Goal: Use online tool/utility: Utilize a website feature to perform a specific function

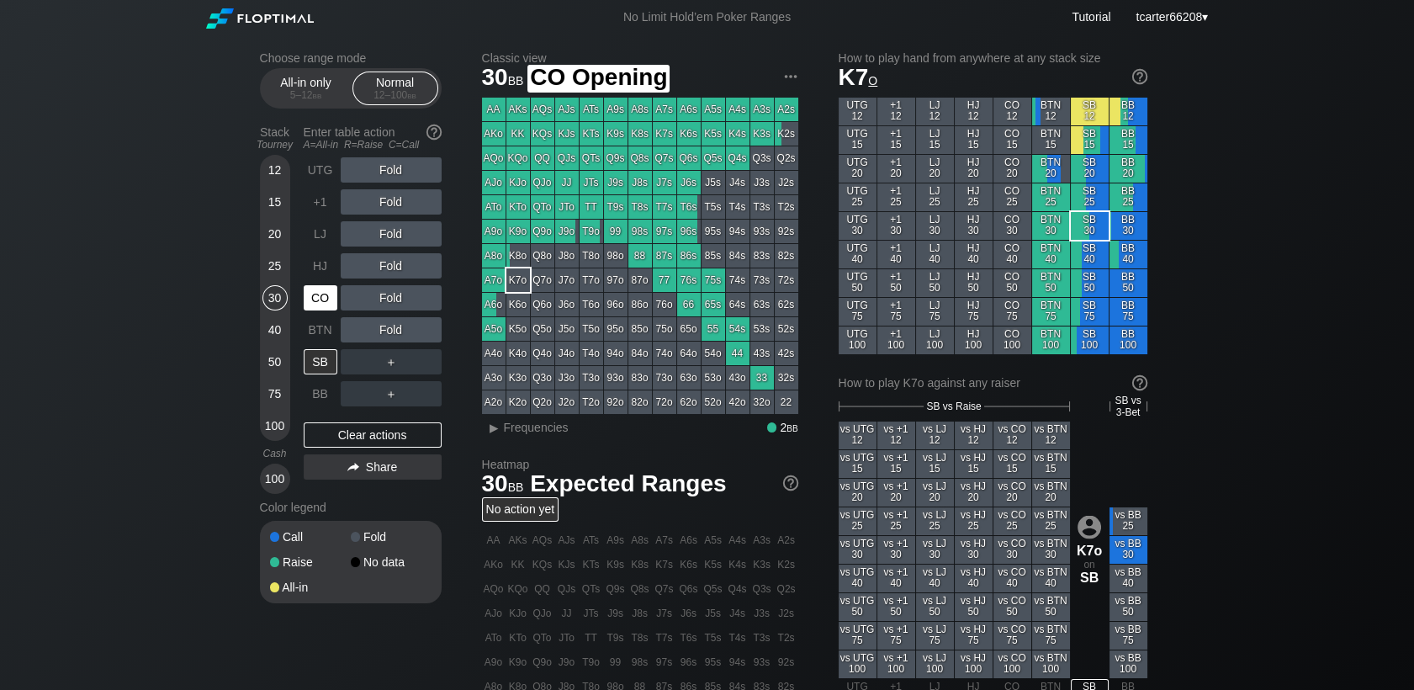
click at [306, 298] on div "CO" at bounding box center [321, 297] width 34 height 25
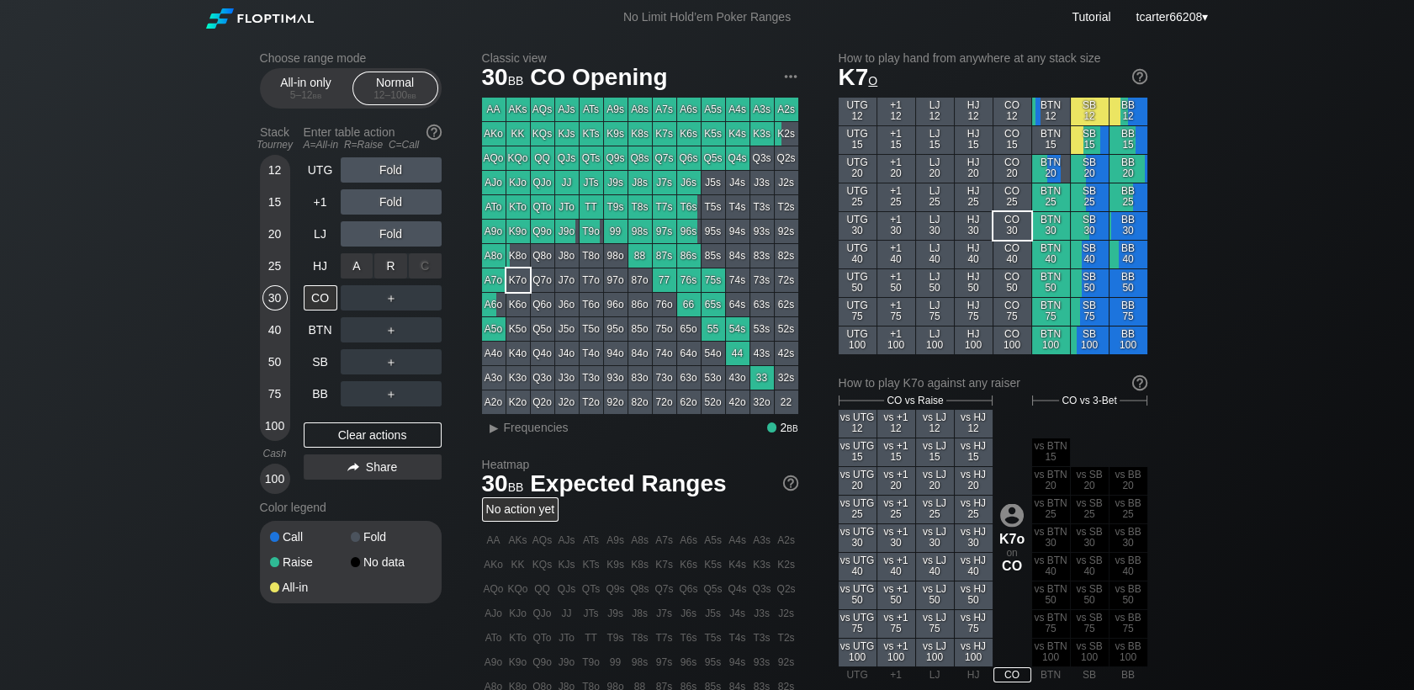
drag, startPoint x: 366, startPoint y: 279, endPoint x: 384, endPoint y: 273, distance: 18.9
click at [384, 273] on div "R ✕" at bounding box center [390, 265] width 33 height 25
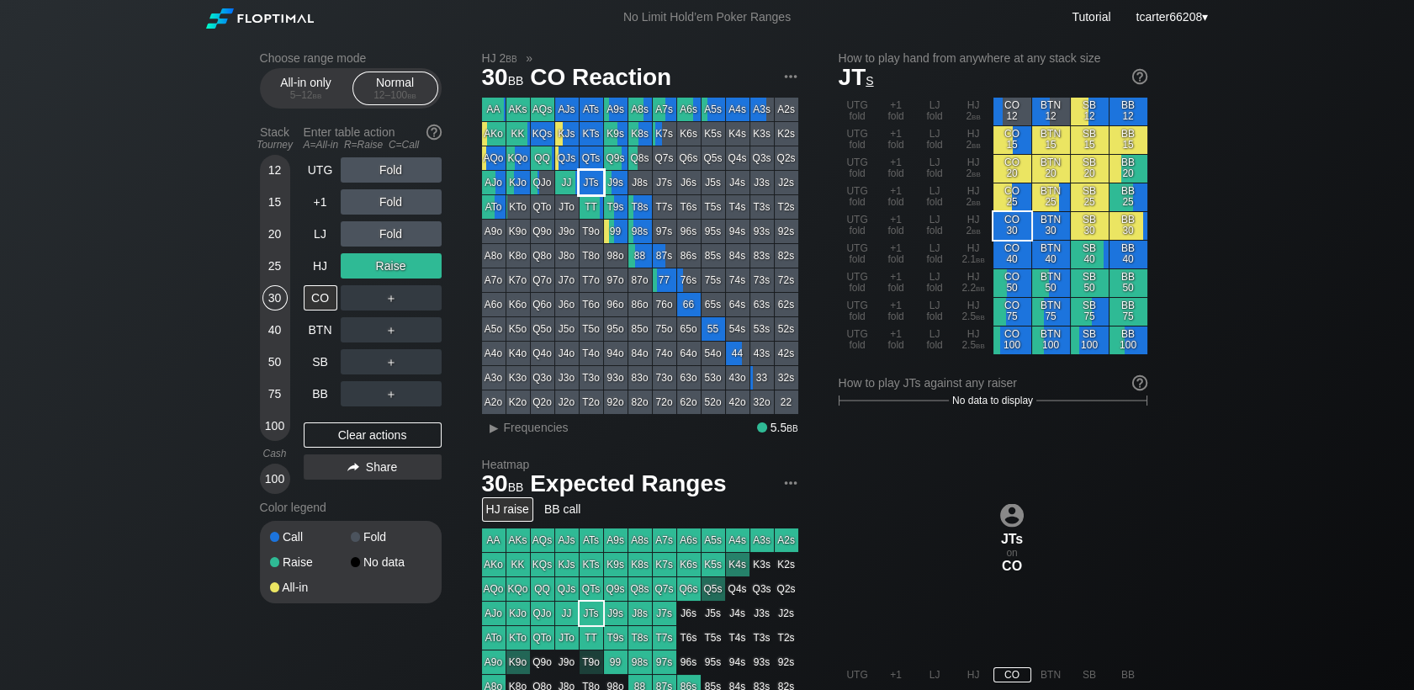
drag, startPoint x: 583, startPoint y: 186, endPoint x: 32, endPoint y: 107, distance: 556.6
click at [584, 186] on div "JTs" at bounding box center [592, 183] width 24 height 24
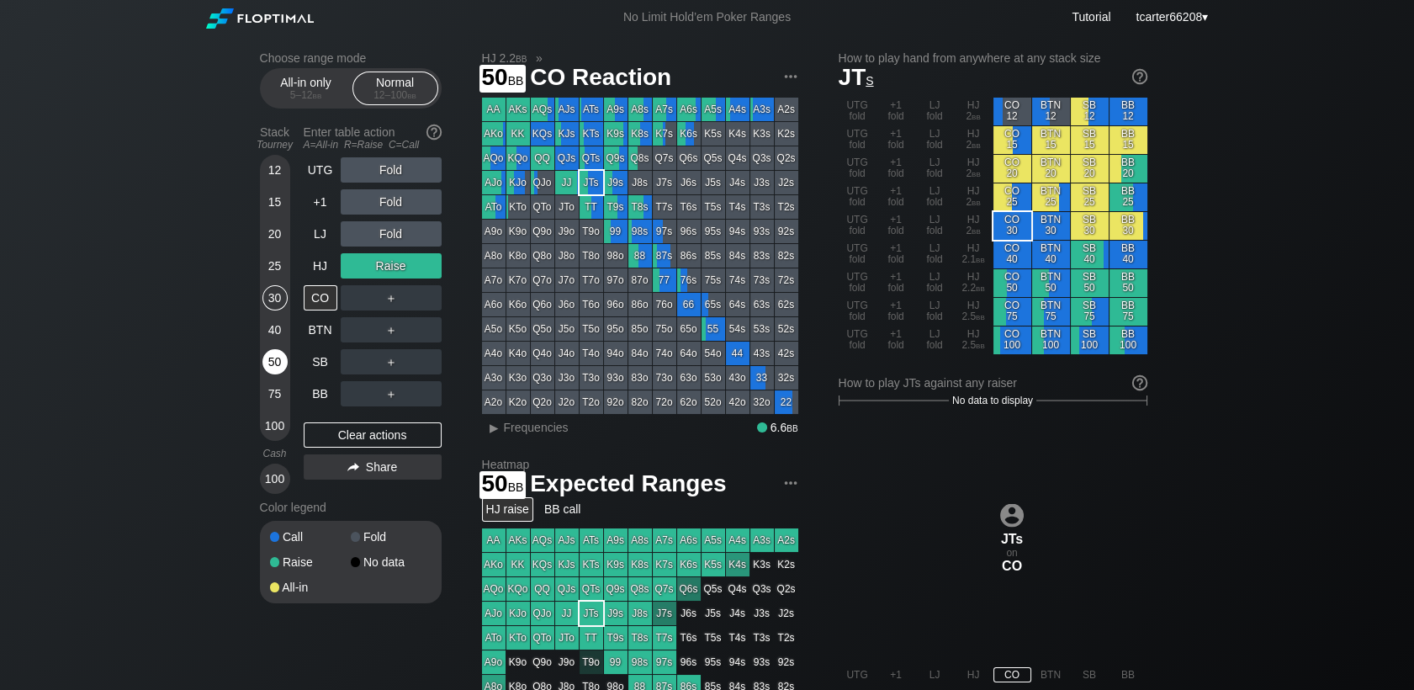
click at [276, 361] on div "50" at bounding box center [274, 361] width 25 height 25
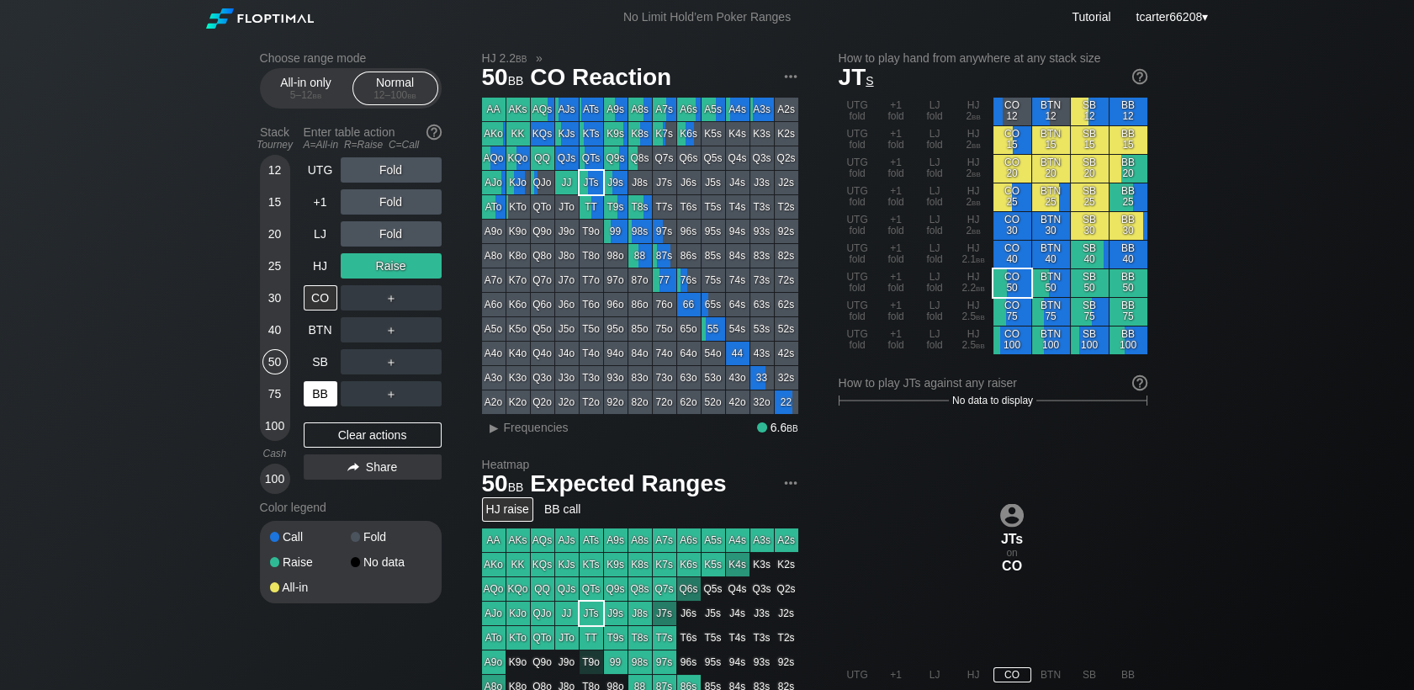
drag, startPoint x: 329, startPoint y: 440, endPoint x: 315, endPoint y: 403, distance: 39.4
click at [329, 440] on div "Clear actions" at bounding box center [373, 434] width 138 height 25
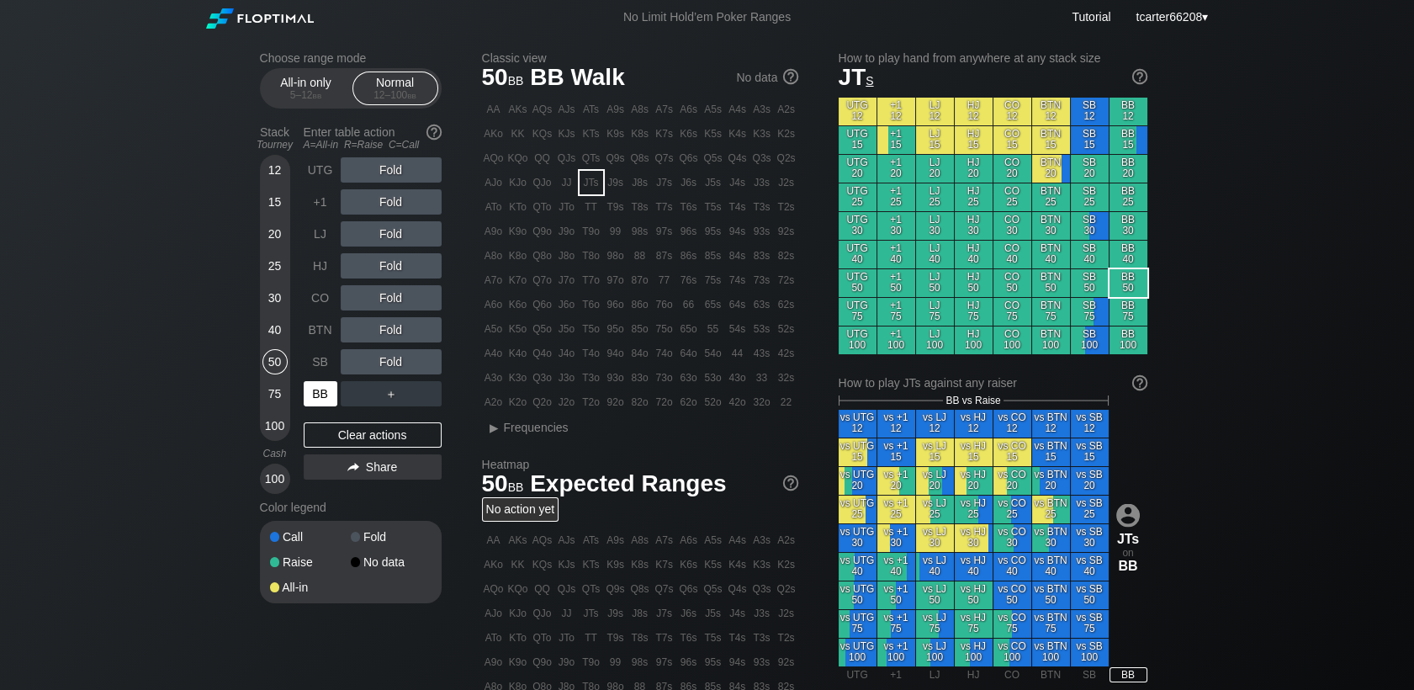
click at [310, 385] on div "BB" at bounding box center [321, 393] width 34 height 25
click at [397, 240] on div "R ✕" at bounding box center [390, 233] width 33 height 25
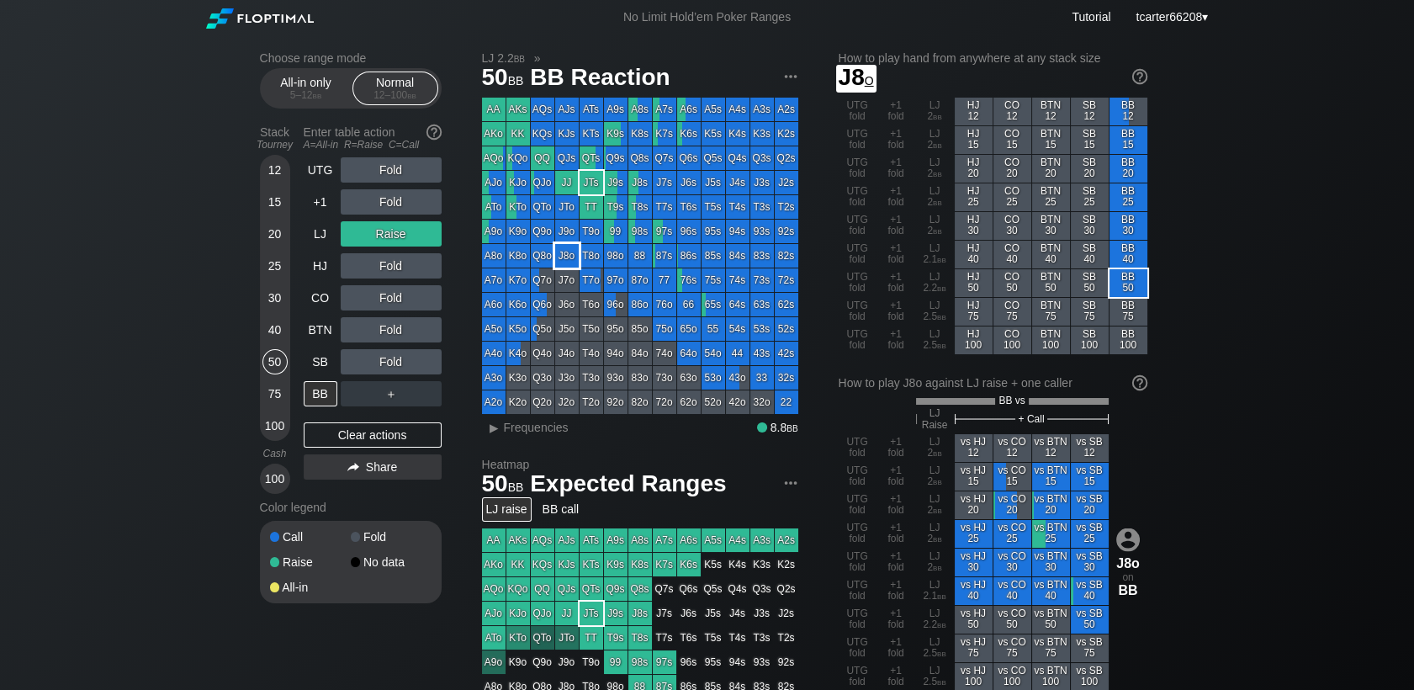
click at [569, 253] on div "J8o" at bounding box center [567, 256] width 24 height 24
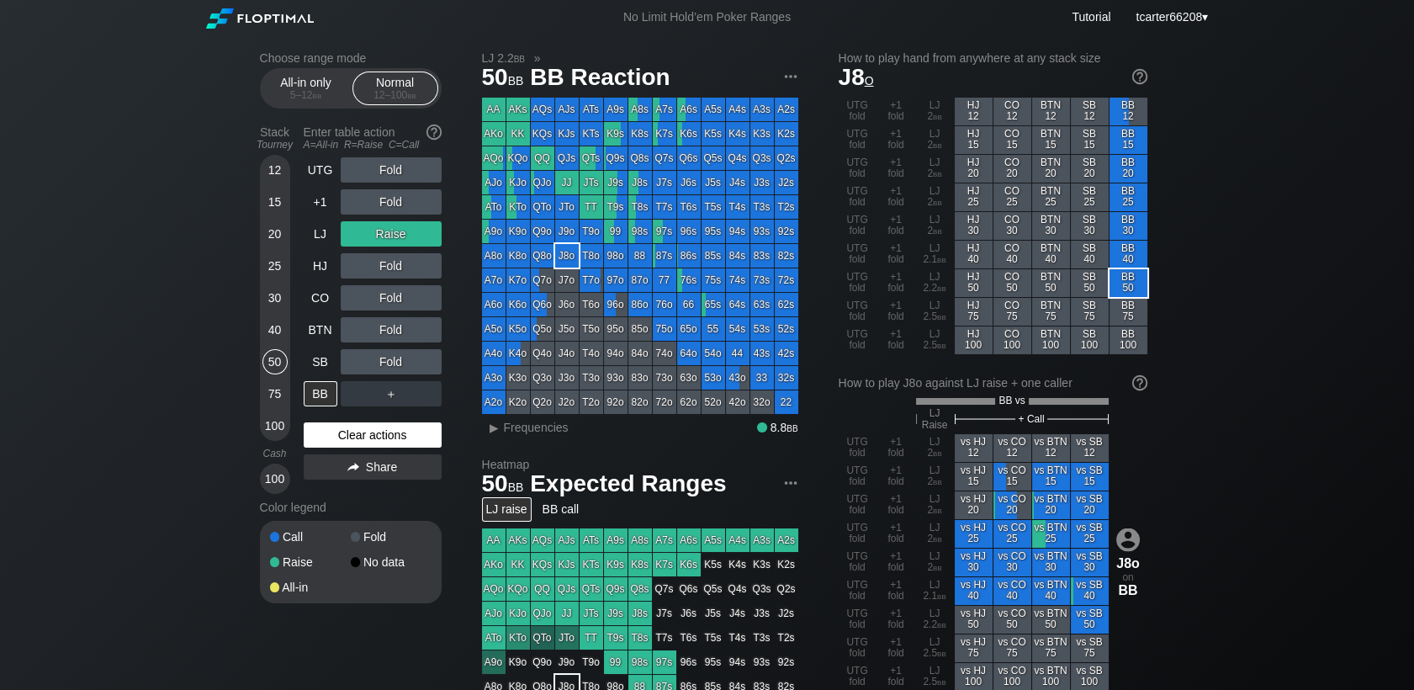
click at [364, 437] on div "Clear actions" at bounding box center [373, 434] width 138 height 25
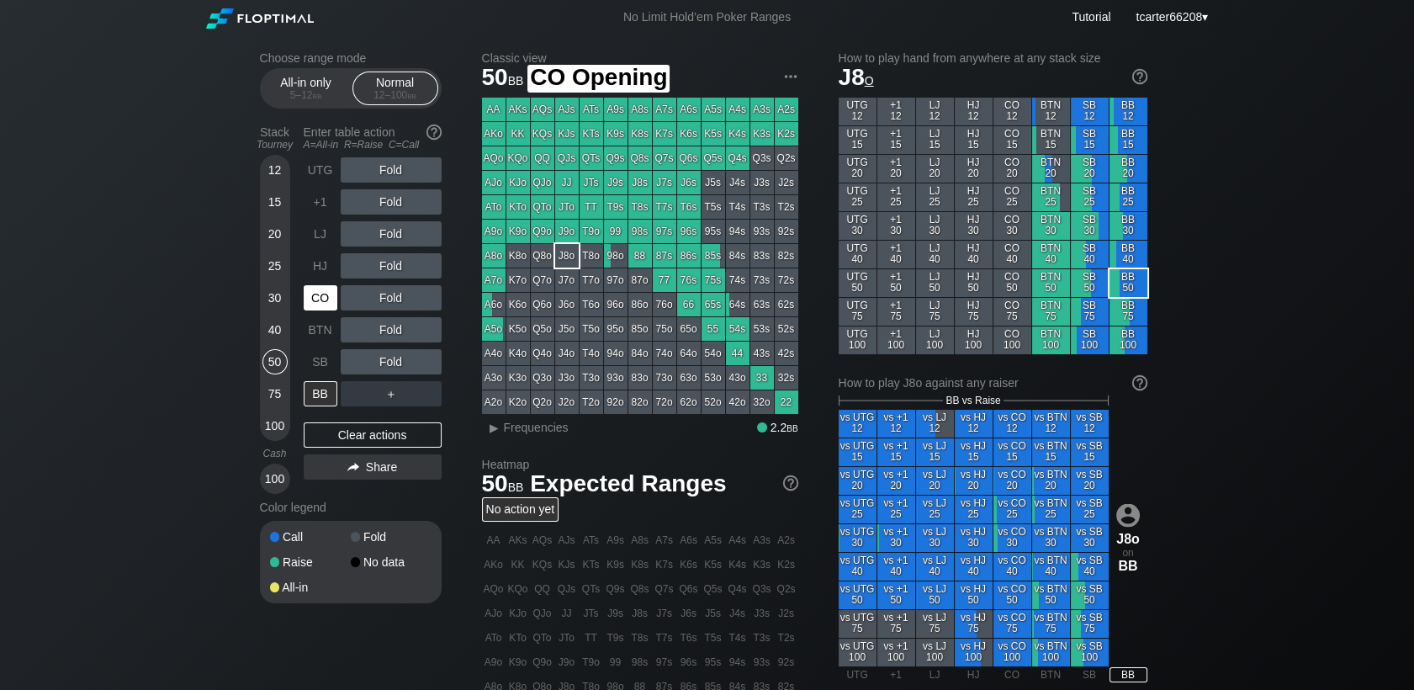
click at [317, 305] on div "CO" at bounding box center [321, 297] width 34 height 25
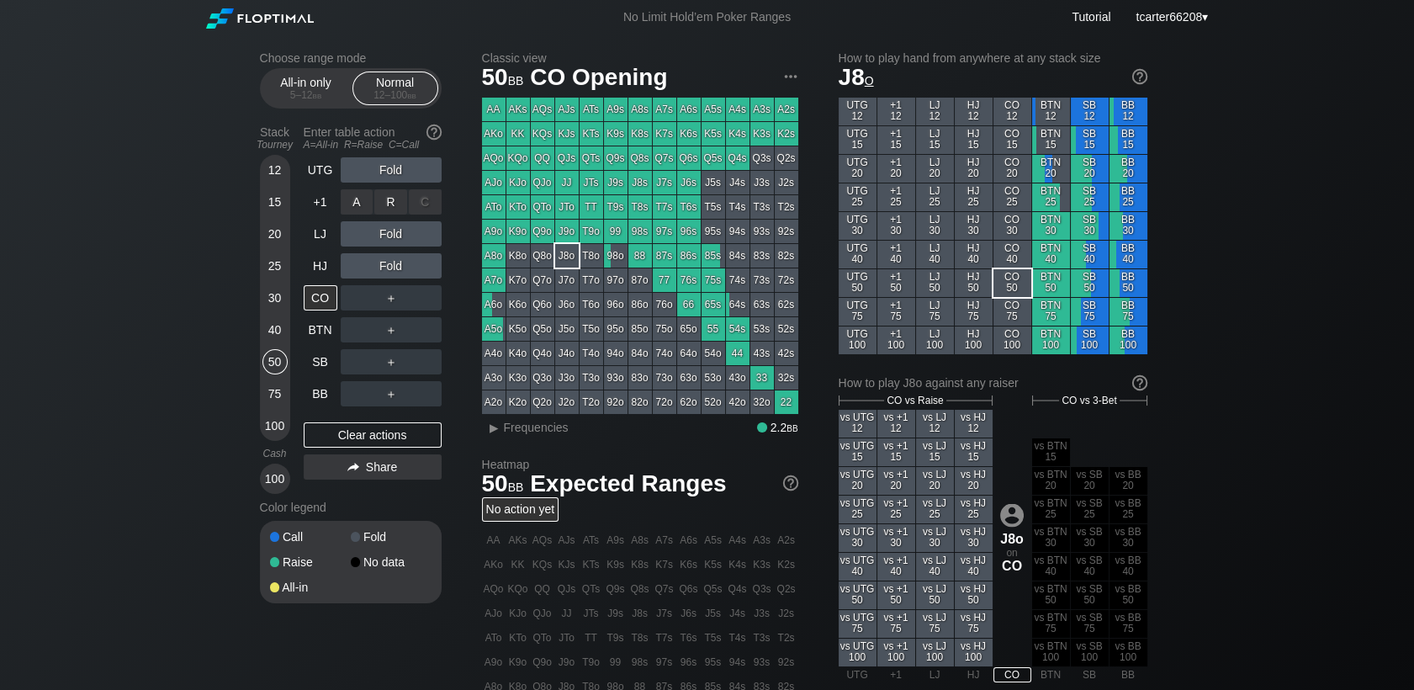
click at [390, 209] on div "R ✕" at bounding box center [390, 201] width 33 height 25
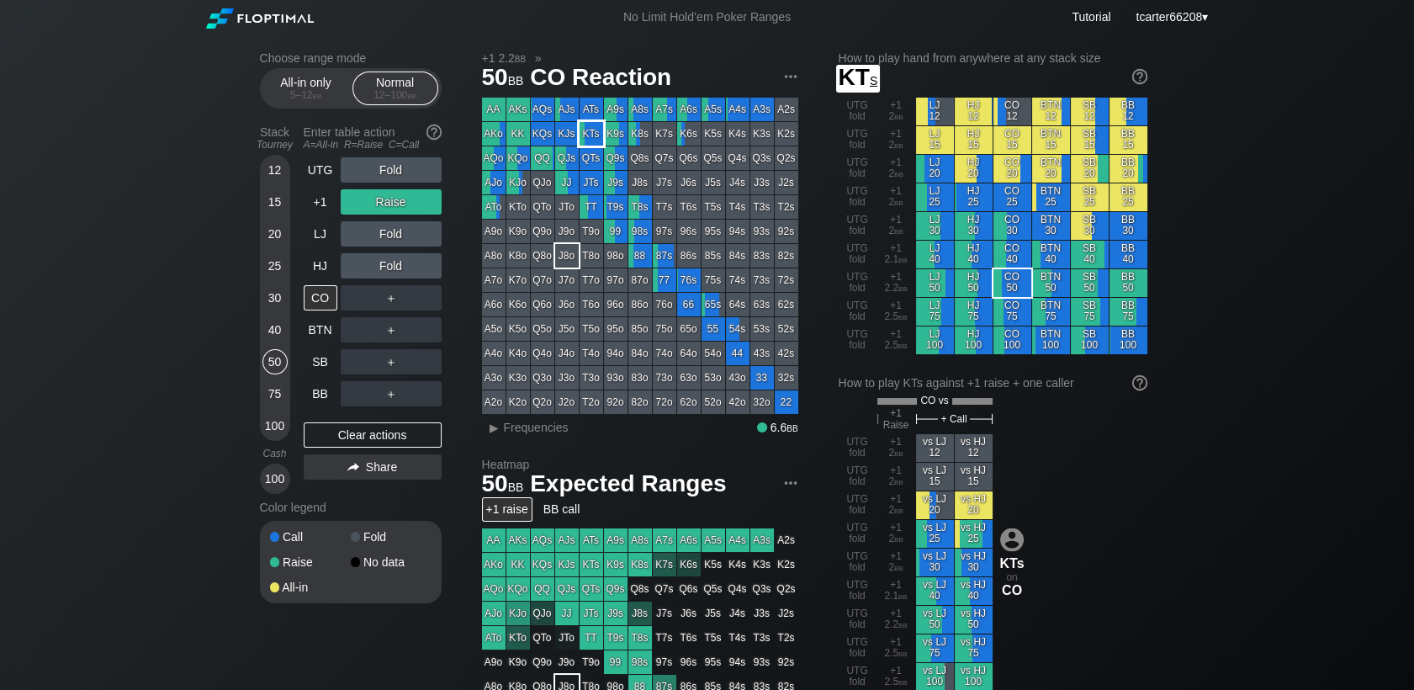
click at [585, 130] on div "KTs" at bounding box center [592, 134] width 24 height 24
click at [418, 299] on div "＋" at bounding box center [391, 297] width 101 height 25
click at [420, 299] on div "C ✕" at bounding box center [425, 297] width 33 height 25
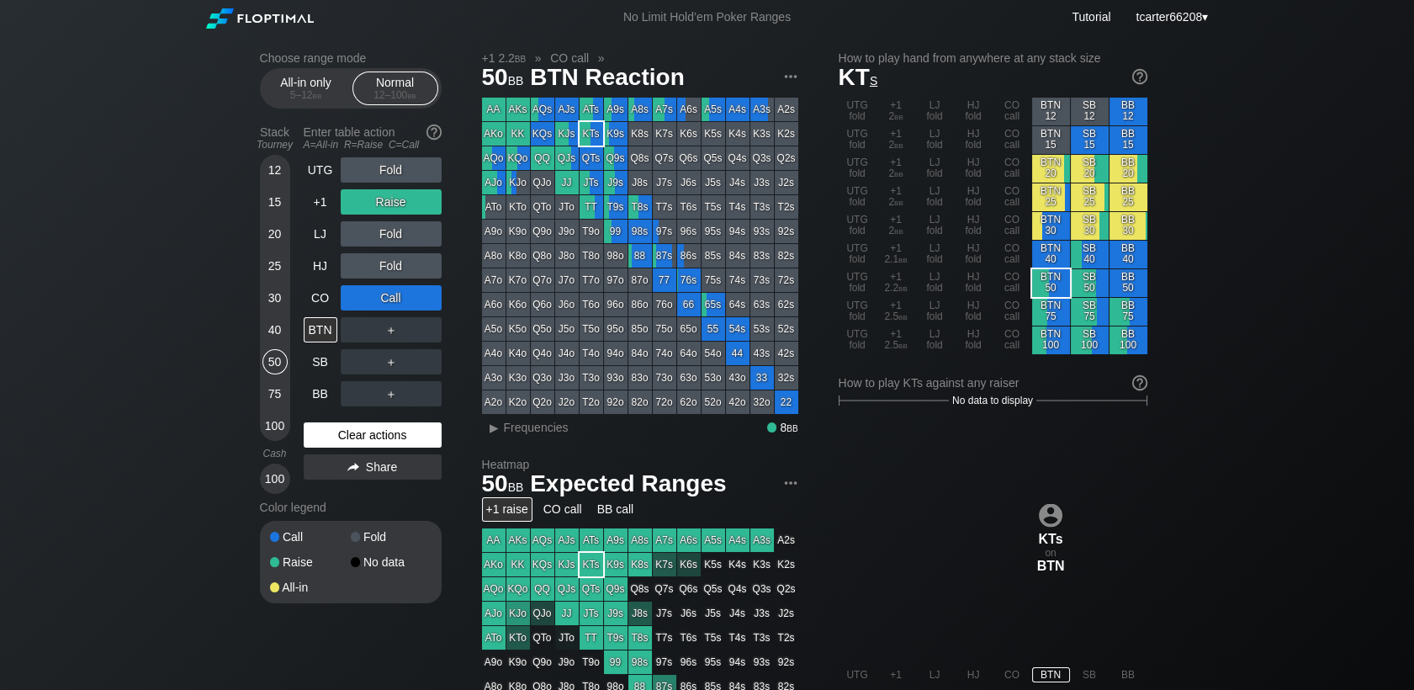
click at [403, 437] on div "Clear actions" at bounding box center [373, 434] width 138 height 25
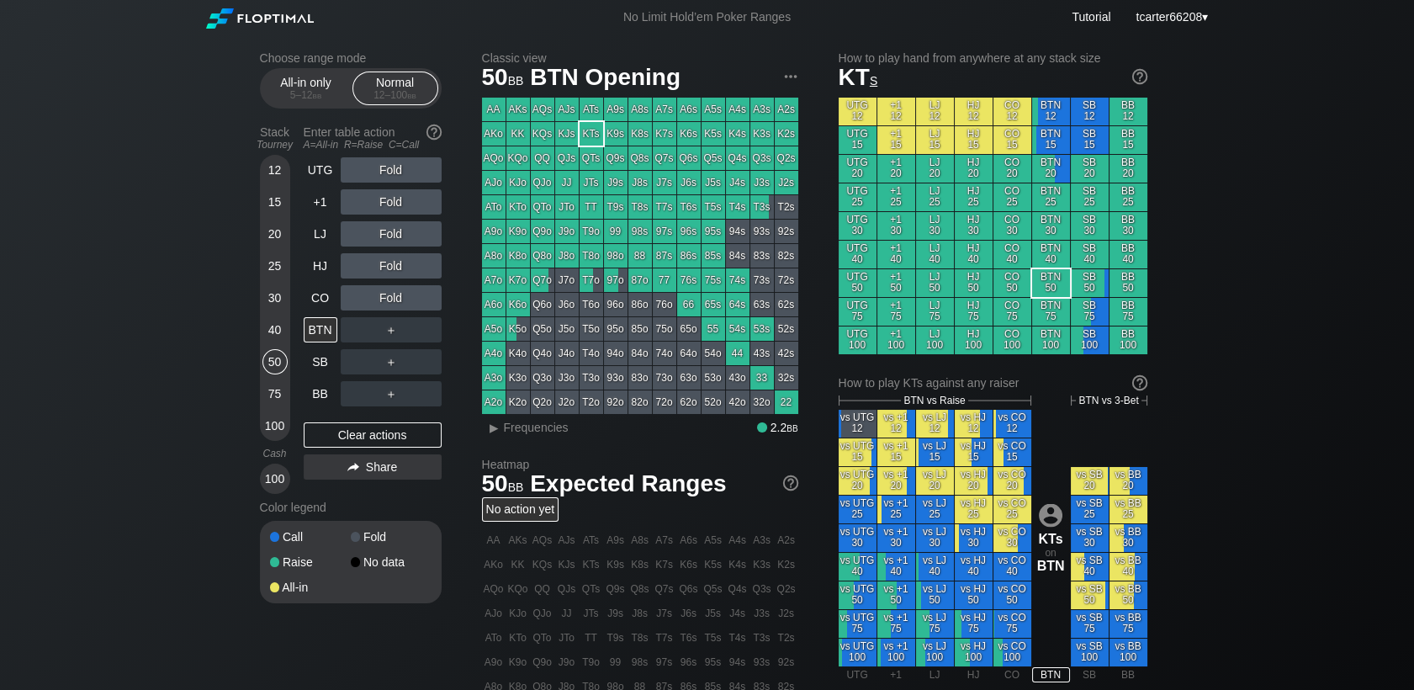
click at [368, 175] on div "Fold" at bounding box center [391, 169] width 101 height 25
click at [324, 395] on div "BB" at bounding box center [321, 393] width 34 height 25
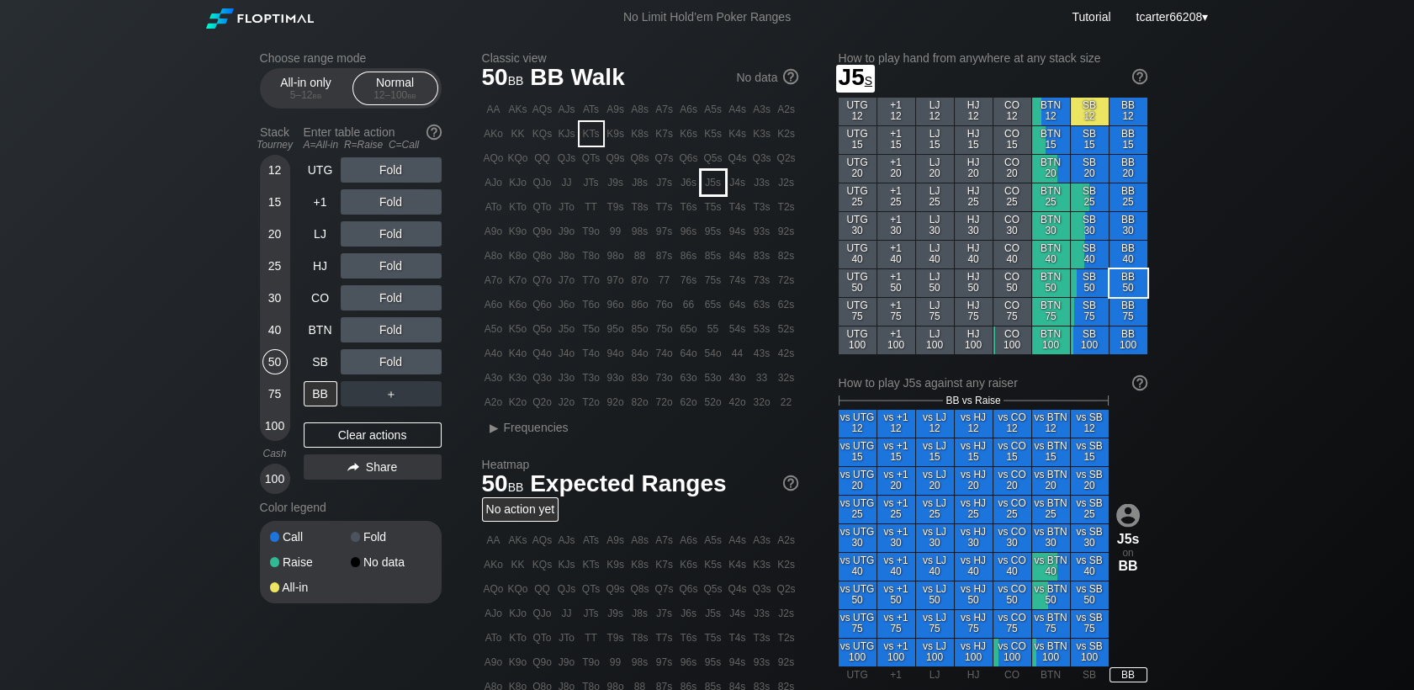
click at [721, 179] on div "J5s" at bounding box center [714, 183] width 24 height 24
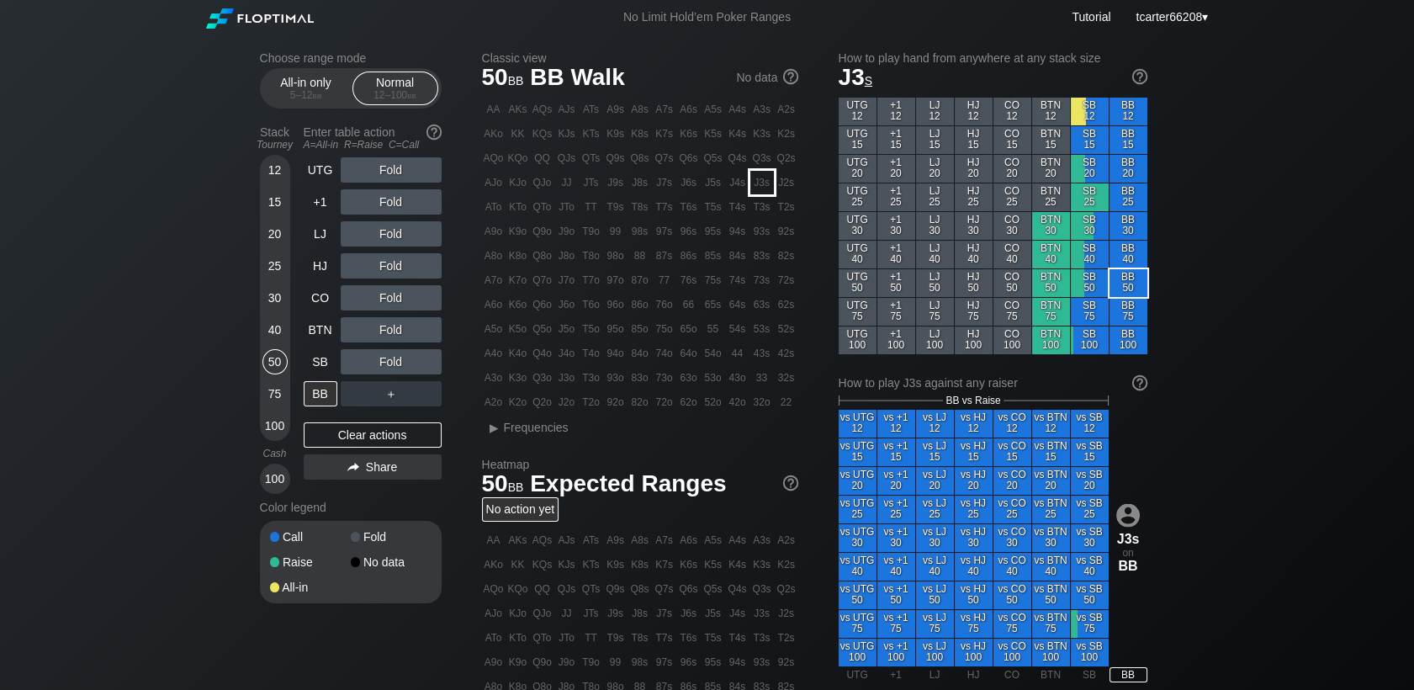
click at [753, 183] on div "J3s" at bounding box center [762, 183] width 24 height 24
click at [270, 328] on div "40" at bounding box center [274, 329] width 25 height 25
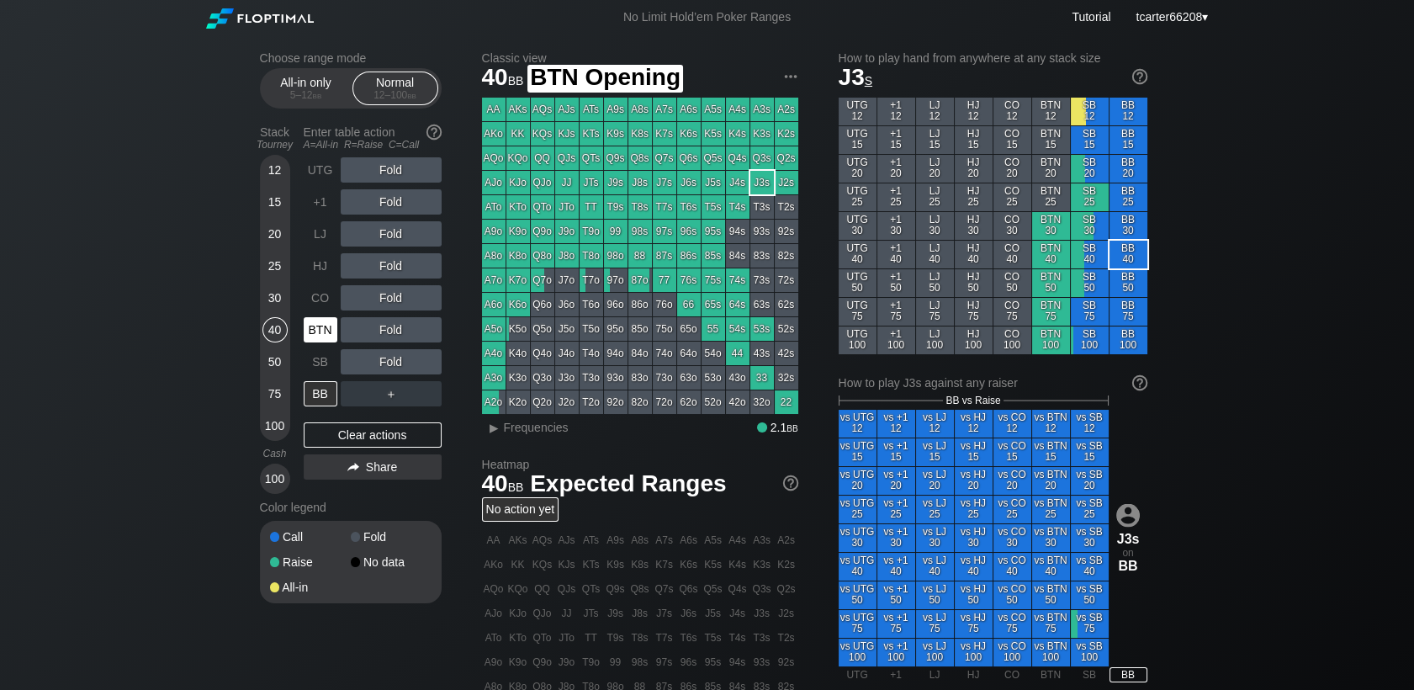
click at [316, 326] on div "BTN" at bounding box center [321, 329] width 34 height 25
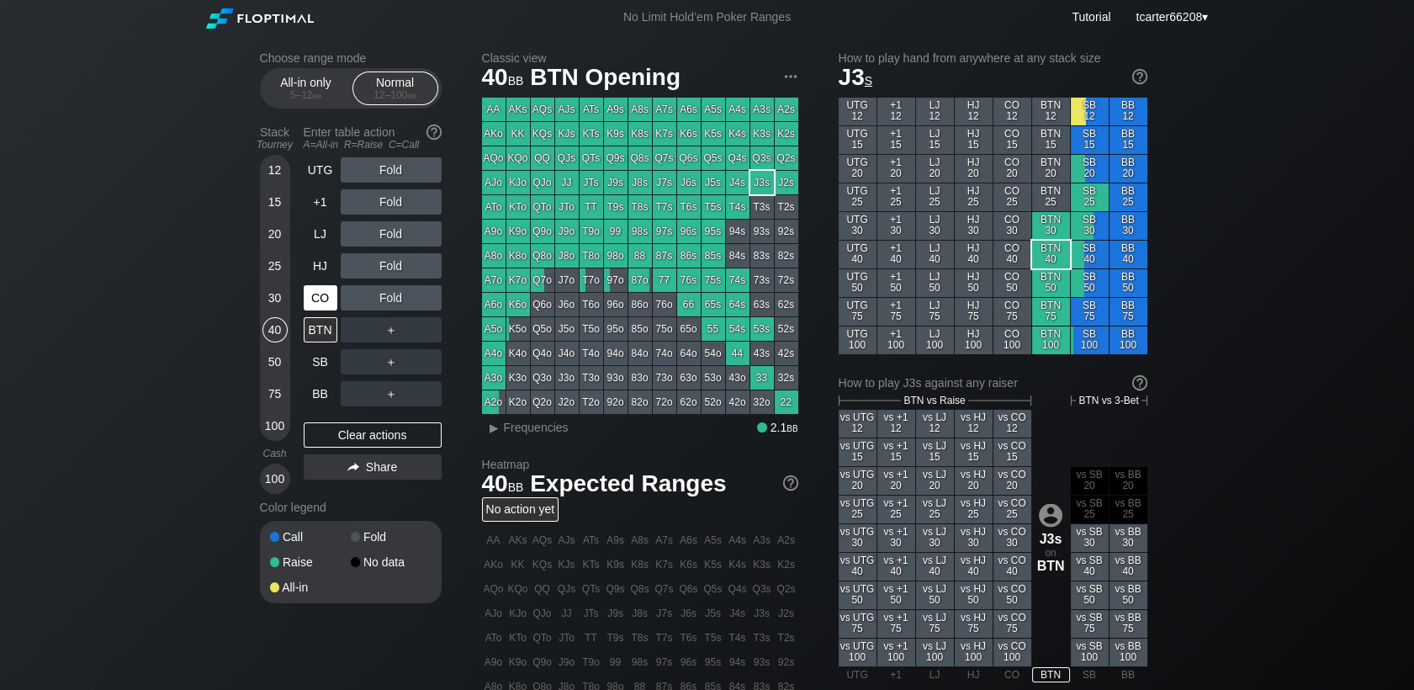
click at [323, 307] on div "CO" at bounding box center [321, 297] width 34 height 25
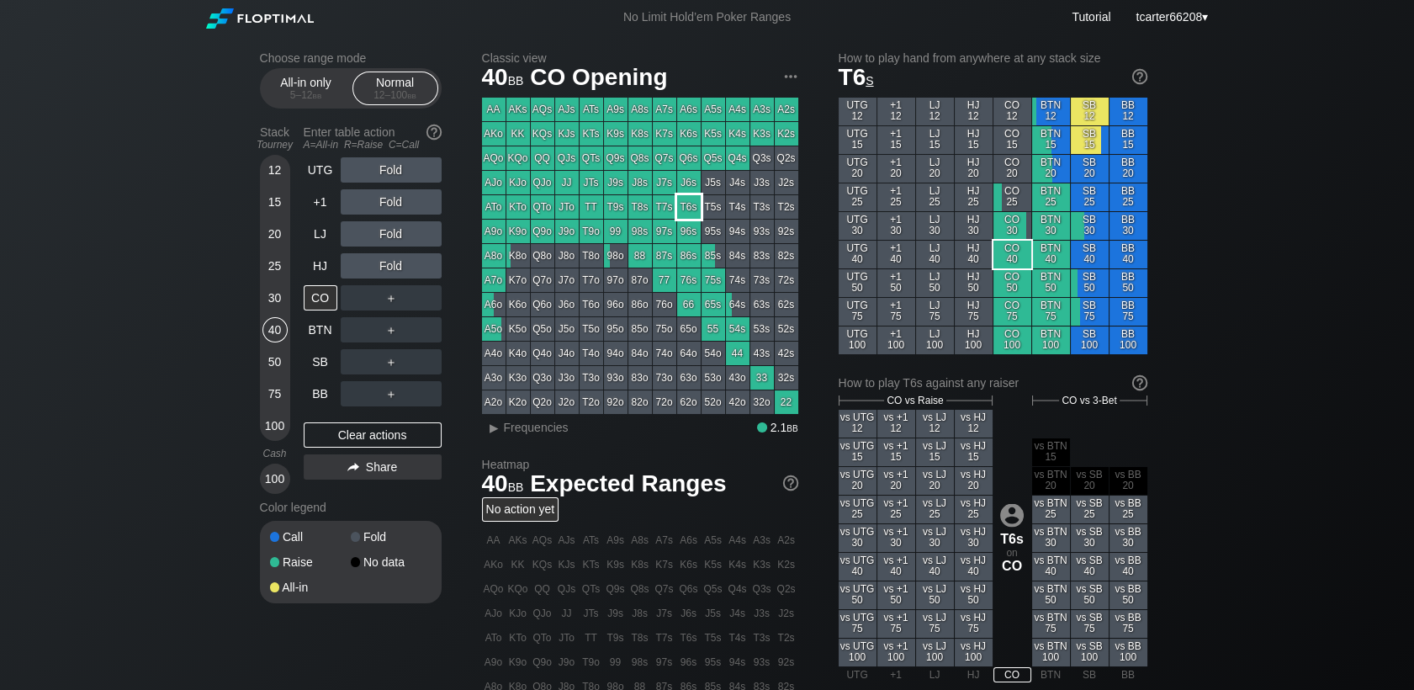
click at [698, 208] on div "T6s" at bounding box center [689, 207] width 24 height 24
drag, startPoint x: 412, startPoint y: 434, endPoint x: 29, endPoint y: 342, distance: 393.6
click at [412, 434] on div "Clear actions" at bounding box center [373, 434] width 138 height 25
click at [371, 439] on div "Clear actions" at bounding box center [373, 434] width 138 height 25
click at [269, 305] on div "30" at bounding box center [274, 297] width 25 height 25
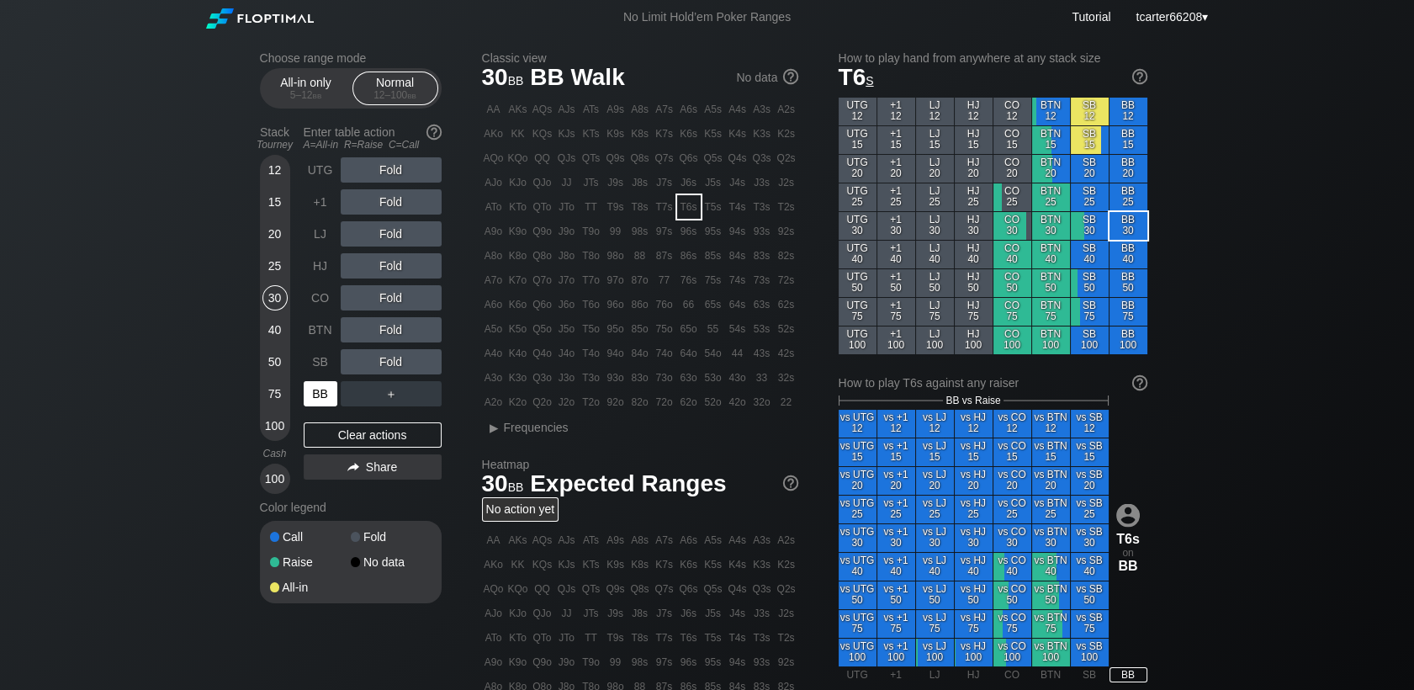
click at [322, 394] on div "BB" at bounding box center [321, 393] width 34 height 25
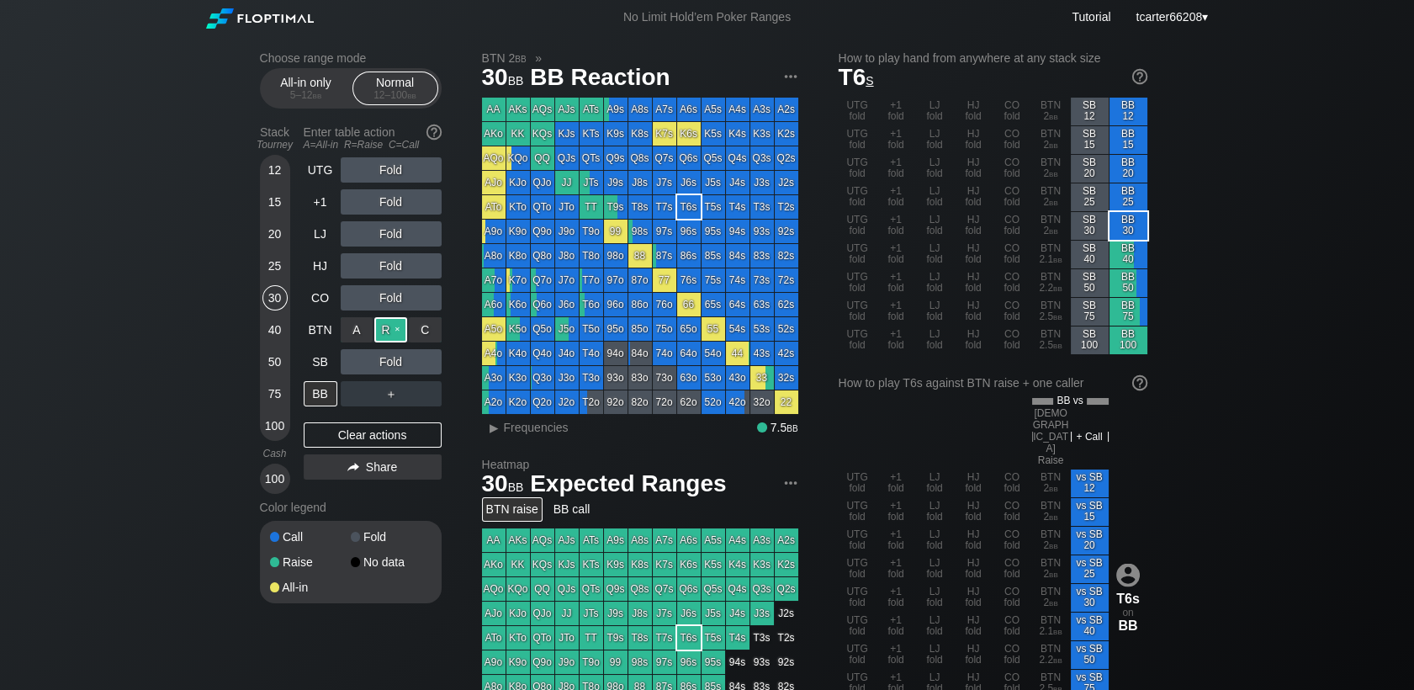
click at [399, 332] on div "R ✕" at bounding box center [390, 329] width 33 height 25
drag, startPoint x: 319, startPoint y: 440, endPoint x: 306, endPoint y: 360, distance: 80.9
click at [319, 440] on div "Clear actions" at bounding box center [373, 434] width 138 height 25
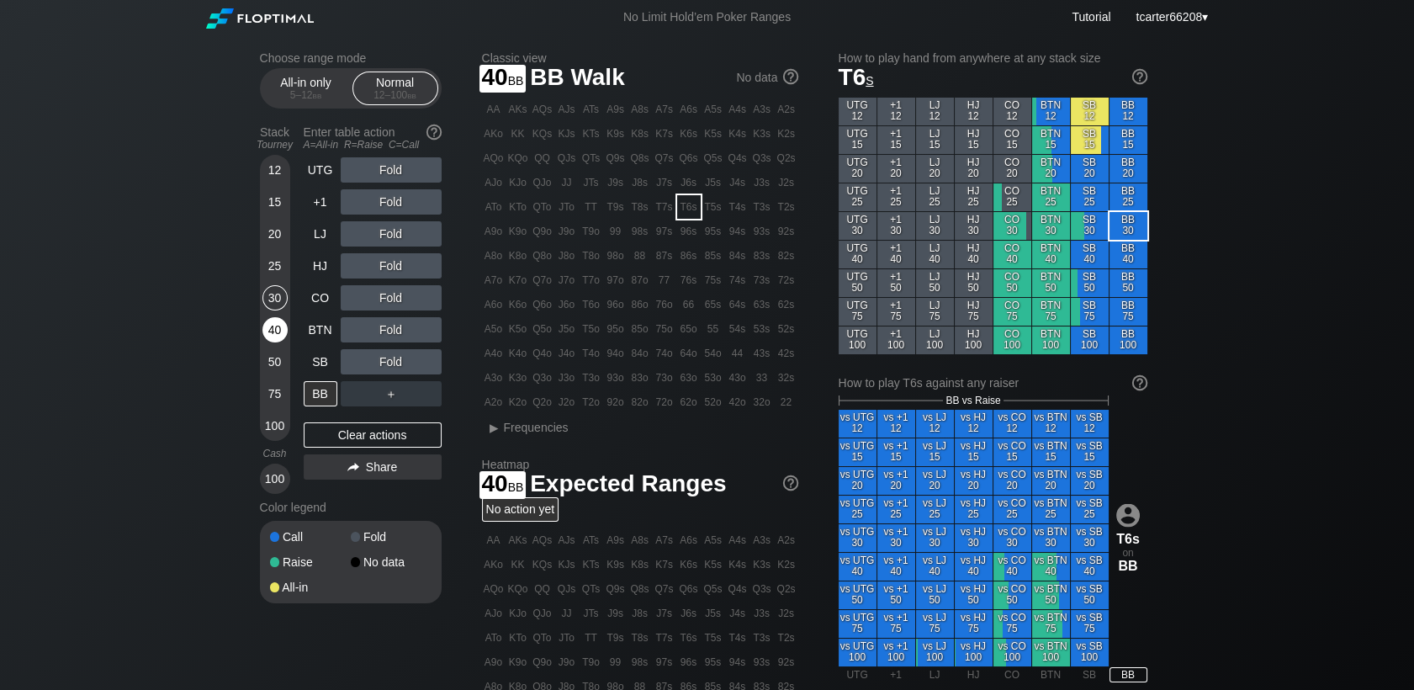
click at [267, 326] on div "40" at bounding box center [274, 329] width 25 height 25
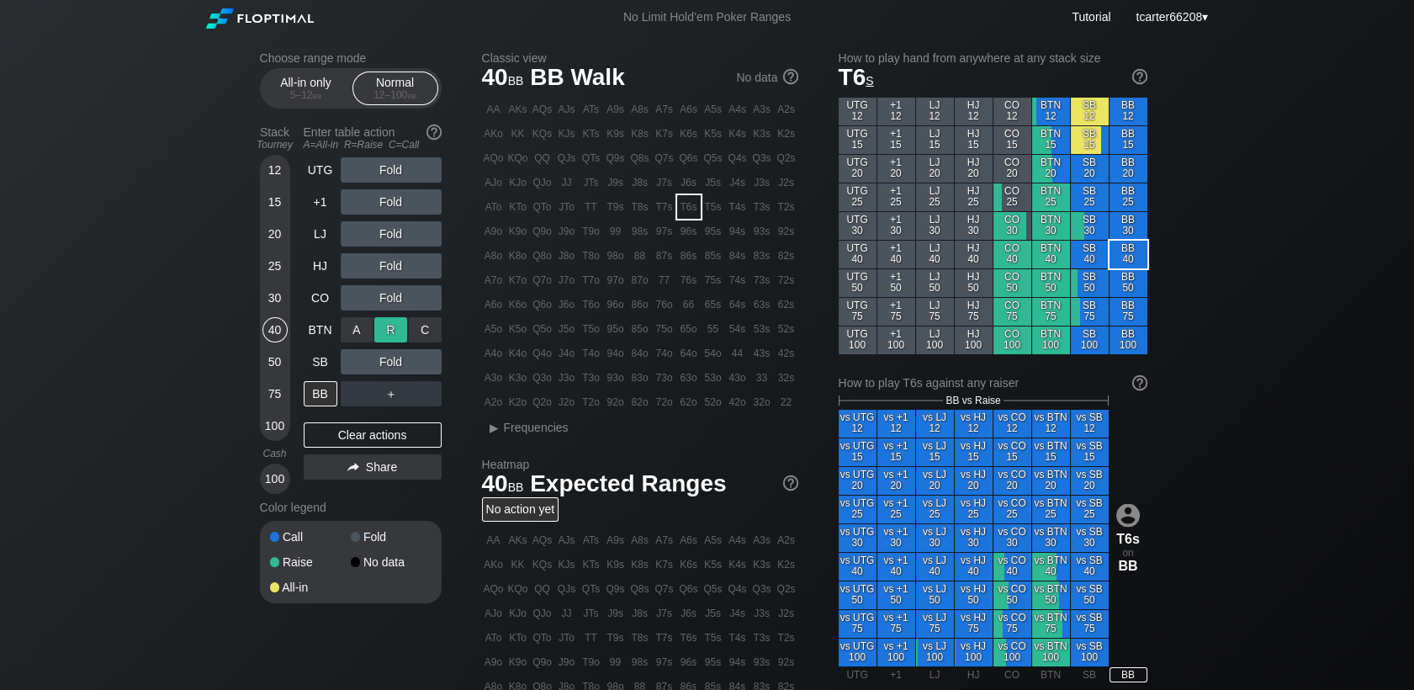
click at [374, 324] on div "A ✕ R ✕ C ✕" at bounding box center [391, 329] width 101 height 25
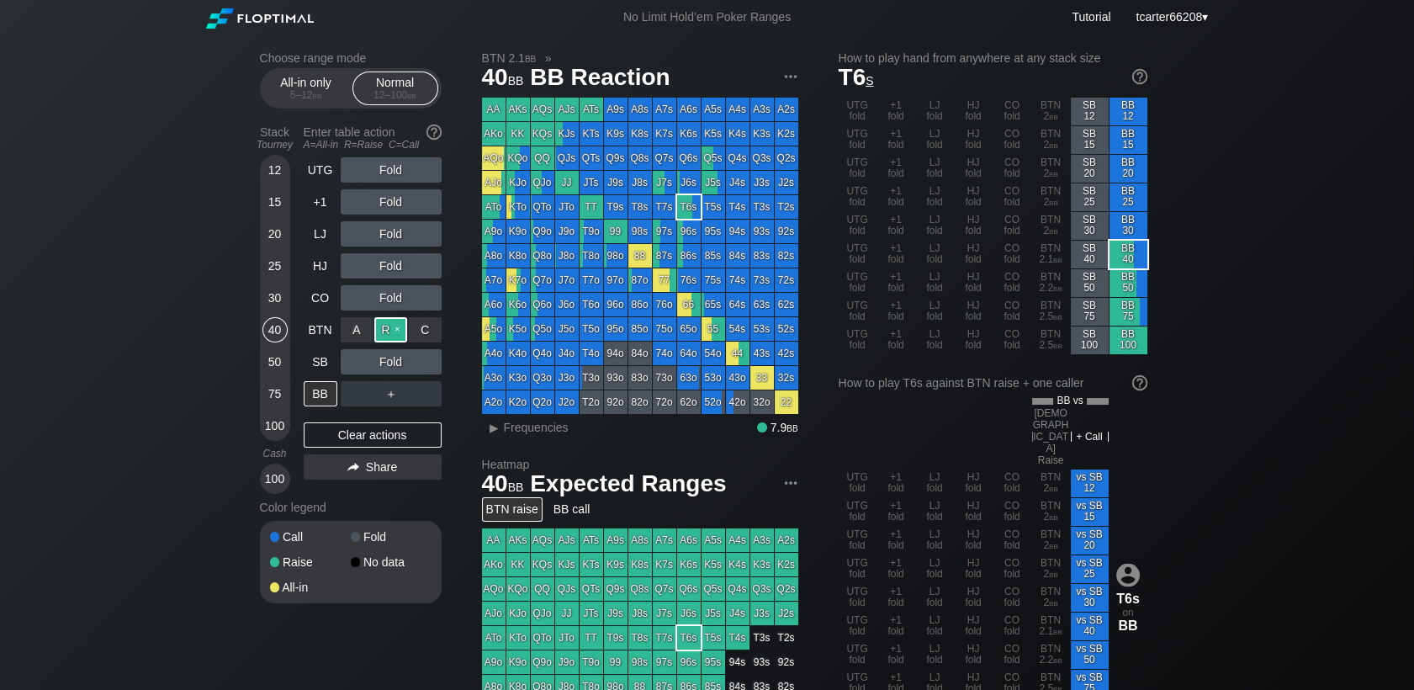
click at [384, 330] on div "R ✕" at bounding box center [390, 329] width 33 height 25
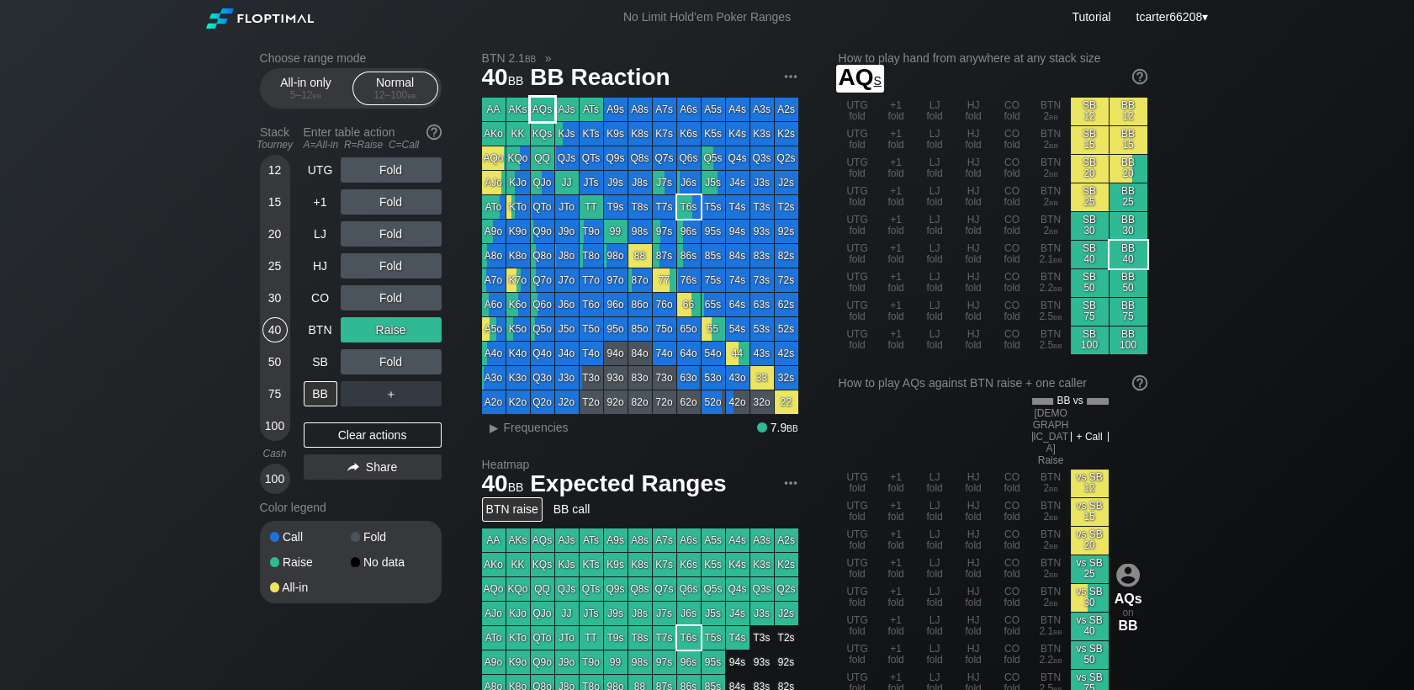
click at [546, 107] on div "AQs" at bounding box center [543, 110] width 24 height 24
click at [379, 405] on div "＋" at bounding box center [391, 393] width 101 height 25
click at [384, 400] on div "R ✕" at bounding box center [390, 393] width 33 height 25
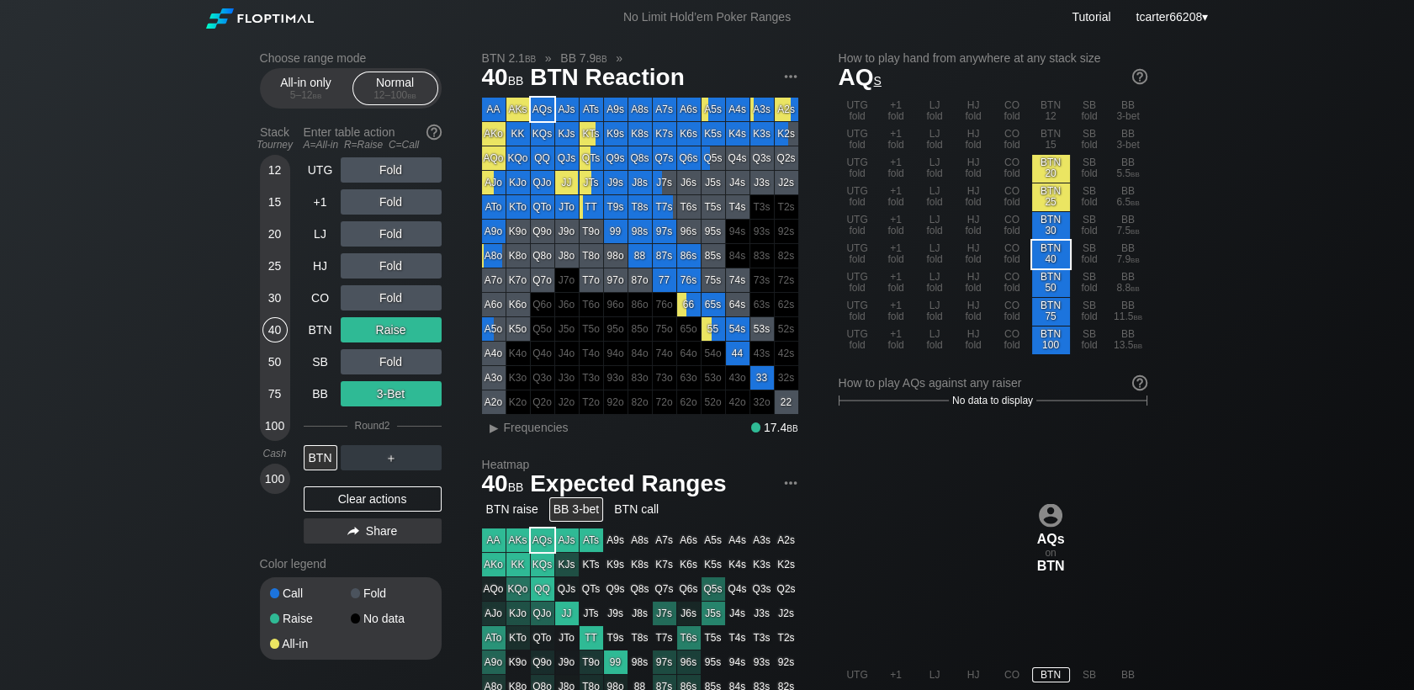
click at [350, 454] on div "＋" at bounding box center [391, 457] width 101 height 25
click at [356, 458] on div "A ✕" at bounding box center [357, 457] width 33 height 25
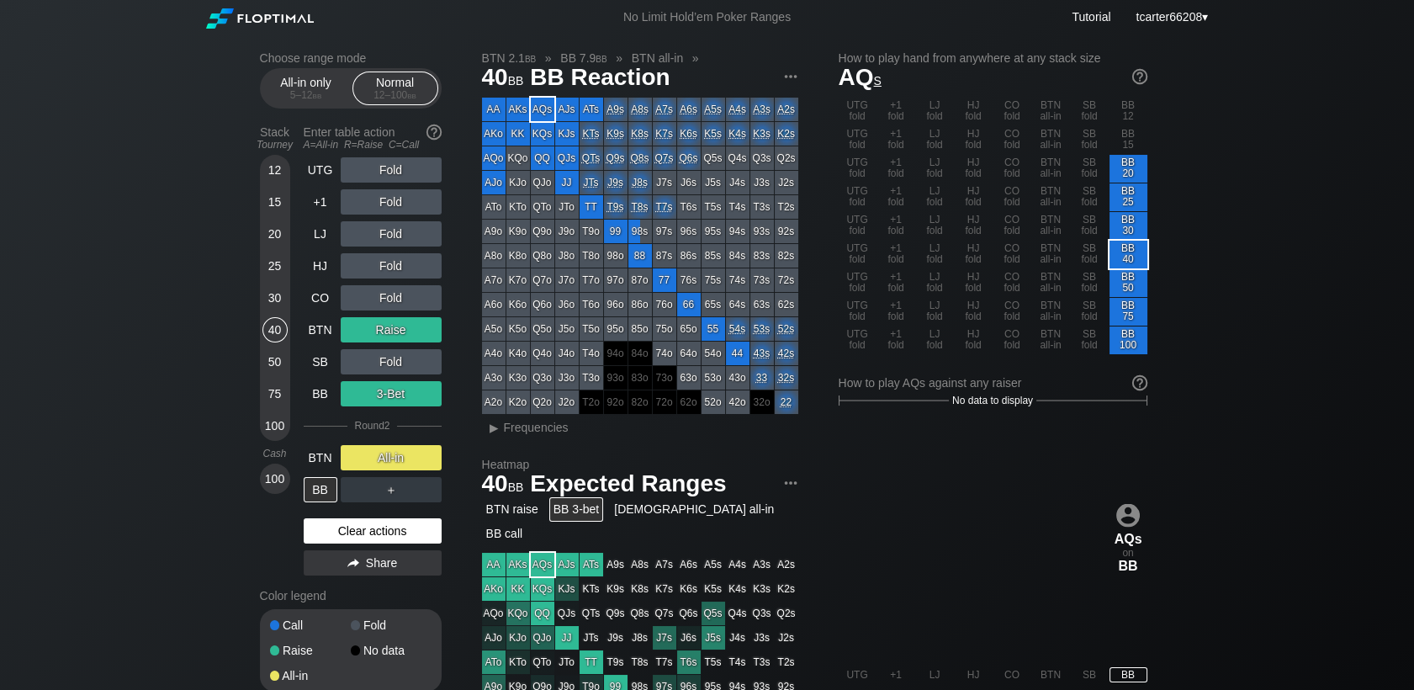
click at [377, 532] on div "Clear actions" at bounding box center [373, 530] width 138 height 25
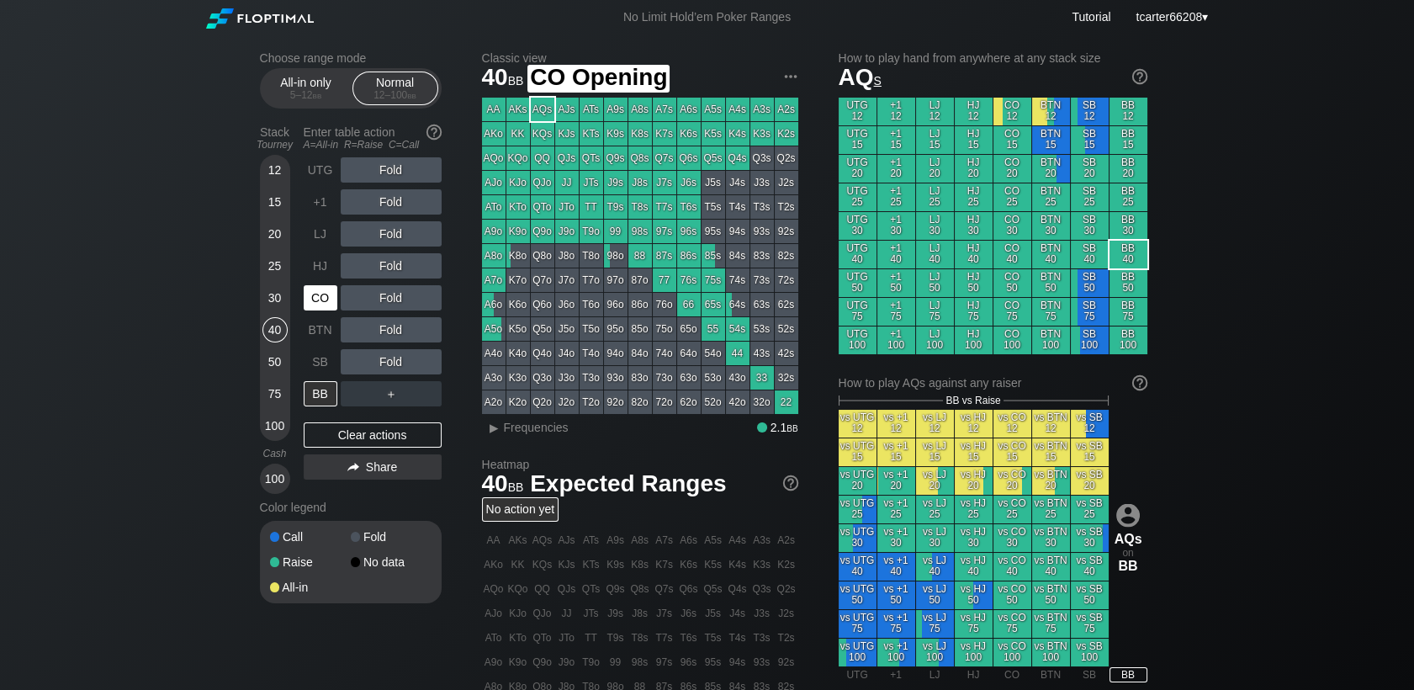
click at [319, 301] on div "CO" at bounding box center [321, 297] width 34 height 25
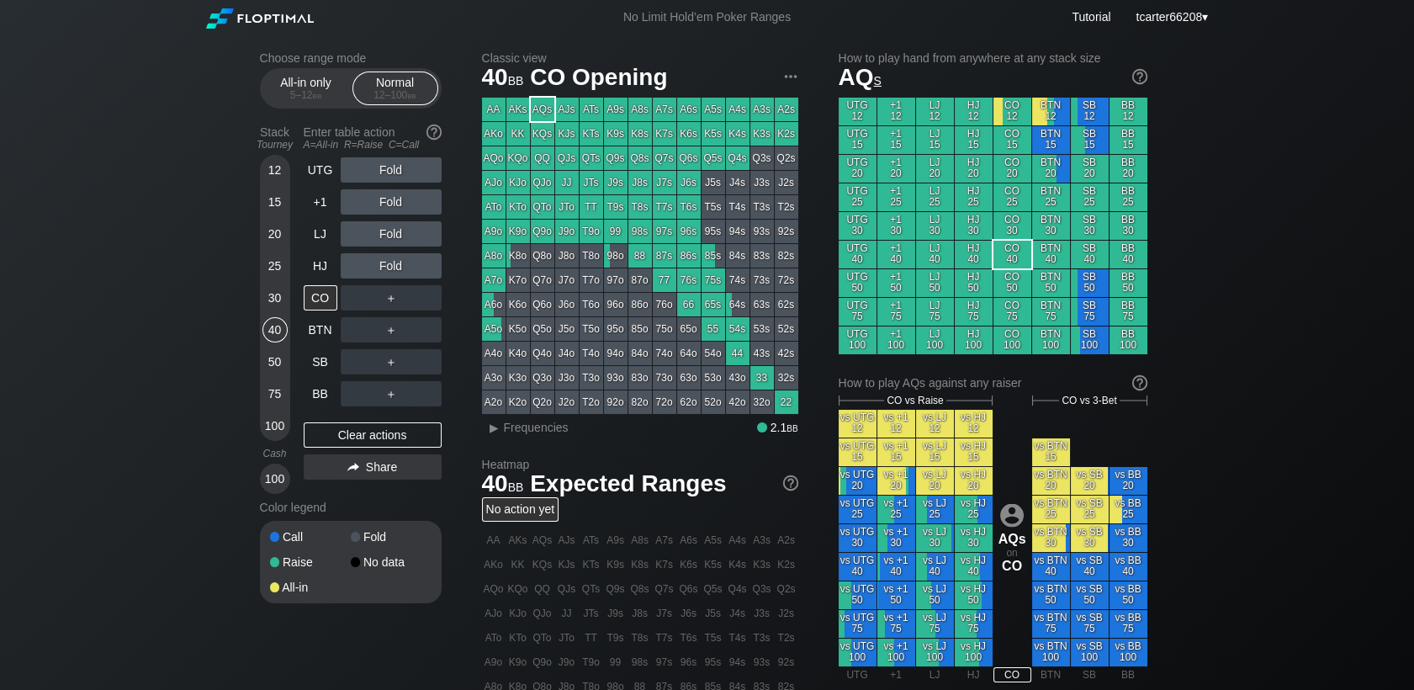
click at [376, 240] on div "Fold" at bounding box center [391, 233] width 101 height 25
drag, startPoint x: 376, startPoint y: 240, endPoint x: 395, endPoint y: 246, distance: 20.2
click at [382, 234] on div "R ✕" at bounding box center [390, 233] width 33 height 25
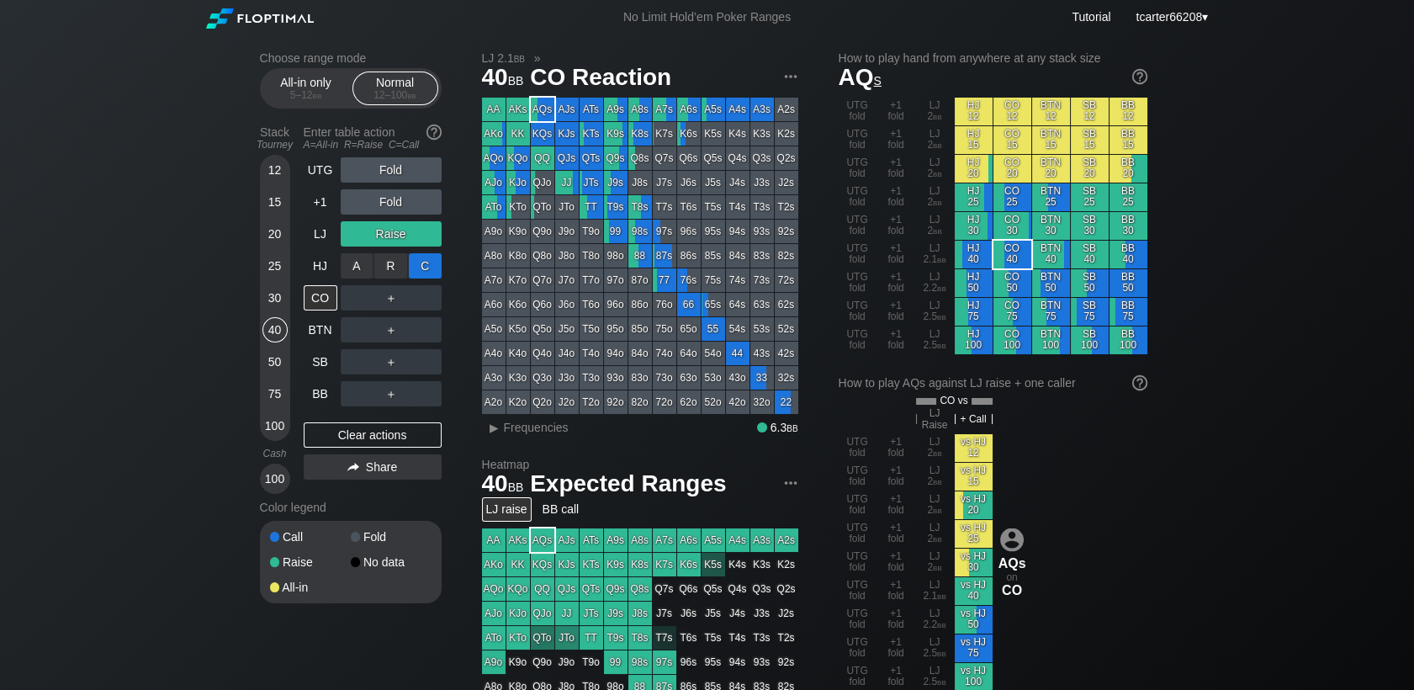
click at [417, 262] on div "C ✕" at bounding box center [425, 265] width 33 height 25
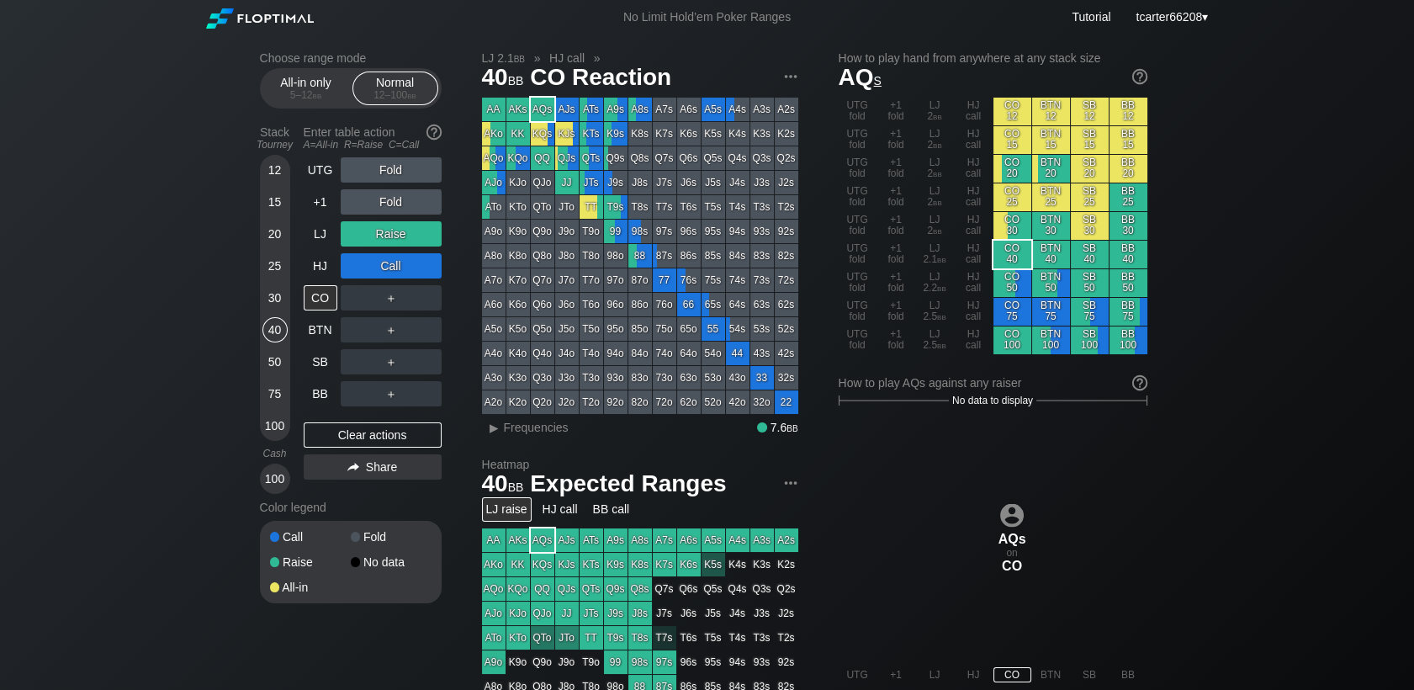
drag, startPoint x: 263, startPoint y: 430, endPoint x: 306, endPoint y: 413, distance: 46.1
click at [263, 430] on div "100" at bounding box center [274, 425] width 25 height 25
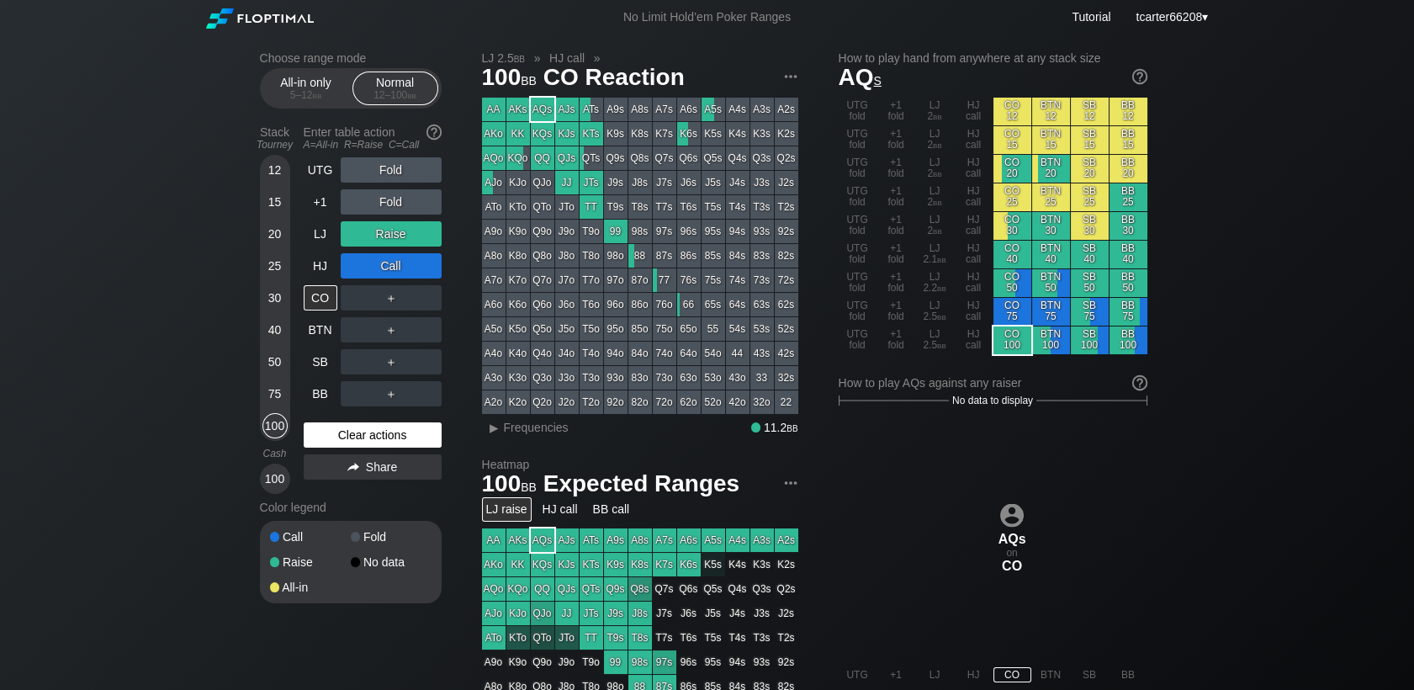
click at [320, 443] on div "Clear actions" at bounding box center [373, 434] width 138 height 25
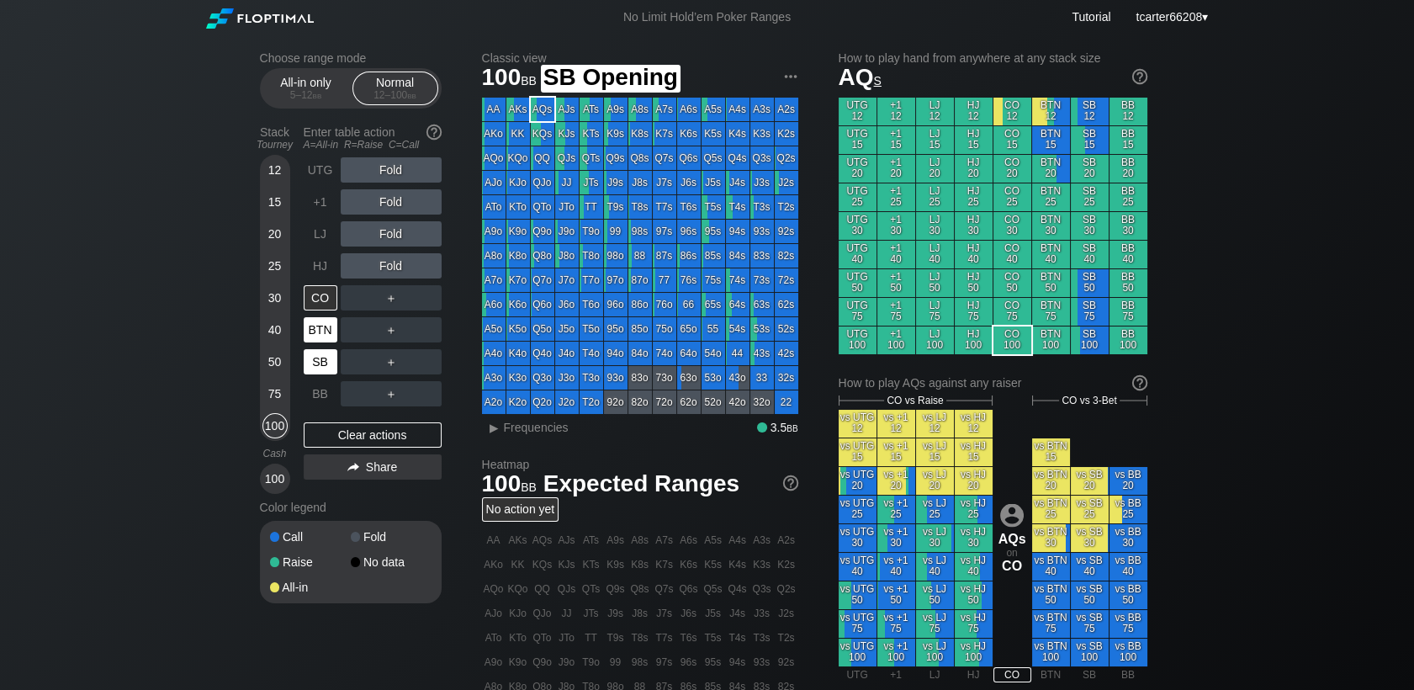
click at [312, 340] on div "BTN" at bounding box center [321, 329] width 34 height 25
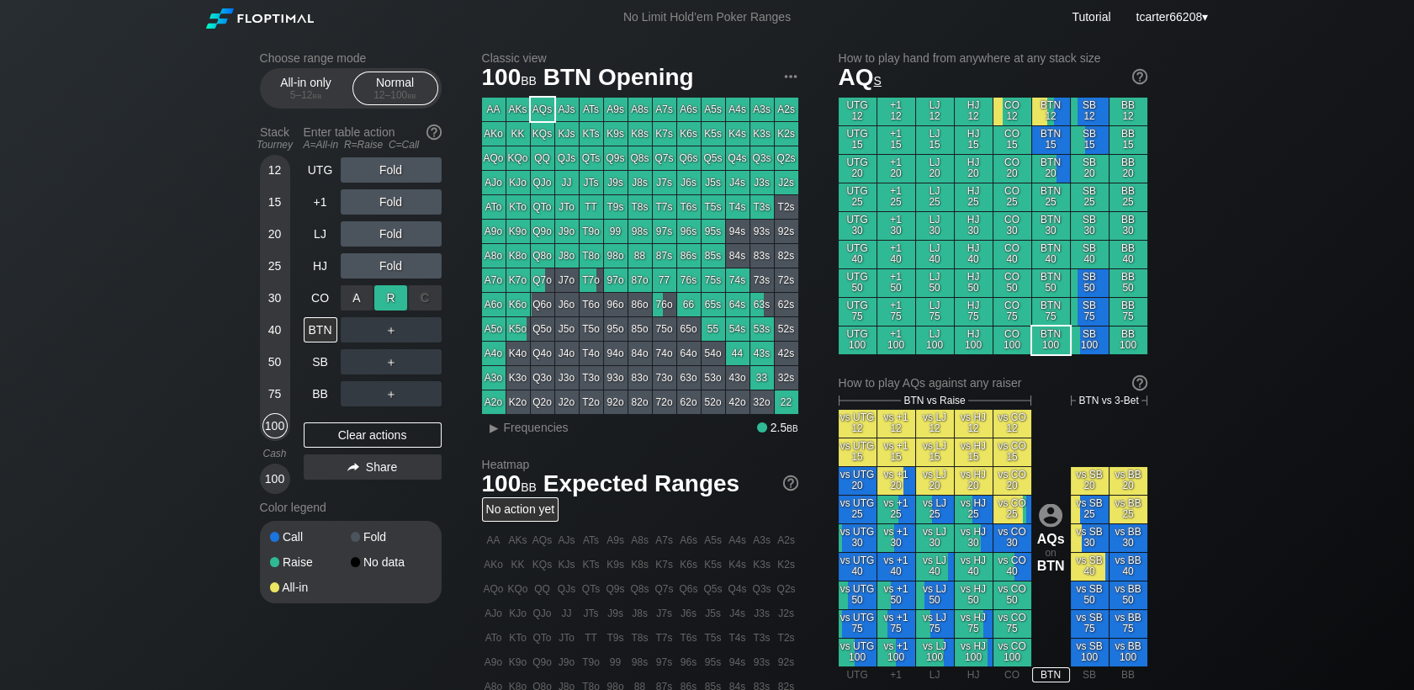
click at [394, 298] on div "R ✕" at bounding box center [390, 297] width 33 height 25
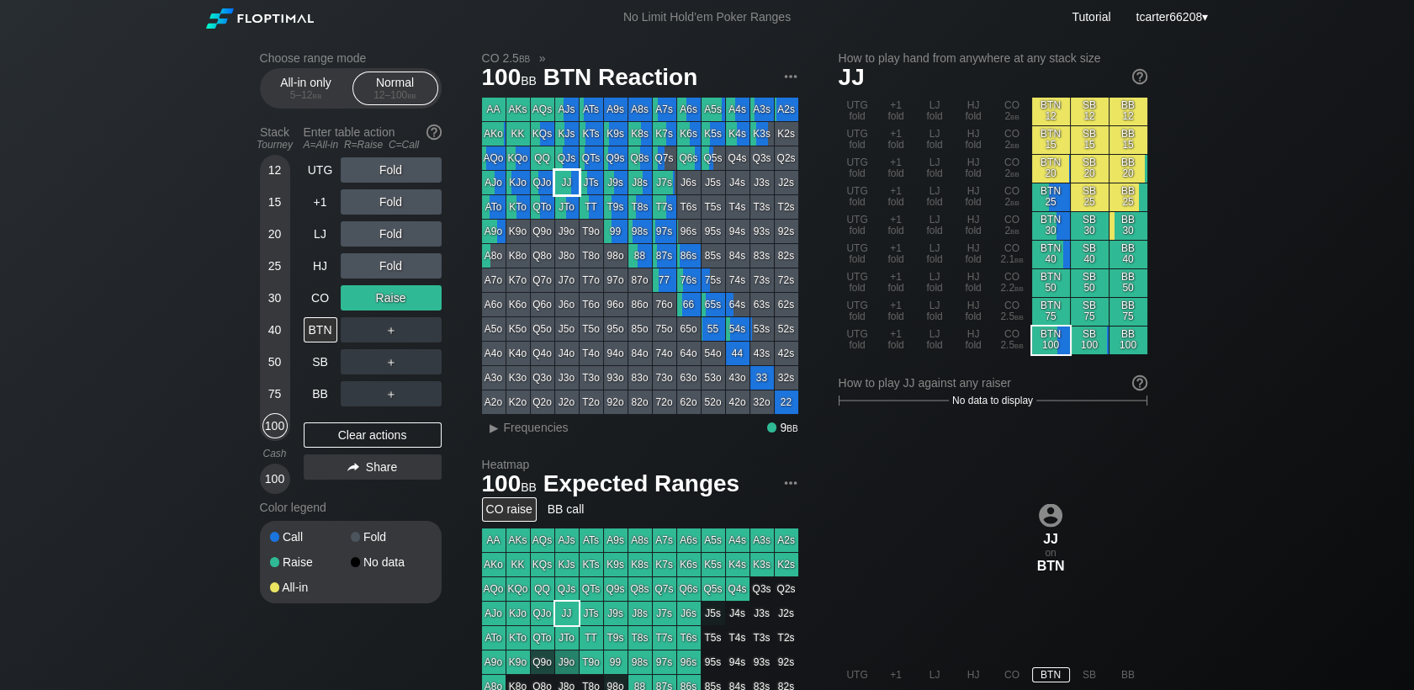
click at [569, 185] on div "JJ" at bounding box center [567, 183] width 24 height 24
click at [397, 326] on div "＋" at bounding box center [391, 329] width 101 height 25
click at [388, 331] on div "R ✕" at bounding box center [390, 329] width 33 height 25
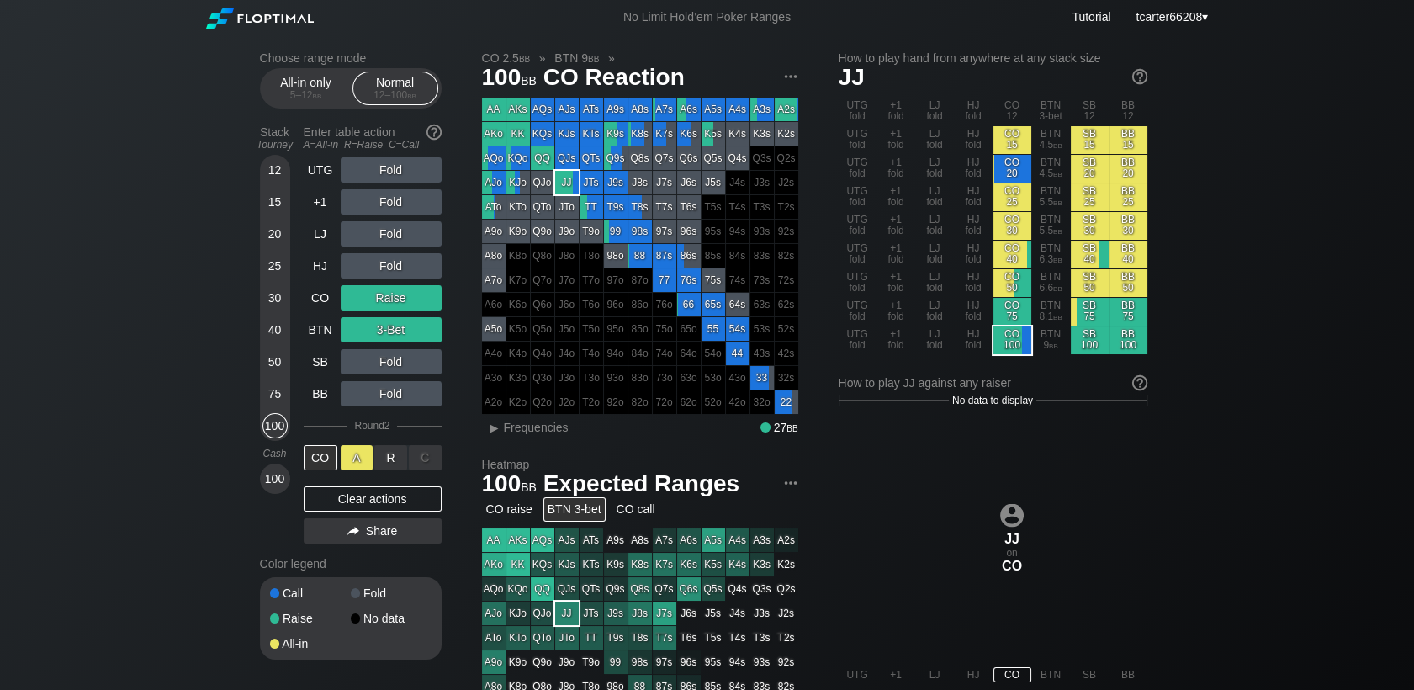
click at [357, 458] on div "A ✕" at bounding box center [357, 457] width 33 height 25
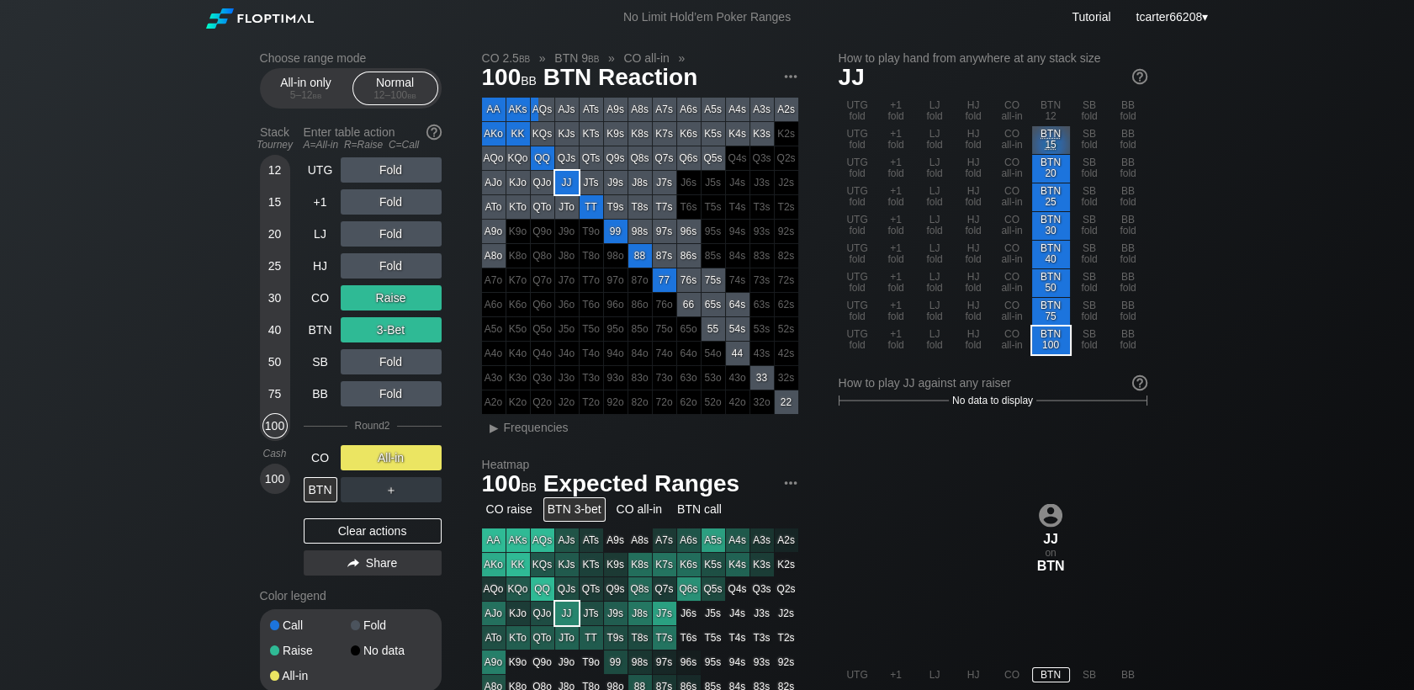
click at [384, 542] on div "Clear actions" at bounding box center [373, 530] width 138 height 25
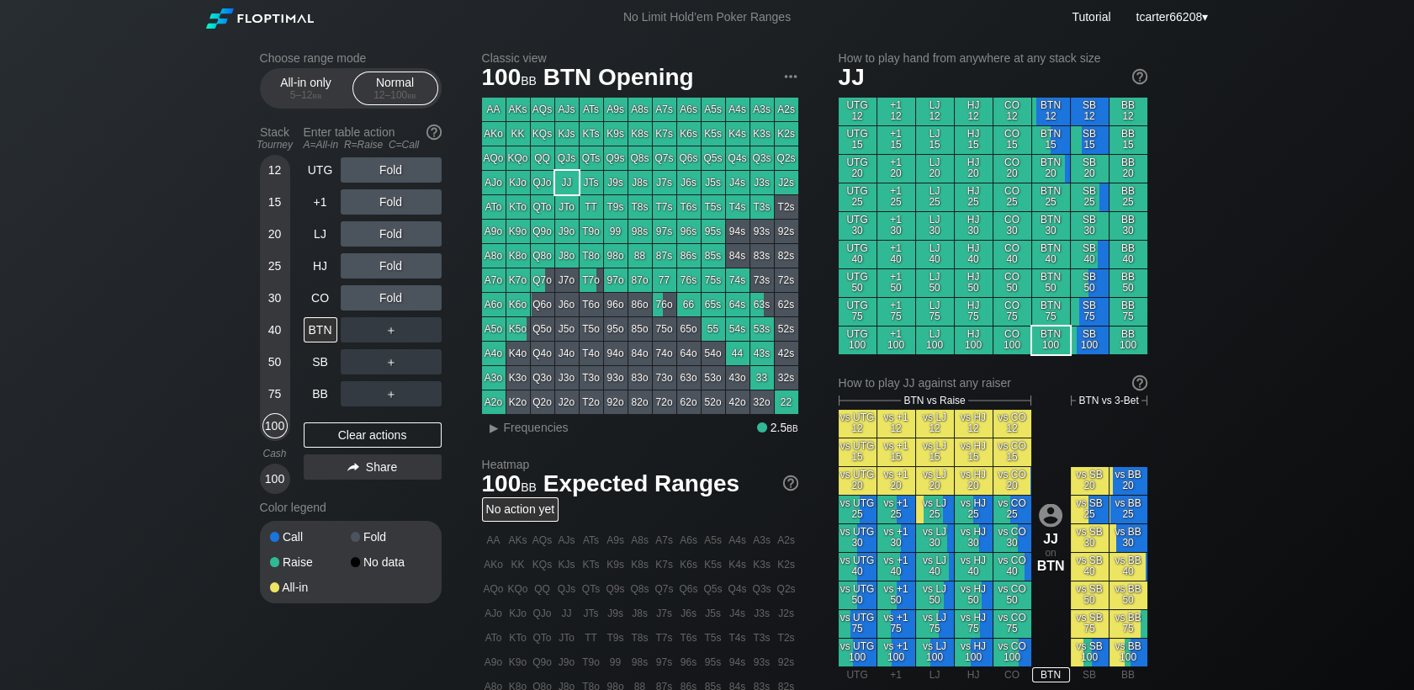
click at [273, 236] on div "20" at bounding box center [274, 233] width 25 height 25
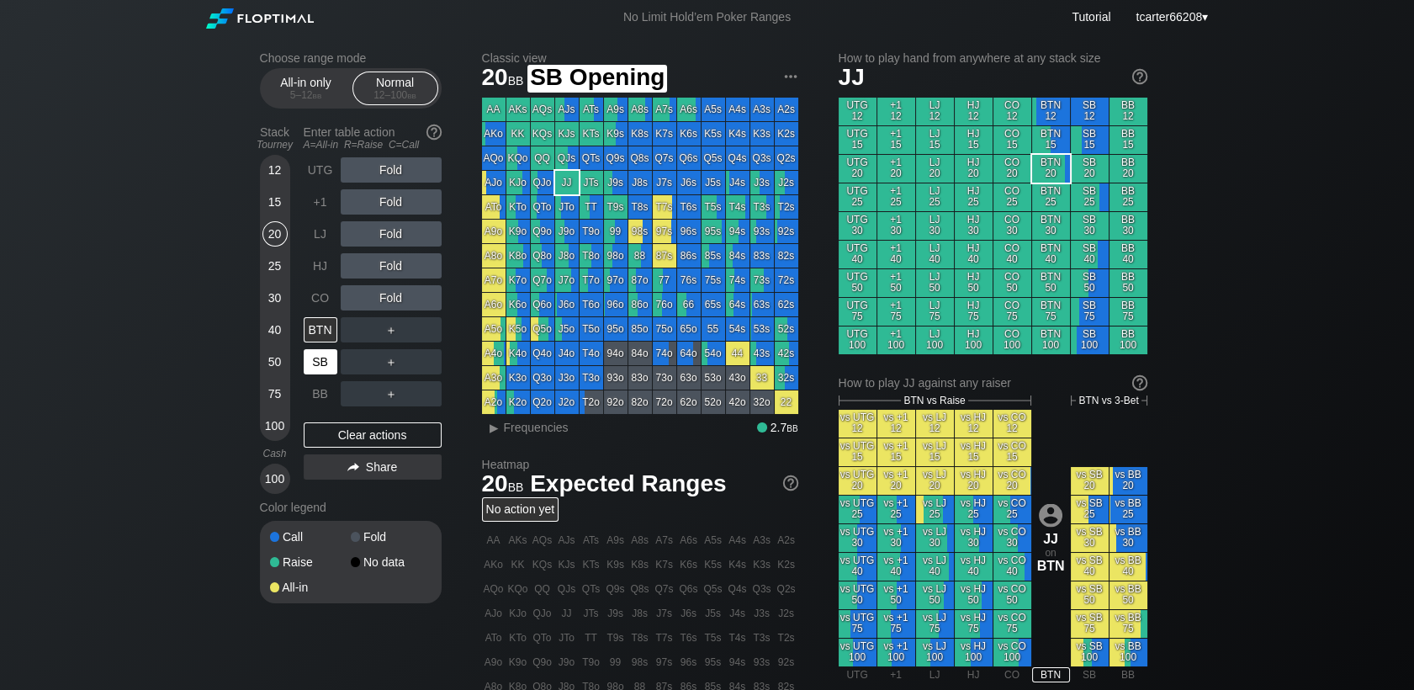
click at [315, 369] on div "SB" at bounding box center [321, 361] width 34 height 25
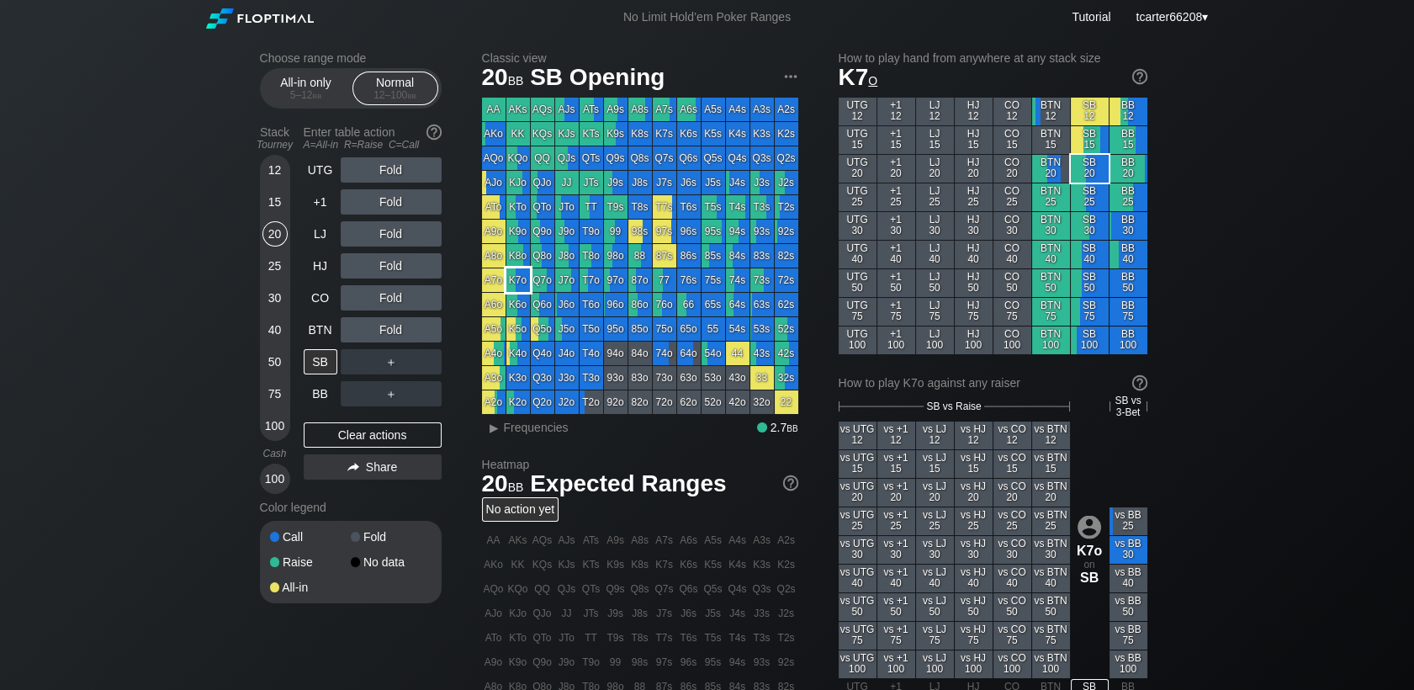
click at [527, 281] on div "K7o" at bounding box center [518, 280] width 24 height 24
click at [316, 290] on div "CO" at bounding box center [321, 297] width 34 height 25
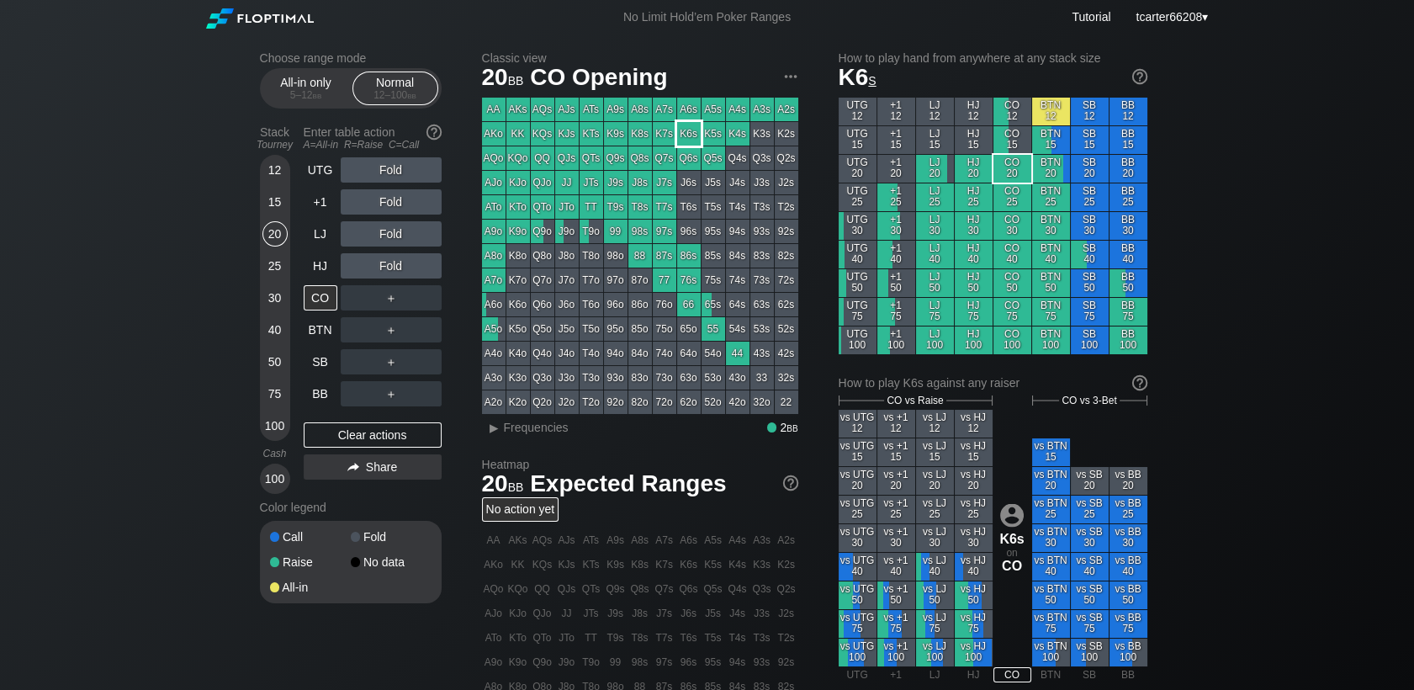
click at [692, 136] on div "K6s" at bounding box center [689, 134] width 24 height 24
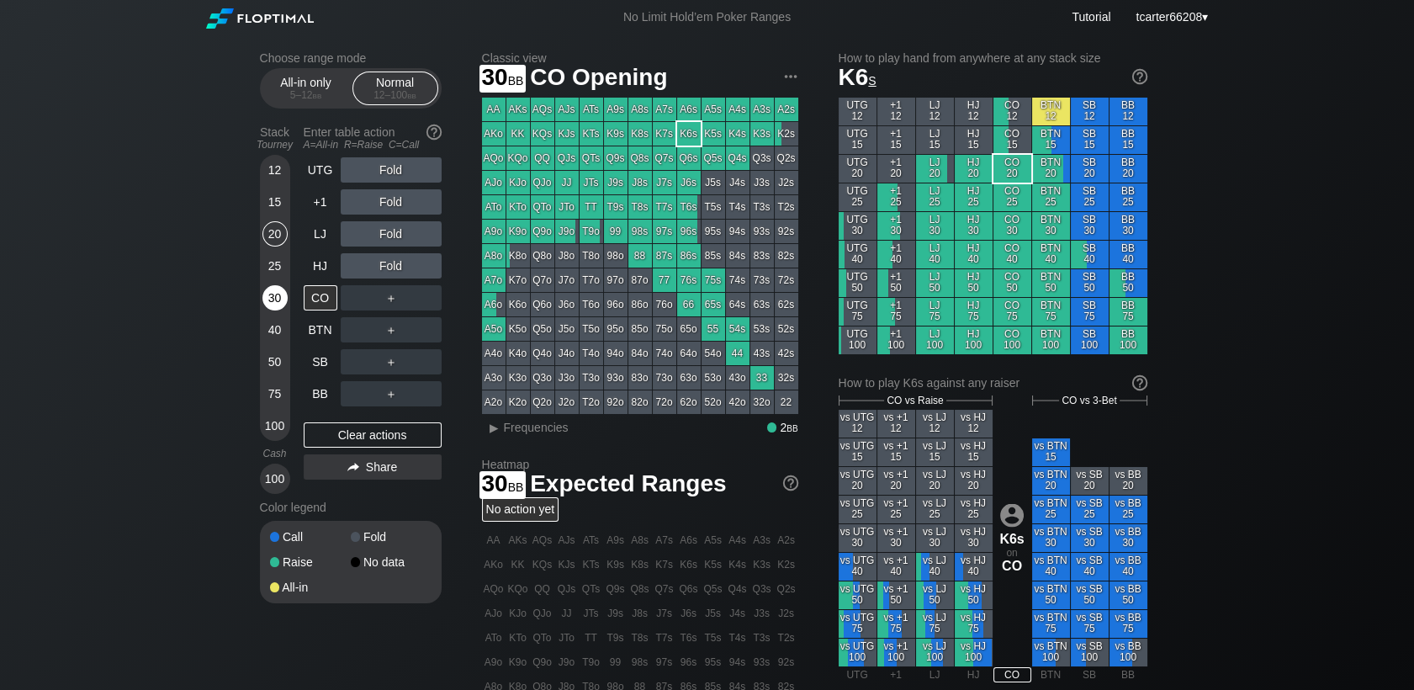
click at [283, 296] on div "30" at bounding box center [274, 297] width 25 height 25
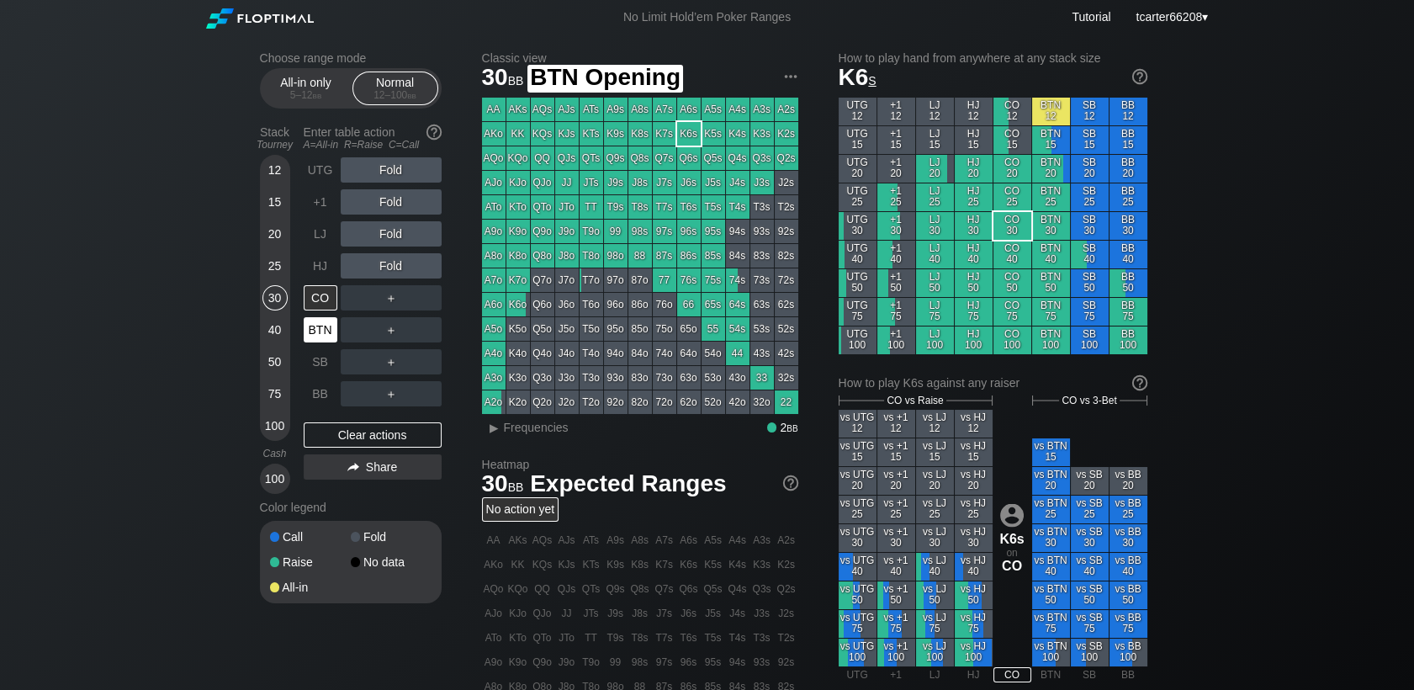
click at [315, 326] on div "BTN" at bounding box center [321, 329] width 34 height 25
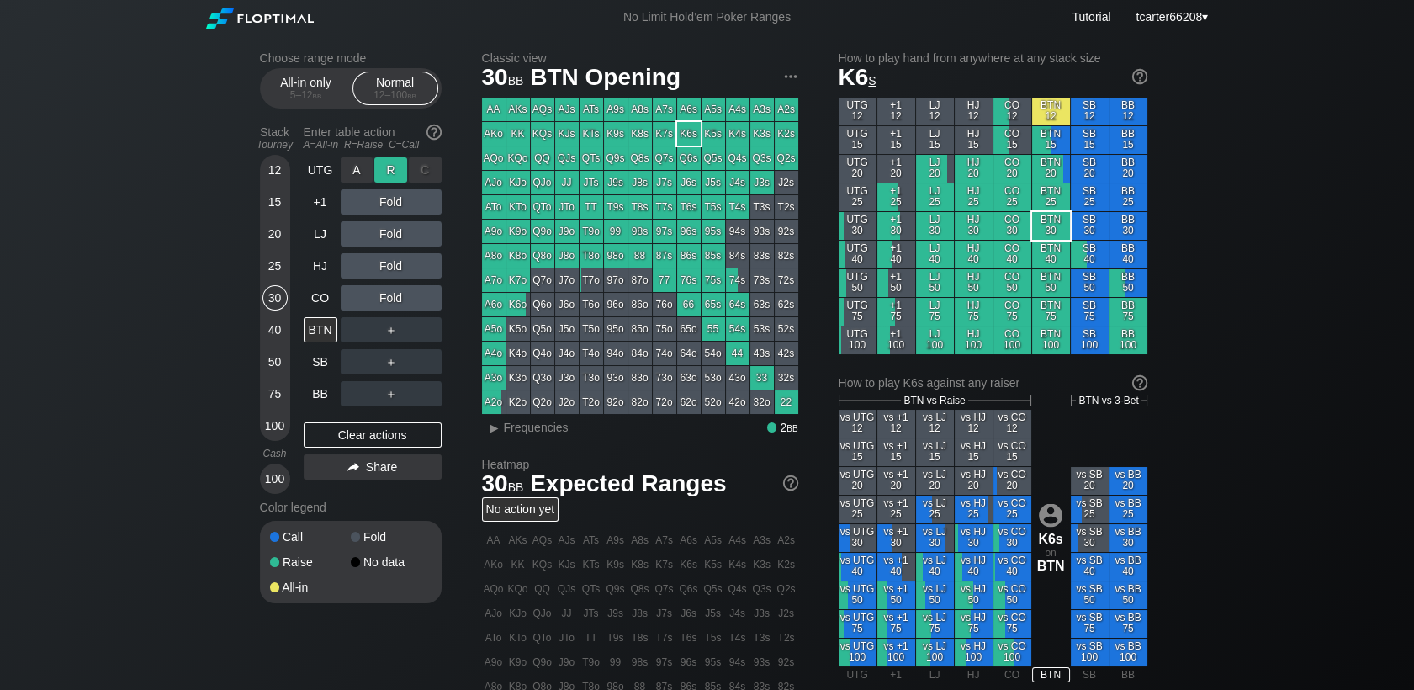
click at [383, 172] on div "R ✕" at bounding box center [390, 169] width 33 height 25
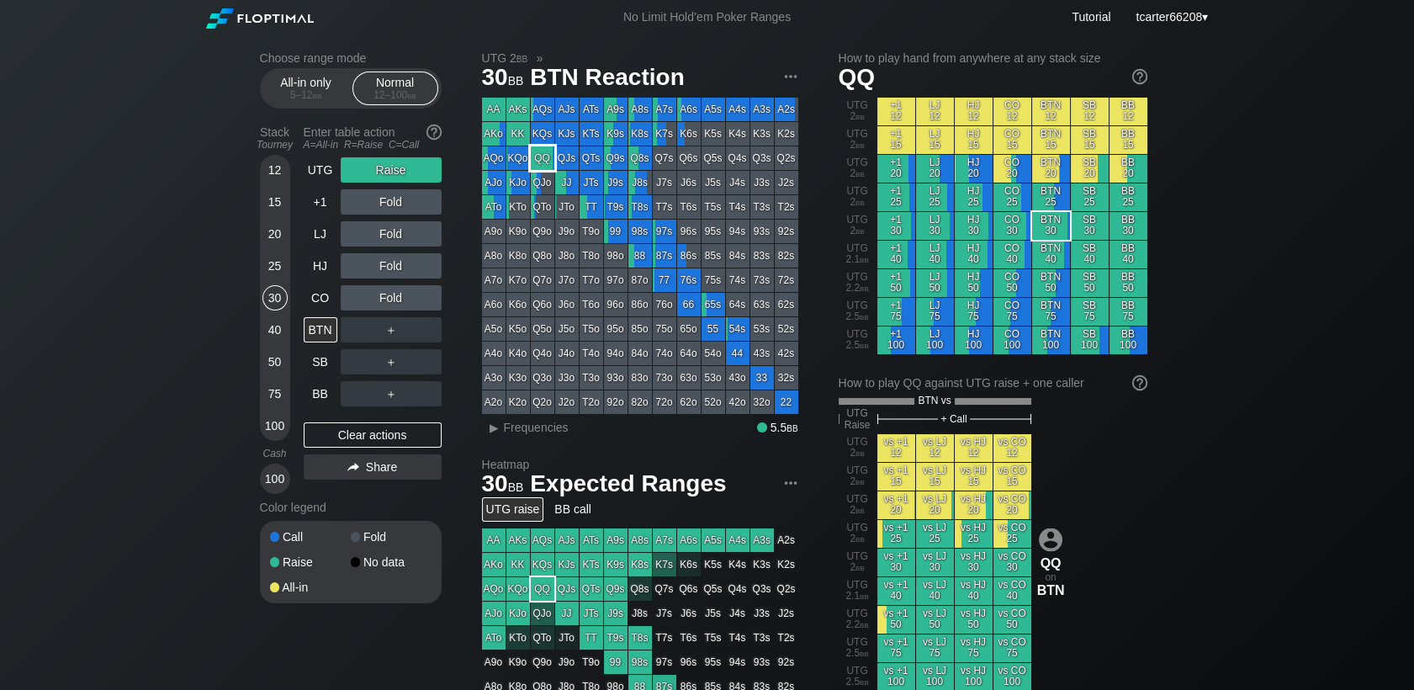
click at [543, 159] on div "QQ" at bounding box center [543, 158] width 24 height 24
click at [432, 223] on div "Fold" at bounding box center [391, 233] width 101 height 39
click at [431, 236] on div "C ✕" at bounding box center [425, 233] width 33 height 25
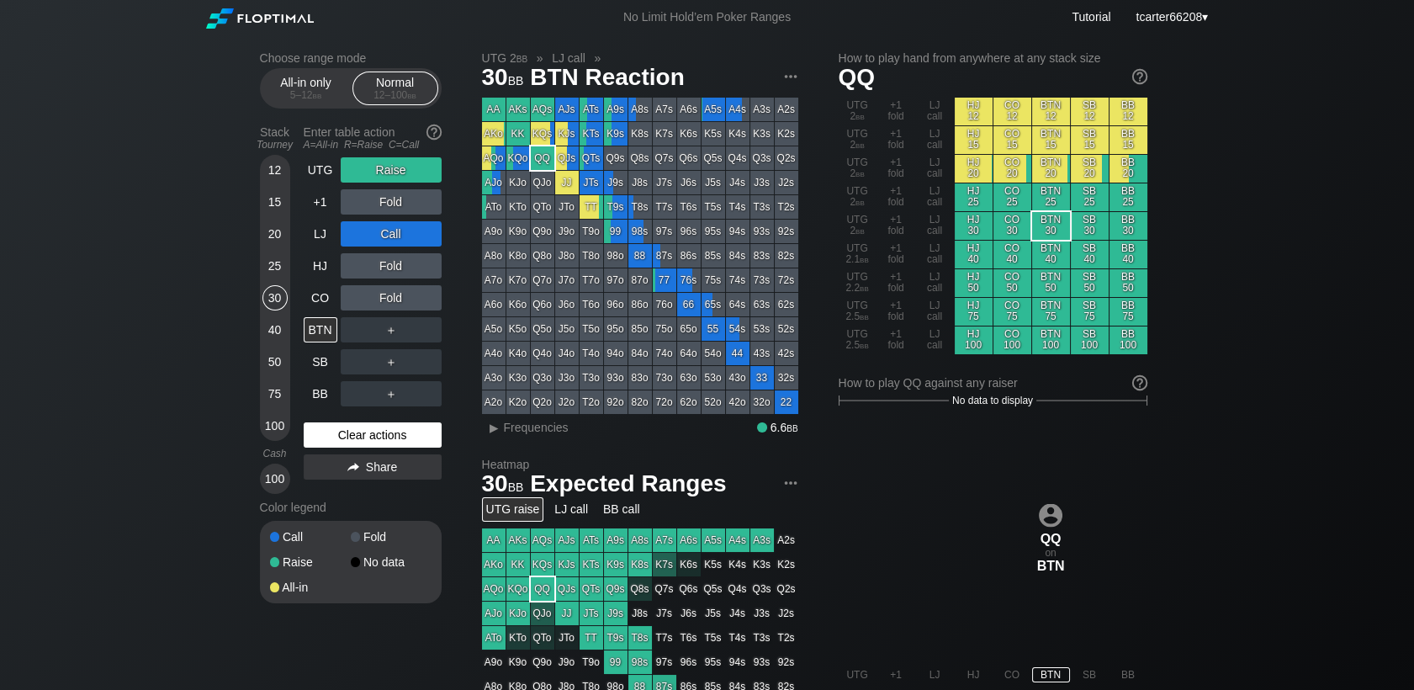
click at [352, 437] on div "Clear actions" at bounding box center [373, 434] width 138 height 25
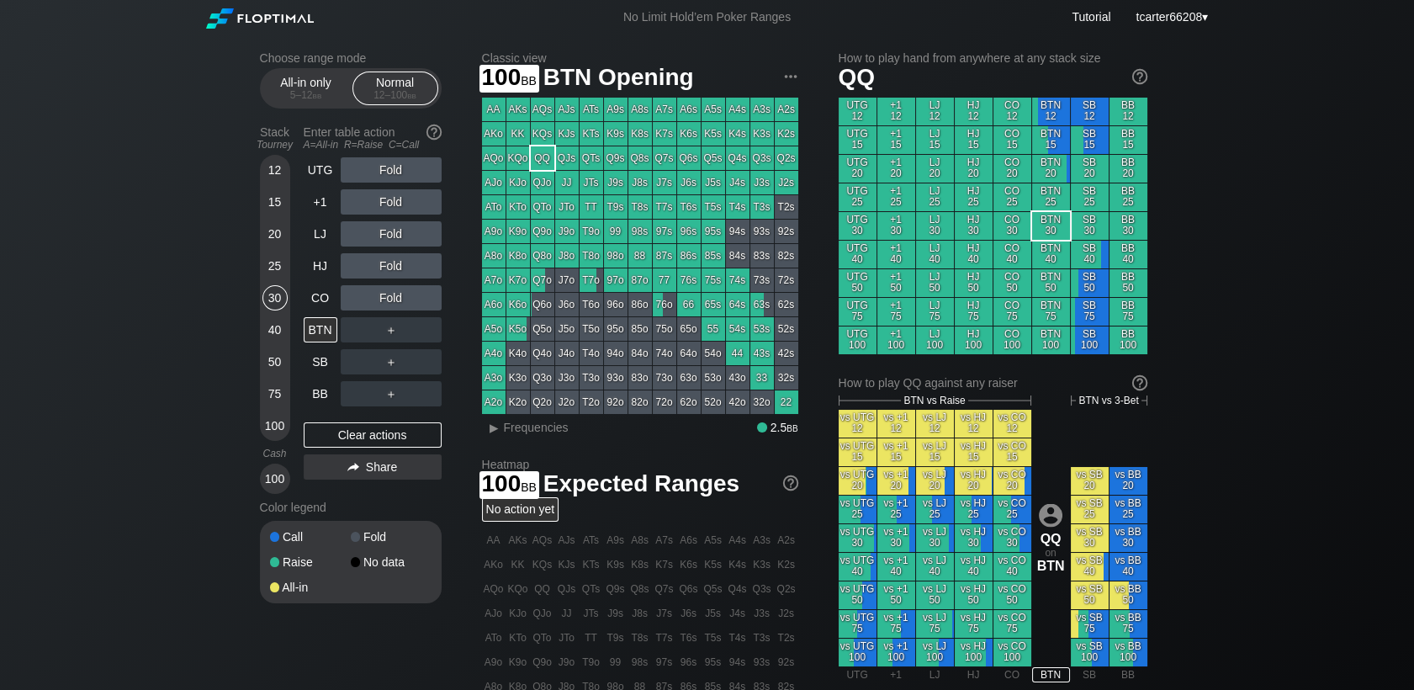
drag, startPoint x: 274, startPoint y: 424, endPoint x: 299, endPoint y: 384, distance: 47.6
click at [273, 424] on div "100" at bounding box center [274, 425] width 25 height 25
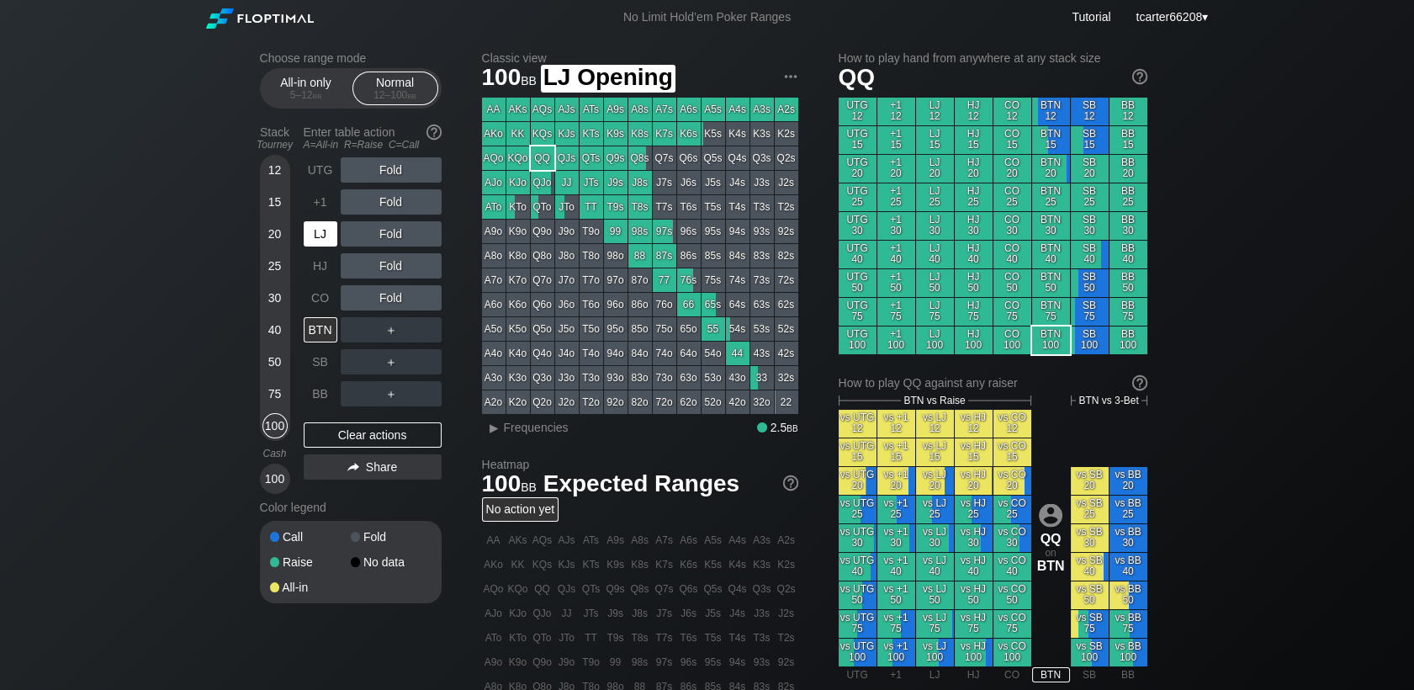
click at [326, 236] on div "LJ" at bounding box center [321, 233] width 34 height 25
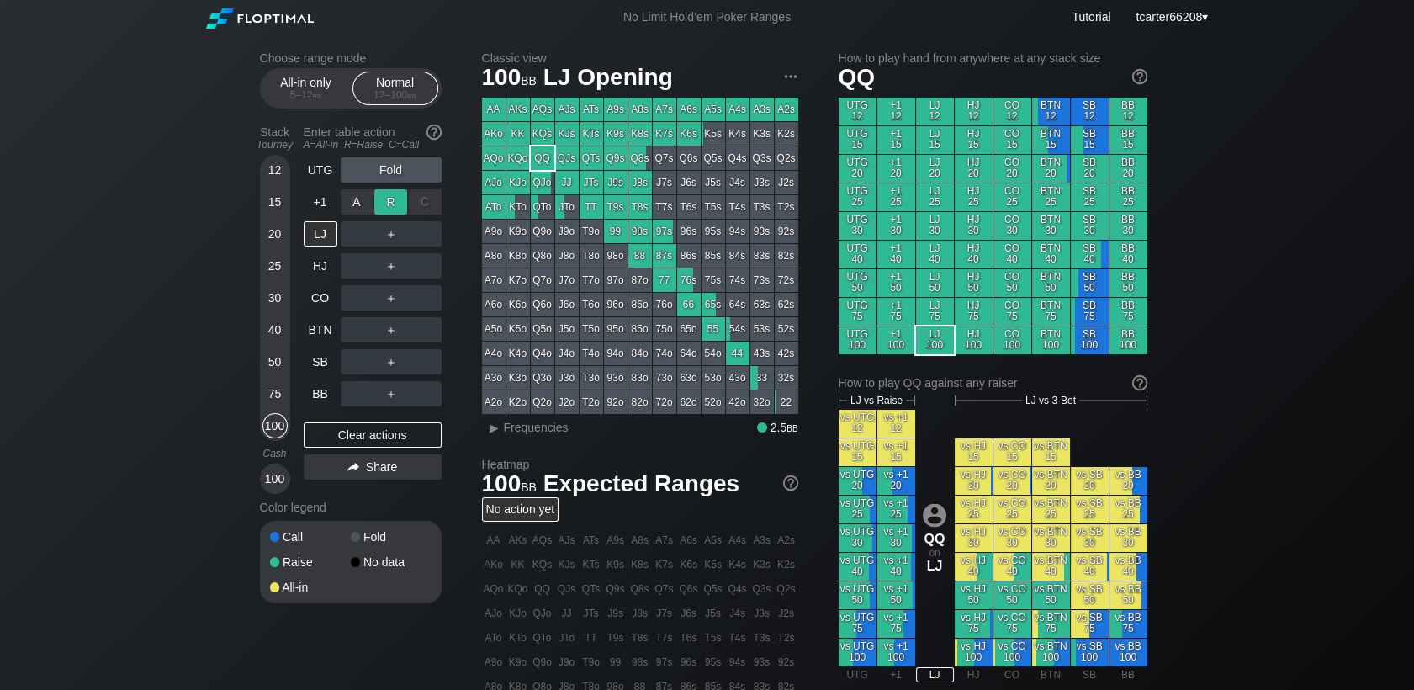
click at [395, 197] on div "R ✕" at bounding box center [390, 201] width 33 height 25
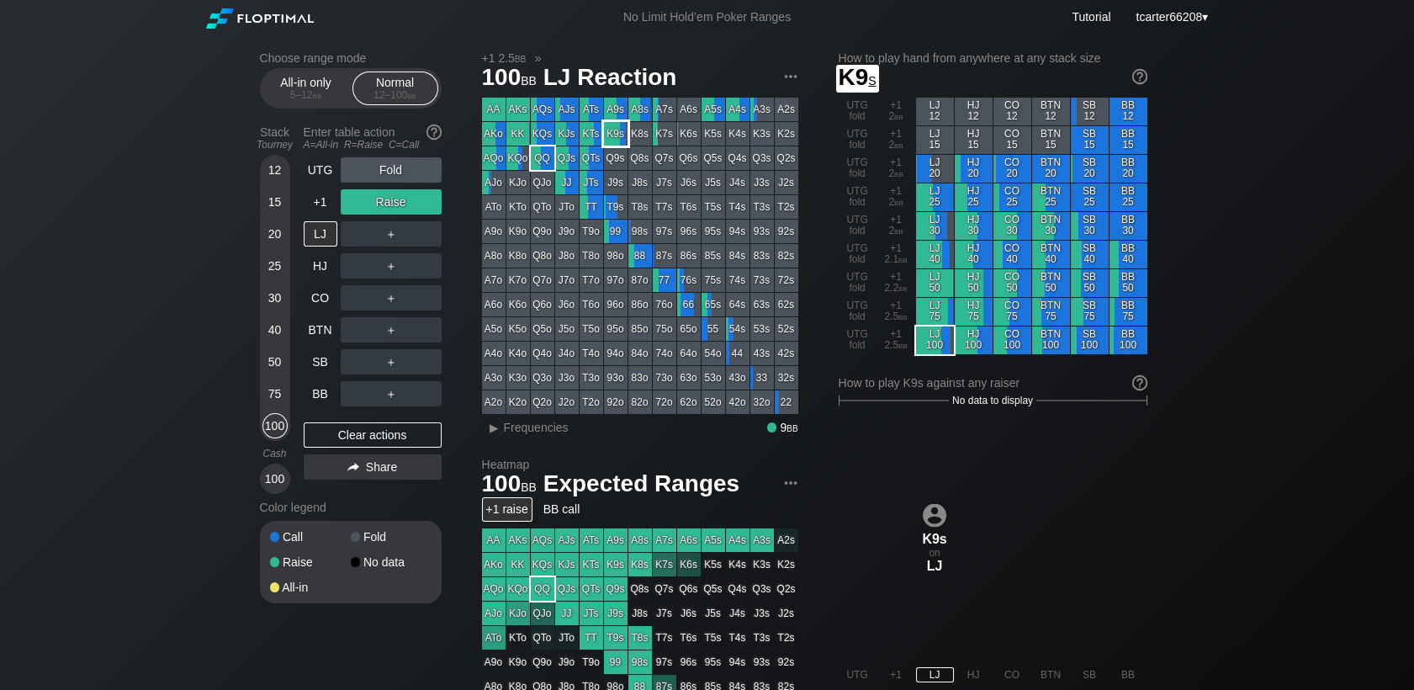
click at [617, 134] on div "K9s" at bounding box center [616, 134] width 24 height 24
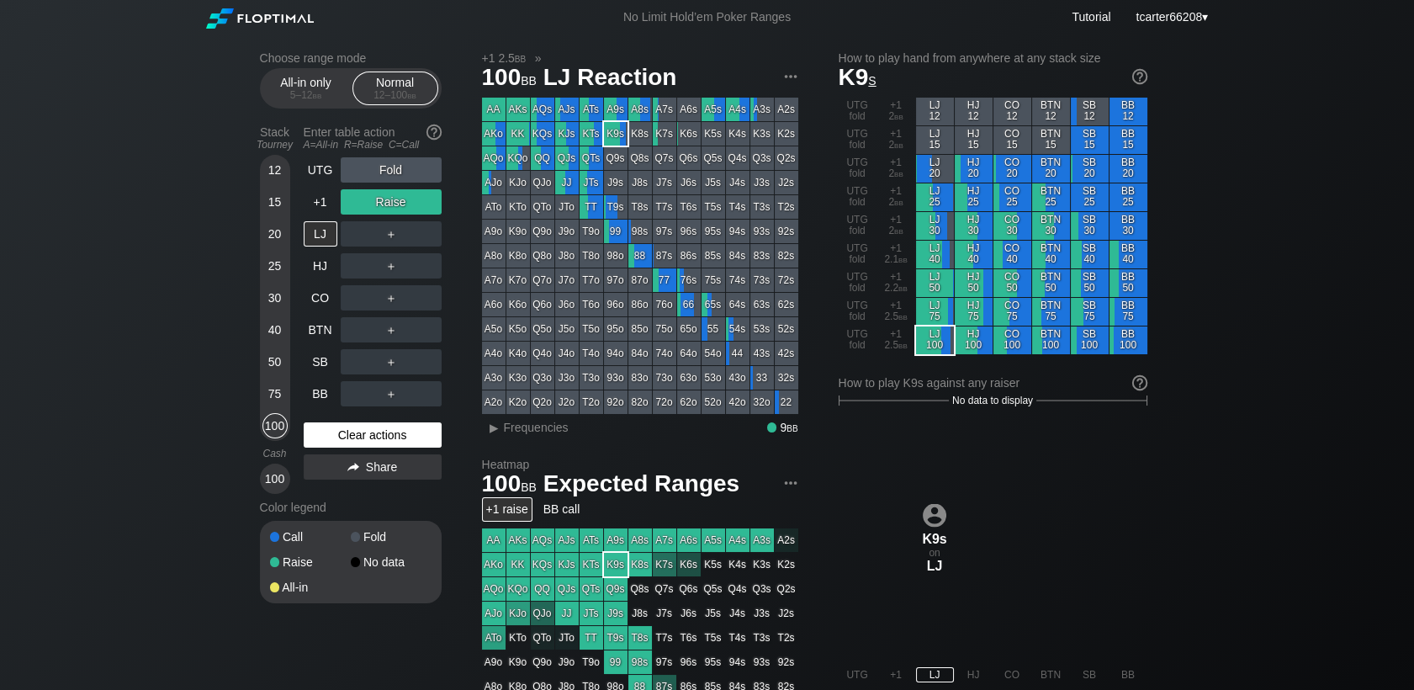
click at [360, 441] on div "Clear actions" at bounding box center [373, 434] width 138 height 25
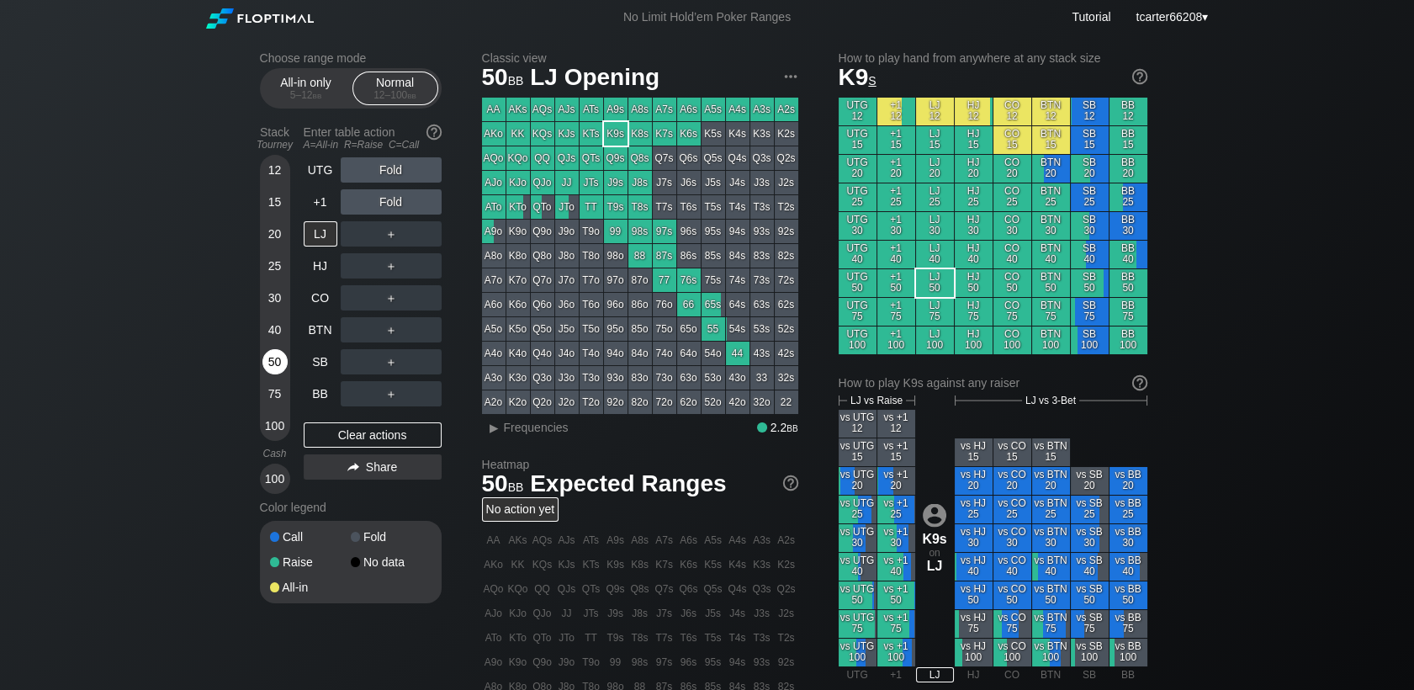
click at [276, 357] on div "50" at bounding box center [274, 361] width 25 height 25
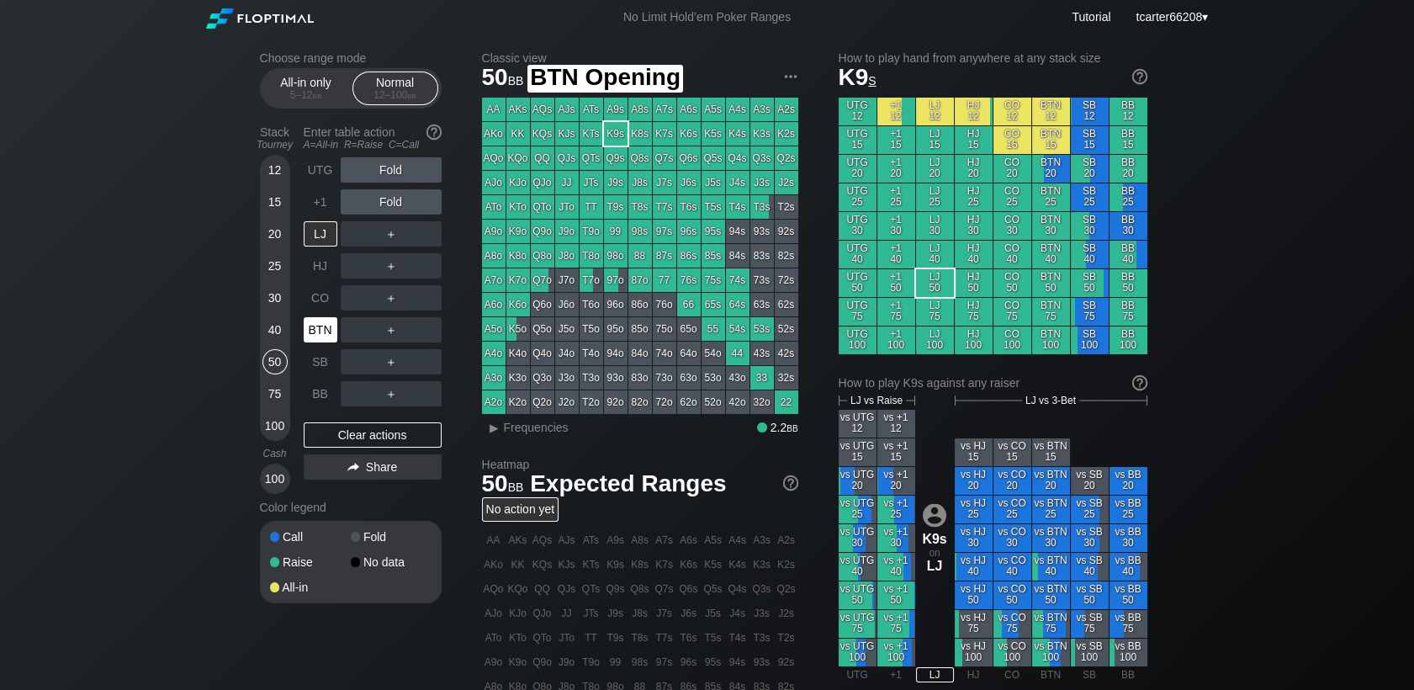
click at [321, 327] on div "BTN" at bounding box center [321, 329] width 34 height 25
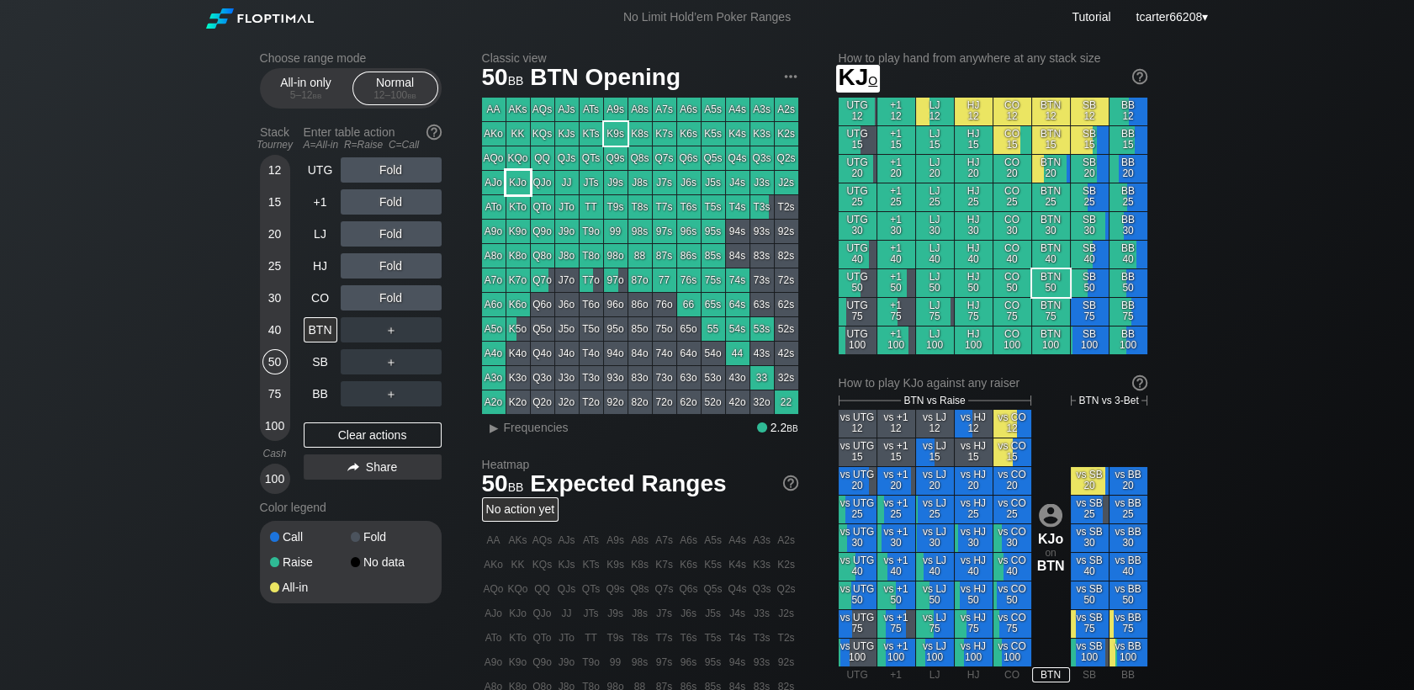
click at [490, 178] on div "AJo" at bounding box center [494, 183] width 24 height 24
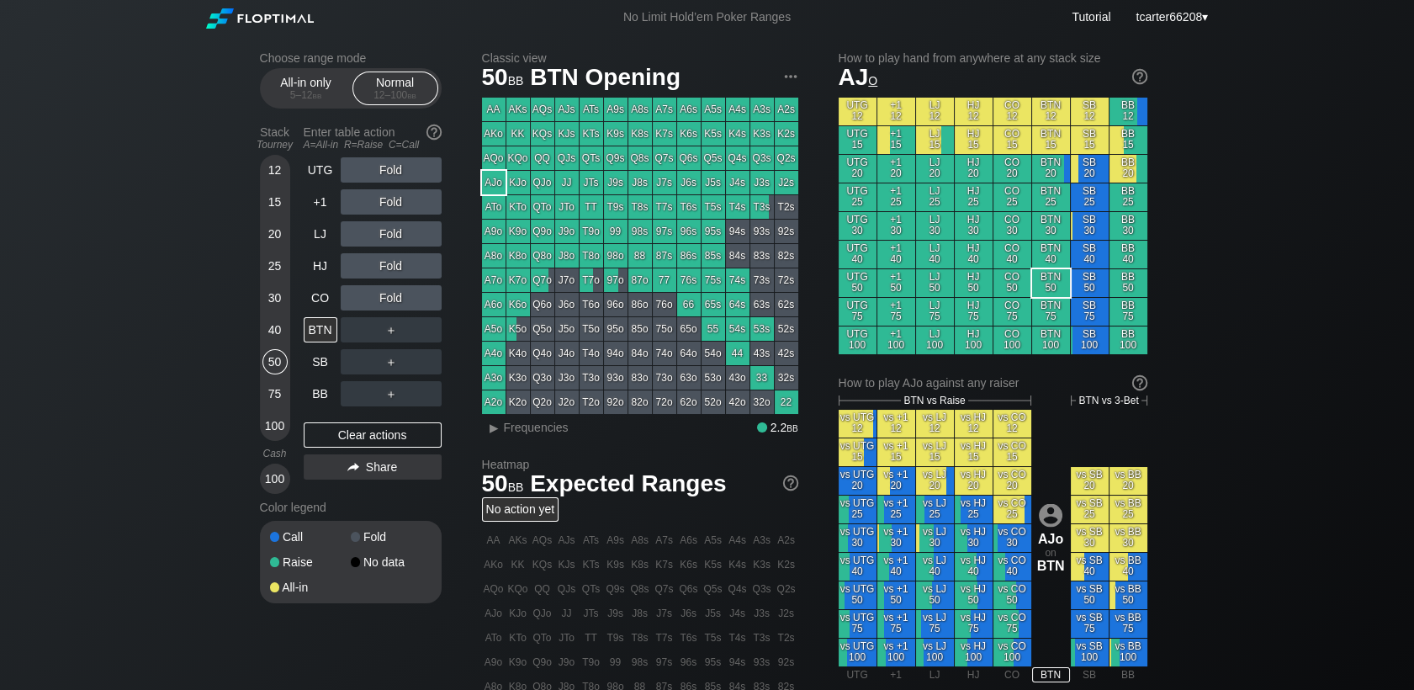
click at [395, 204] on div "Fold" at bounding box center [391, 201] width 101 height 25
click at [394, 205] on div "R ✕" at bounding box center [390, 201] width 33 height 25
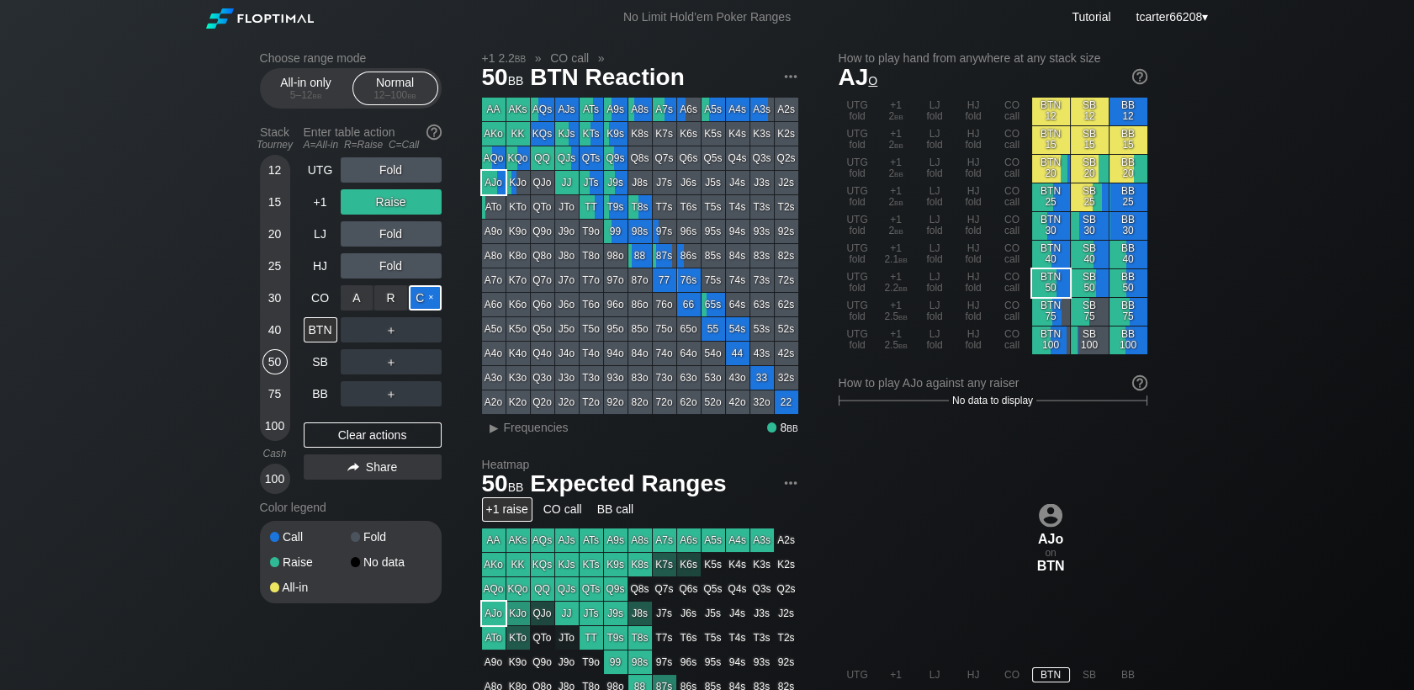
click at [418, 306] on div "C ✕" at bounding box center [425, 297] width 33 height 25
drag, startPoint x: 274, startPoint y: 299, endPoint x: 330, endPoint y: 409, distance: 123.4
click at [274, 298] on div "30" at bounding box center [274, 297] width 25 height 25
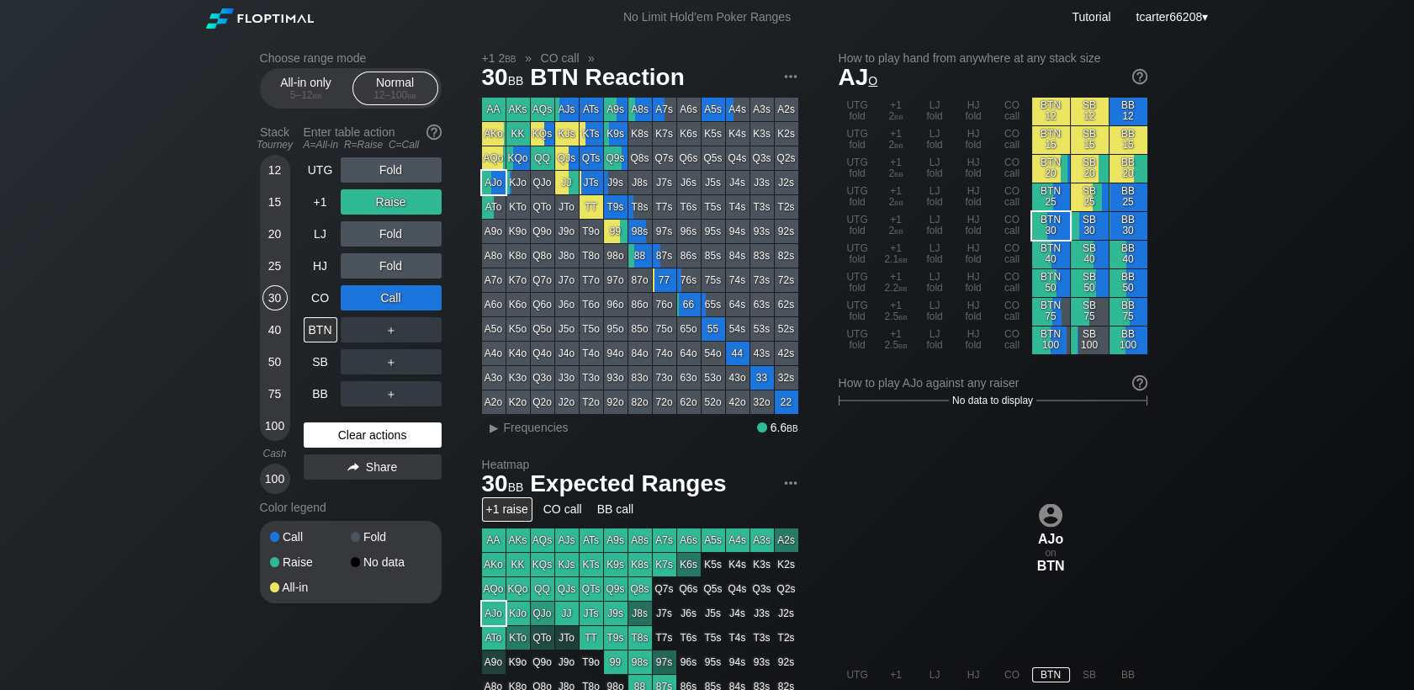
click at [336, 435] on div "Clear actions" at bounding box center [373, 434] width 138 height 25
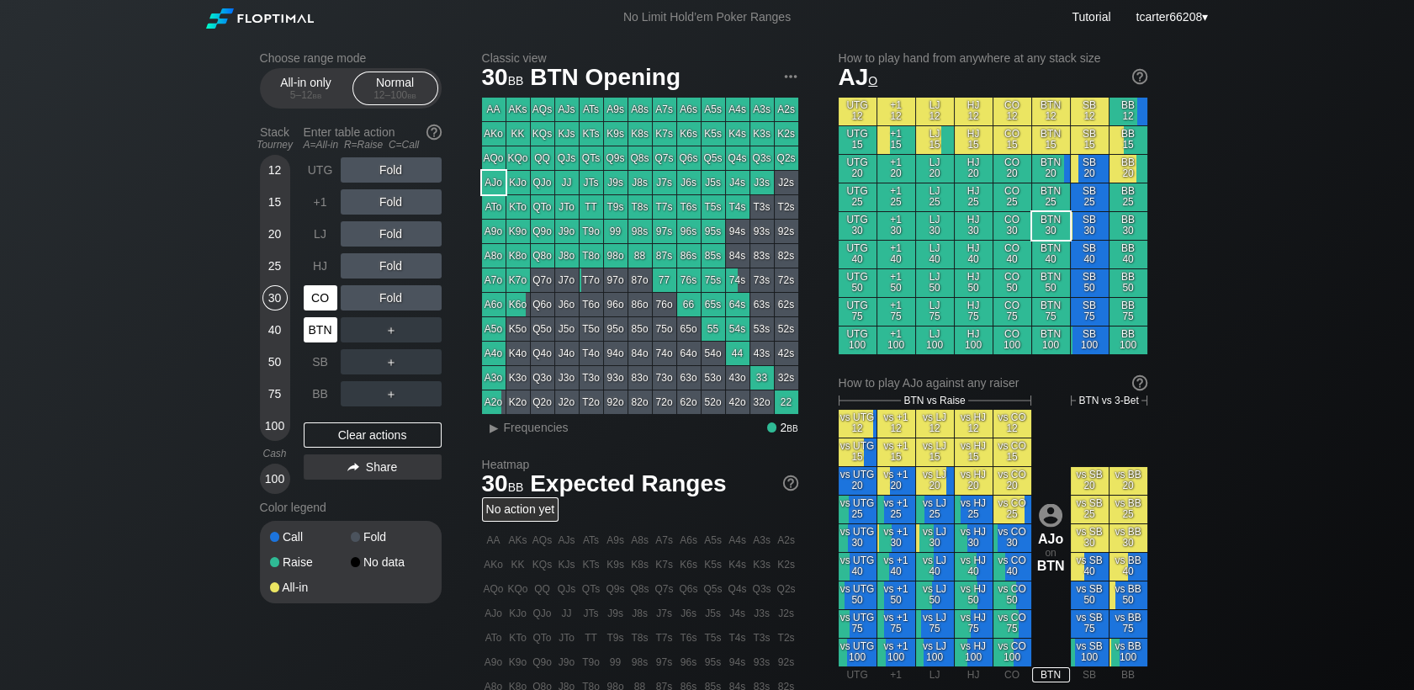
click at [335, 309] on div "CO" at bounding box center [321, 297] width 34 height 25
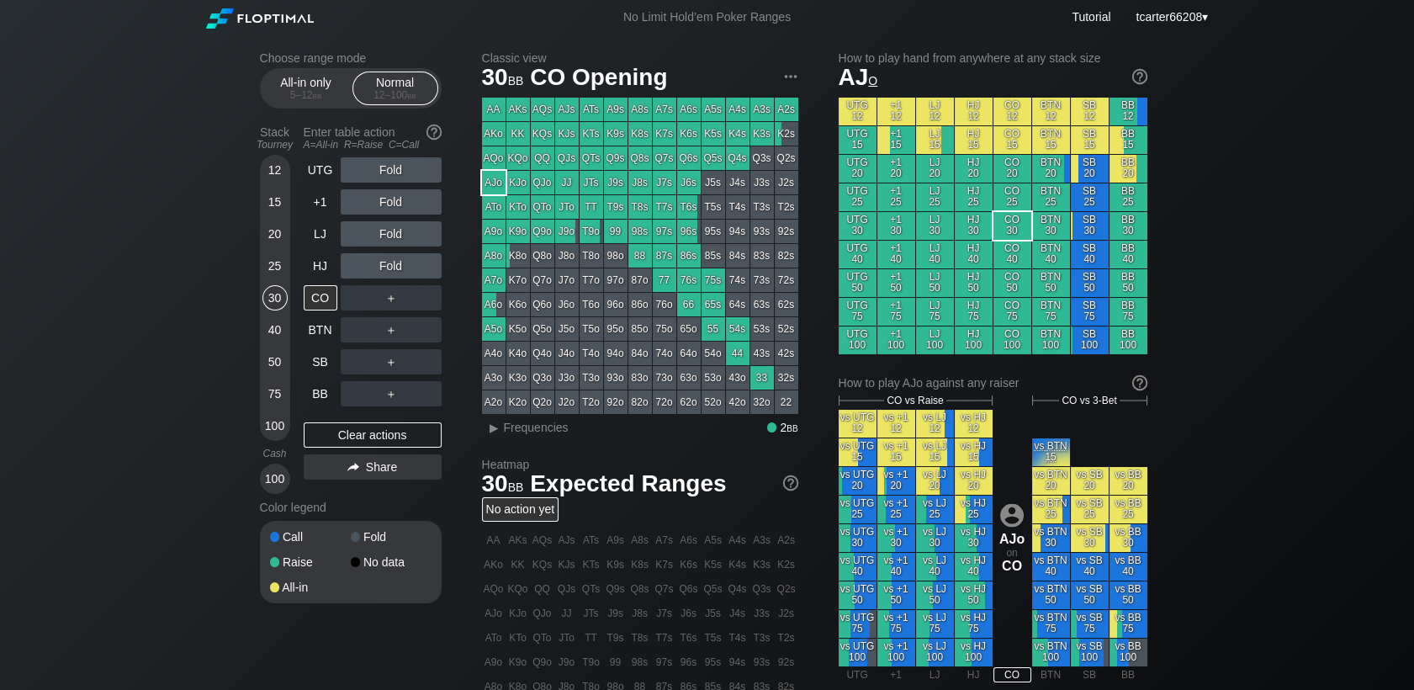
click at [395, 315] on div "＋" at bounding box center [391, 329] width 101 height 39
click at [397, 304] on div "R ✕" at bounding box center [390, 297] width 33 height 25
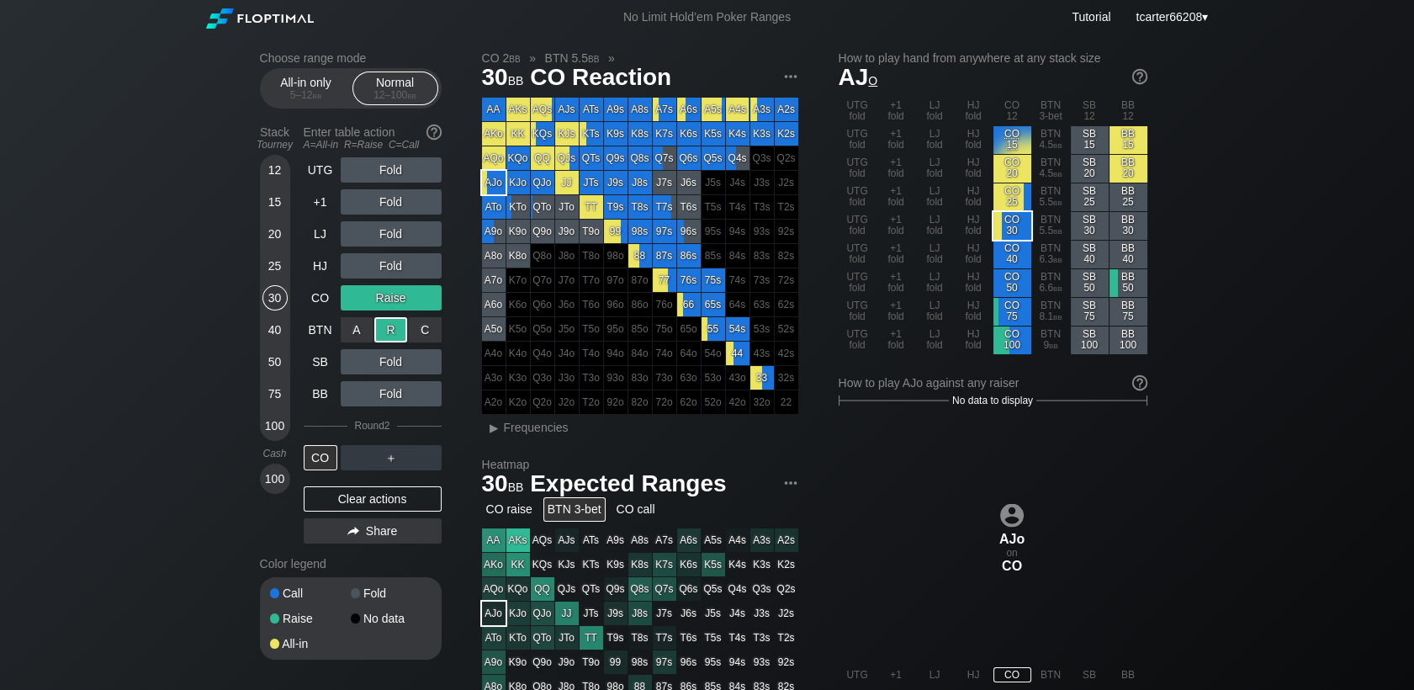
click at [394, 335] on div "R ✕" at bounding box center [390, 329] width 33 height 25
click at [362, 506] on div "Clear actions" at bounding box center [373, 498] width 138 height 25
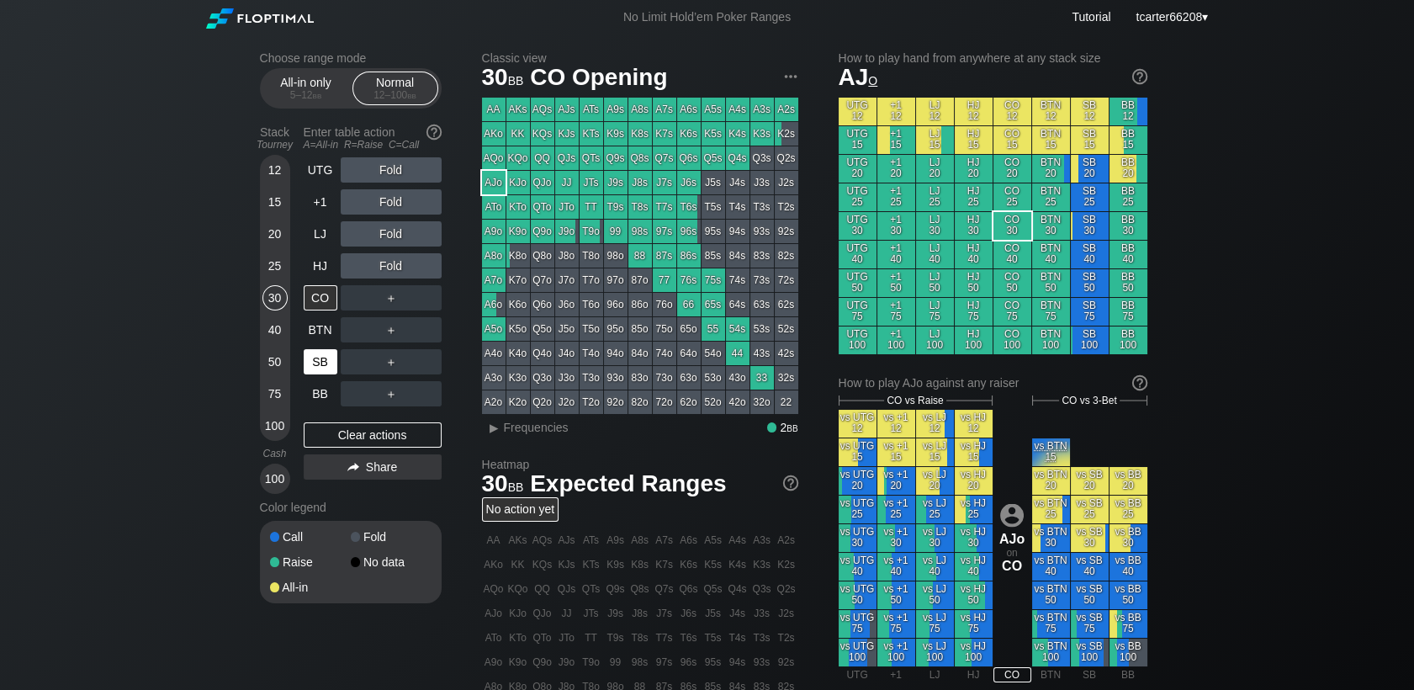
click at [317, 372] on div "SB" at bounding box center [321, 361] width 34 height 25
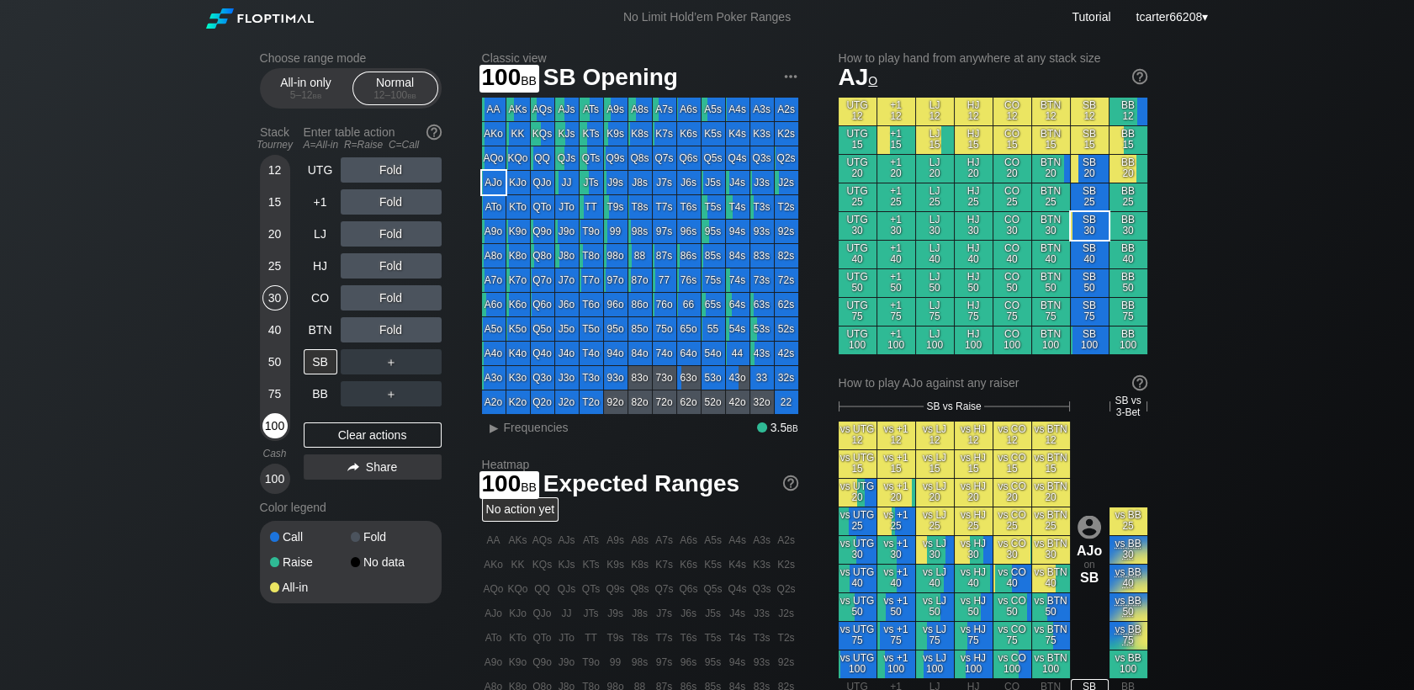
click at [275, 432] on div "100" at bounding box center [274, 425] width 25 height 25
click at [438, 350] on div "＋" at bounding box center [391, 361] width 101 height 39
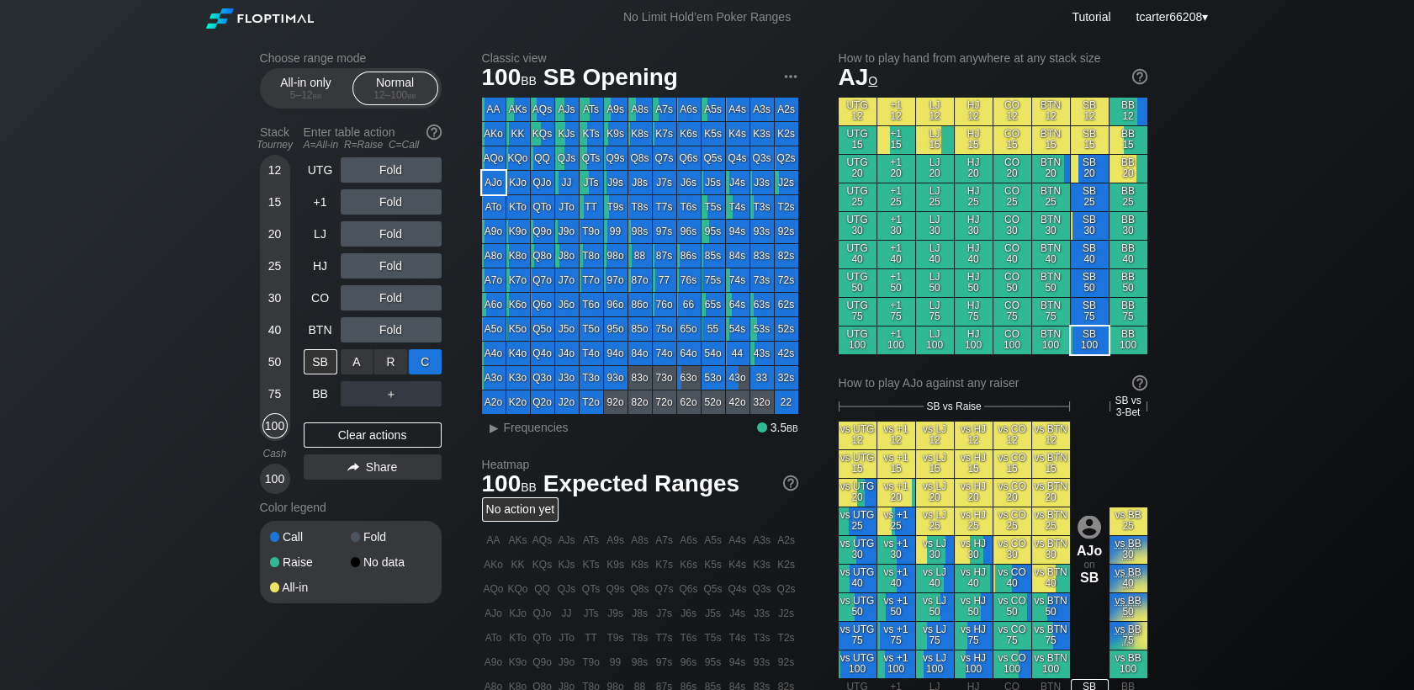
click at [432, 363] on div "C ✕" at bounding box center [425, 361] width 33 height 25
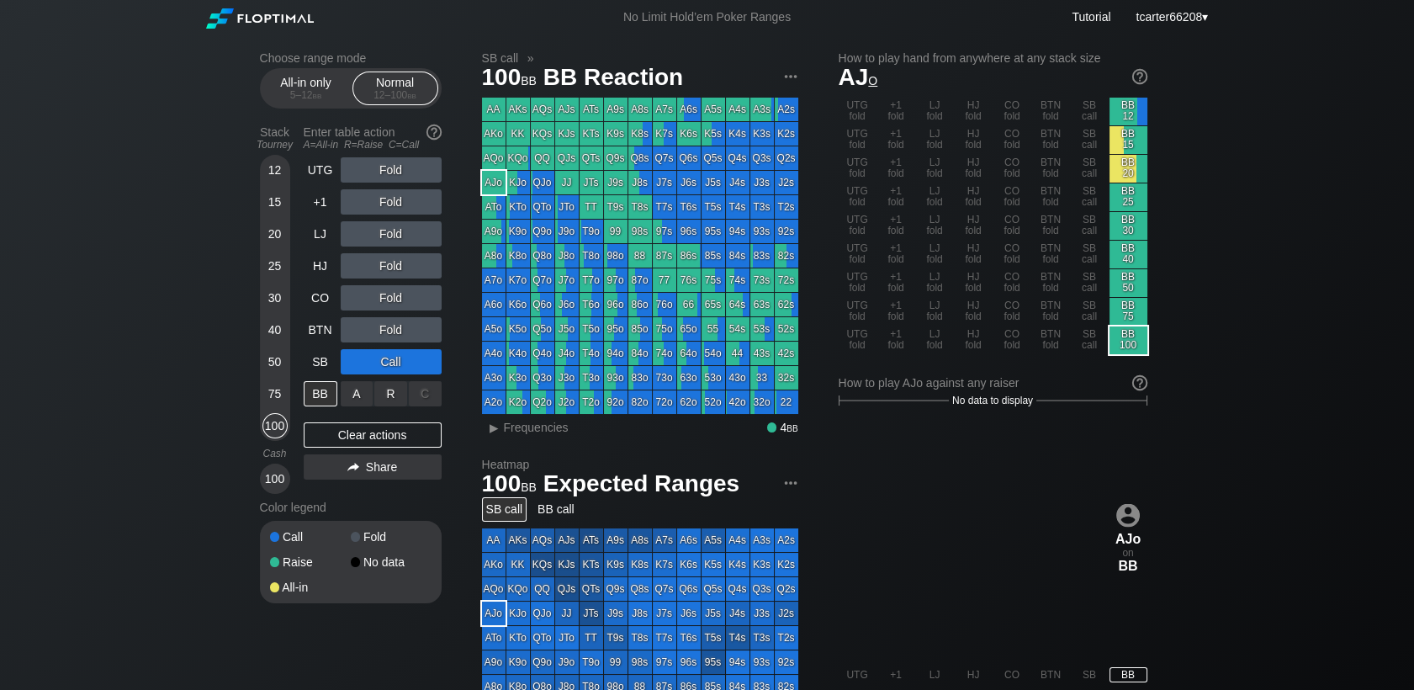
click at [391, 395] on div "R ✕" at bounding box center [390, 393] width 33 height 25
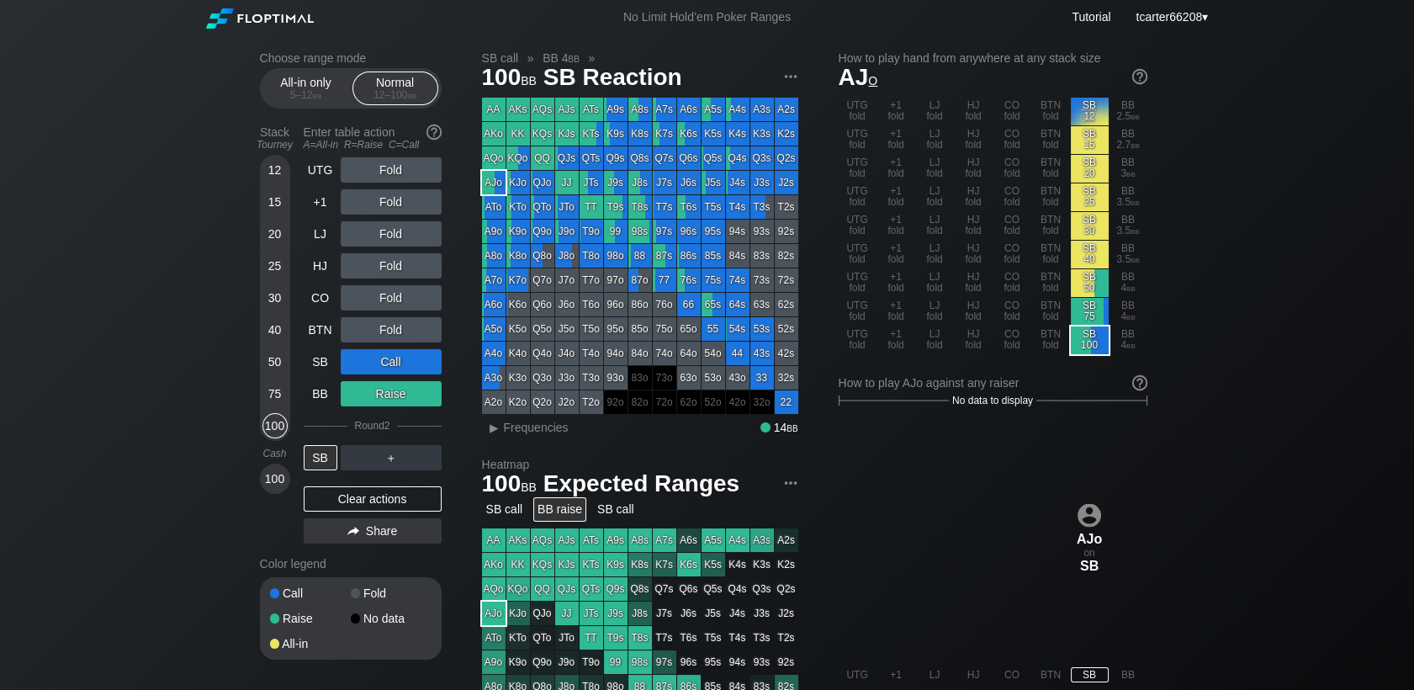
click at [336, 496] on div "Clear actions" at bounding box center [373, 498] width 138 height 25
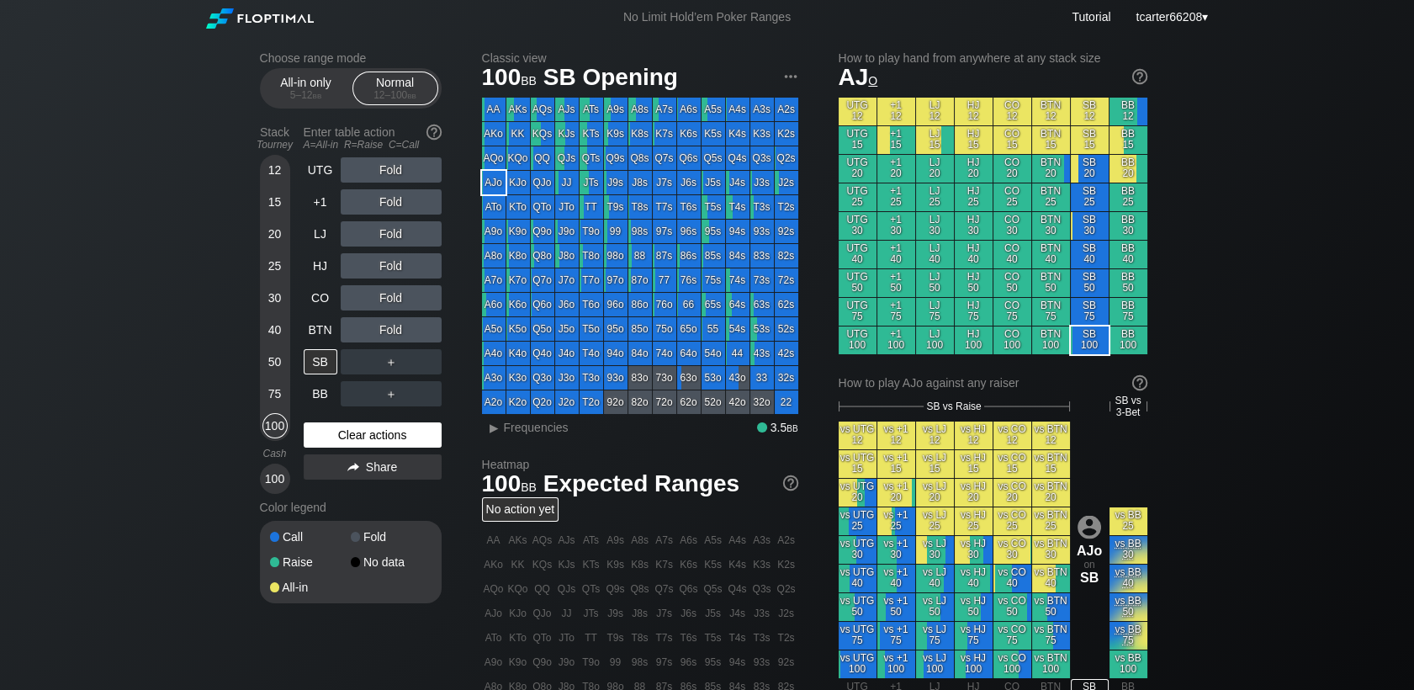
click at [330, 432] on div "Clear actions" at bounding box center [373, 434] width 138 height 25
click at [323, 225] on div "LJ" at bounding box center [321, 233] width 34 height 25
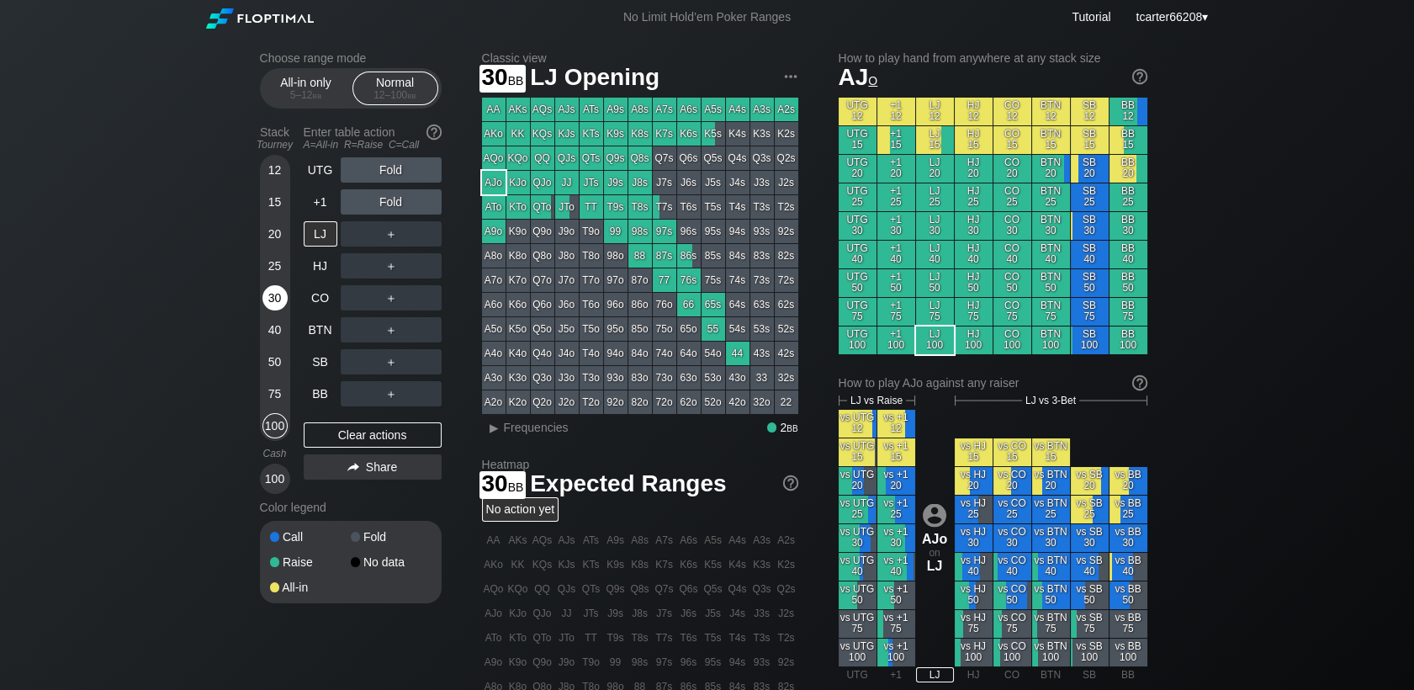
click at [277, 295] on div "30" at bounding box center [274, 297] width 25 height 25
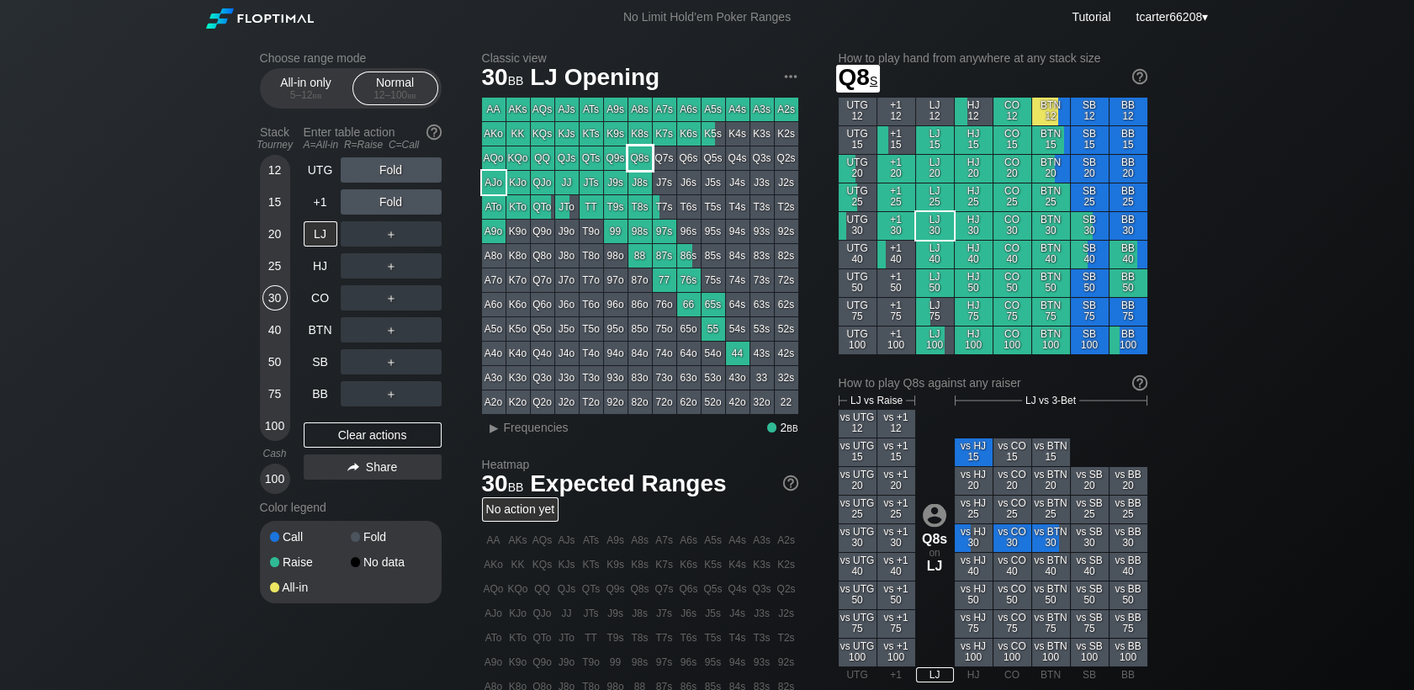
click at [634, 162] on div "Q8s" at bounding box center [640, 158] width 24 height 24
click at [392, 239] on div "＋" at bounding box center [391, 233] width 101 height 25
click at [392, 239] on div "R ✕" at bounding box center [390, 233] width 33 height 25
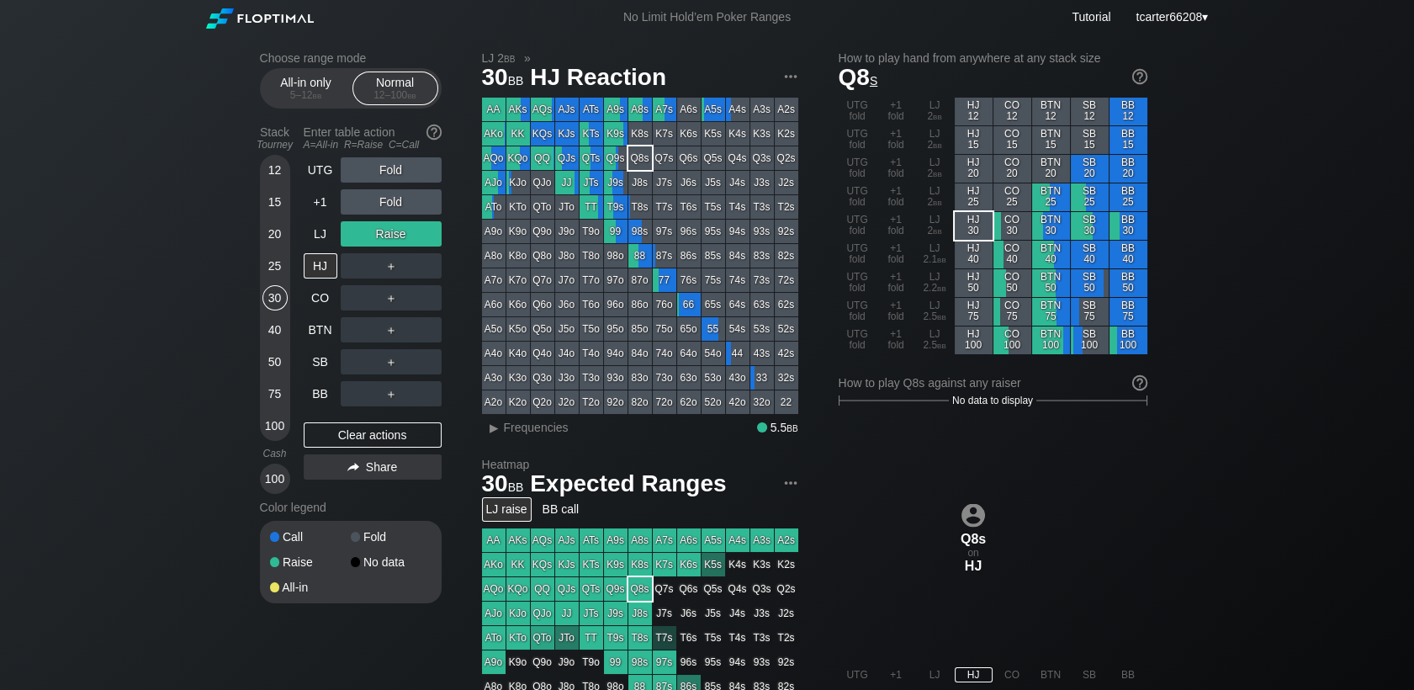
click at [276, 272] on div "25" at bounding box center [274, 265] width 25 height 25
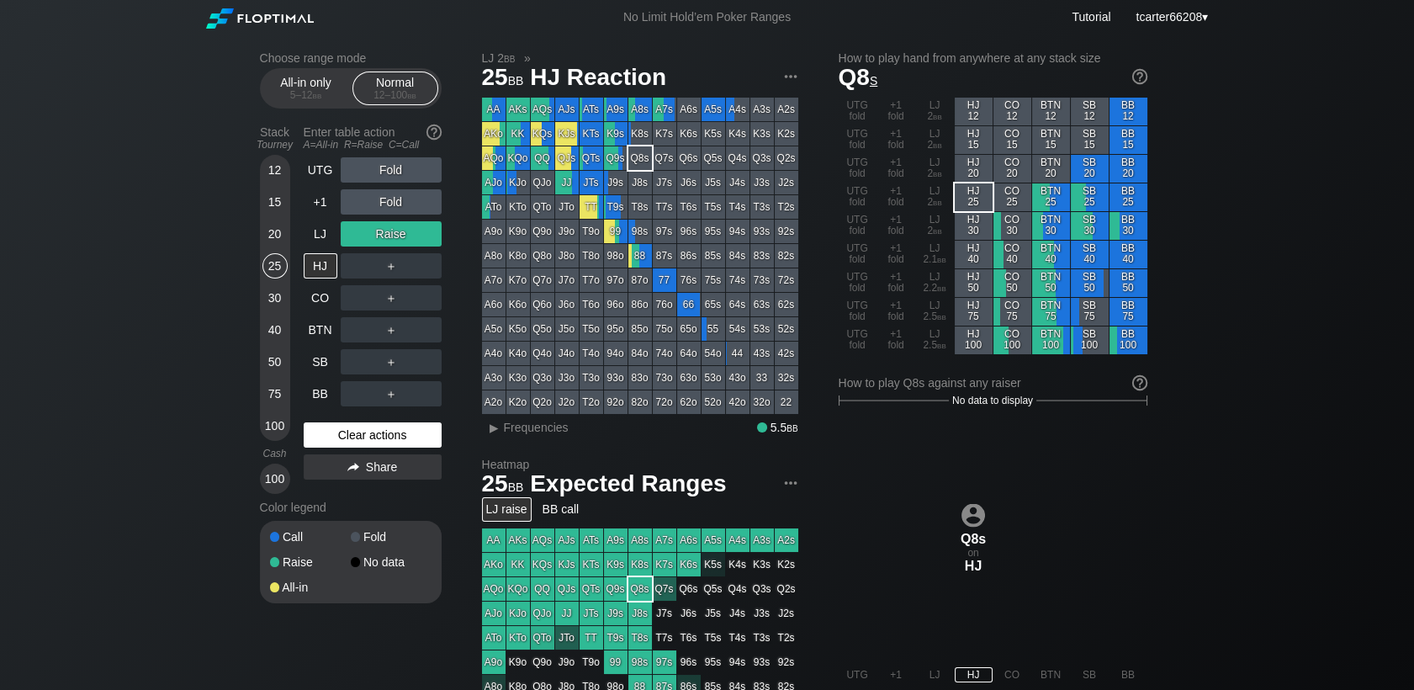
click at [339, 444] on div "Clear actions" at bounding box center [373, 434] width 138 height 25
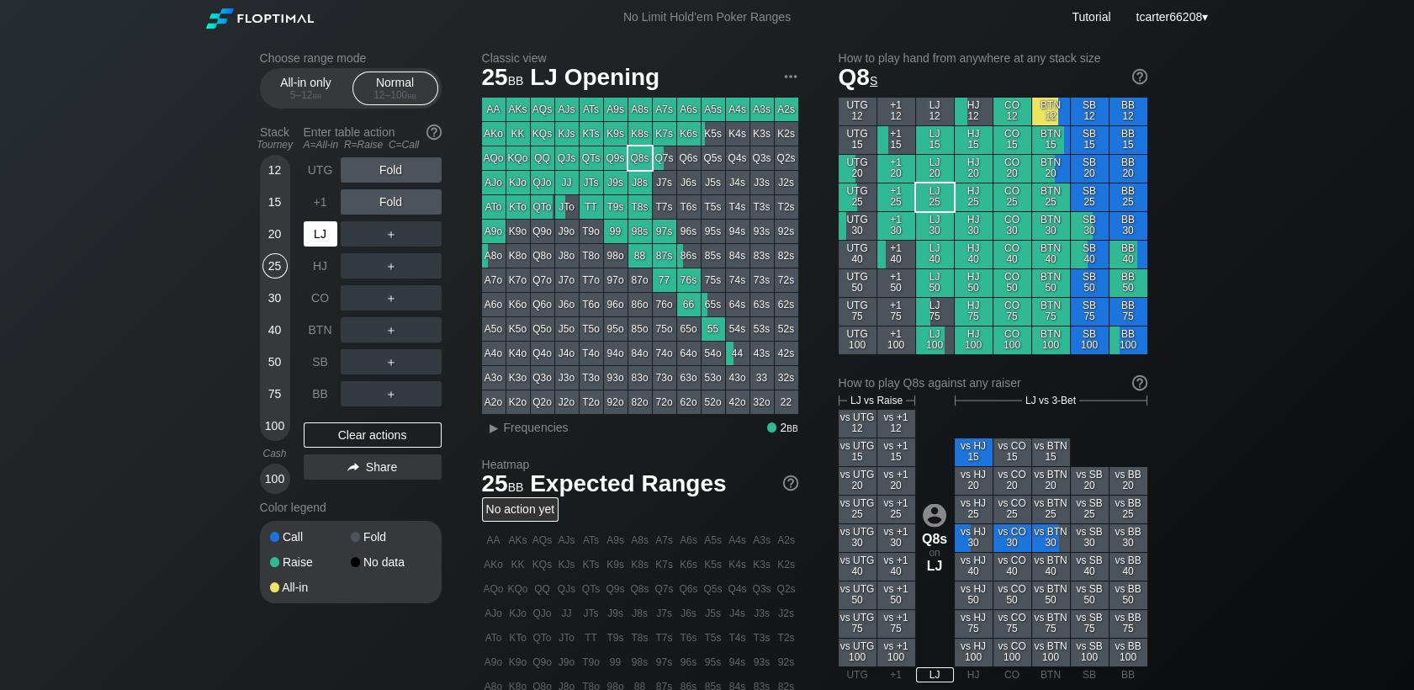
click at [323, 230] on div "LJ" at bounding box center [321, 233] width 34 height 25
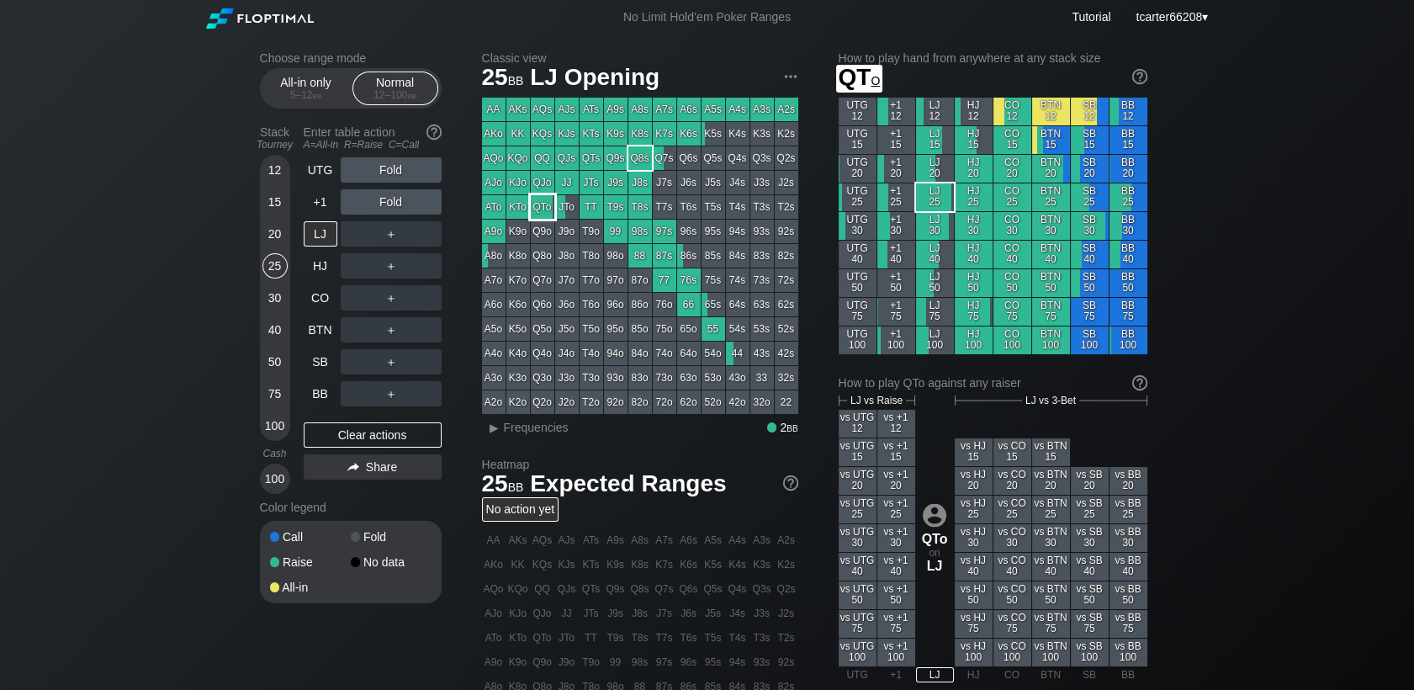
click at [545, 210] on div "QTo" at bounding box center [543, 207] width 24 height 24
drag, startPoint x: 277, startPoint y: 301, endPoint x: 333, endPoint y: 398, distance: 112.0
click at [277, 301] on div "30" at bounding box center [274, 297] width 25 height 25
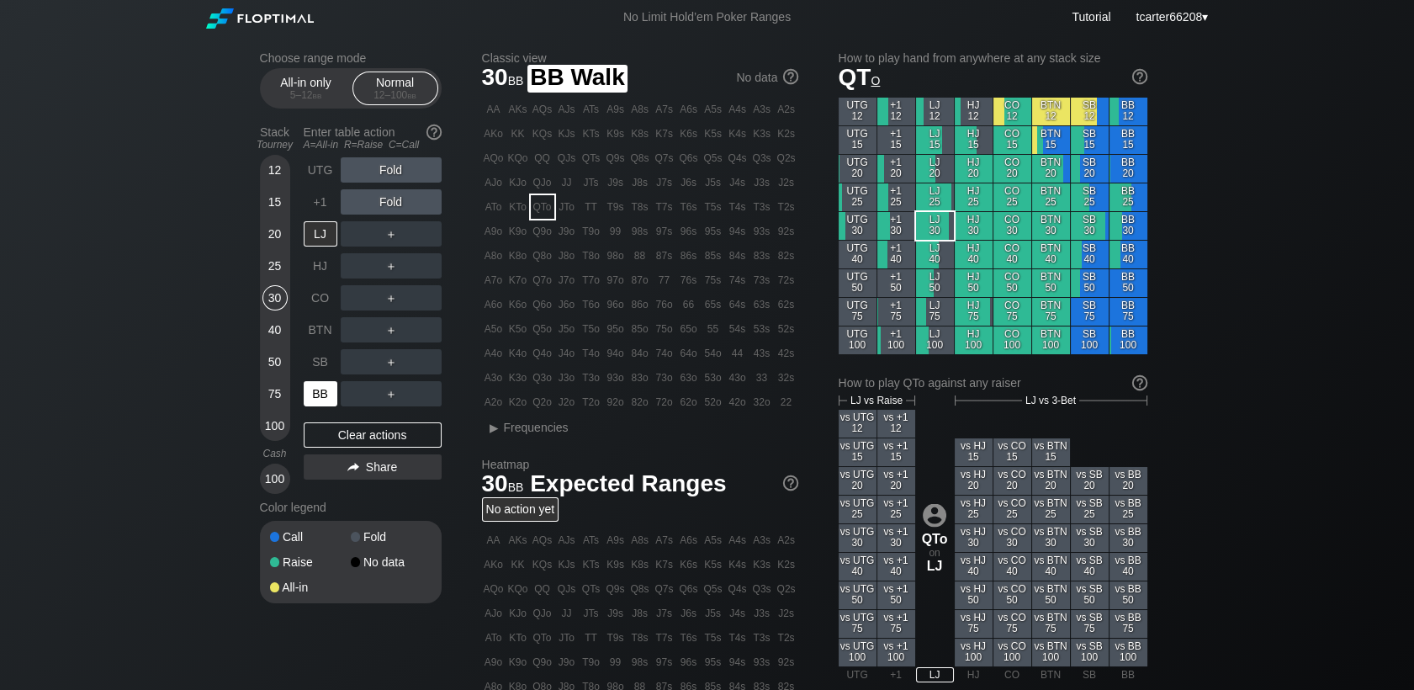
click at [322, 396] on div "BB" at bounding box center [321, 393] width 34 height 25
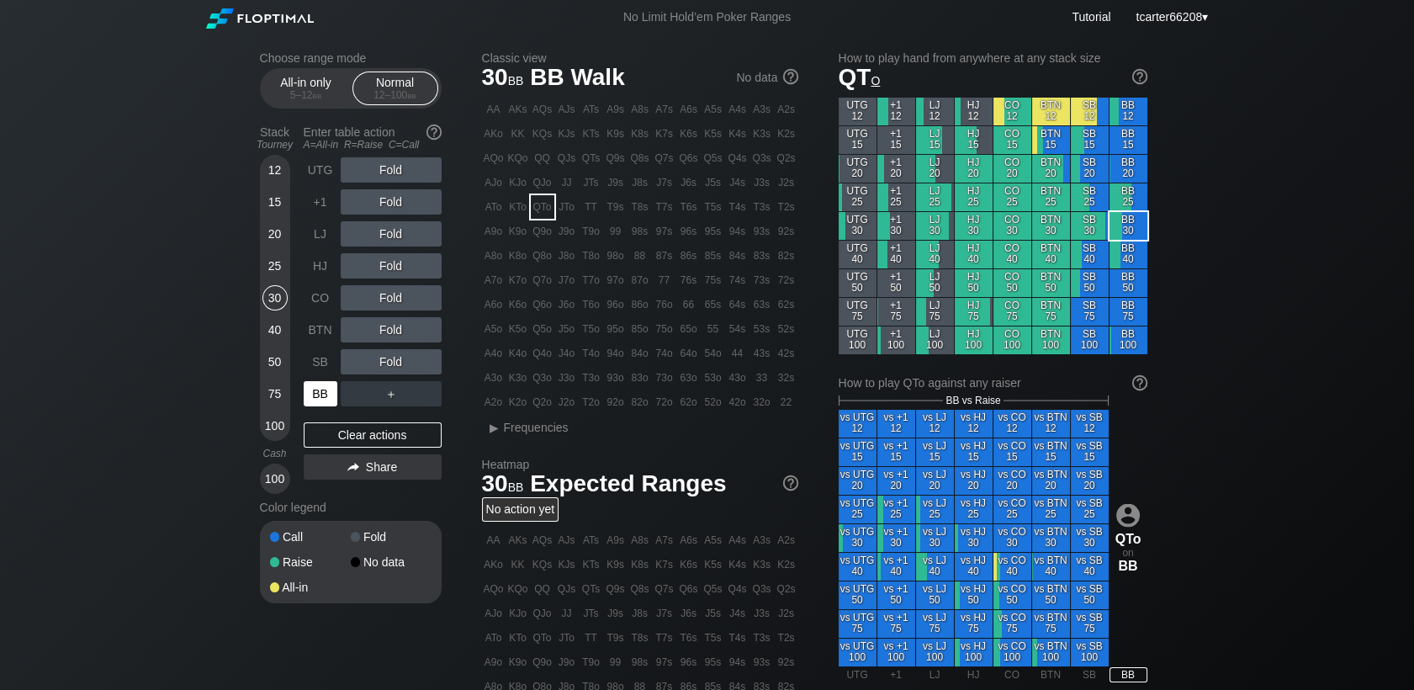
click at [322, 396] on div "BB" at bounding box center [321, 393] width 34 height 25
click at [402, 305] on div "R ✕" at bounding box center [390, 297] width 33 height 25
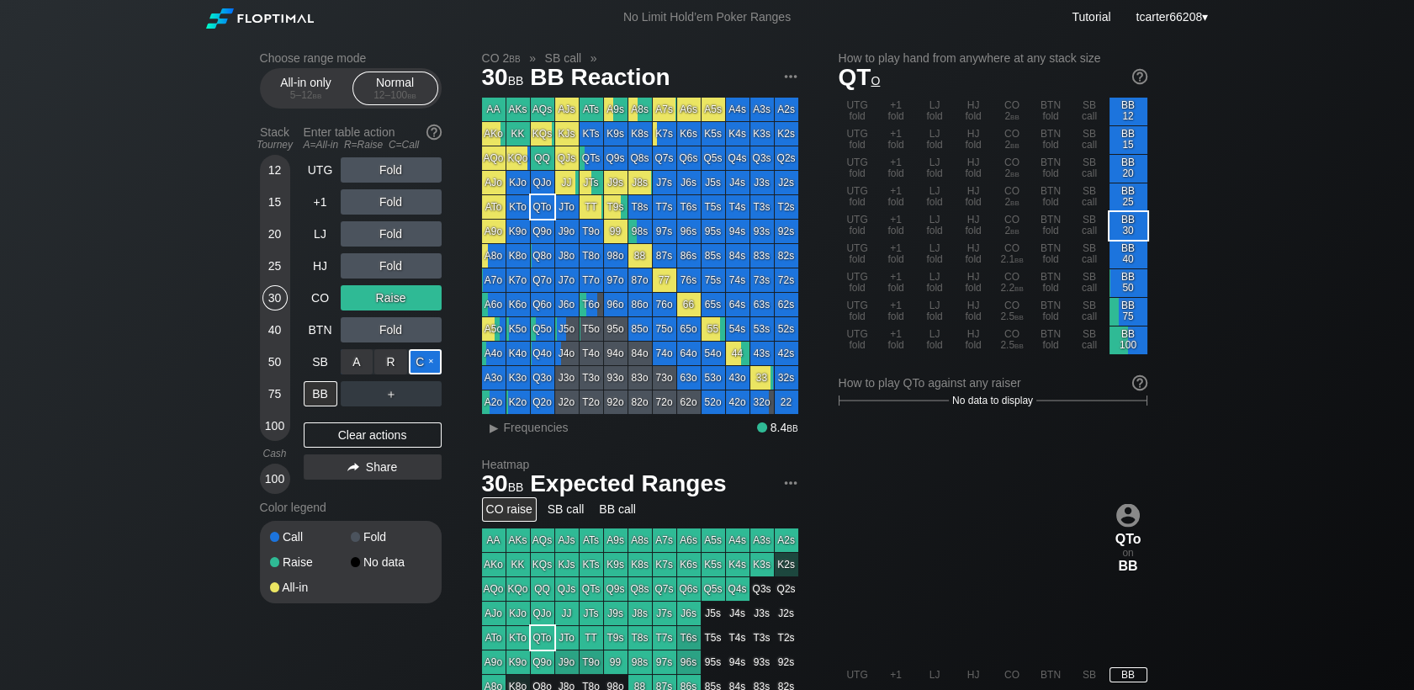
click at [430, 360] on div "C ✕" at bounding box center [425, 361] width 33 height 25
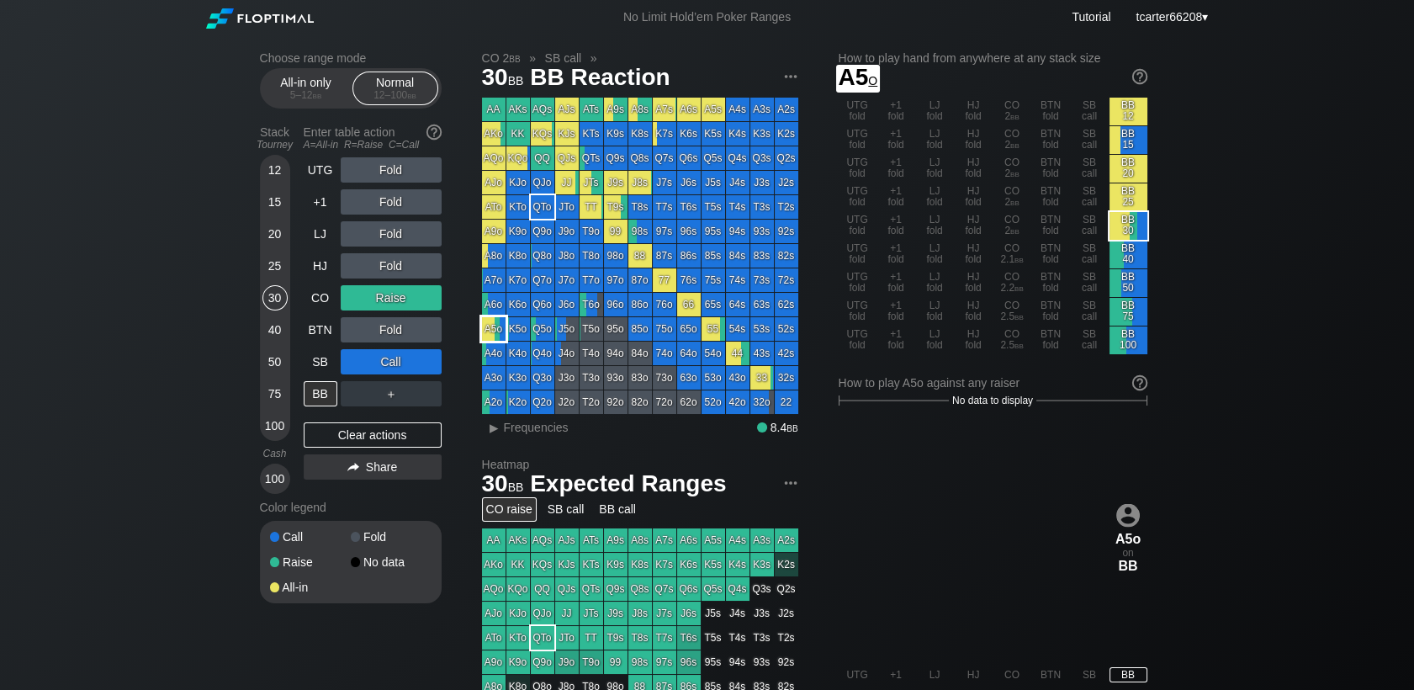
click at [499, 322] on div "A5o" at bounding box center [494, 329] width 24 height 24
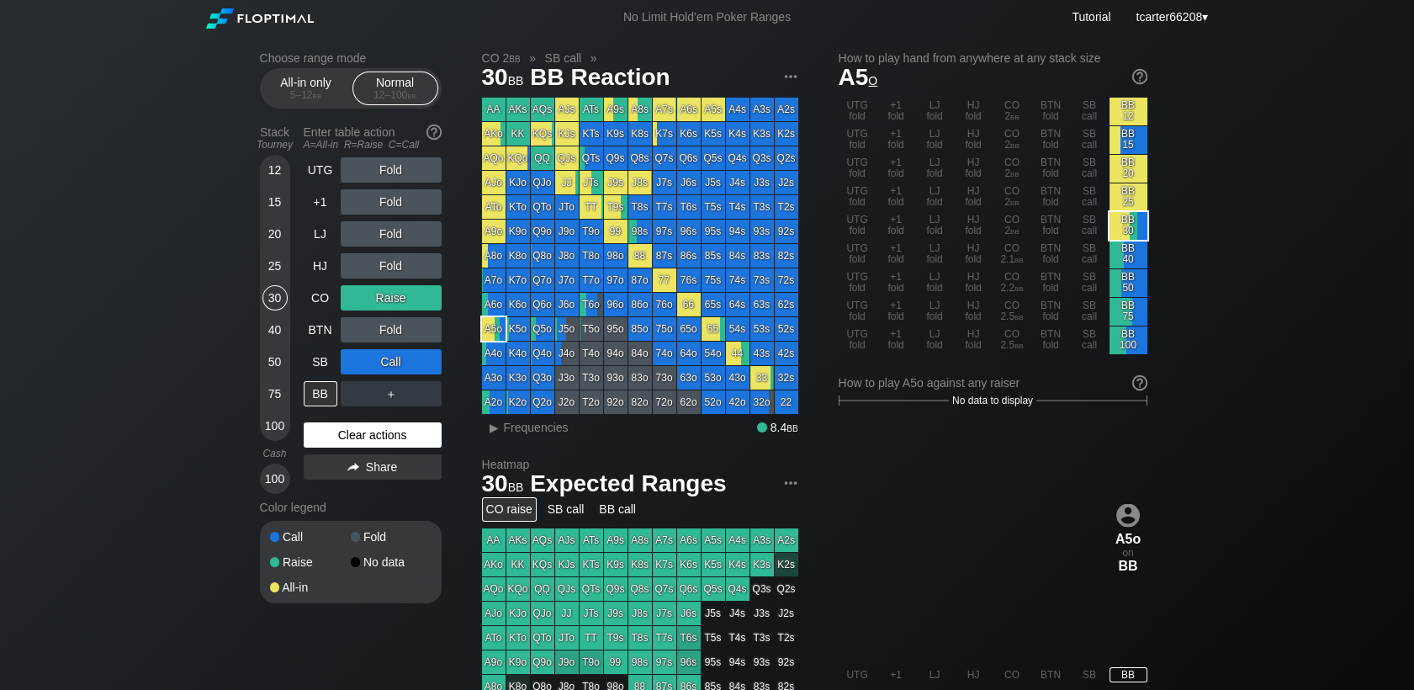
click at [395, 442] on div "Clear actions" at bounding box center [373, 434] width 138 height 25
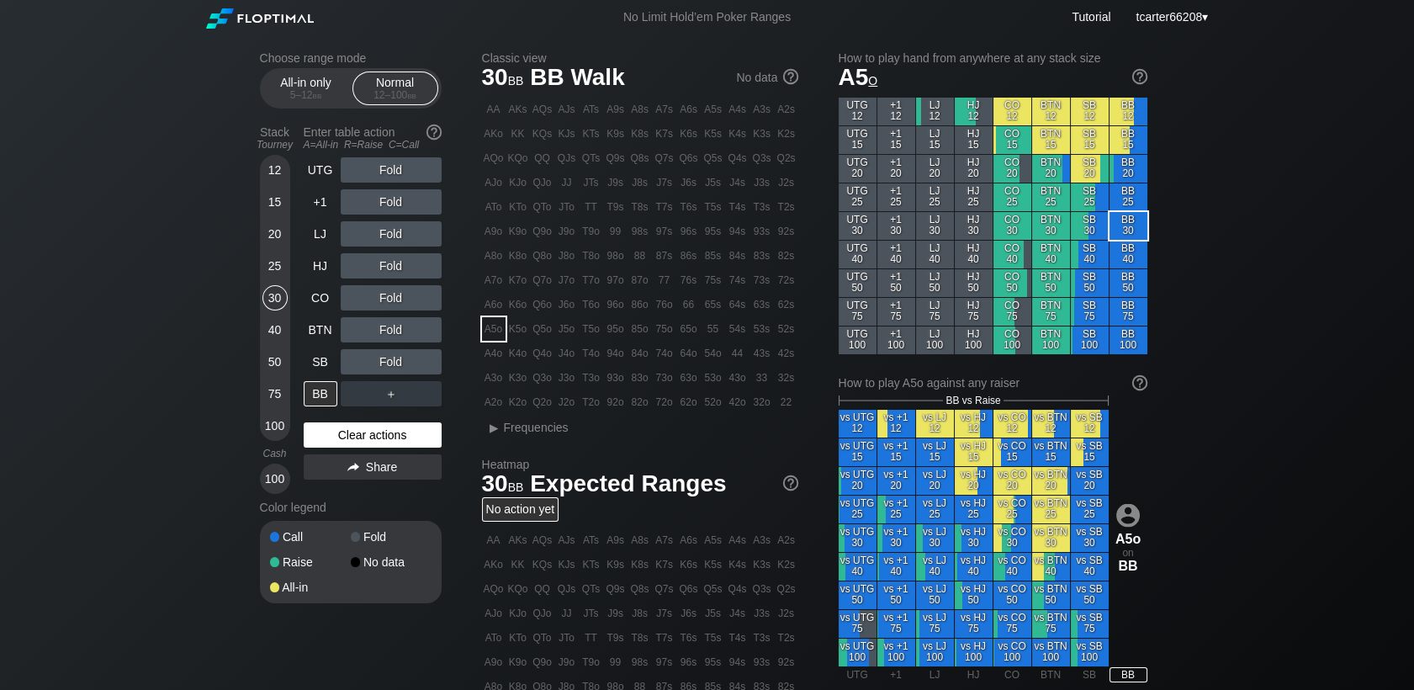
click at [377, 445] on div "Clear actions" at bounding box center [373, 434] width 138 height 25
drag, startPoint x: 274, startPoint y: 239, endPoint x: 296, endPoint y: 263, distance: 32.8
click at [276, 239] on div "20" at bounding box center [274, 233] width 25 height 25
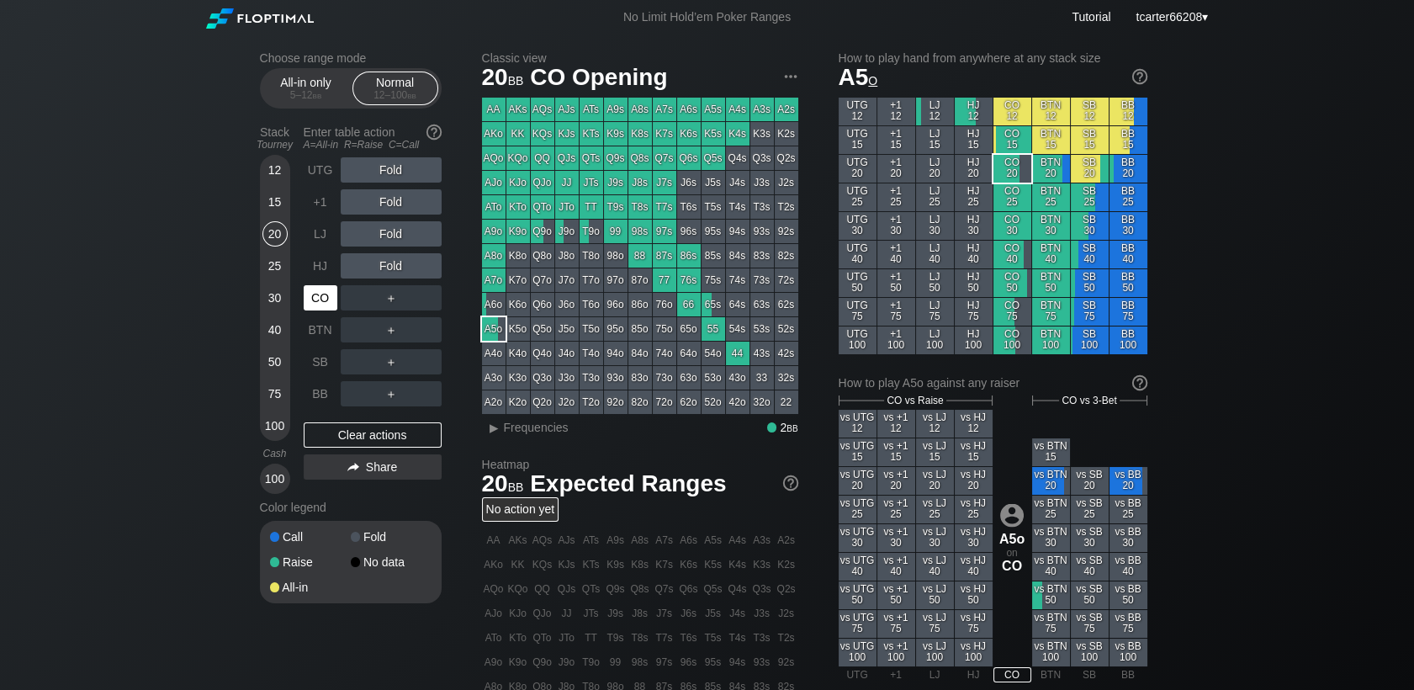
click at [322, 298] on div "CO" at bounding box center [321, 297] width 34 height 25
click at [320, 244] on div "LJ" at bounding box center [321, 233] width 34 height 25
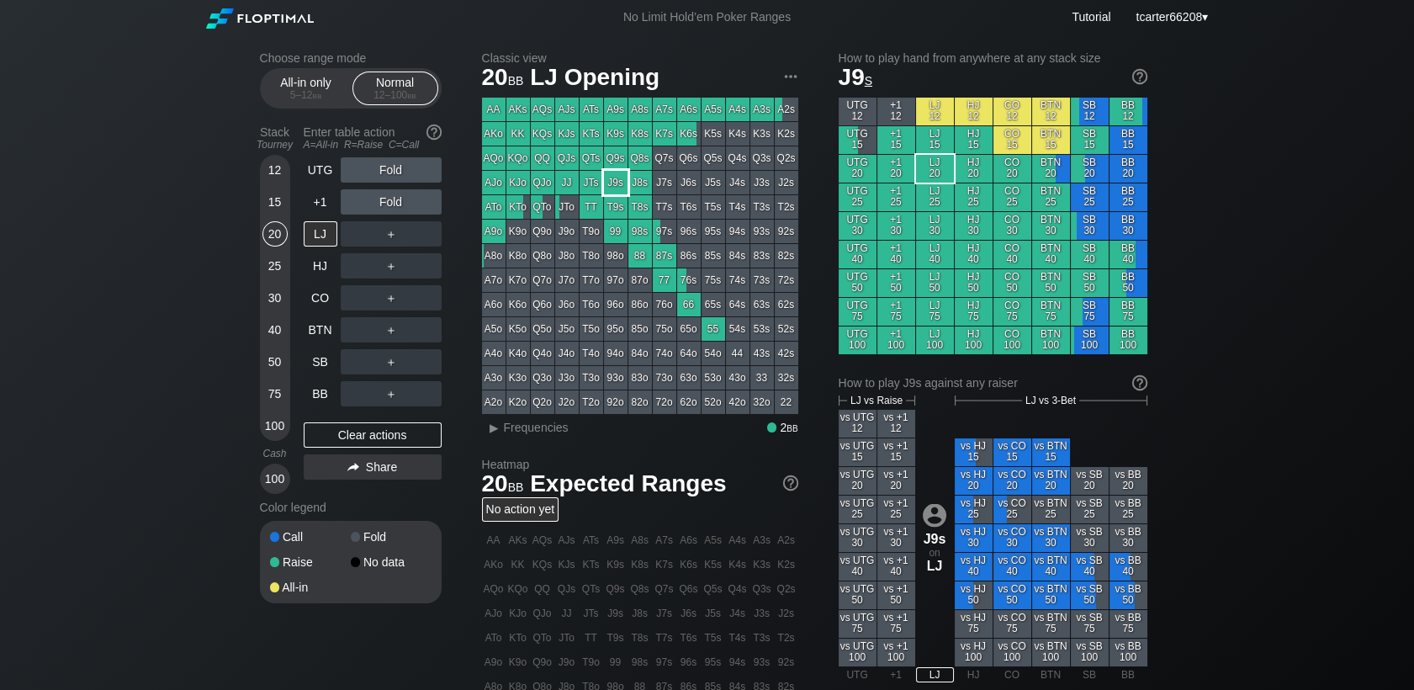
click at [606, 187] on div "J9s" at bounding box center [616, 183] width 24 height 24
click at [396, 202] on div "R ✕" at bounding box center [390, 201] width 33 height 25
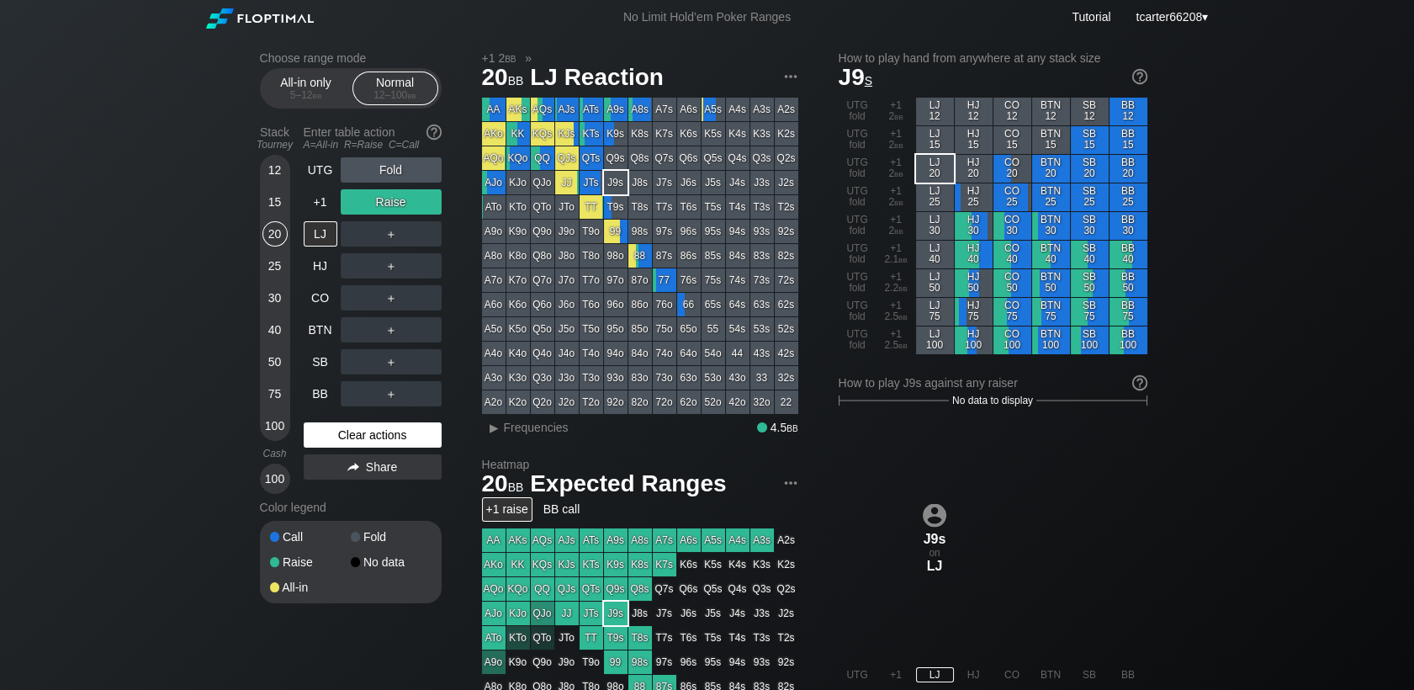
click at [347, 437] on div "Clear actions" at bounding box center [373, 434] width 138 height 25
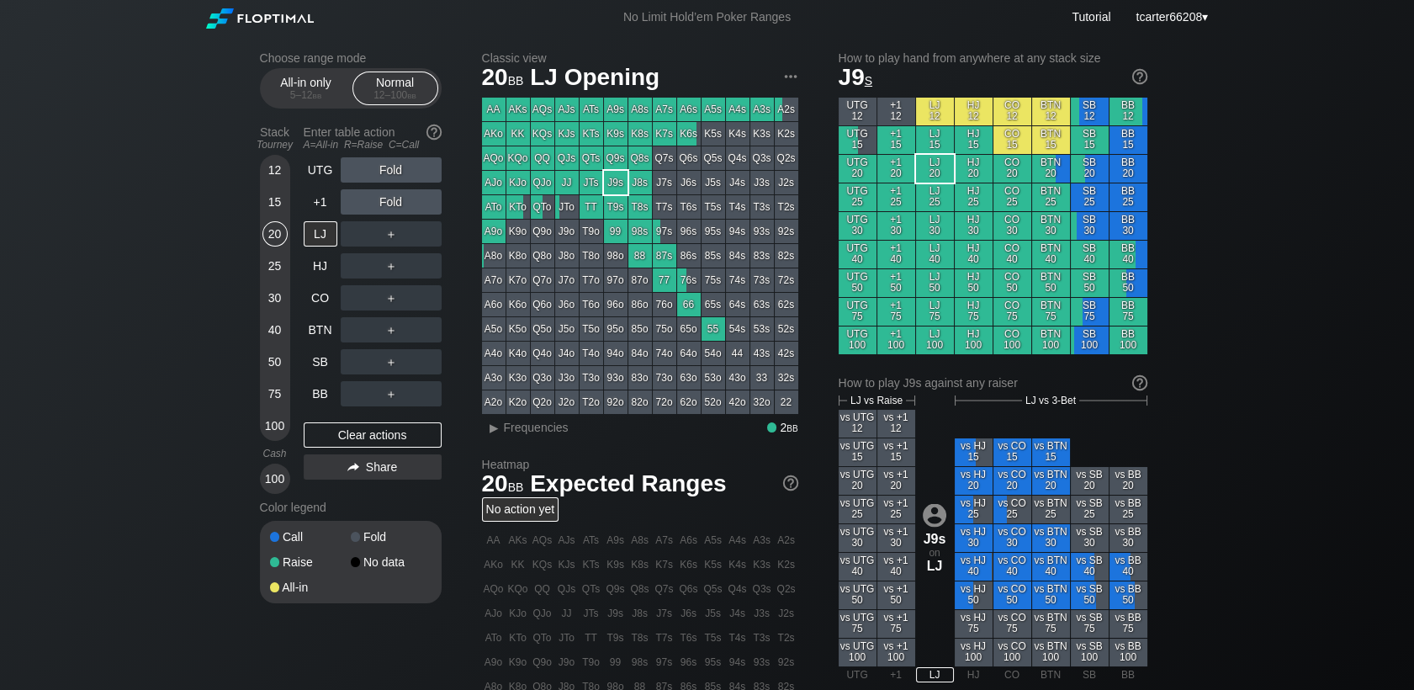
drag, startPoint x: 272, startPoint y: 400, endPoint x: 304, endPoint y: 415, distance: 35.0
click at [271, 400] on div "75" at bounding box center [274, 393] width 25 height 25
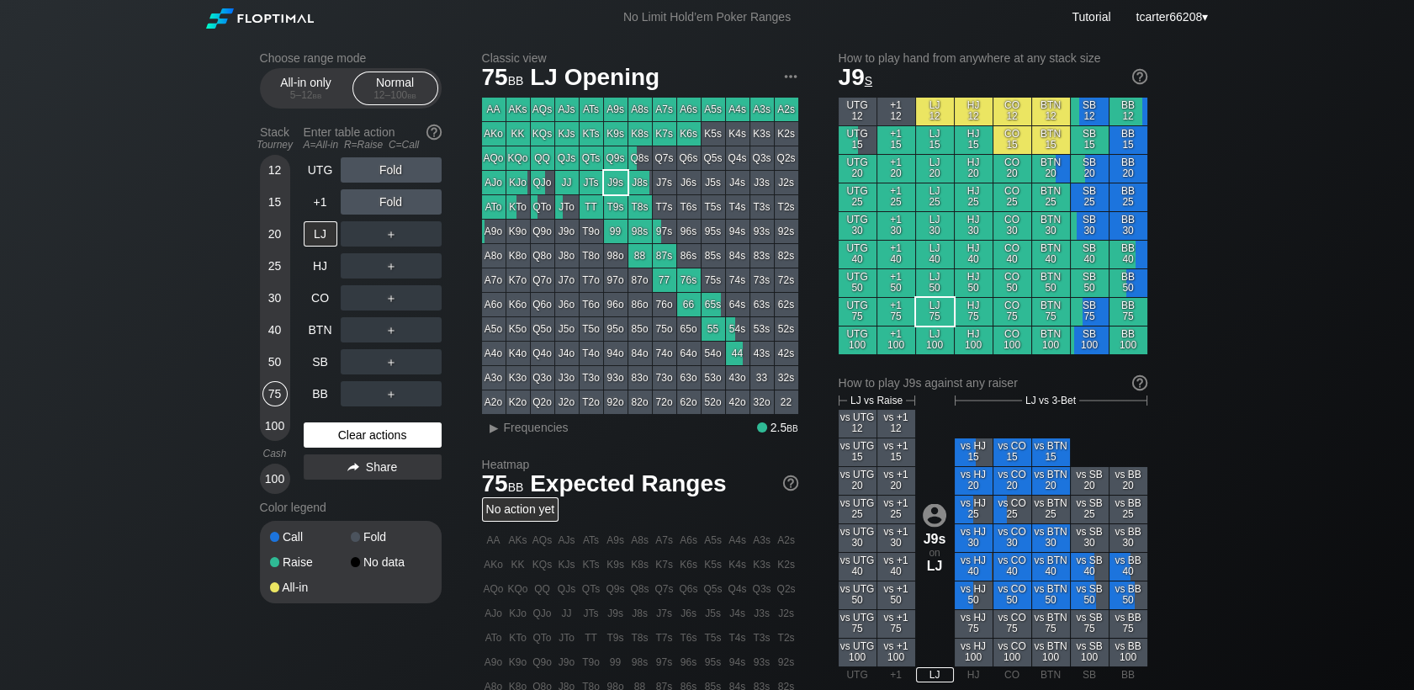
click at [327, 432] on div "Clear actions" at bounding box center [373, 434] width 138 height 25
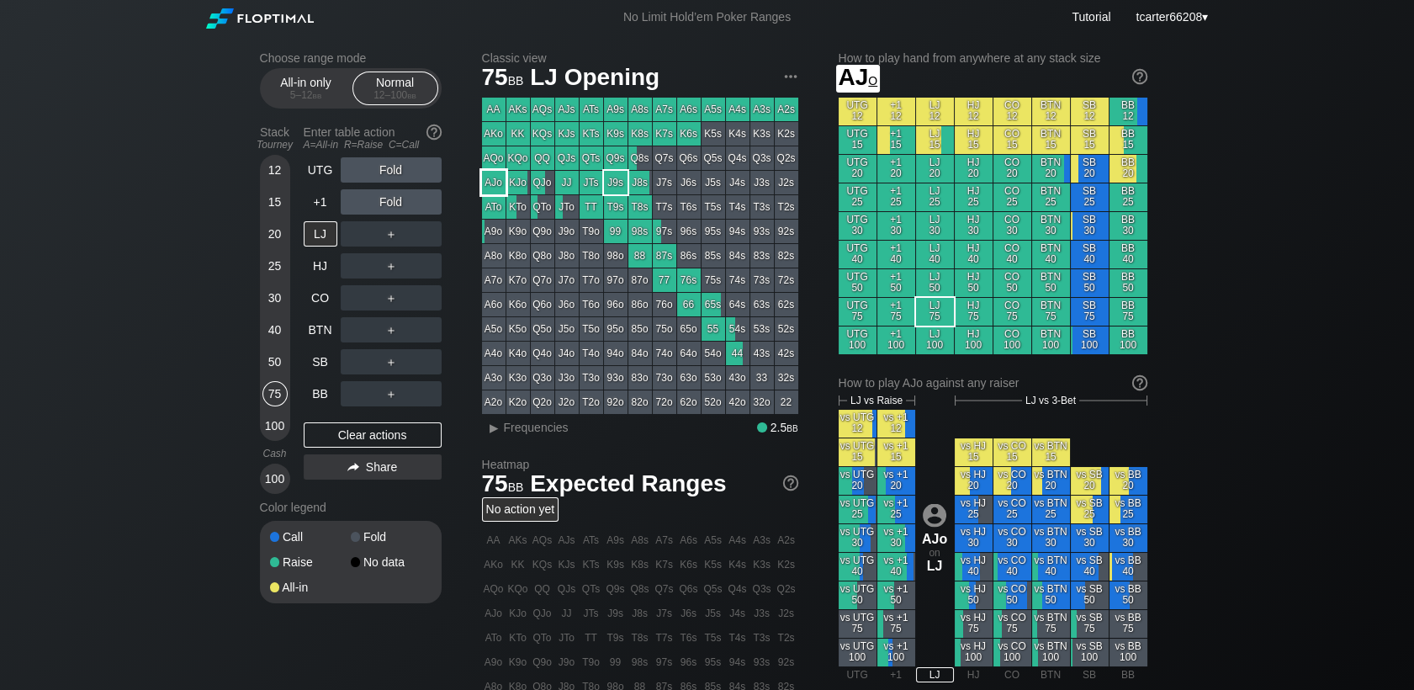
click at [485, 182] on div "AJo" at bounding box center [494, 183] width 24 height 24
click at [388, 239] on div "＋" at bounding box center [391, 233] width 101 height 25
click at [388, 239] on div "R ✕" at bounding box center [390, 233] width 33 height 25
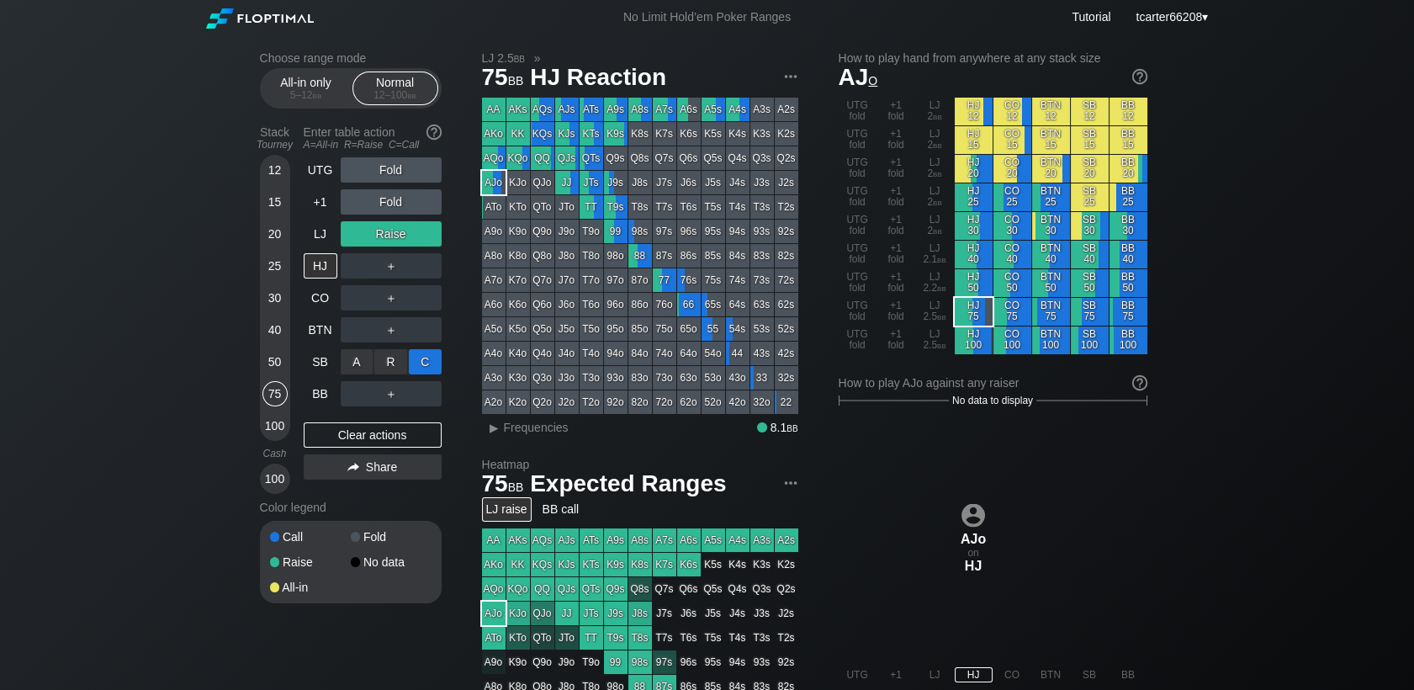
click at [423, 367] on div "C ✕" at bounding box center [425, 361] width 33 height 25
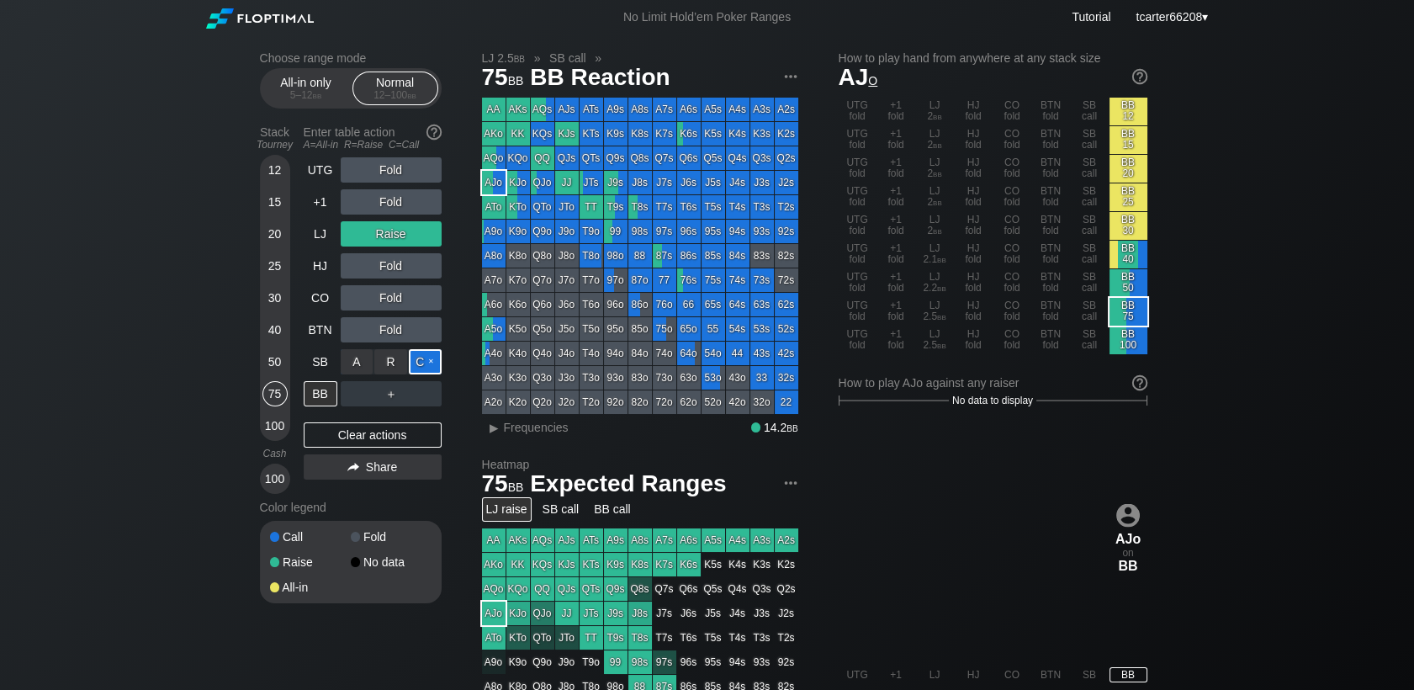
click at [423, 367] on div "C ✕" at bounding box center [425, 361] width 33 height 25
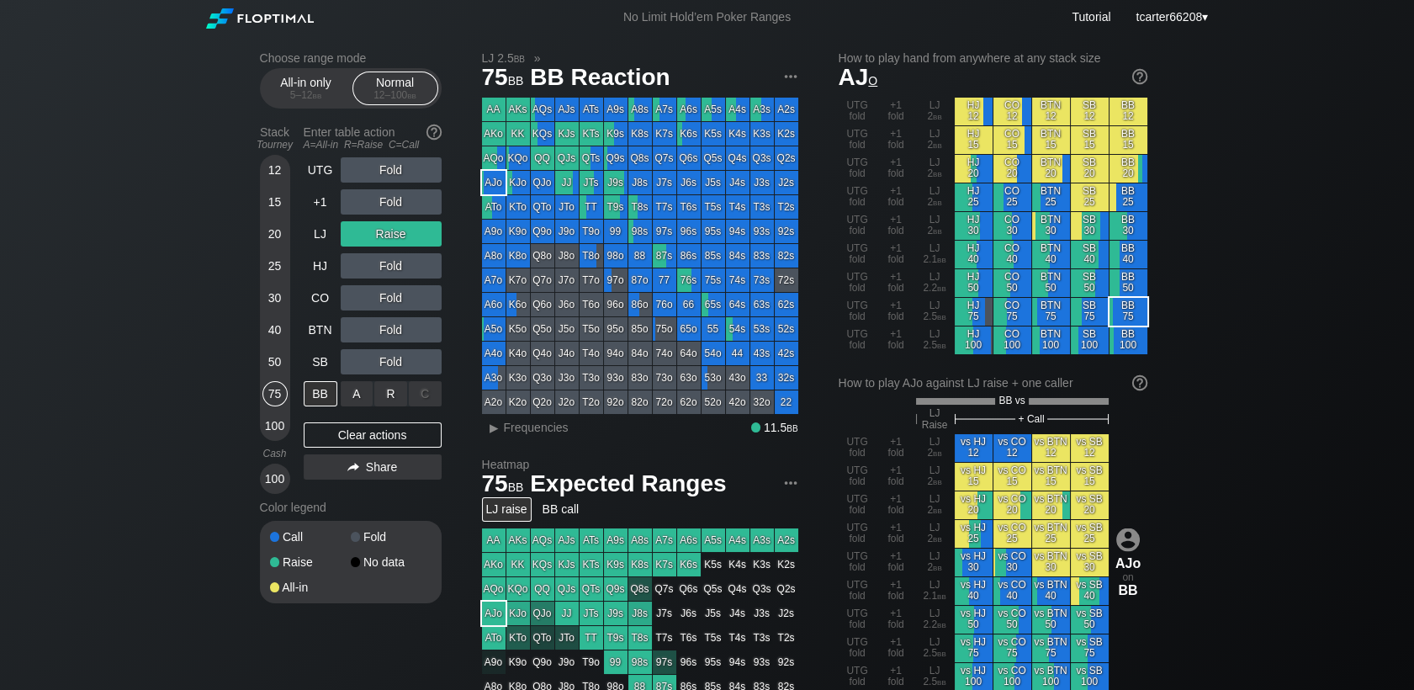
click at [429, 395] on div "C ✕" at bounding box center [425, 393] width 33 height 25
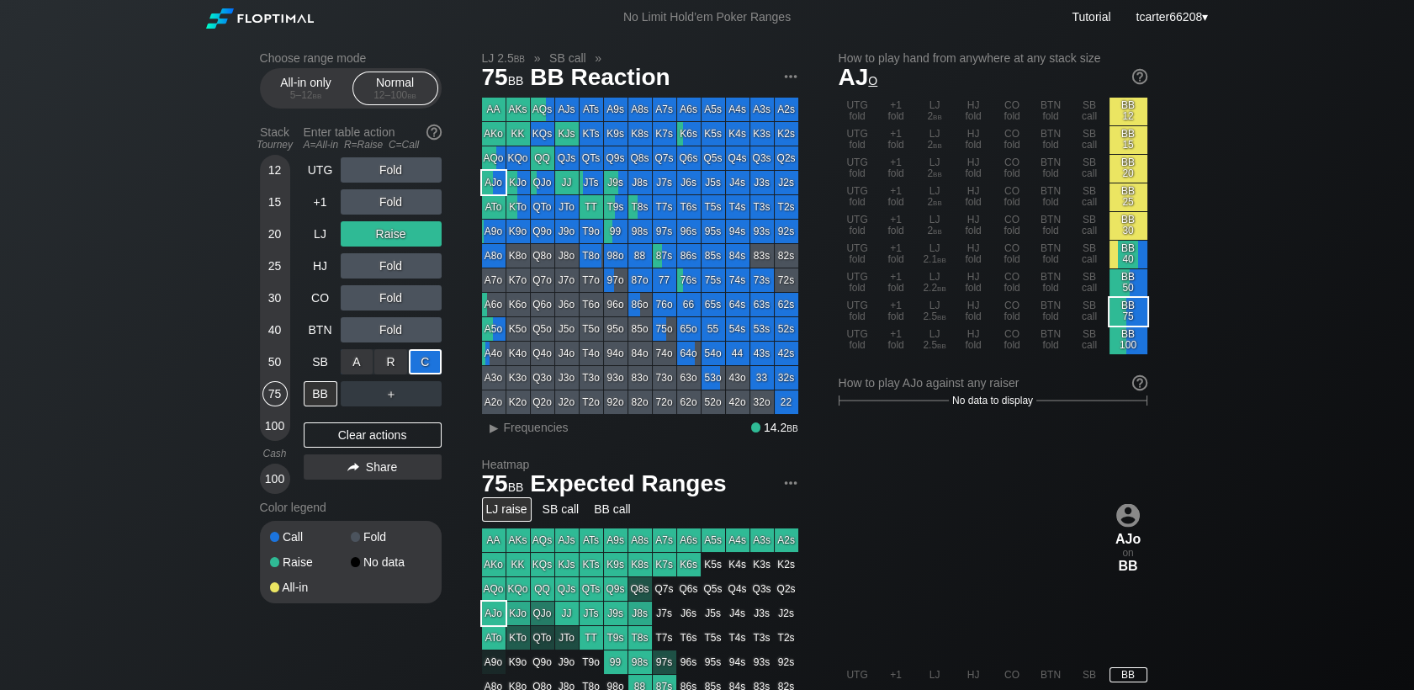
click at [429, 374] on div "C ✕" at bounding box center [425, 361] width 33 height 25
click at [429, 389] on div "C ✕" at bounding box center [425, 393] width 33 height 25
drag, startPoint x: 271, startPoint y: 228, endPoint x: 379, endPoint y: 429, distance: 228.5
click at [271, 228] on div "20" at bounding box center [274, 233] width 25 height 25
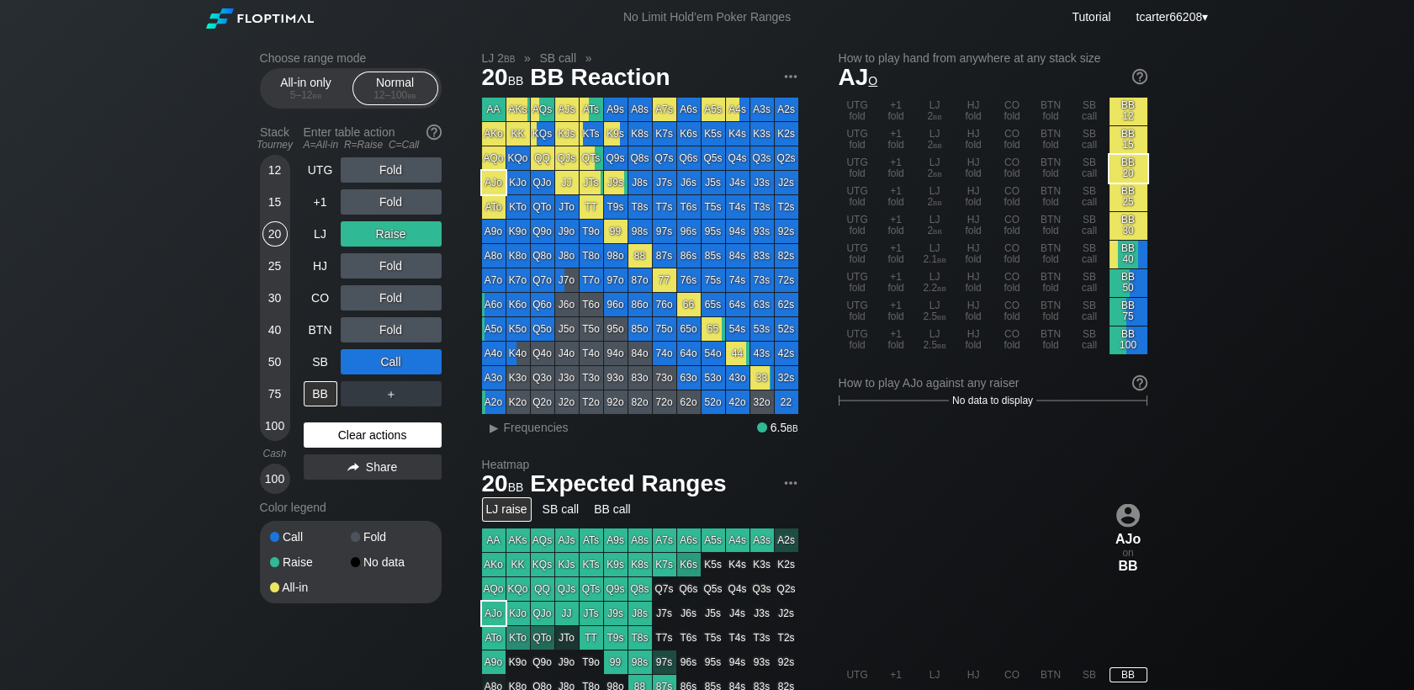
click at [380, 429] on div "Clear actions" at bounding box center [373, 434] width 138 height 25
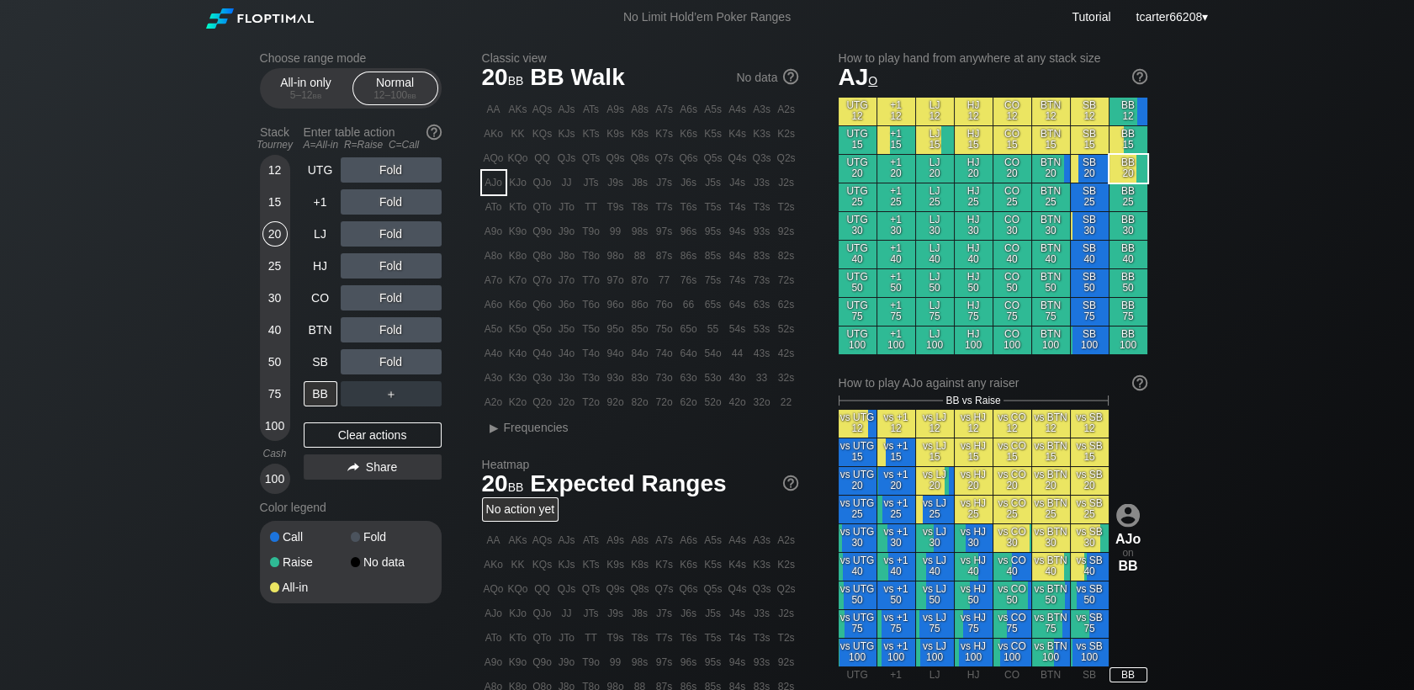
click at [278, 308] on div "30" at bounding box center [274, 297] width 25 height 25
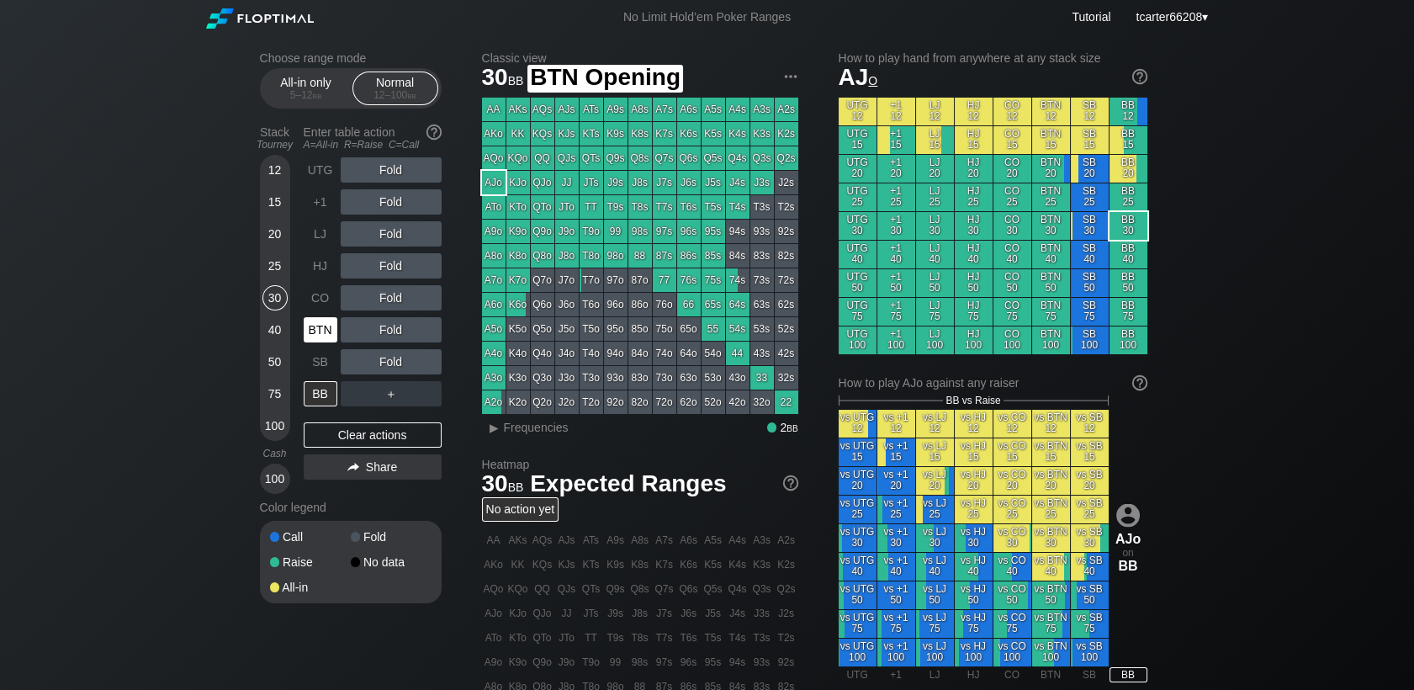
click at [316, 342] on div "BTN" at bounding box center [321, 329] width 34 height 25
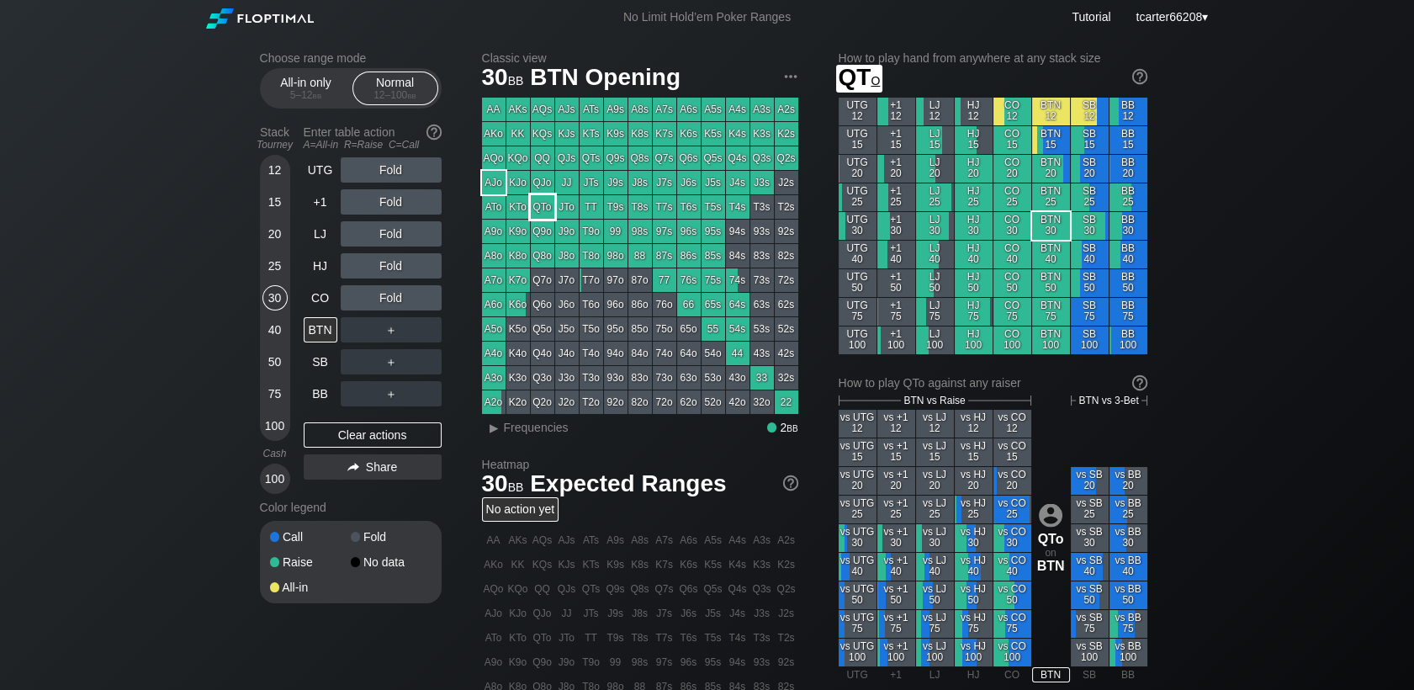
click at [545, 205] on div "QTo" at bounding box center [543, 207] width 24 height 24
drag, startPoint x: 277, startPoint y: 418, endPoint x: 326, endPoint y: 404, distance: 51.6
click at [277, 418] on div "100" at bounding box center [274, 425] width 25 height 25
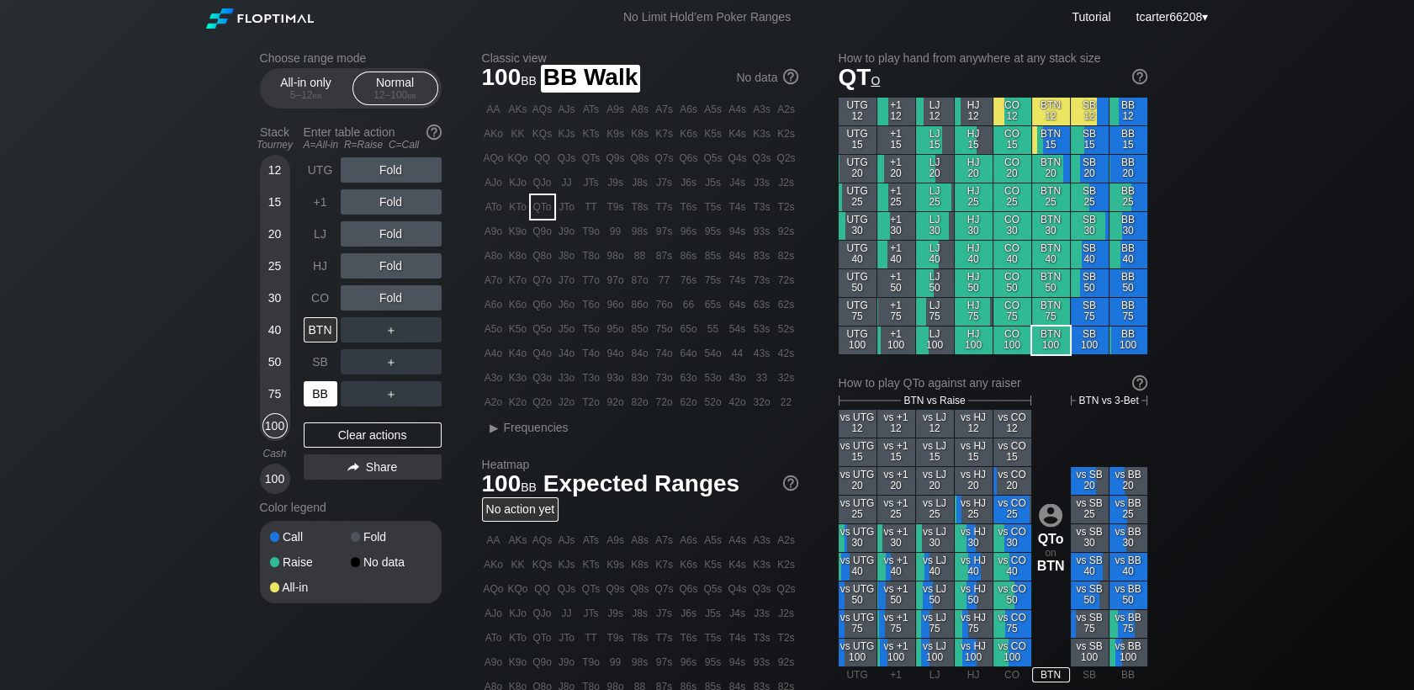
click at [329, 390] on div "BB" at bounding box center [321, 393] width 34 height 25
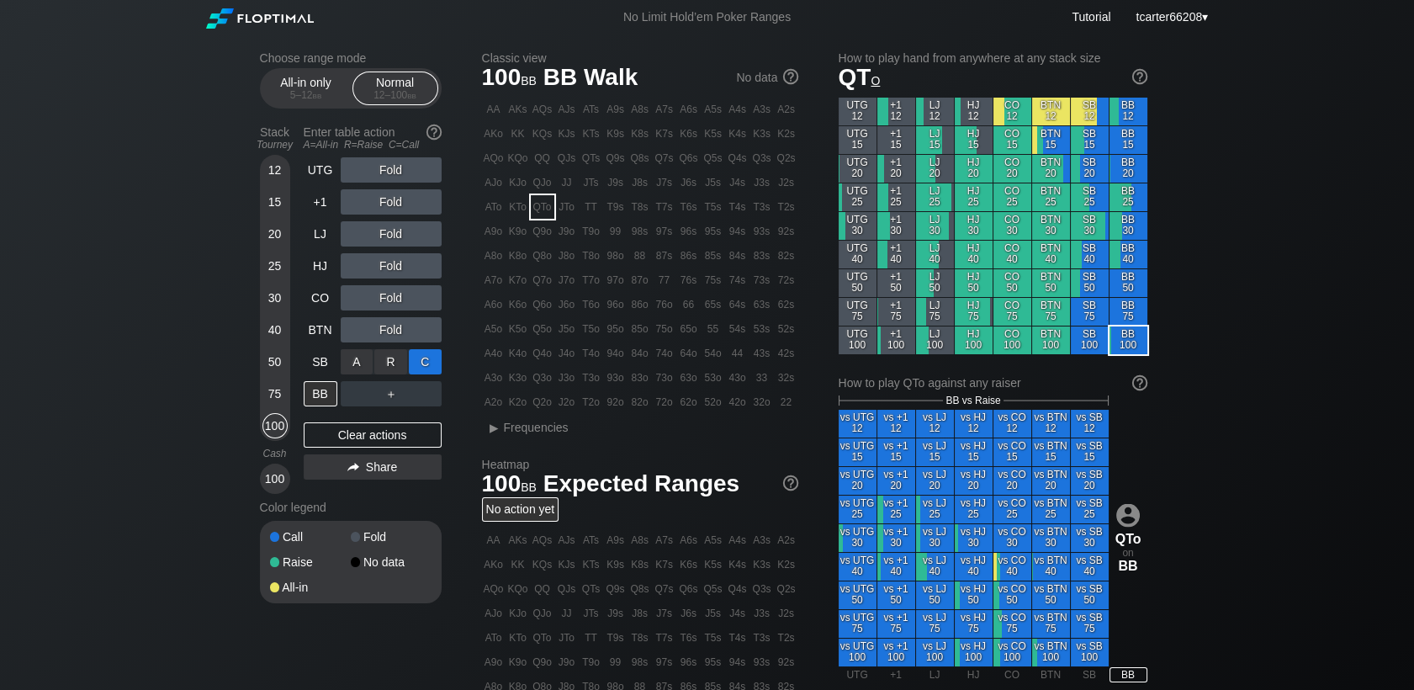
click at [421, 368] on div "C ✕" at bounding box center [425, 361] width 33 height 25
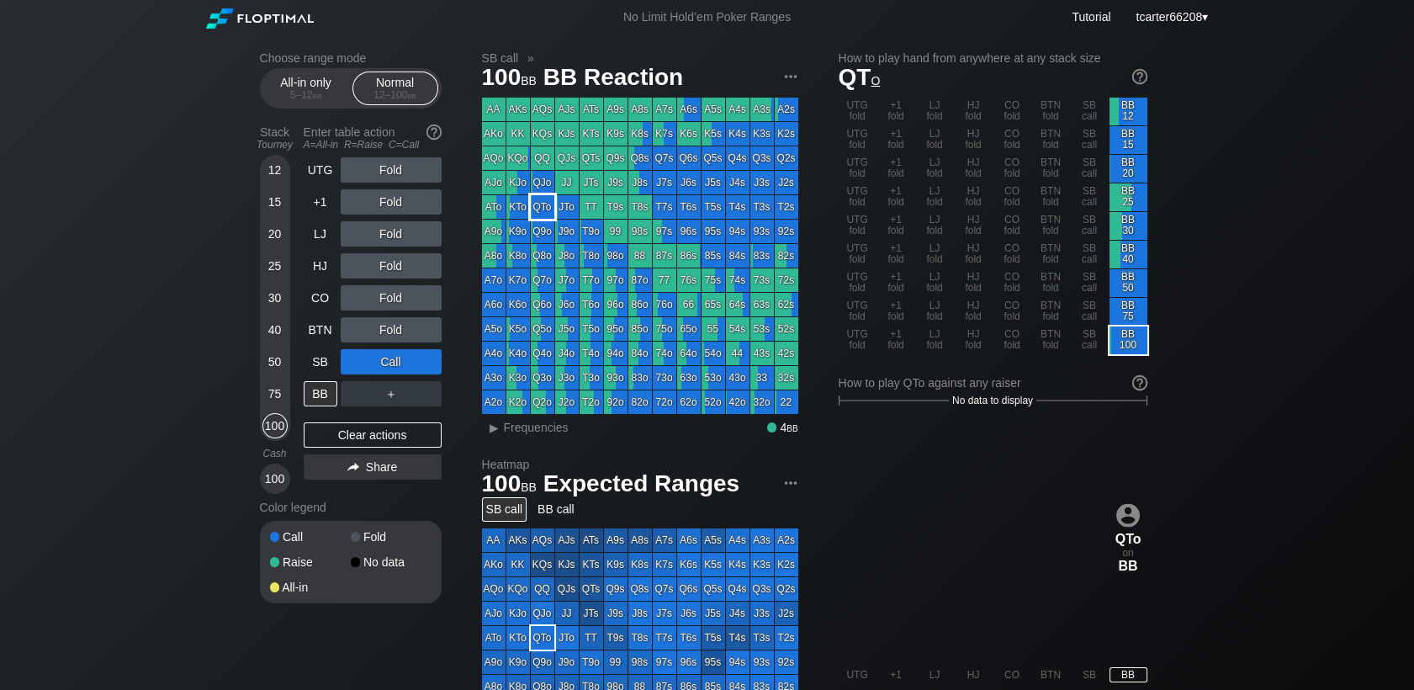
click at [521, 206] on div "KTo" at bounding box center [518, 207] width 24 height 24
drag, startPoint x: 269, startPoint y: 241, endPoint x: 277, endPoint y: 256, distance: 16.9
click at [269, 241] on div "20" at bounding box center [274, 233] width 25 height 25
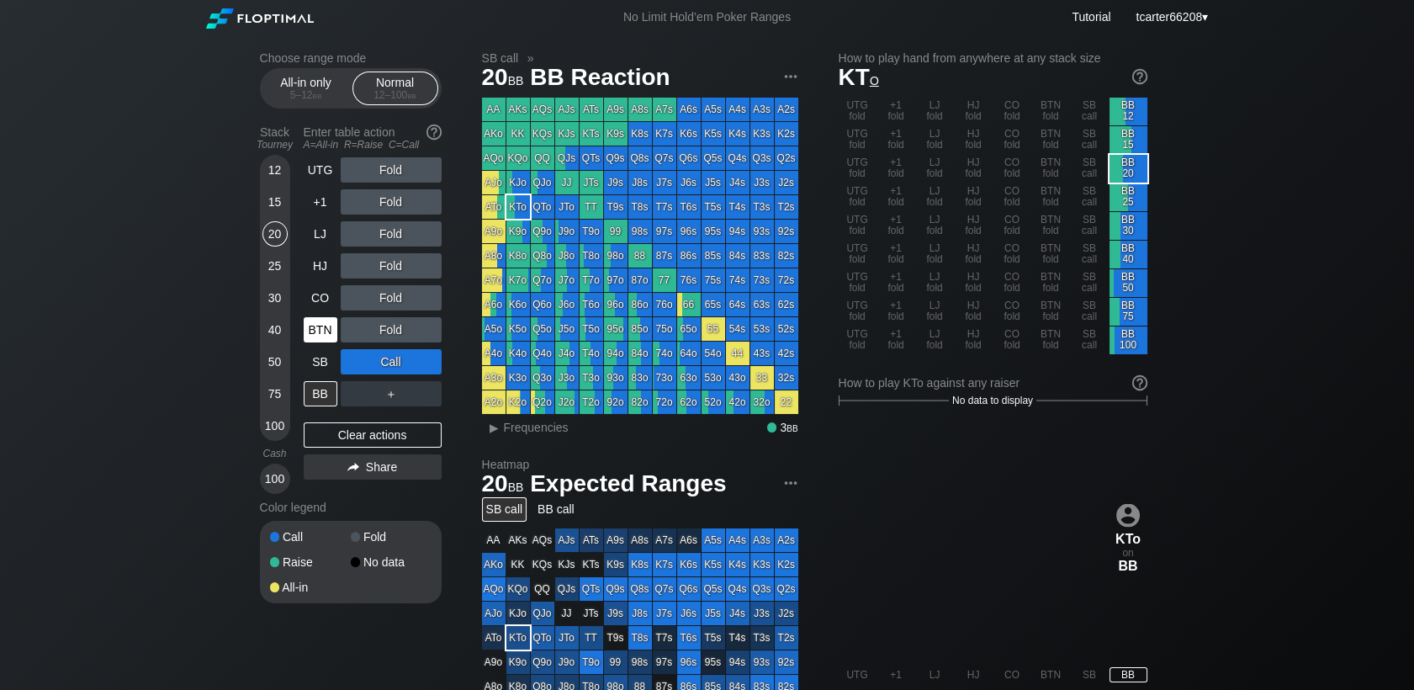
drag, startPoint x: 342, startPoint y: 439, endPoint x: 333, endPoint y: 342, distance: 97.2
click at [342, 438] on div "Clear actions" at bounding box center [373, 434] width 138 height 25
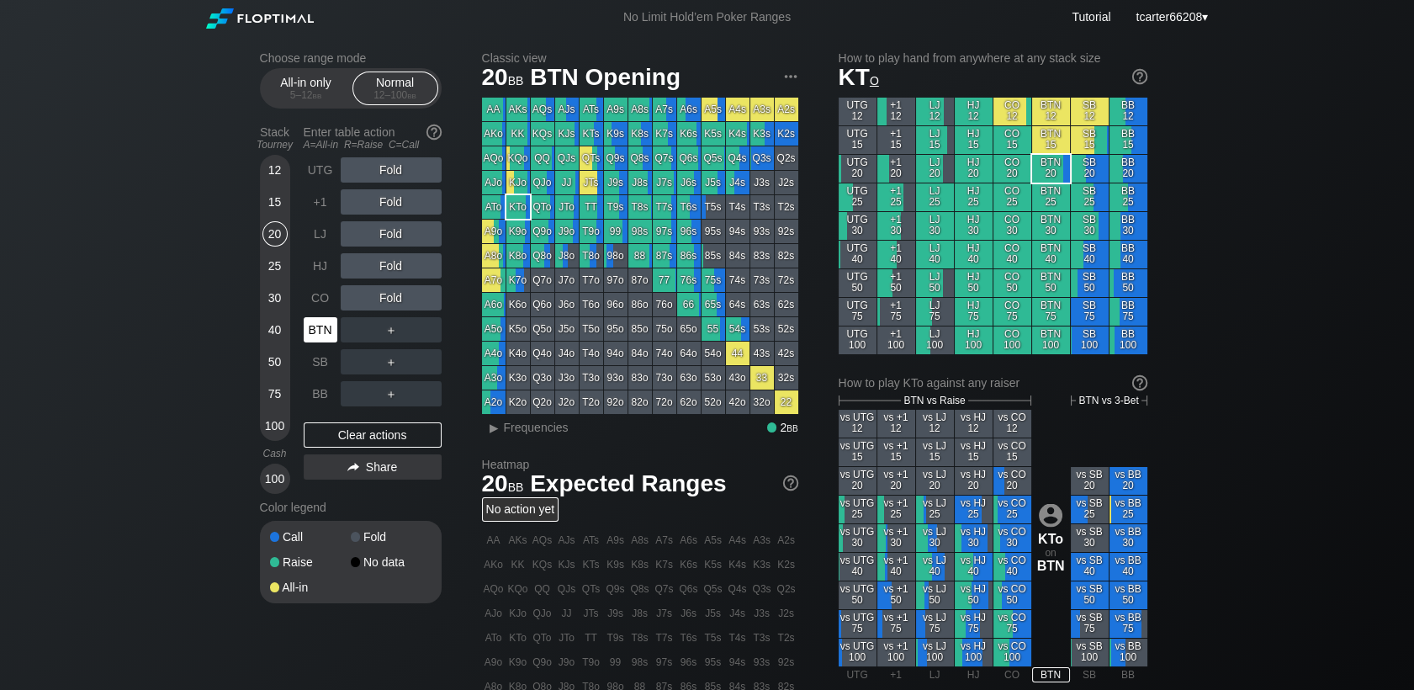
click at [326, 335] on div "BTN" at bounding box center [321, 329] width 34 height 25
click at [389, 172] on div "R ✕" at bounding box center [390, 169] width 33 height 25
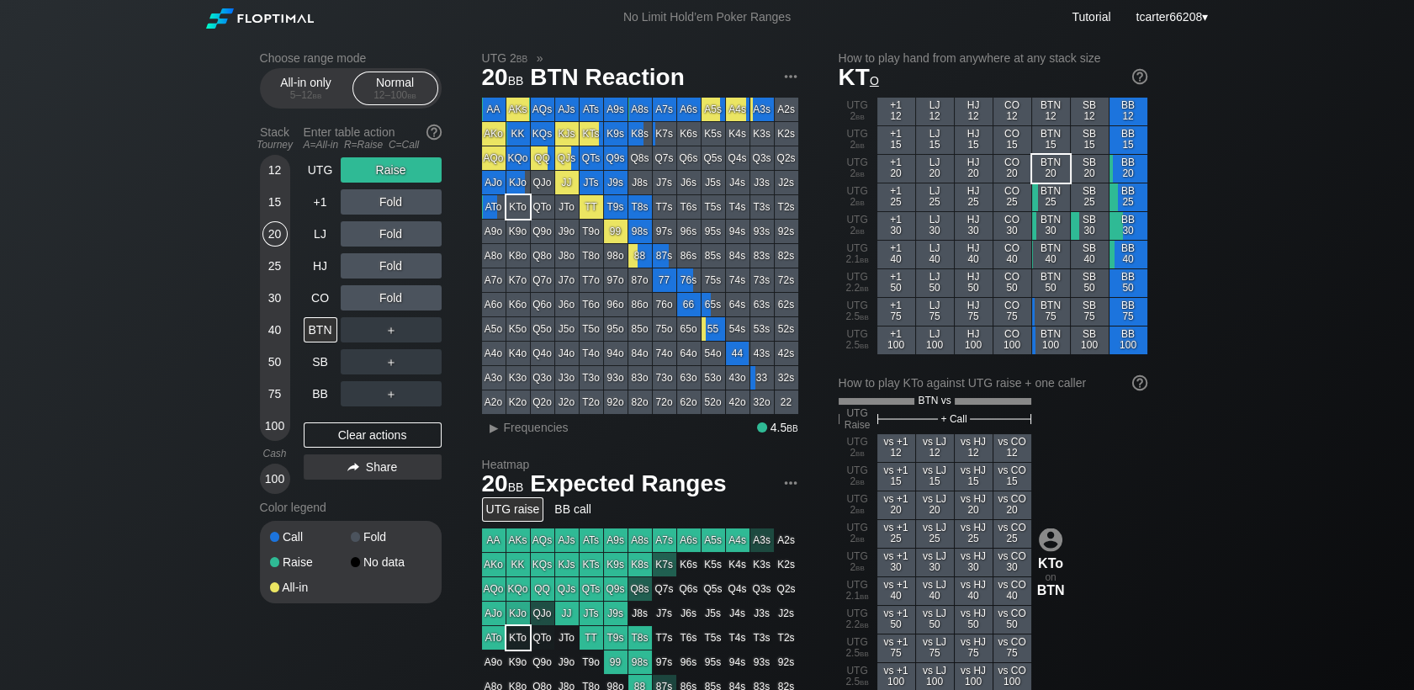
drag, startPoint x: 363, startPoint y: 432, endPoint x: 343, endPoint y: 314, distance: 119.5
click at [363, 432] on div "Clear actions" at bounding box center [373, 434] width 138 height 25
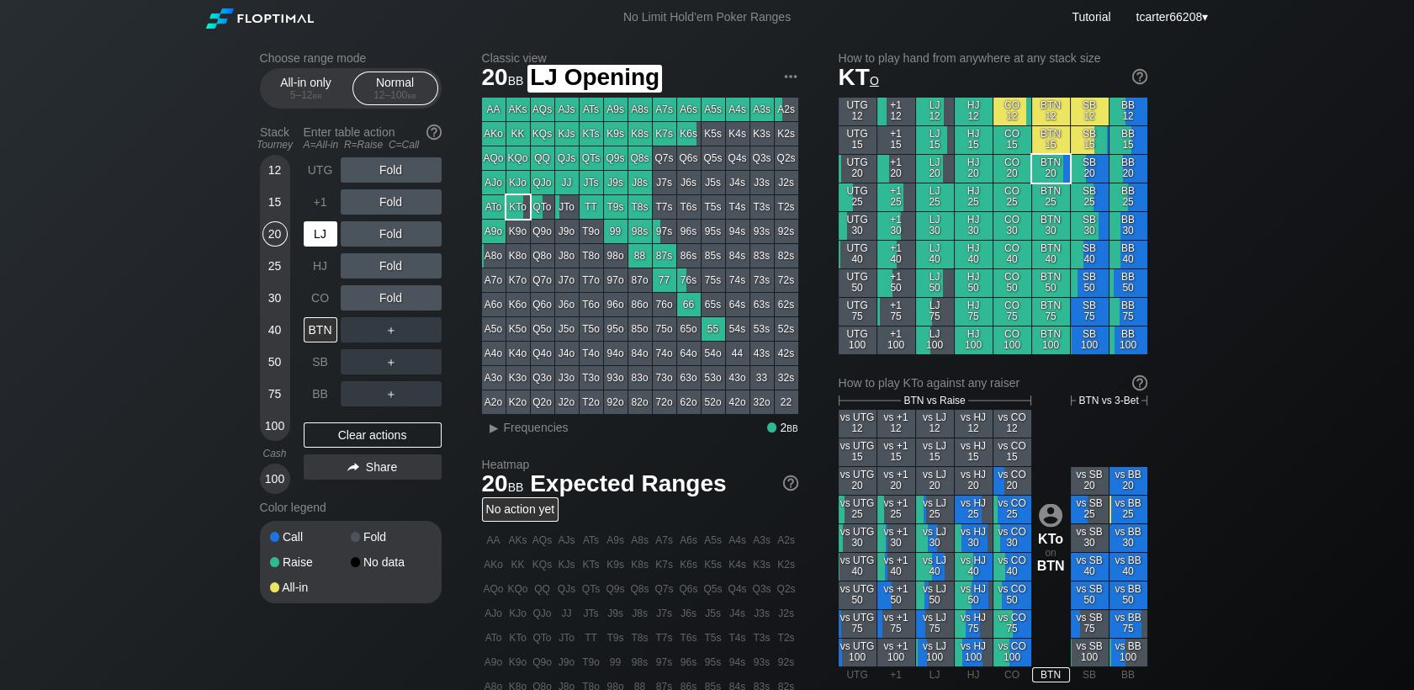
click at [326, 241] on div "LJ" at bounding box center [321, 233] width 34 height 25
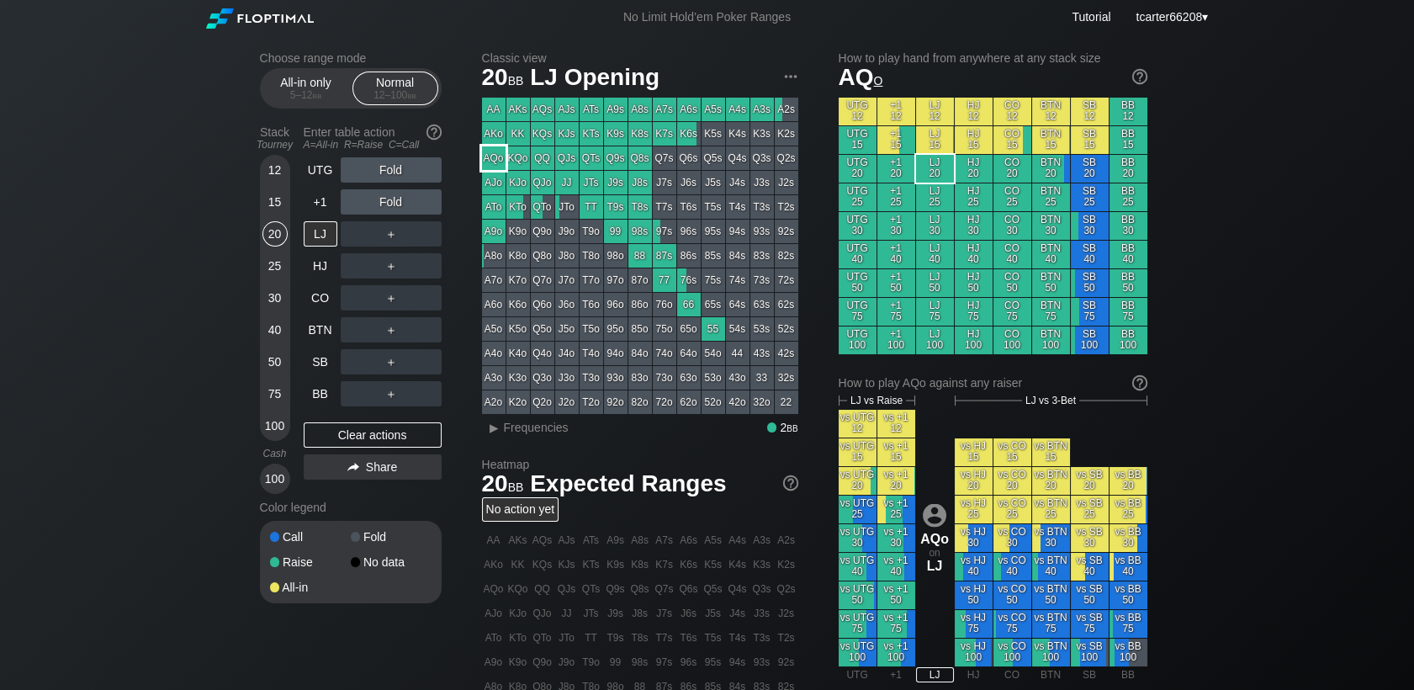
click at [494, 156] on div "AQo" at bounding box center [494, 158] width 24 height 24
drag, startPoint x: 269, startPoint y: 289, endPoint x: 276, endPoint y: 299, distance: 12.1
click at [269, 290] on div "30" at bounding box center [274, 297] width 25 height 25
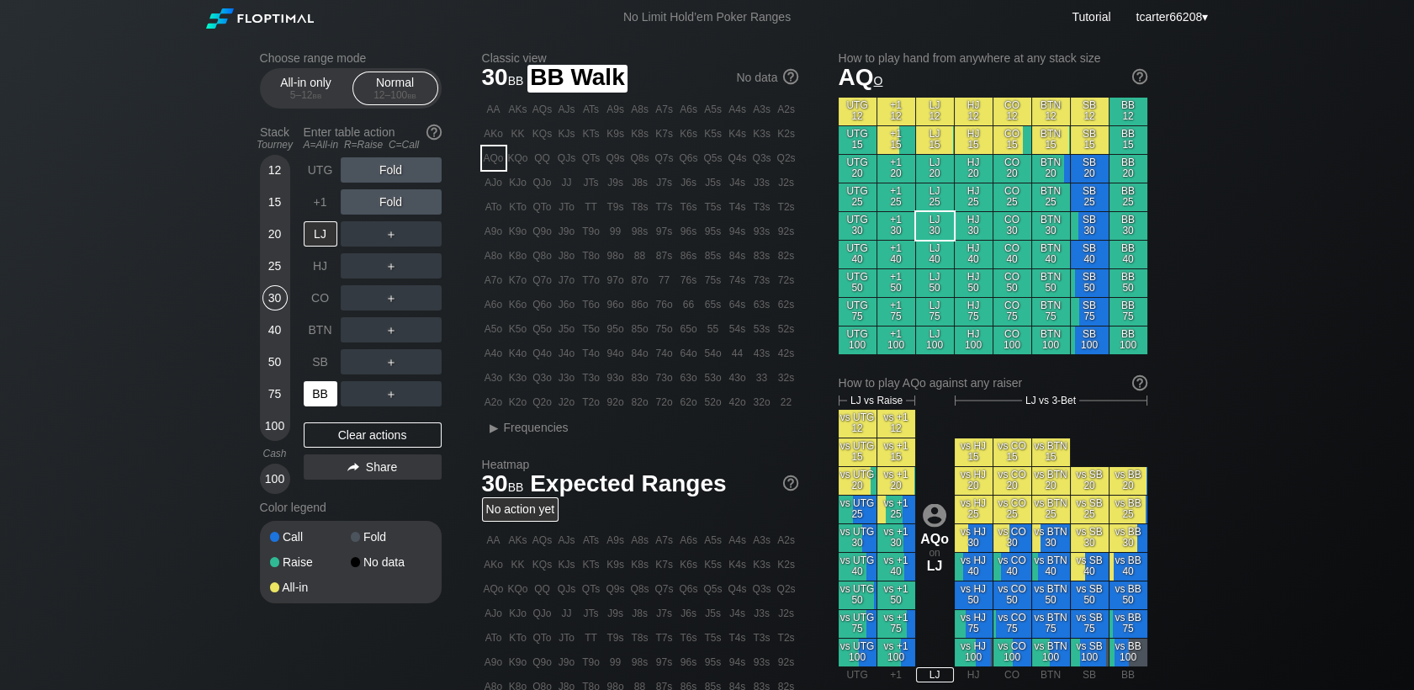
click at [315, 396] on div "BB" at bounding box center [321, 393] width 34 height 25
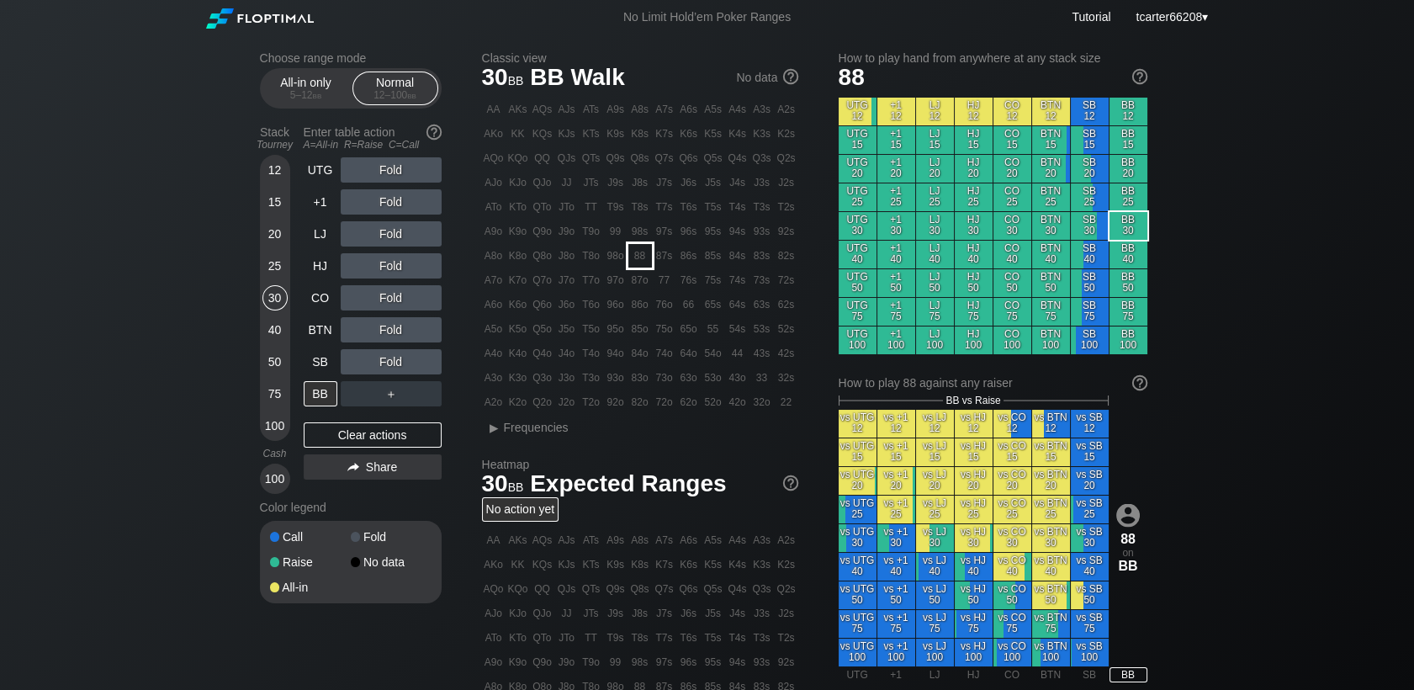
click at [643, 266] on div "88" at bounding box center [640, 256] width 24 height 24
drag, startPoint x: 386, startPoint y: 299, endPoint x: 390, endPoint y: 315, distance: 16.5
click at [386, 299] on div "A ✕ R ✕ C ✕ Fold" at bounding box center [391, 297] width 101 height 25
click at [390, 320] on div "R ✕" at bounding box center [390, 329] width 33 height 25
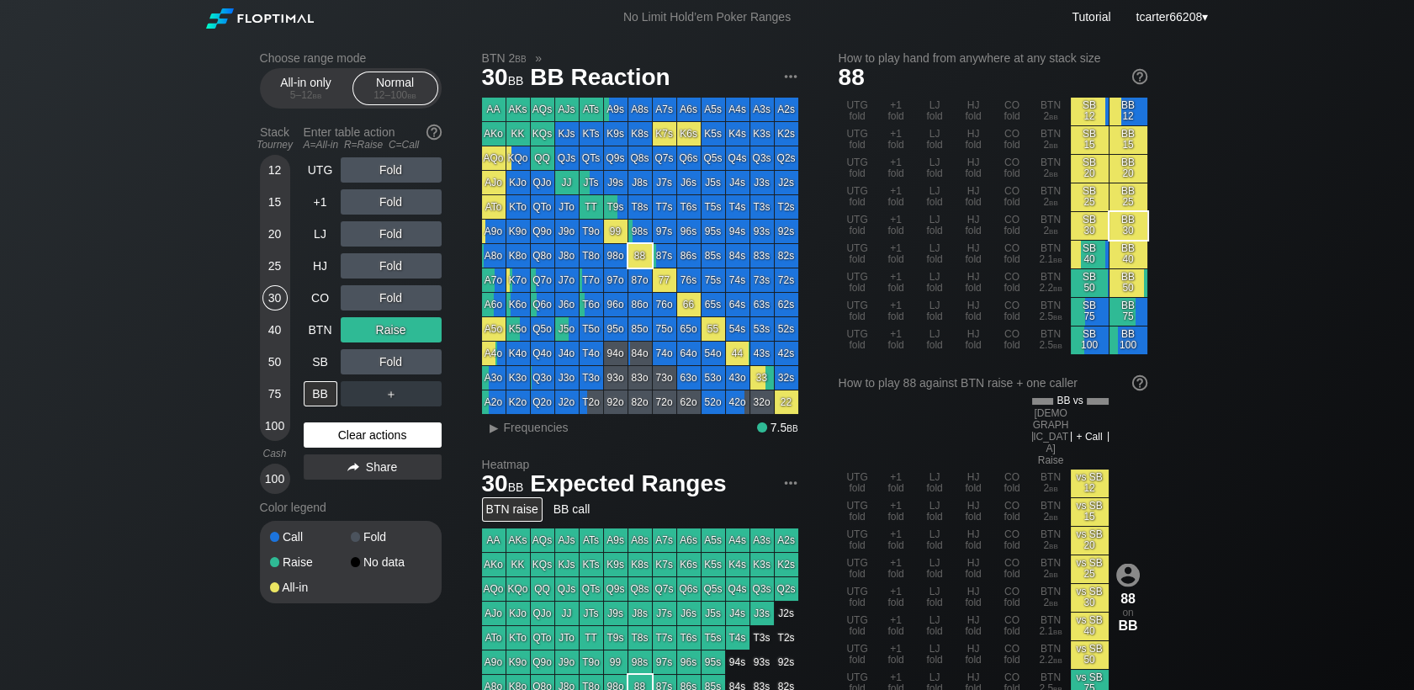
click at [410, 429] on div "Clear actions" at bounding box center [373, 434] width 138 height 25
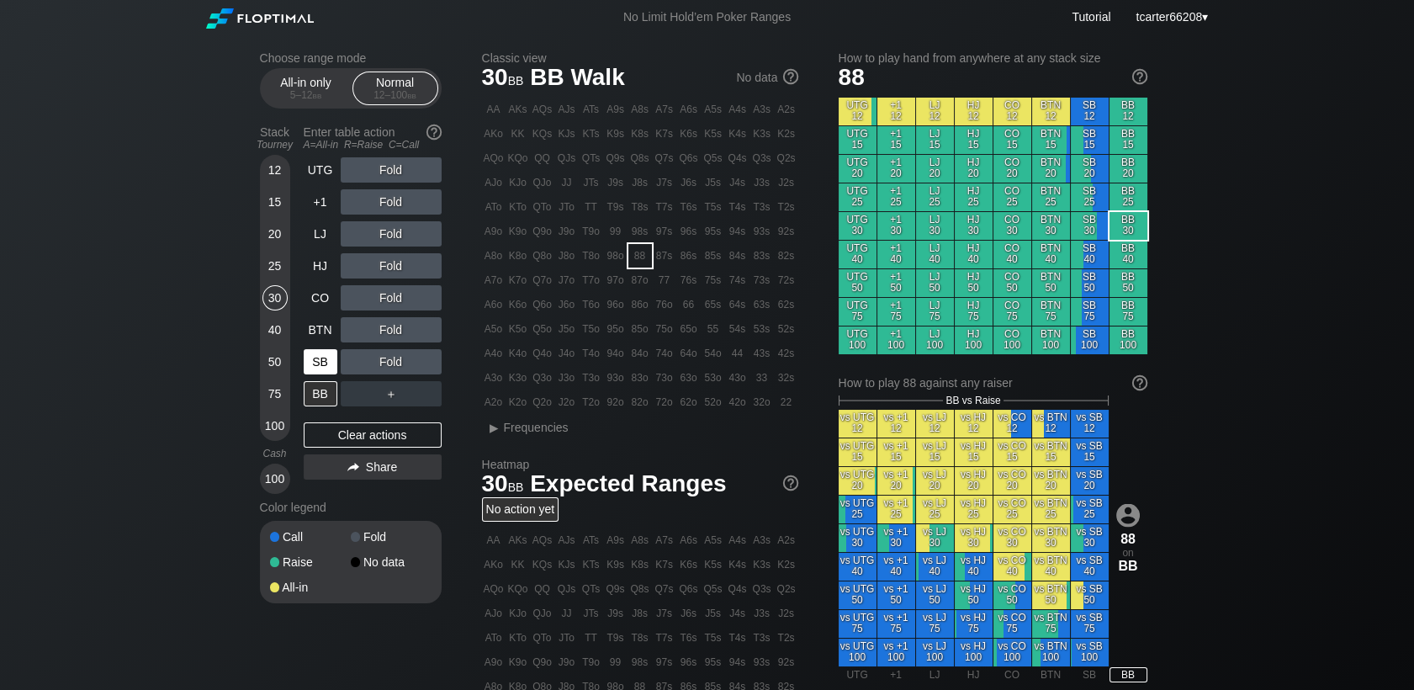
click at [305, 368] on div "SB" at bounding box center [321, 361] width 34 height 25
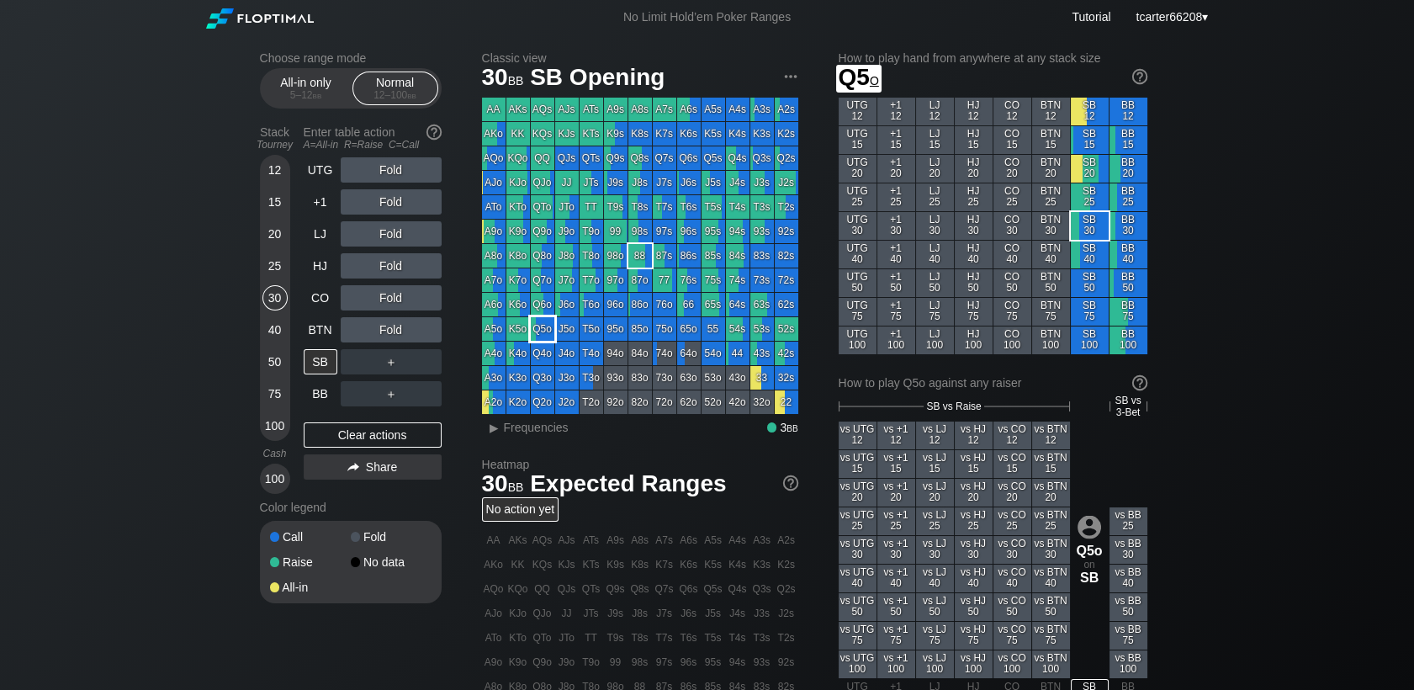
click at [546, 320] on div "Q5o" at bounding box center [543, 329] width 24 height 24
click at [278, 232] on div "20" at bounding box center [274, 233] width 25 height 25
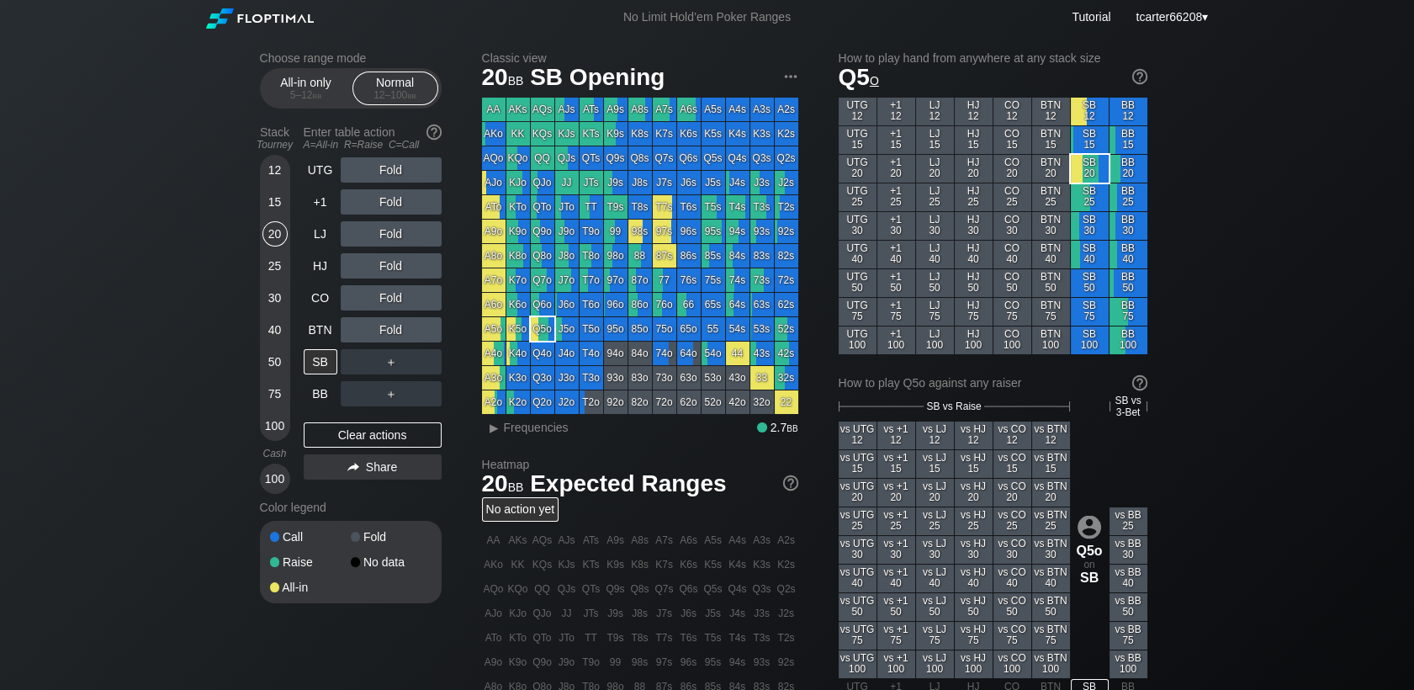
click at [282, 203] on div "15" at bounding box center [274, 201] width 25 height 25
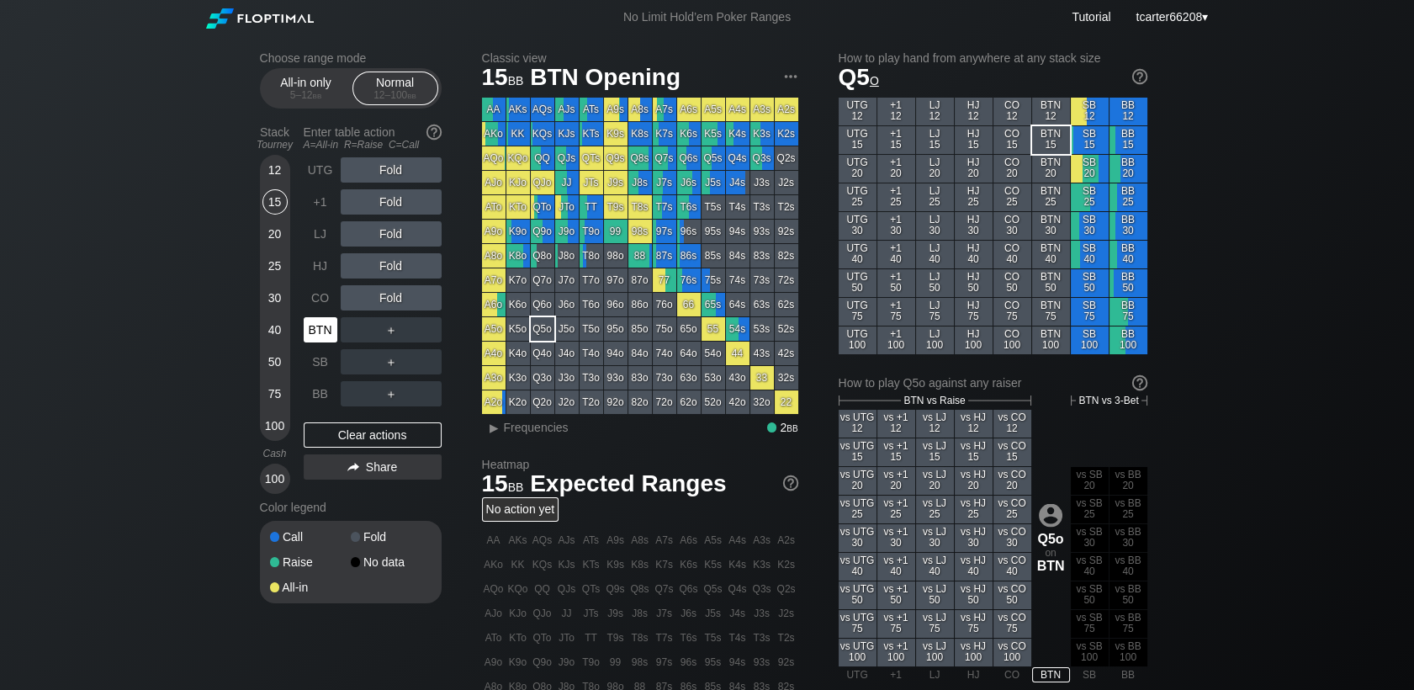
click at [307, 329] on div "BTN" at bounding box center [321, 329] width 34 height 25
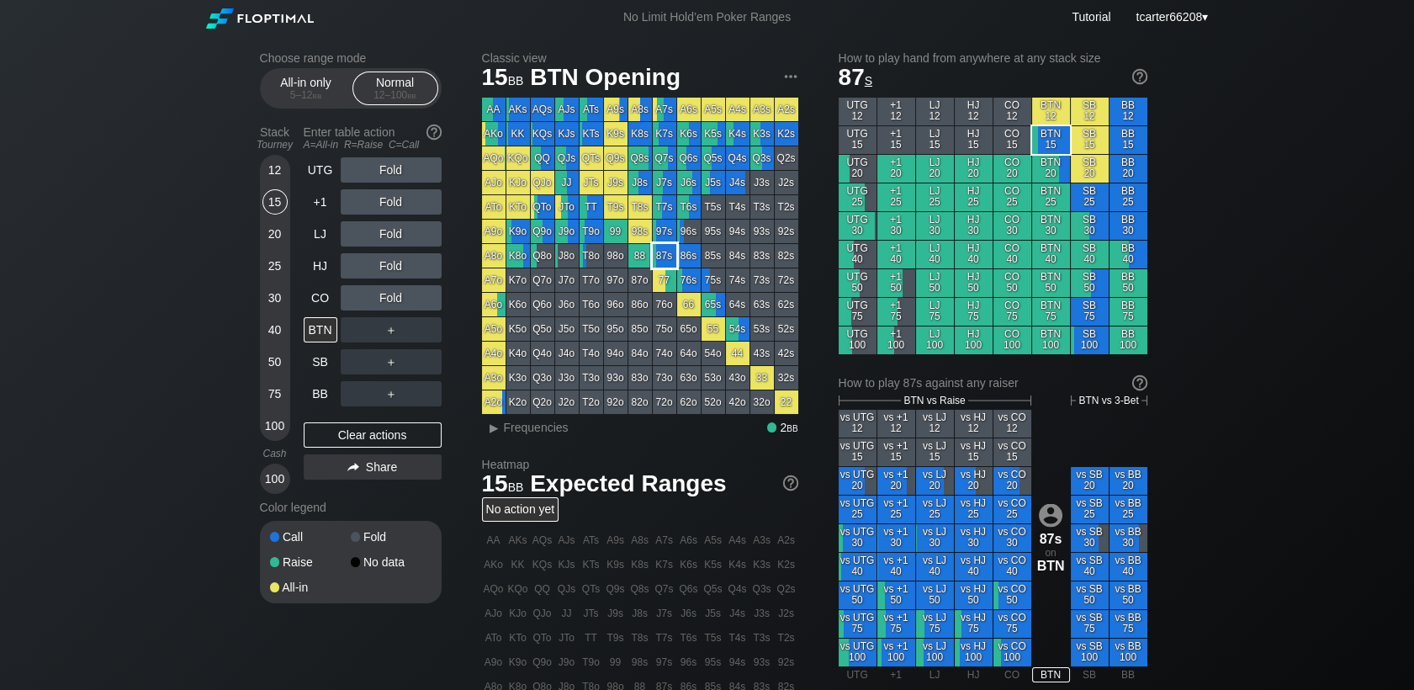
click at [670, 254] on div "87s" at bounding box center [665, 256] width 24 height 24
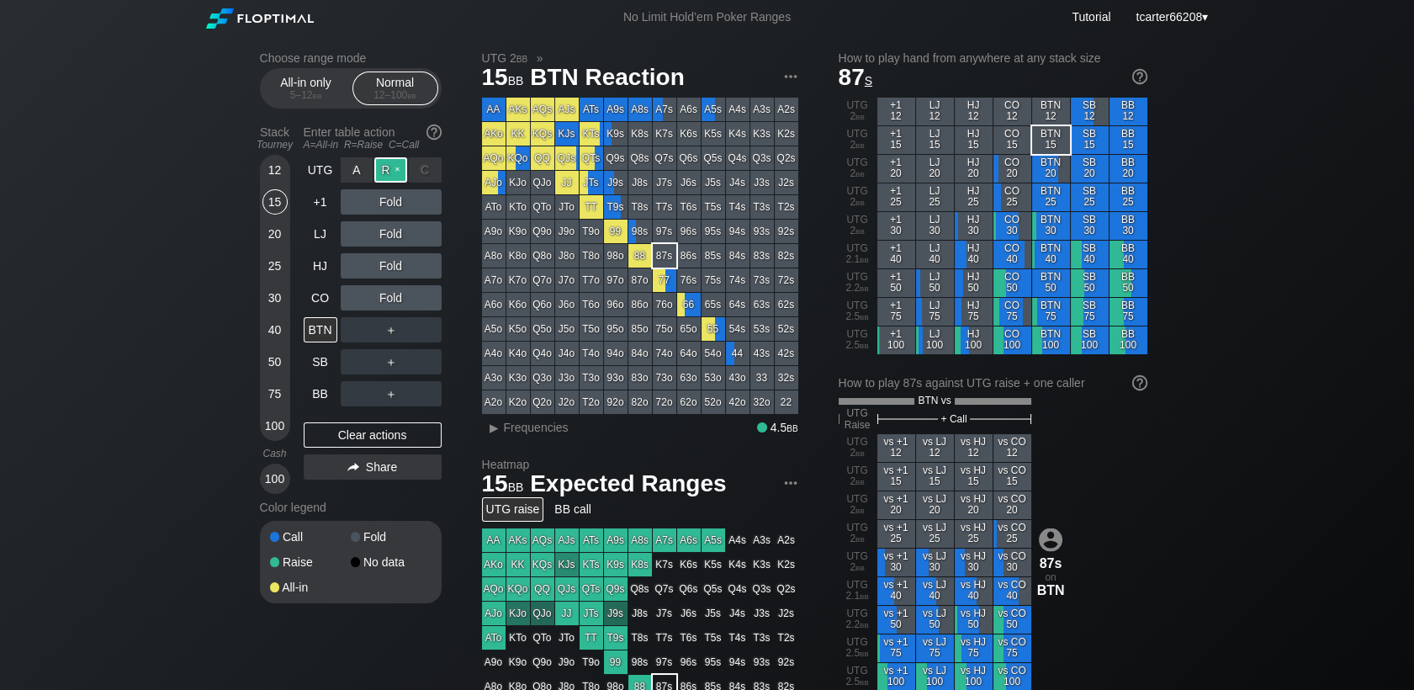
click at [394, 170] on div "R ✕" at bounding box center [390, 169] width 33 height 25
click at [380, 433] on div "Clear actions" at bounding box center [373, 434] width 138 height 25
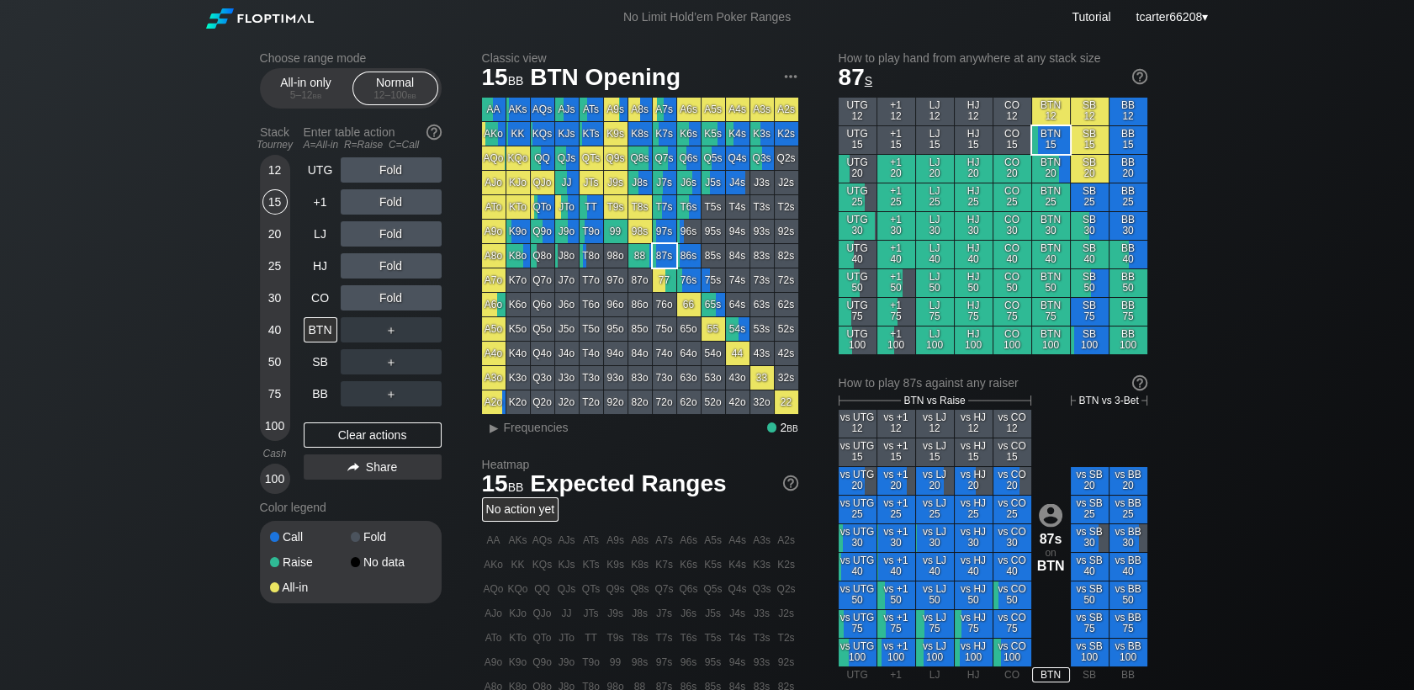
click at [282, 296] on div "30" at bounding box center [274, 297] width 25 height 25
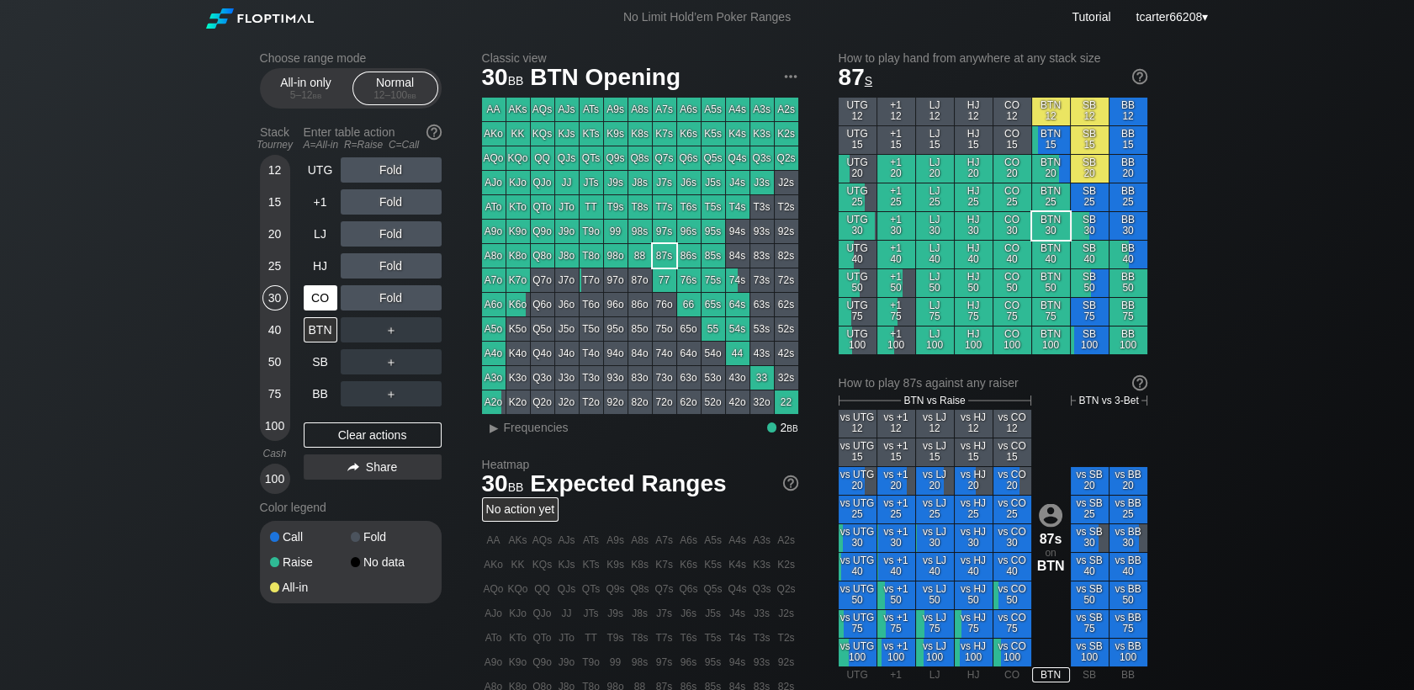
click at [310, 298] on div "CO" at bounding box center [321, 297] width 34 height 25
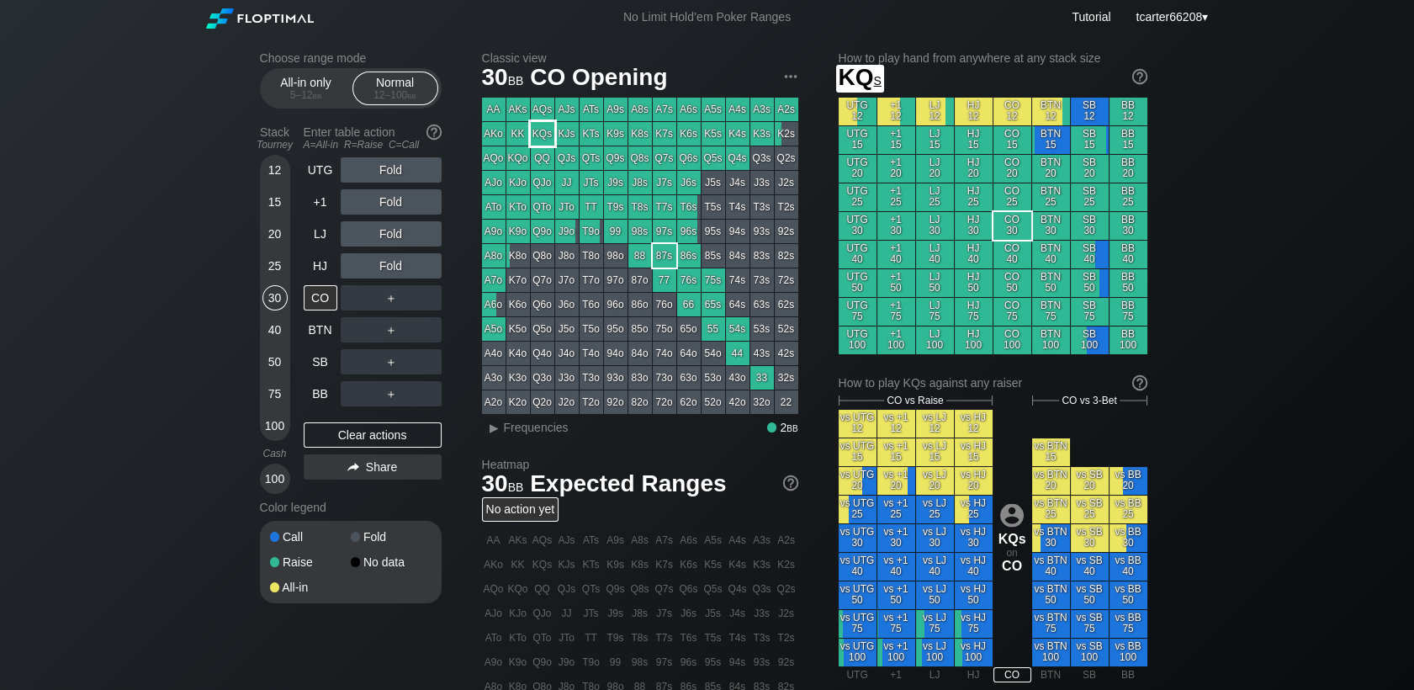
click at [516, 134] on div "KK" at bounding box center [518, 134] width 24 height 24
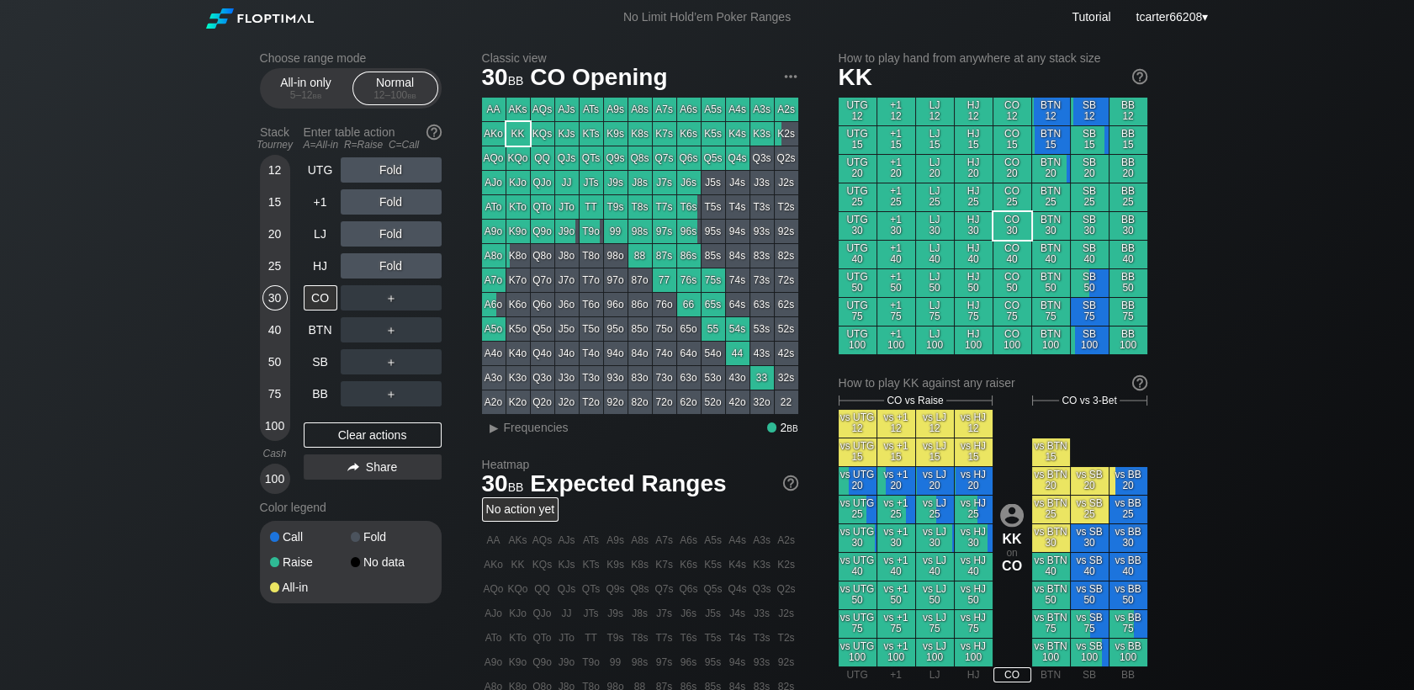
click at [266, 208] on div "15" at bounding box center [274, 201] width 25 height 25
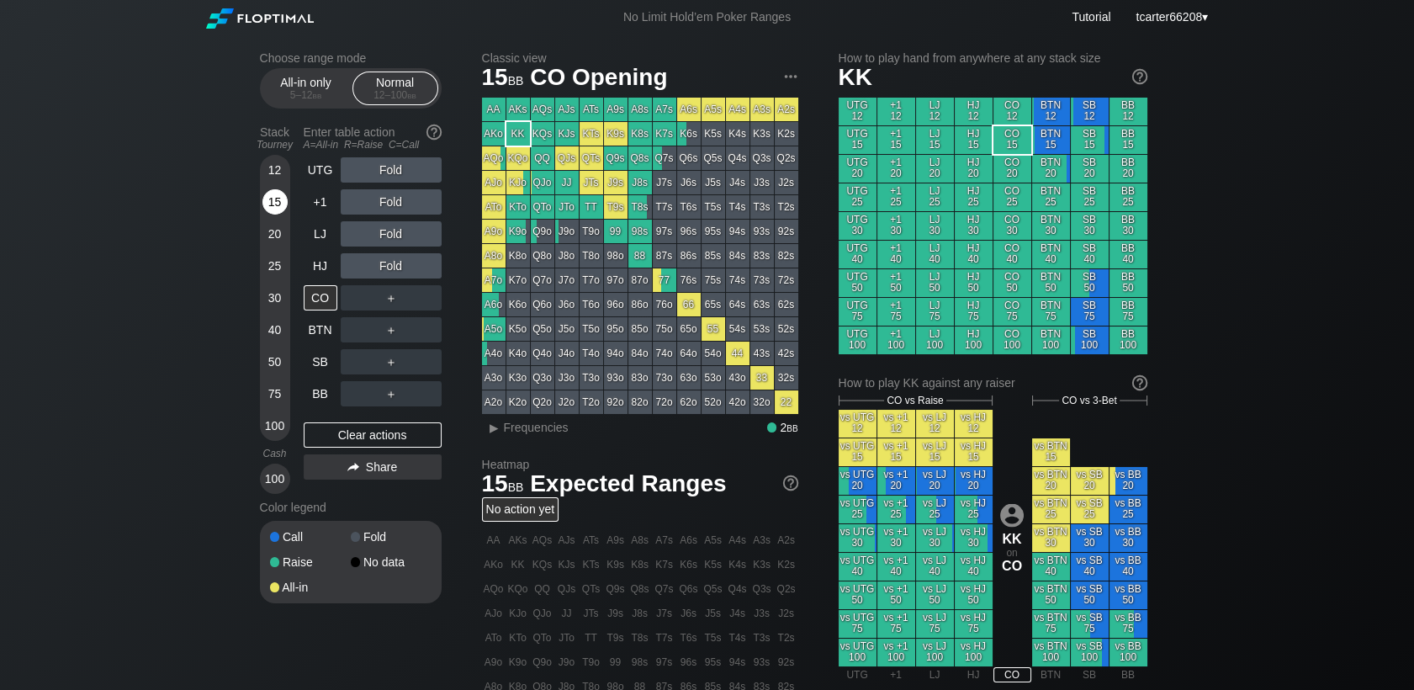
click at [267, 208] on div "15" at bounding box center [274, 201] width 25 height 25
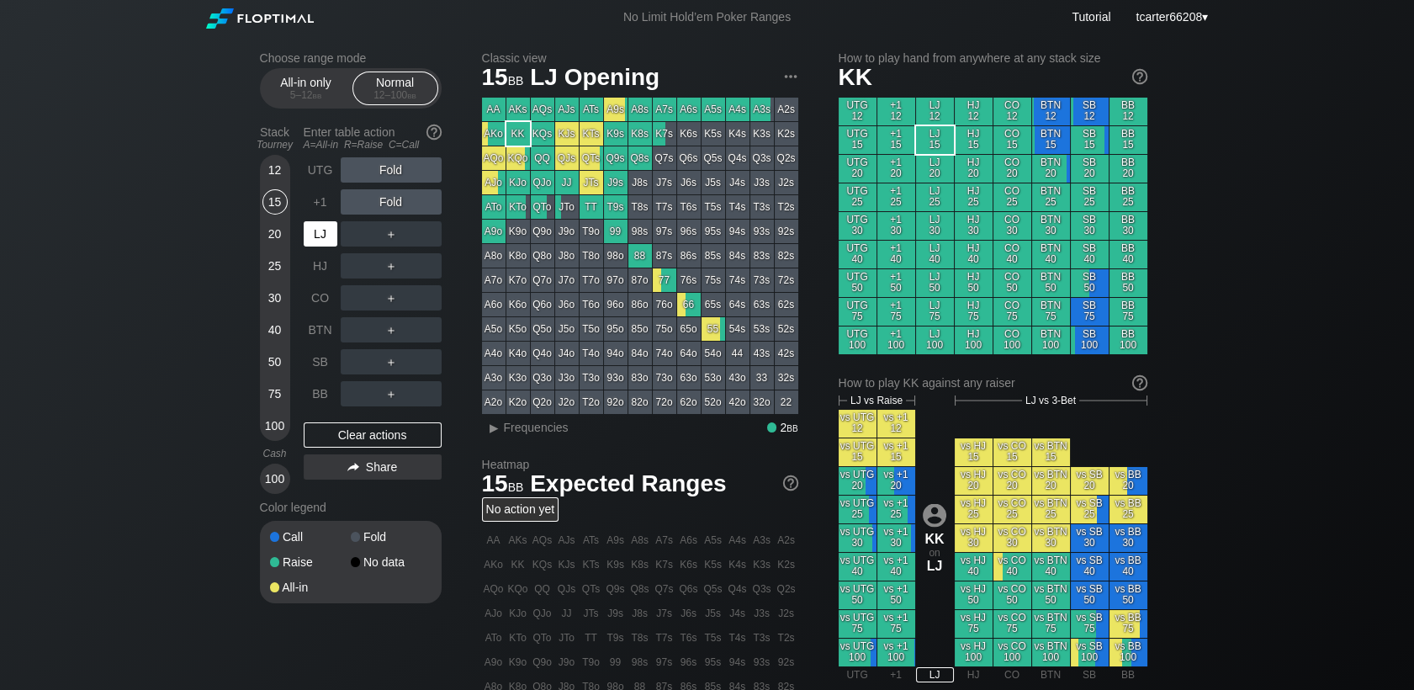
click at [314, 234] on div "LJ" at bounding box center [321, 233] width 34 height 25
click at [384, 244] on div "＋" at bounding box center [391, 233] width 101 height 25
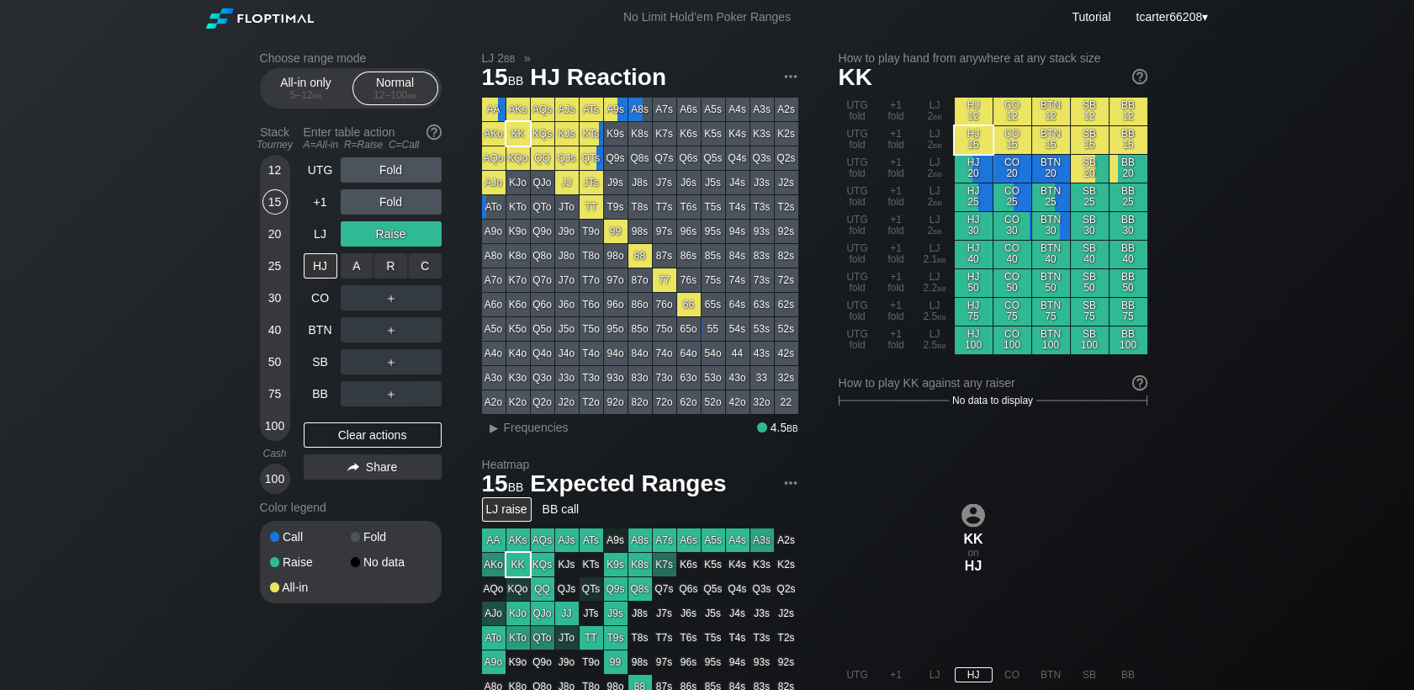
click at [426, 278] on div "C ✕" at bounding box center [425, 265] width 33 height 25
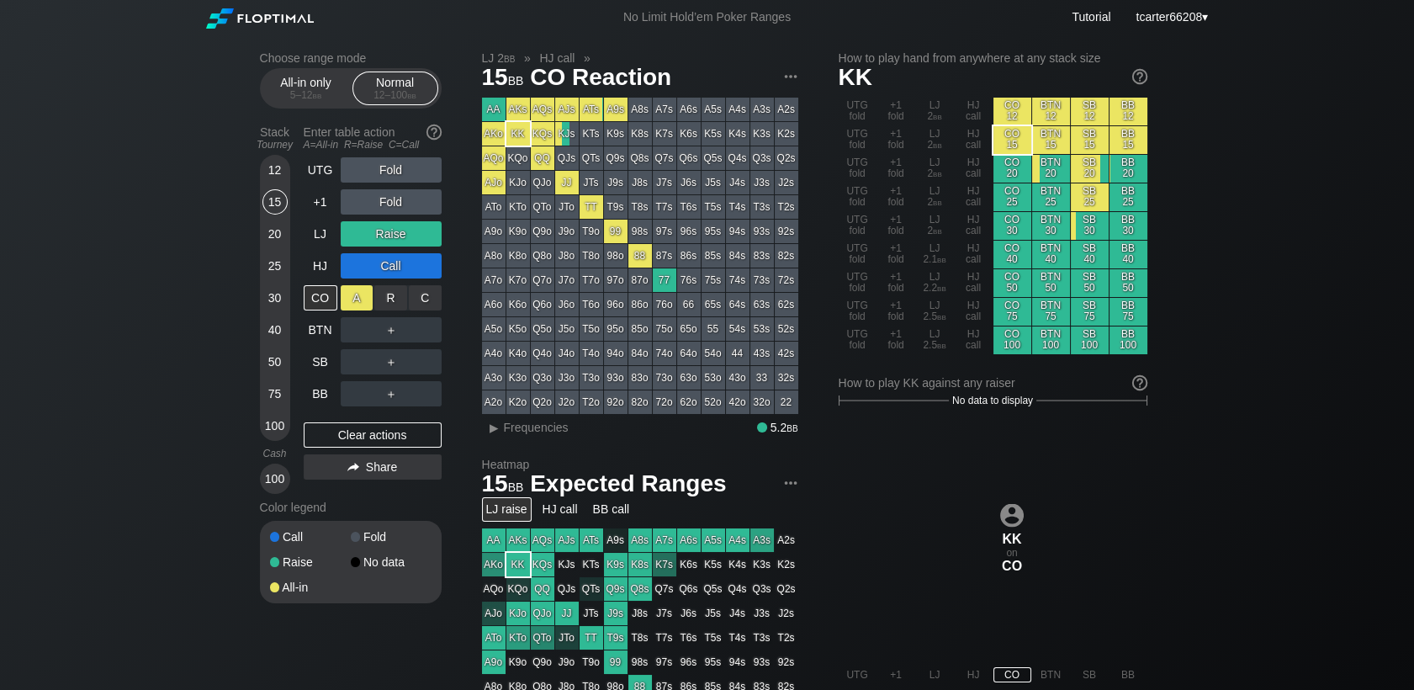
click at [357, 299] on div "A ✕" at bounding box center [357, 297] width 33 height 25
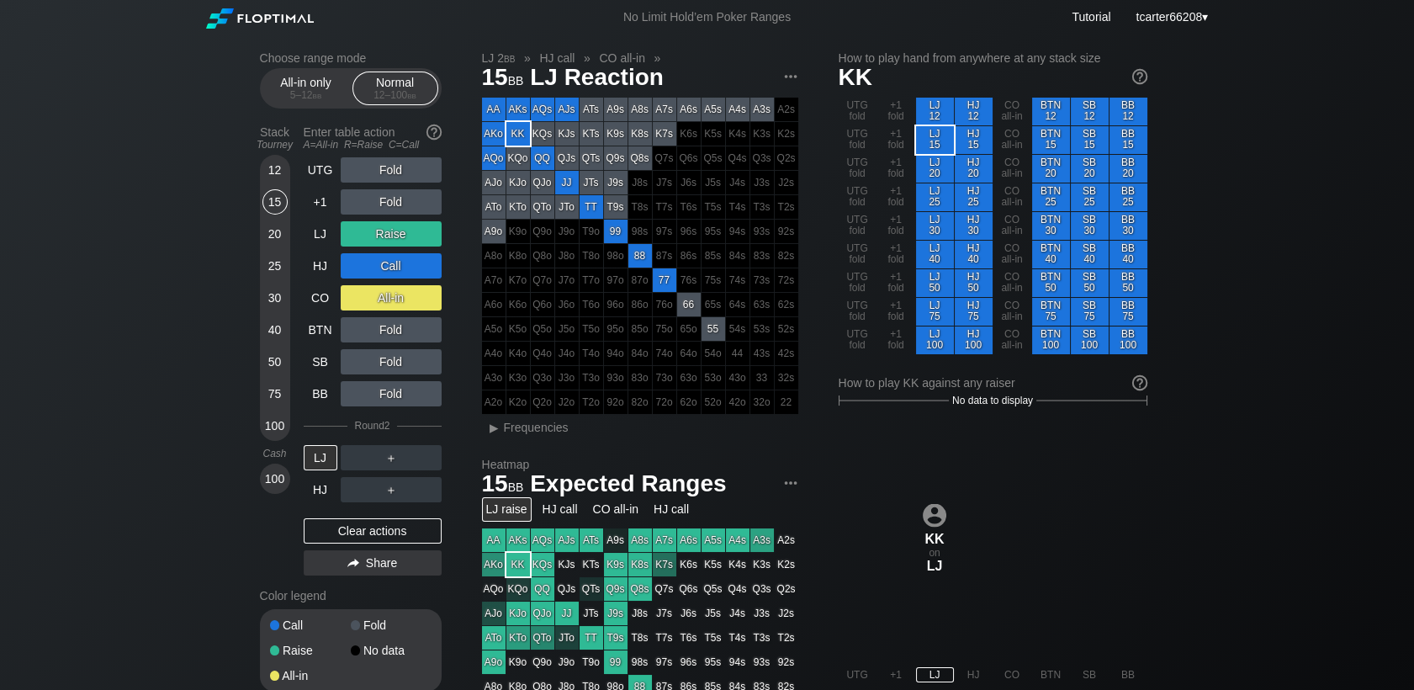
click at [267, 393] on div "75" at bounding box center [274, 393] width 25 height 25
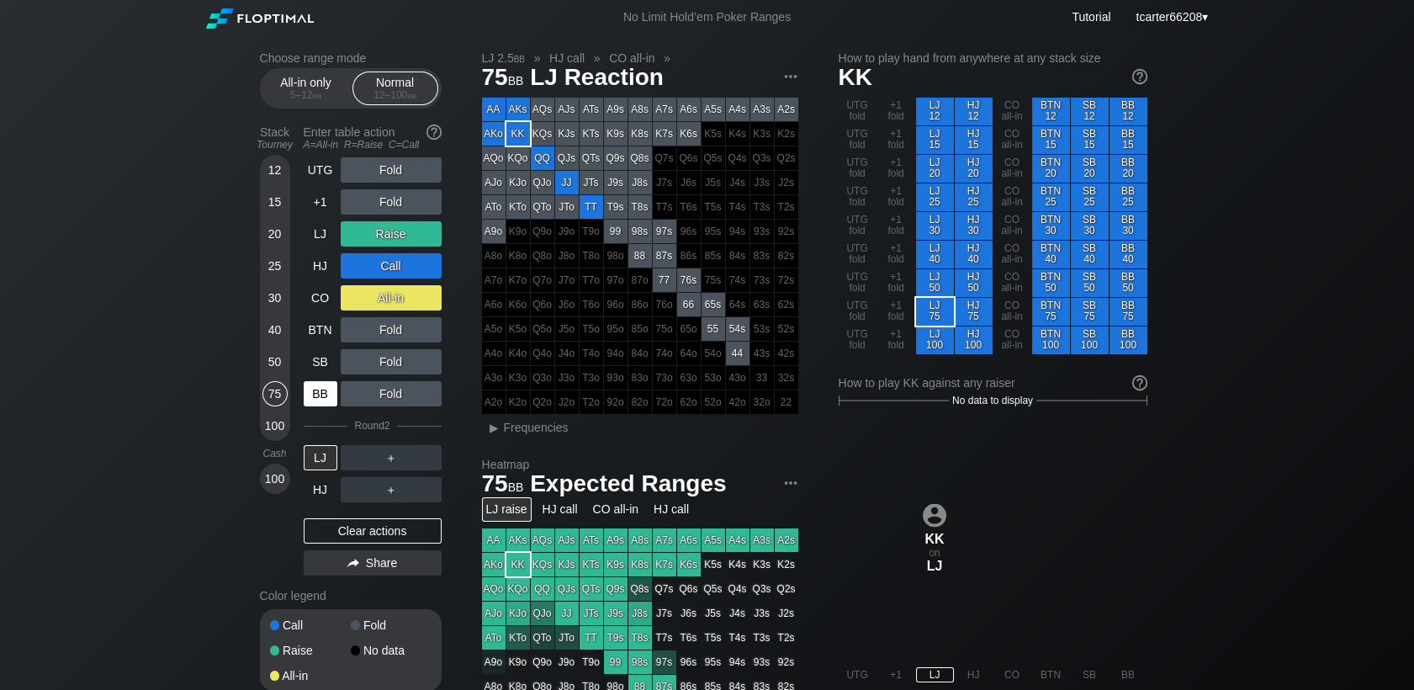
click at [310, 393] on div "BB" at bounding box center [321, 393] width 34 height 25
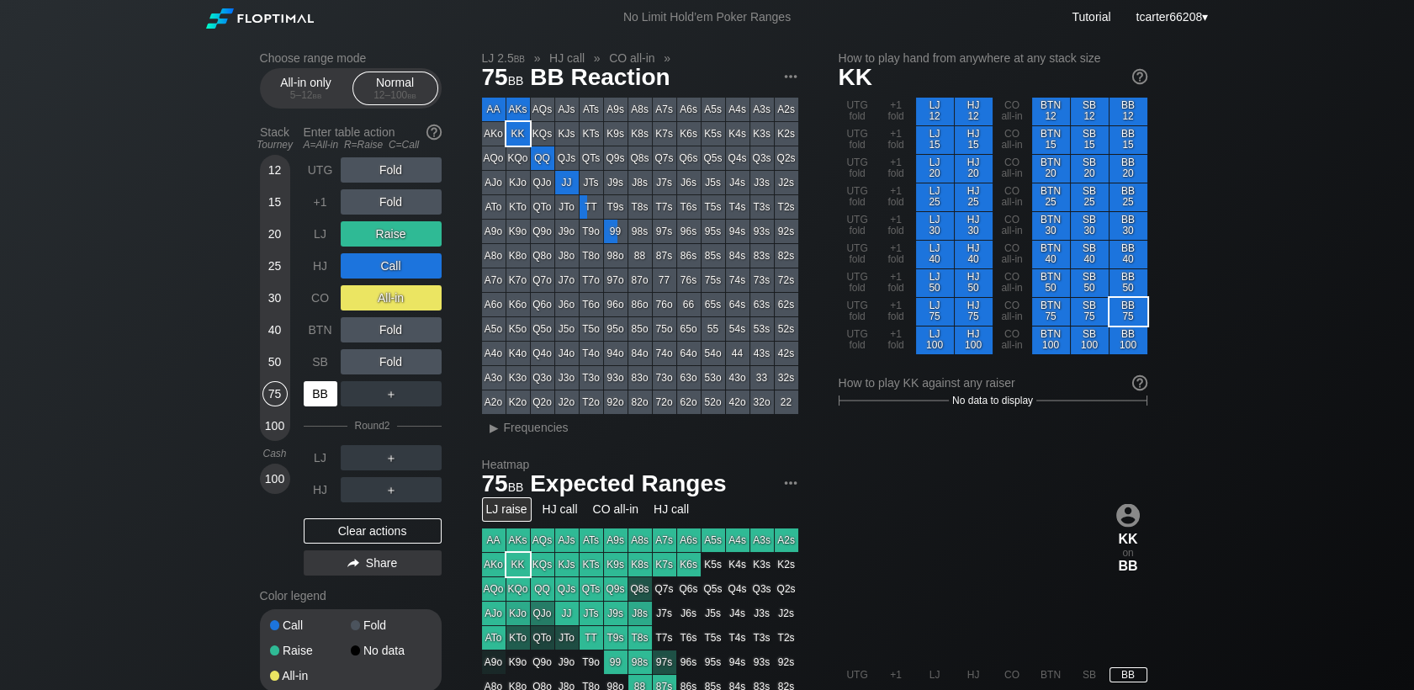
drag, startPoint x: 312, startPoint y: 393, endPoint x: 337, endPoint y: 399, distance: 25.9
click at [312, 393] on div "BB" at bounding box center [321, 393] width 34 height 25
click at [382, 535] on div "Clear actions" at bounding box center [373, 530] width 138 height 25
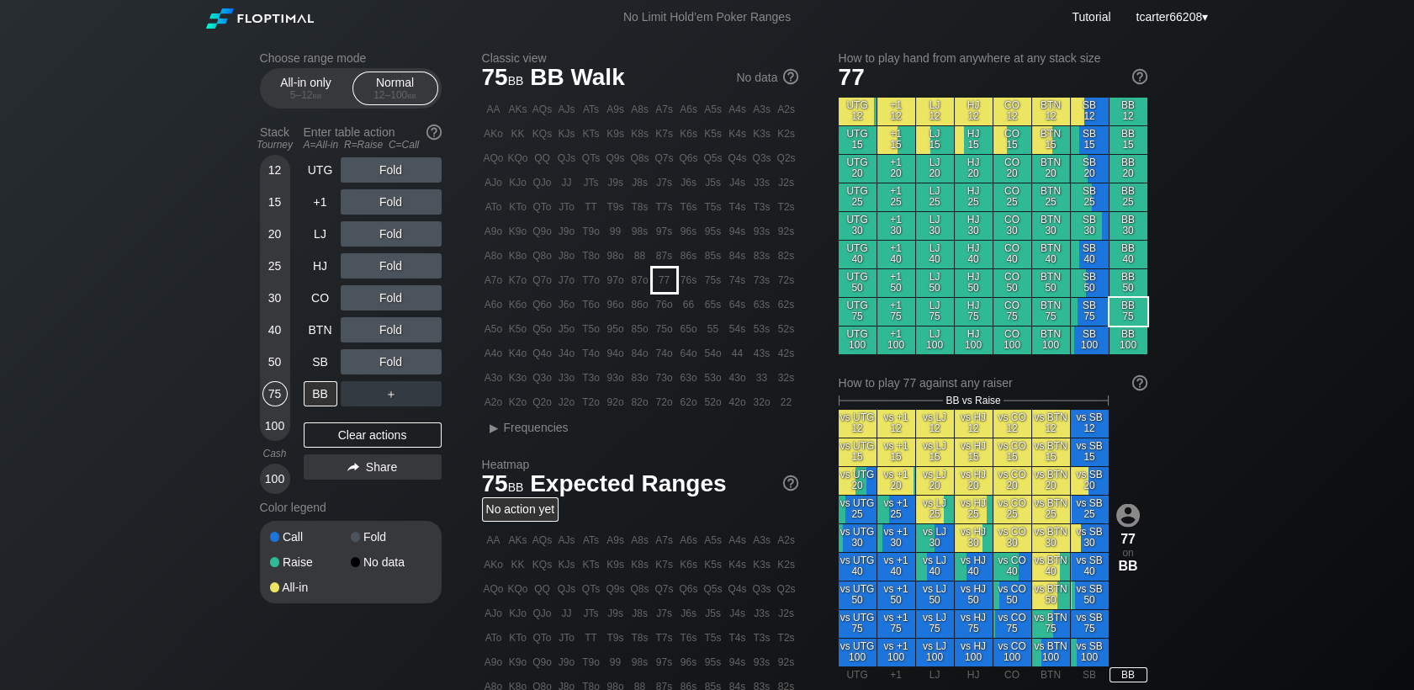
click at [658, 283] on div "77" at bounding box center [665, 280] width 24 height 24
click at [320, 355] on div "SB" at bounding box center [321, 361] width 34 height 25
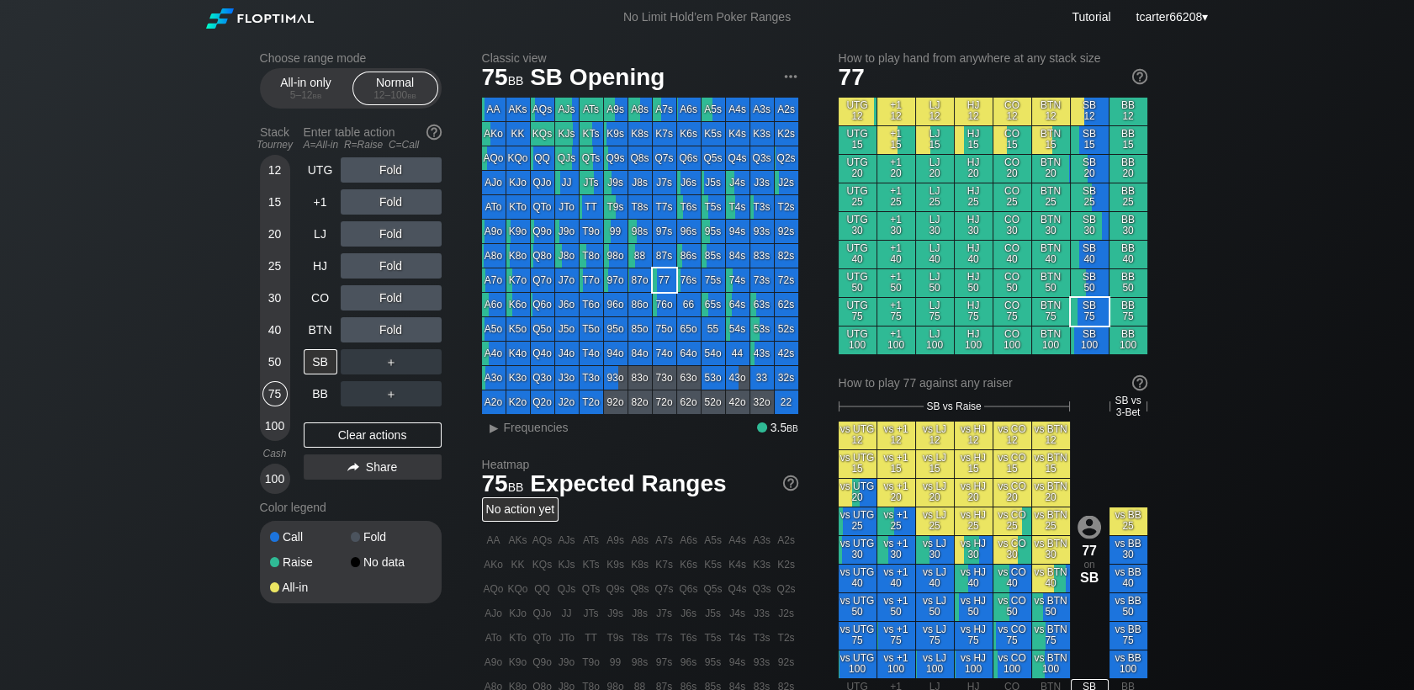
click at [644, 255] on div "88" at bounding box center [640, 256] width 24 height 24
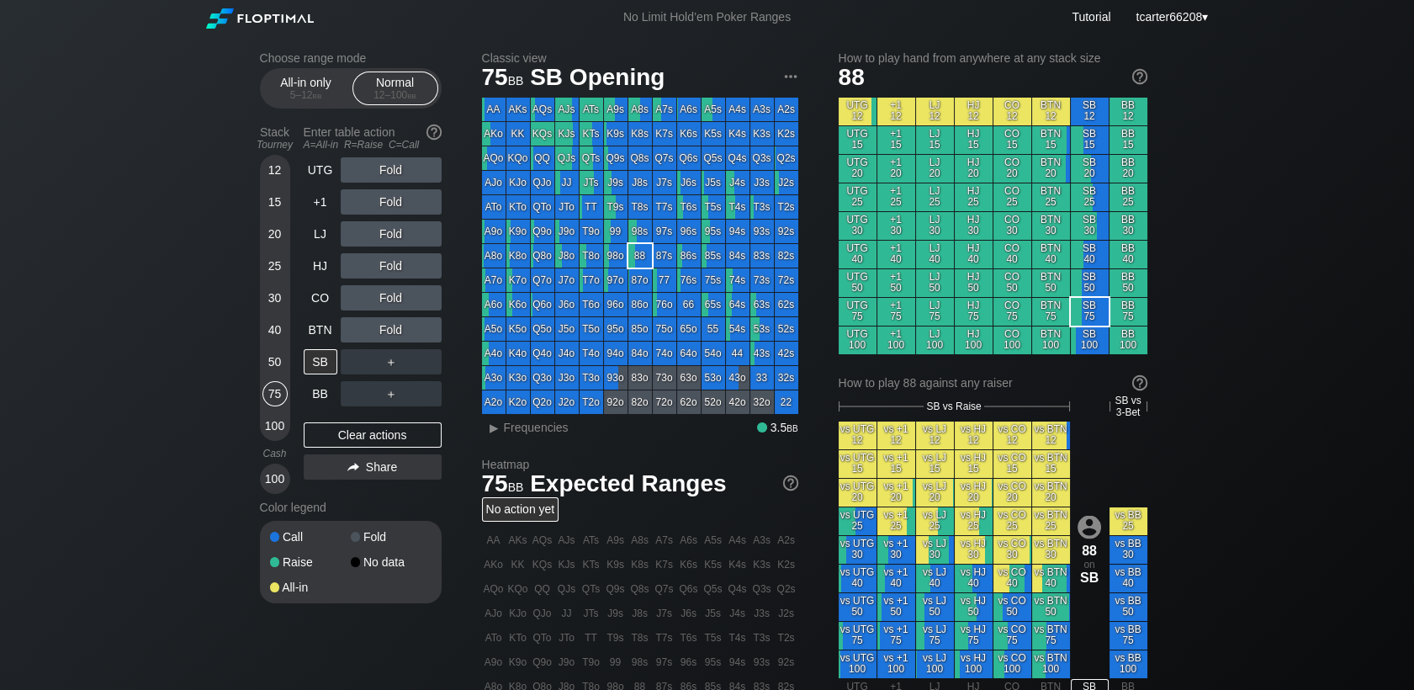
click at [379, 266] on div "Fold" at bounding box center [391, 265] width 101 height 25
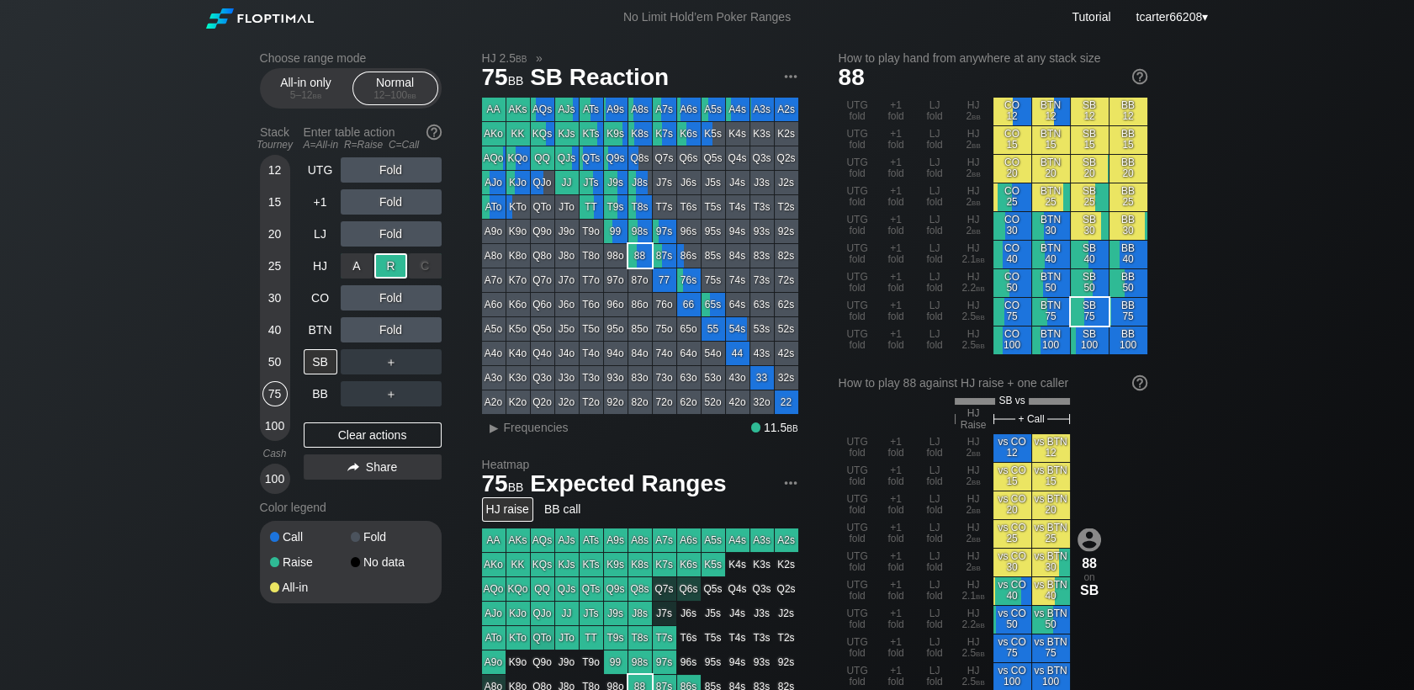
click at [379, 266] on div "R ✕" at bounding box center [390, 265] width 33 height 25
click at [541, 432] on span "Frequencies" at bounding box center [536, 427] width 65 height 13
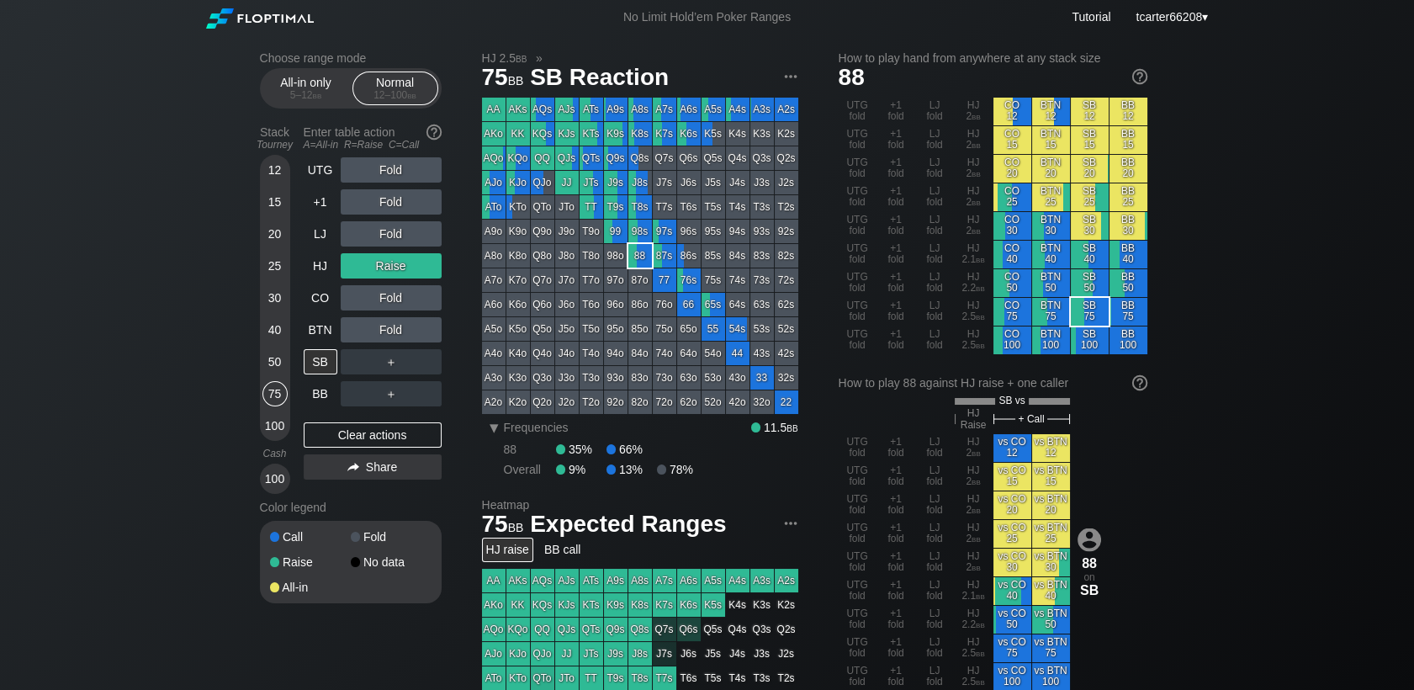
click at [418, 367] on div "＋" at bounding box center [391, 361] width 101 height 25
click at [428, 367] on div "C ✕" at bounding box center [425, 361] width 33 height 25
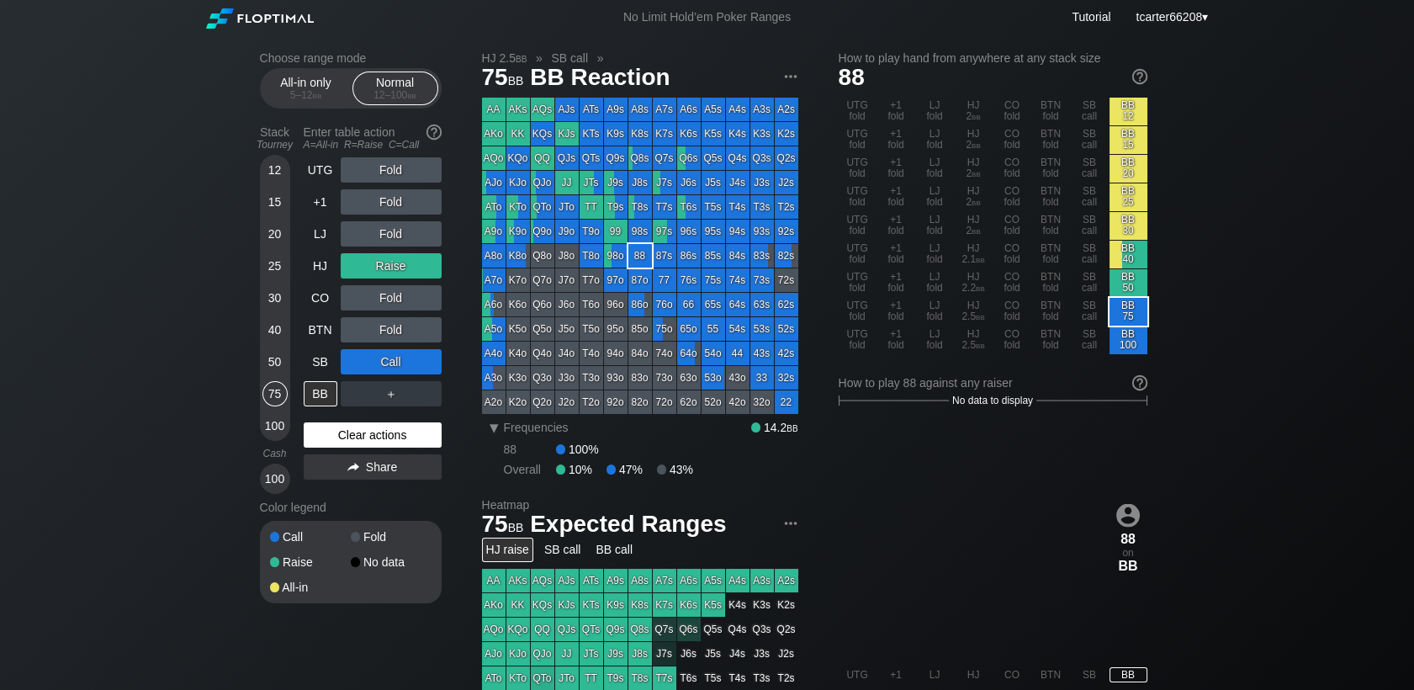
click at [322, 434] on div "Clear actions" at bounding box center [373, 434] width 138 height 25
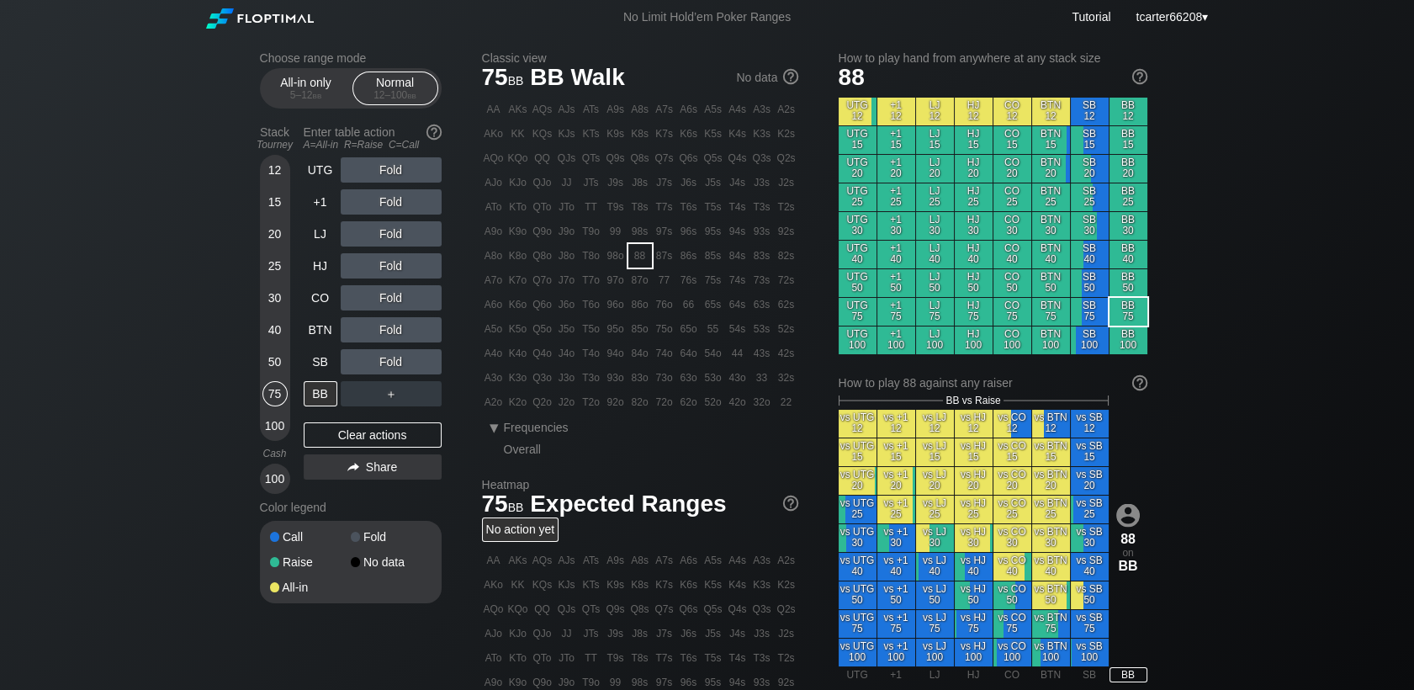
click at [265, 360] on div "50" at bounding box center [274, 361] width 25 height 25
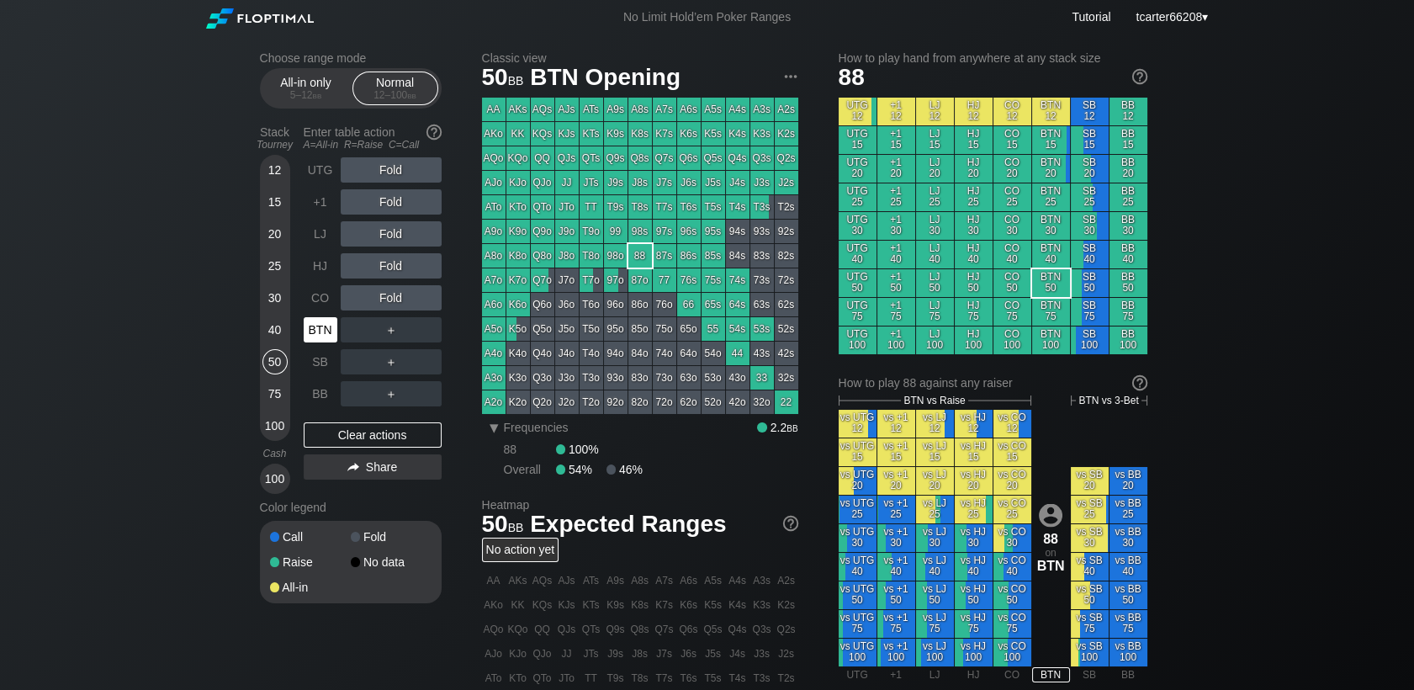
click at [311, 336] on div "BTN" at bounding box center [321, 329] width 34 height 25
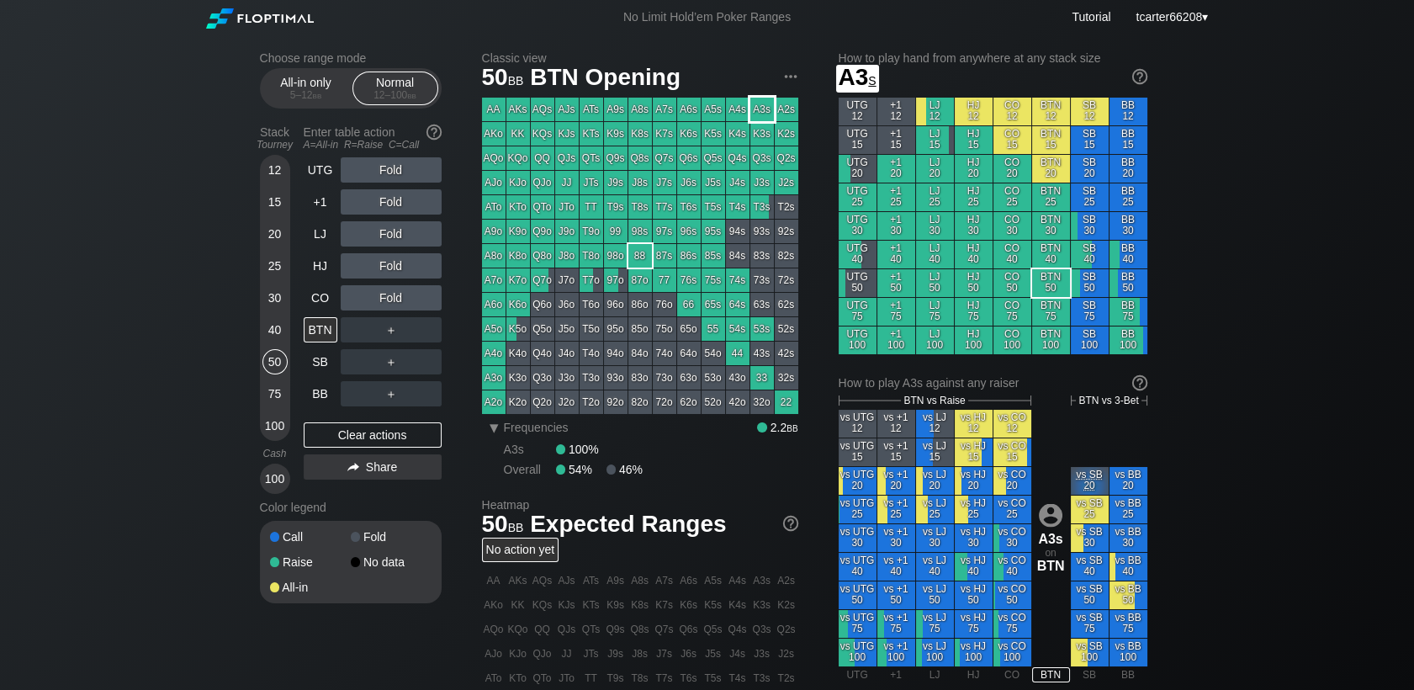
click at [761, 99] on div "A3s" at bounding box center [762, 110] width 24 height 24
click at [273, 394] on div "75" at bounding box center [274, 393] width 25 height 25
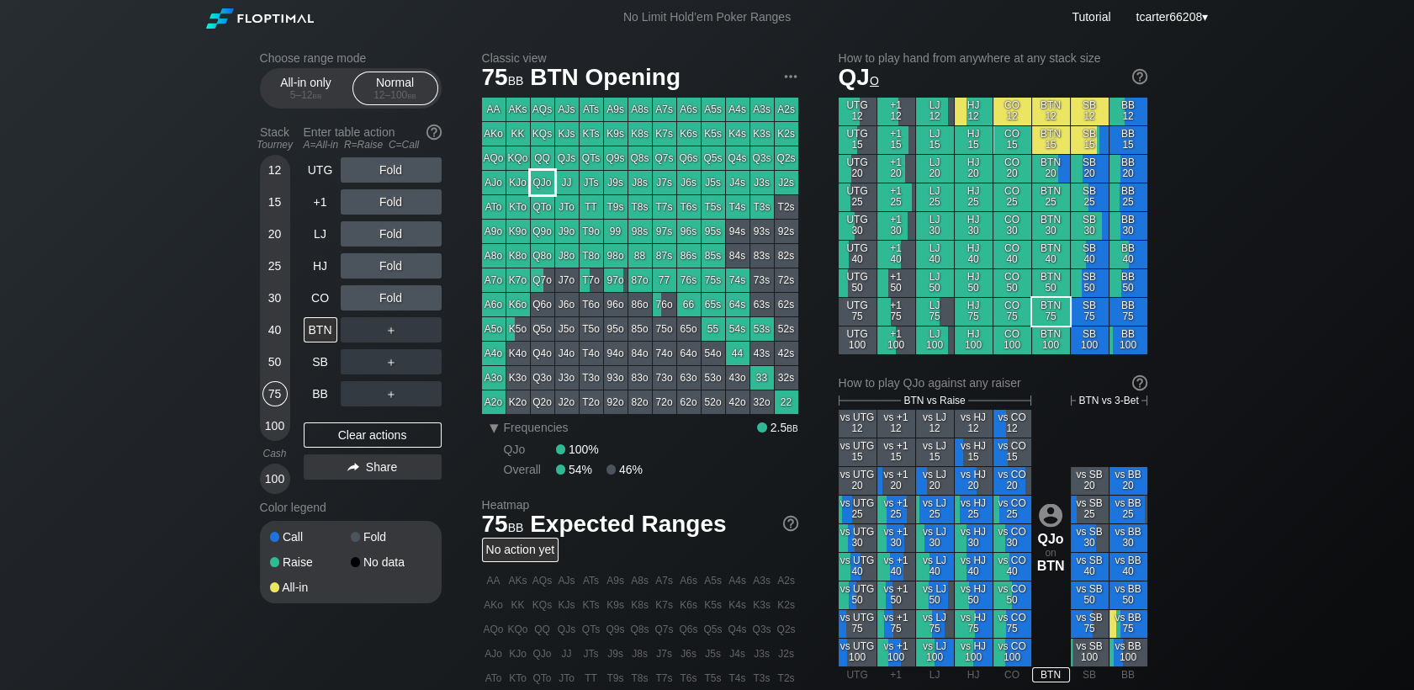
click at [543, 192] on div "QJo" at bounding box center [543, 183] width 24 height 24
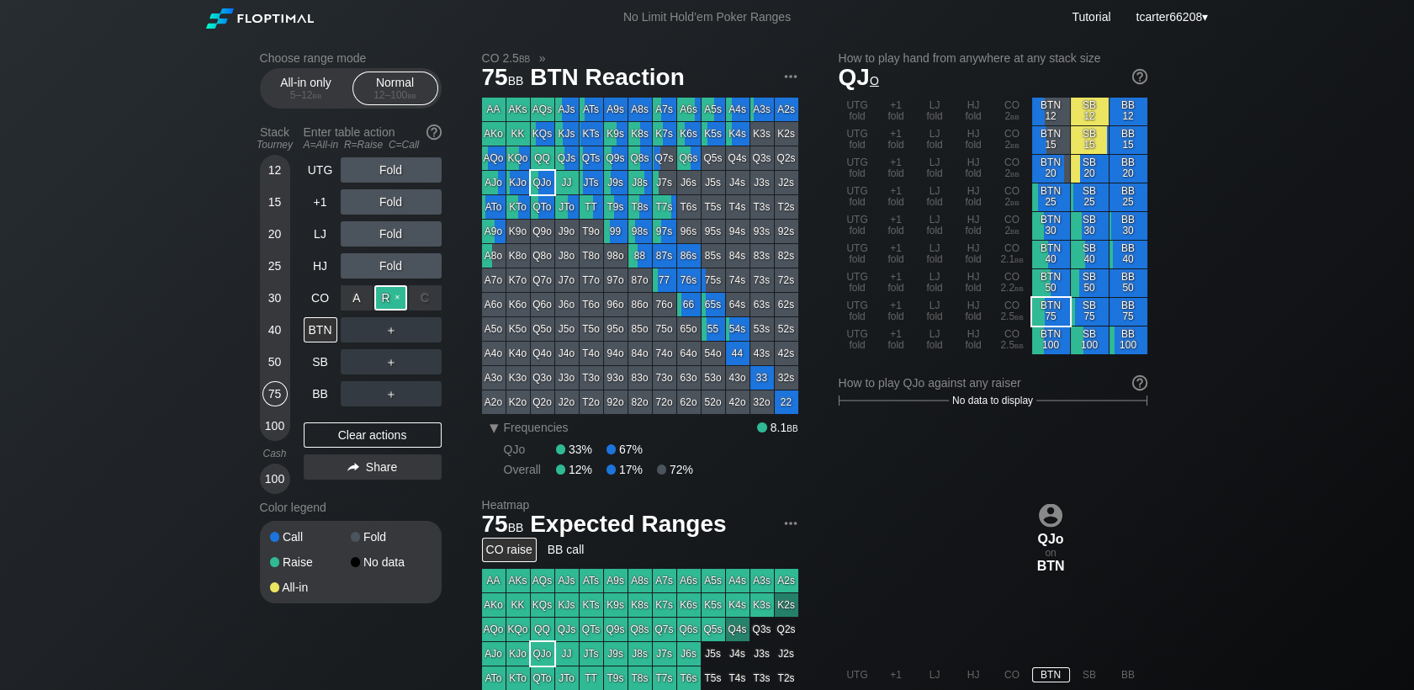
click at [382, 299] on div "R ✕" at bounding box center [390, 297] width 33 height 25
click at [396, 299] on div "R ✕" at bounding box center [390, 297] width 33 height 25
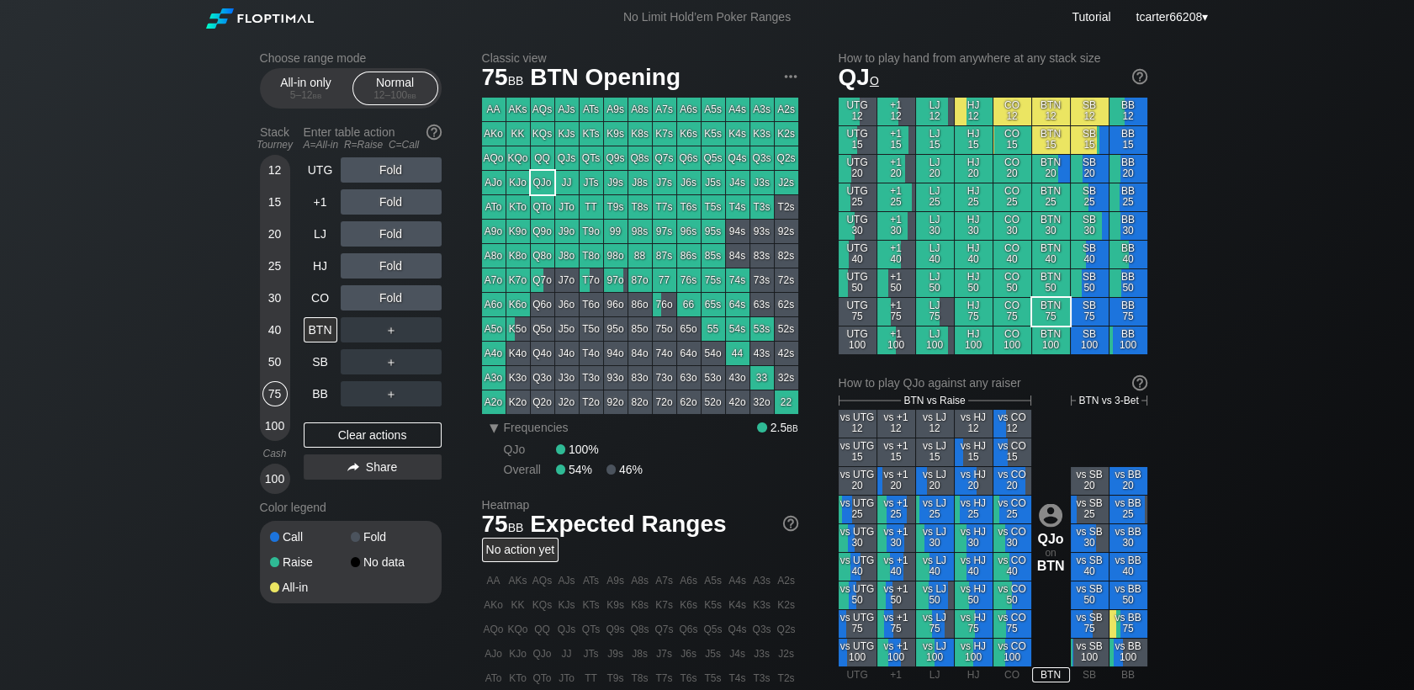
click at [267, 361] on div "50" at bounding box center [274, 361] width 25 height 25
click at [385, 199] on div "R ✕" at bounding box center [390, 201] width 33 height 25
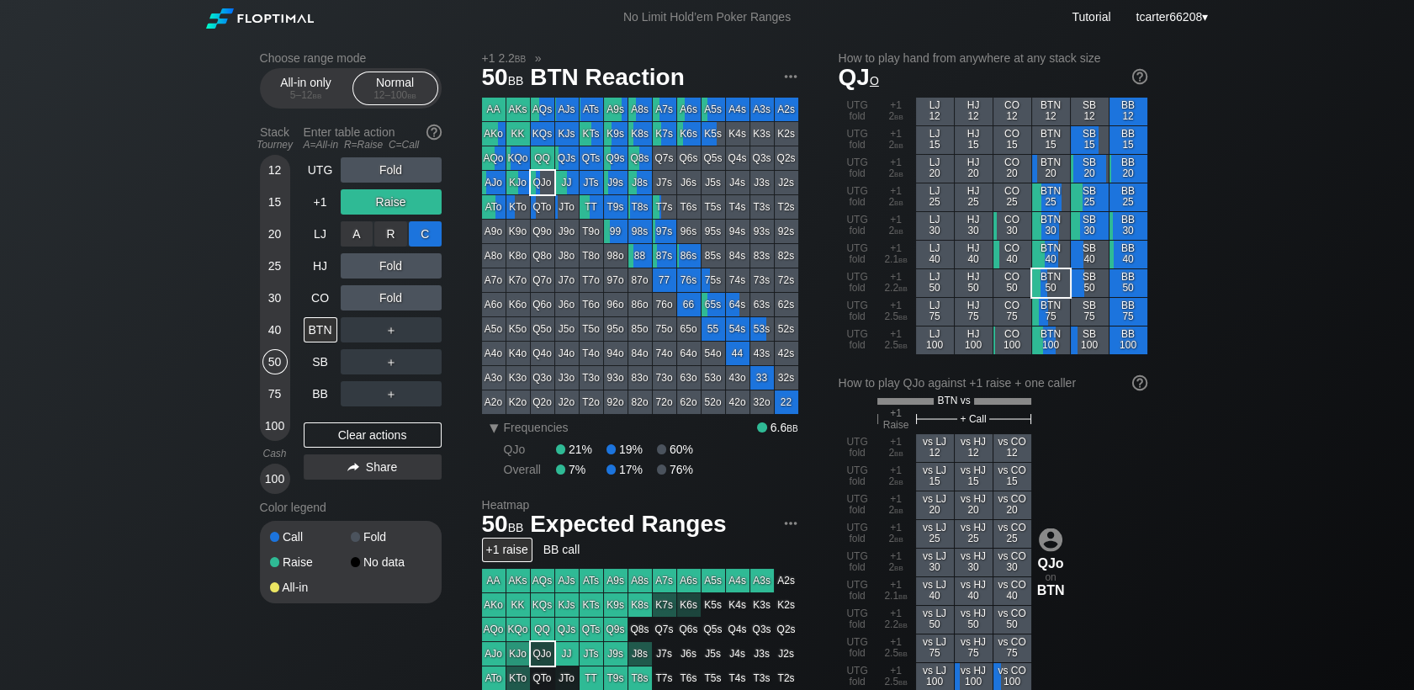
click at [432, 236] on div "C ✕" at bounding box center [425, 233] width 33 height 25
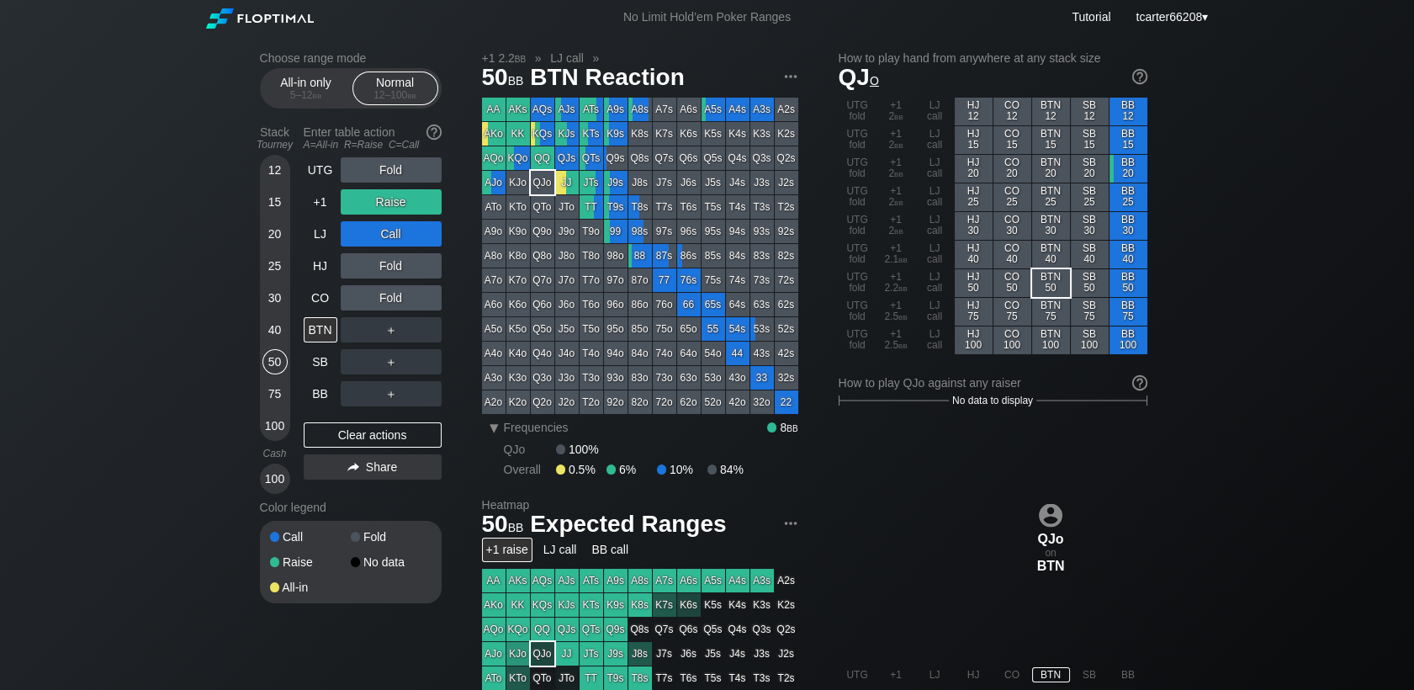
click at [425, 339] on div "＋" at bounding box center [391, 329] width 101 height 25
click at [425, 337] on div "C ✕" at bounding box center [425, 329] width 33 height 25
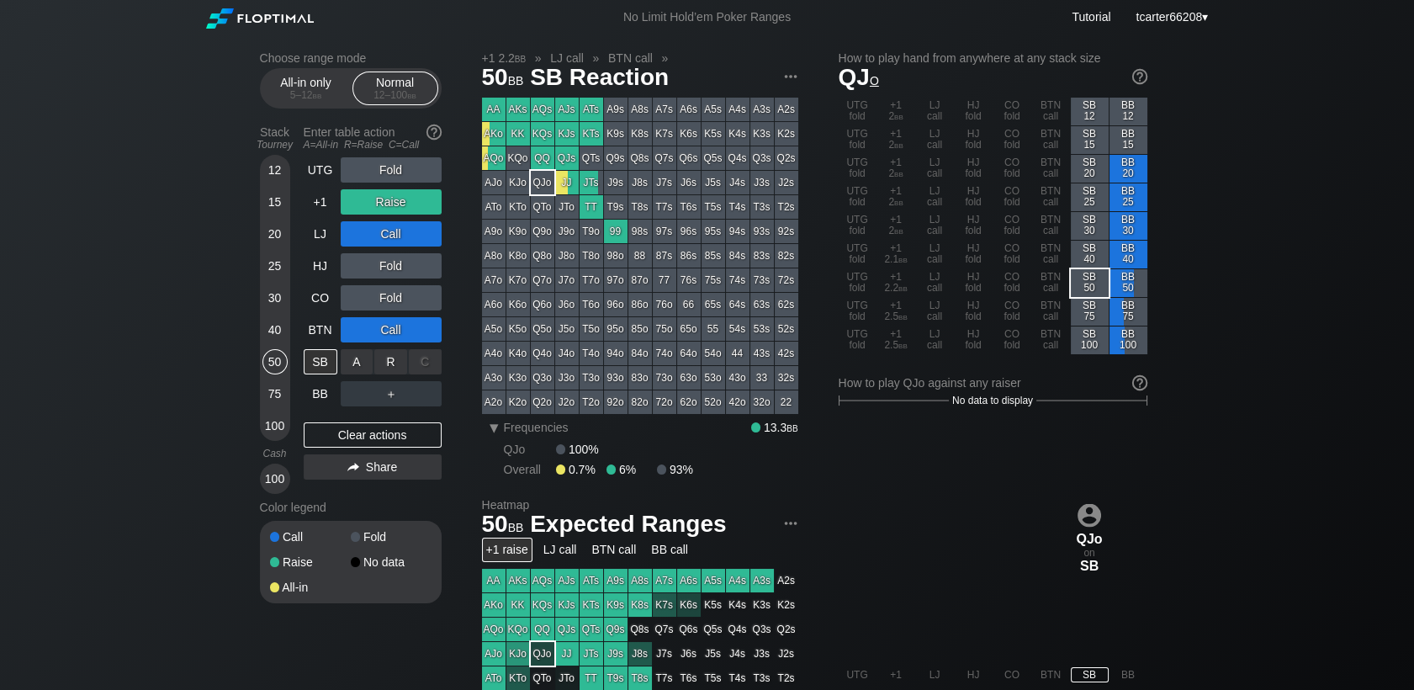
click at [425, 363] on div "C ✕" at bounding box center [425, 361] width 33 height 25
click at [348, 441] on div "Clear actions" at bounding box center [373, 434] width 138 height 25
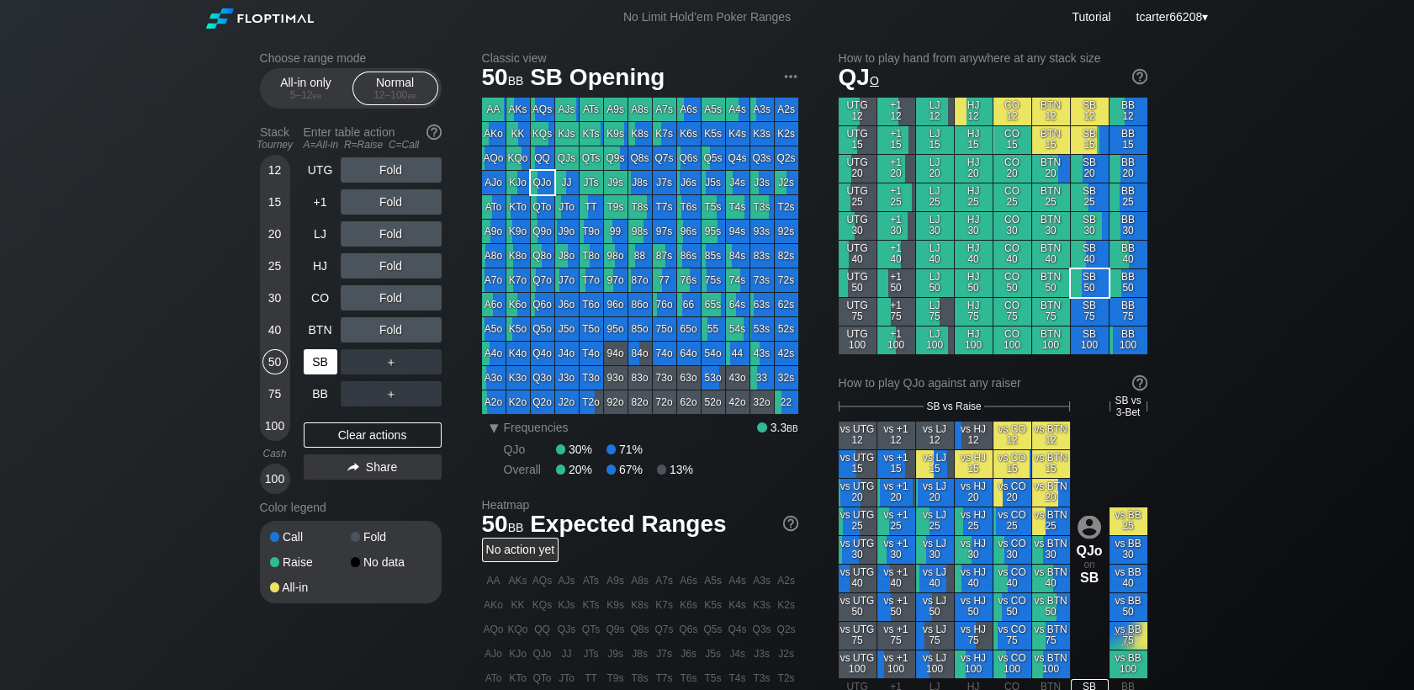
drag, startPoint x: 276, startPoint y: 396, endPoint x: 324, endPoint y: 363, distance: 58.6
click at [276, 396] on div "75" at bounding box center [274, 393] width 25 height 25
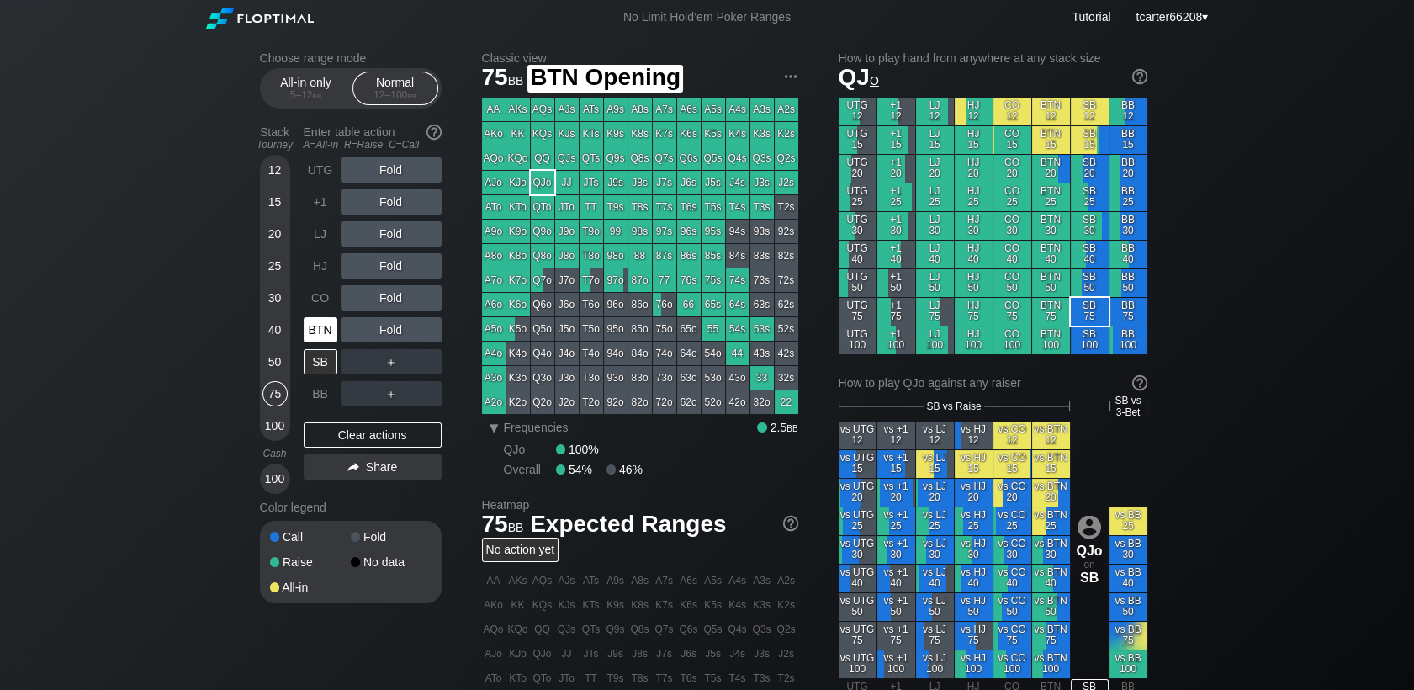
click at [328, 339] on div "BTN" at bounding box center [321, 329] width 34 height 25
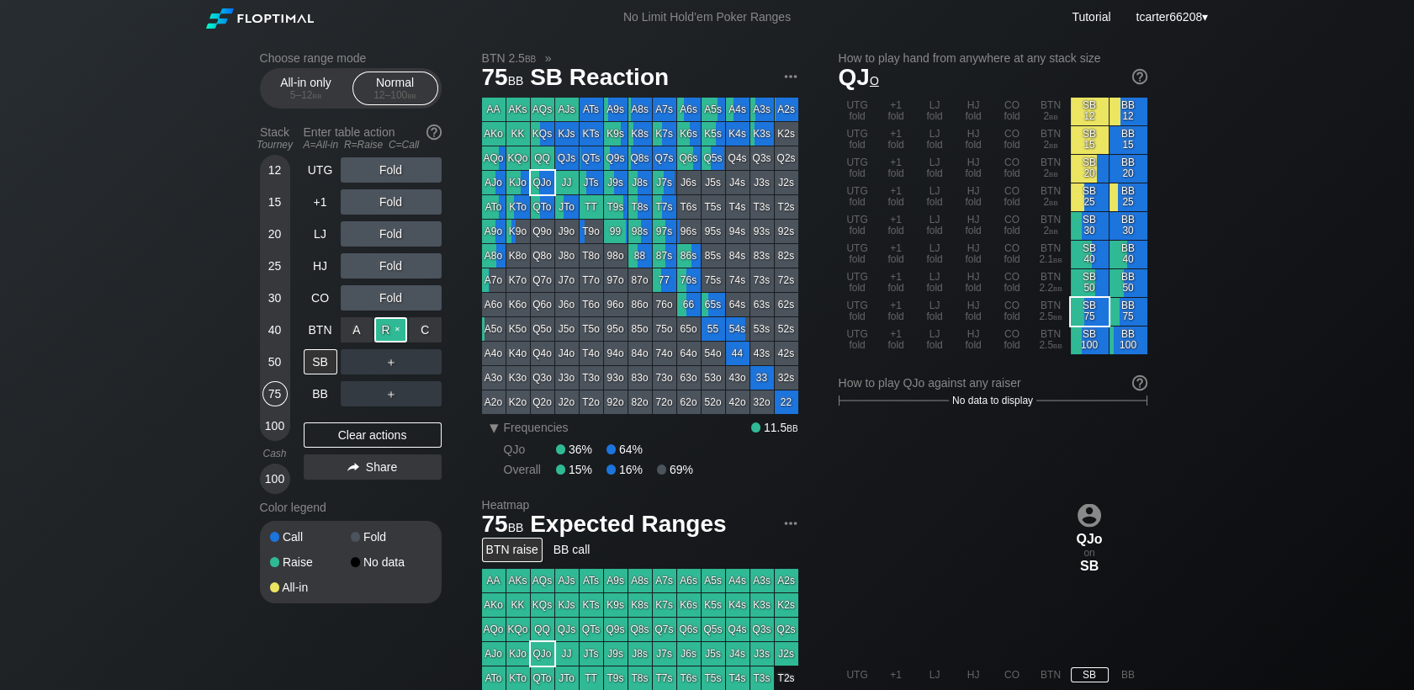
click at [392, 336] on div "R ✕" at bounding box center [390, 329] width 33 height 25
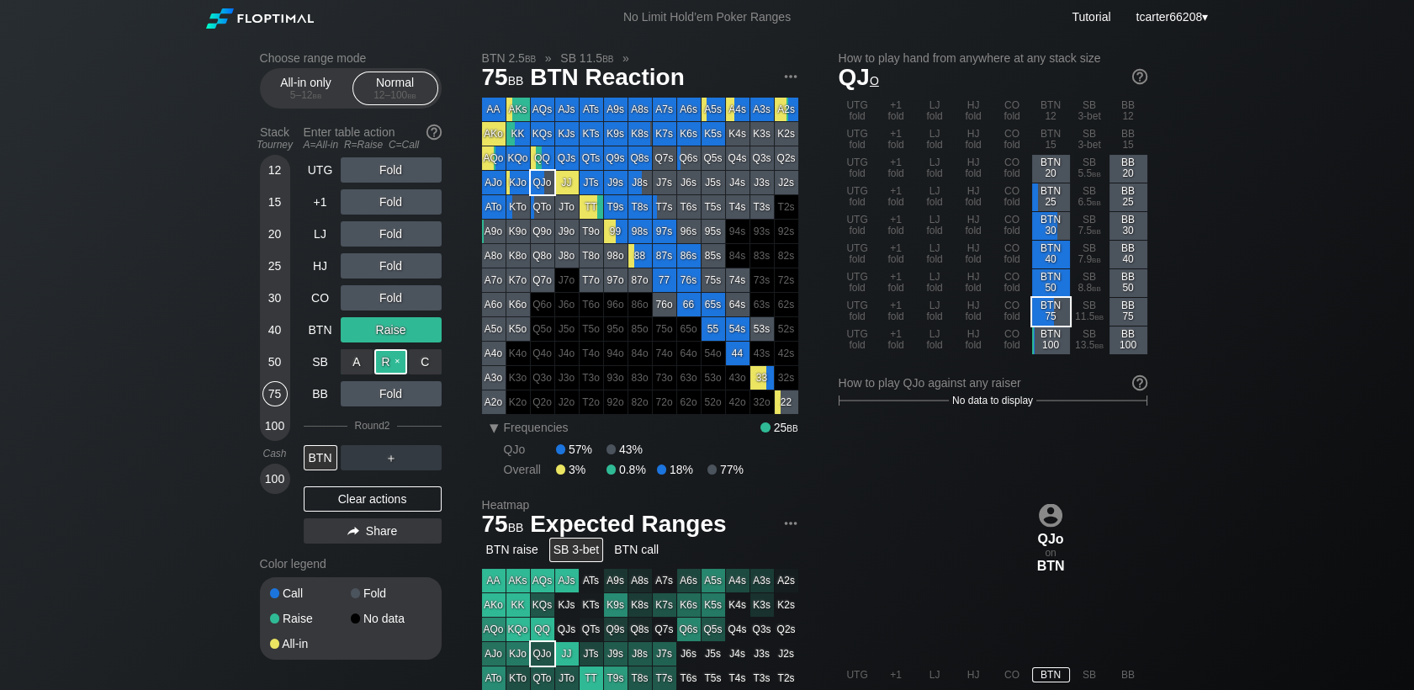
click at [389, 363] on div "R ✕" at bounding box center [390, 361] width 33 height 25
drag, startPoint x: 328, startPoint y: 495, endPoint x: 316, endPoint y: 360, distance: 135.1
click at [328, 495] on div "Clear actions" at bounding box center [373, 498] width 138 height 25
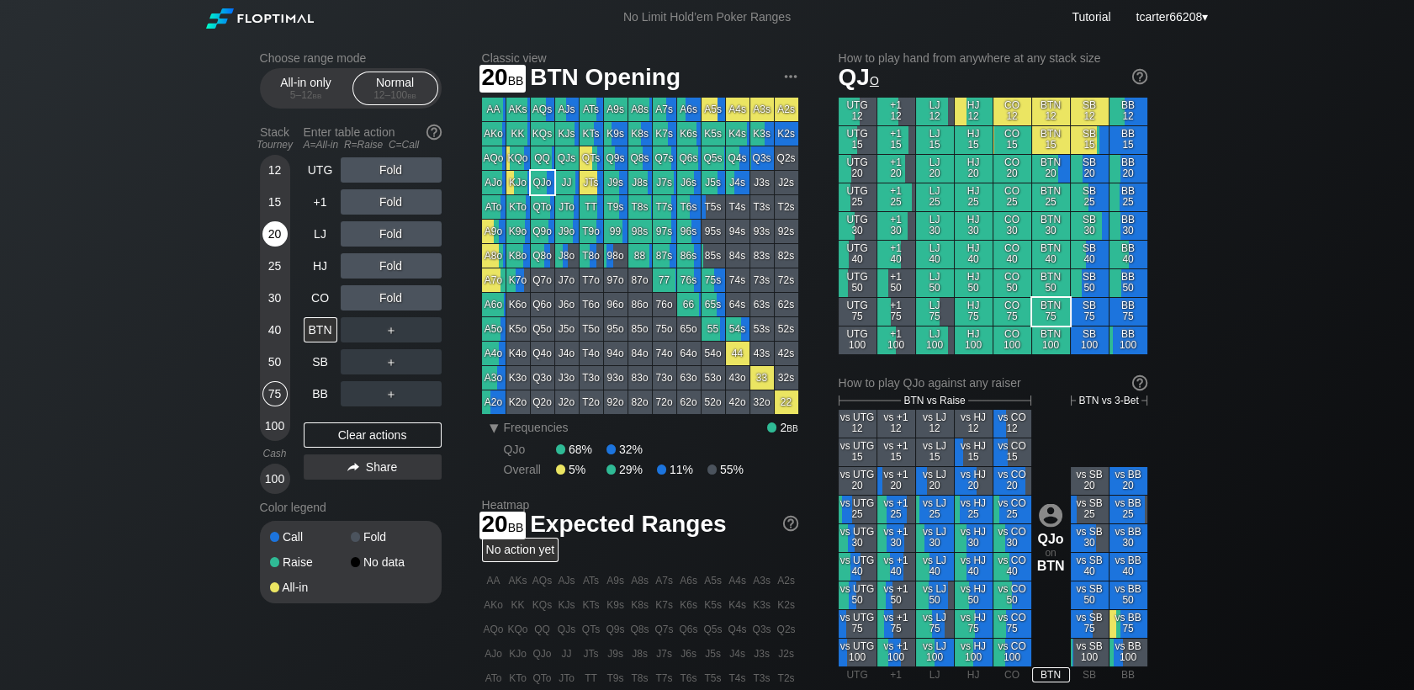
click at [282, 229] on div "20" at bounding box center [274, 233] width 25 height 25
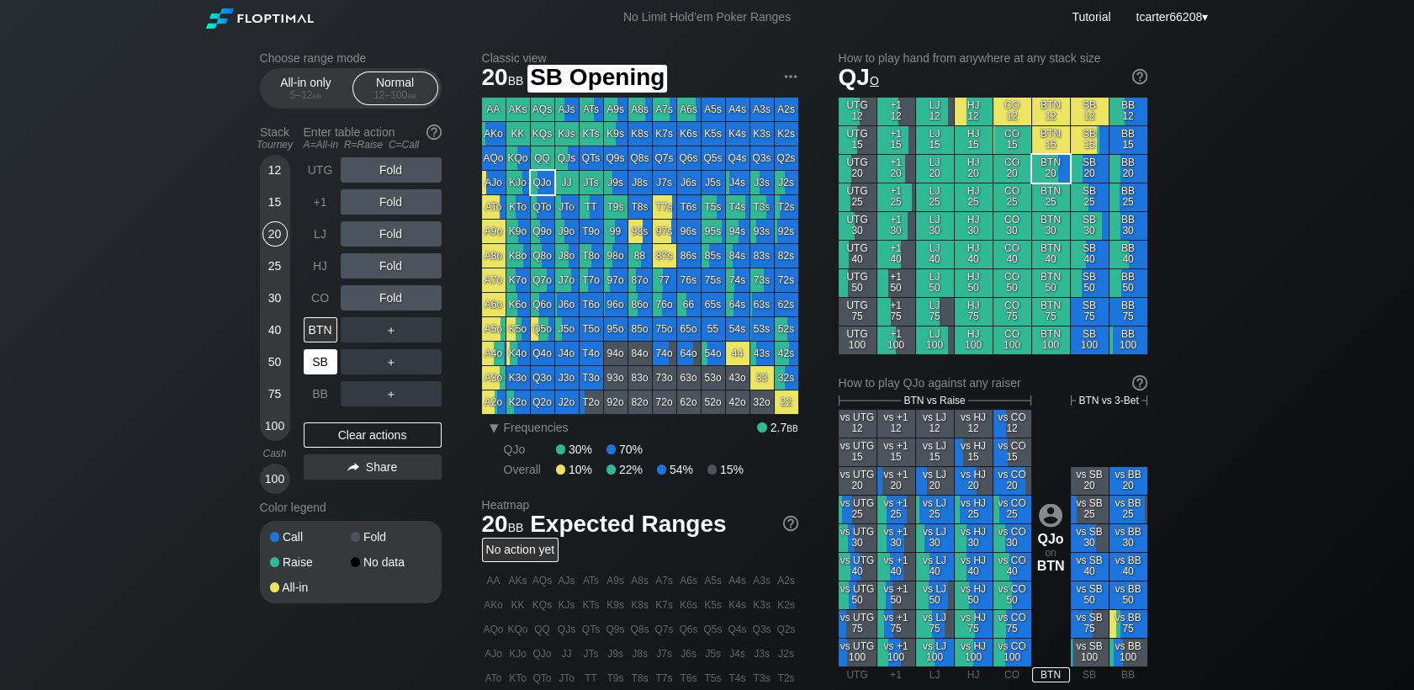
drag, startPoint x: 323, startPoint y: 357, endPoint x: 377, endPoint y: 316, distance: 67.3
click at [324, 357] on div "SB" at bounding box center [321, 361] width 34 height 25
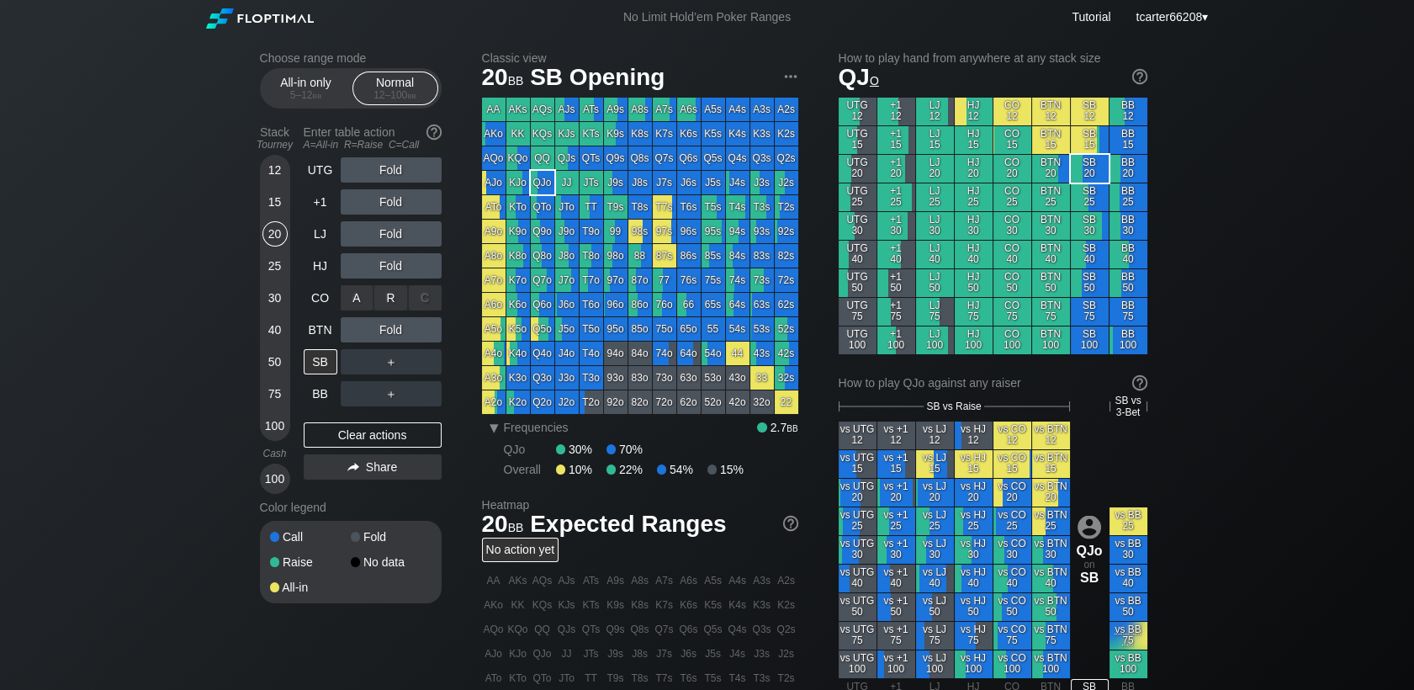
click at [384, 299] on div "R ✕" at bounding box center [390, 297] width 33 height 25
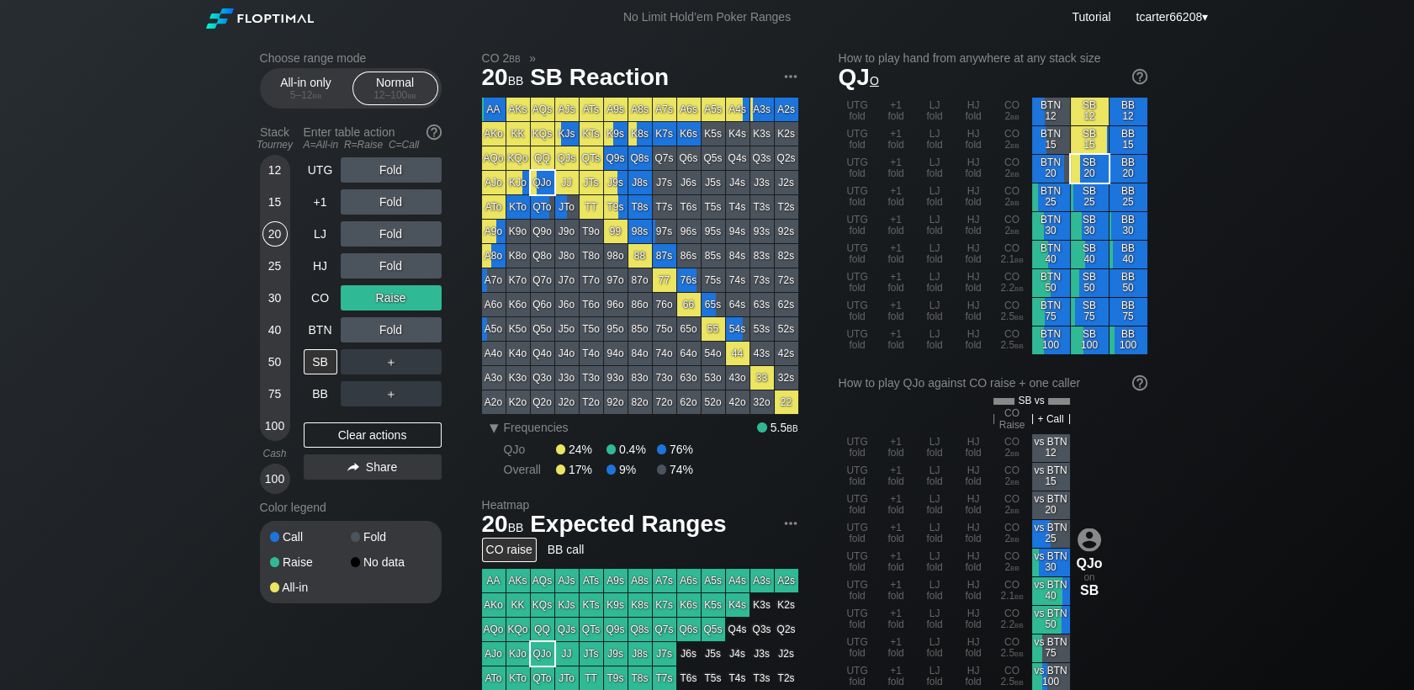
drag, startPoint x: 277, startPoint y: 333, endPoint x: 297, endPoint y: 333, distance: 20.2
click at [277, 333] on div "40" at bounding box center [274, 329] width 25 height 25
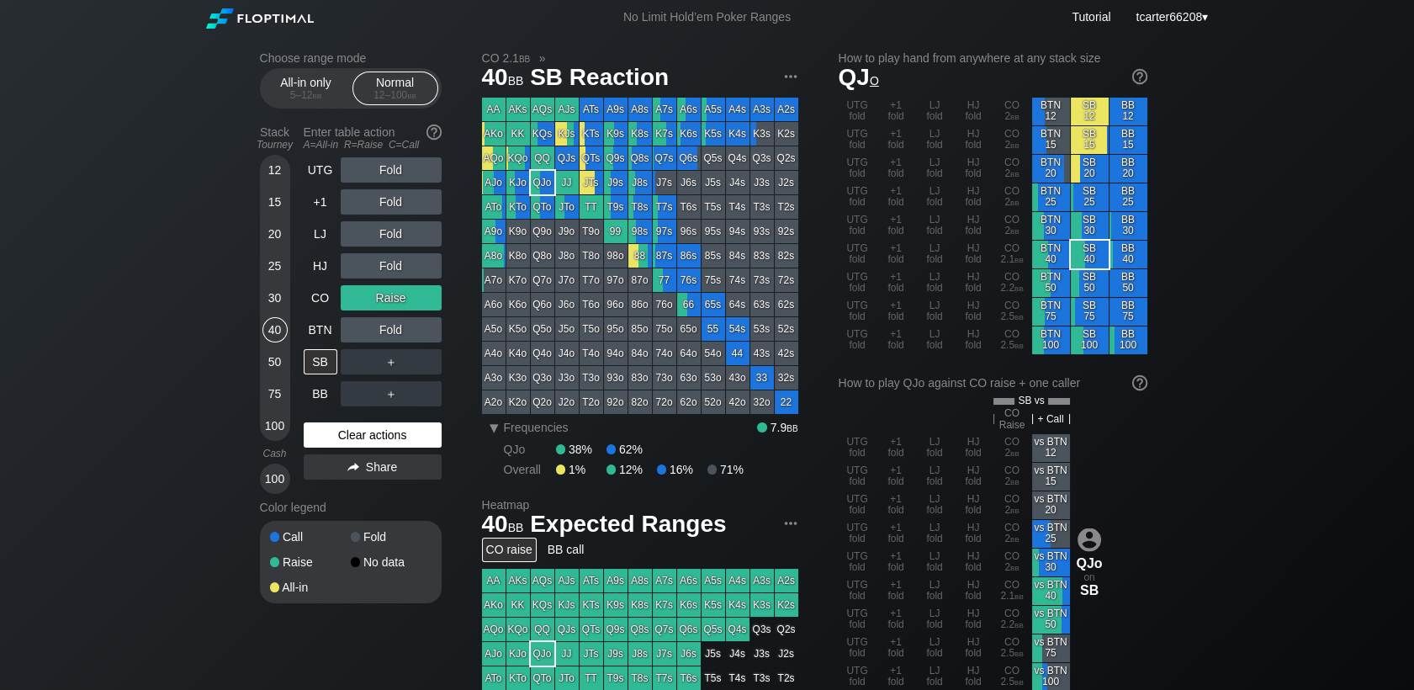
click at [363, 439] on div "Clear actions" at bounding box center [373, 434] width 138 height 25
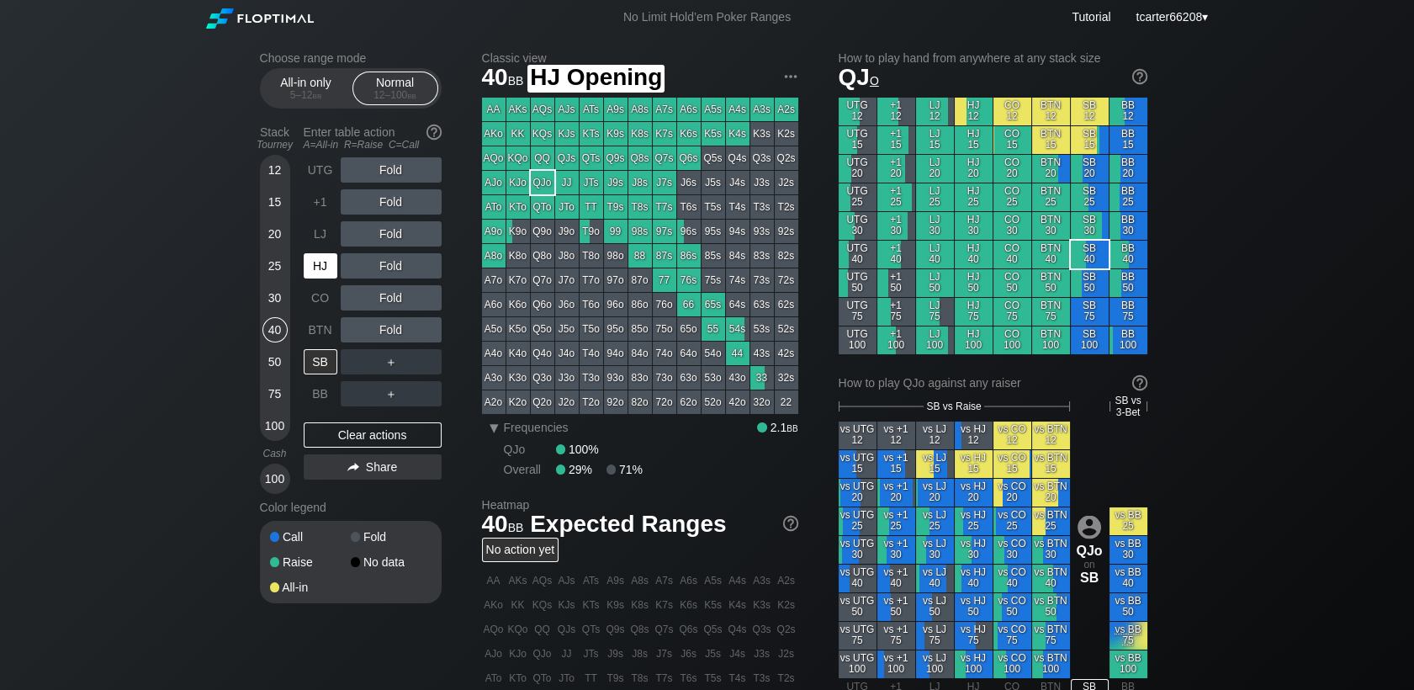
click at [316, 260] on div "HJ" at bounding box center [321, 265] width 34 height 25
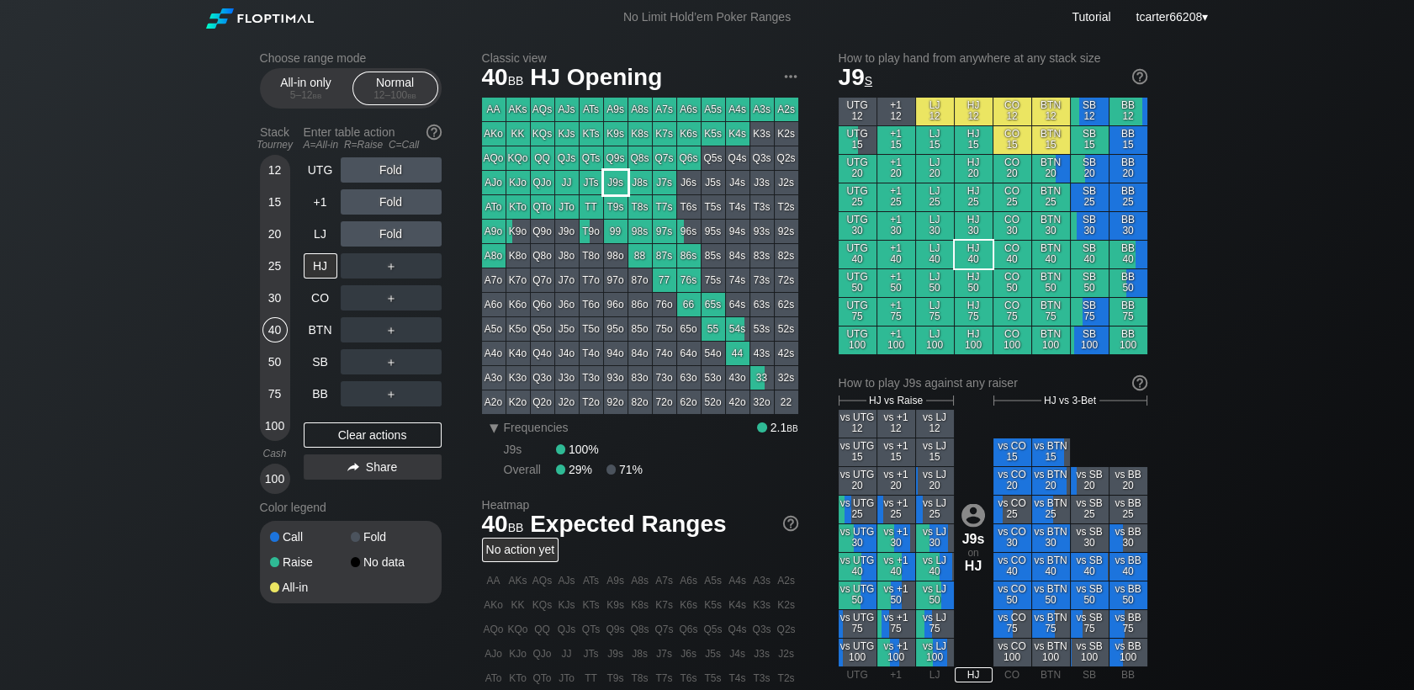
click at [620, 190] on div "J9s" at bounding box center [616, 183] width 24 height 24
click at [385, 236] on div "Fold" at bounding box center [391, 233] width 101 height 25
click at [388, 236] on div "R ✕" at bounding box center [390, 233] width 33 height 25
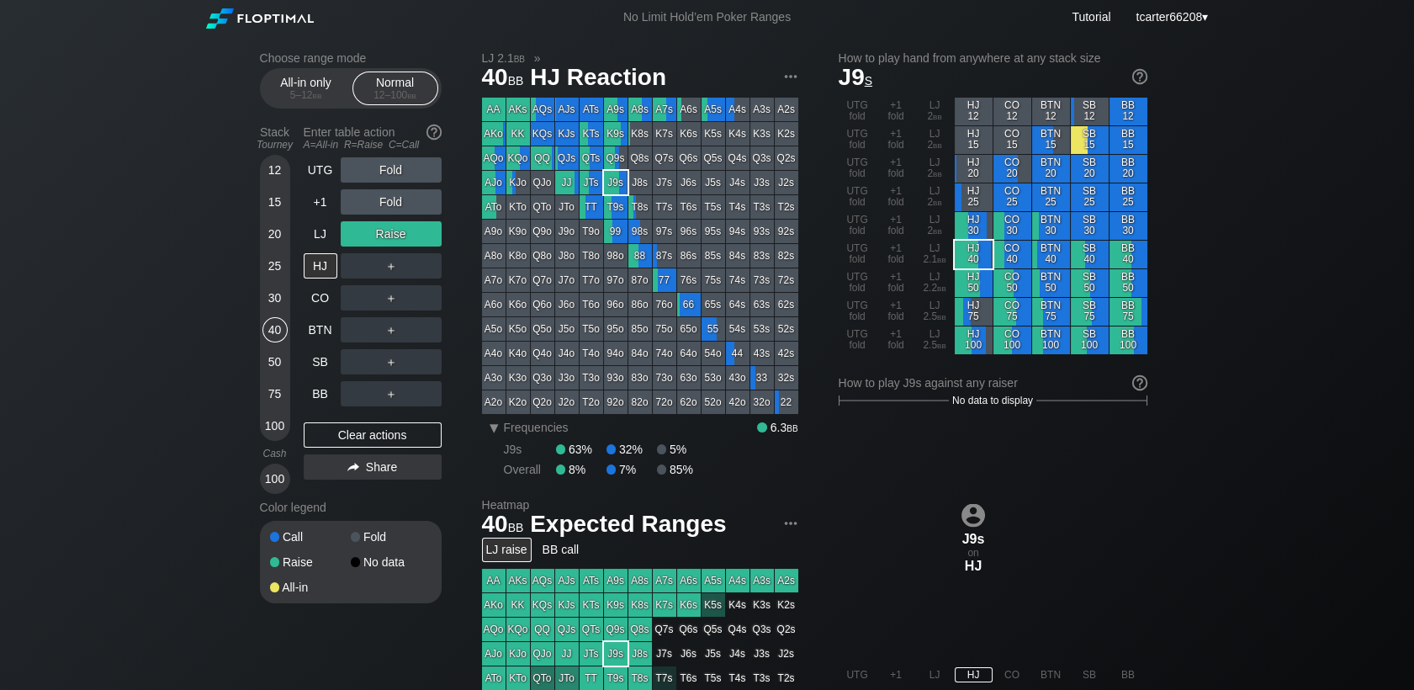
click at [273, 371] on div "50" at bounding box center [274, 361] width 25 height 25
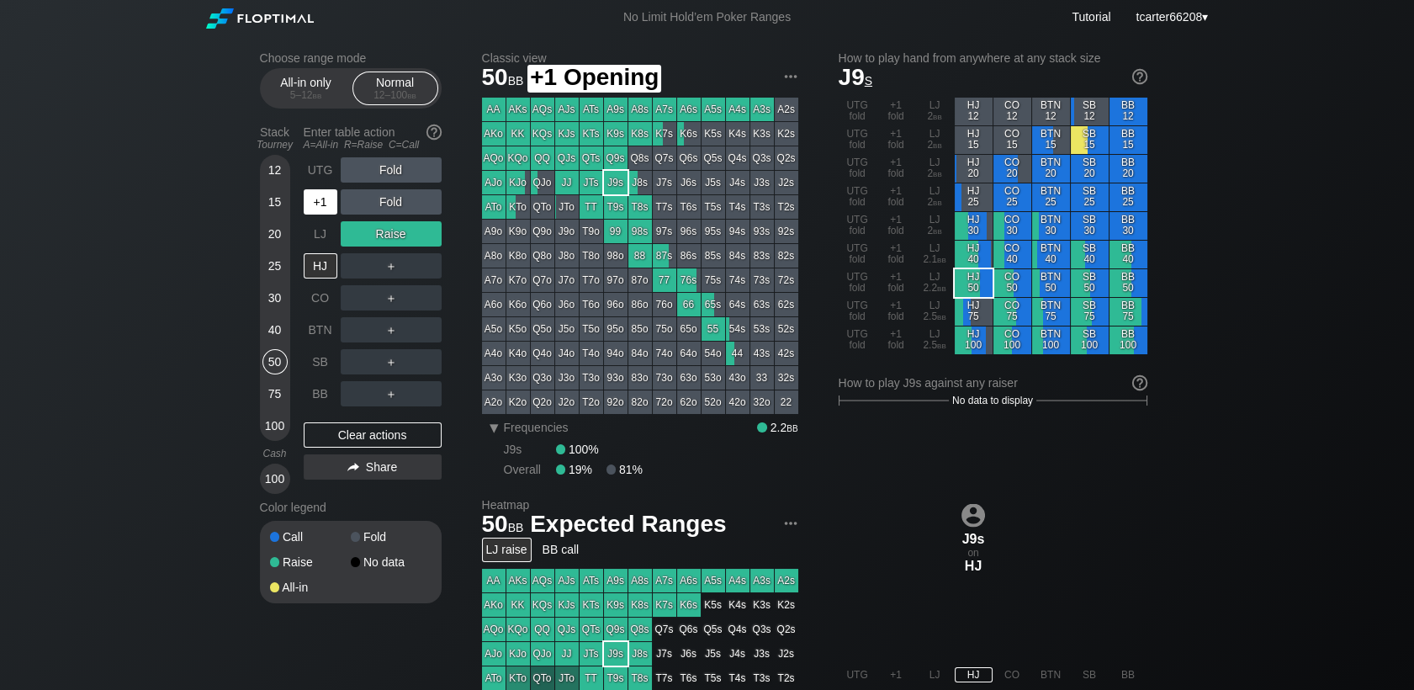
click at [315, 193] on div "+1" at bounding box center [321, 201] width 34 height 25
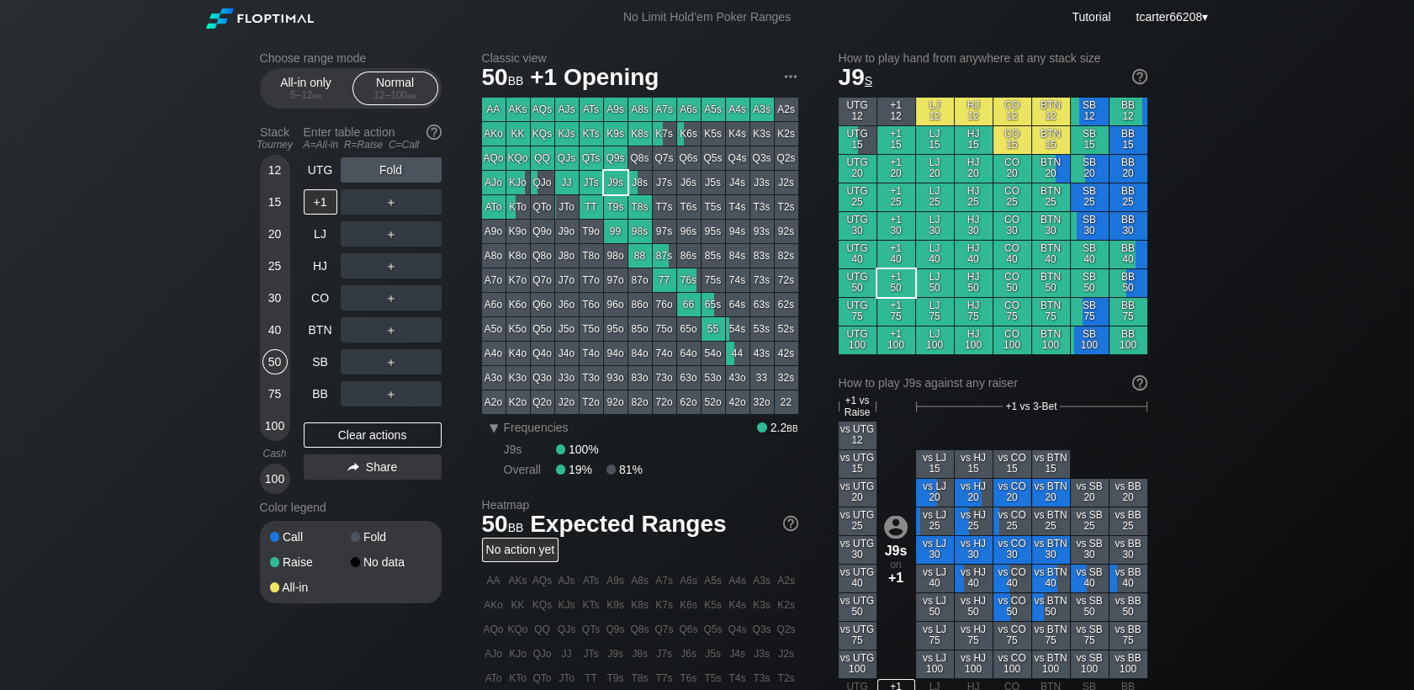
click at [273, 432] on div "100" at bounding box center [274, 425] width 25 height 25
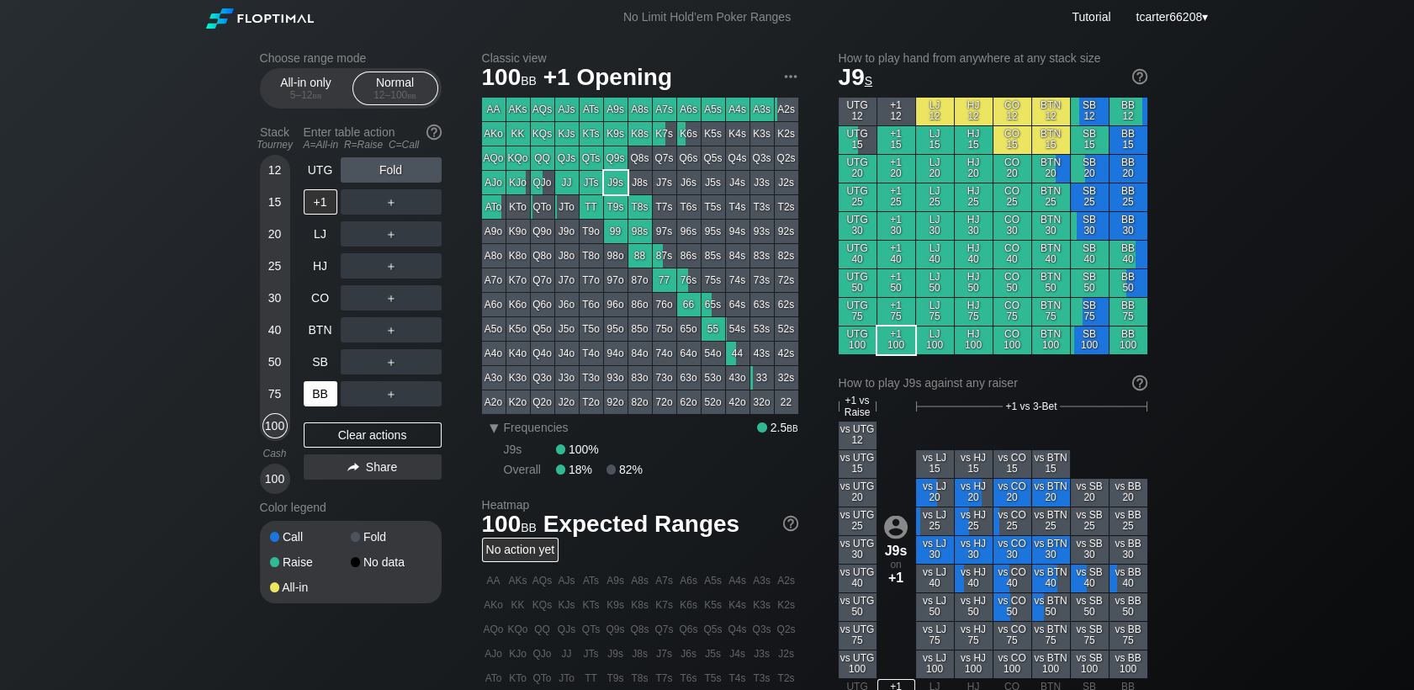
click at [319, 394] on div "BB" at bounding box center [321, 393] width 34 height 25
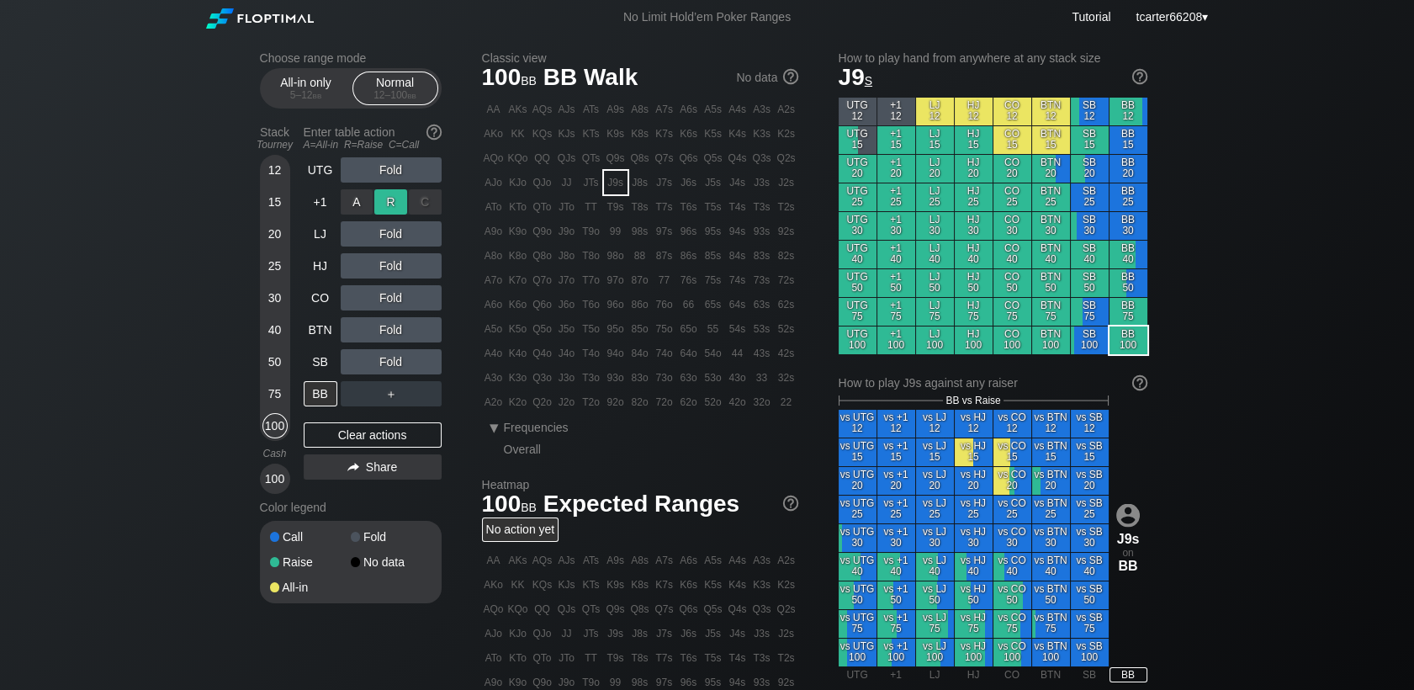
click at [390, 210] on div "R ✕" at bounding box center [390, 201] width 33 height 25
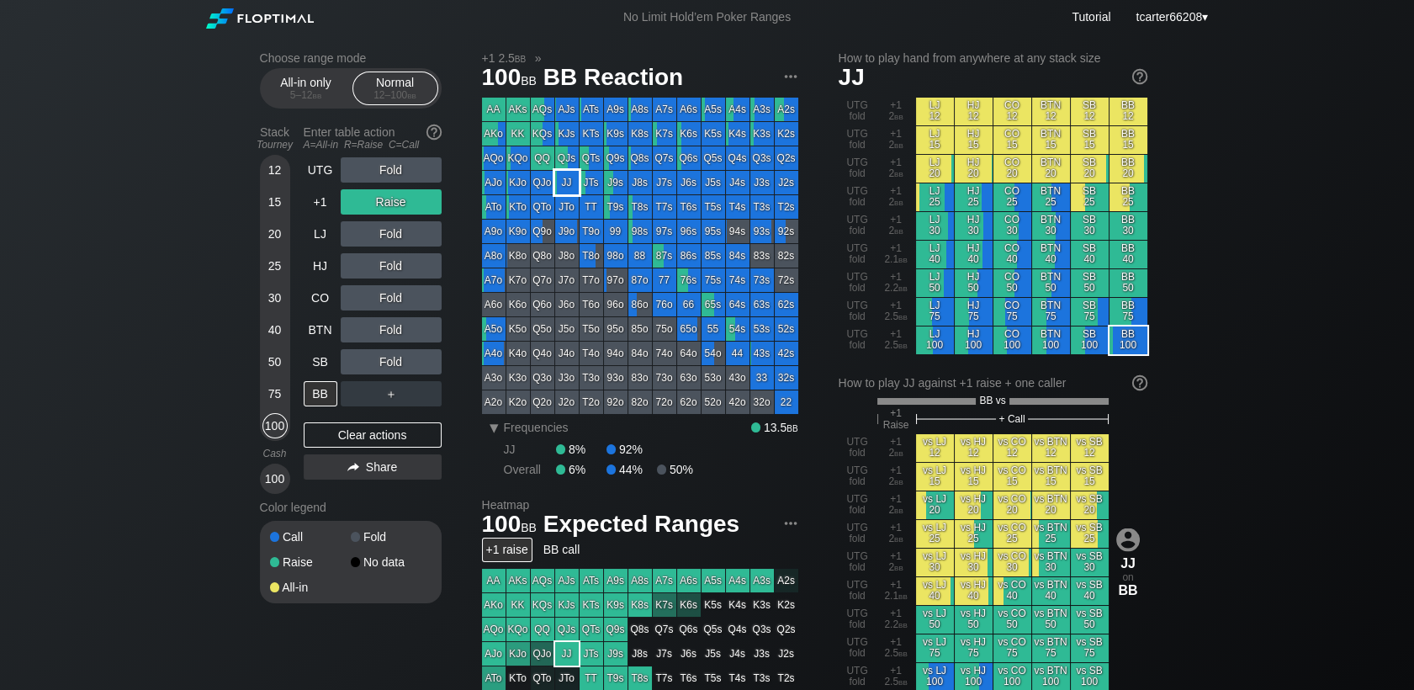
click at [559, 178] on div "JJ" at bounding box center [567, 183] width 24 height 24
click at [352, 436] on div "Clear actions" at bounding box center [373, 434] width 138 height 25
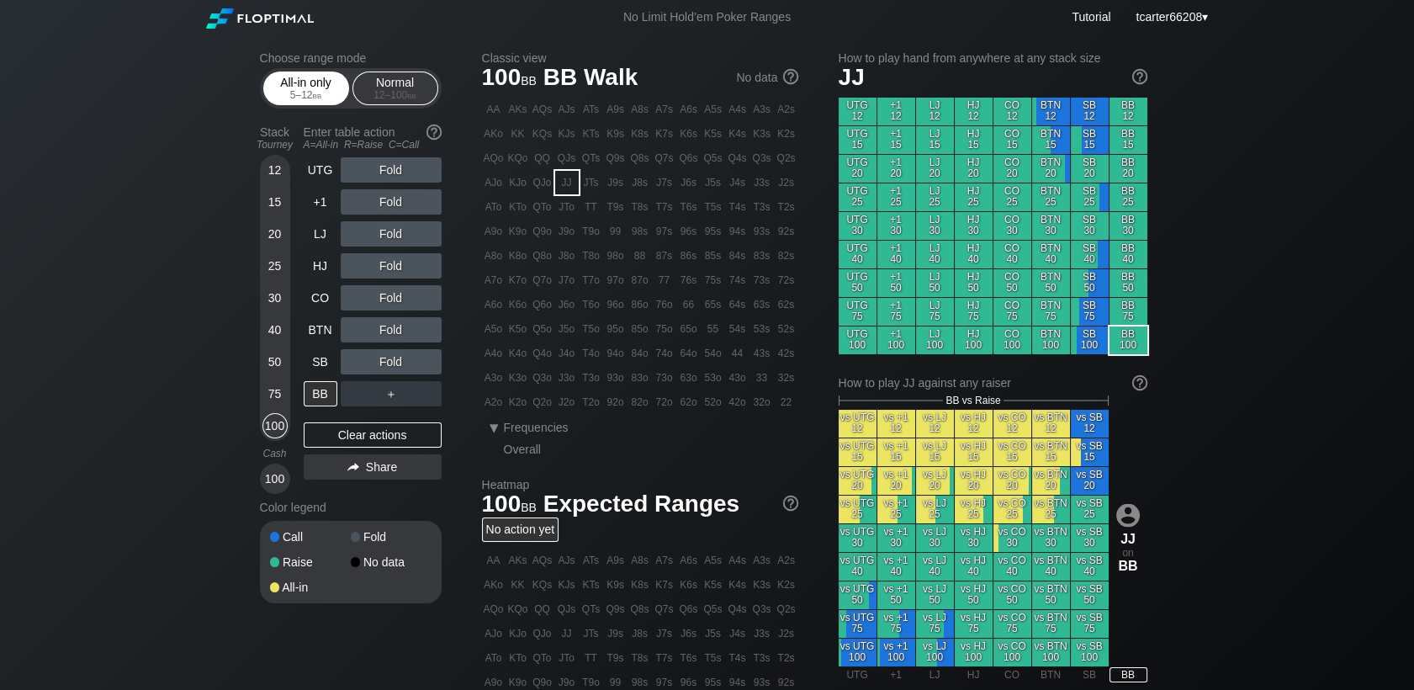
click at [329, 101] on div "5 – 12 bb" at bounding box center [306, 95] width 71 height 12
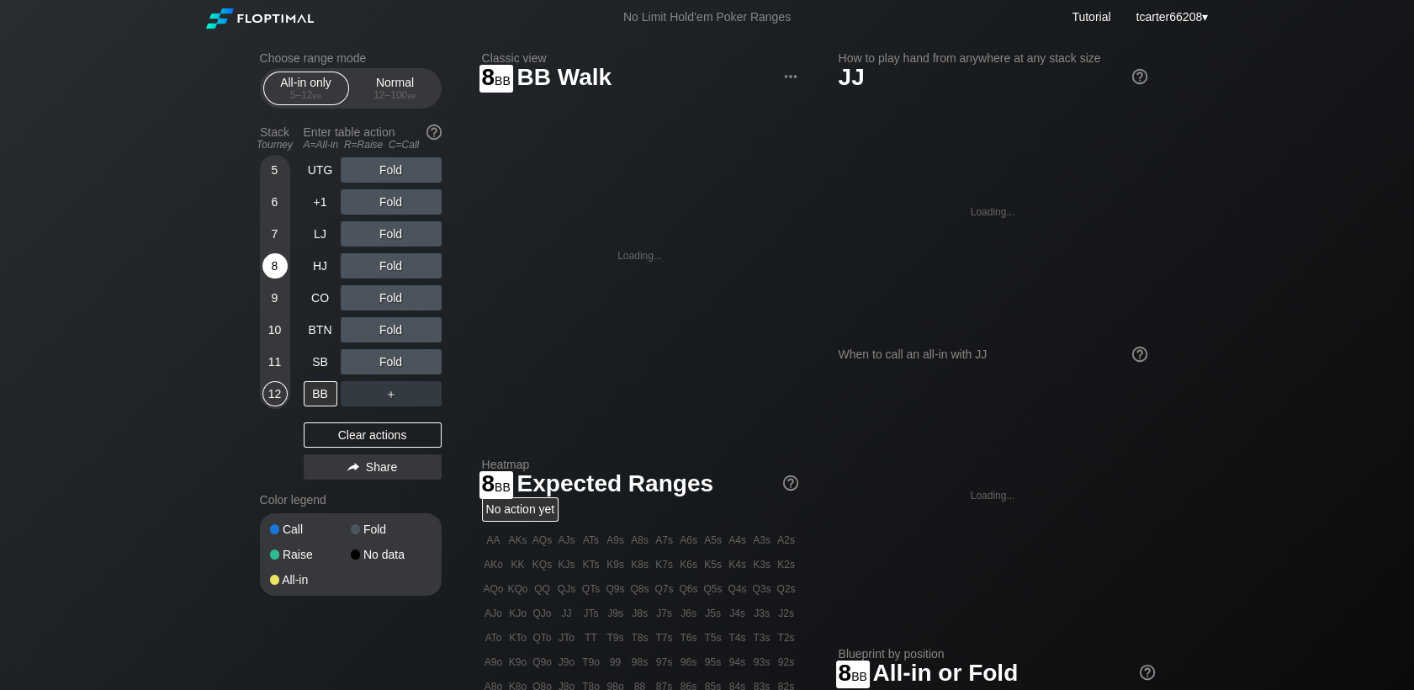
click at [272, 274] on div "8" at bounding box center [274, 265] width 25 height 25
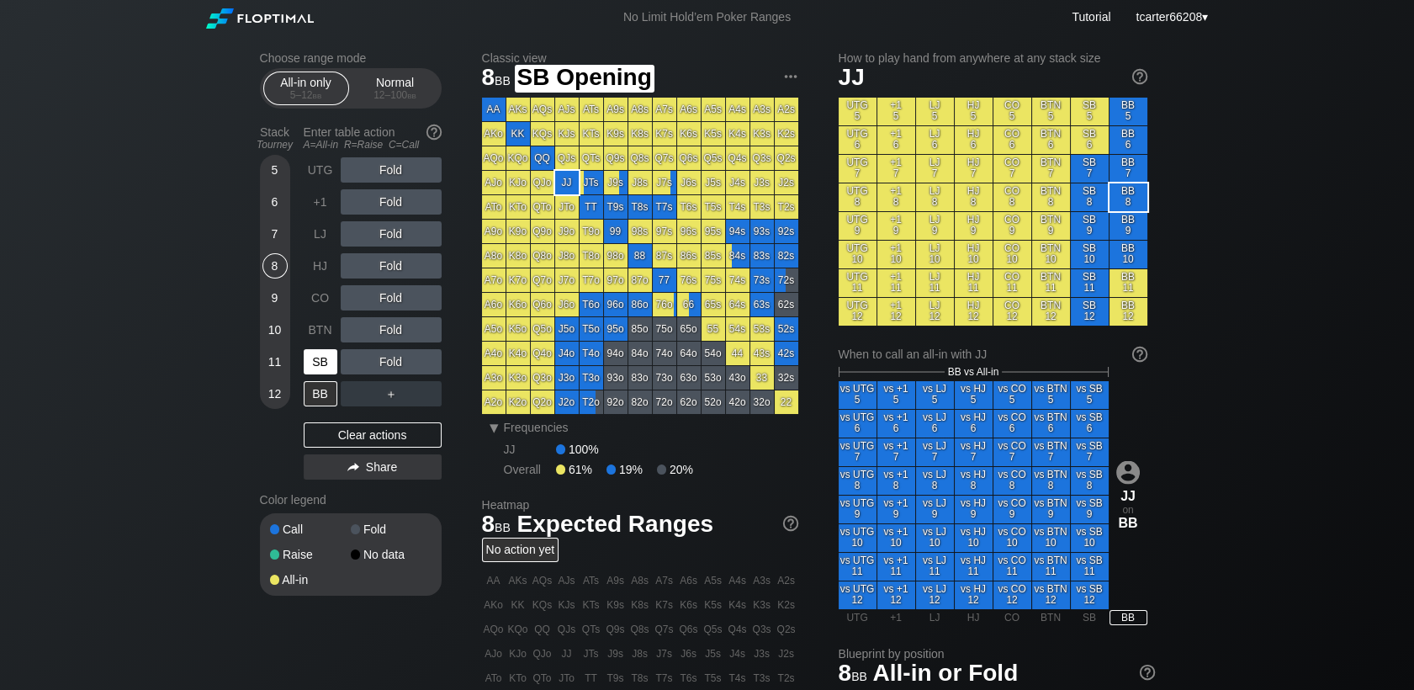
click at [314, 367] on div "SB" at bounding box center [321, 361] width 34 height 25
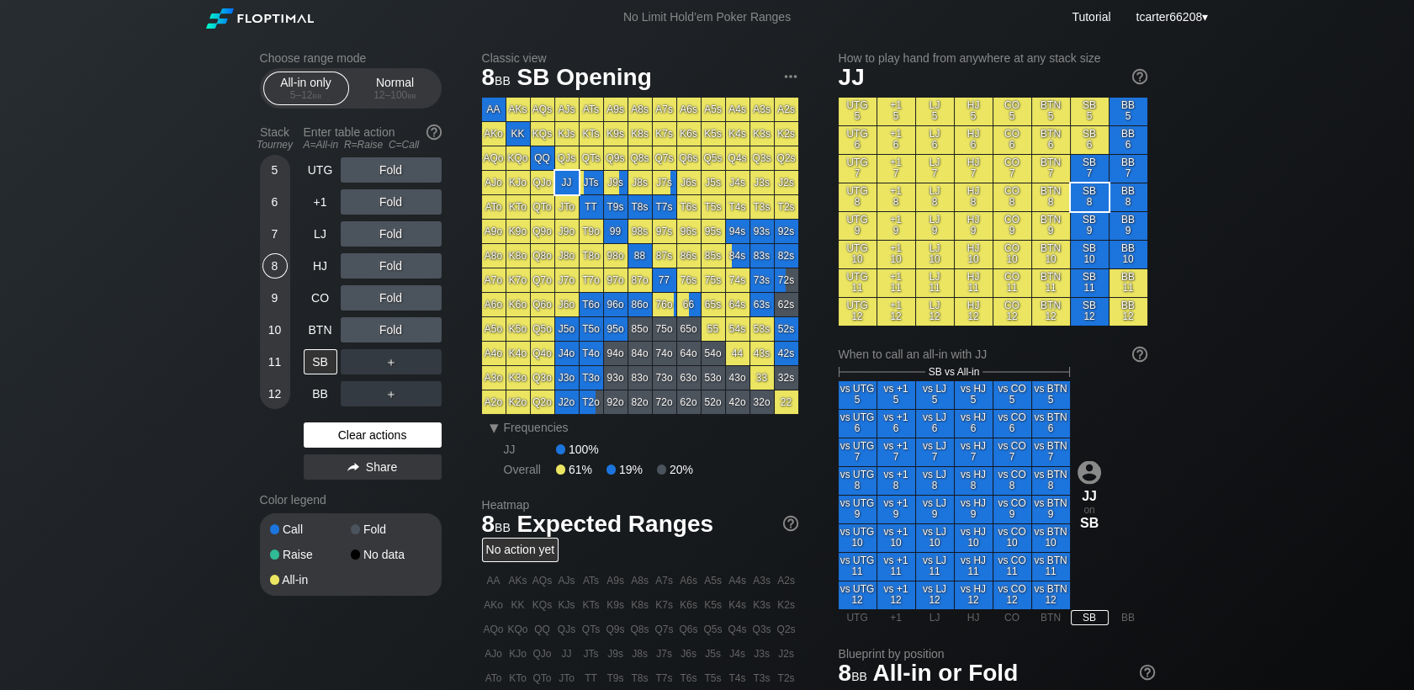
click at [347, 437] on div "Clear actions" at bounding box center [373, 434] width 138 height 25
click at [406, 98] on div "12 – 100 bb" at bounding box center [395, 95] width 71 height 12
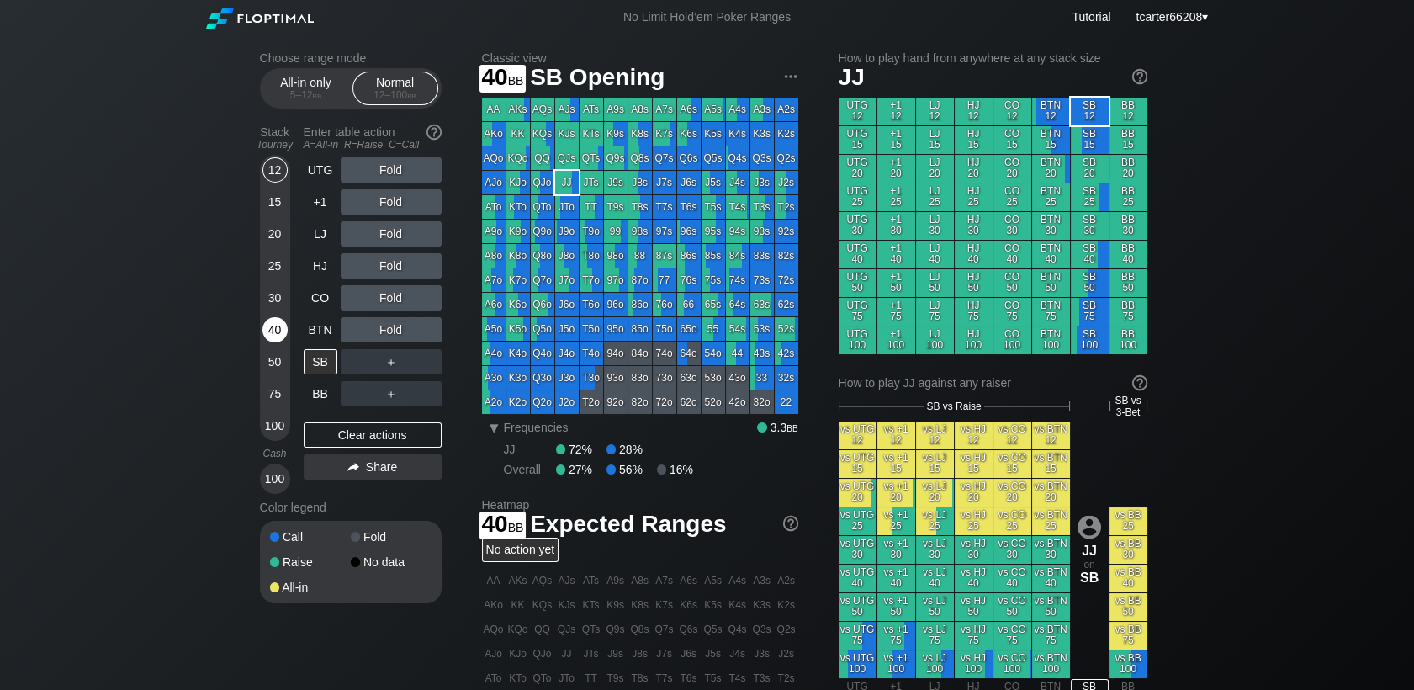
click at [276, 336] on div "40" at bounding box center [274, 329] width 25 height 25
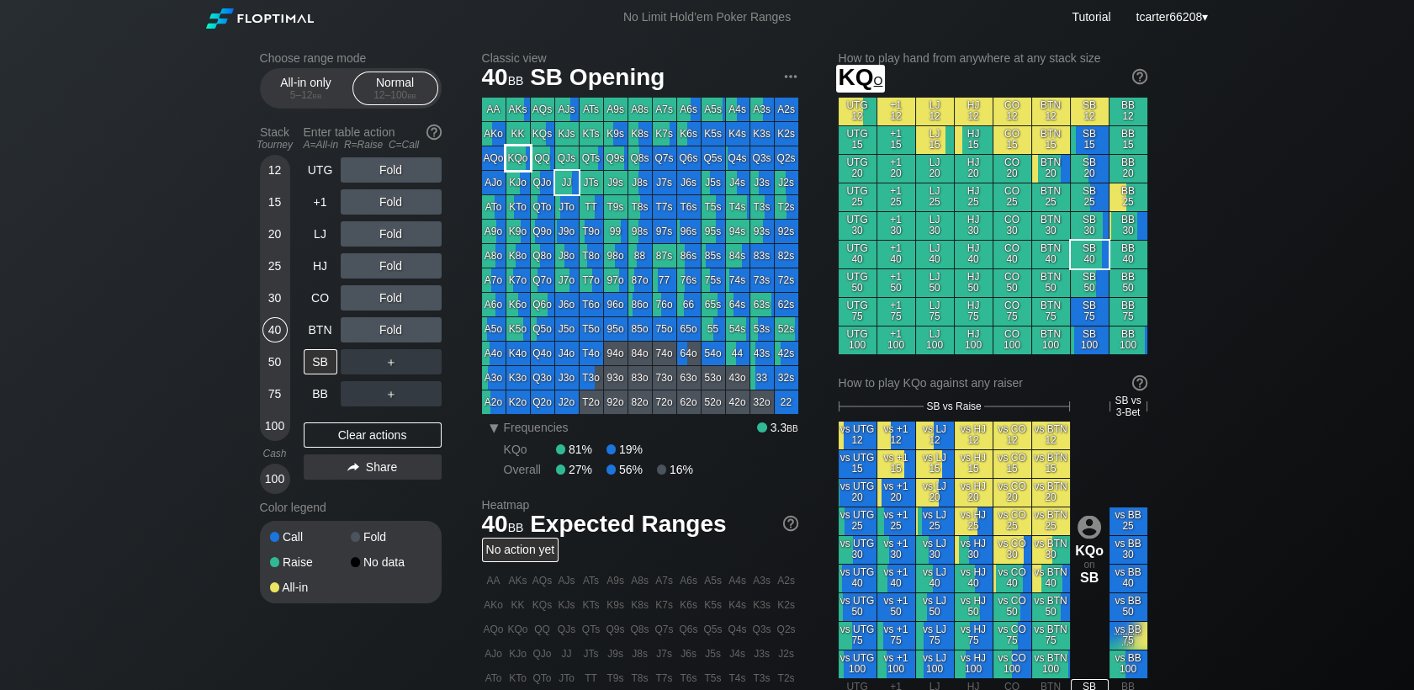
click at [518, 160] on div "KQo" at bounding box center [518, 158] width 24 height 24
click at [392, 333] on div "Fold" at bounding box center [391, 329] width 101 height 25
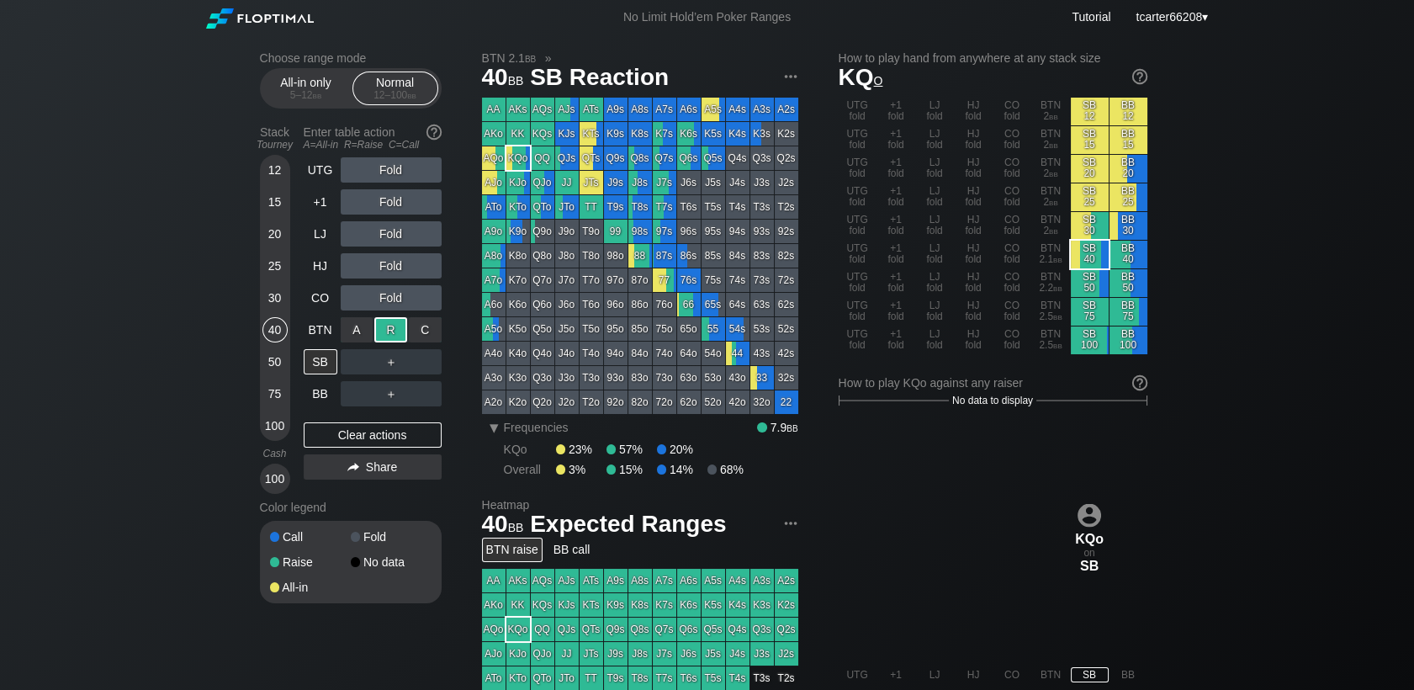
click at [392, 333] on div "R ✕" at bounding box center [390, 329] width 33 height 25
click at [391, 359] on div "＋" at bounding box center [391, 361] width 101 height 25
click at [392, 360] on div "R ✕" at bounding box center [390, 361] width 33 height 25
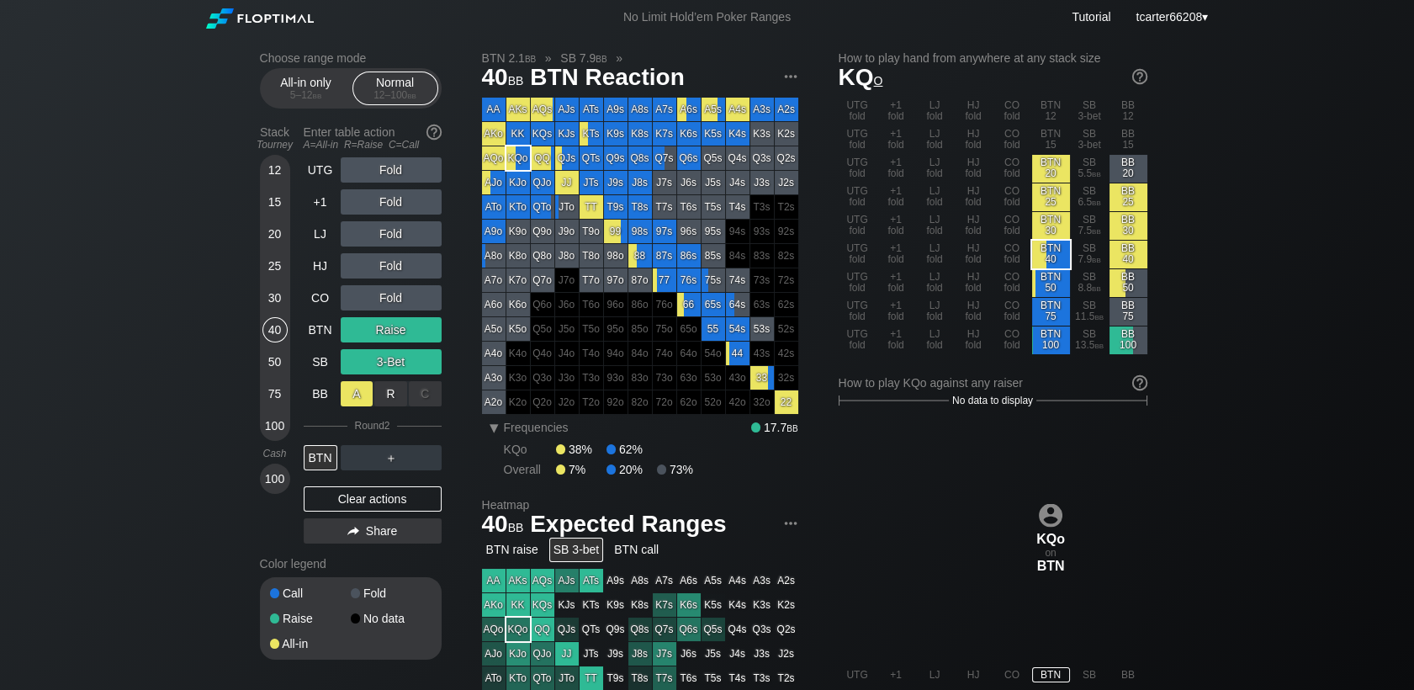
click at [363, 406] on div "A ✕" at bounding box center [357, 393] width 33 height 25
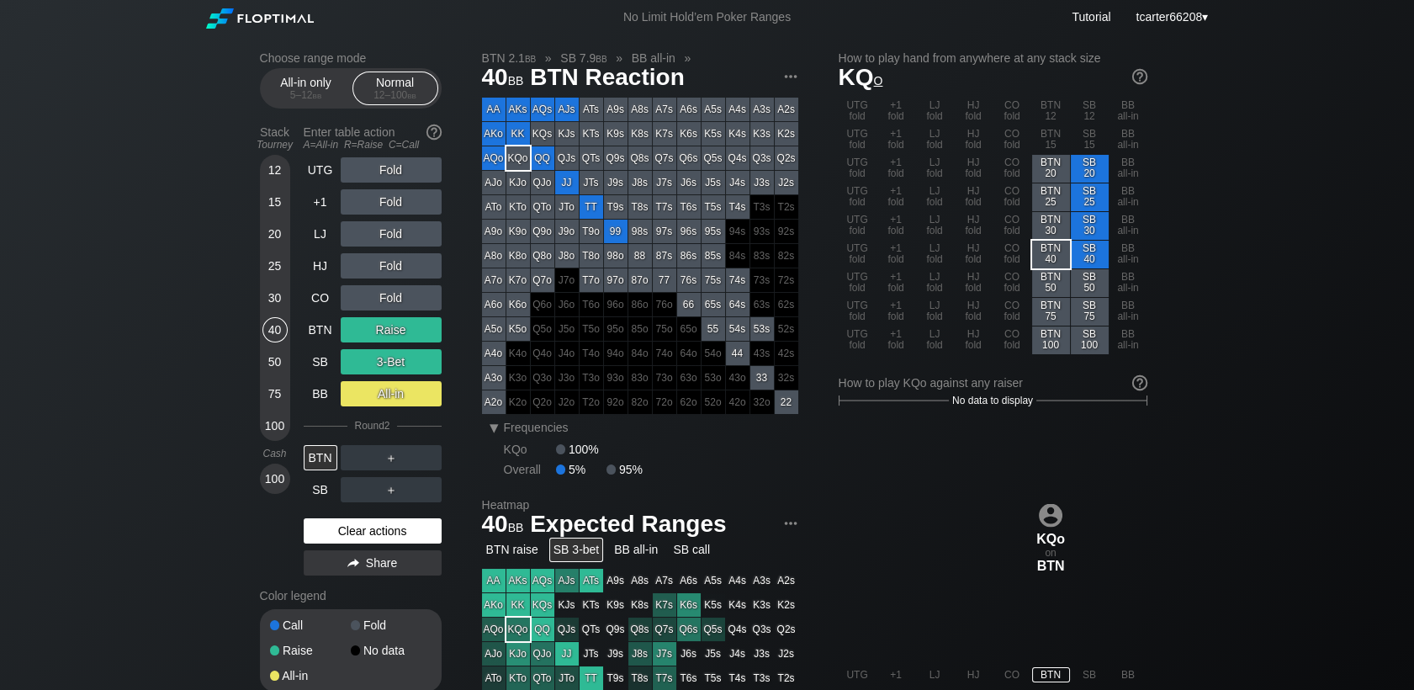
click at [358, 527] on div "Clear actions" at bounding box center [373, 530] width 138 height 25
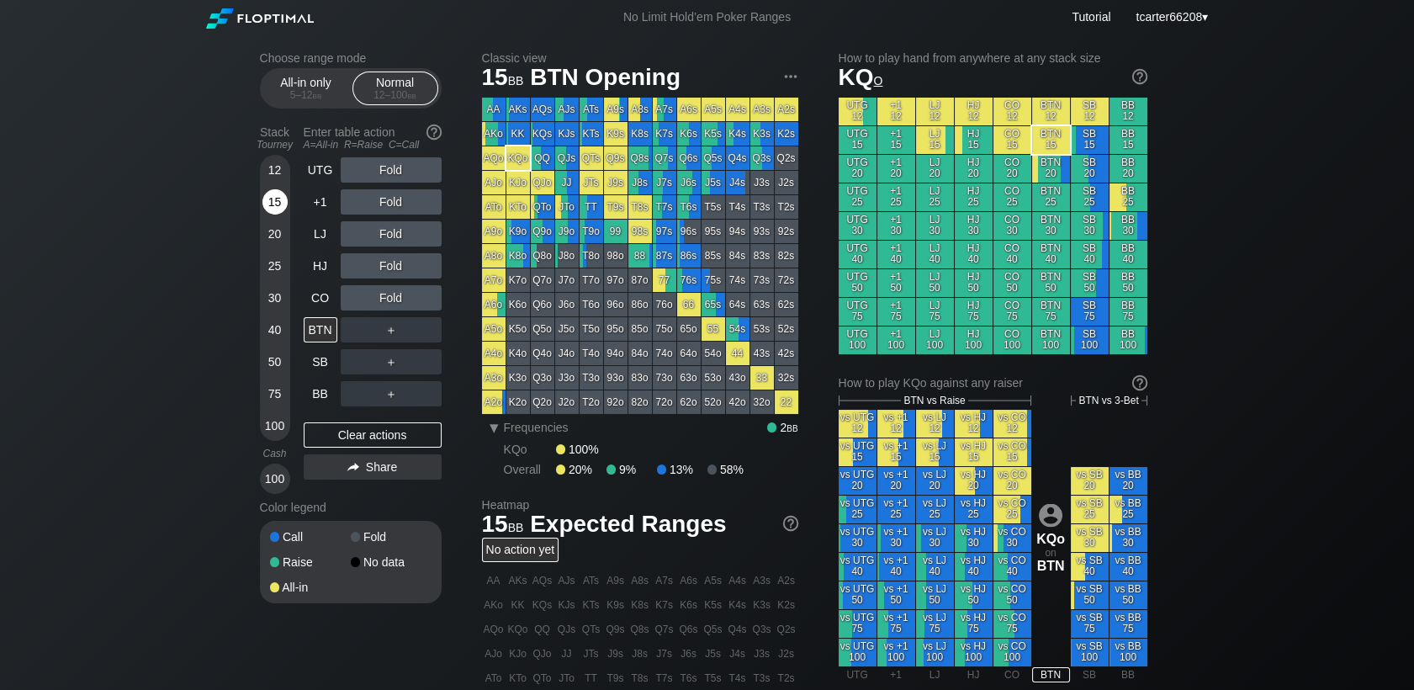
click at [278, 196] on div "15" at bounding box center [274, 201] width 25 height 25
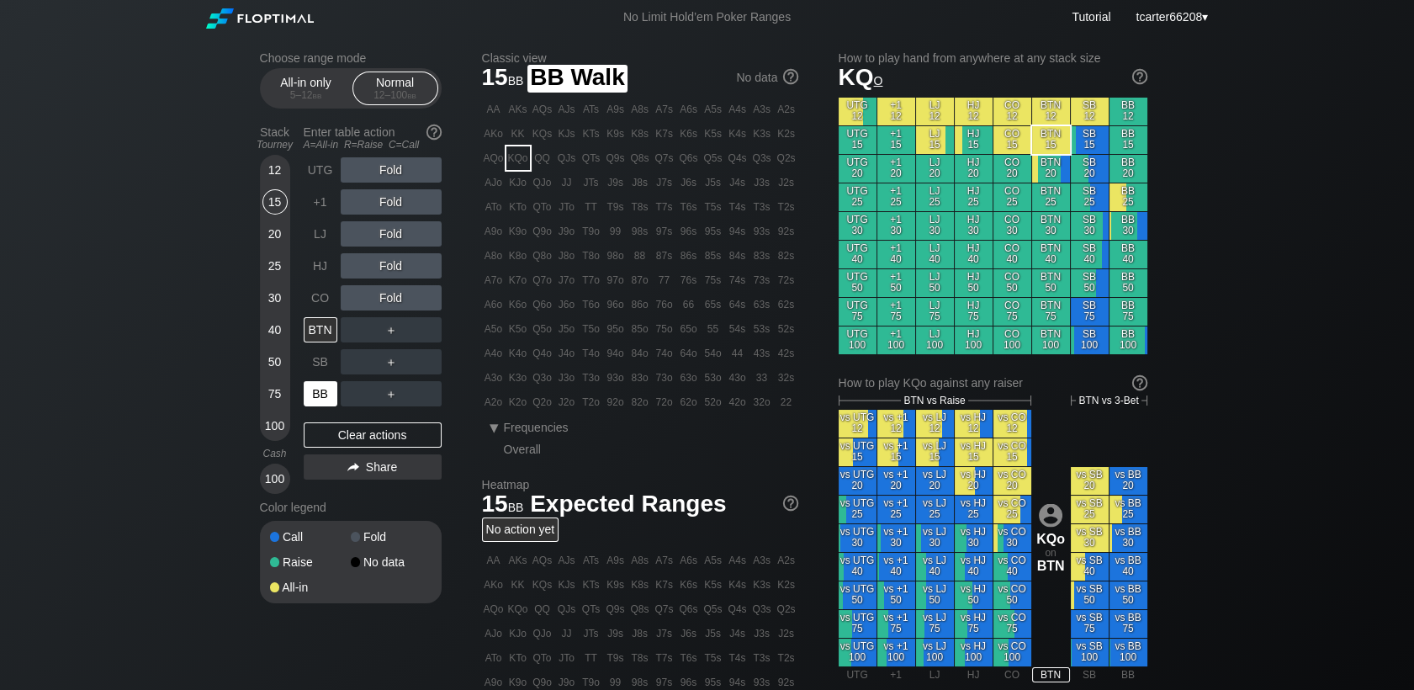
click at [317, 390] on div "BB" at bounding box center [321, 393] width 34 height 25
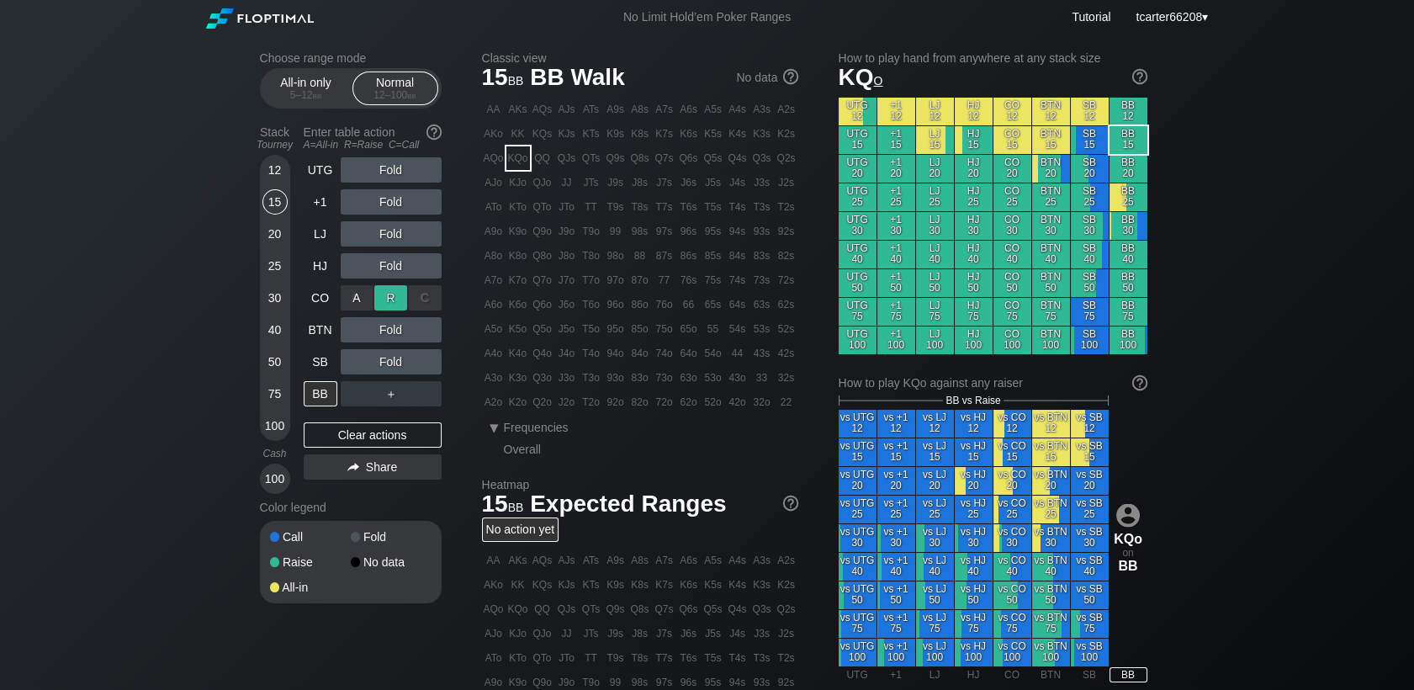
click at [392, 299] on div "R ✕" at bounding box center [390, 297] width 33 height 25
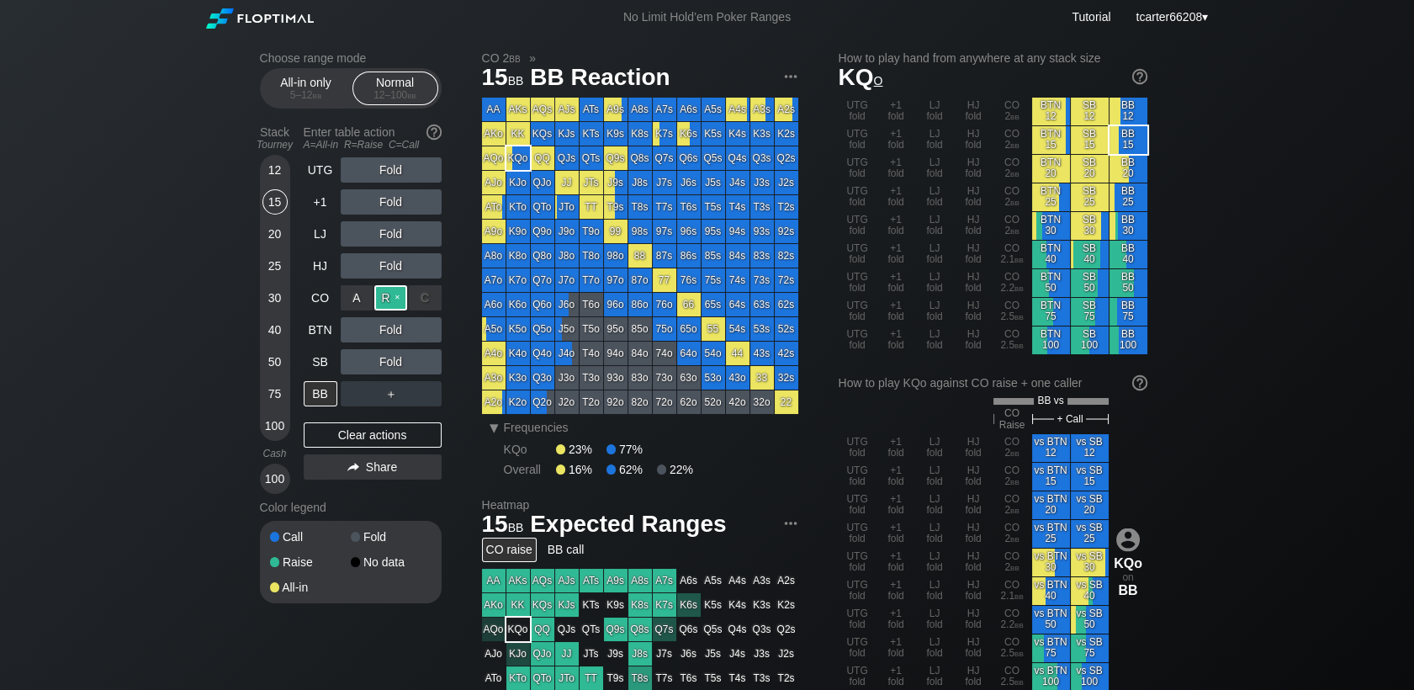
click at [392, 299] on div "R ✕" at bounding box center [390, 297] width 33 height 25
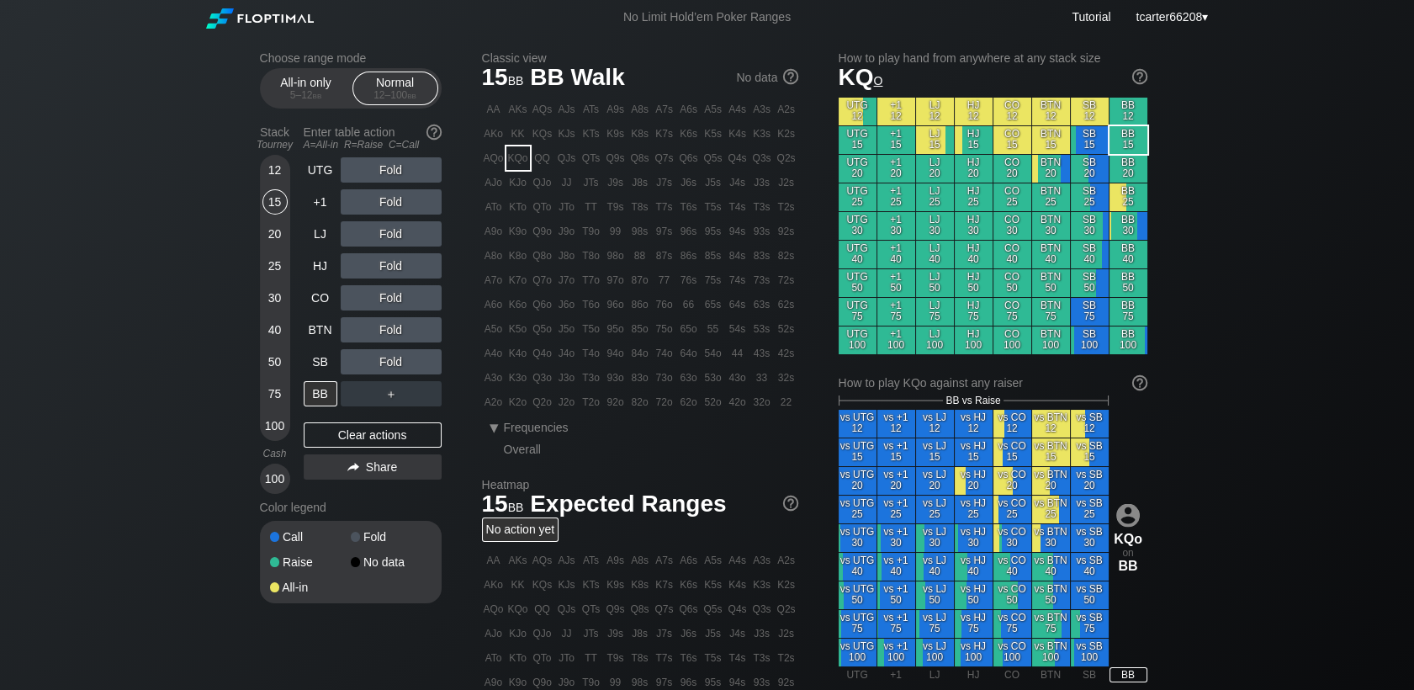
click at [381, 320] on div "Fold" at bounding box center [391, 329] width 101 height 25
click at [389, 332] on div "R ✕" at bounding box center [390, 329] width 33 height 25
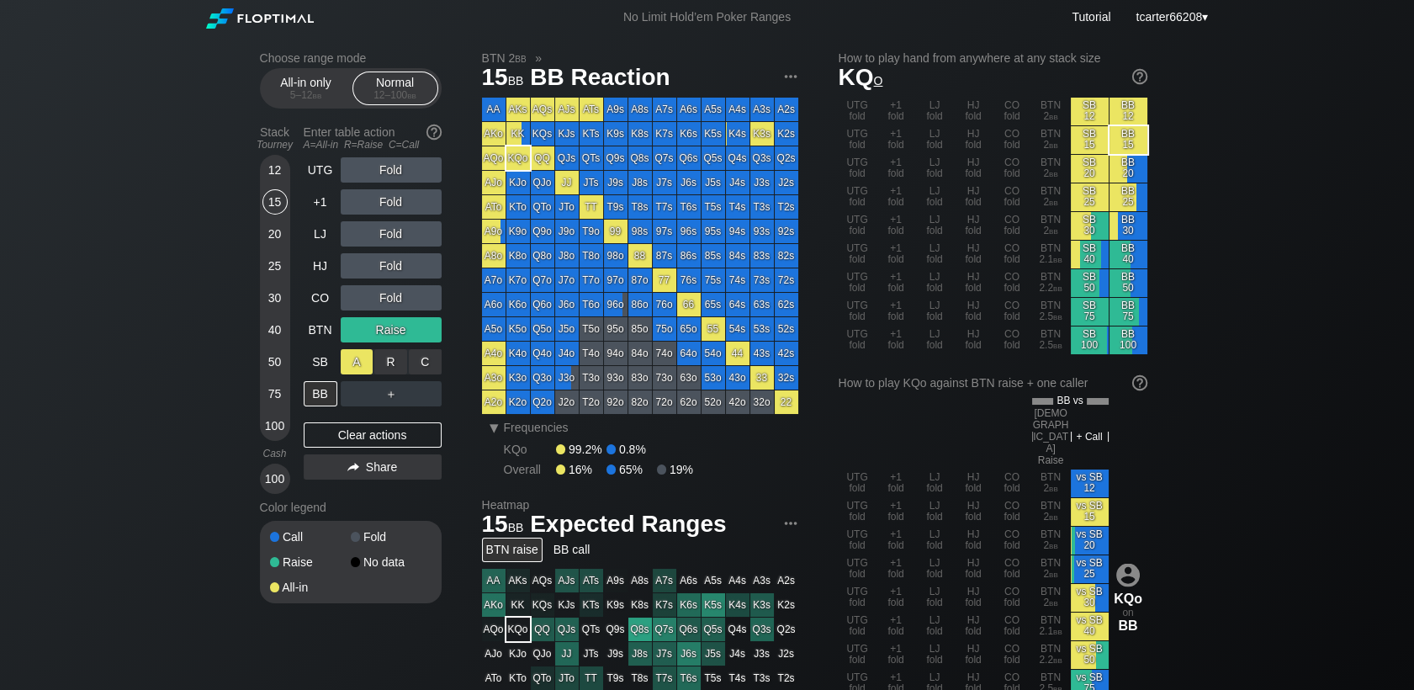
click at [357, 357] on div "A ✕" at bounding box center [357, 361] width 33 height 25
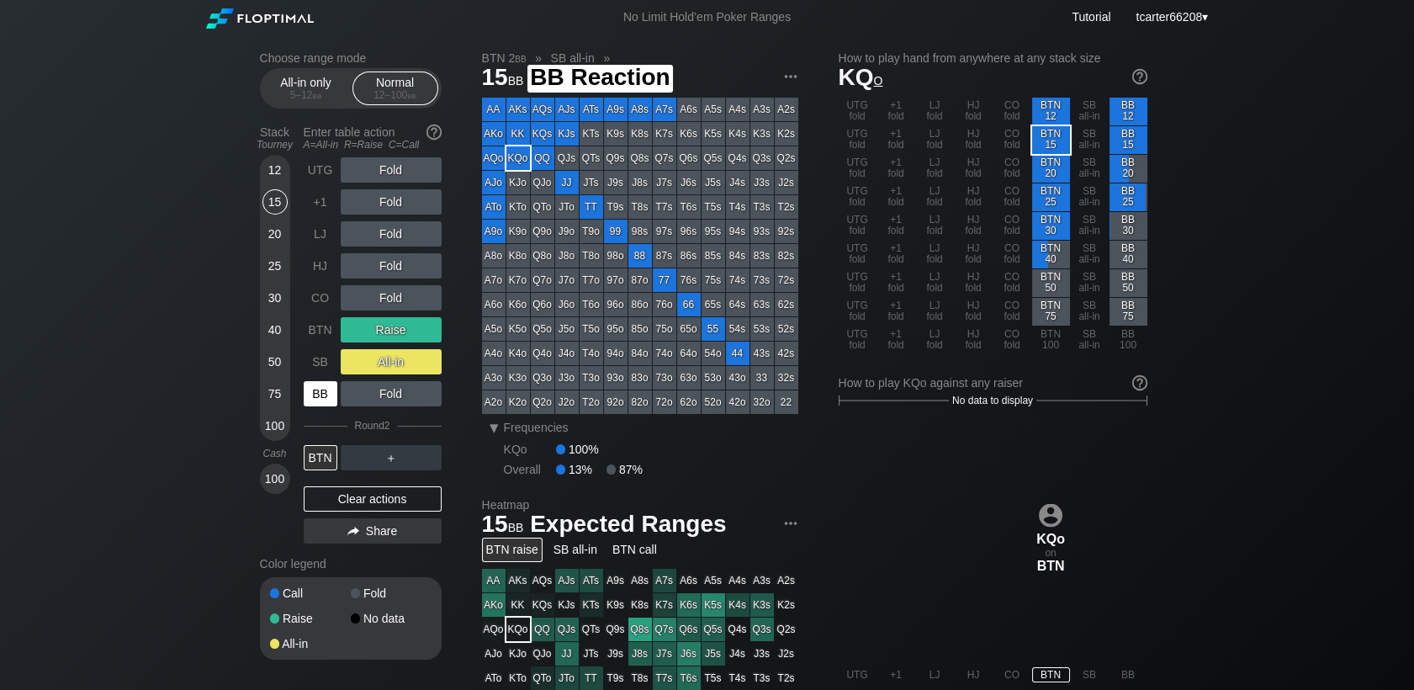
click at [320, 394] on div "BB" at bounding box center [321, 393] width 34 height 25
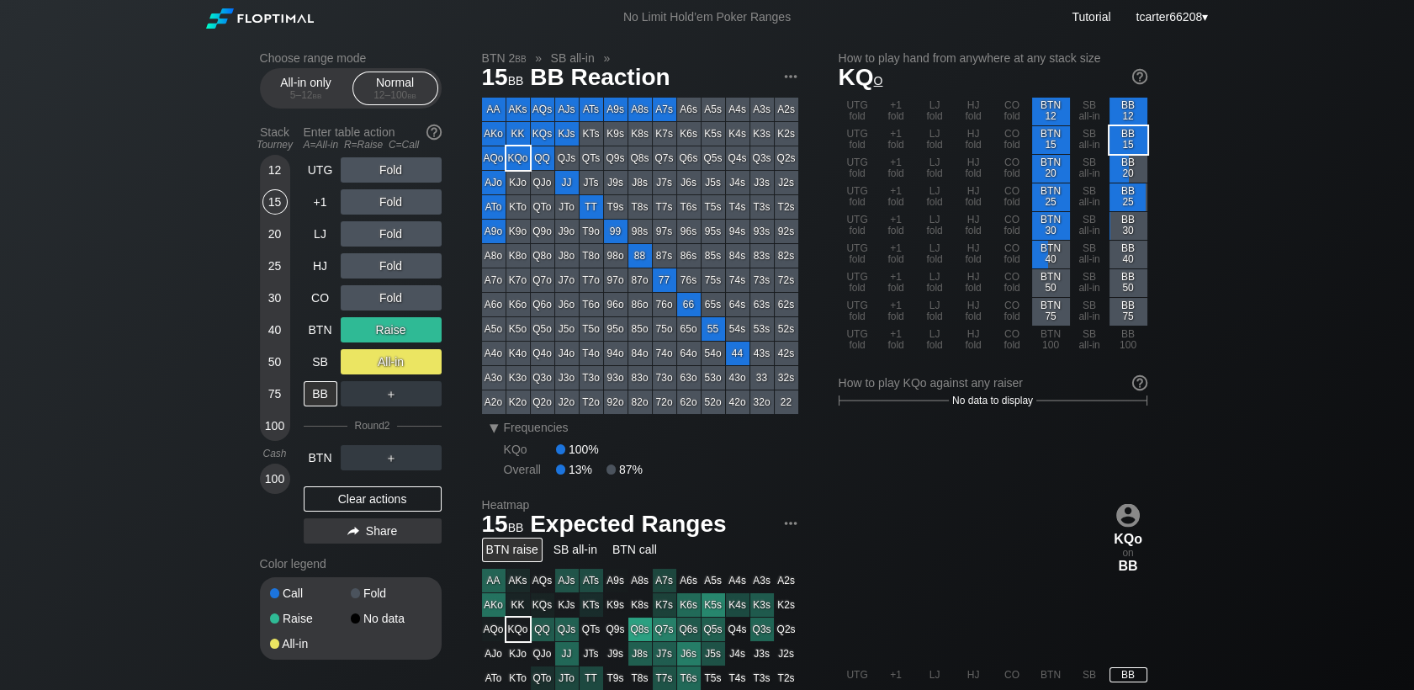
click at [391, 511] on div "Clear actions" at bounding box center [373, 498] width 138 height 25
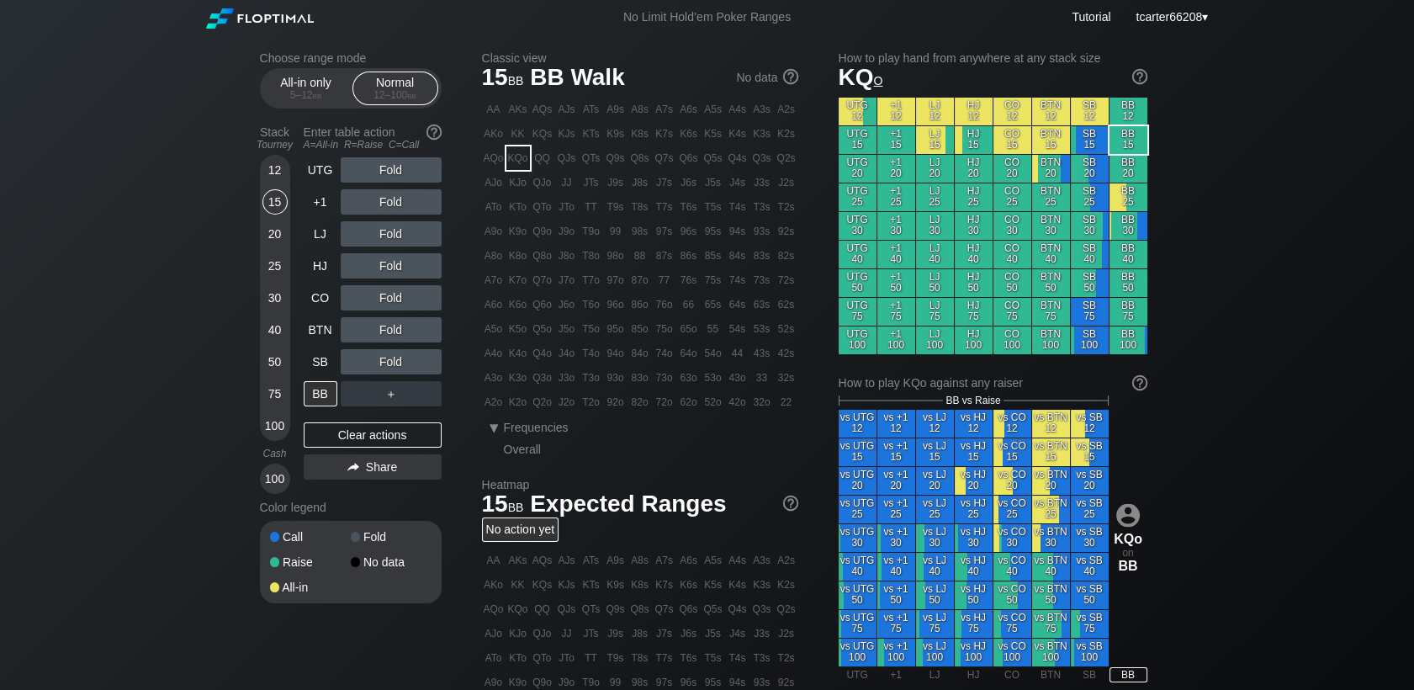
click at [265, 262] on div "25" at bounding box center [274, 265] width 25 height 25
click at [266, 262] on div "25" at bounding box center [274, 265] width 25 height 25
click at [404, 347] on div "Fold" at bounding box center [391, 361] width 101 height 39
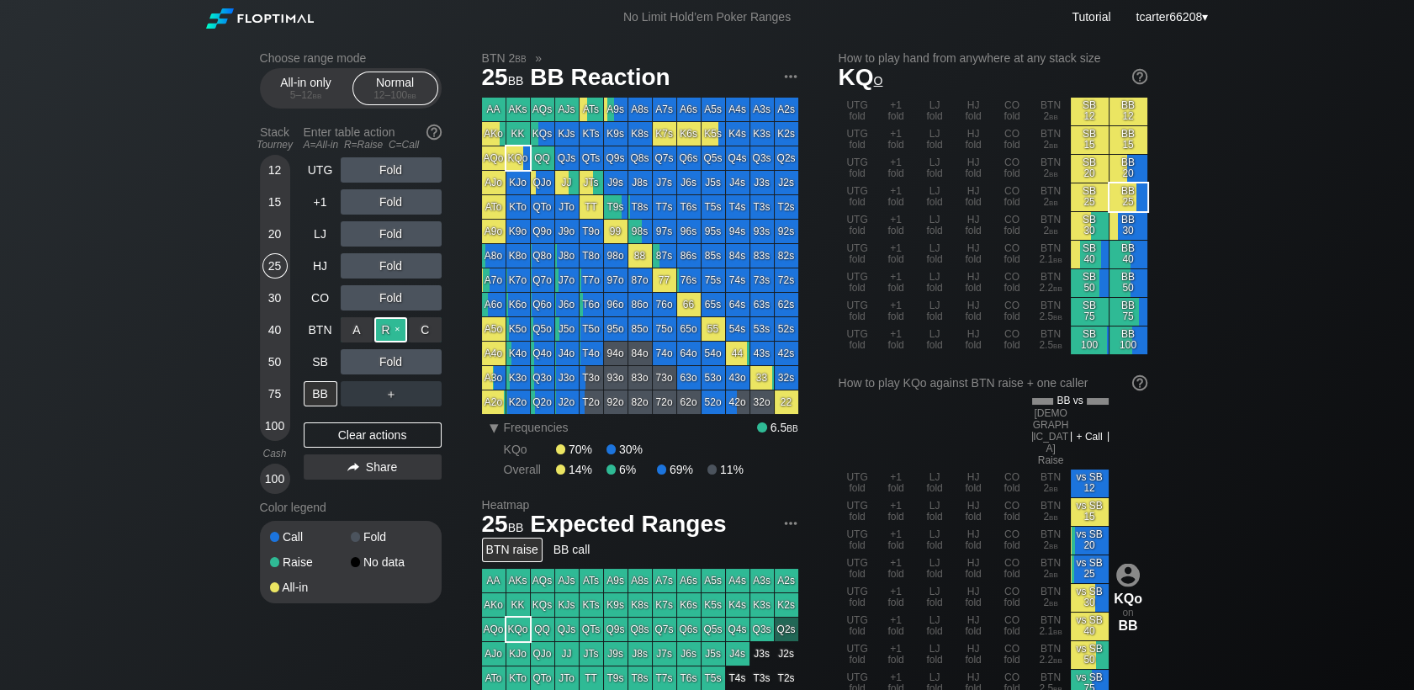
click at [400, 340] on div "R ✕" at bounding box center [390, 329] width 33 height 25
click at [336, 434] on div "Clear actions" at bounding box center [373, 434] width 138 height 25
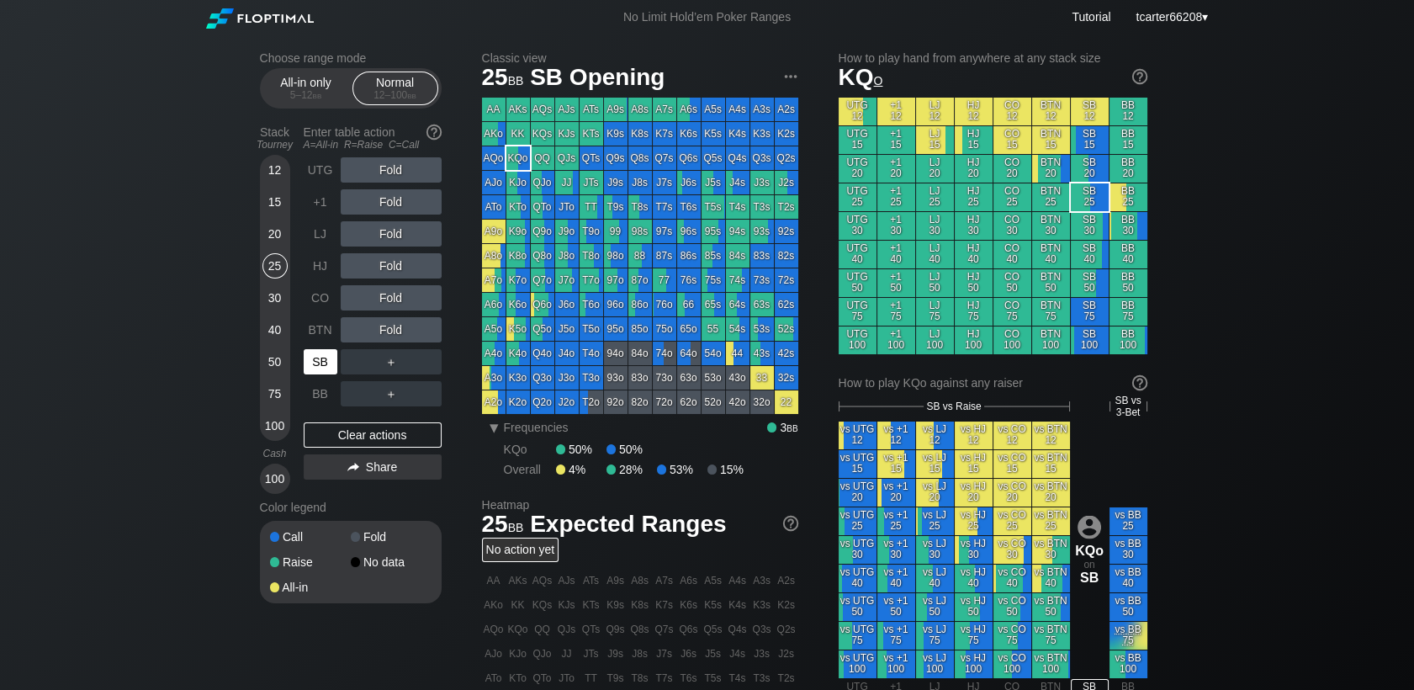
click at [323, 374] on div "SB" at bounding box center [321, 361] width 34 height 25
click at [395, 174] on div "R ✕" at bounding box center [390, 169] width 33 height 25
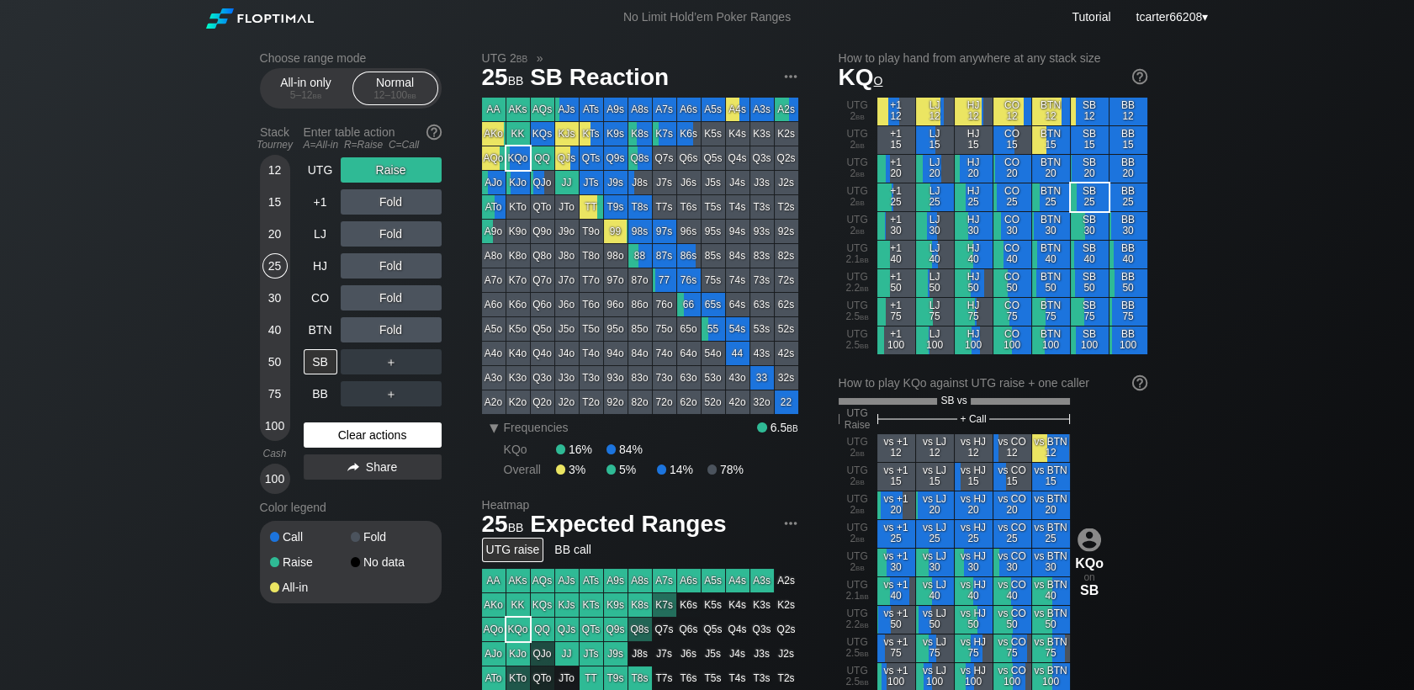
click at [387, 447] on div "Clear actions" at bounding box center [373, 434] width 138 height 25
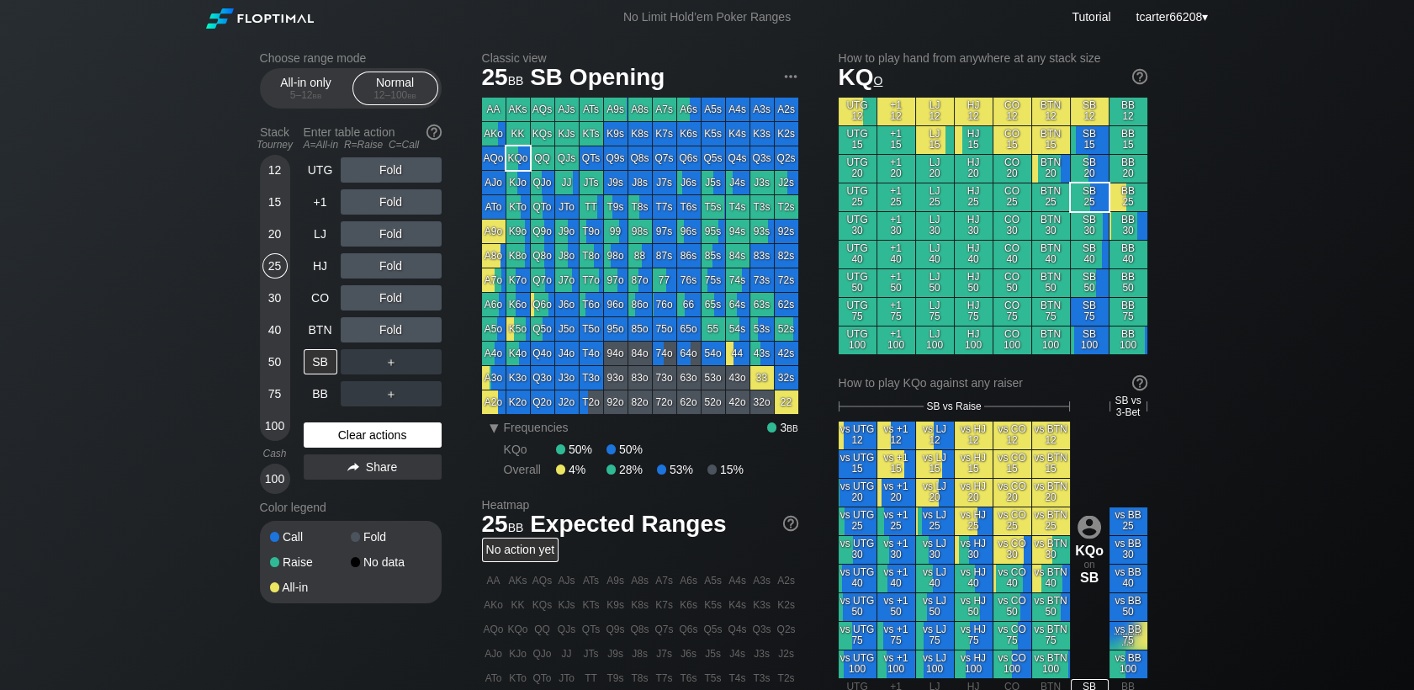
click at [387, 447] on div "Clear actions" at bounding box center [373, 434] width 138 height 25
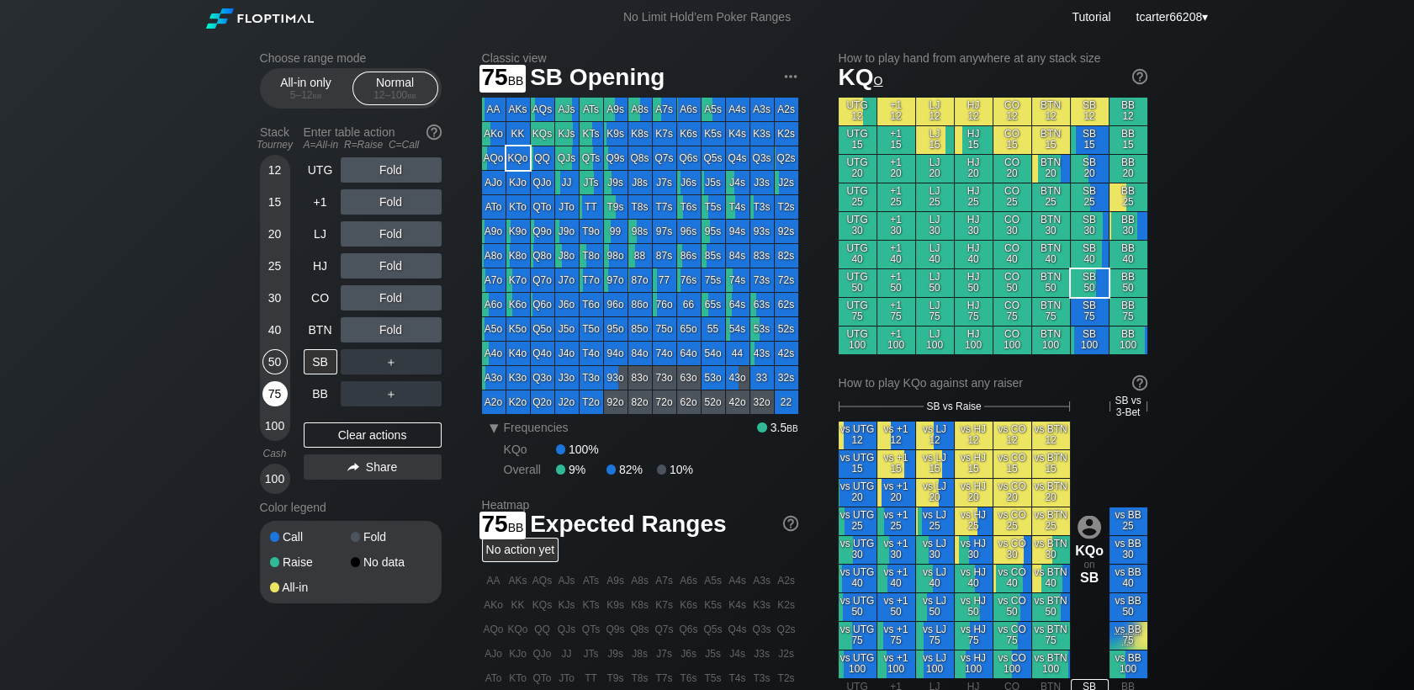
drag, startPoint x: 285, startPoint y: 380, endPoint x: 282, endPoint y: 394, distance: 13.9
click at [282, 394] on div "12 15 20 25 30 40 50 75 100" at bounding box center [275, 298] width 30 height 286
click at [282, 394] on div "75" at bounding box center [274, 393] width 25 height 25
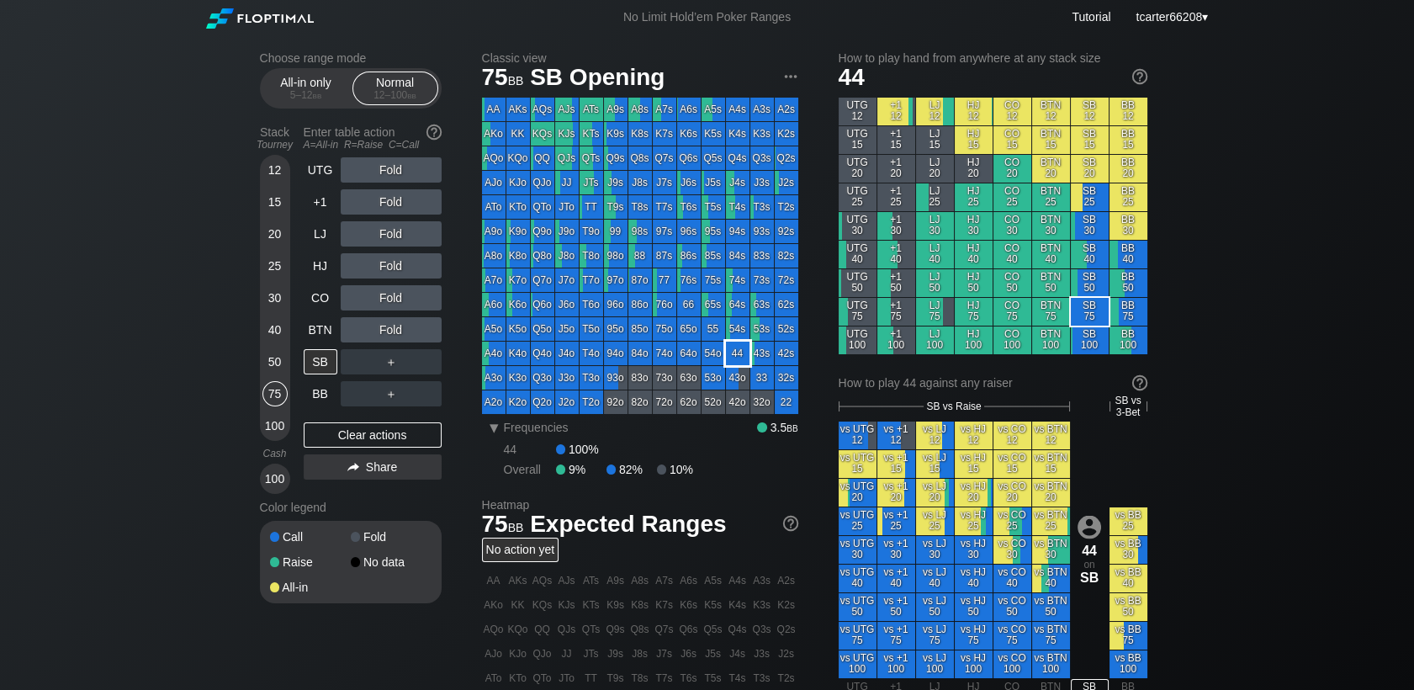
click at [740, 352] on div "44" at bounding box center [738, 354] width 24 height 24
click at [395, 304] on div "R ✕" at bounding box center [390, 297] width 33 height 25
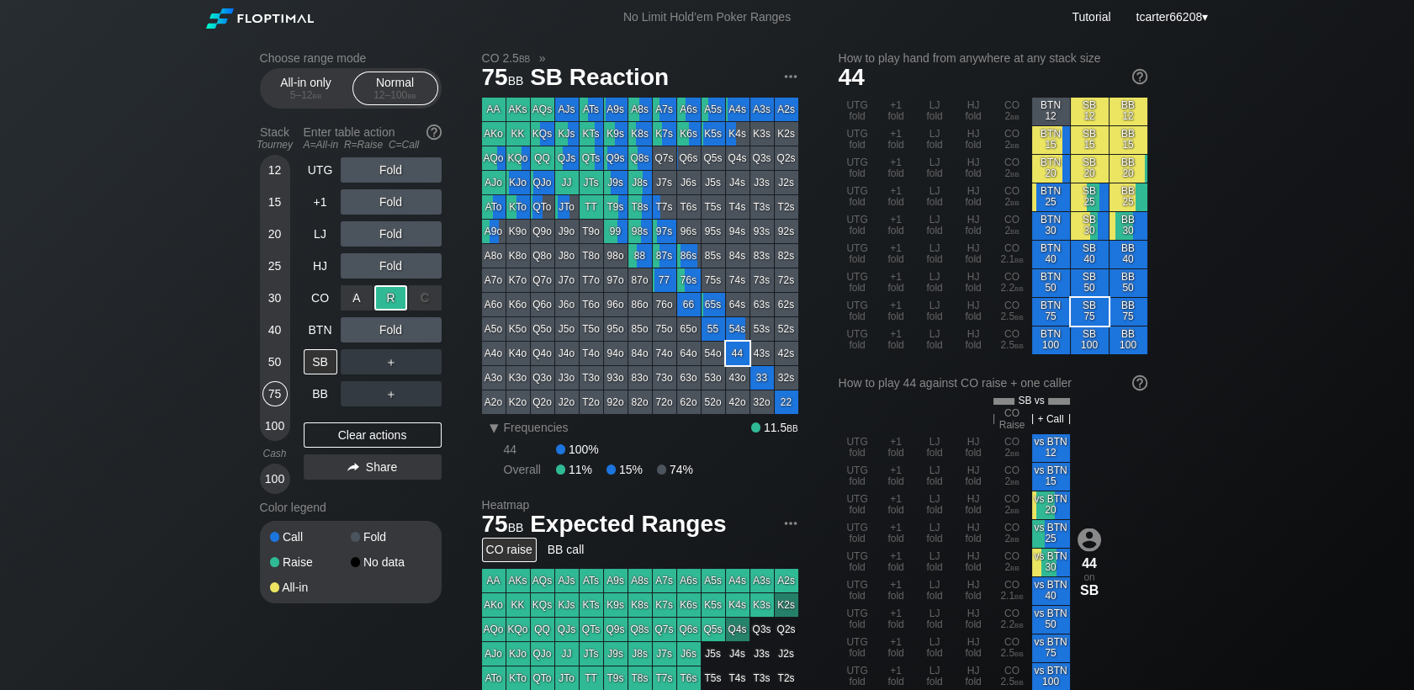
click at [395, 304] on div "R ✕" at bounding box center [390, 297] width 33 height 25
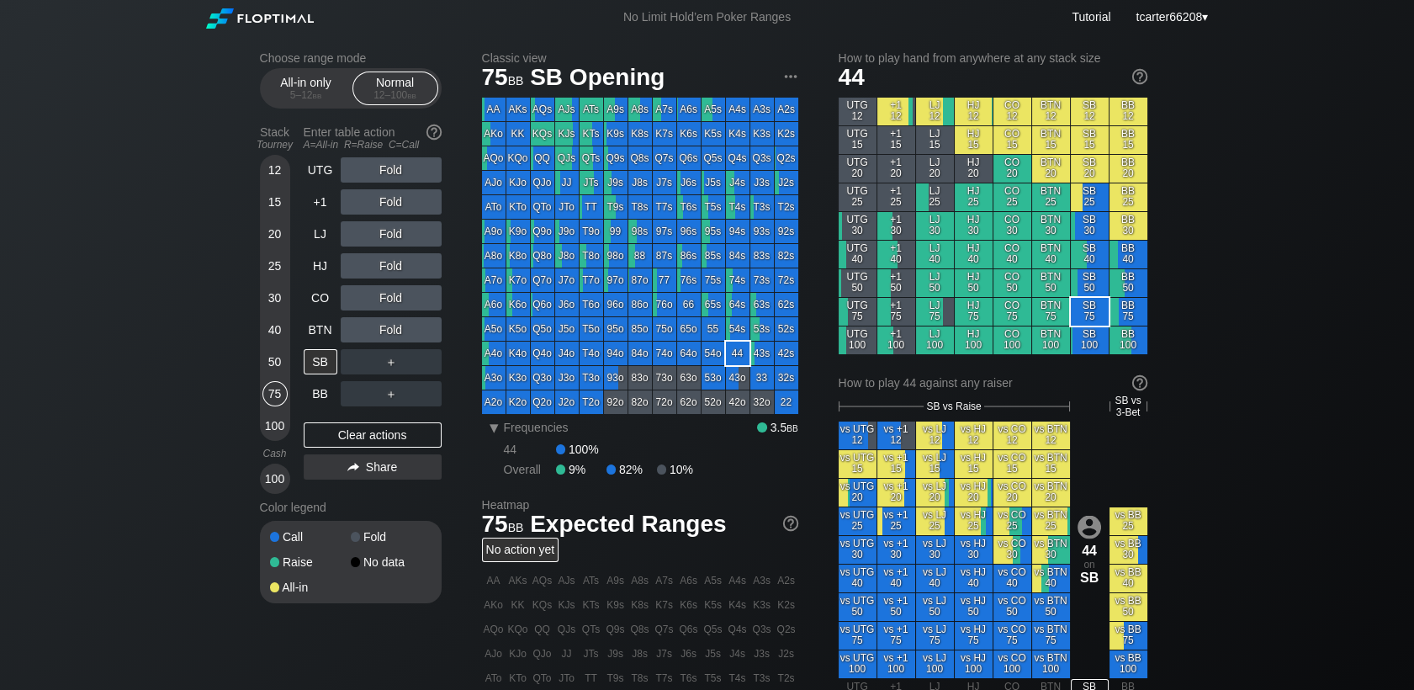
click at [384, 335] on div "Fold" at bounding box center [391, 329] width 101 height 25
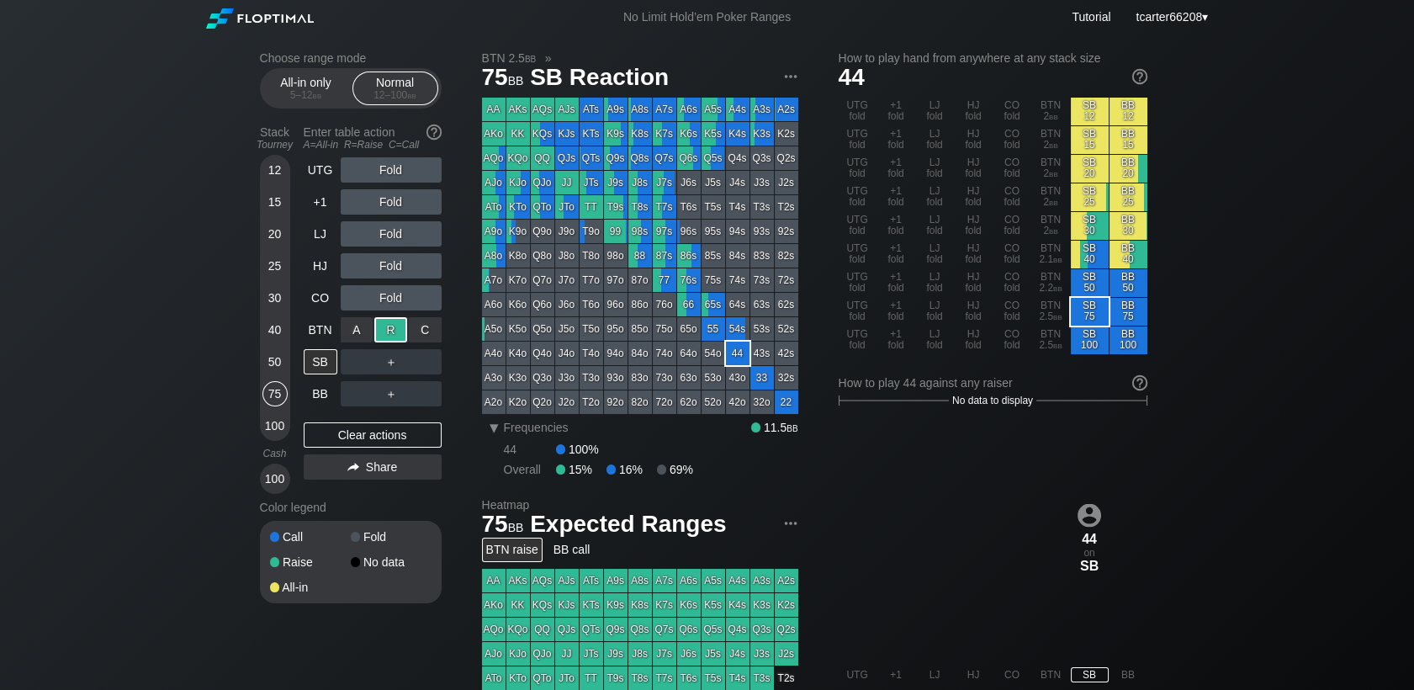
click at [384, 335] on div "R ✕" at bounding box center [390, 329] width 33 height 25
click at [393, 437] on div "Clear actions" at bounding box center [373, 434] width 138 height 25
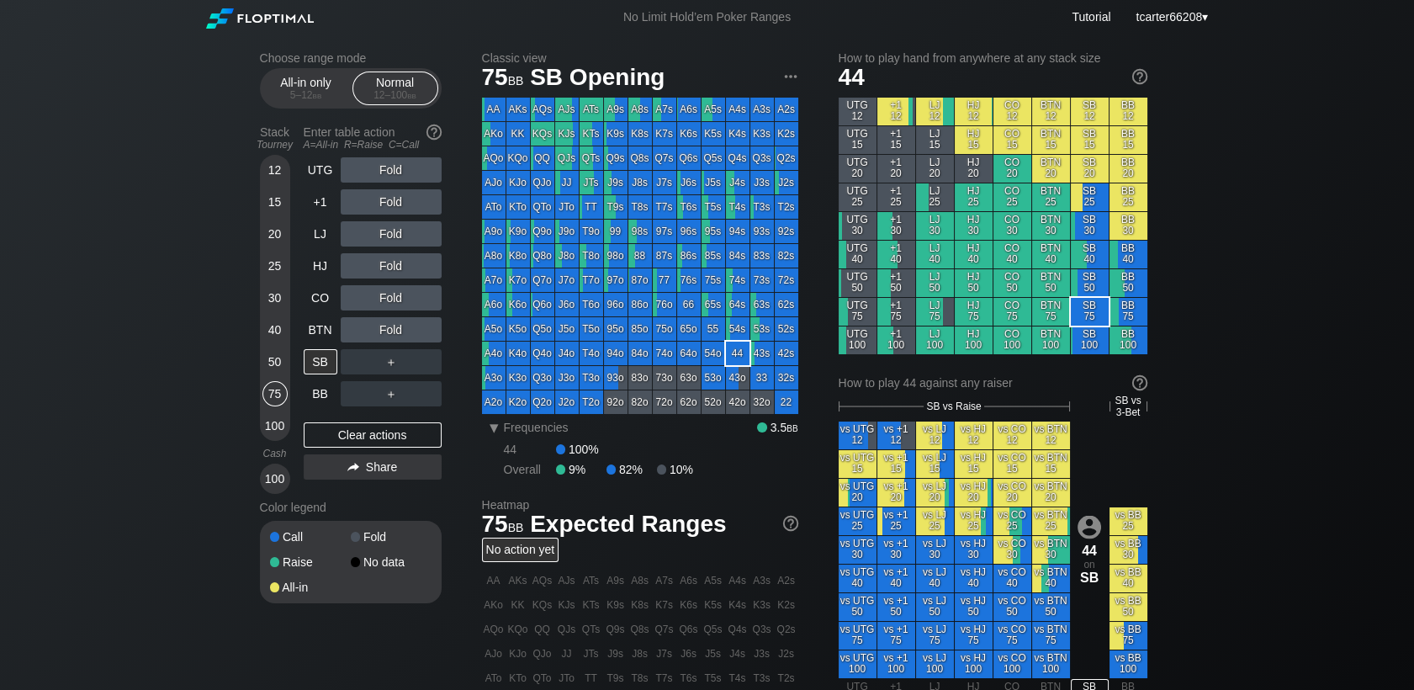
click at [277, 429] on div "100" at bounding box center [274, 425] width 25 height 25
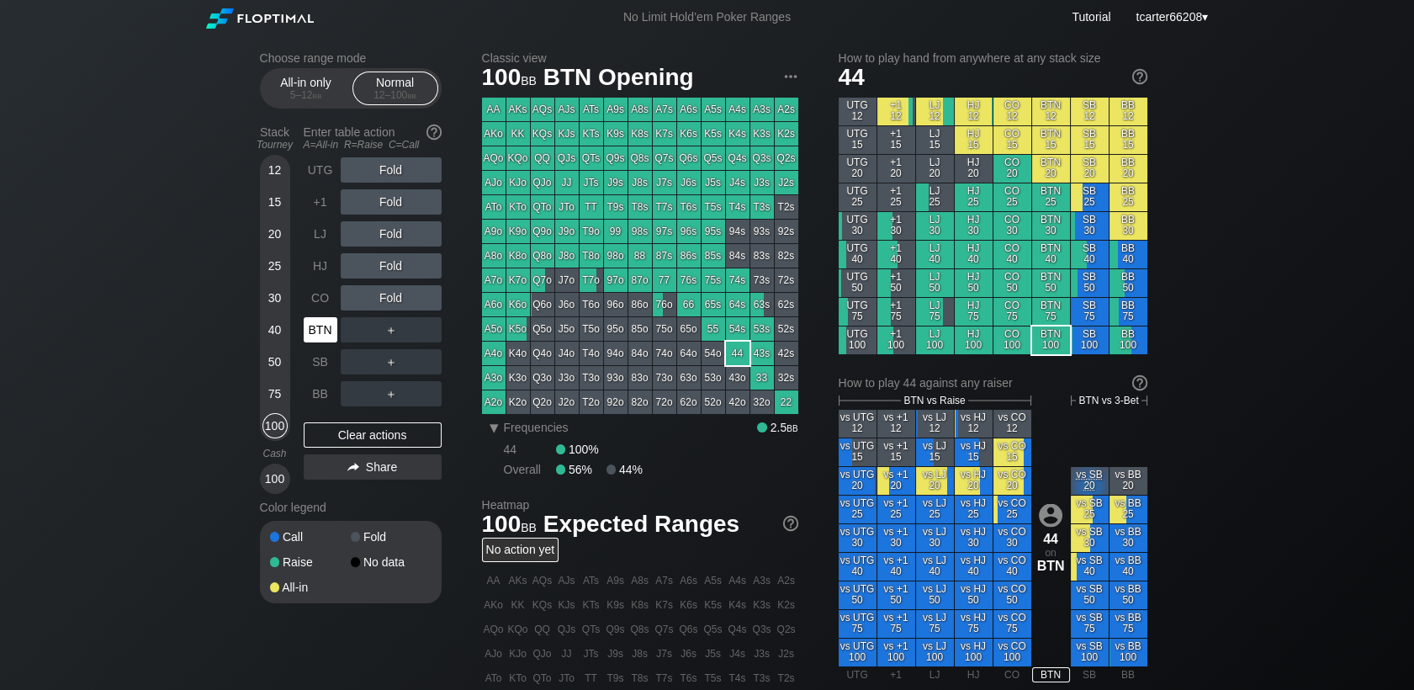
drag, startPoint x: 306, startPoint y: 331, endPoint x: 331, endPoint y: 331, distance: 24.4
click at [308, 331] on div "BTN" at bounding box center [321, 329] width 34 height 25
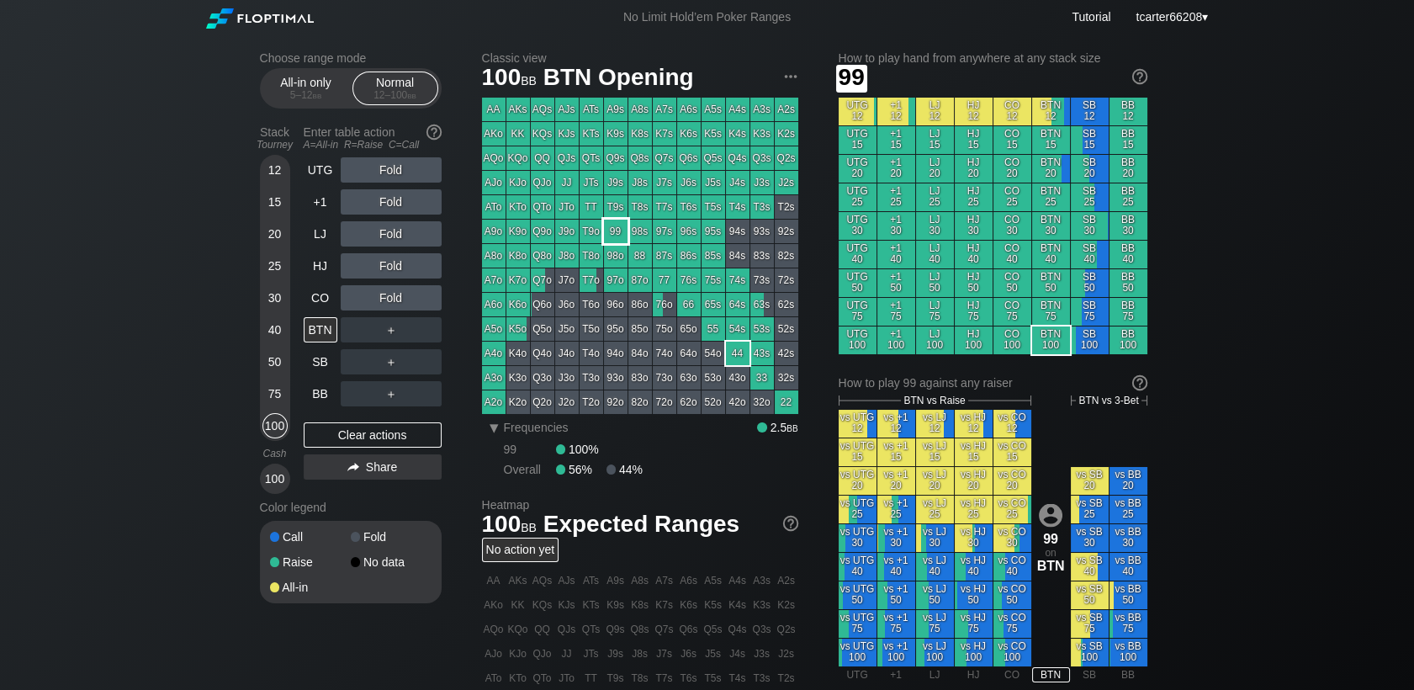
click at [628, 239] on div "98s" at bounding box center [640, 232] width 24 height 24
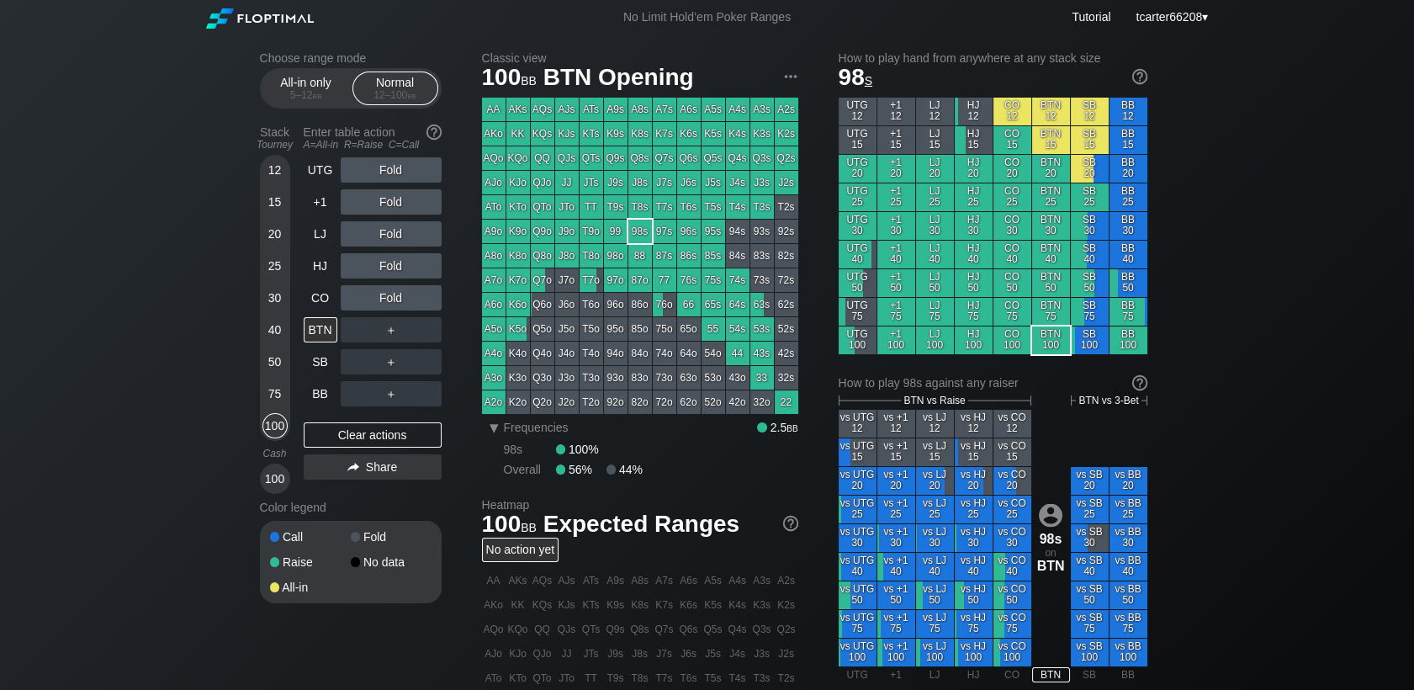
click at [399, 239] on div "Fold" at bounding box center [391, 233] width 101 height 25
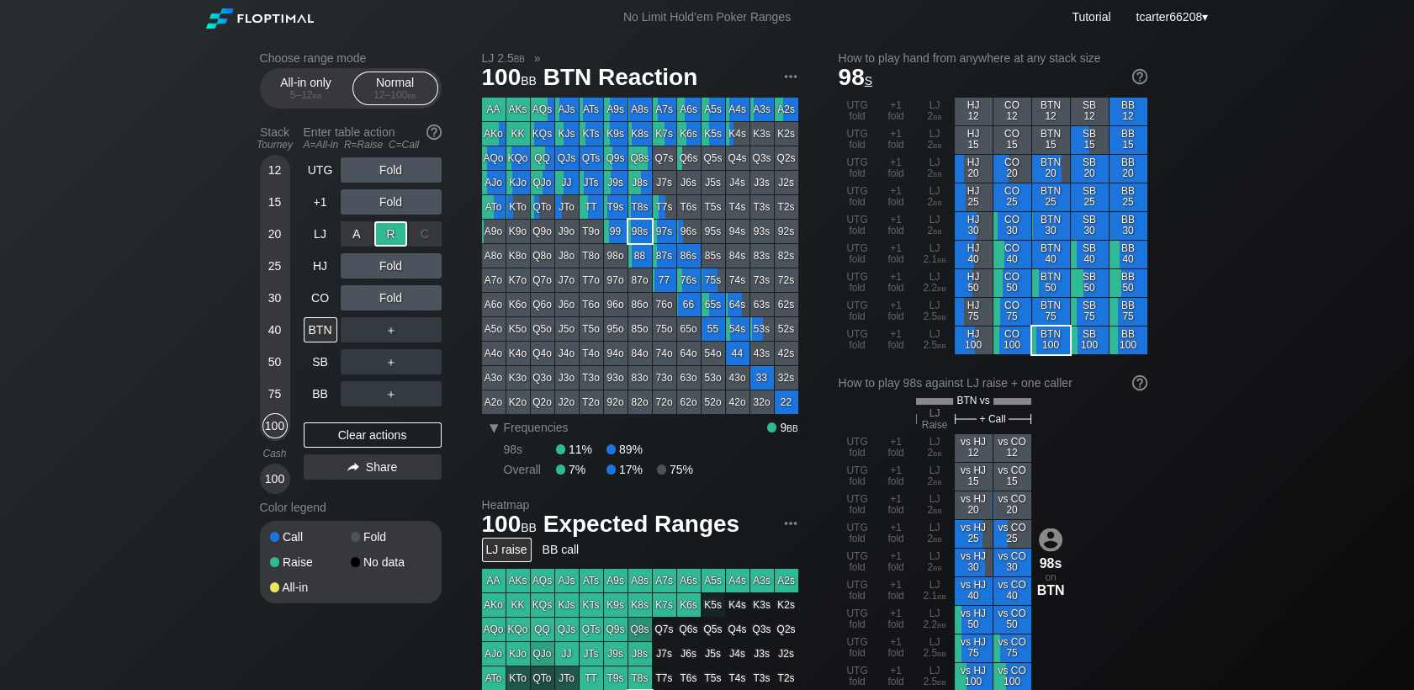
click at [399, 239] on div "R ✕" at bounding box center [390, 233] width 33 height 25
click at [426, 338] on div "＋" at bounding box center [391, 329] width 101 height 25
click at [426, 338] on div "C ✕" at bounding box center [425, 329] width 33 height 25
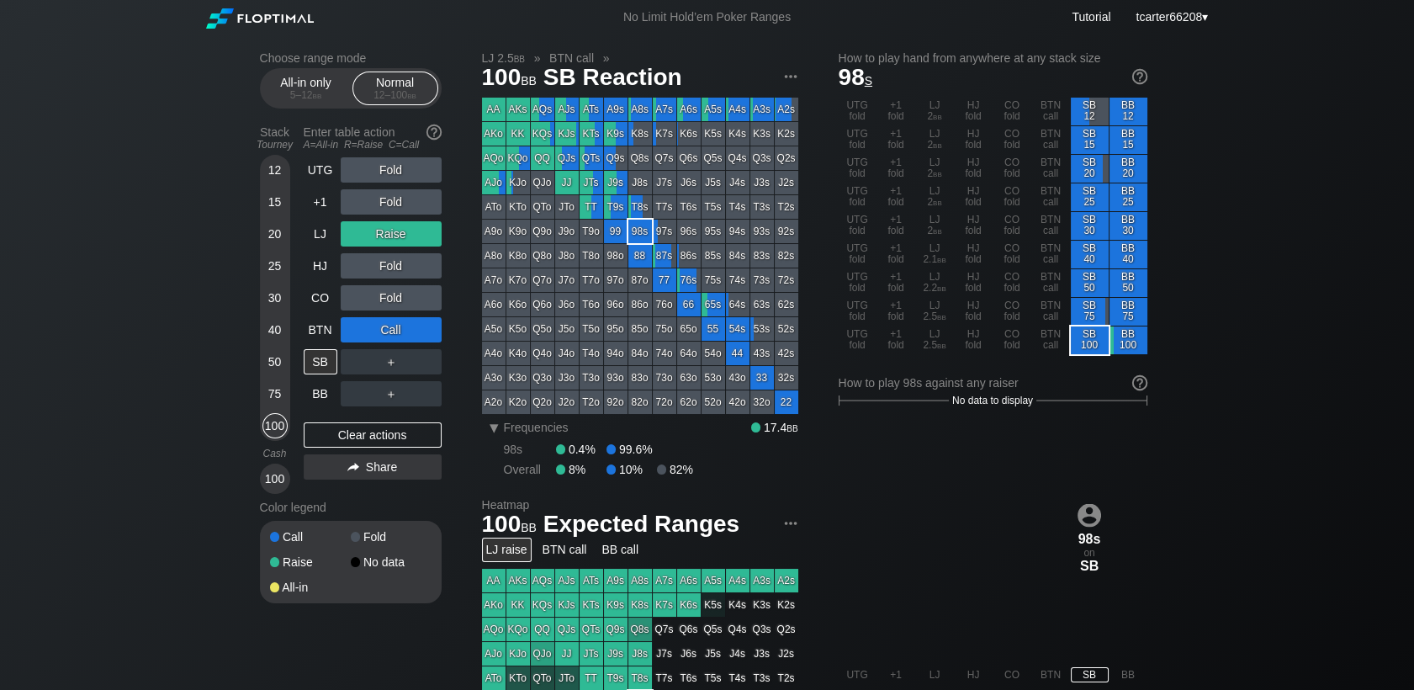
click at [355, 392] on div "＋" at bounding box center [391, 393] width 101 height 25
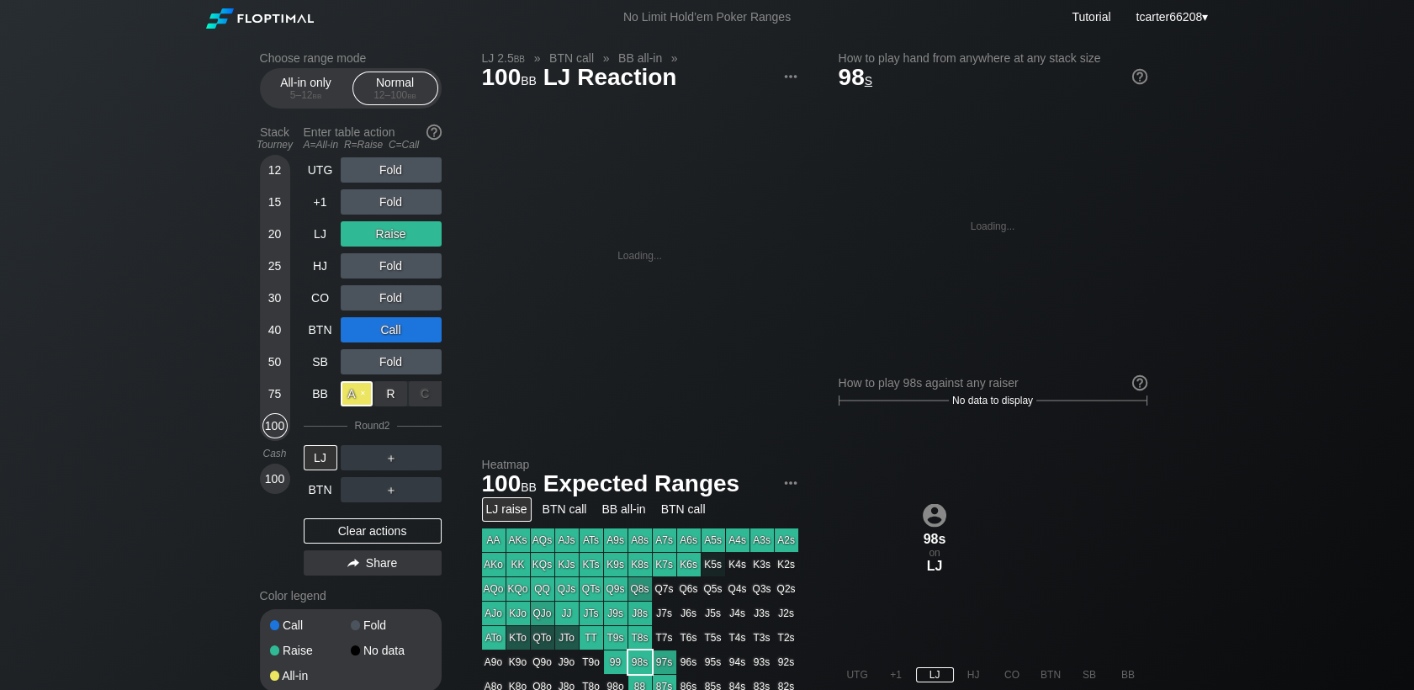
click at [356, 393] on div "A ✕" at bounding box center [357, 393] width 33 height 25
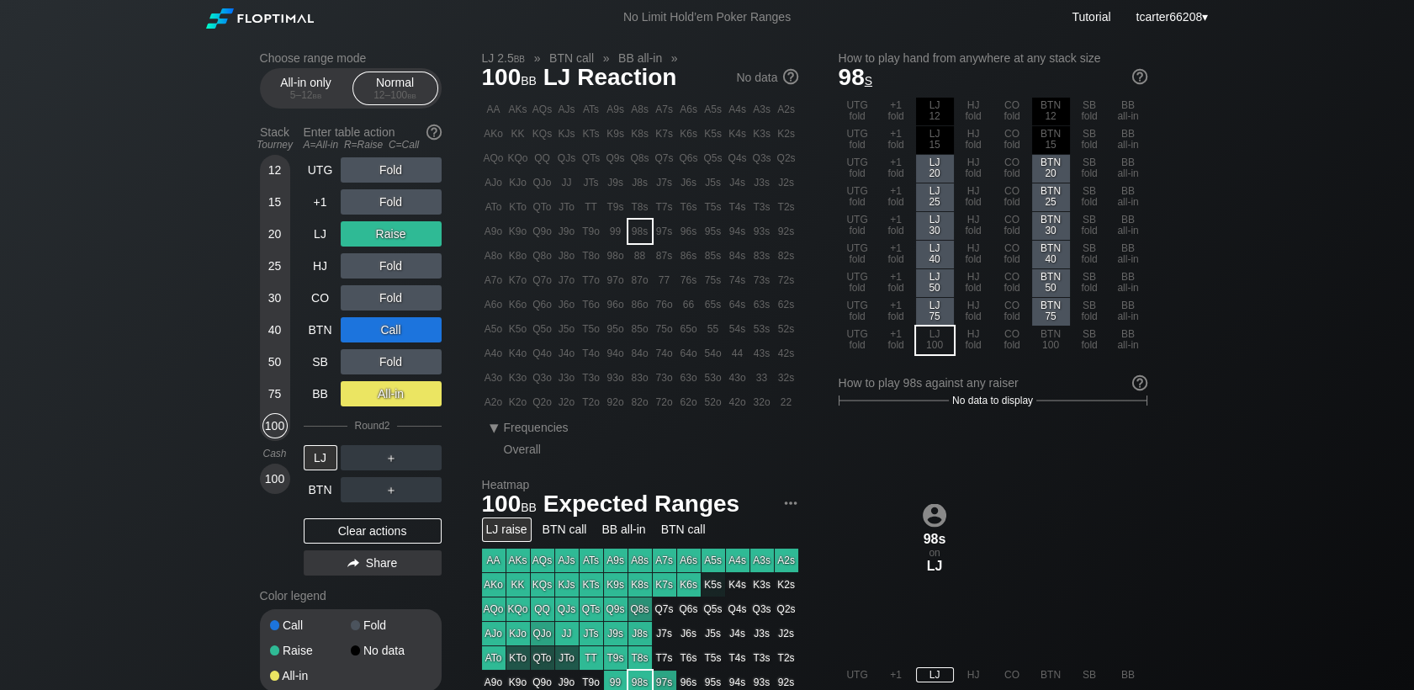
drag, startPoint x: 367, startPoint y: 535, endPoint x: 349, endPoint y: 491, distance: 47.2
click at [367, 535] on div "Clear actions" at bounding box center [373, 530] width 138 height 25
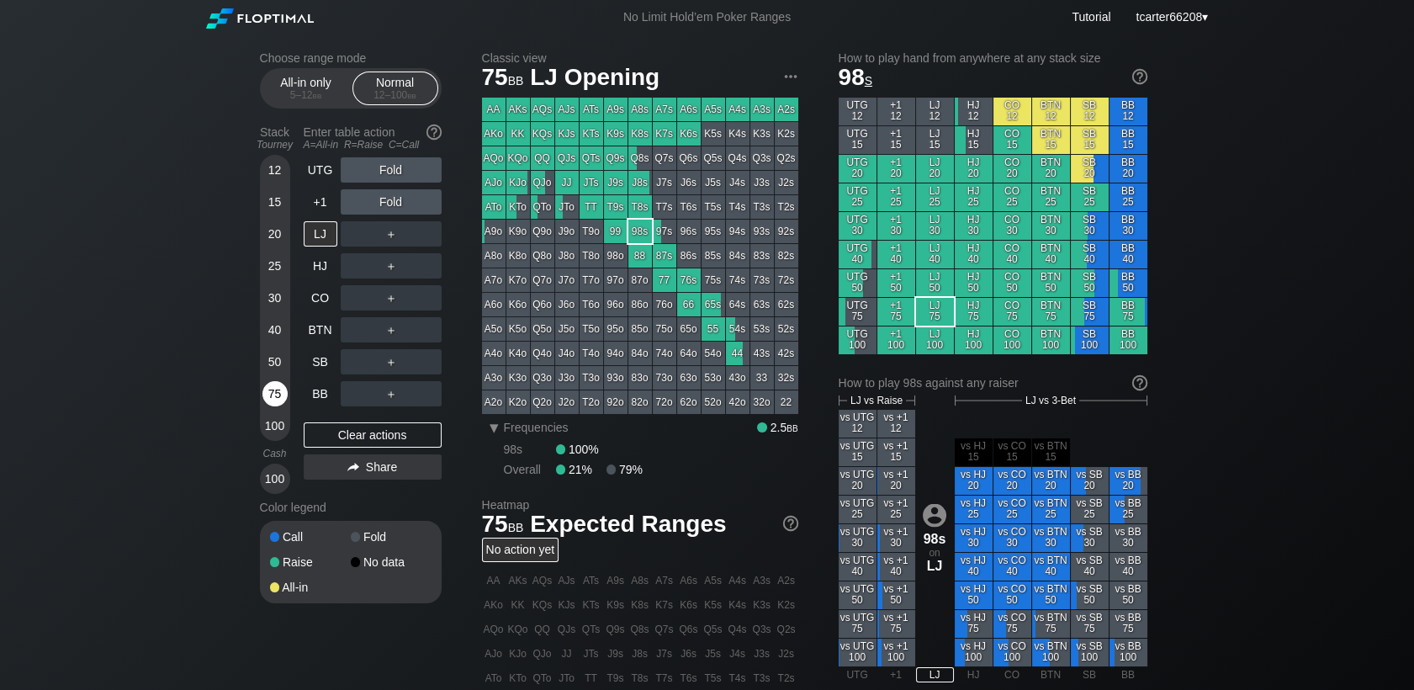
click at [273, 400] on div "75" at bounding box center [274, 393] width 25 height 25
click at [399, 236] on div "R ✕" at bounding box center [390, 233] width 33 height 25
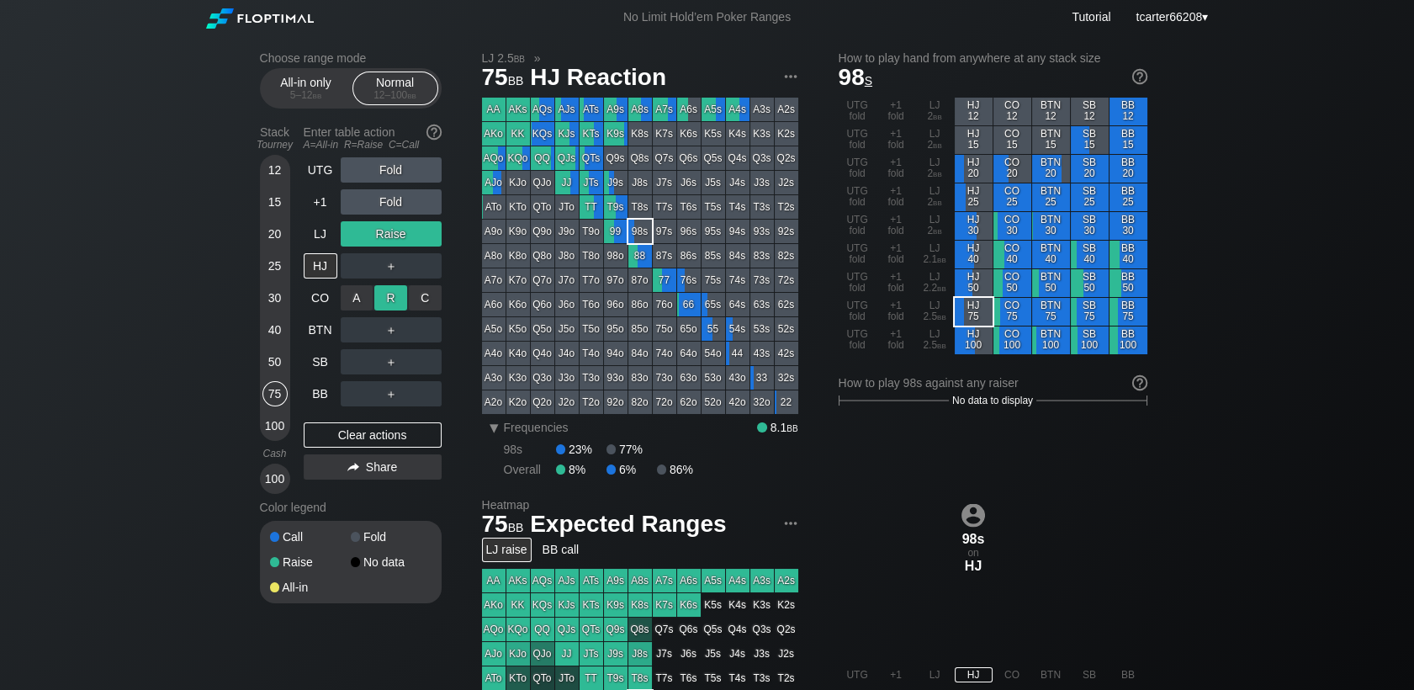
click at [396, 301] on div "R ✕" at bounding box center [390, 297] width 33 height 25
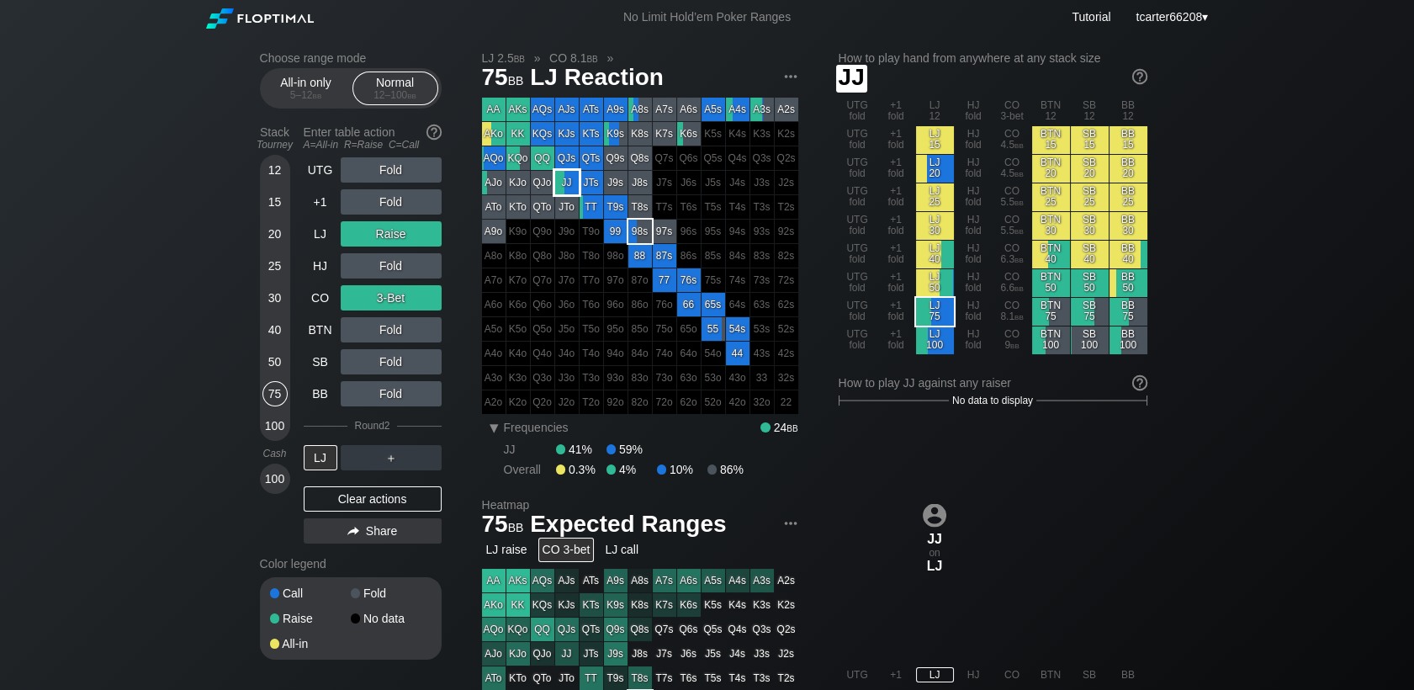
click at [565, 189] on div "JJ" at bounding box center [567, 183] width 24 height 24
click at [343, 496] on div "Clear actions" at bounding box center [373, 498] width 138 height 25
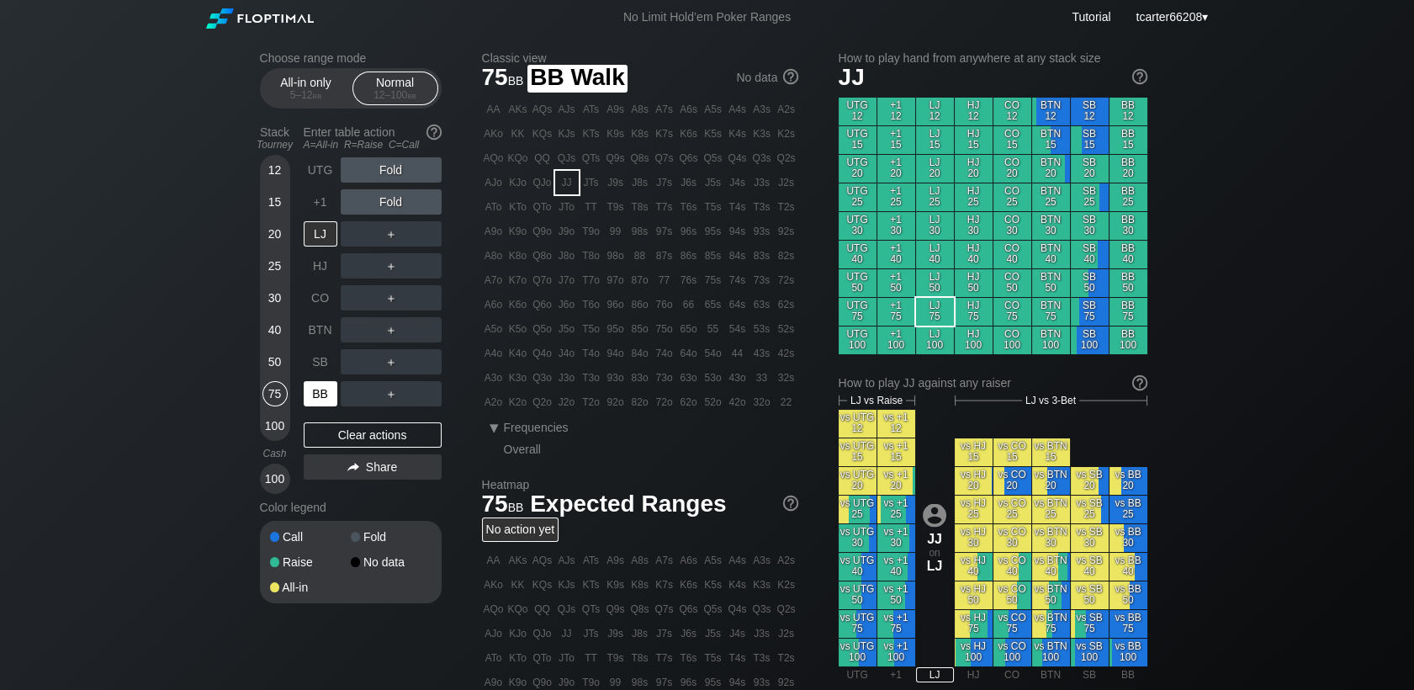
click at [318, 400] on div "BB" at bounding box center [321, 393] width 34 height 25
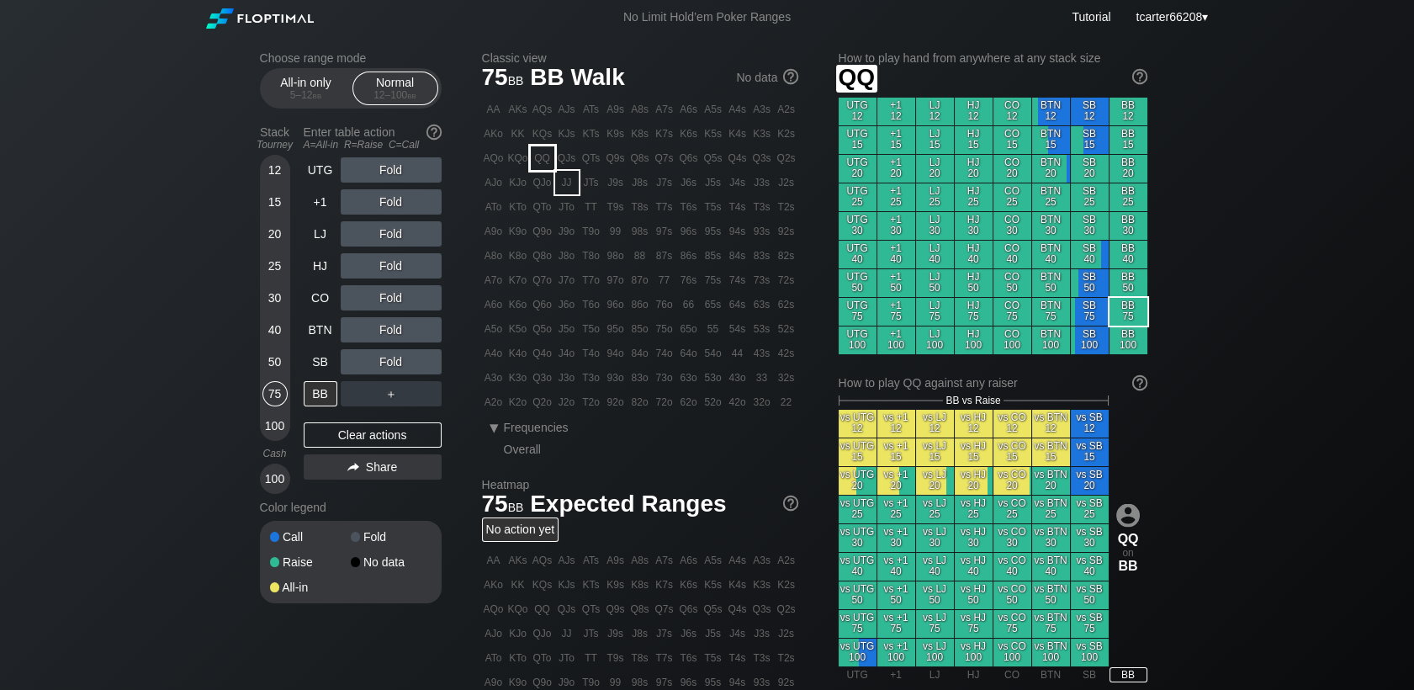
click at [544, 158] on div "QQ" at bounding box center [543, 158] width 24 height 24
click at [395, 232] on div "Fold" at bounding box center [391, 233] width 101 height 25
click at [395, 233] on div "R ✕" at bounding box center [390, 233] width 33 height 25
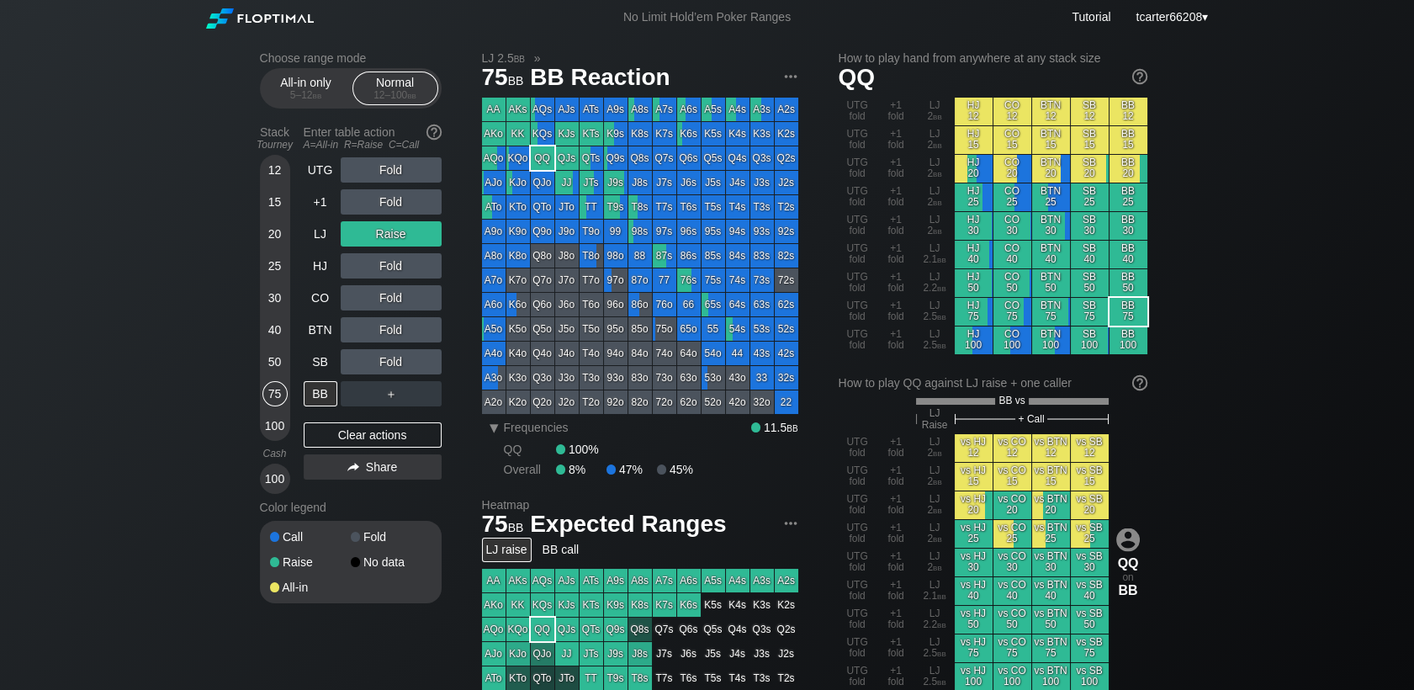
click at [262, 236] on div "20" at bounding box center [274, 233] width 25 height 25
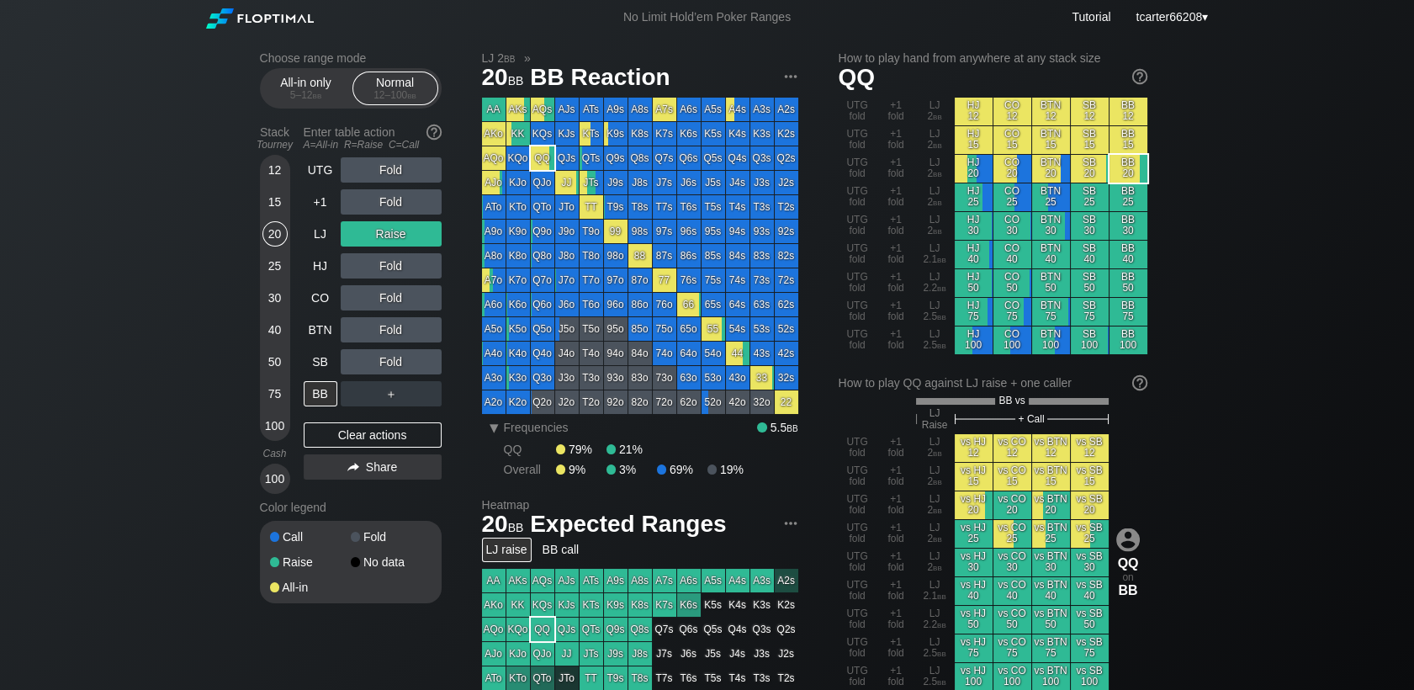
drag, startPoint x: 264, startPoint y: 236, endPoint x: 289, endPoint y: 287, distance: 56.1
click at [265, 236] on div "20" at bounding box center [274, 233] width 25 height 25
click at [346, 441] on div "Clear actions" at bounding box center [373, 434] width 138 height 25
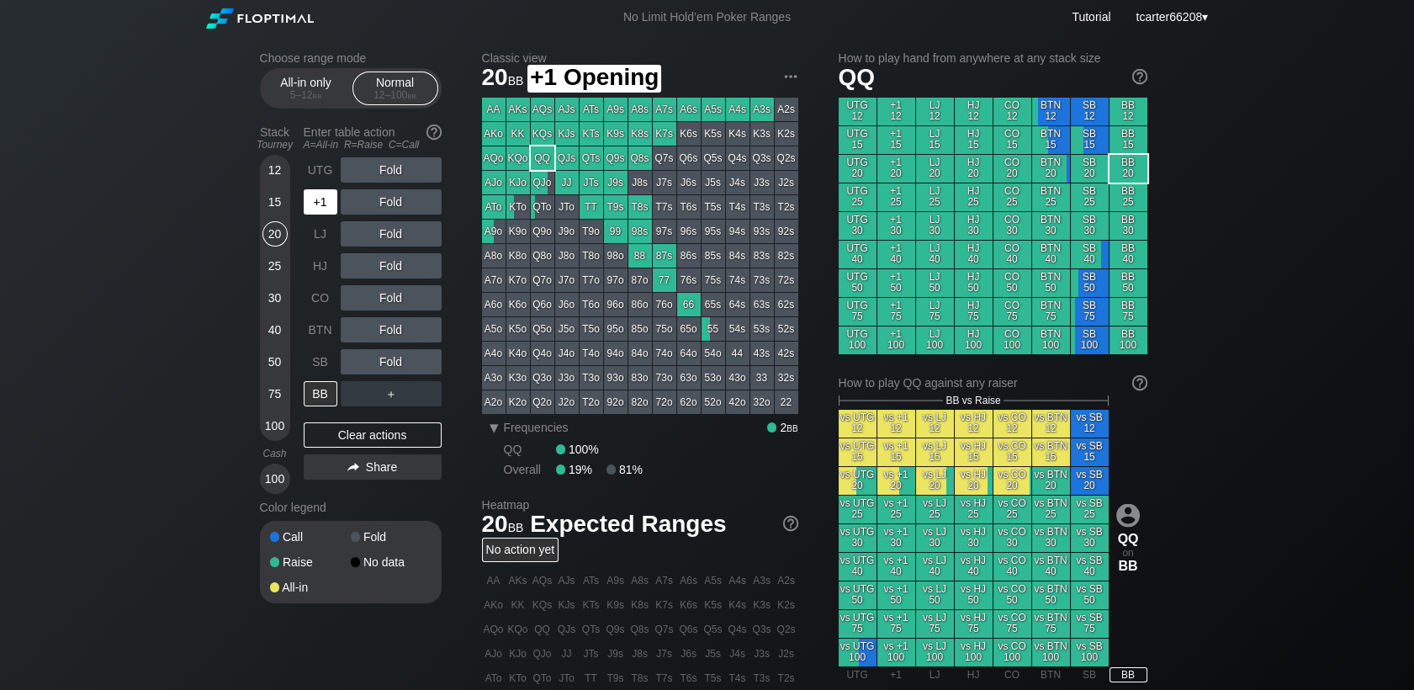
click at [323, 213] on div "+1" at bounding box center [321, 201] width 34 height 25
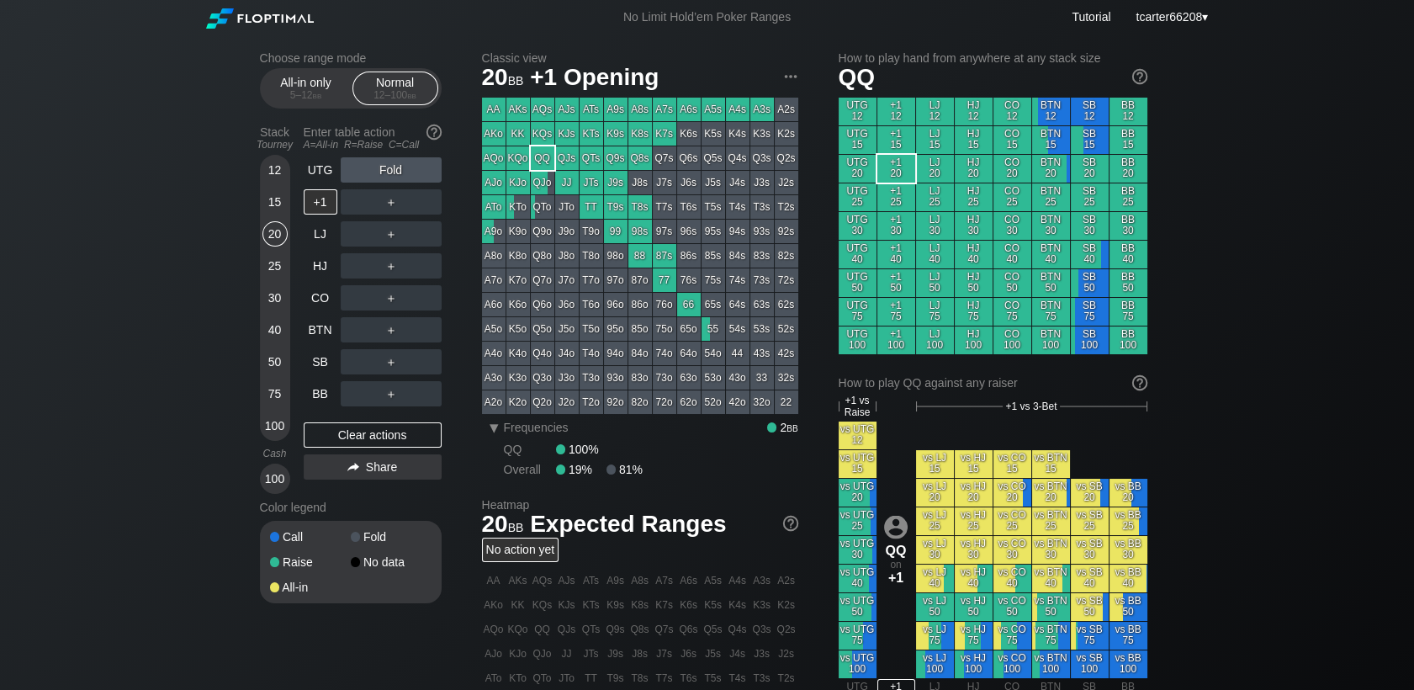
click at [395, 204] on div "＋" at bounding box center [391, 201] width 101 height 25
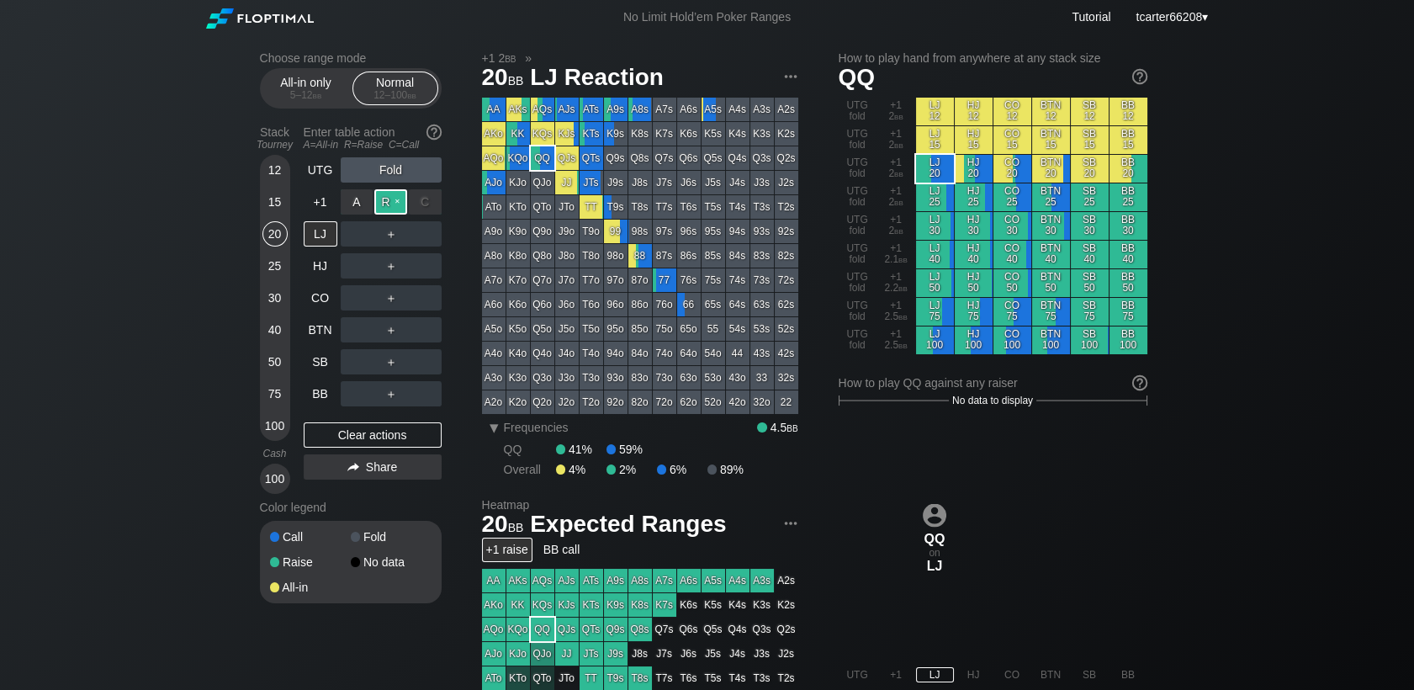
click at [392, 205] on div "R ✕" at bounding box center [390, 201] width 33 height 25
click at [425, 295] on div "C ✕" at bounding box center [425, 297] width 33 height 25
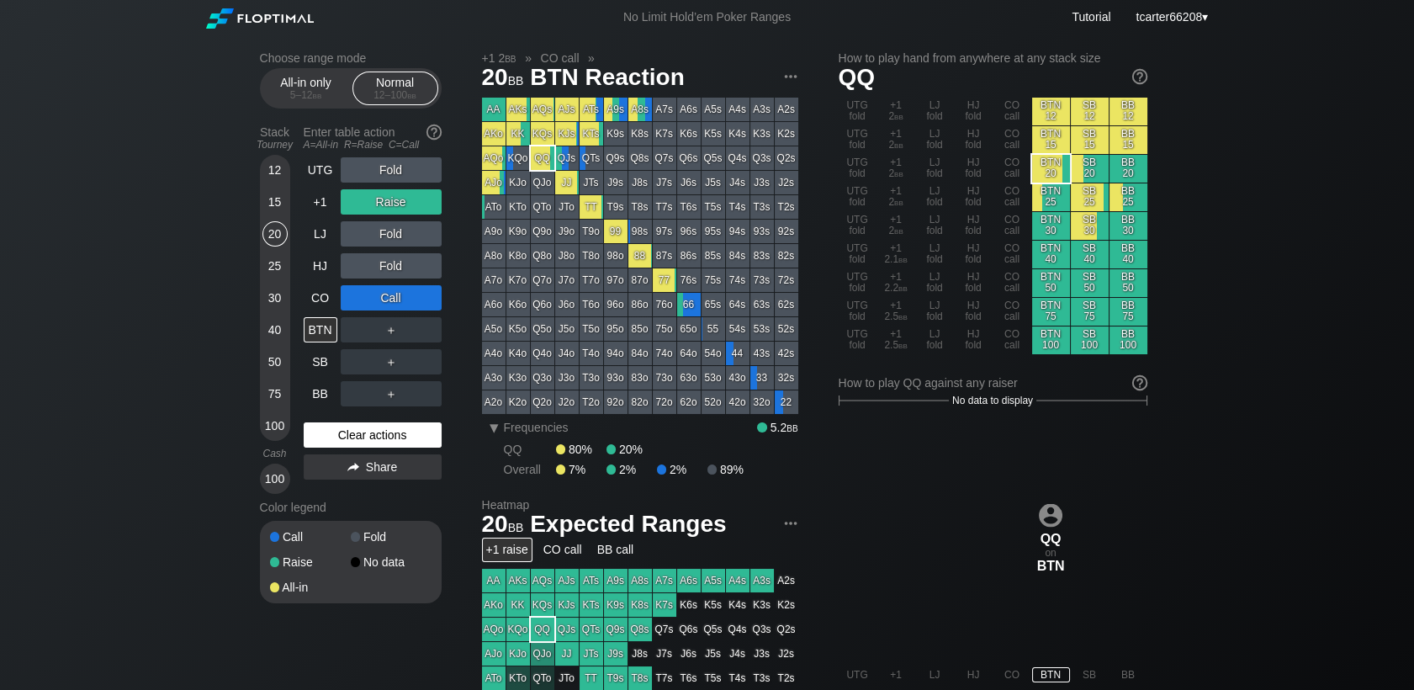
drag, startPoint x: 376, startPoint y: 435, endPoint x: 320, endPoint y: 437, distance: 55.5
click at [376, 435] on div "Clear actions" at bounding box center [373, 434] width 138 height 25
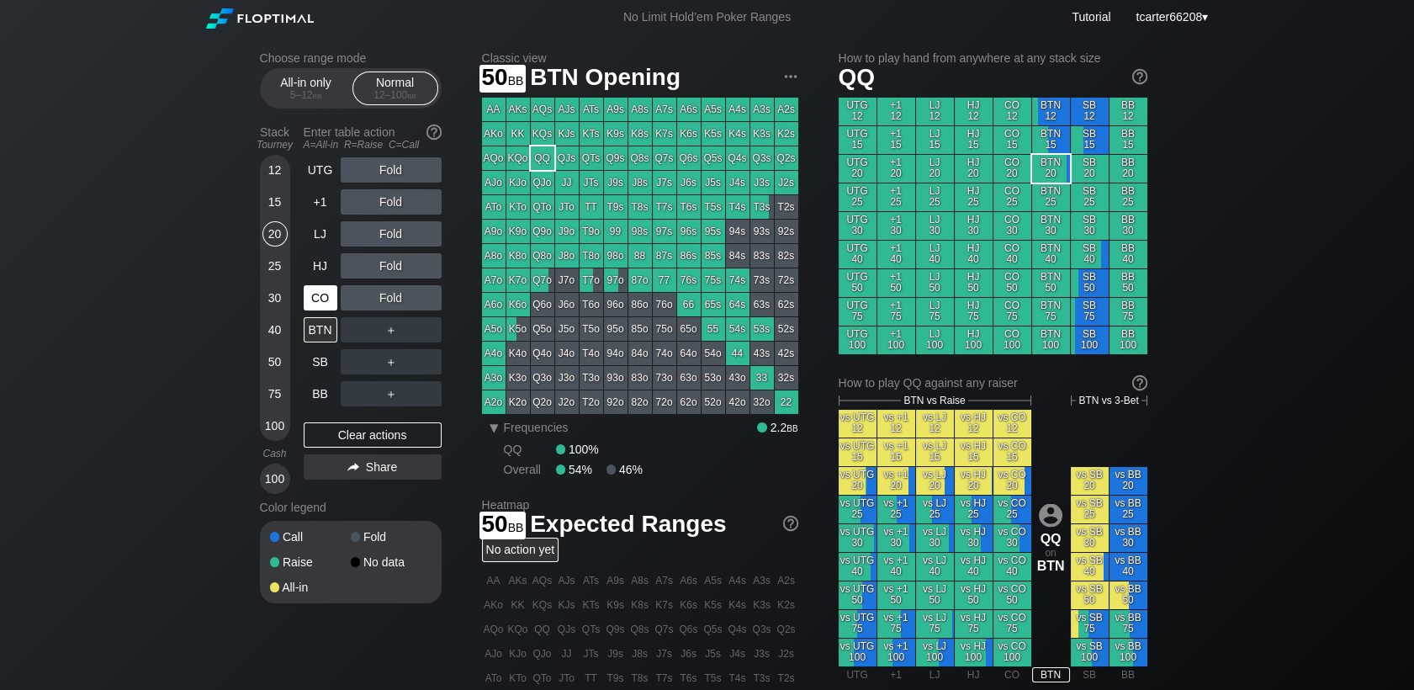
drag, startPoint x: 281, startPoint y: 360, endPoint x: 320, endPoint y: 307, distance: 66.1
click at [280, 360] on div "50" at bounding box center [274, 361] width 25 height 25
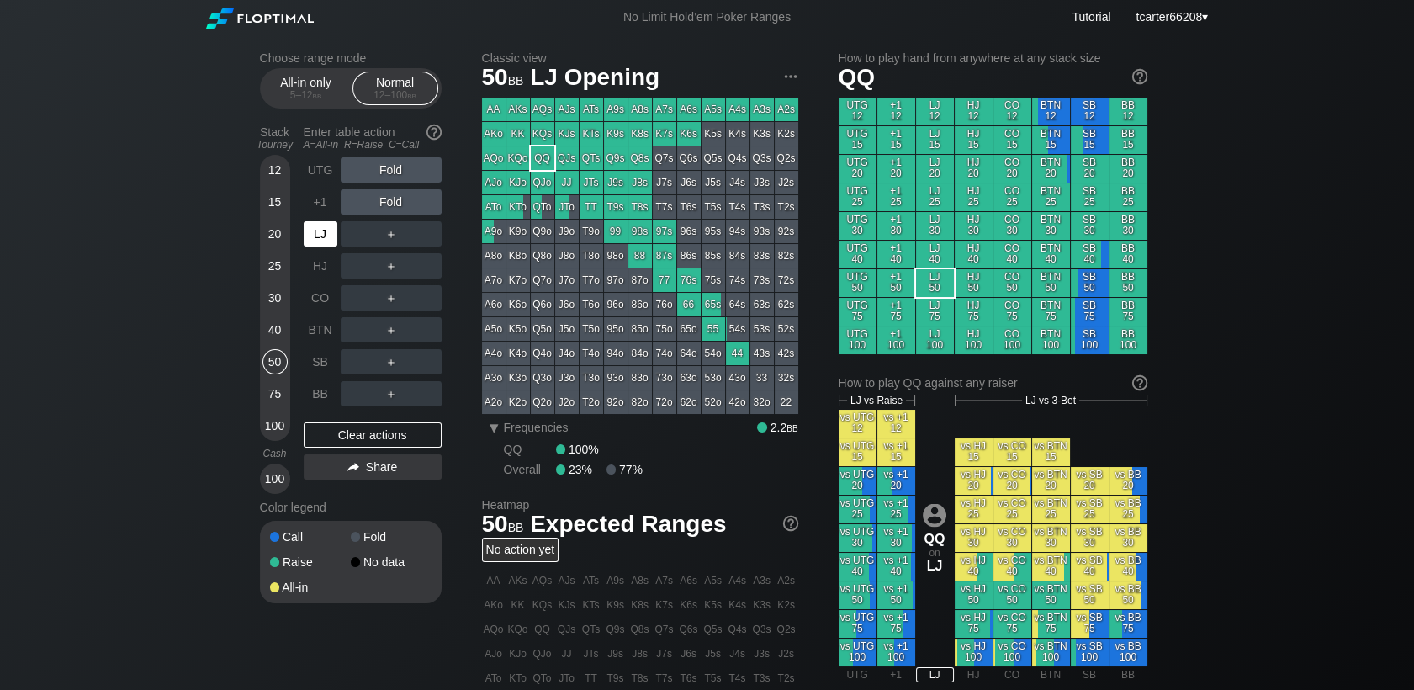
click at [338, 230] on div "LJ" at bounding box center [322, 234] width 37 height 32
click at [312, 334] on div "BTN" at bounding box center [321, 329] width 34 height 25
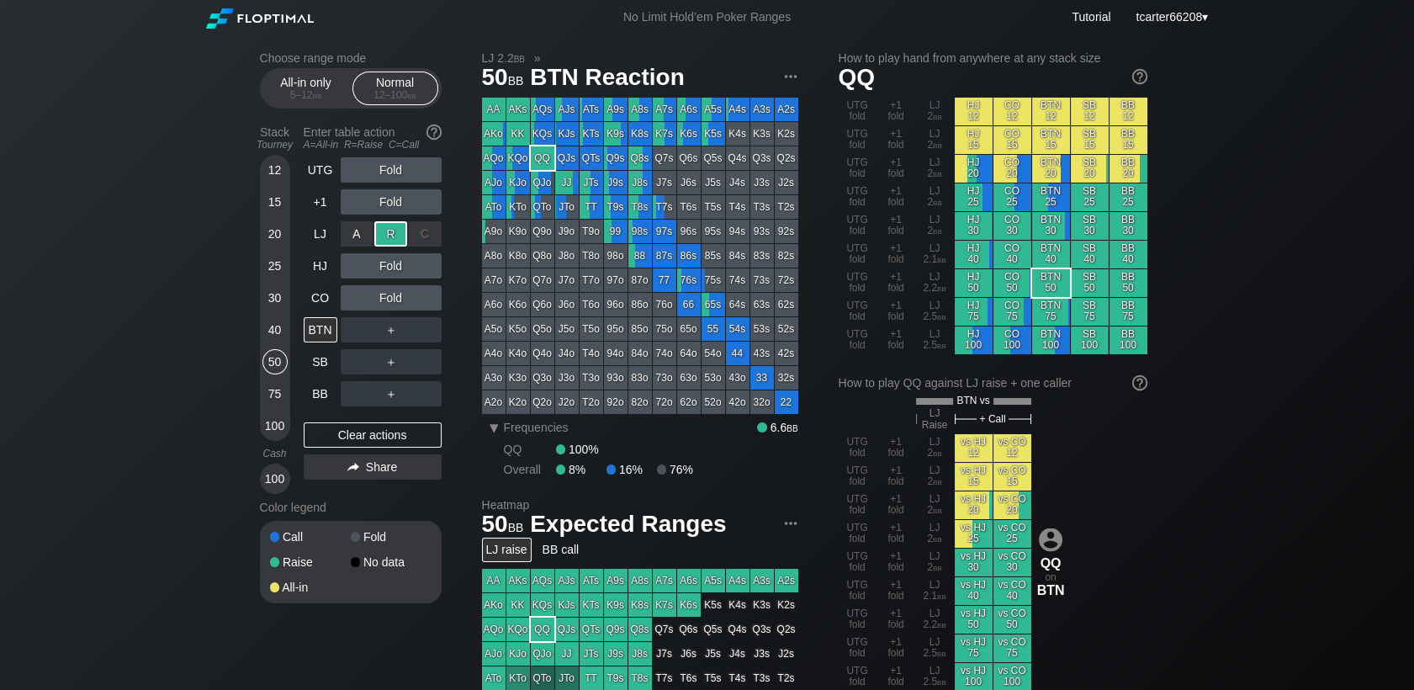
click at [384, 236] on div "R ✕" at bounding box center [390, 233] width 33 height 25
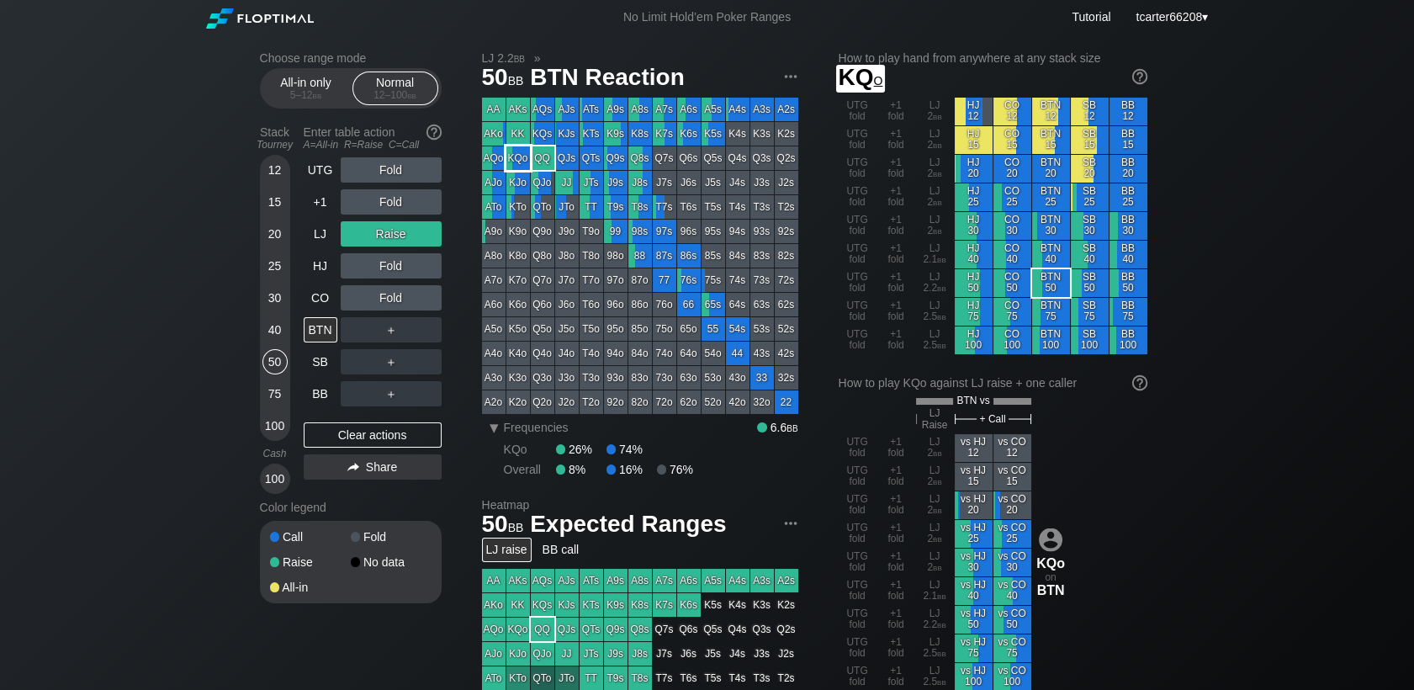
click at [517, 162] on div "KQo" at bounding box center [518, 158] width 24 height 24
drag, startPoint x: 273, startPoint y: 331, endPoint x: 274, endPoint y: 341, distance: 9.3
click at [273, 332] on div "40" at bounding box center [274, 329] width 25 height 25
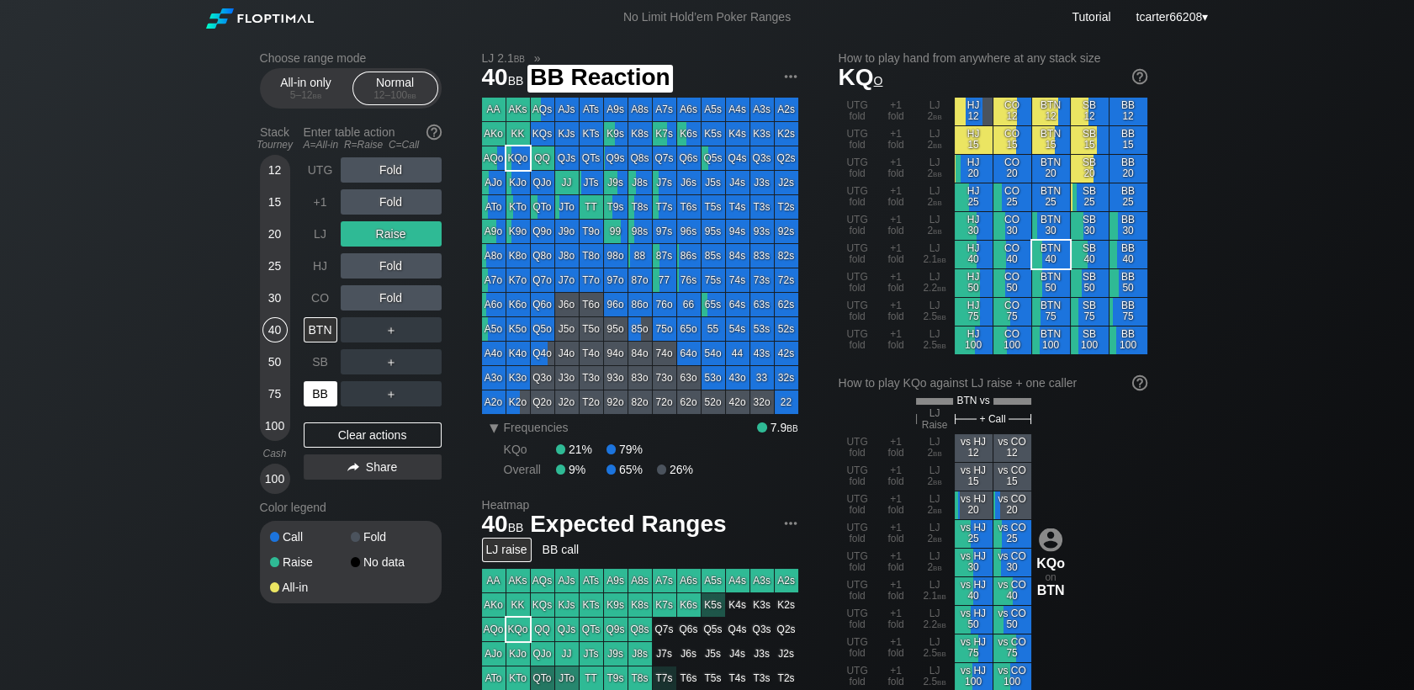
click at [311, 393] on div "BB" at bounding box center [321, 393] width 34 height 25
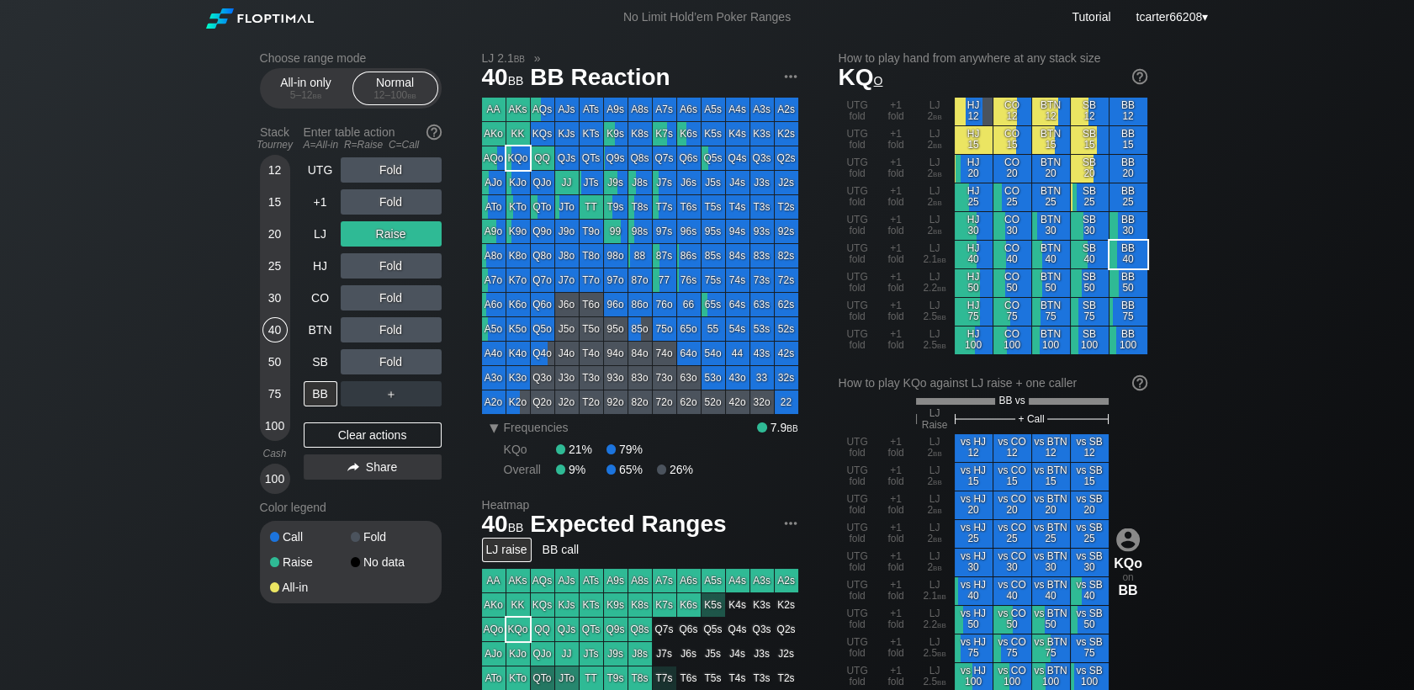
drag, startPoint x: 389, startPoint y: 437, endPoint x: 420, endPoint y: 370, distance: 73.8
click at [389, 435] on div "Clear actions" at bounding box center [373, 434] width 138 height 25
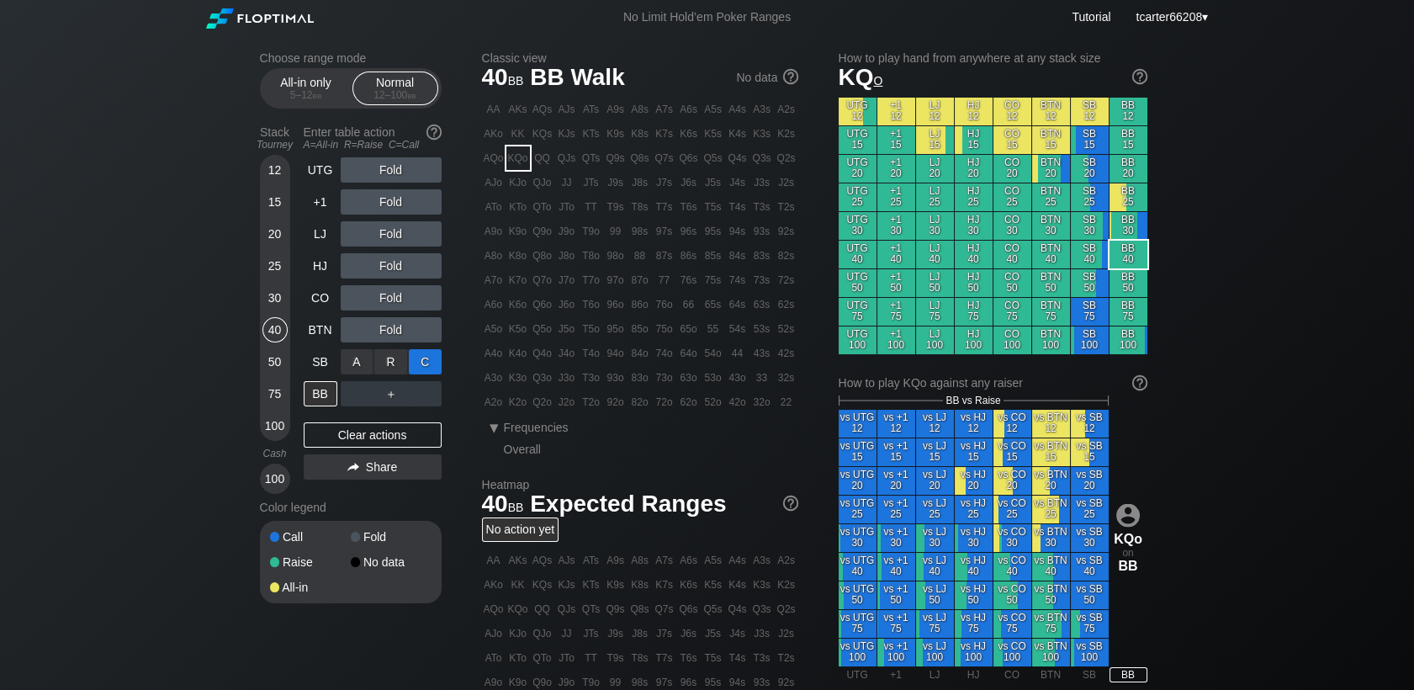
click at [422, 369] on div "C ✕" at bounding box center [425, 361] width 33 height 25
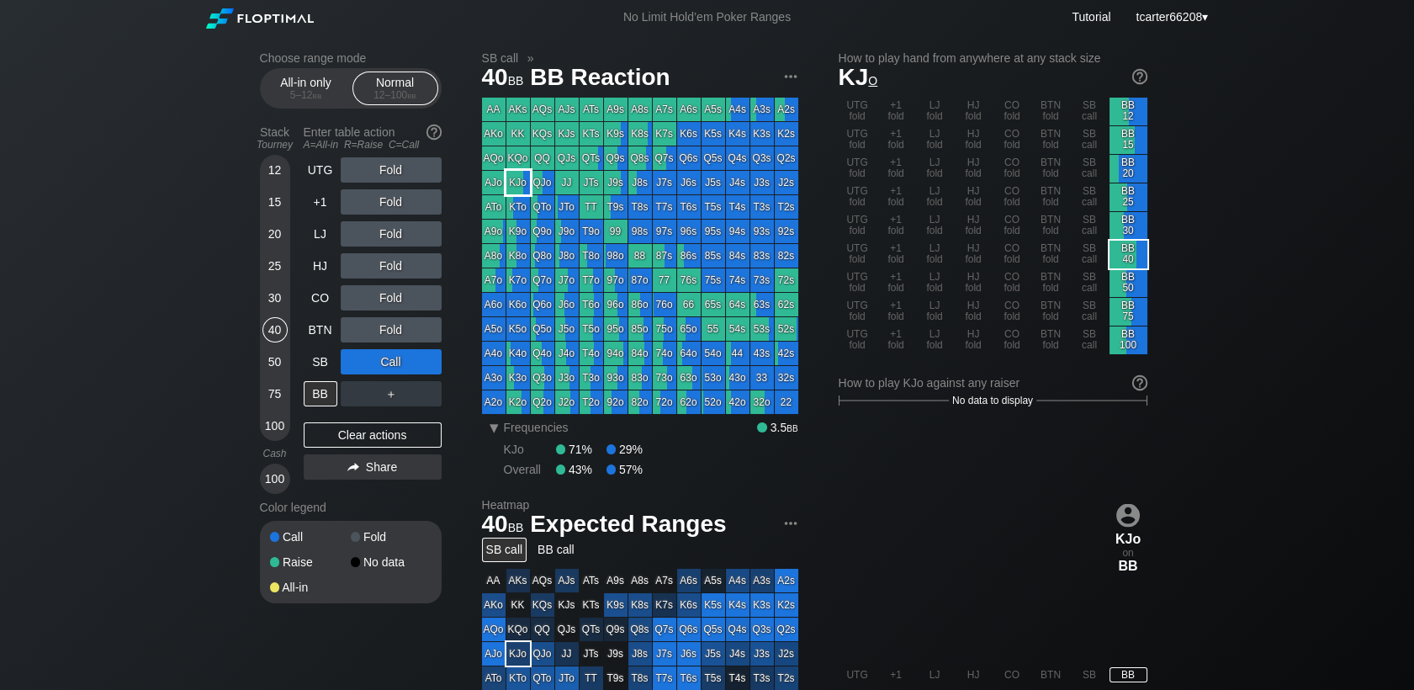
click at [521, 183] on div "KJo" at bounding box center [518, 183] width 24 height 24
drag, startPoint x: 262, startPoint y: 362, endPoint x: 280, endPoint y: 363, distance: 18.6
click at [267, 362] on div "50" at bounding box center [274, 361] width 25 height 25
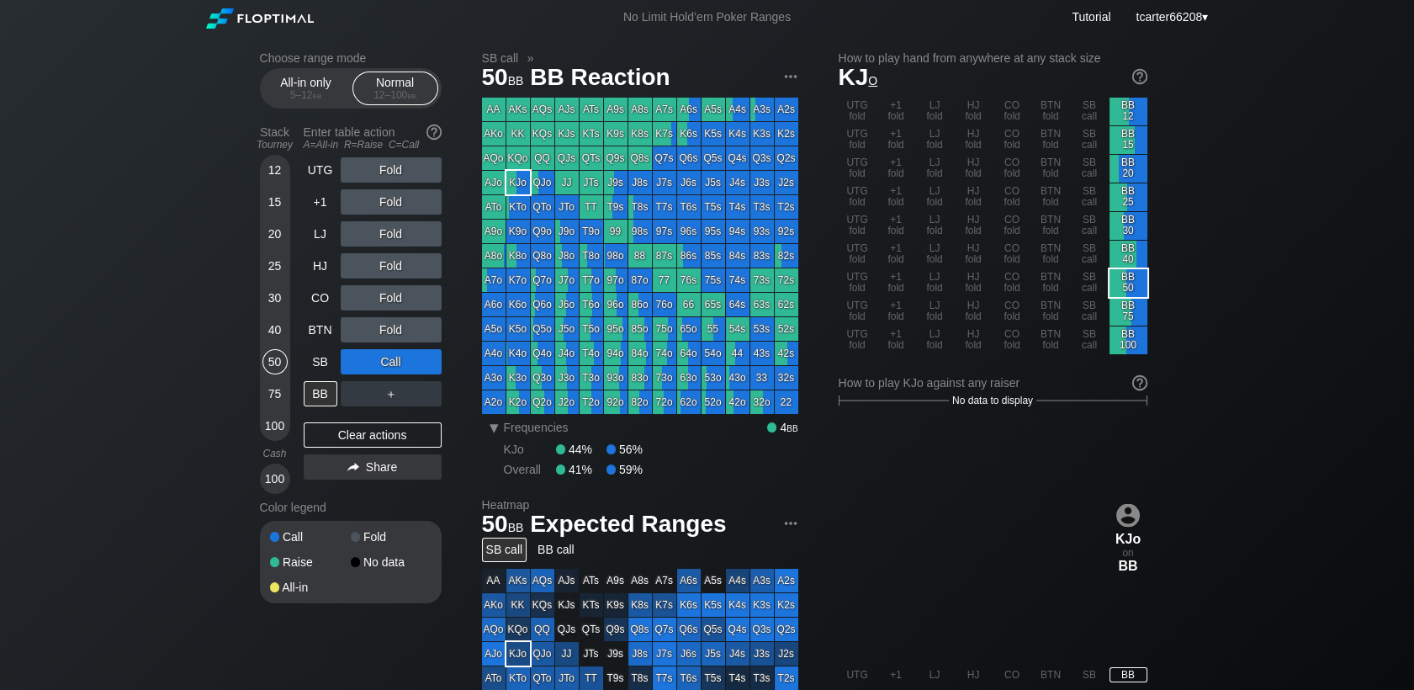
click at [374, 450] on div "UTG Fold +1 Fold LJ Fold HJ Fold CO Fold BTN Fold SB Call BB ＋ Clear actions Sh…" at bounding box center [373, 325] width 138 height 336
click at [374, 447] on div "Clear actions" at bounding box center [373, 434] width 138 height 25
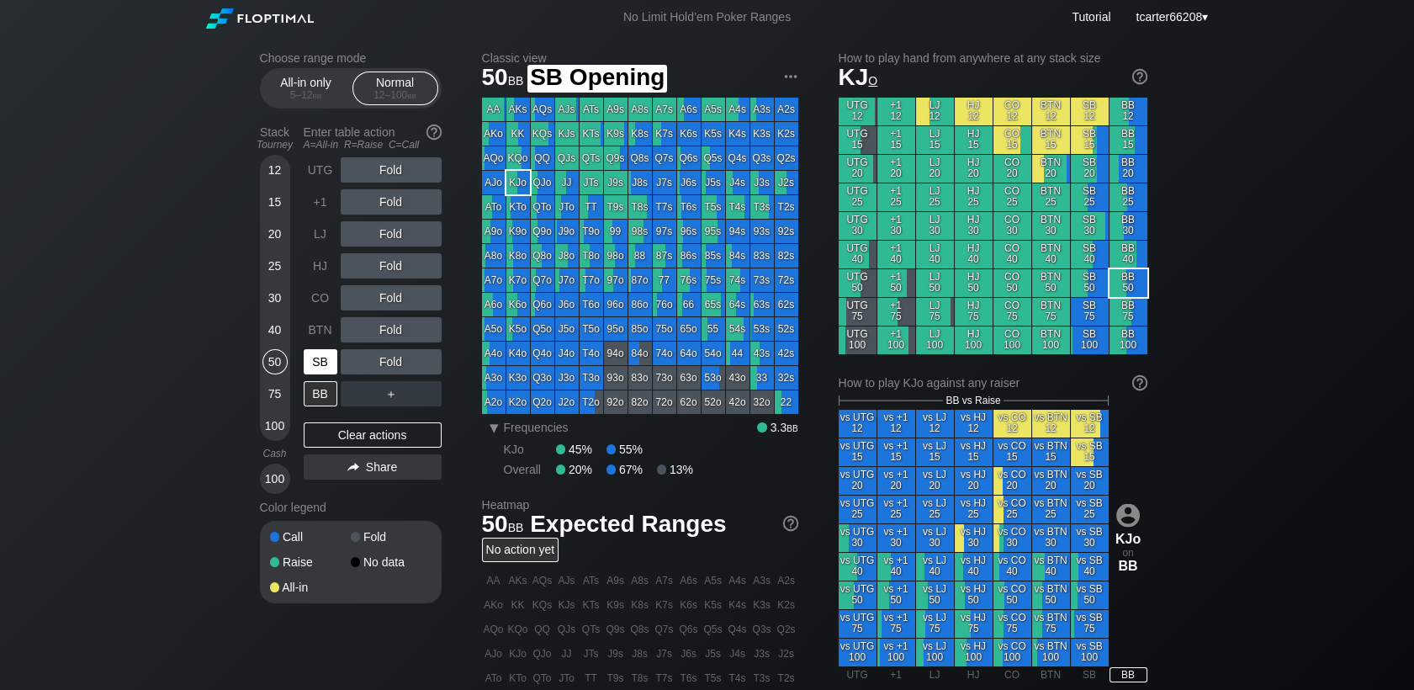
click at [327, 369] on div "SB" at bounding box center [321, 361] width 34 height 25
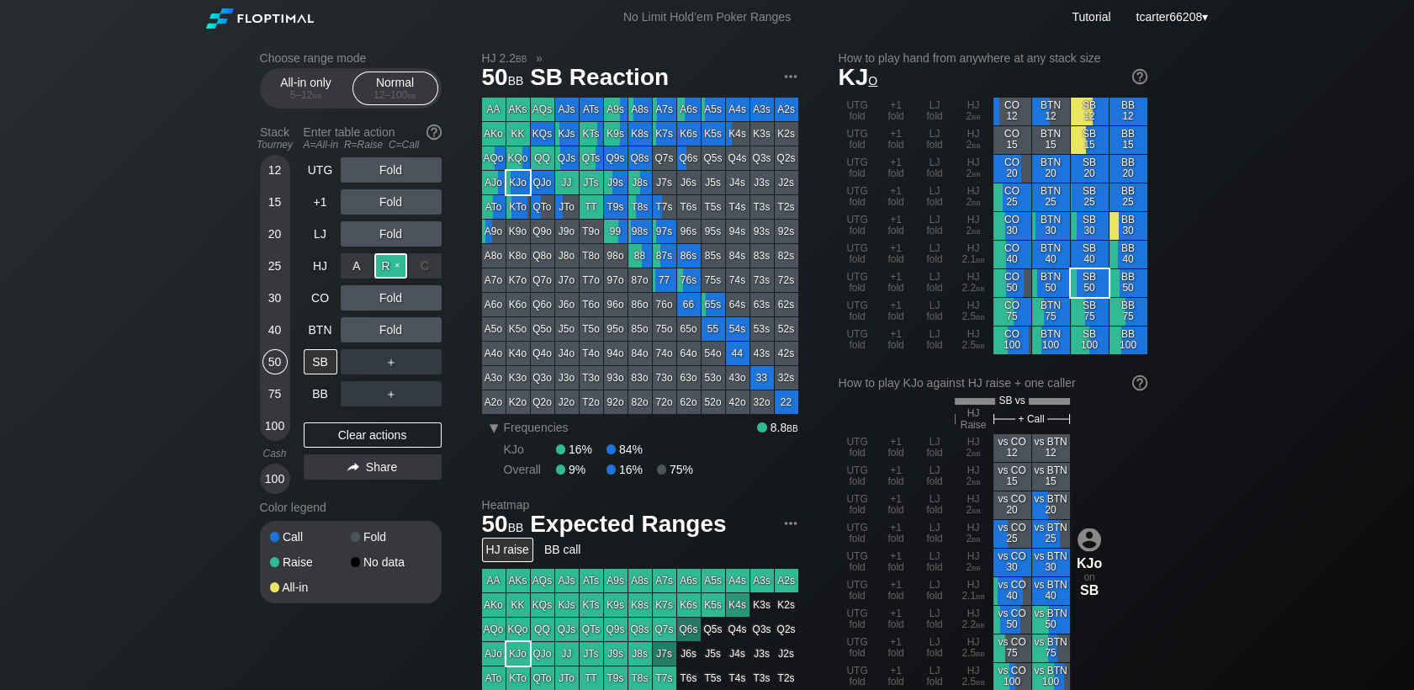
click at [383, 266] on div "R ✕" at bounding box center [390, 265] width 33 height 25
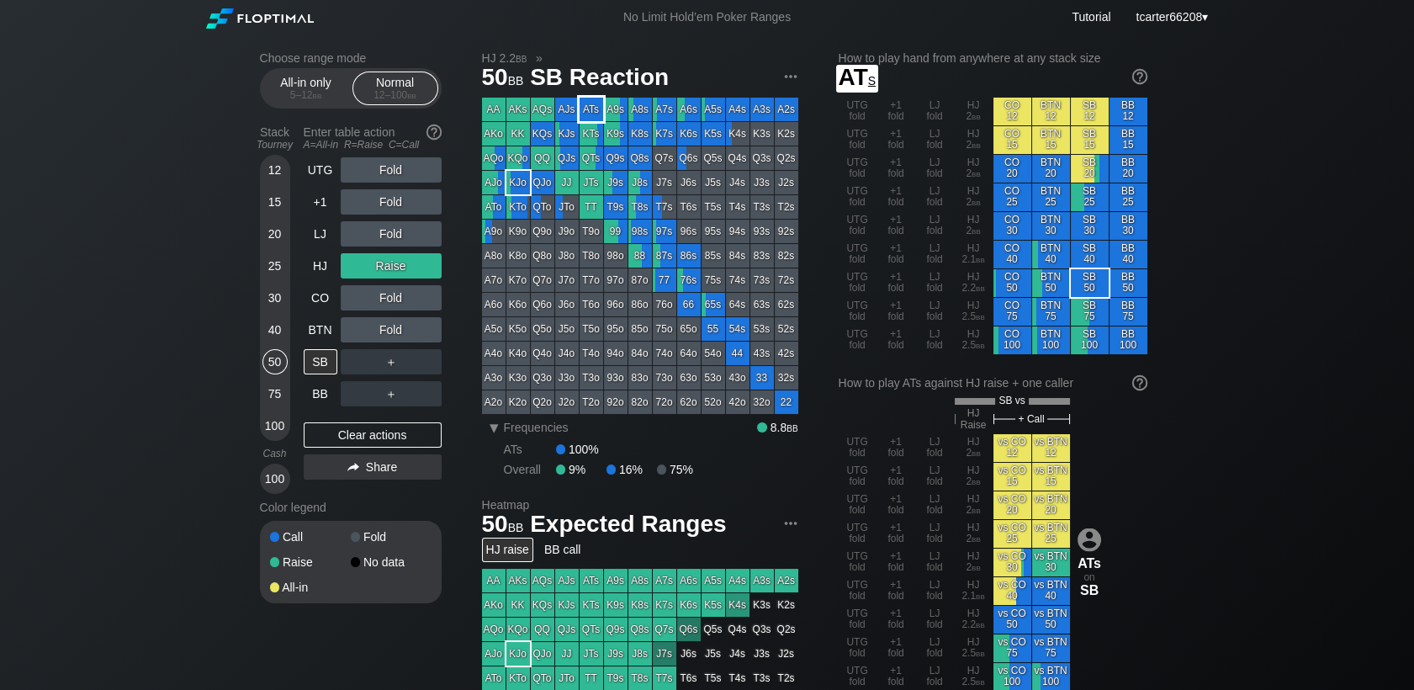
click at [591, 103] on div "ATs" at bounding box center [592, 110] width 24 height 24
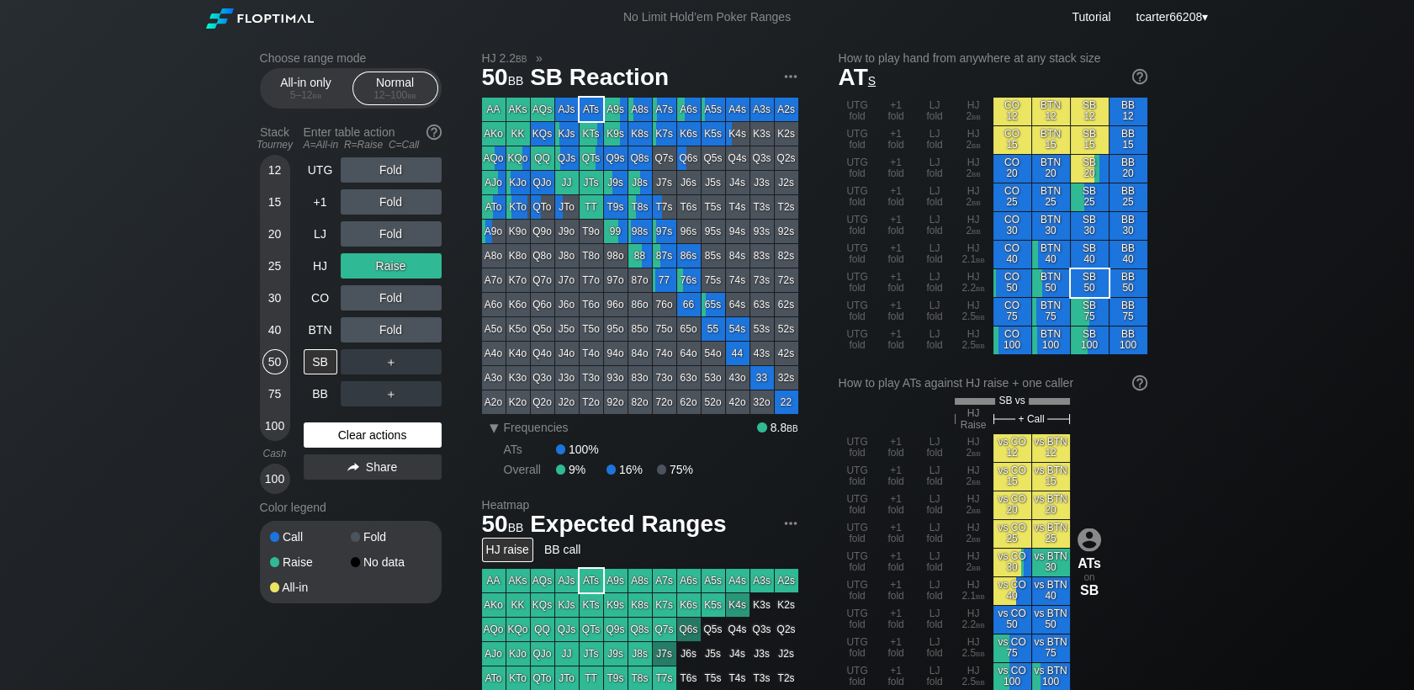
click at [339, 440] on div "Clear actions" at bounding box center [373, 434] width 138 height 25
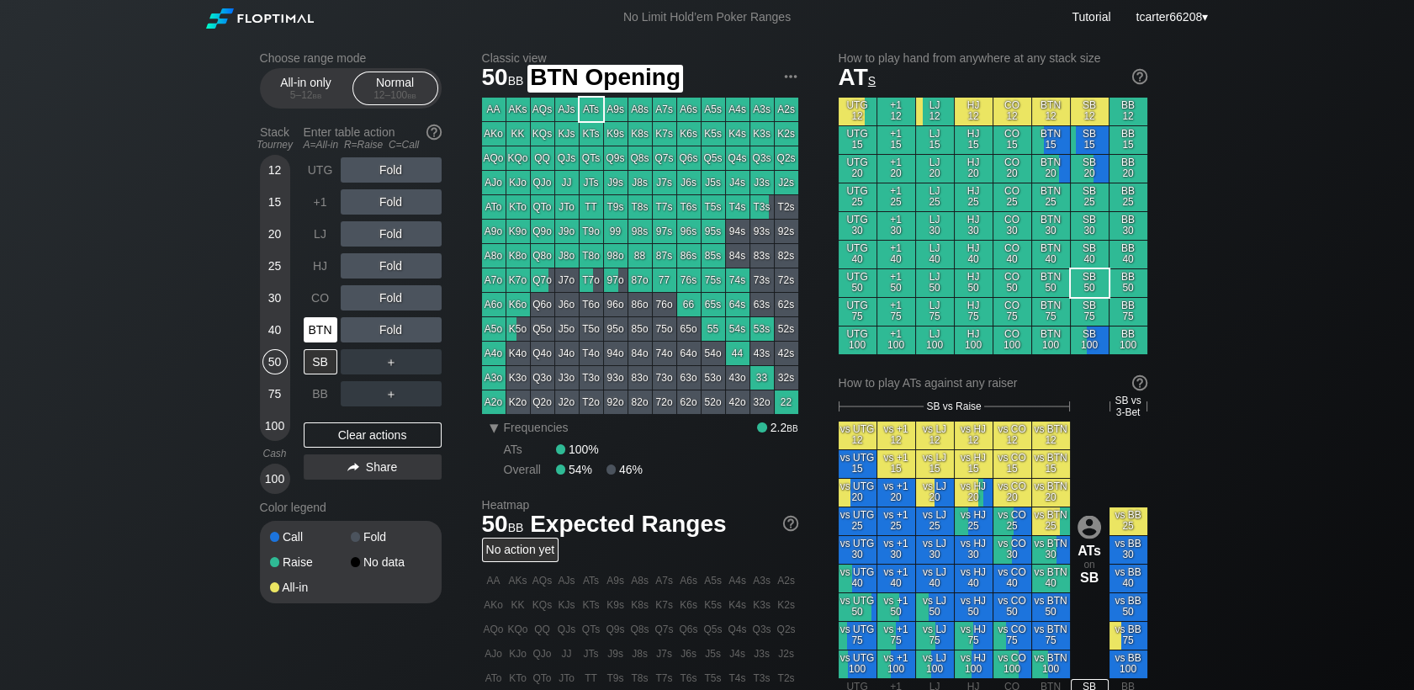
click at [304, 332] on div "BTN" at bounding box center [321, 329] width 34 height 25
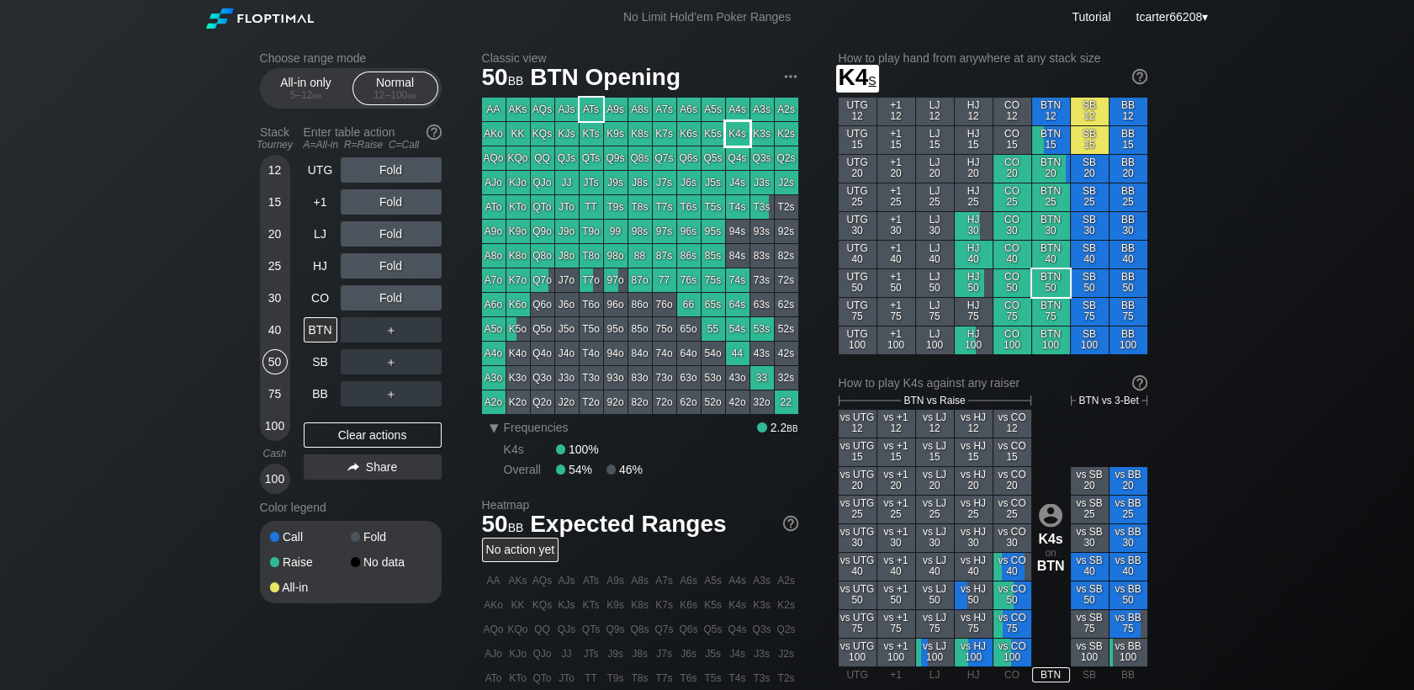
click at [734, 138] on div "K4s" at bounding box center [738, 134] width 24 height 24
click at [397, 239] on div "R ✕" at bounding box center [390, 233] width 33 height 25
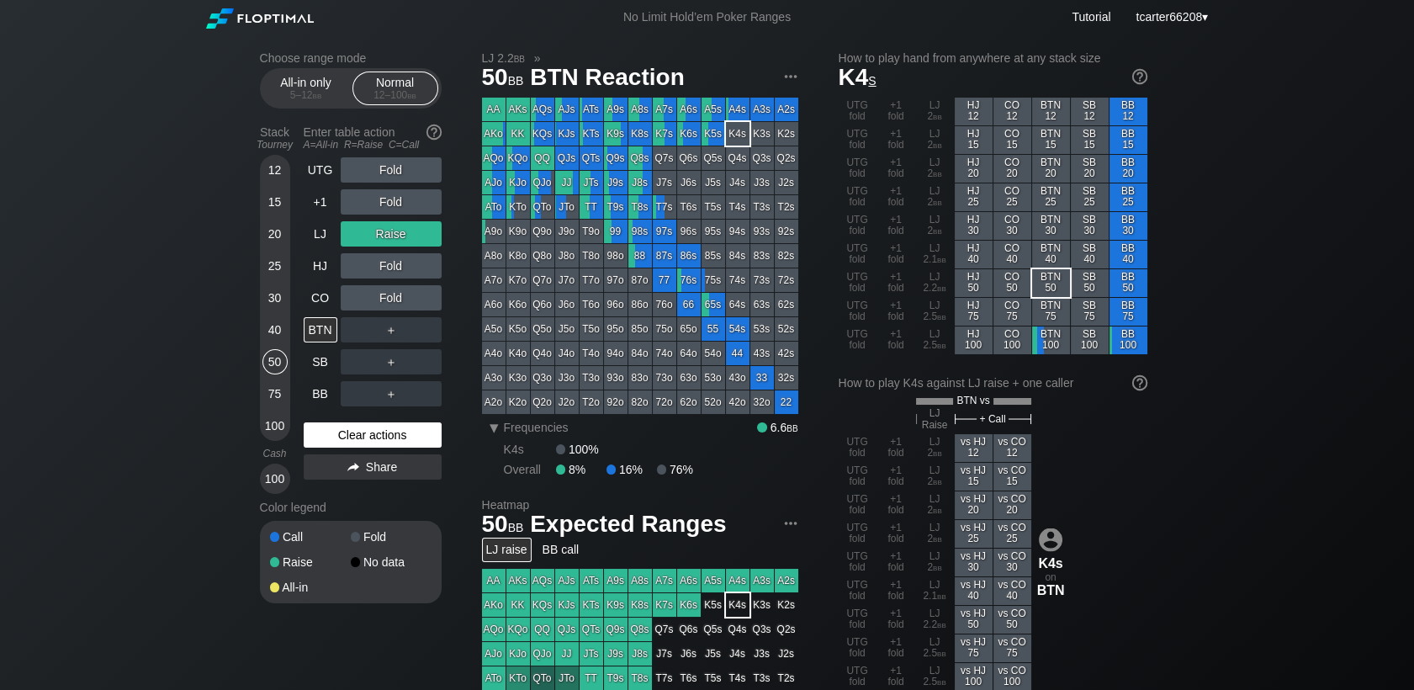
click at [377, 432] on div "Clear actions" at bounding box center [373, 434] width 138 height 25
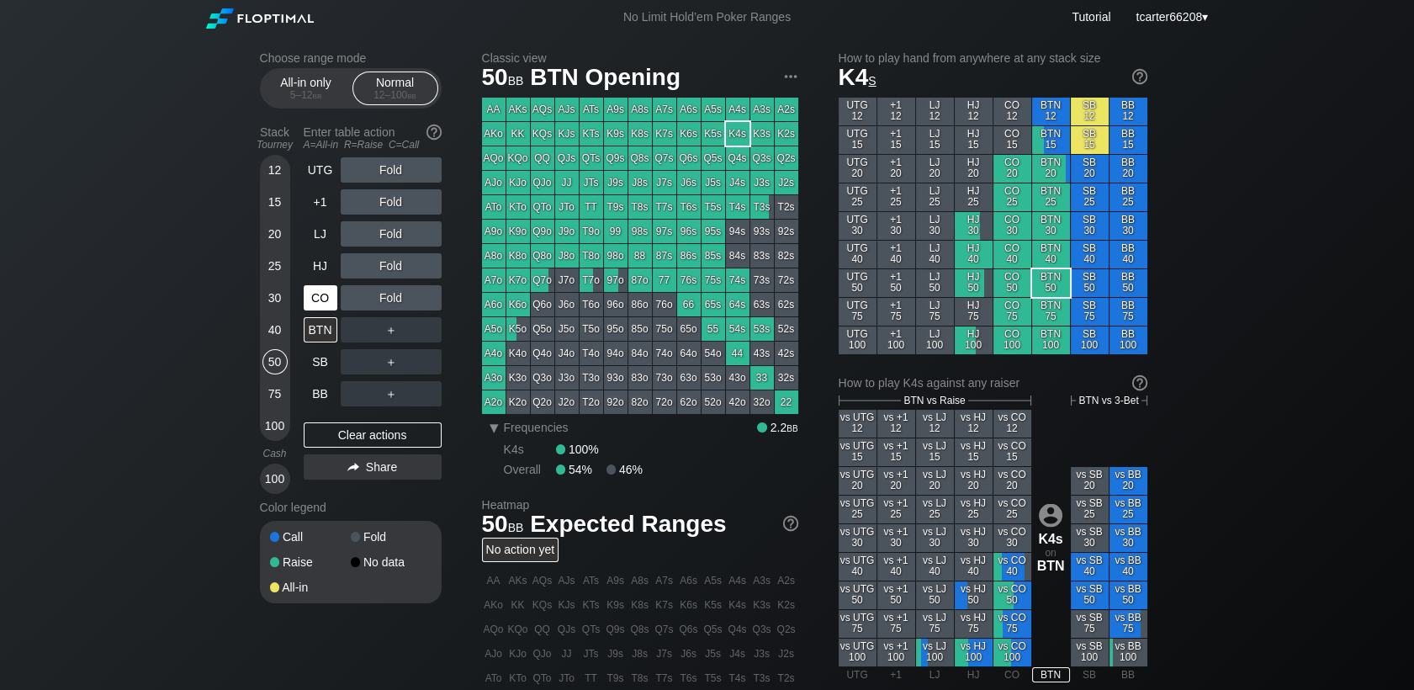
drag, startPoint x: 276, startPoint y: 332, endPoint x: 310, endPoint y: 296, distance: 49.4
click at [276, 332] on div "40" at bounding box center [274, 329] width 25 height 25
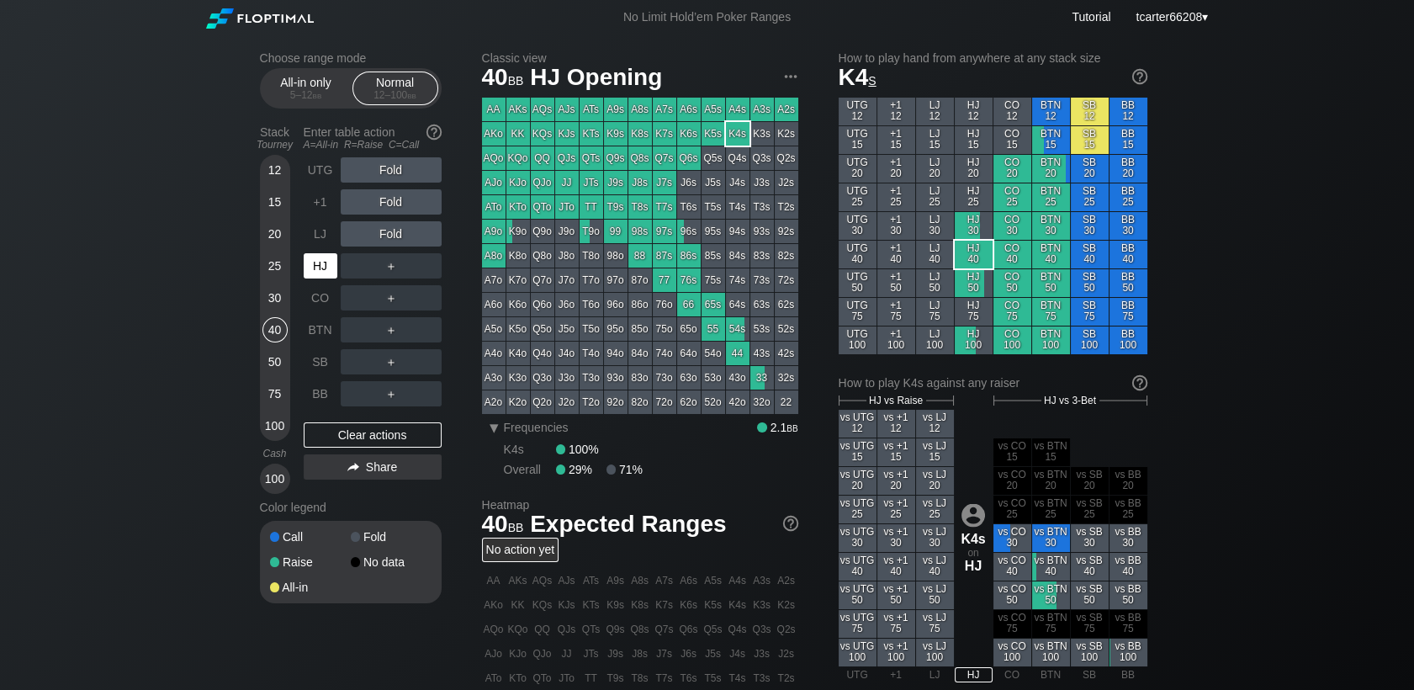
click at [316, 266] on div "HJ" at bounding box center [321, 265] width 34 height 25
click at [373, 265] on div "＋" at bounding box center [391, 265] width 101 height 25
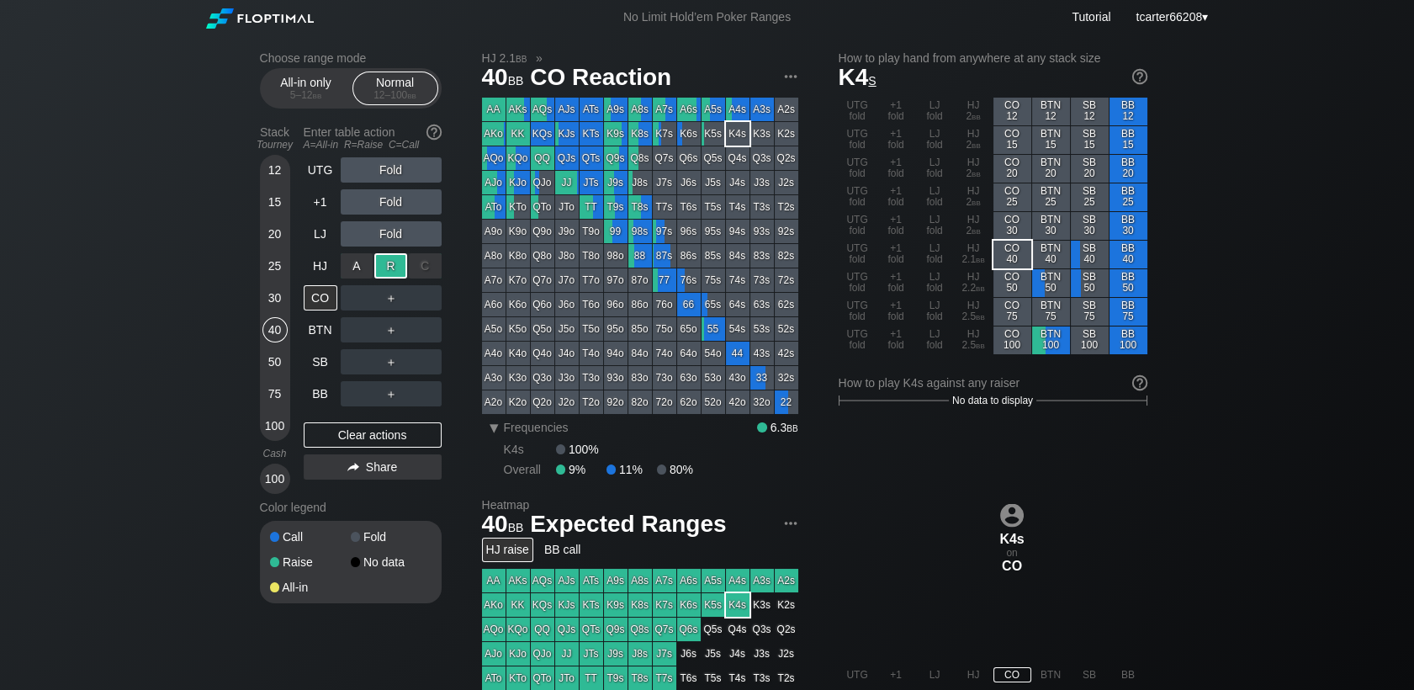
drag, startPoint x: 384, startPoint y: 269, endPoint x: 384, endPoint y: 283, distance: 14.3
click at [384, 269] on div "R ✕" at bounding box center [390, 265] width 33 height 25
click at [384, 301] on div "R ✕" at bounding box center [390, 297] width 33 height 25
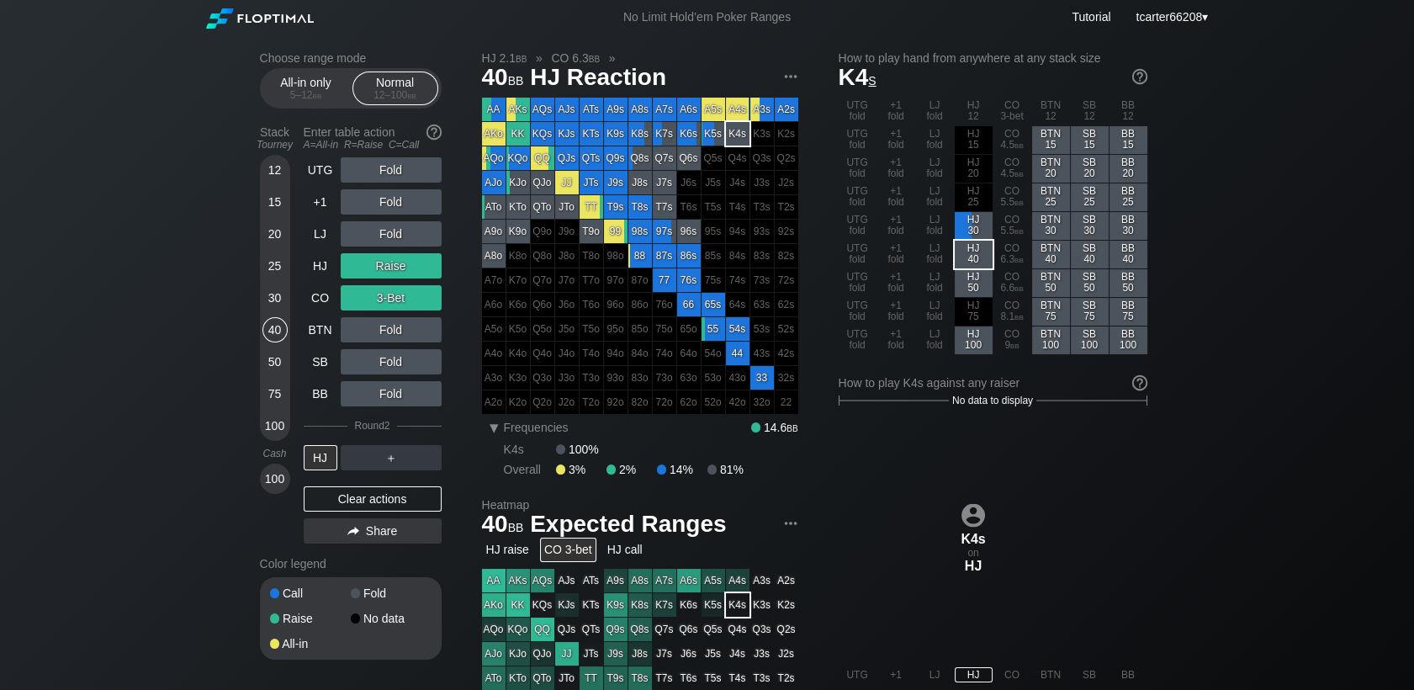
click at [387, 485] on div "UTG Fold +1 Fold LJ Fold HJ Raise CO 3-Bet BTN Fold SB Fold BB Fold Round 2 HJ …" at bounding box center [373, 353] width 138 height 393
click at [374, 495] on div "Clear actions" at bounding box center [373, 498] width 138 height 25
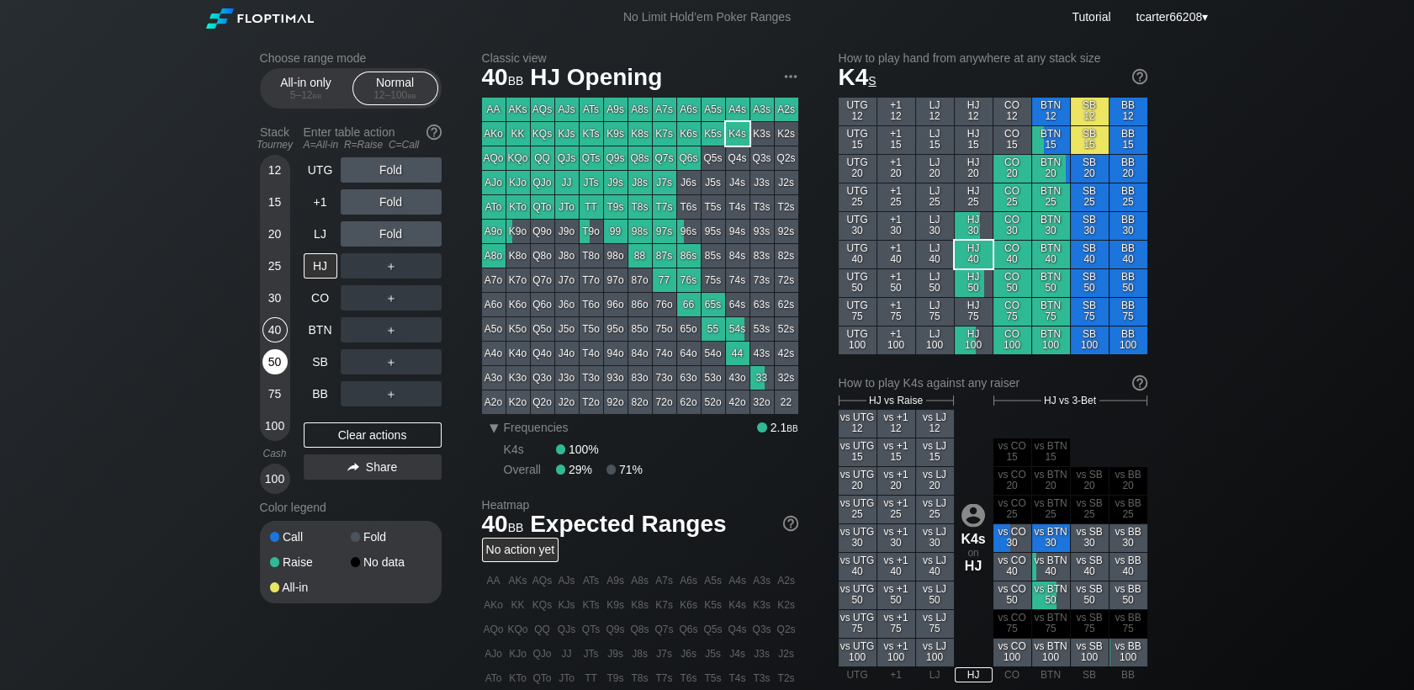
click at [270, 367] on div "50" at bounding box center [274, 361] width 25 height 25
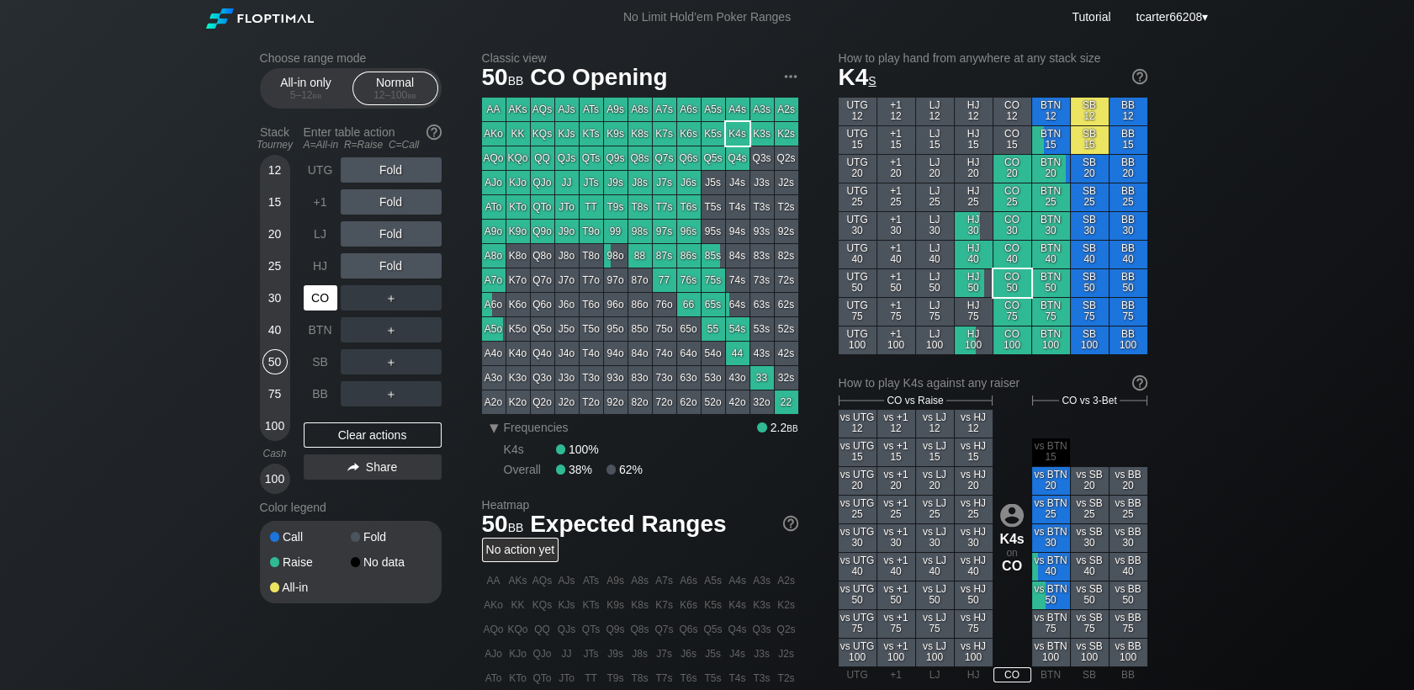
click at [320, 310] on div "CO" at bounding box center [321, 297] width 34 height 25
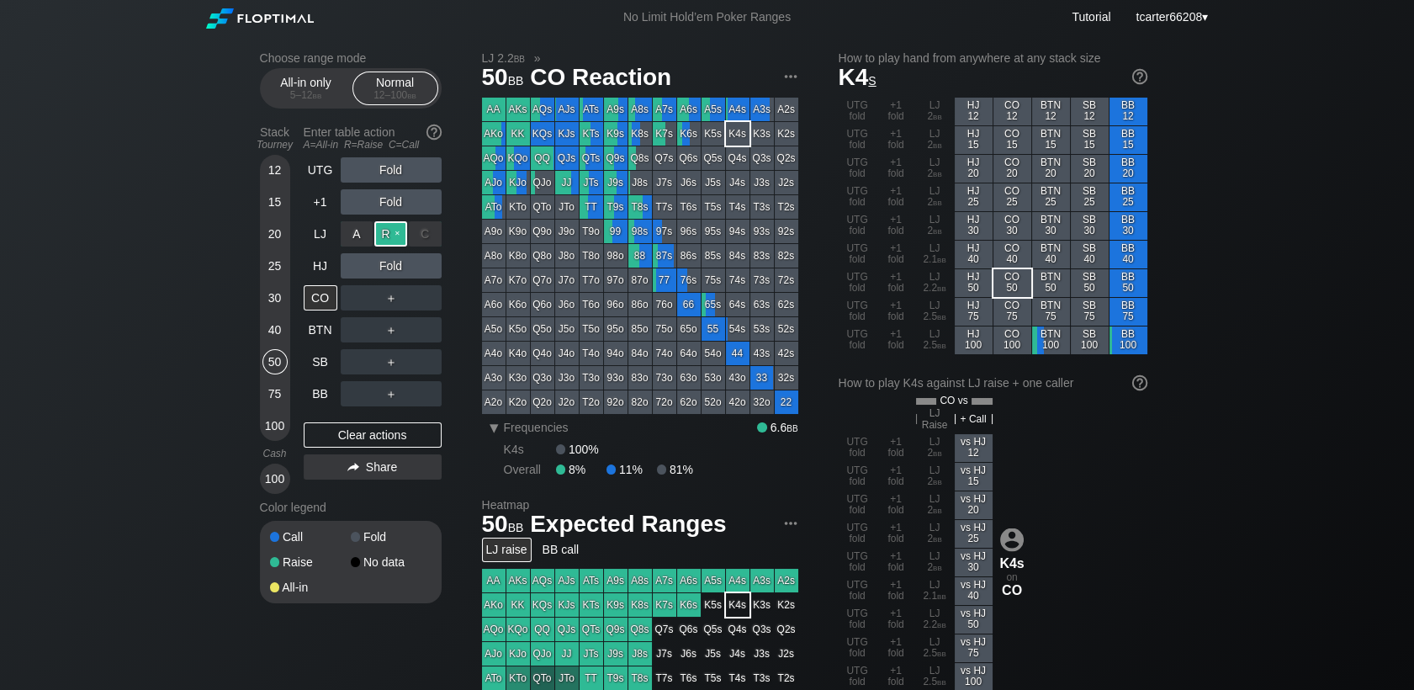
click at [399, 236] on div "R ✕" at bounding box center [390, 233] width 33 height 25
click at [405, 439] on div "Clear actions" at bounding box center [373, 434] width 138 height 25
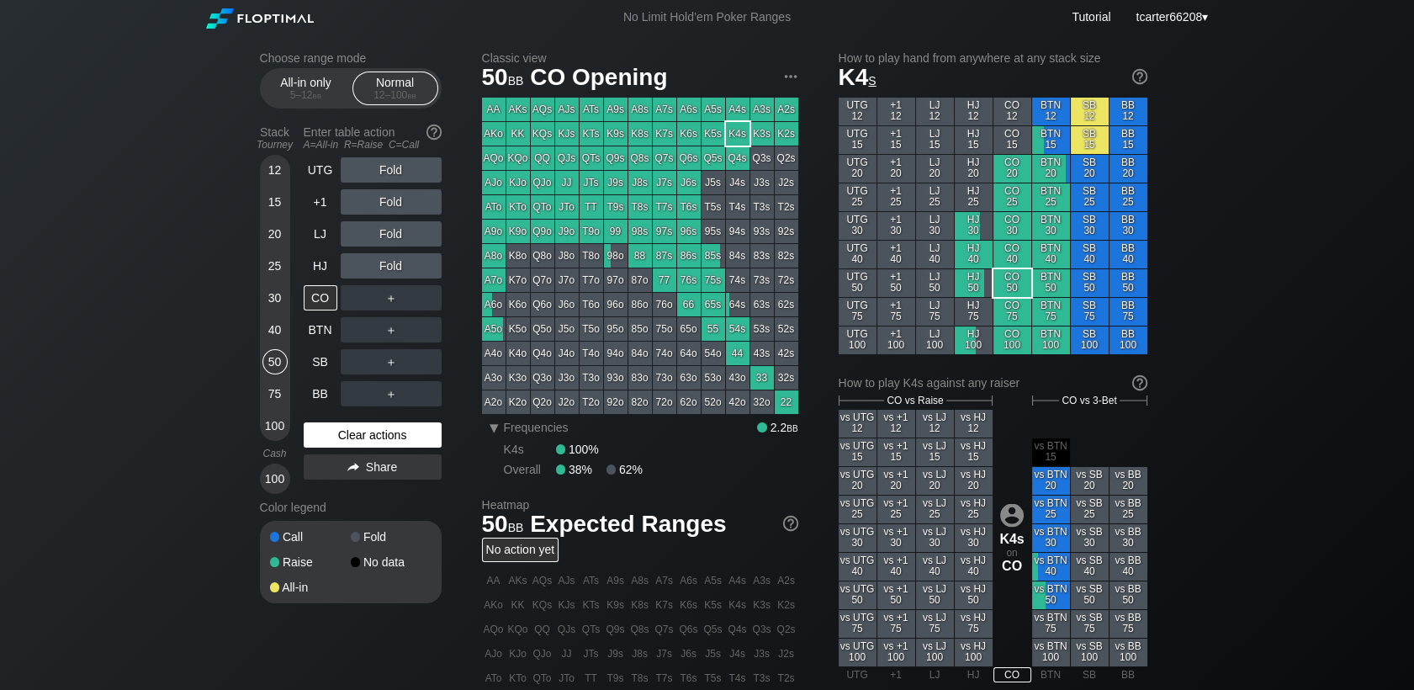
click at [410, 438] on div "Clear actions" at bounding box center [373, 434] width 138 height 25
click at [274, 327] on div "40" at bounding box center [274, 329] width 25 height 25
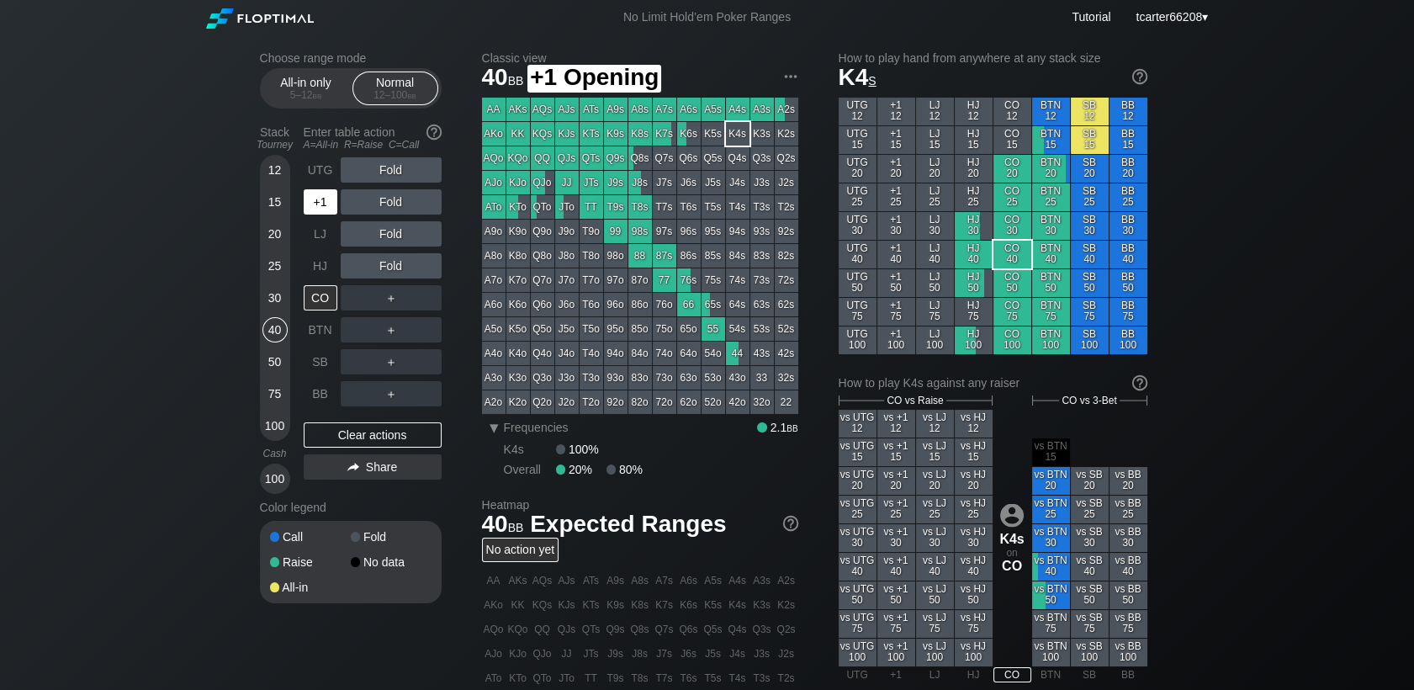
click at [318, 202] on div "+1" at bounding box center [321, 201] width 34 height 25
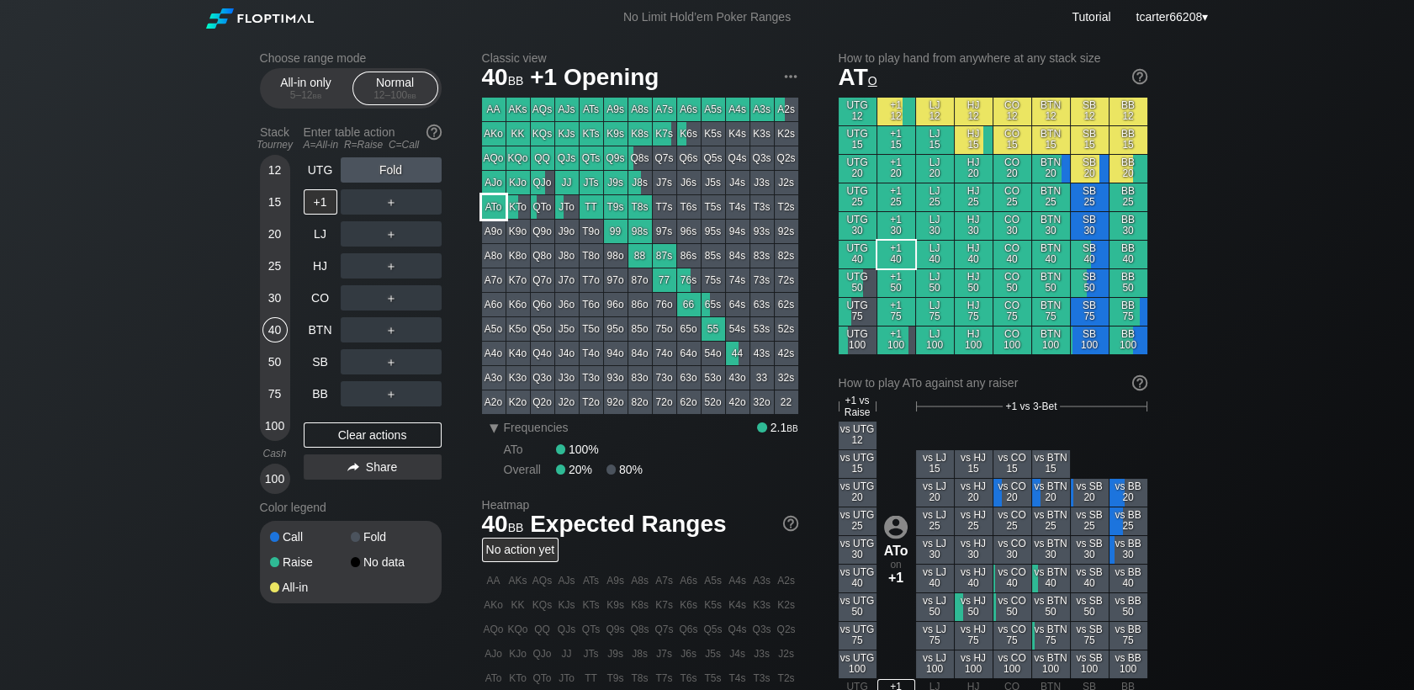
click at [492, 205] on div "ATo" at bounding box center [494, 207] width 24 height 24
drag, startPoint x: 275, startPoint y: 363, endPoint x: 289, endPoint y: 367, distance: 14.9
click at [275, 363] on div "50" at bounding box center [274, 361] width 25 height 25
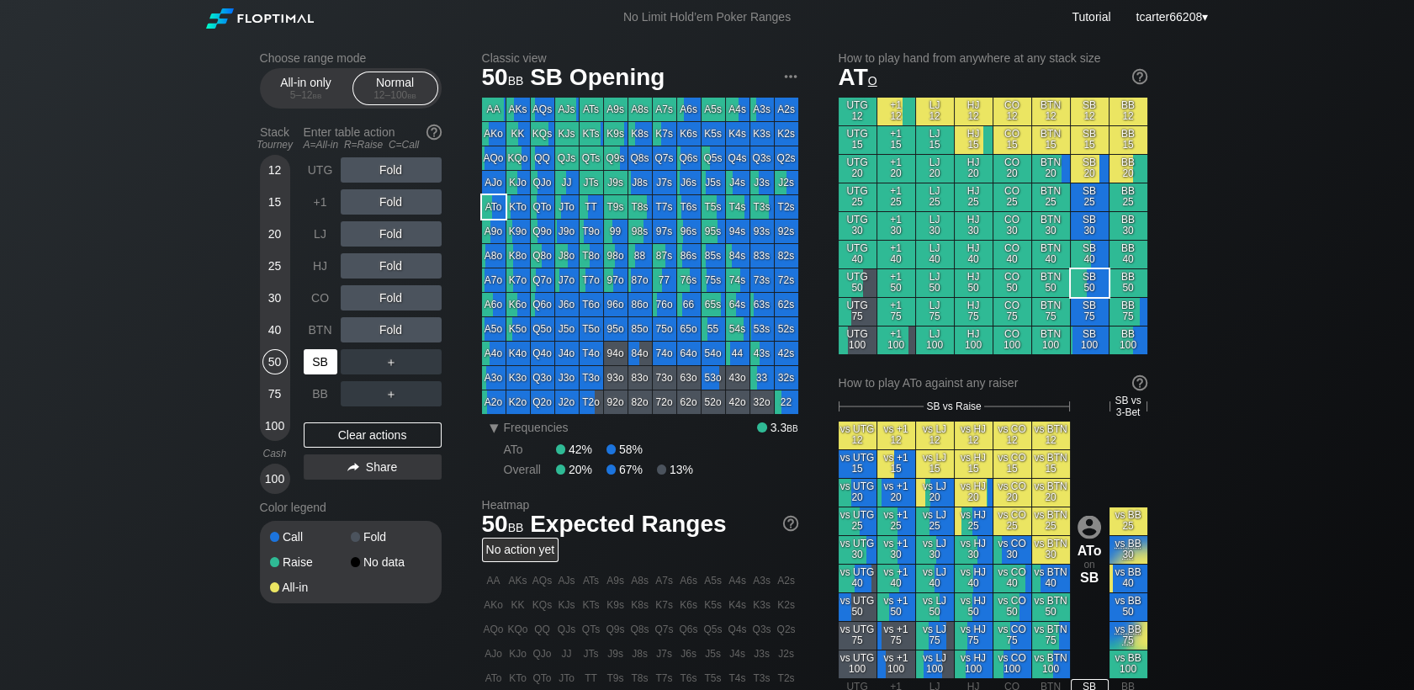
click at [316, 367] on div "SB" at bounding box center [321, 361] width 34 height 25
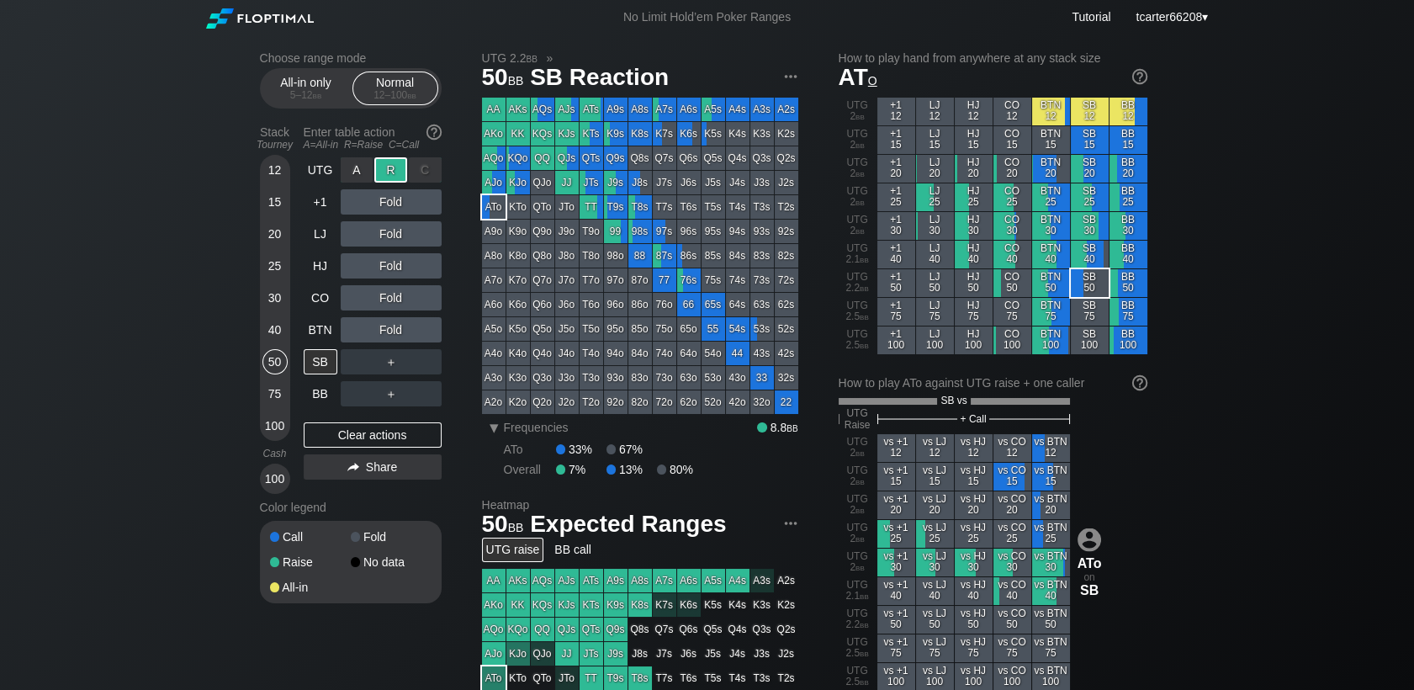
click at [384, 180] on div "R ✕" at bounding box center [390, 169] width 33 height 25
click at [353, 437] on div "Clear actions" at bounding box center [373, 434] width 138 height 25
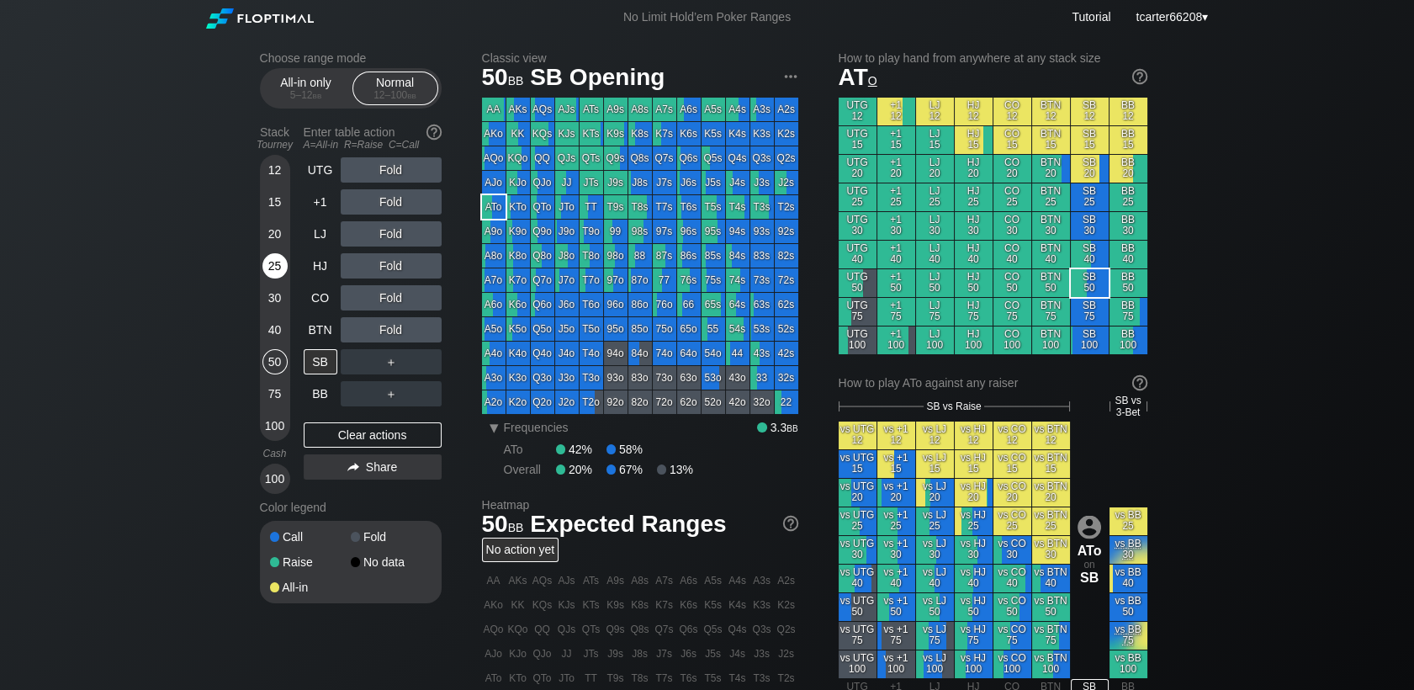
drag, startPoint x: 262, startPoint y: 266, endPoint x: 276, endPoint y: 266, distance: 14.3
click at [262, 266] on div "25" at bounding box center [274, 265] width 25 height 25
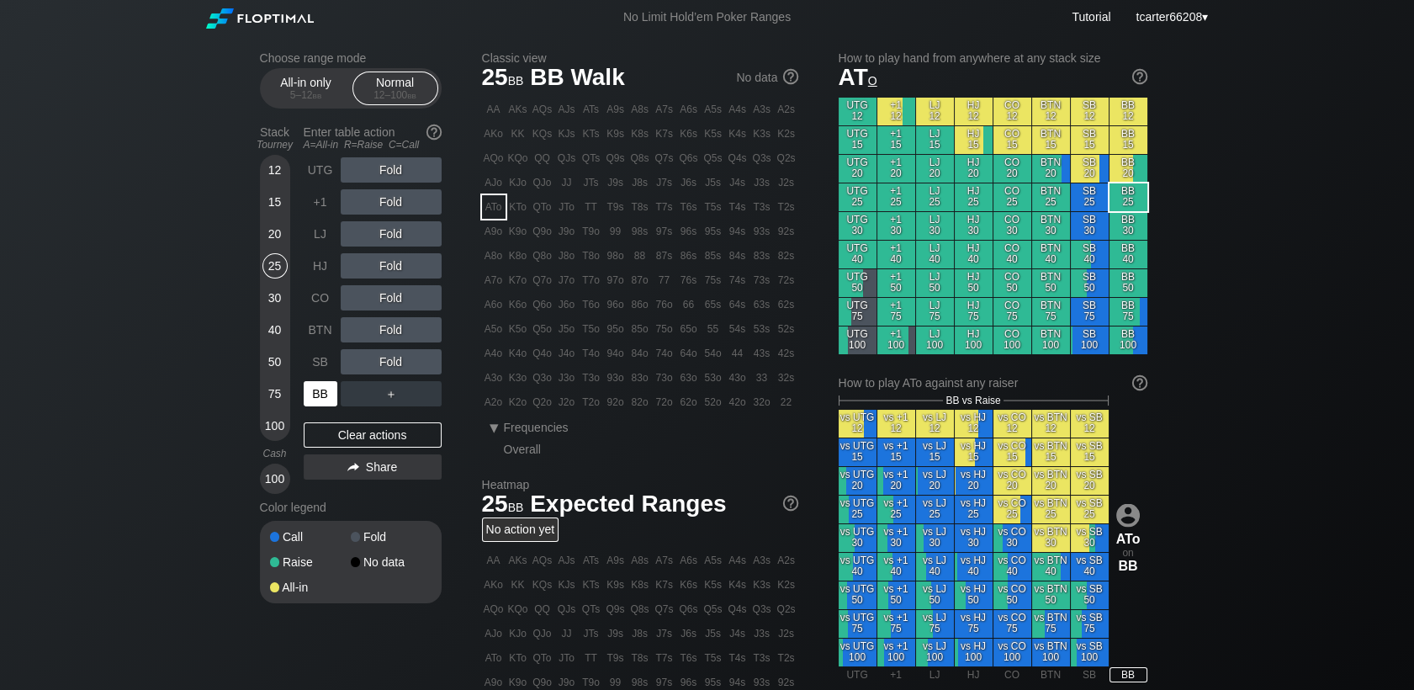
click at [316, 394] on div "BB" at bounding box center [321, 393] width 34 height 25
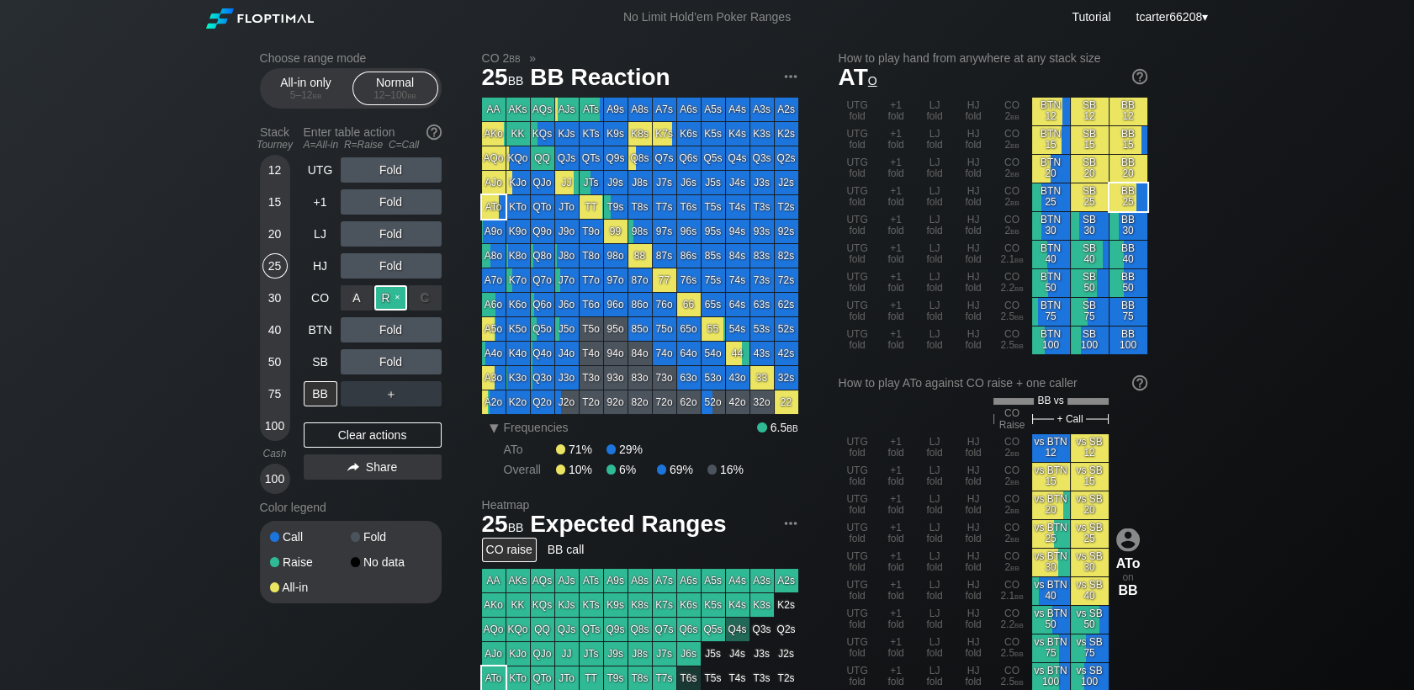
click at [388, 291] on div "R ✕" at bounding box center [390, 297] width 33 height 25
drag, startPoint x: 410, startPoint y: 313, endPoint x: 421, endPoint y: 326, distance: 16.8
click at [421, 326] on div "C ✕" at bounding box center [425, 329] width 33 height 25
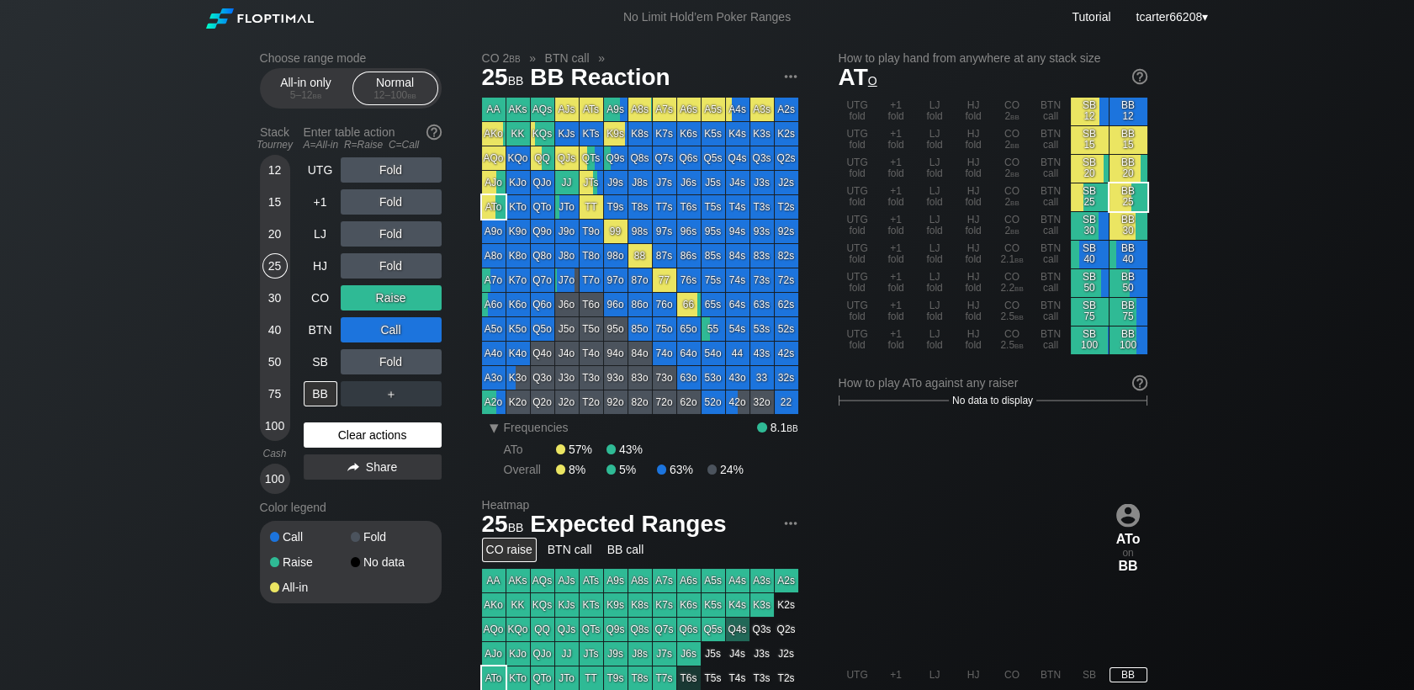
click at [418, 430] on div "Clear actions" at bounding box center [373, 434] width 138 height 25
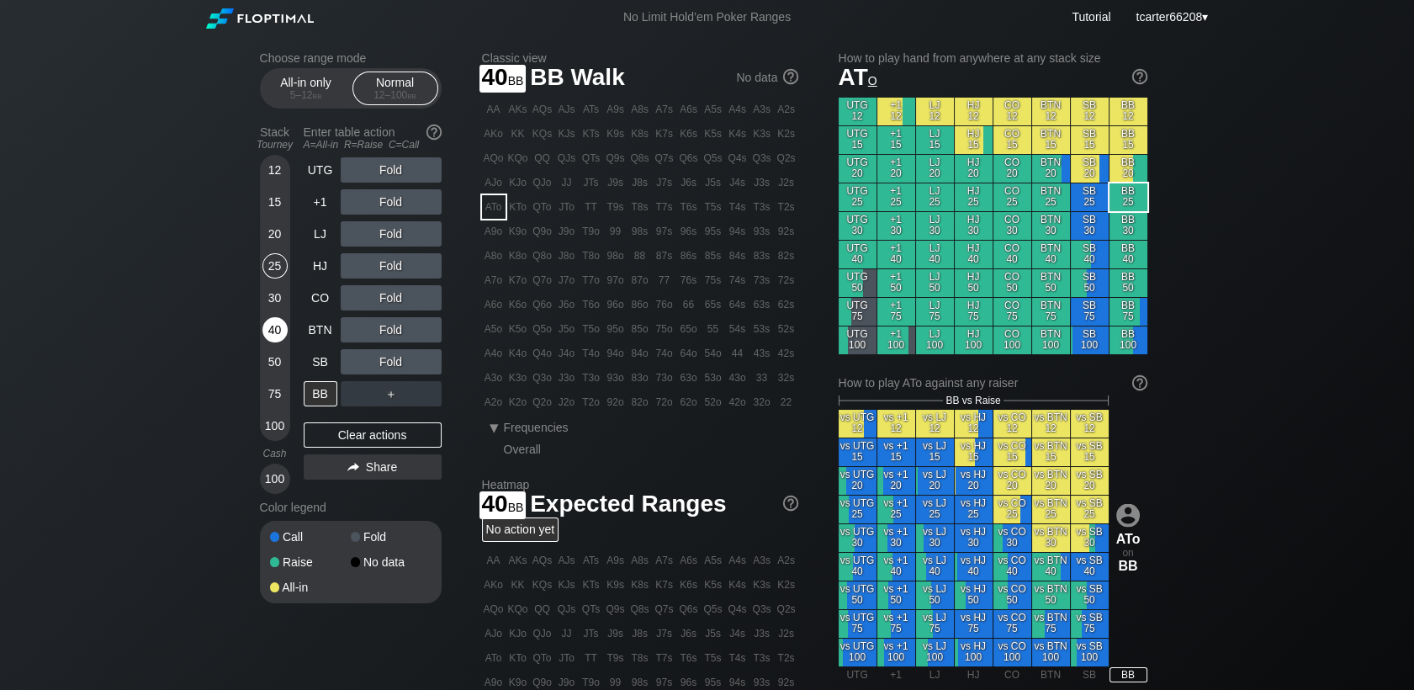
click at [278, 338] on div "40" at bounding box center [274, 329] width 25 height 25
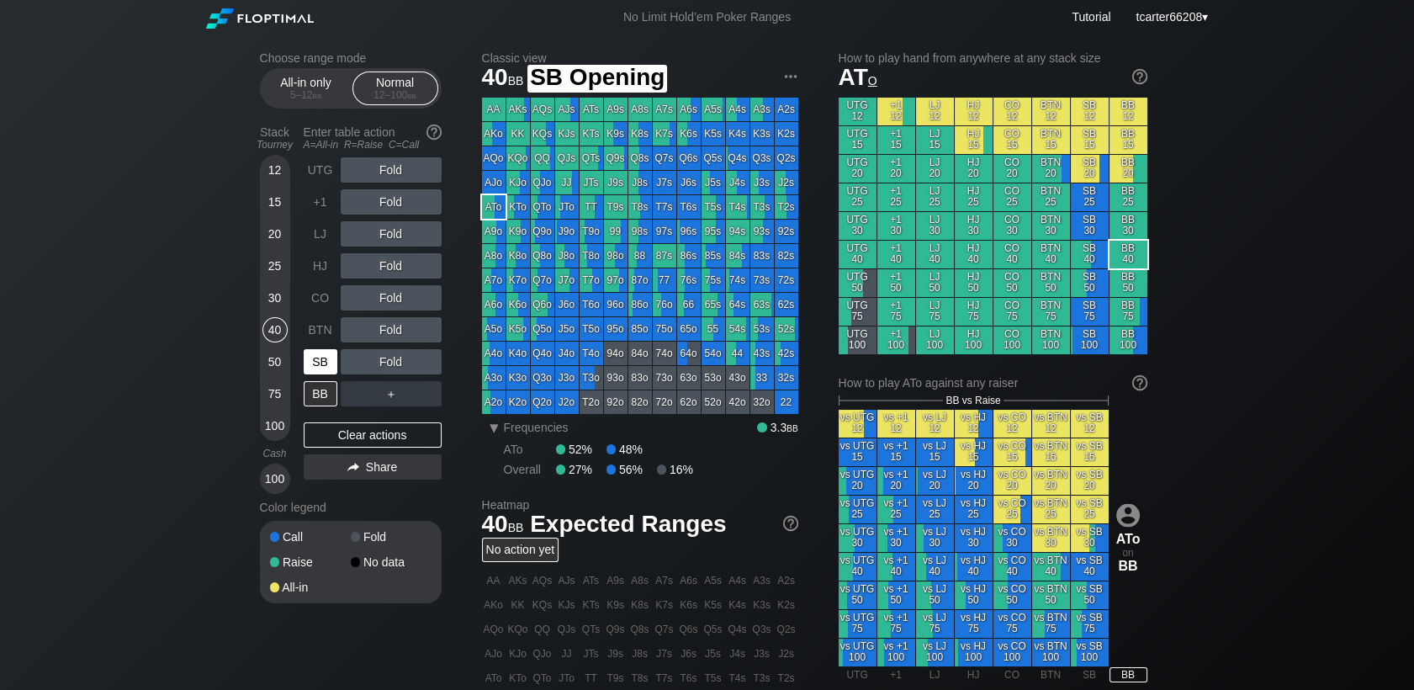
click at [320, 378] on div "SB" at bounding box center [322, 362] width 37 height 32
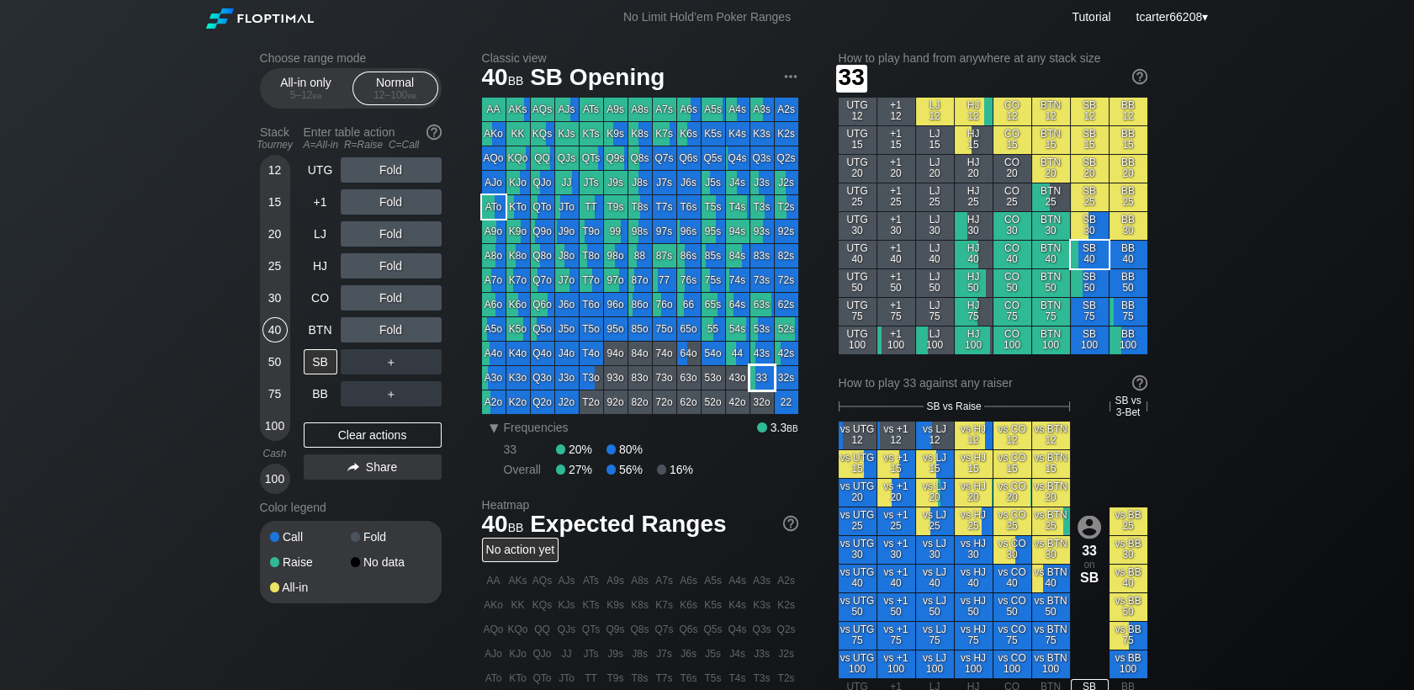
click at [751, 379] on div "33" at bounding box center [762, 378] width 24 height 24
click at [395, 244] on div "Fold" at bounding box center [391, 233] width 101 height 25
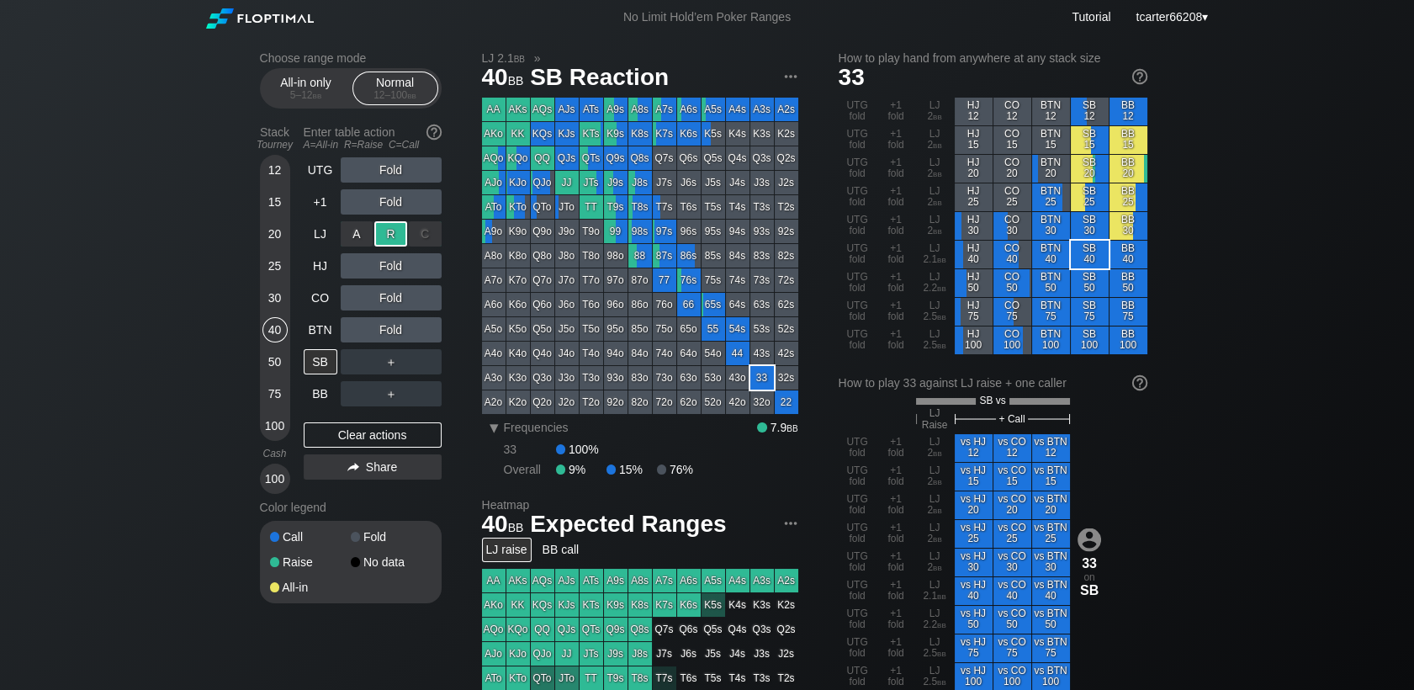
click at [395, 244] on div "R ✕" at bounding box center [390, 233] width 33 height 25
click at [429, 315] on div "A ✕ R ✕ C ✕ Fold" at bounding box center [391, 329] width 101 height 39
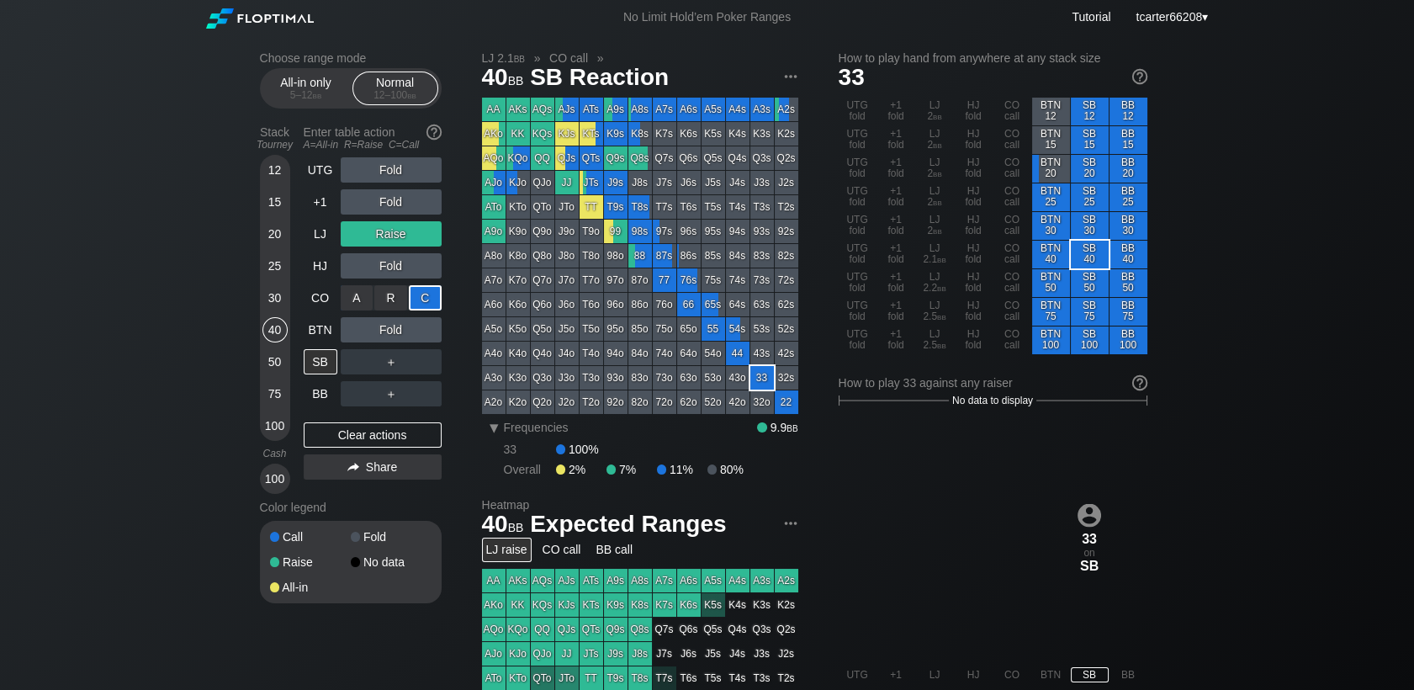
click at [424, 309] on div "C ✕" at bounding box center [425, 297] width 33 height 25
click at [407, 439] on div "Clear actions" at bounding box center [373, 434] width 138 height 25
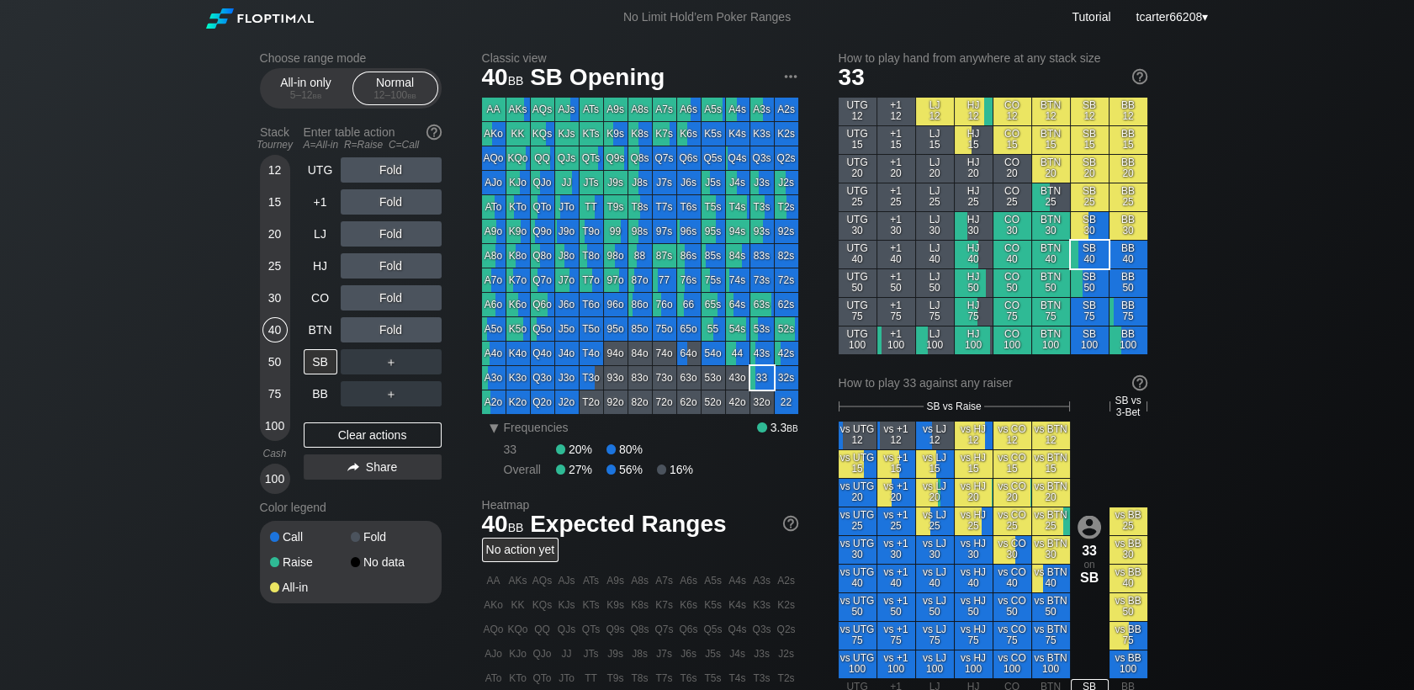
click at [280, 264] on div "25" at bounding box center [274, 265] width 25 height 25
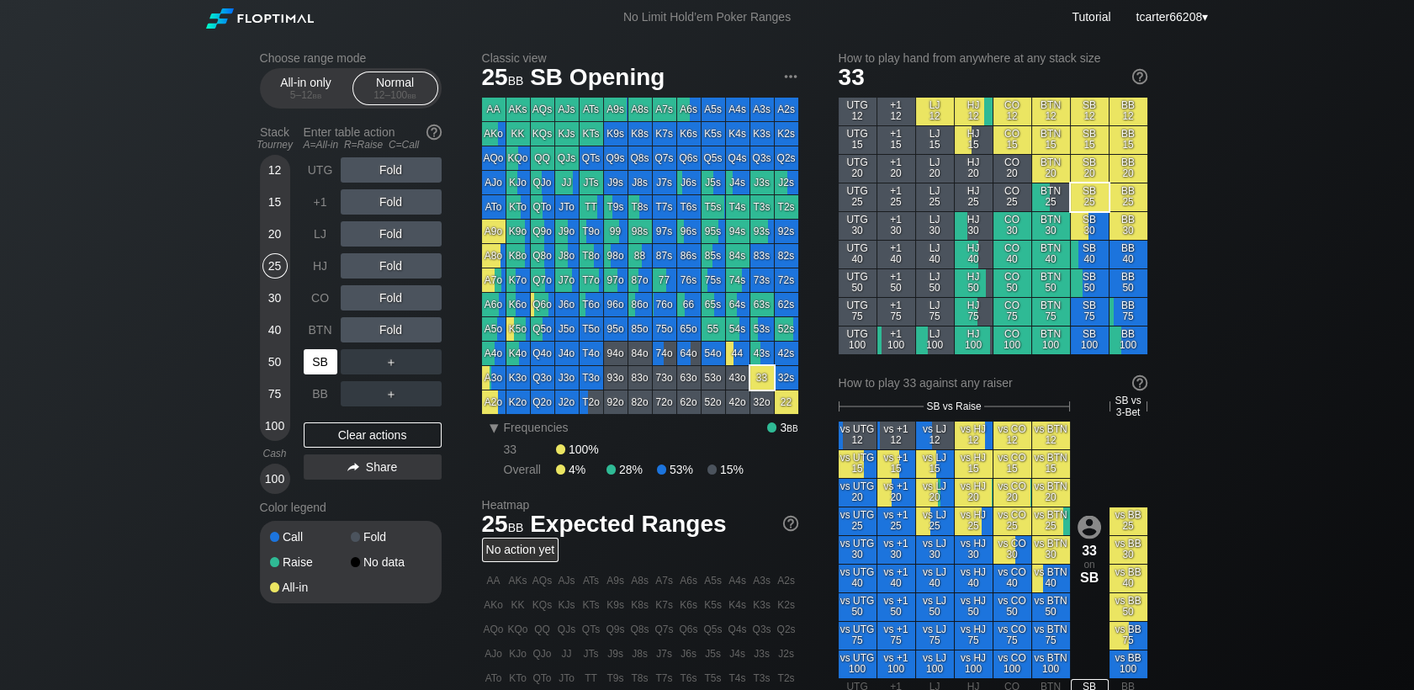
click at [337, 363] on div "SB" at bounding box center [322, 362] width 37 height 32
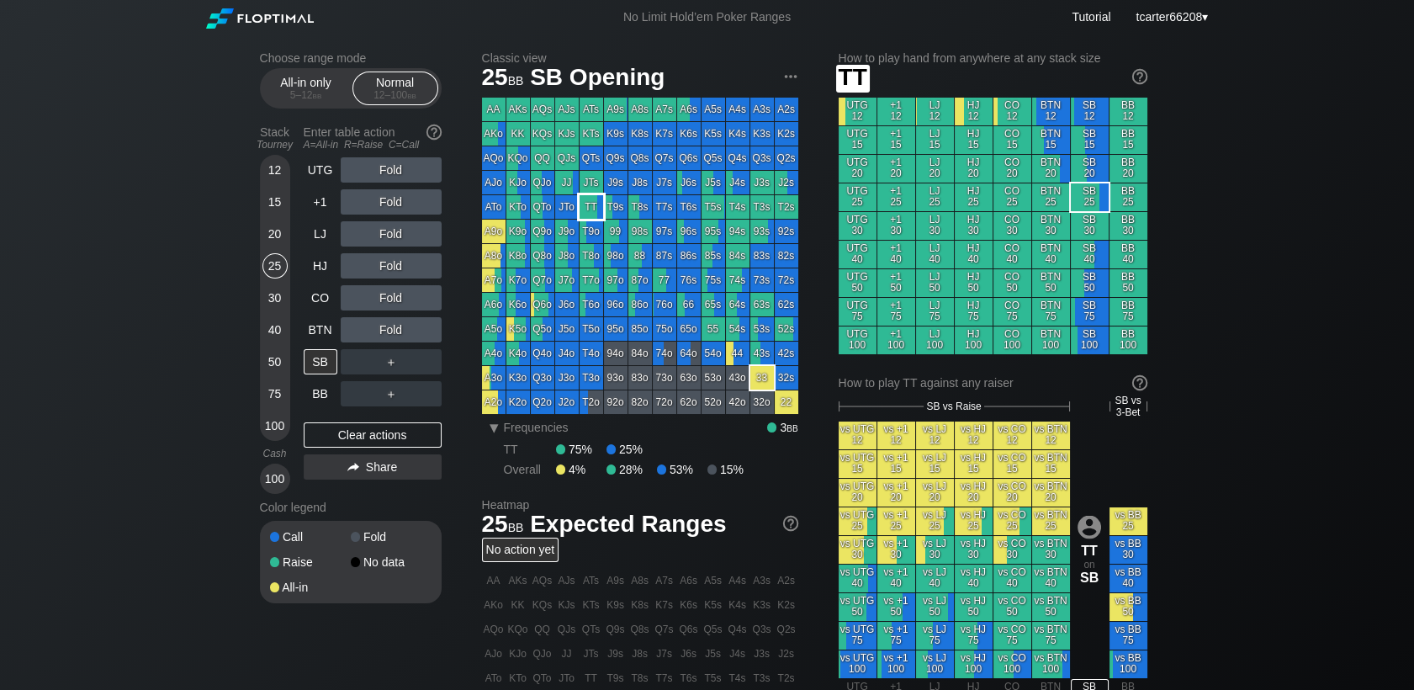
click at [589, 204] on div "TT" at bounding box center [592, 207] width 24 height 24
click at [272, 358] on div "50" at bounding box center [274, 361] width 25 height 25
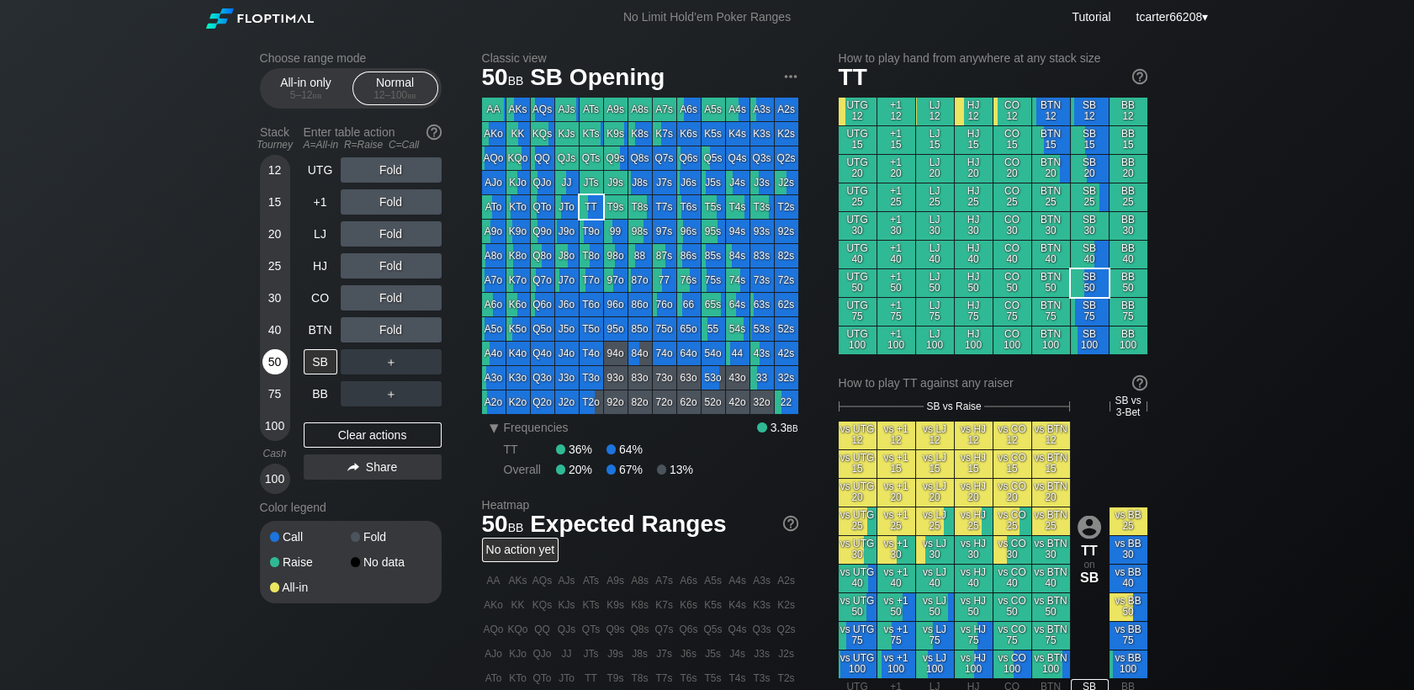
click at [275, 360] on div "50" at bounding box center [274, 361] width 25 height 25
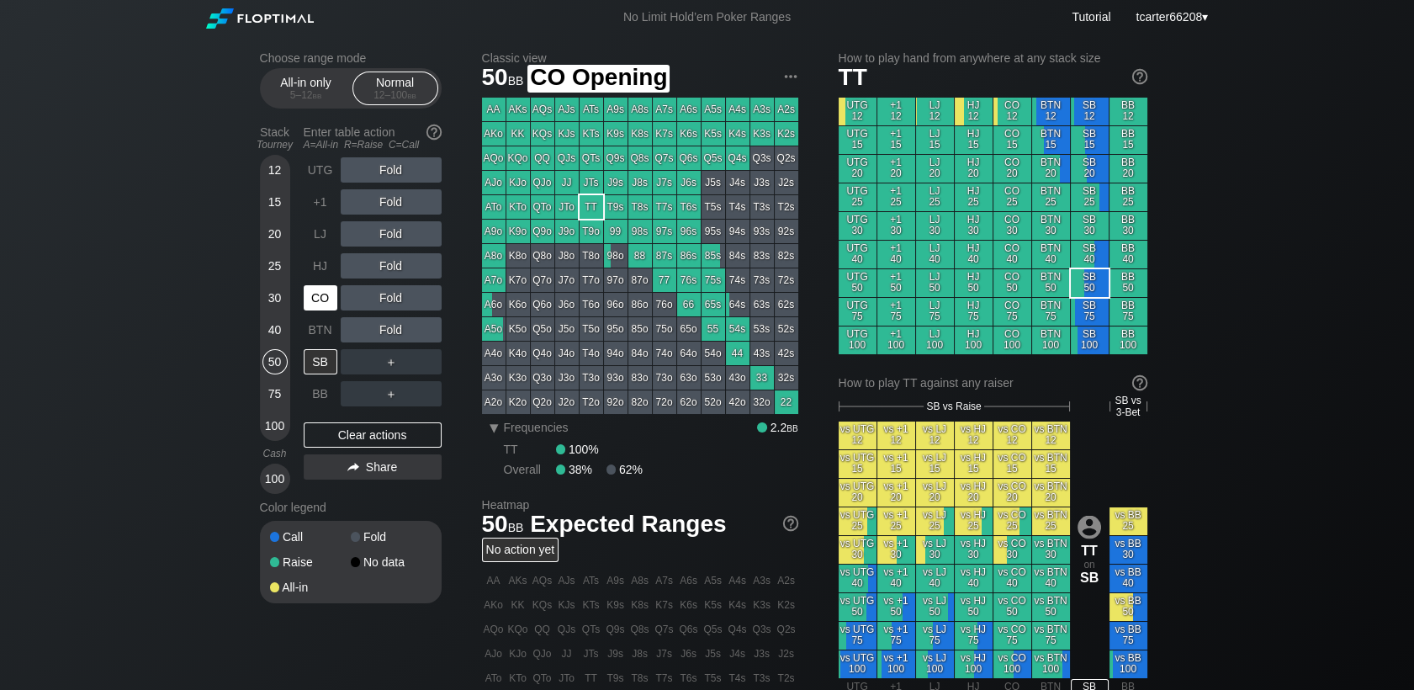
click at [312, 300] on div "CO" at bounding box center [321, 297] width 34 height 25
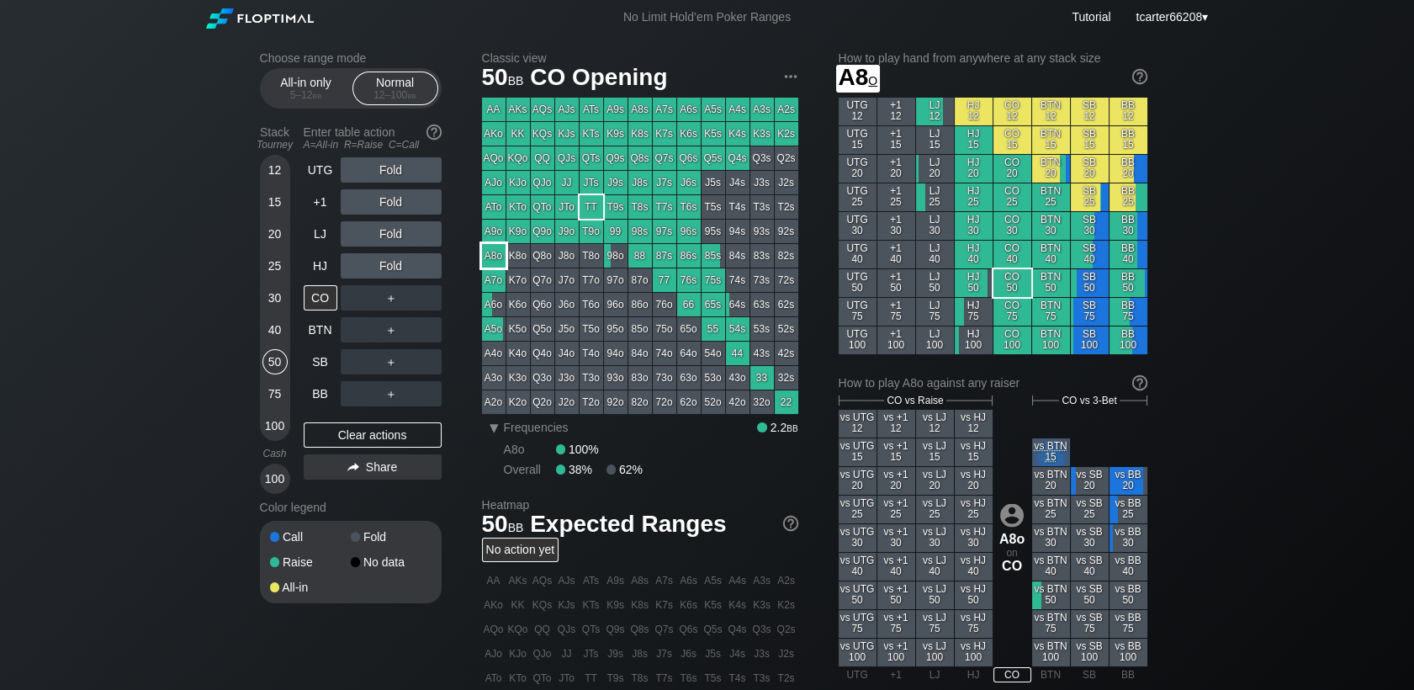
click at [484, 261] on div "A8o" at bounding box center [494, 256] width 24 height 24
click at [317, 230] on div "LJ" at bounding box center [321, 233] width 34 height 25
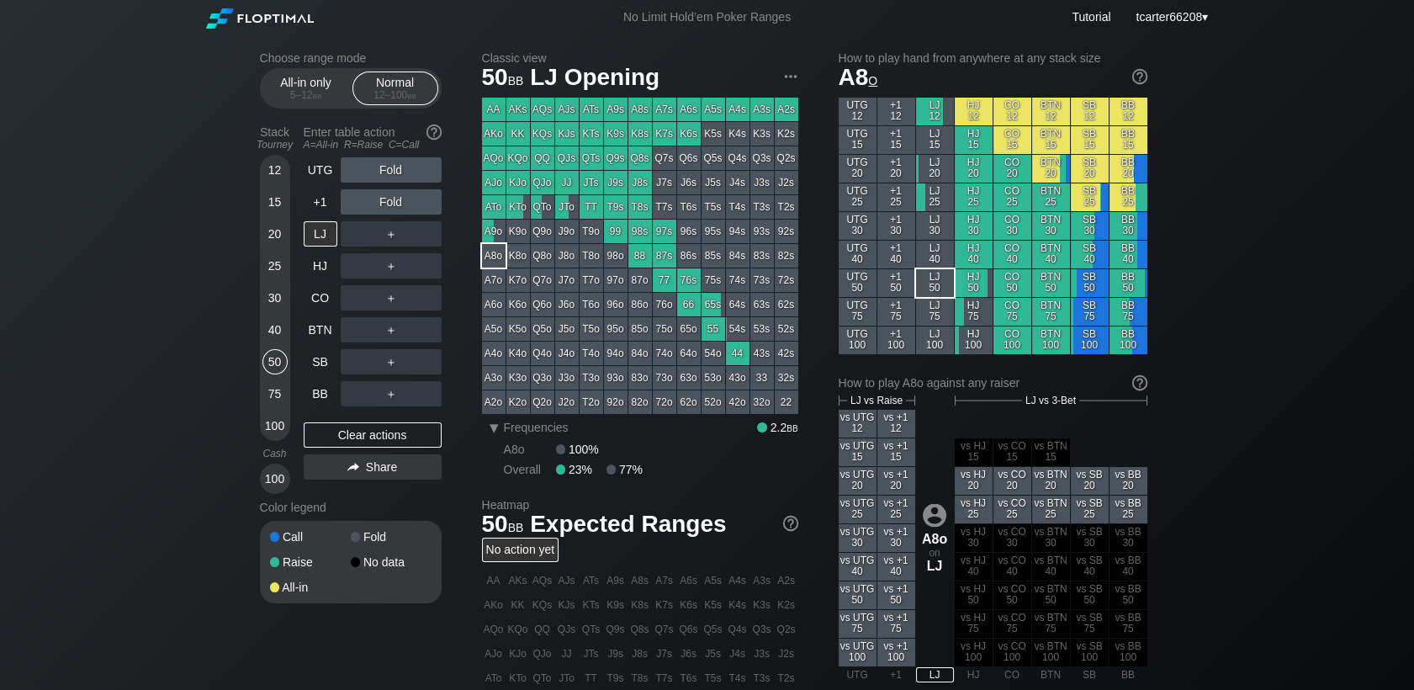
click at [570, 215] on div "JTo" at bounding box center [567, 207] width 24 height 24
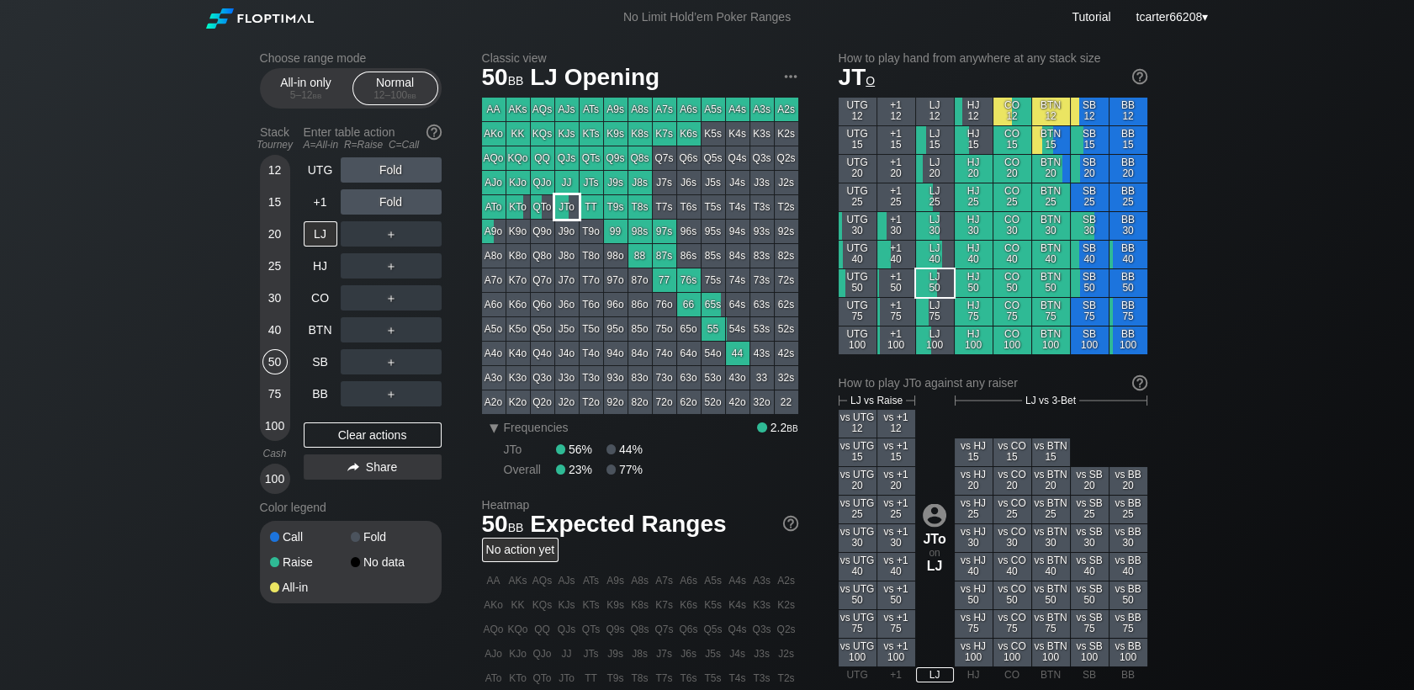
click at [570, 215] on div "JTo" at bounding box center [567, 207] width 24 height 24
click at [267, 273] on div "25" at bounding box center [274, 265] width 25 height 25
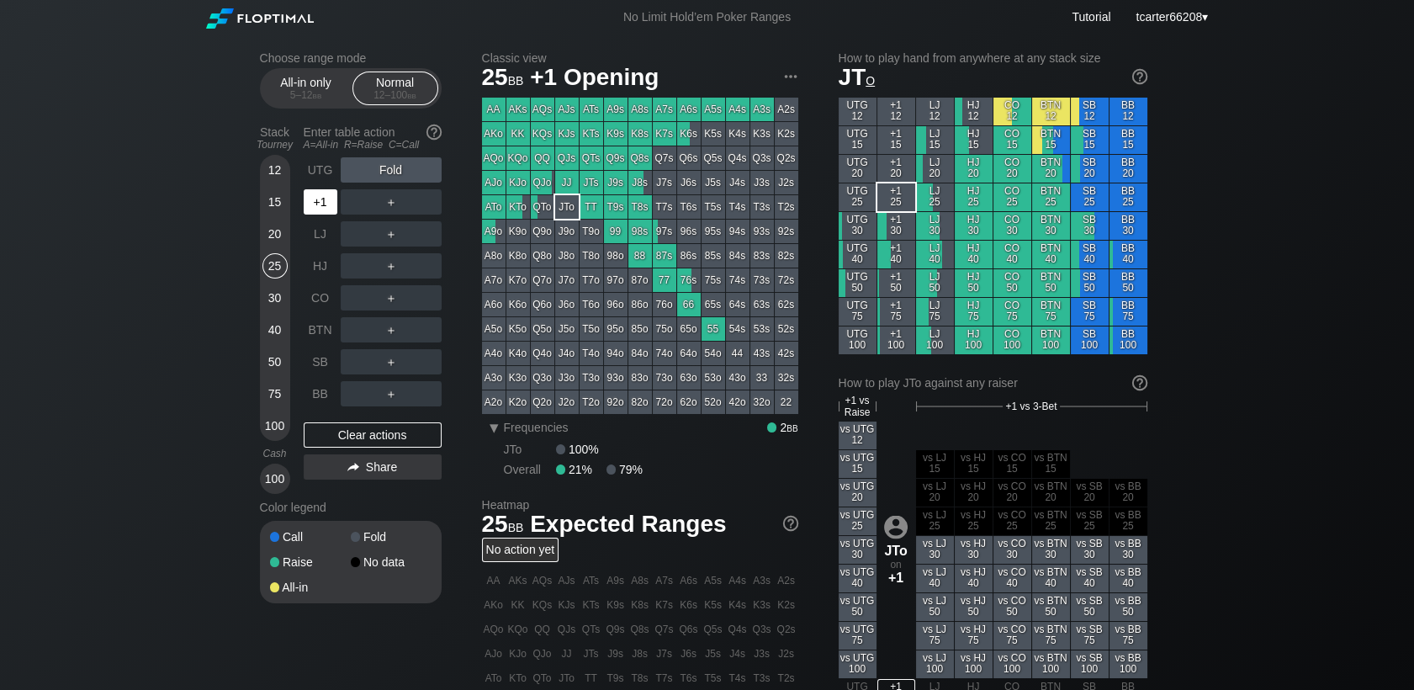
click at [334, 207] on div "+1" at bounding box center [321, 201] width 34 height 25
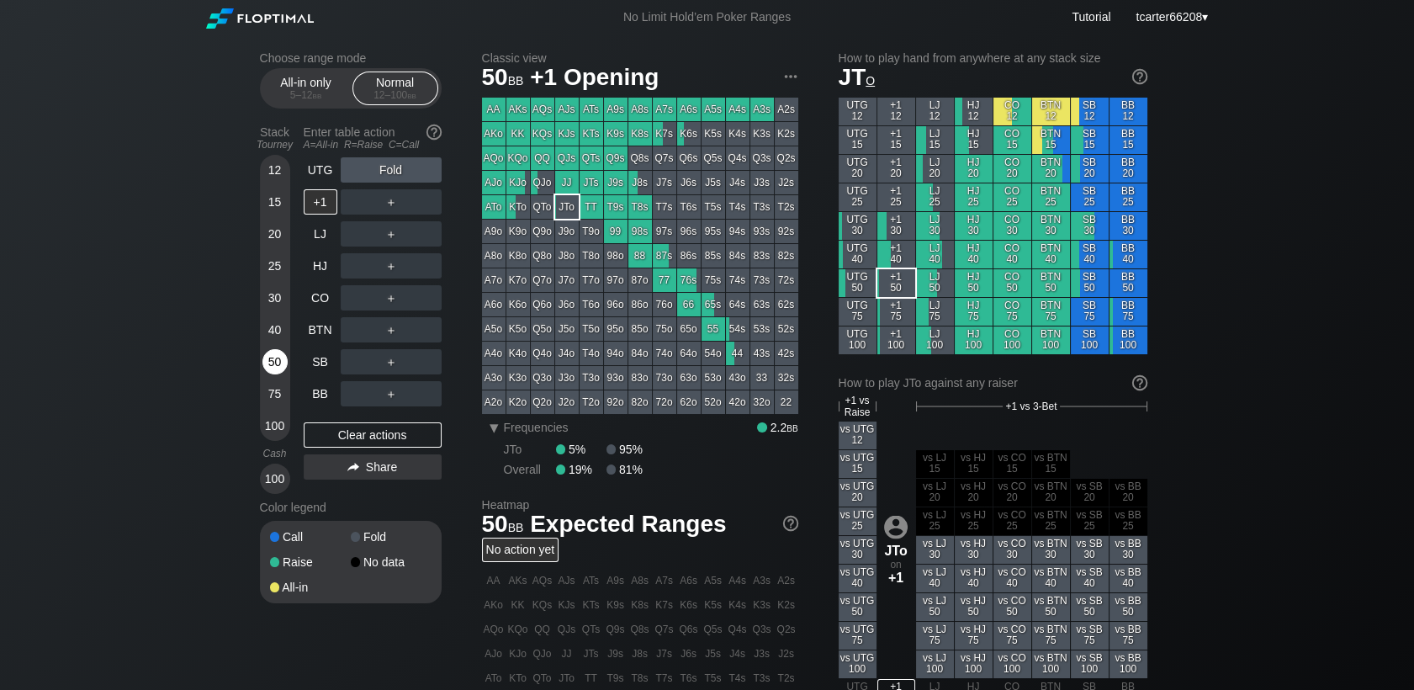
click at [265, 356] on div "50" at bounding box center [274, 361] width 25 height 25
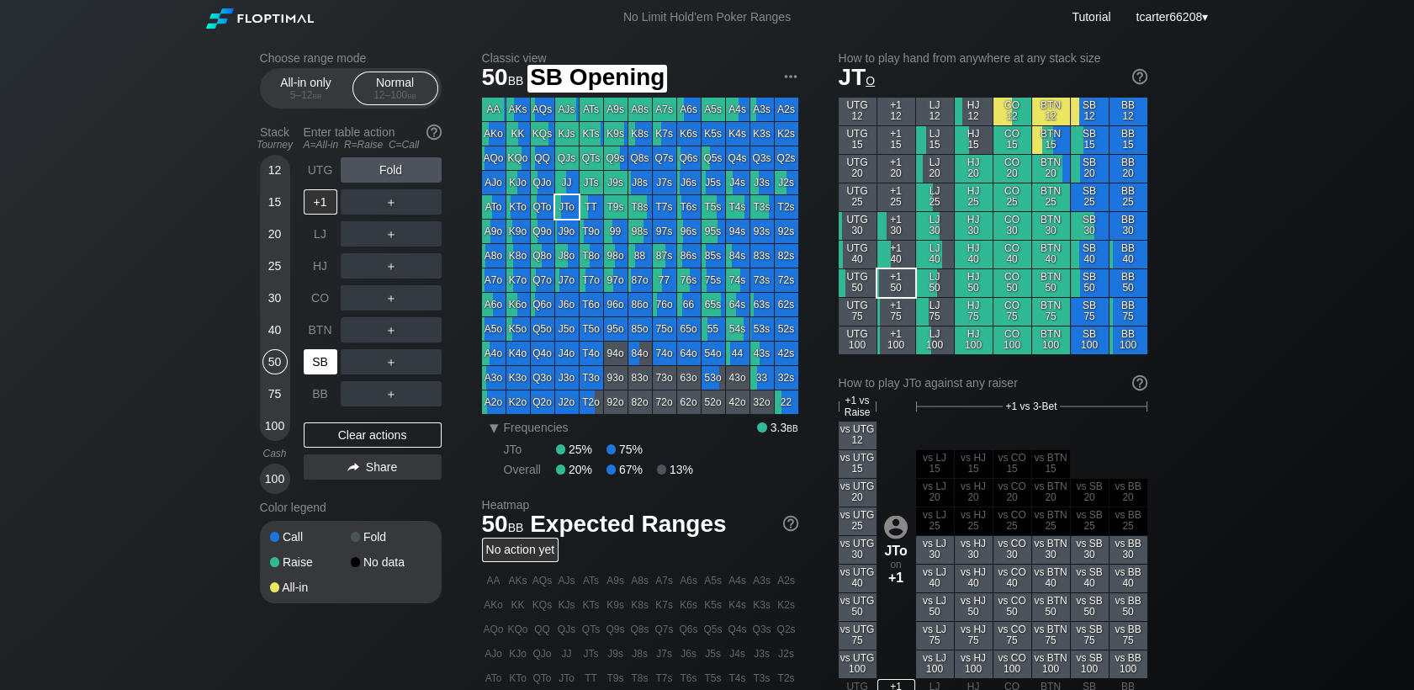
click at [314, 359] on div "SB" at bounding box center [321, 361] width 34 height 25
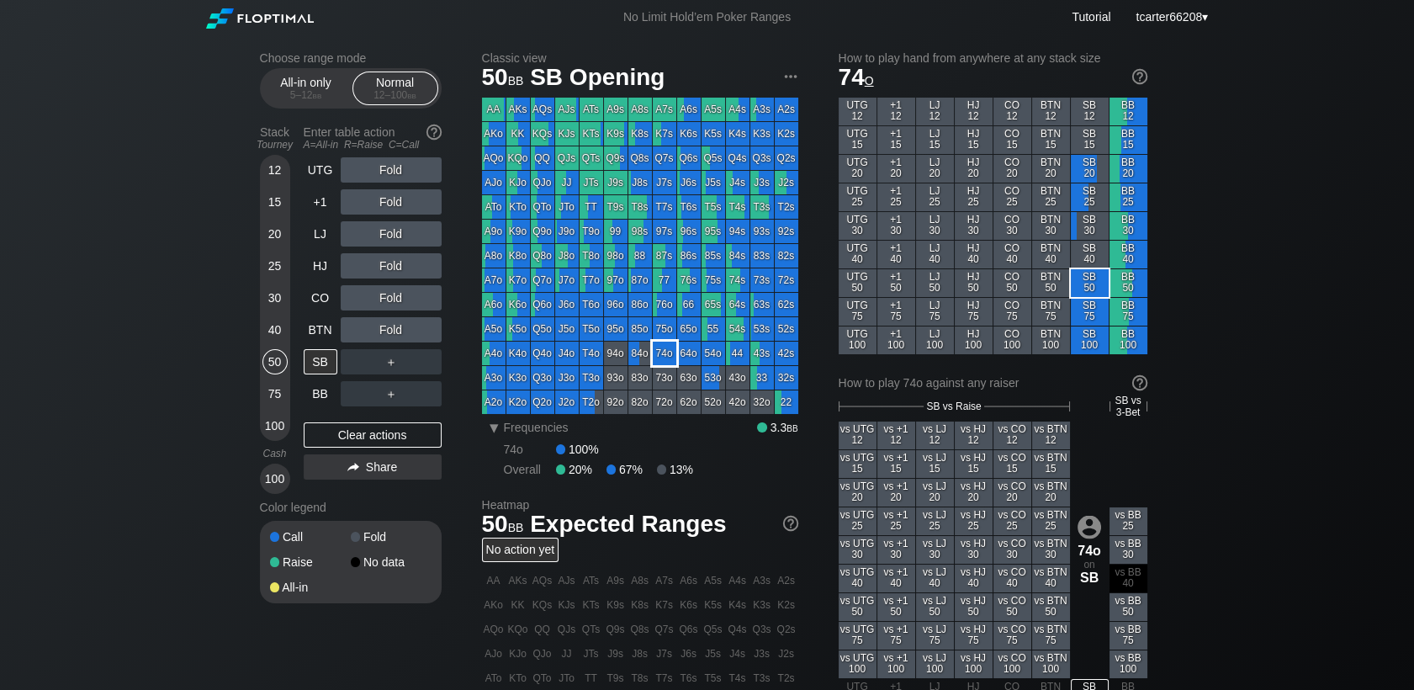
click at [654, 358] on div "74o" at bounding box center [665, 354] width 24 height 24
click at [384, 209] on div "Fold" at bounding box center [391, 201] width 101 height 25
click at [384, 209] on div "R ✕" at bounding box center [390, 201] width 33 height 25
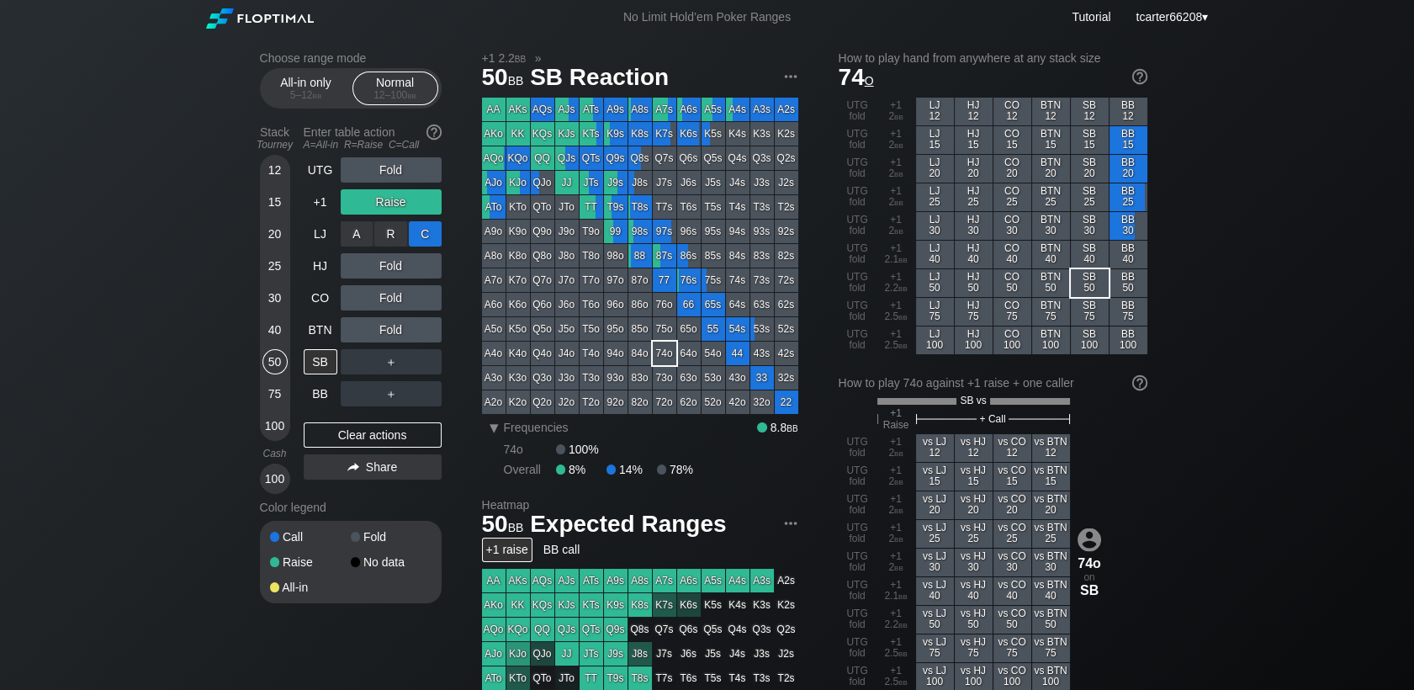
click at [428, 246] on div "C ✕" at bounding box center [425, 233] width 33 height 25
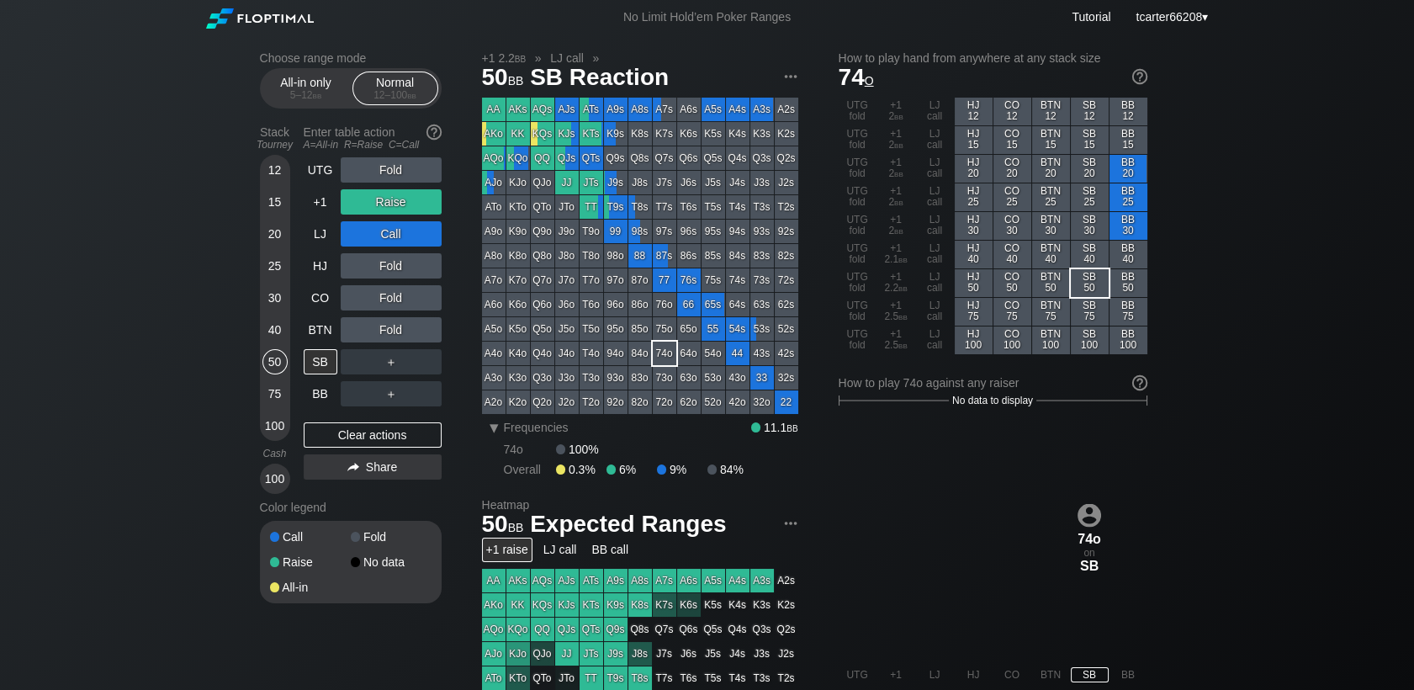
drag, startPoint x: 360, startPoint y: 437, endPoint x: 355, endPoint y: 421, distance: 16.8
click at [362, 437] on div "Clear actions" at bounding box center [373, 434] width 138 height 25
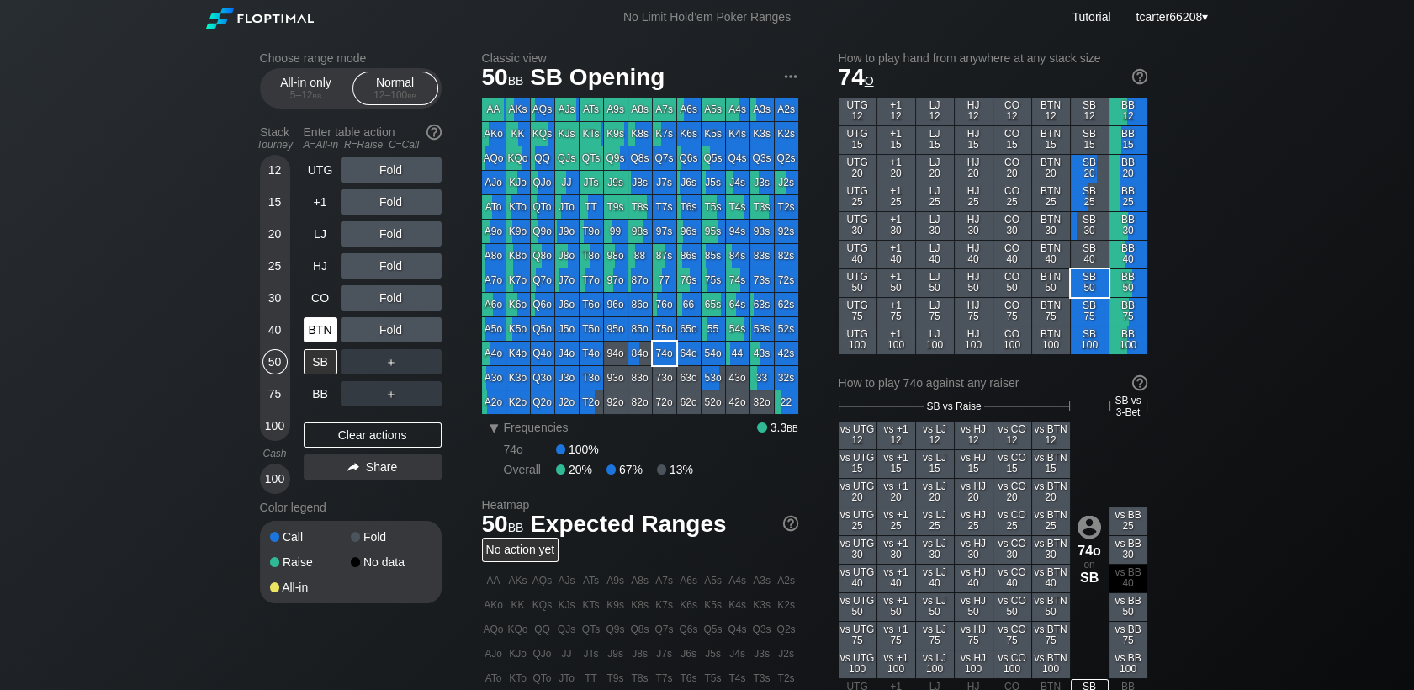
click at [315, 324] on div "BTN" at bounding box center [321, 329] width 34 height 25
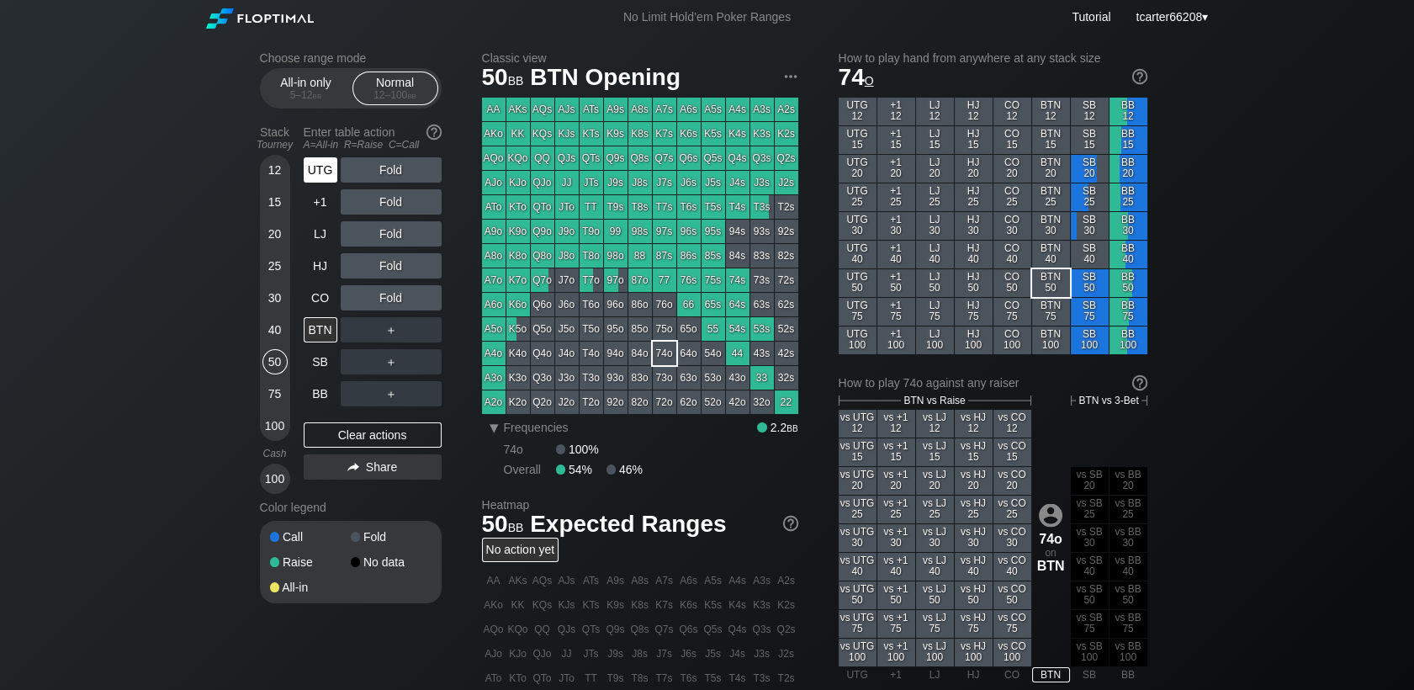
click at [313, 178] on div "UTG" at bounding box center [321, 169] width 34 height 25
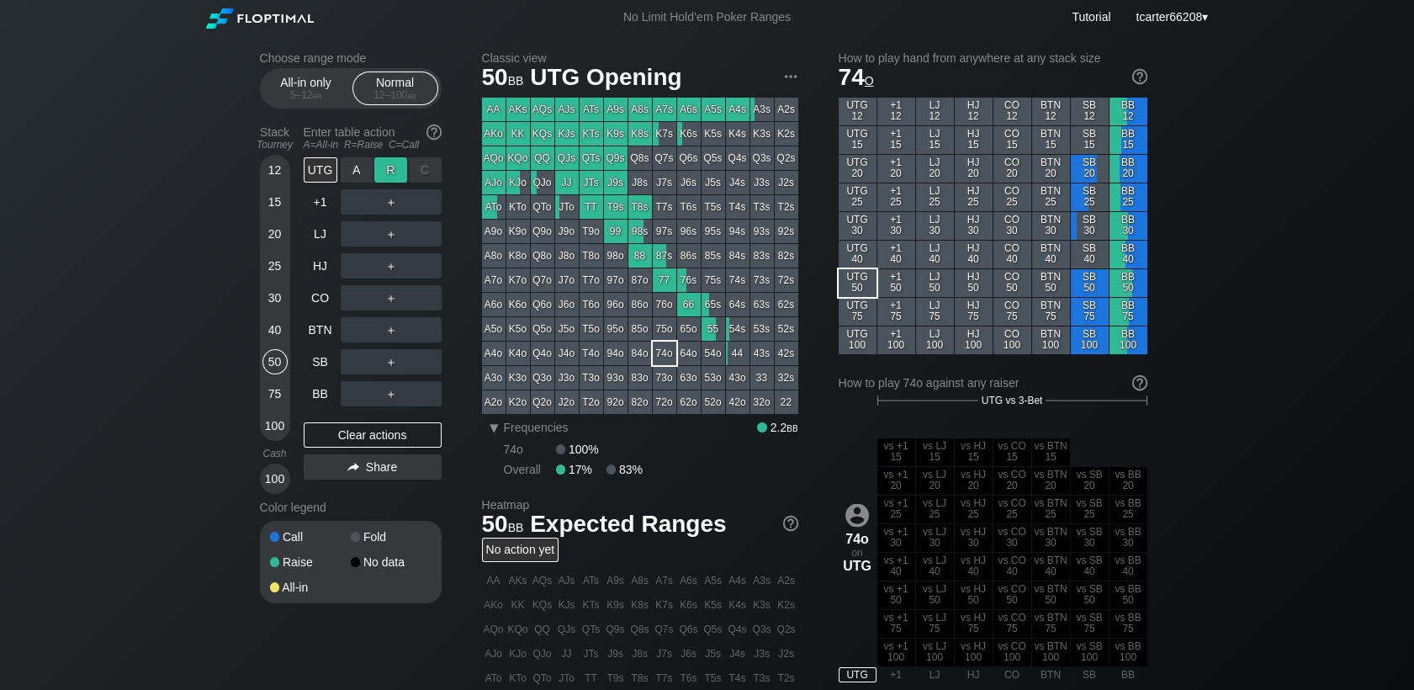
click at [396, 174] on div "R ✕" at bounding box center [390, 169] width 33 height 25
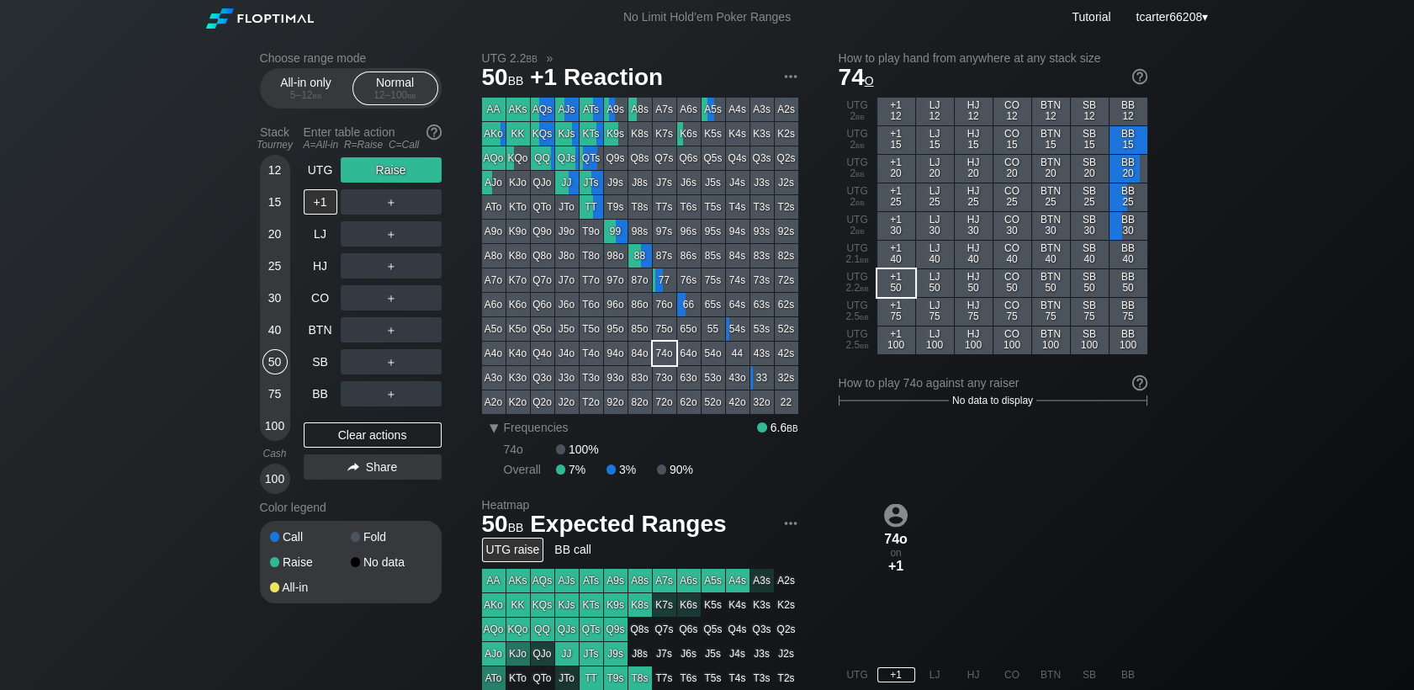
click at [427, 310] on div "＋" at bounding box center [391, 297] width 101 height 25
click at [433, 299] on div "C ✕" at bounding box center [425, 297] width 33 height 25
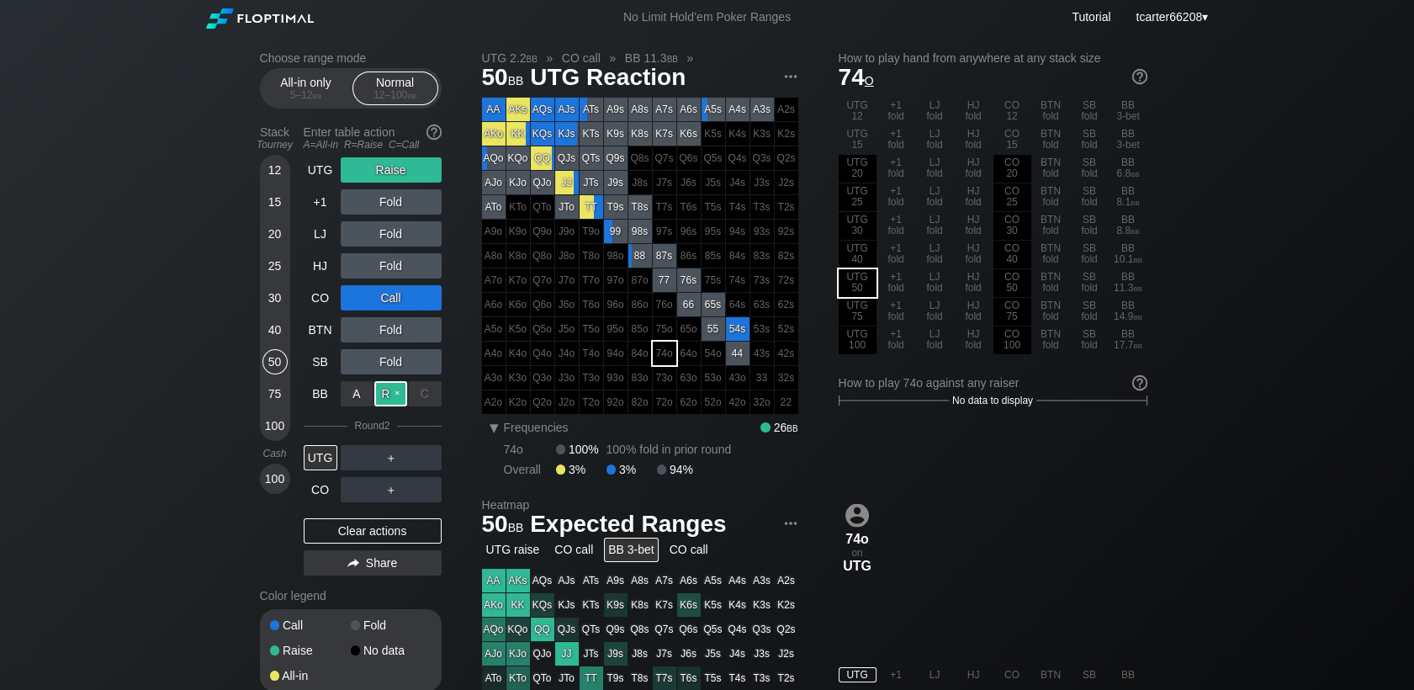
click at [391, 395] on div "R ✕" at bounding box center [390, 393] width 33 height 25
click at [406, 522] on div "Clear actions" at bounding box center [373, 530] width 138 height 25
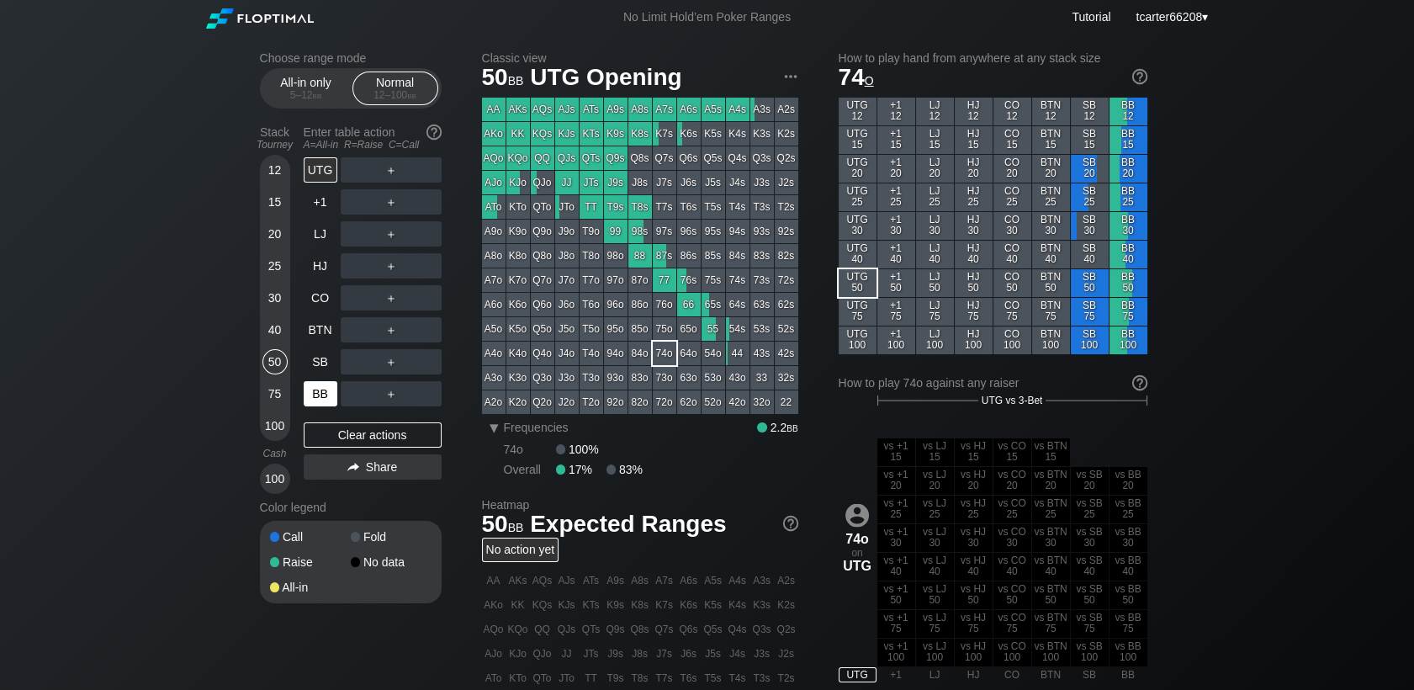
click at [316, 384] on div "BB" at bounding box center [321, 393] width 34 height 25
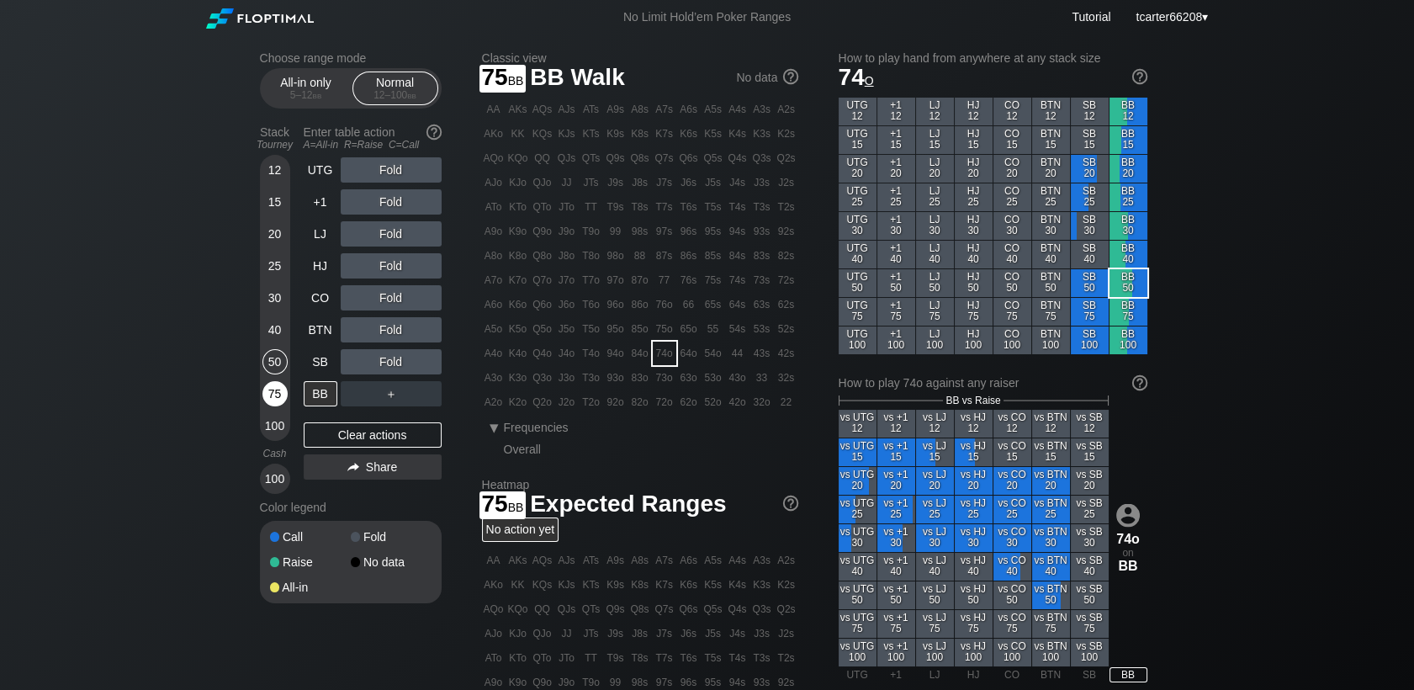
click at [275, 390] on div "75" at bounding box center [274, 393] width 25 height 25
click at [387, 201] on div "R ✕" at bounding box center [390, 201] width 33 height 25
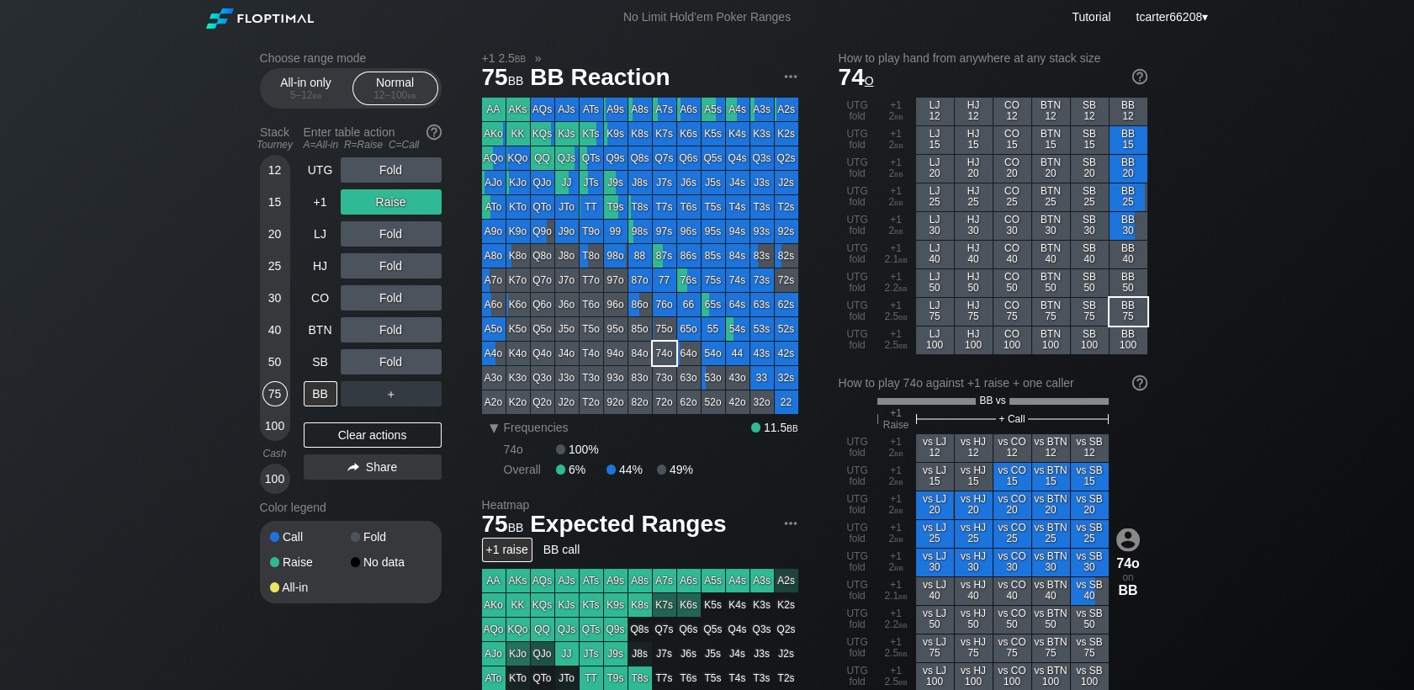
click at [278, 298] on div "30" at bounding box center [274, 297] width 25 height 25
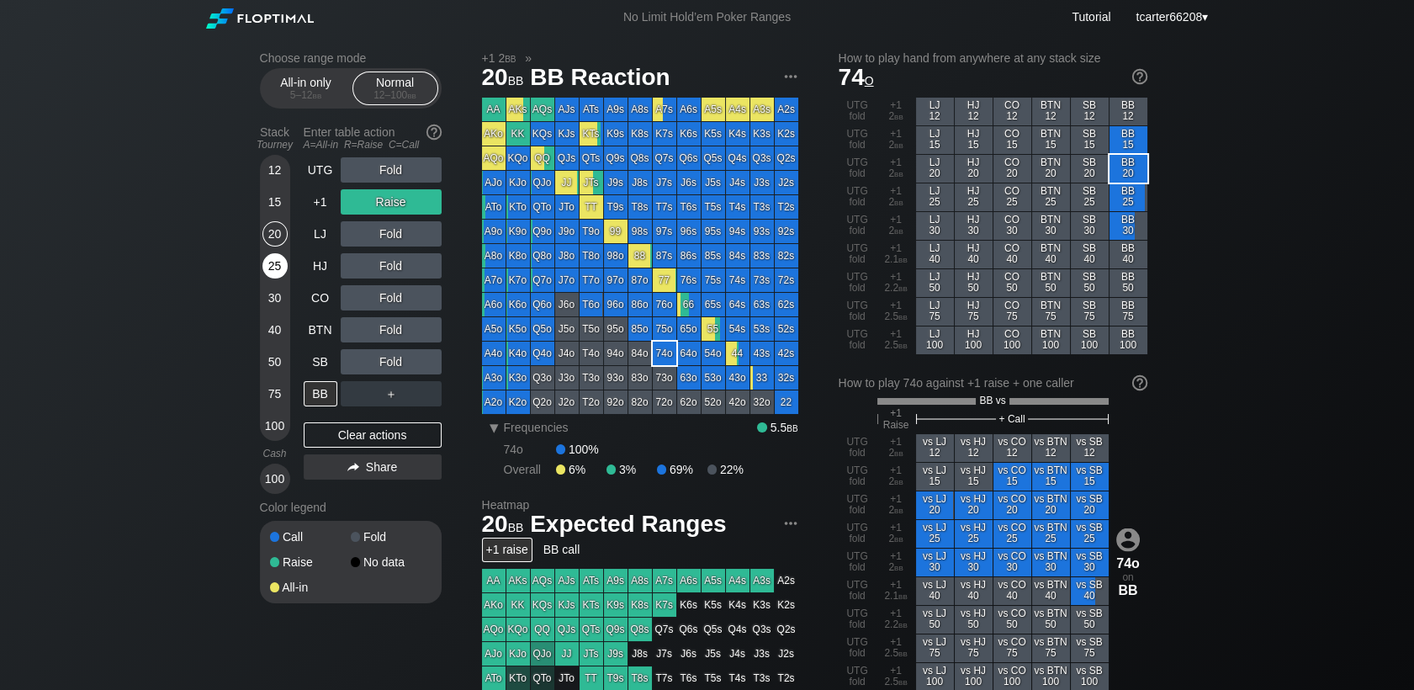
drag, startPoint x: 278, startPoint y: 246, endPoint x: 278, endPoint y: 274, distance: 28.6
click at [278, 246] on div "20" at bounding box center [274, 233] width 25 height 25
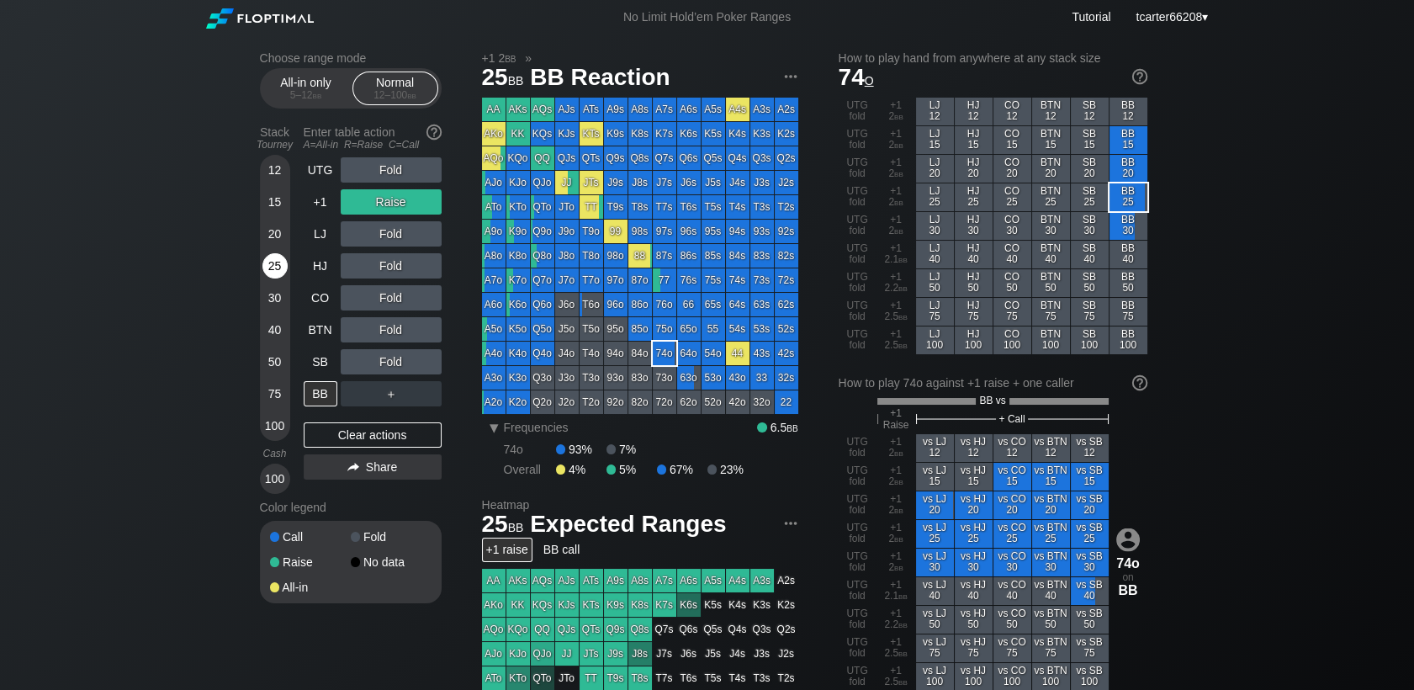
click at [278, 275] on div "25" at bounding box center [274, 265] width 25 height 25
click at [338, 433] on div "Clear actions" at bounding box center [373, 434] width 138 height 25
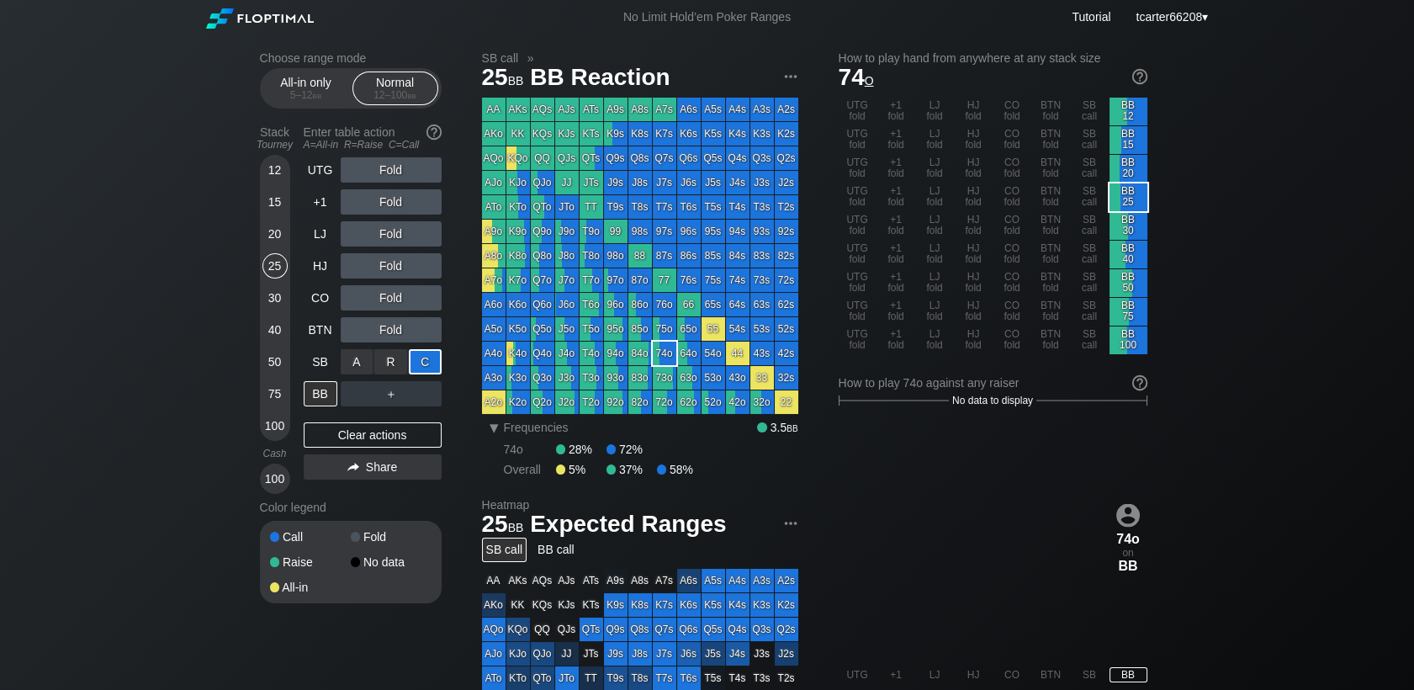
click at [434, 361] on div "C ✕" at bounding box center [425, 361] width 33 height 25
drag, startPoint x: 336, startPoint y: 434, endPoint x: 267, endPoint y: 397, distance: 78.3
click at [337, 434] on div "Clear actions" at bounding box center [373, 434] width 138 height 25
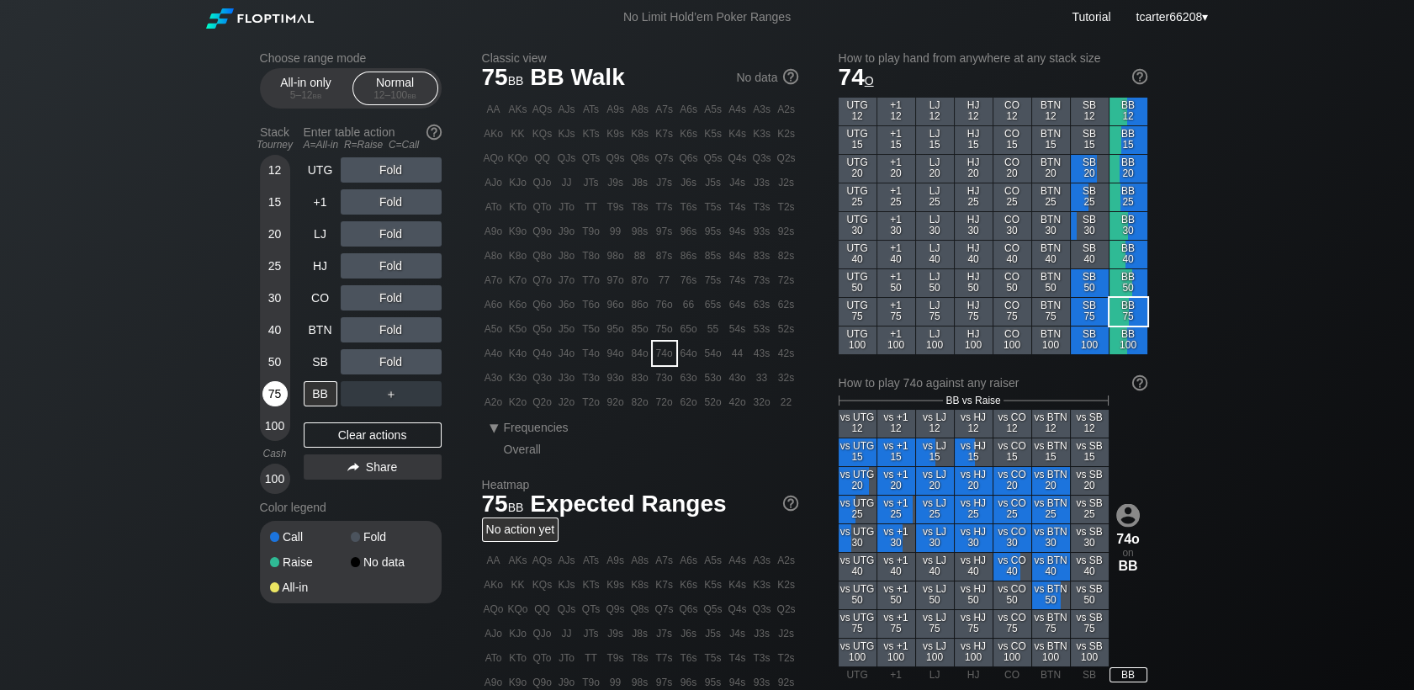
click at [271, 389] on div "75" at bounding box center [274, 393] width 25 height 25
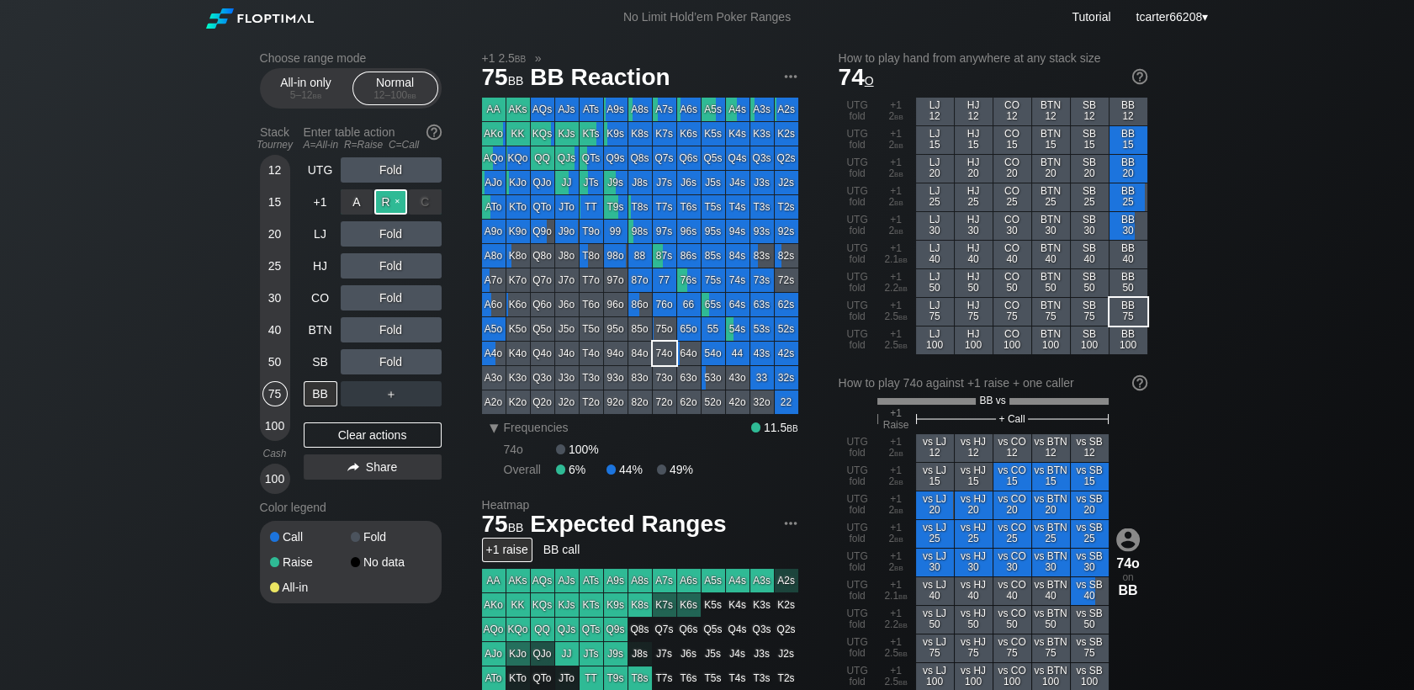
click at [395, 204] on div "R ✕" at bounding box center [390, 201] width 33 height 25
click at [397, 197] on div "R ✕" at bounding box center [390, 201] width 33 height 25
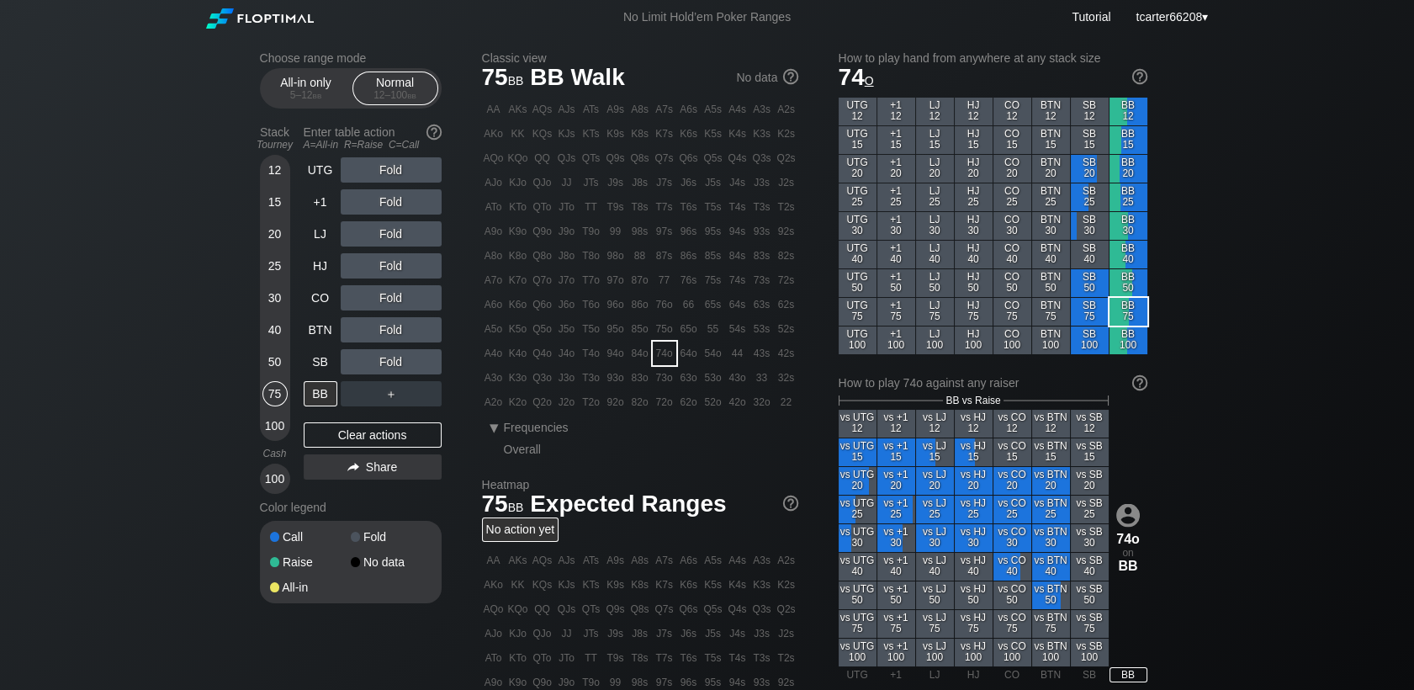
click at [280, 273] on div "25" at bounding box center [274, 265] width 25 height 25
click at [343, 373] on div "A ✕" at bounding box center [357, 361] width 33 height 25
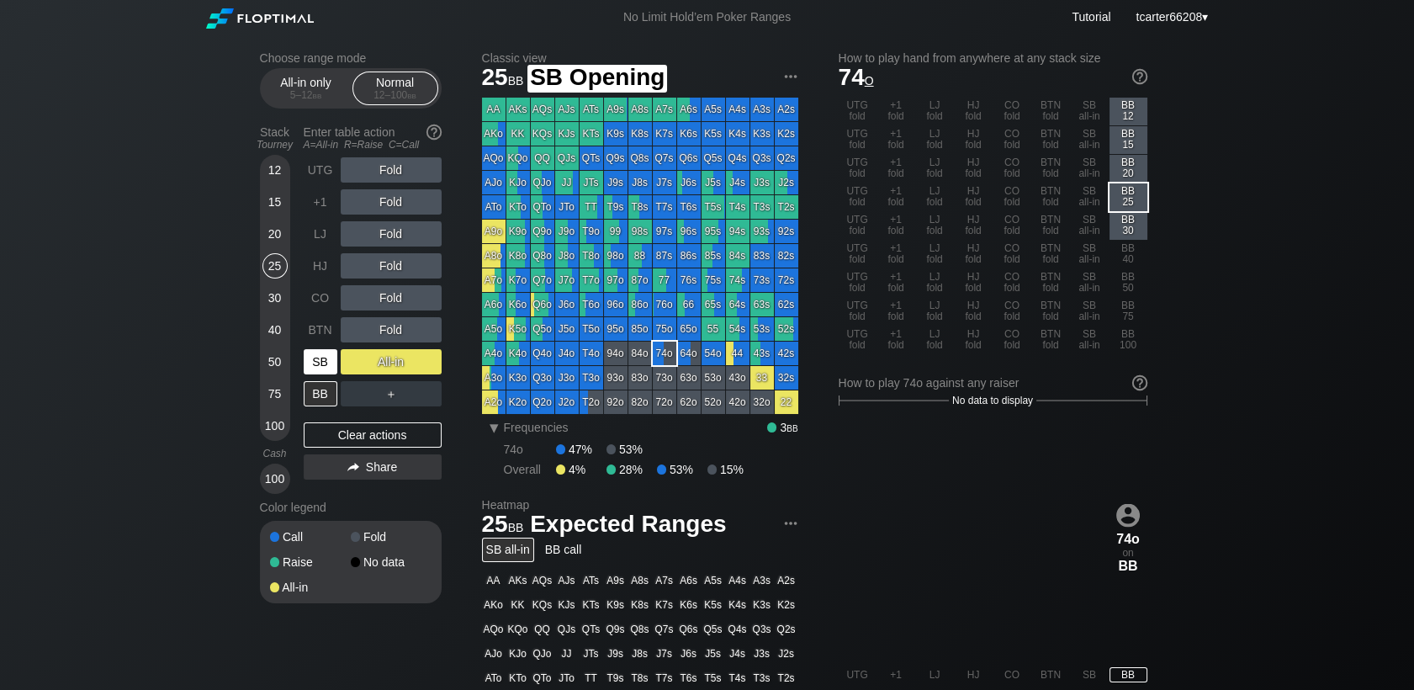
click at [335, 367] on div "SB" at bounding box center [321, 361] width 34 height 25
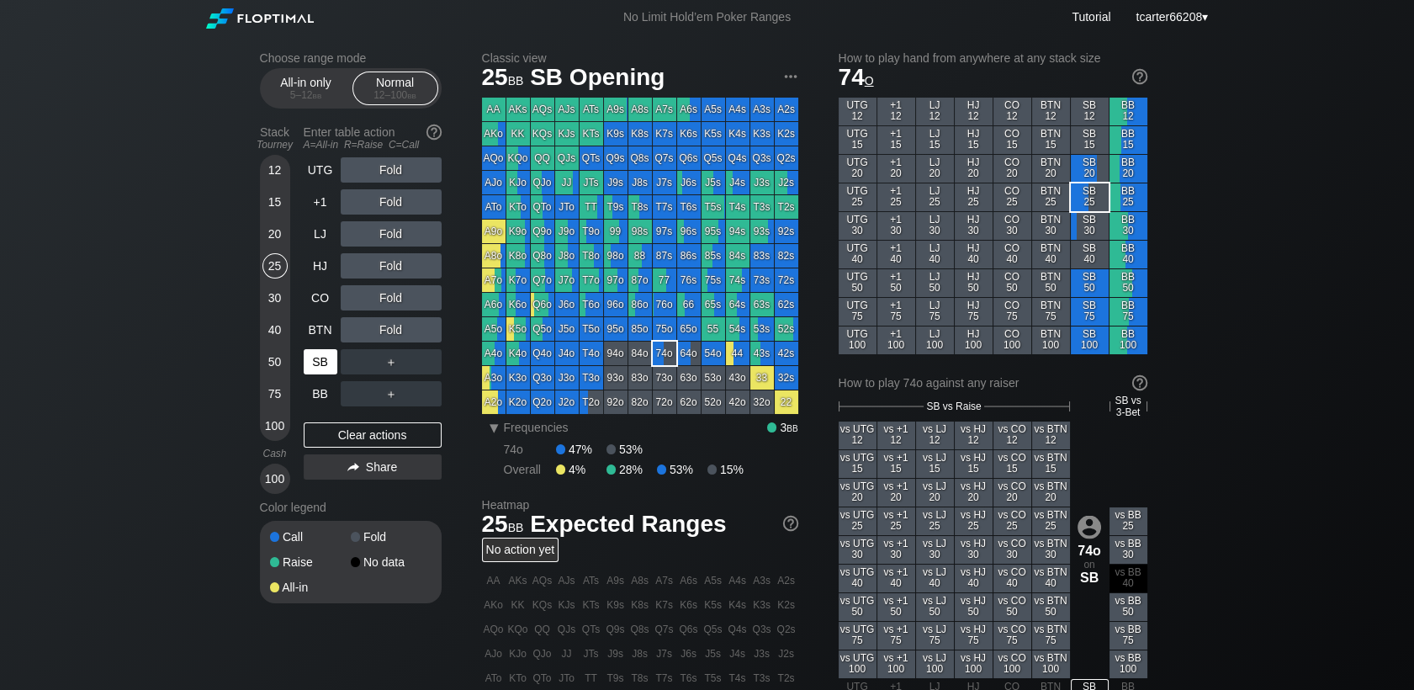
drag, startPoint x: 281, startPoint y: 292, endPoint x: 315, endPoint y: 363, distance: 79.0
click at [281, 292] on div "30" at bounding box center [274, 297] width 25 height 25
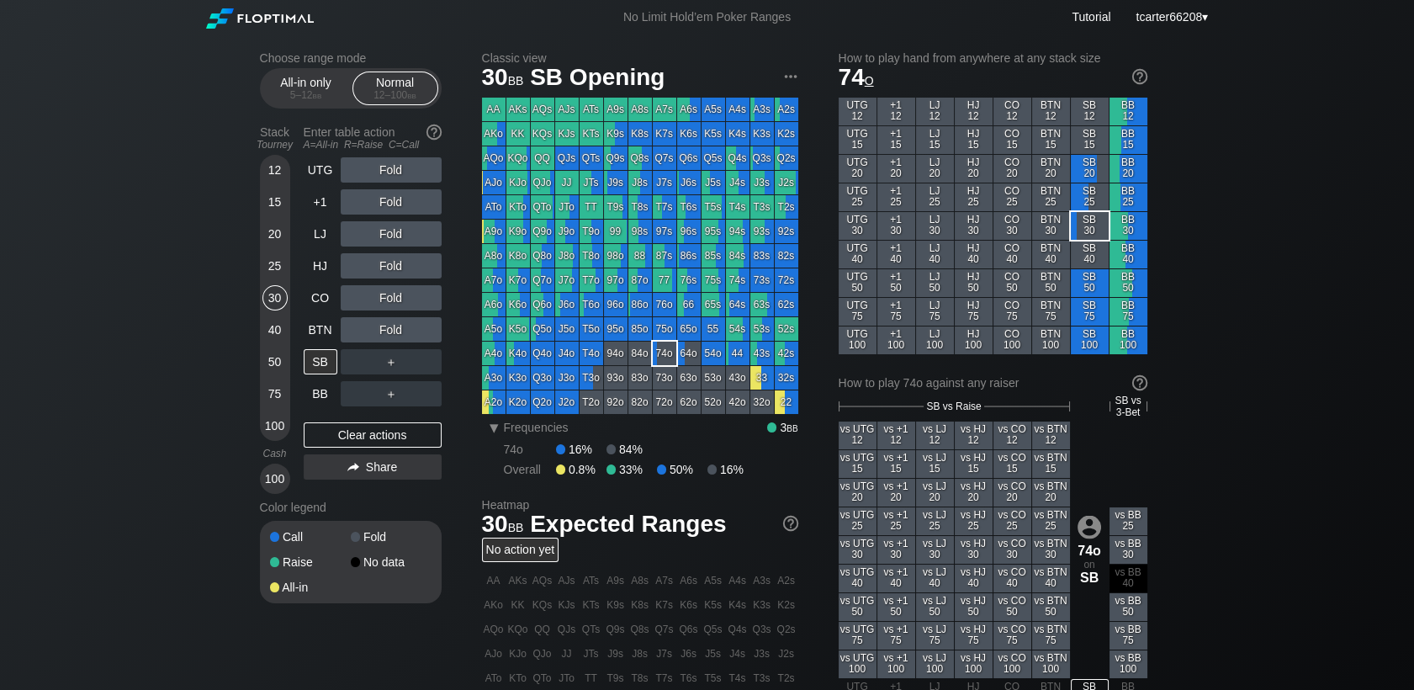
click at [340, 425] on div "Clear actions" at bounding box center [373, 434] width 138 height 25
click at [340, 420] on div "UTG Fold +1 Fold LJ Fold HJ Fold CO Fold BTN Fold SB ＋ BB ＋ Clear actions Share" at bounding box center [373, 325] width 138 height 336
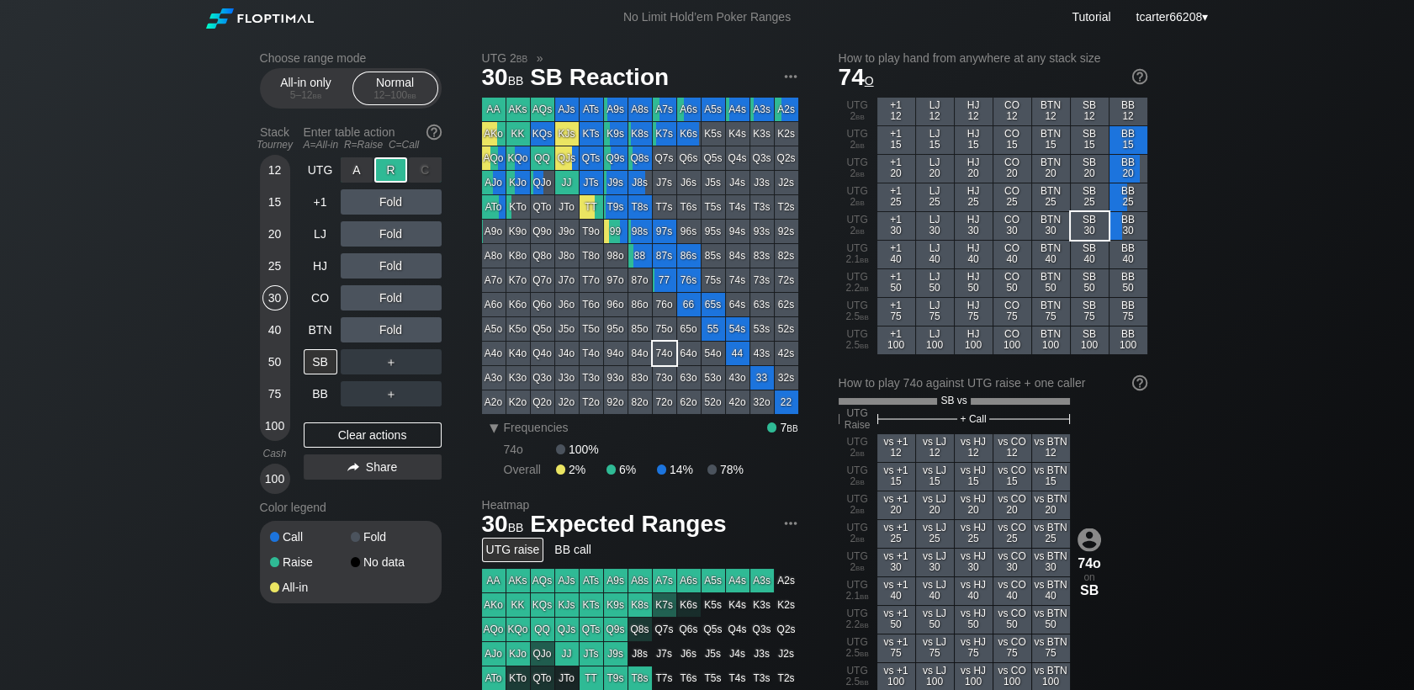
click at [390, 167] on div "R ✕" at bounding box center [390, 169] width 33 height 25
click at [390, 365] on div "R ✕" at bounding box center [390, 361] width 33 height 25
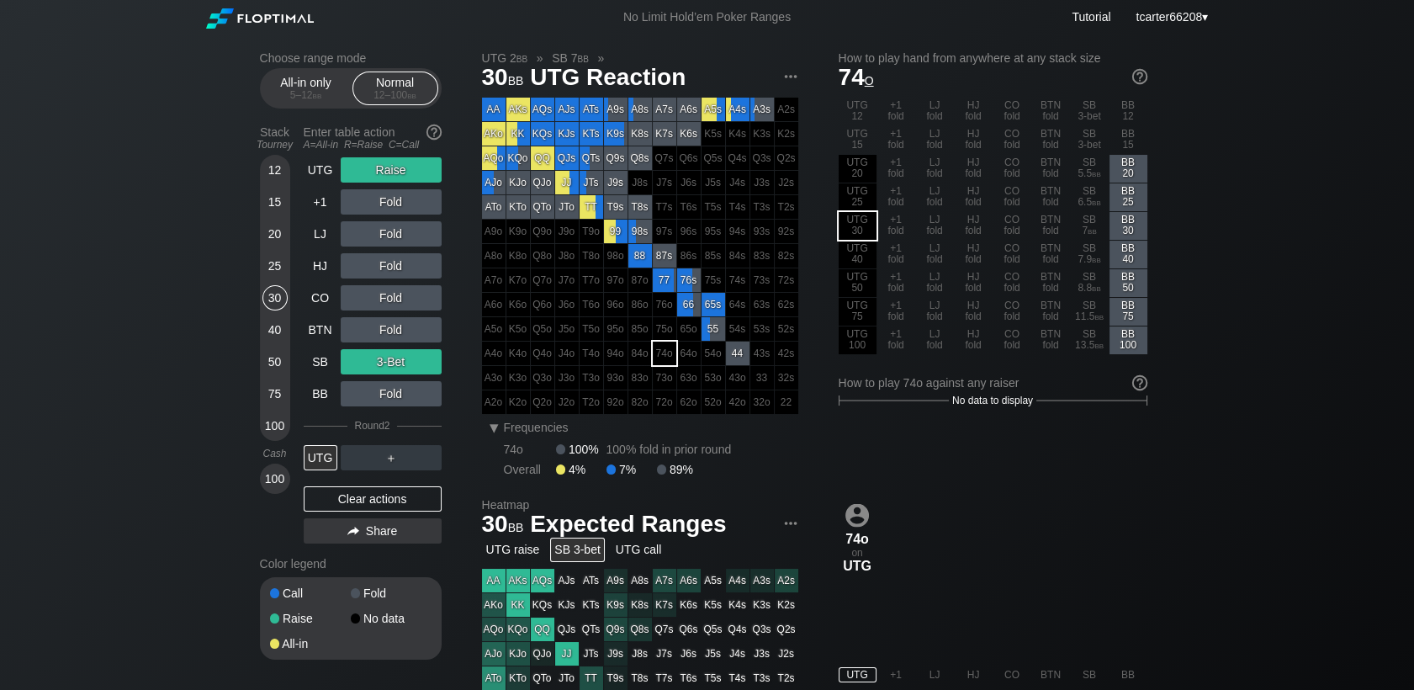
drag, startPoint x: 273, startPoint y: 199, endPoint x: 294, endPoint y: 293, distance: 96.7
click at [273, 199] on div "15" at bounding box center [274, 201] width 25 height 25
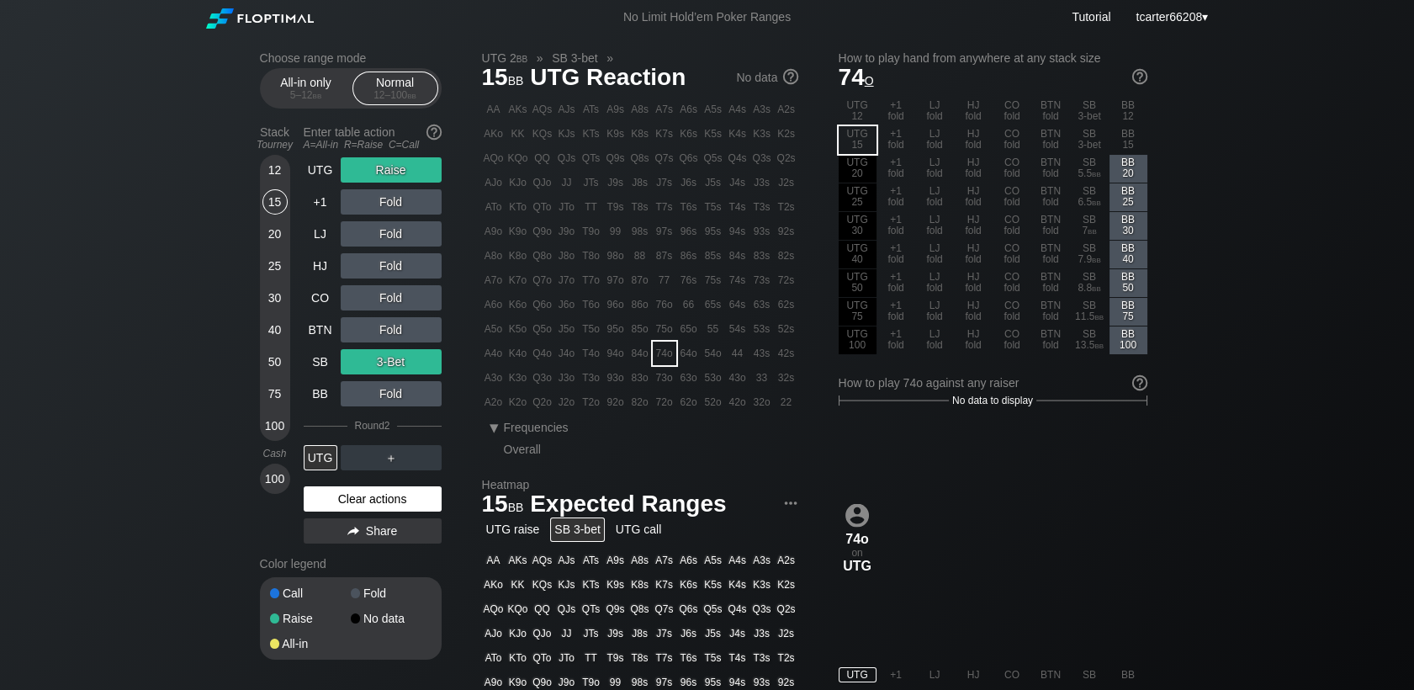
click at [359, 506] on div "Clear actions" at bounding box center [373, 498] width 138 height 25
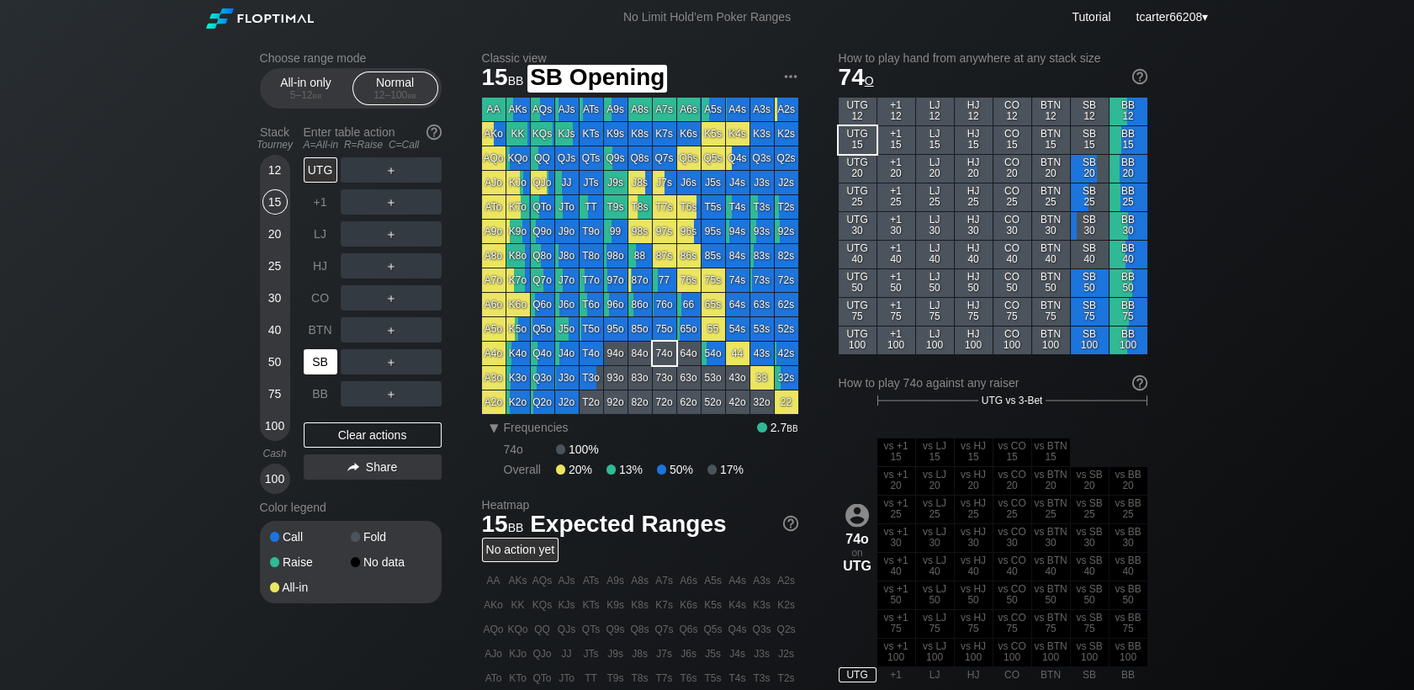
click at [318, 369] on div "SB" at bounding box center [321, 361] width 34 height 25
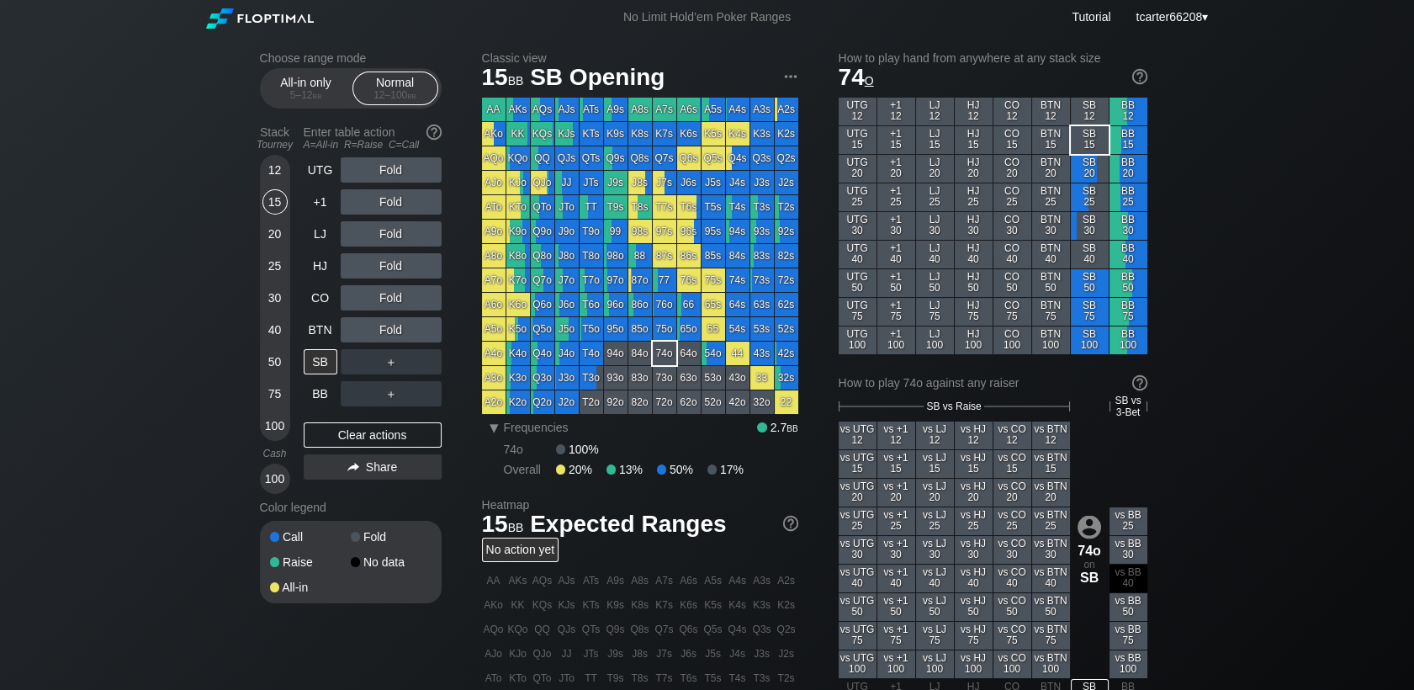
drag, startPoint x: 359, startPoint y: 429, endPoint x: 279, endPoint y: 348, distance: 113.6
click at [360, 429] on div "Clear actions" at bounding box center [373, 434] width 138 height 25
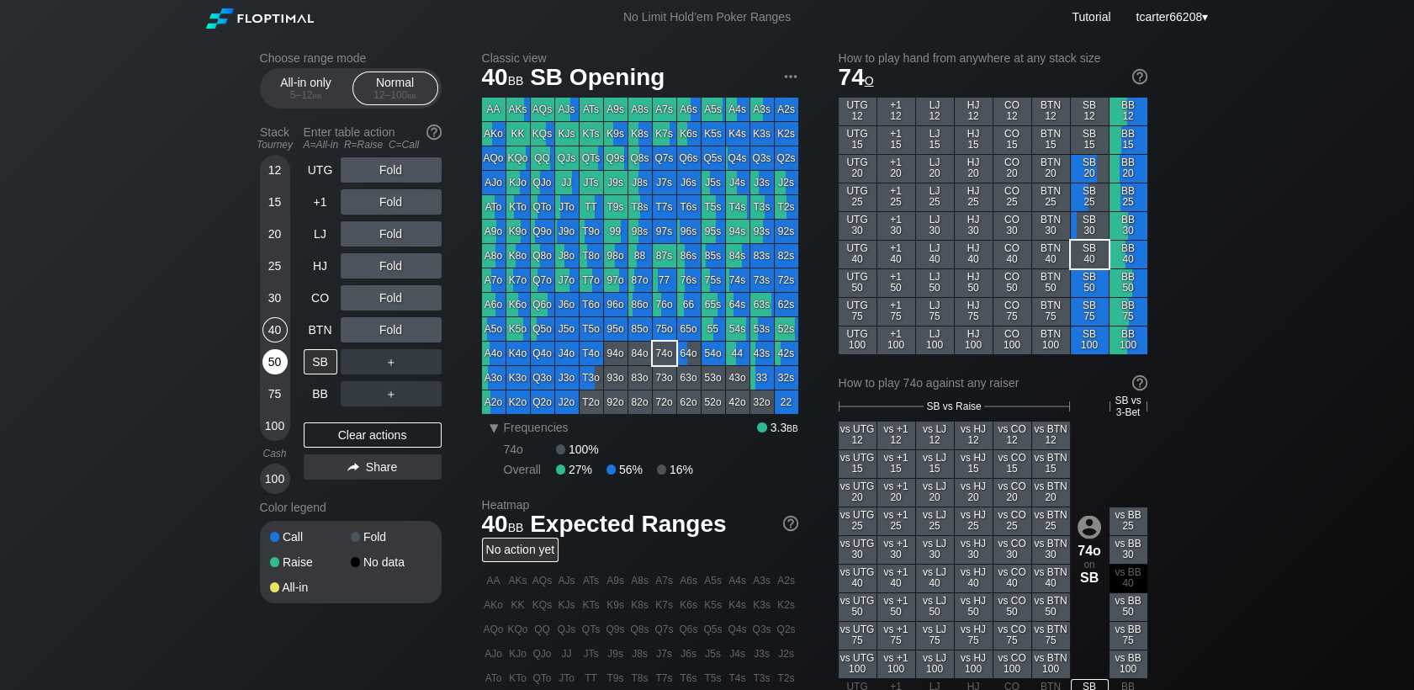
click at [275, 352] on div "12 15 20 25 30 40 50 75 100" at bounding box center [275, 298] width 30 height 286
click at [275, 357] on div "50" at bounding box center [274, 361] width 25 height 25
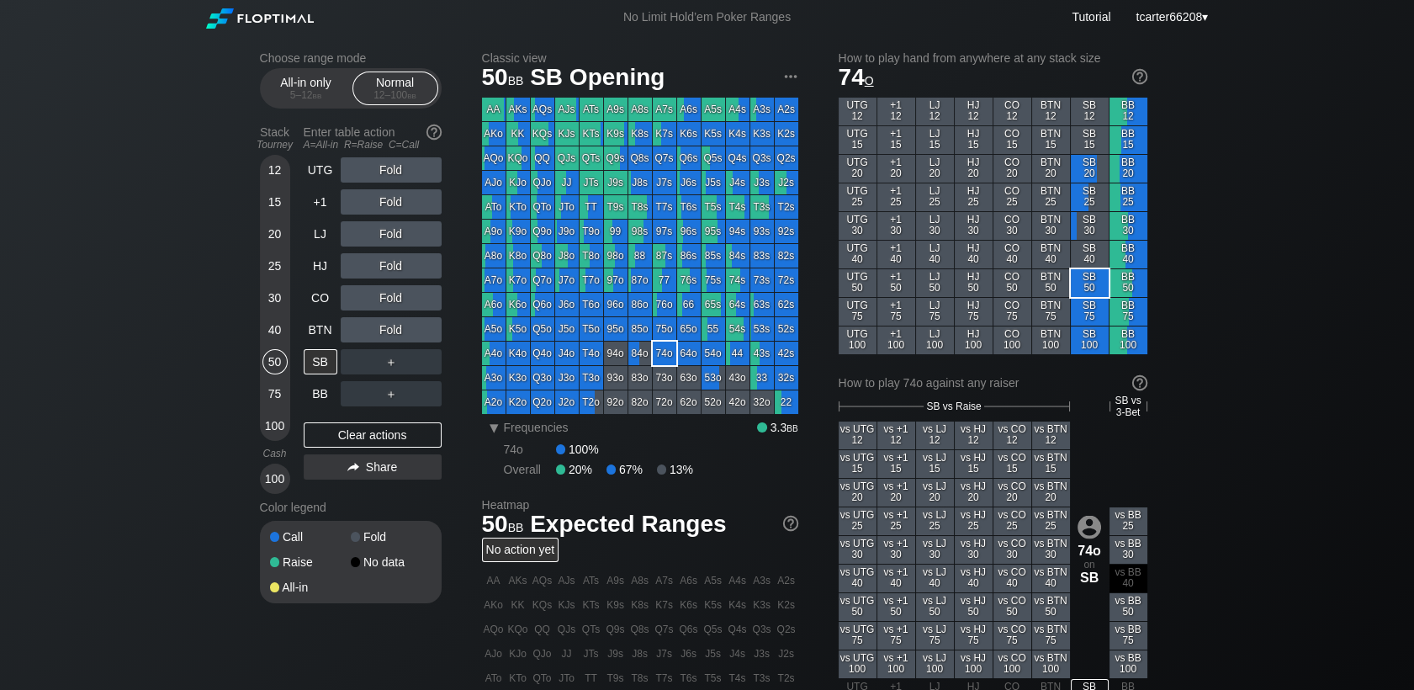
drag, startPoint x: 331, startPoint y: 333, endPoint x: 397, endPoint y: 299, distance: 73.7
click at [331, 333] on div "BTN" at bounding box center [321, 329] width 34 height 25
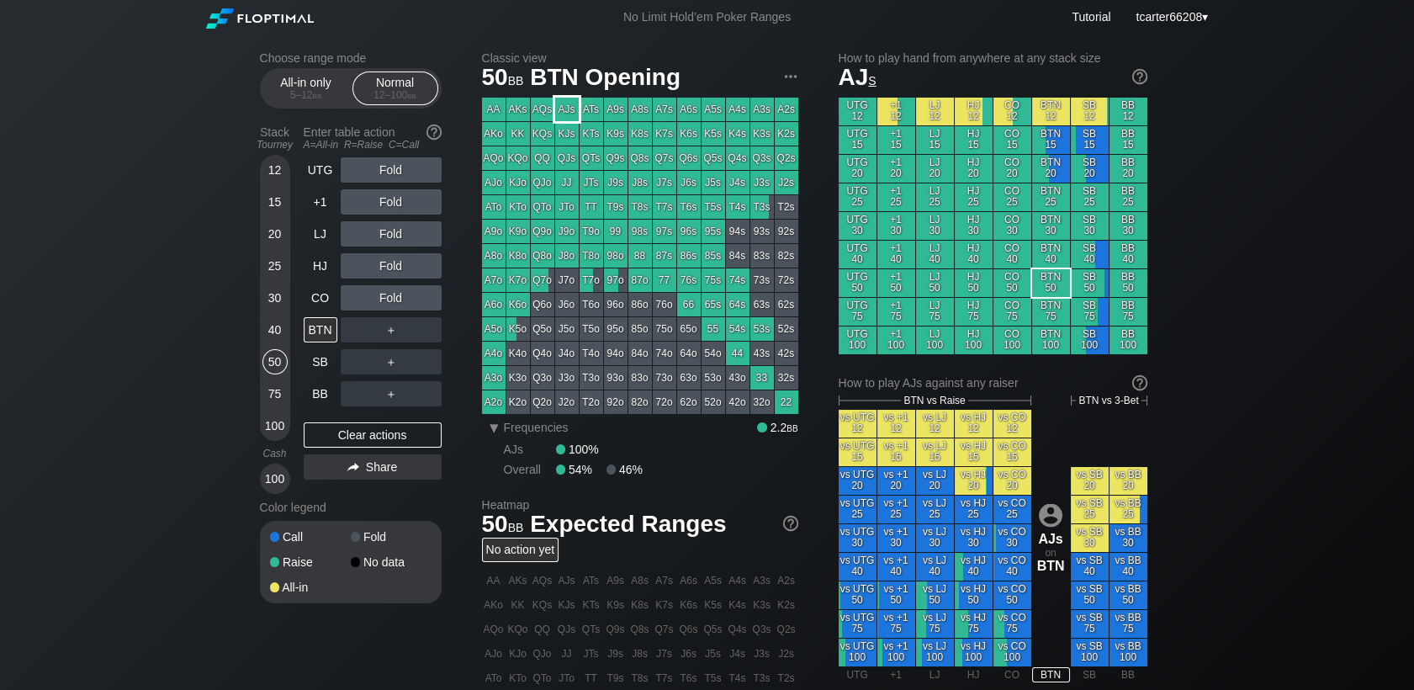
click at [566, 109] on div "AJs" at bounding box center [567, 110] width 24 height 24
click at [389, 302] on div "Fold" at bounding box center [391, 297] width 101 height 25
click at [389, 302] on div "R ✕" at bounding box center [390, 297] width 33 height 25
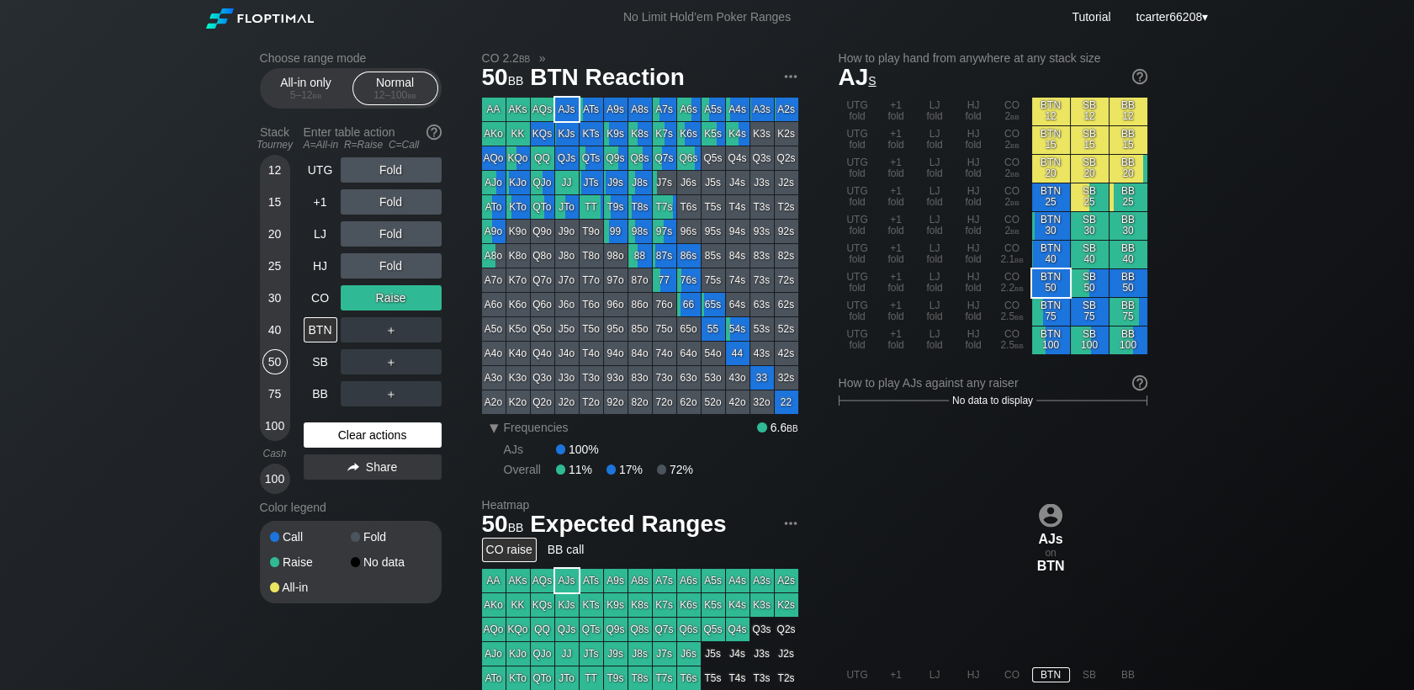
click at [362, 434] on div "Clear actions" at bounding box center [373, 434] width 138 height 25
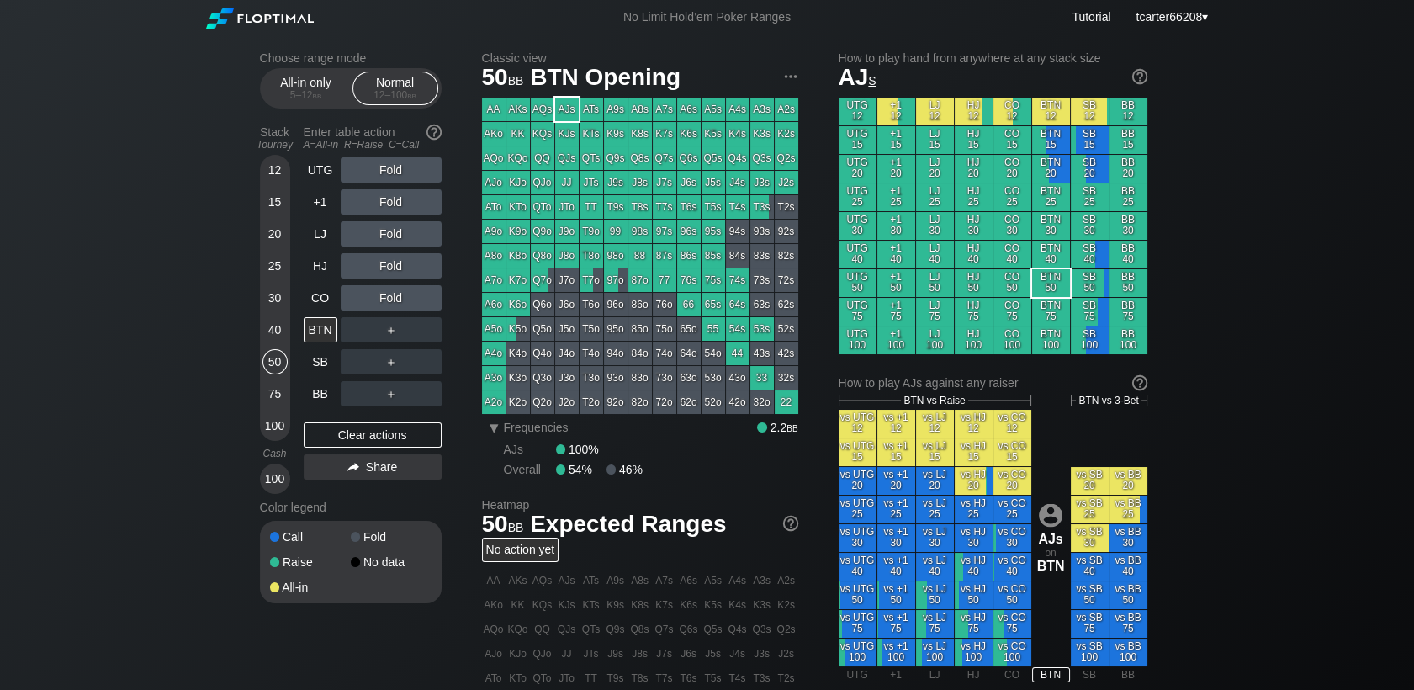
click at [272, 328] on div "40" at bounding box center [274, 329] width 25 height 25
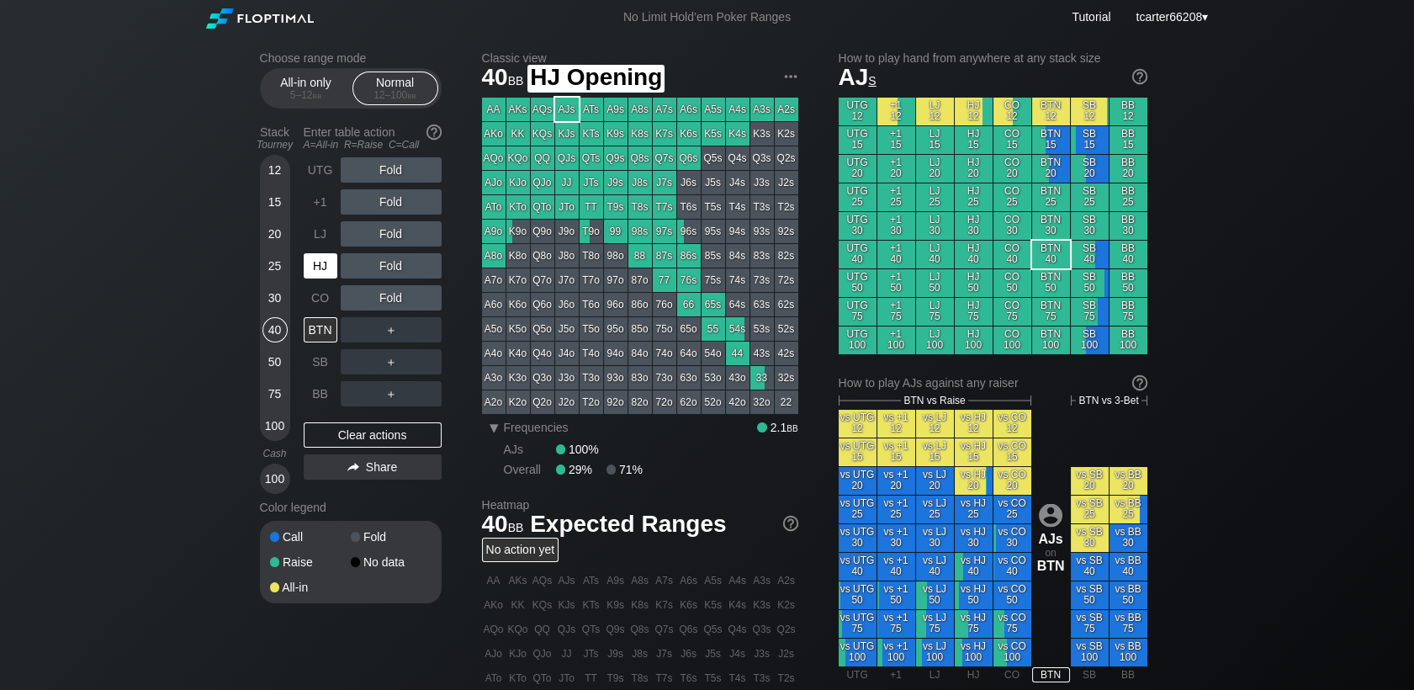
click at [334, 273] on div "HJ" at bounding box center [321, 265] width 34 height 25
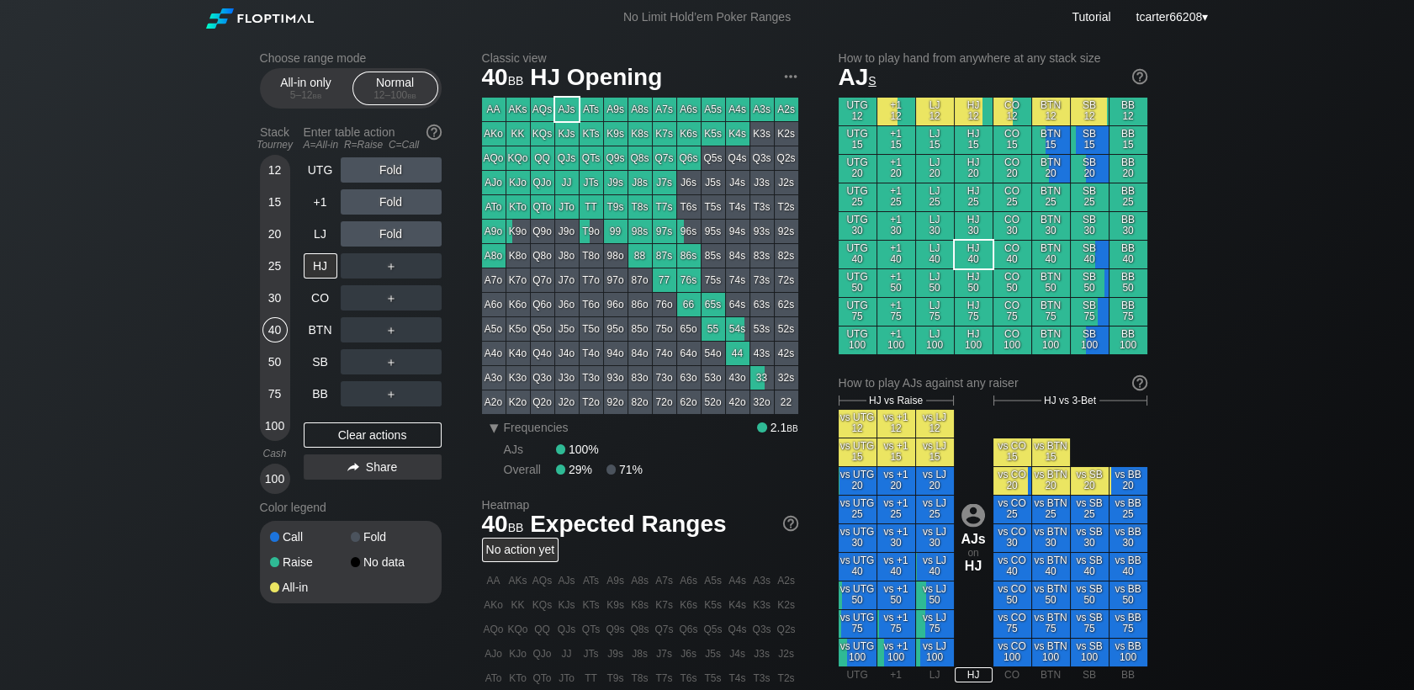
click at [401, 270] on div "＋" at bounding box center [391, 265] width 101 height 25
click at [410, 431] on div "Clear actions" at bounding box center [373, 434] width 138 height 25
click at [424, 442] on div "Clear actions" at bounding box center [373, 434] width 138 height 25
drag, startPoint x: 267, startPoint y: 385, endPoint x: 276, endPoint y: 391, distance: 10.3
click at [271, 387] on div "75" at bounding box center [274, 393] width 25 height 25
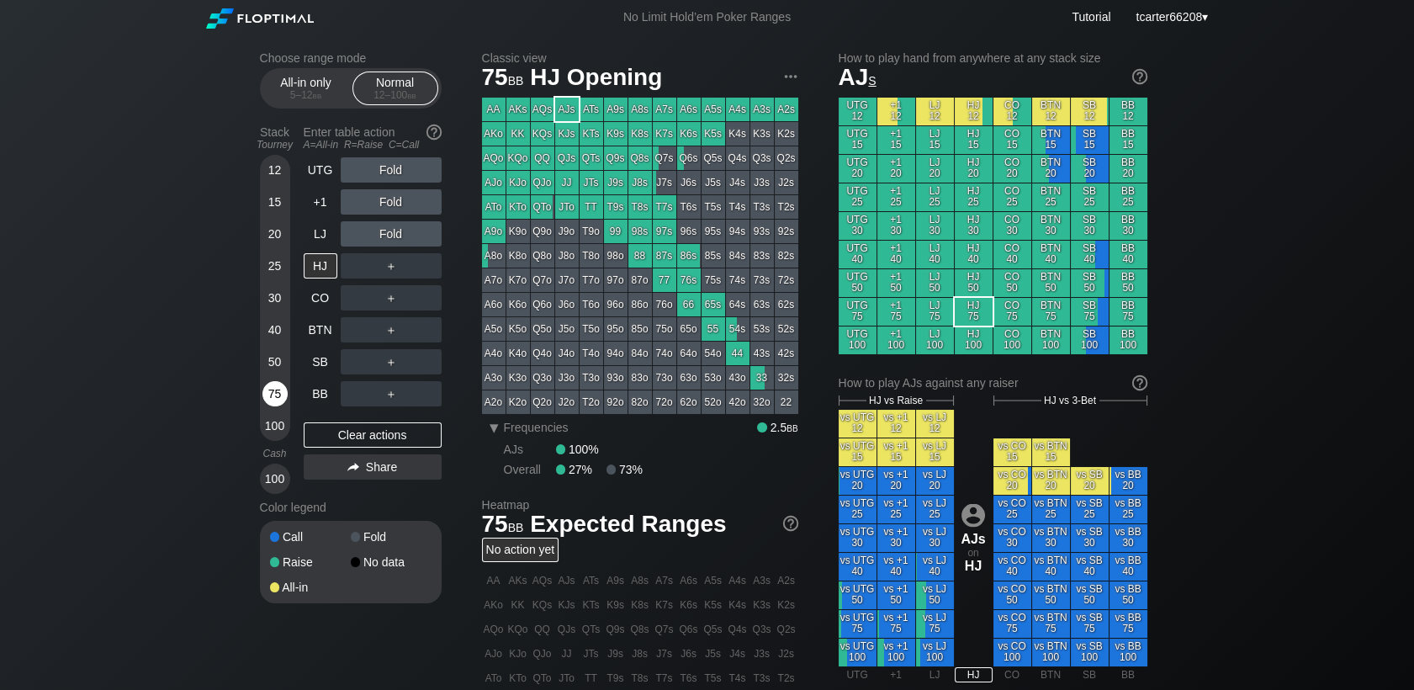
click at [276, 391] on div "75" at bounding box center [274, 393] width 25 height 25
click at [303, 371] on div "Stack Tourney Enter table action A=All-in R=Raise C=Call [PHONE_NUMBER] [PHONE_…" at bounding box center [351, 306] width 182 height 375
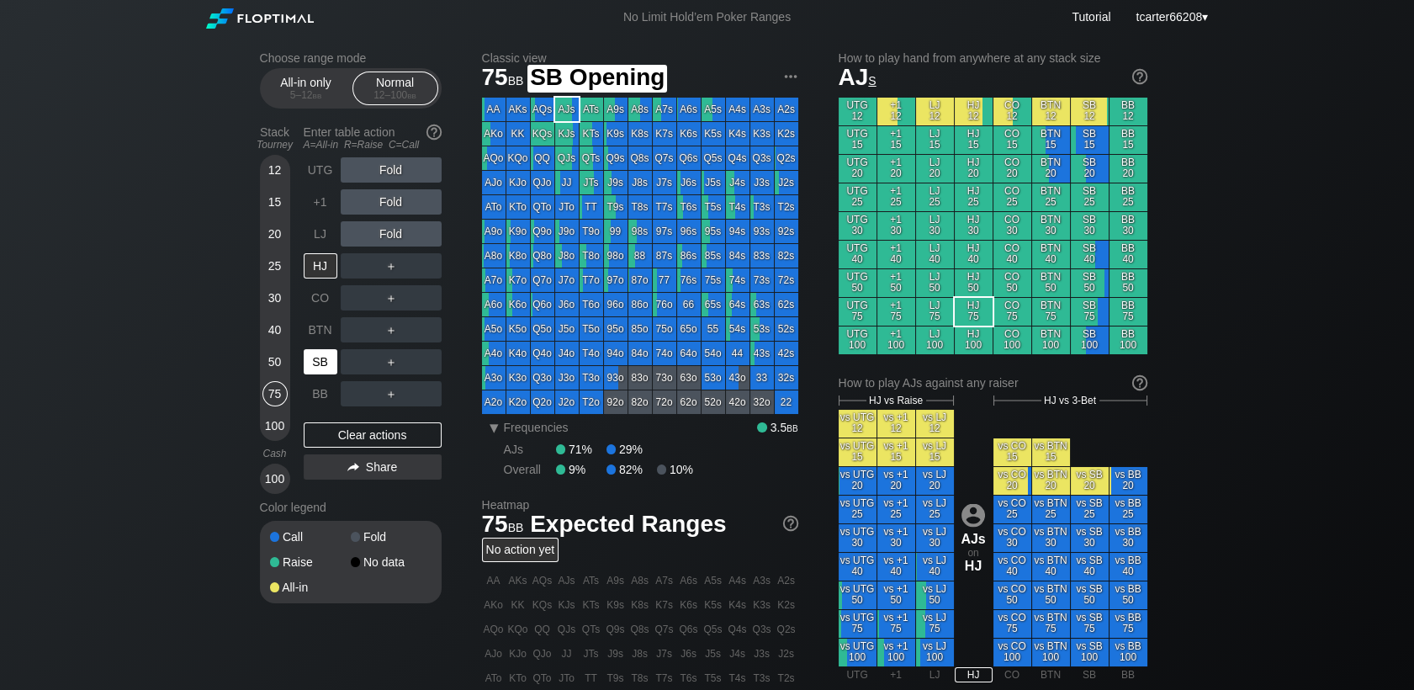
click at [306, 368] on div "SB" at bounding box center [321, 361] width 34 height 25
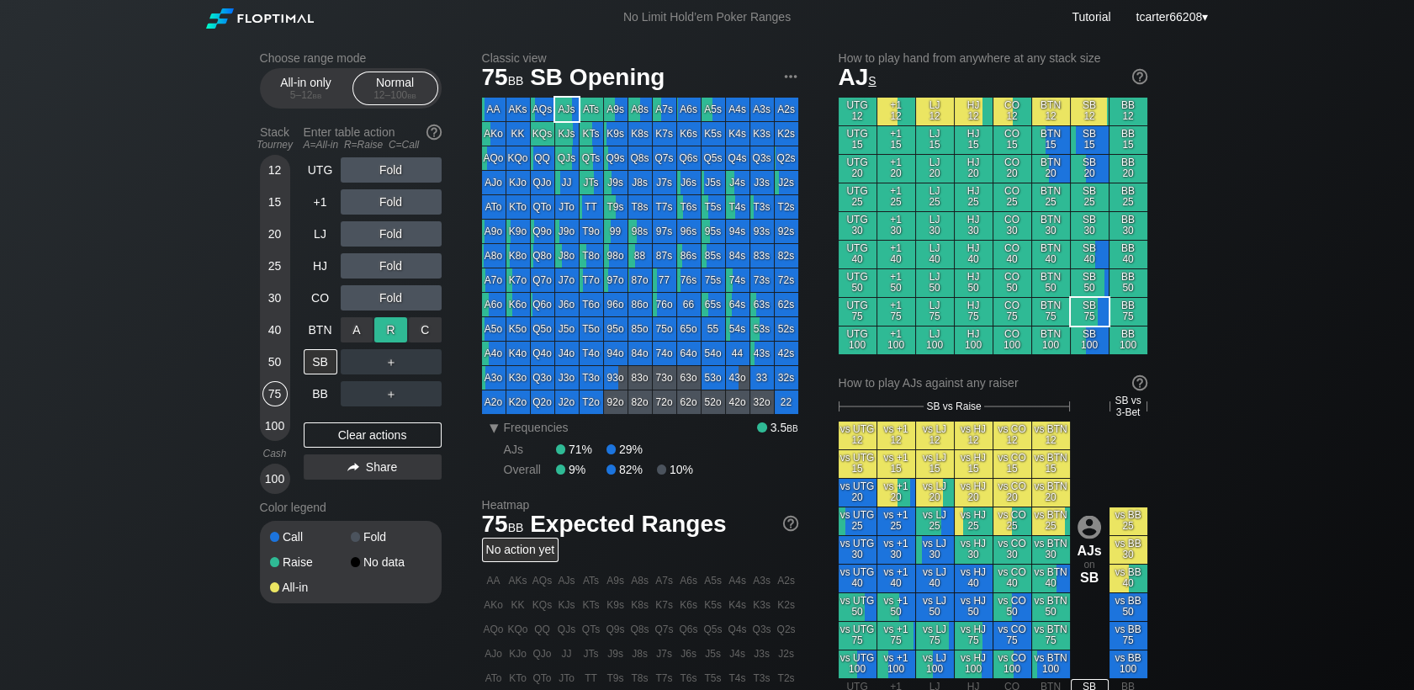
click at [401, 335] on div "R ✕" at bounding box center [390, 329] width 33 height 25
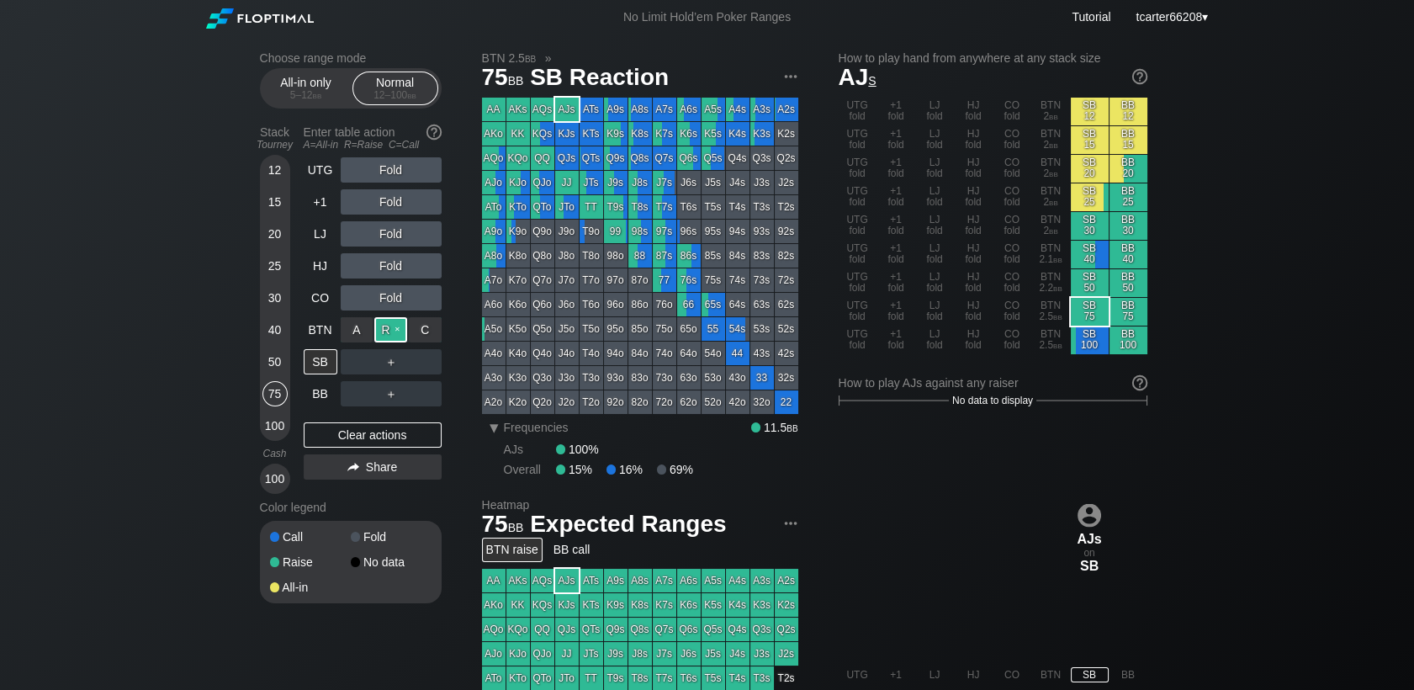
click at [401, 335] on div "R ✕" at bounding box center [390, 329] width 33 height 25
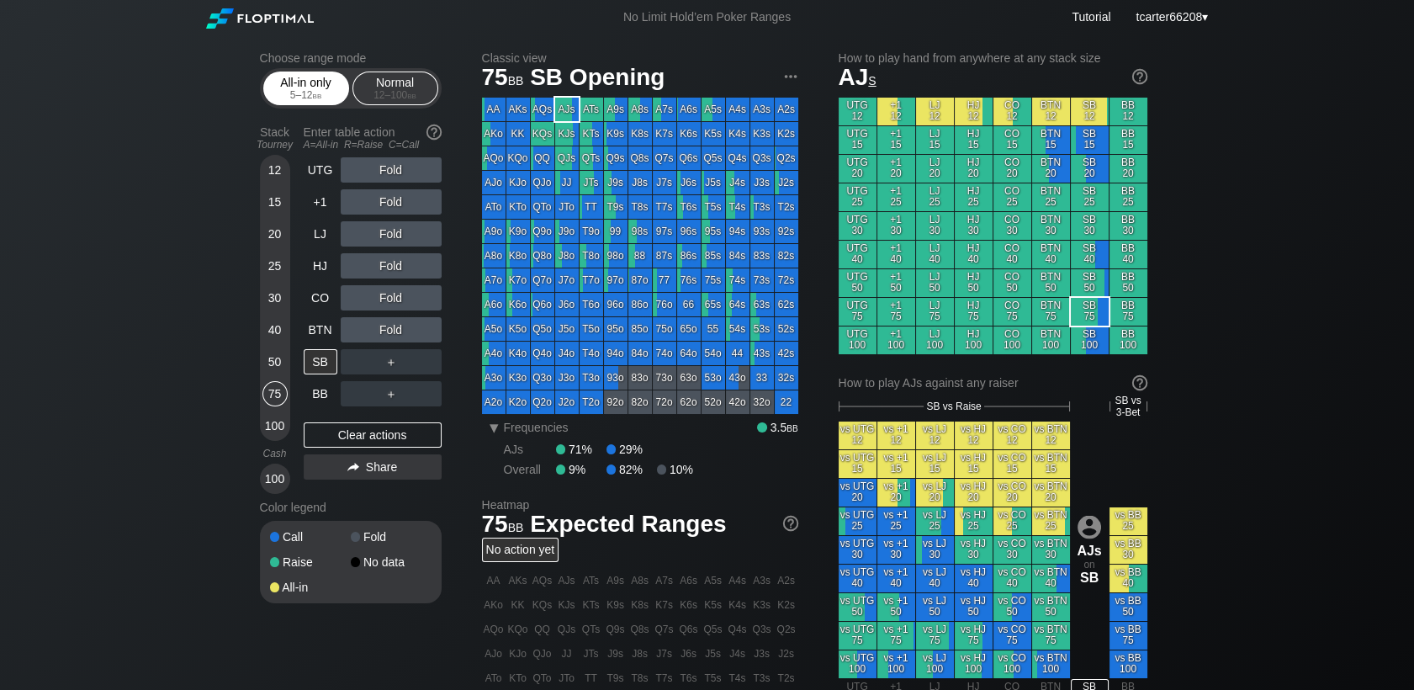
click at [307, 93] on div "5 – 12 bb" at bounding box center [306, 95] width 71 height 12
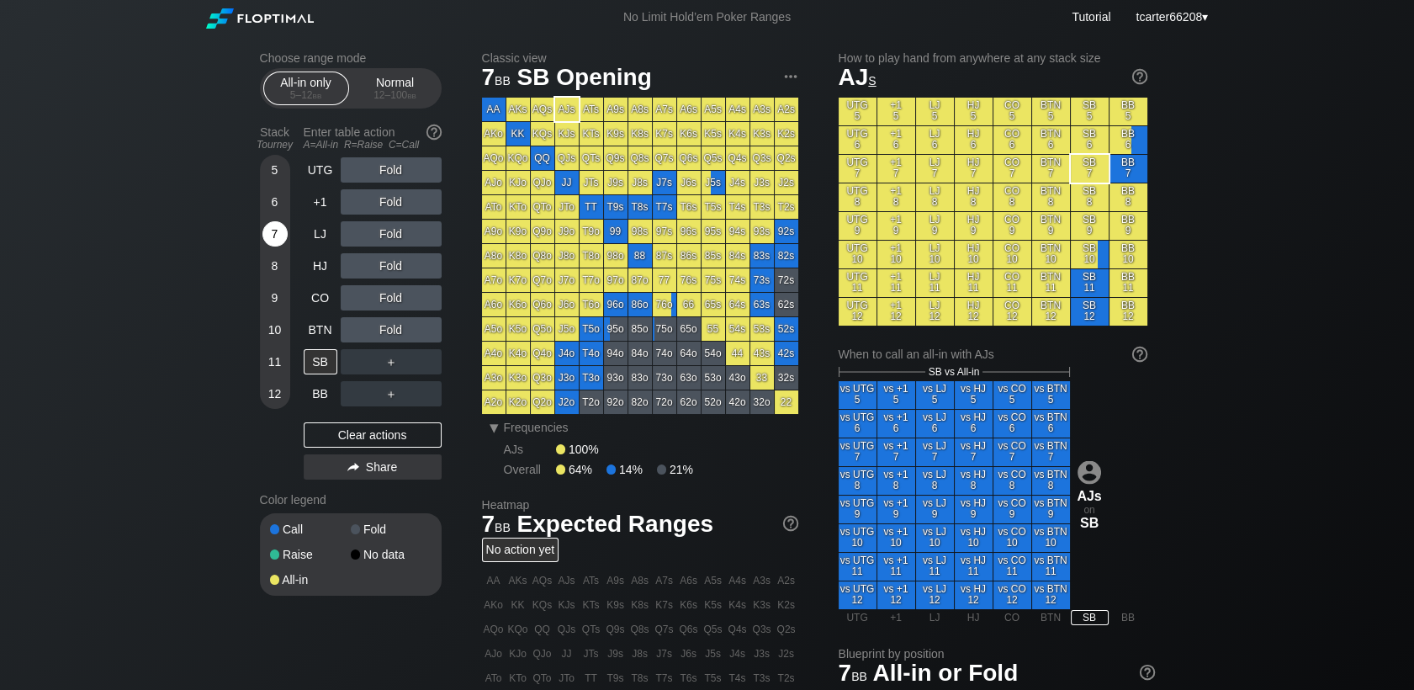
click at [262, 253] on div "7" at bounding box center [274, 237] width 25 height 32
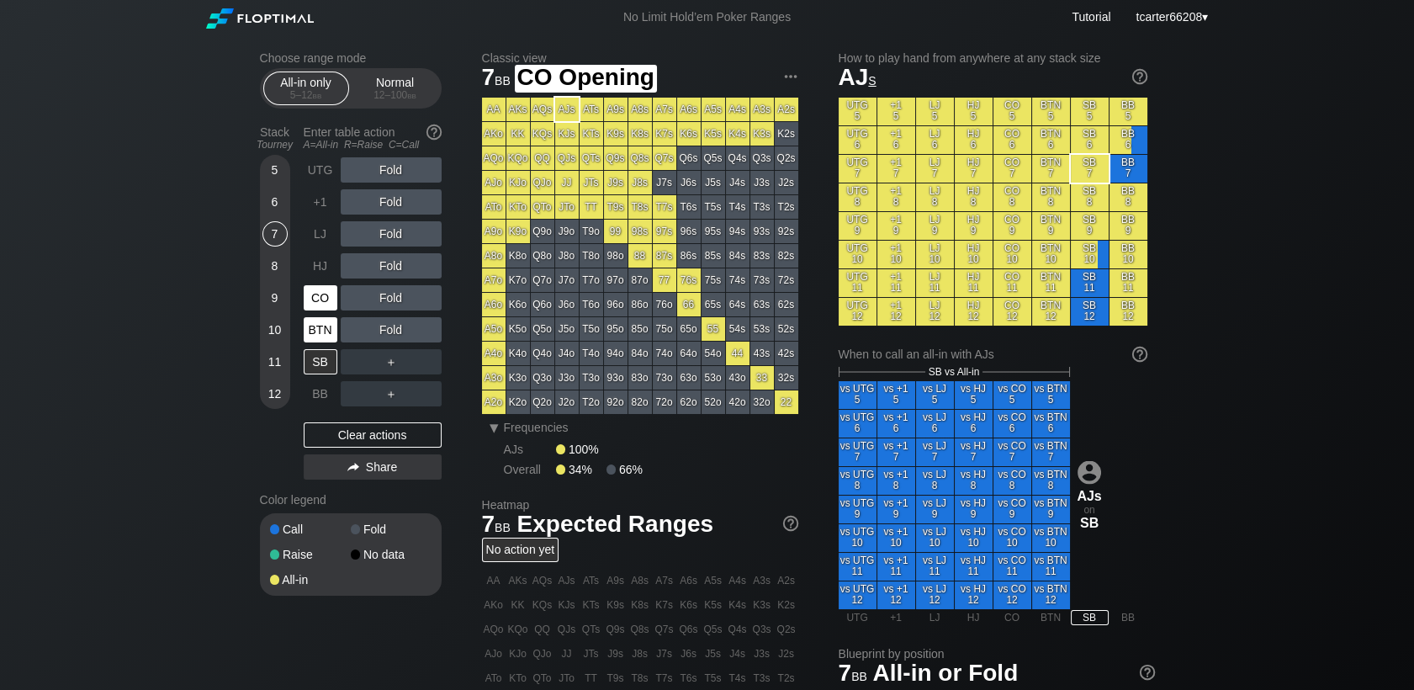
click at [311, 331] on div "BTN" at bounding box center [321, 329] width 34 height 25
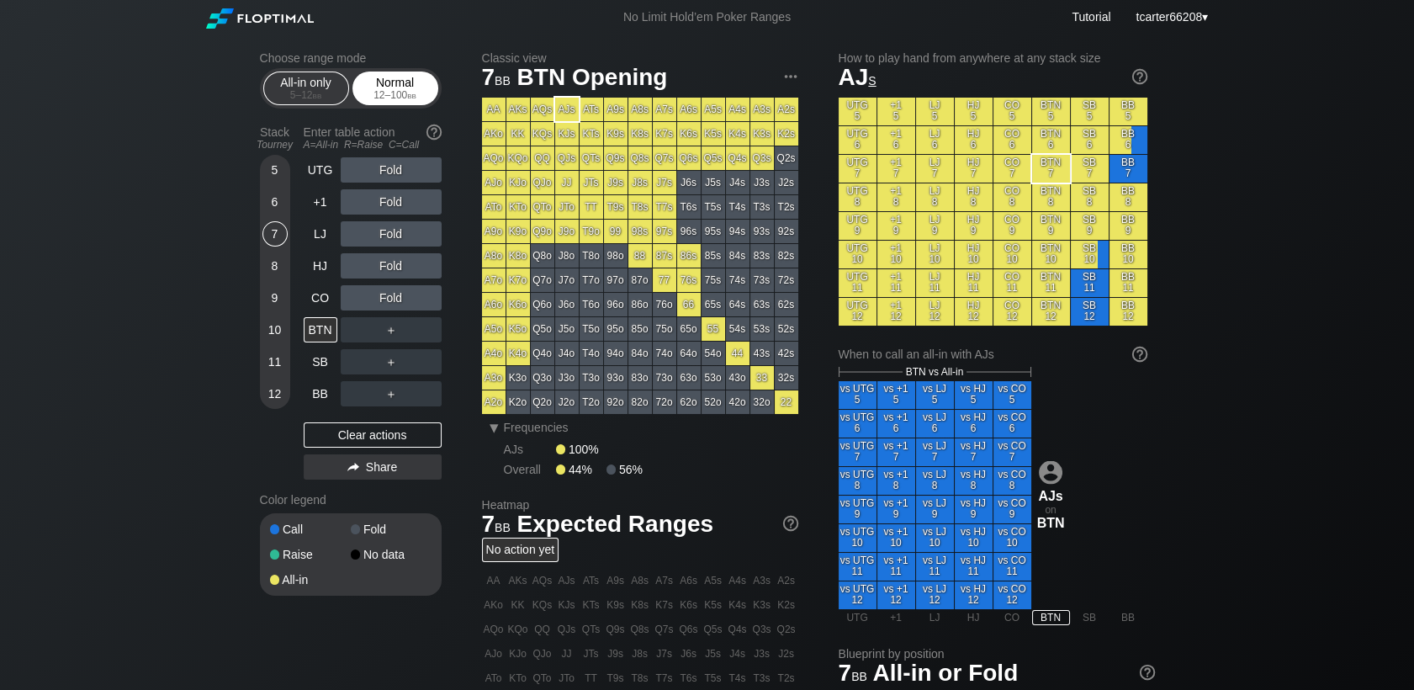
click at [405, 93] on div "12 – 100 bb" at bounding box center [395, 95] width 71 height 12
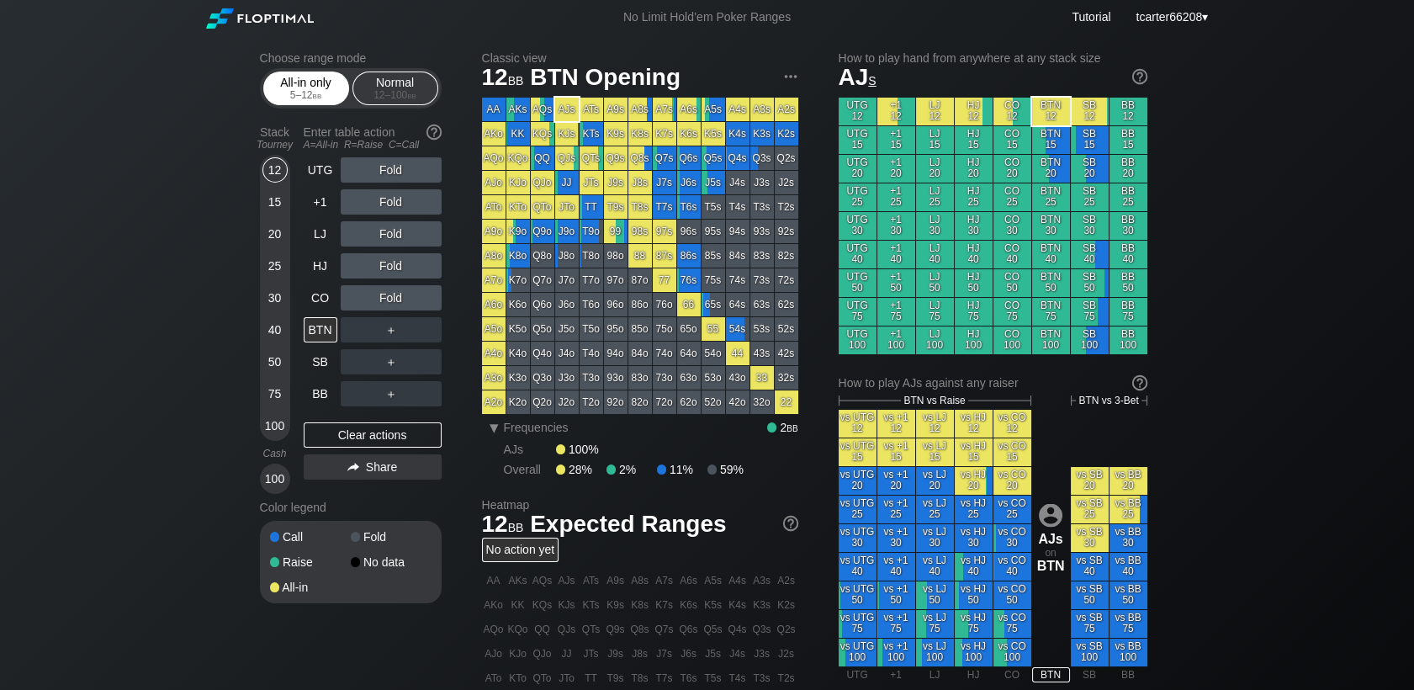
drag, startPoint x: 299, startPoint y: 111, endPoint x: 304, endPoint y: 98, distance: 14.1
click at [302, 111] on section "Choose range mode All-in only 5 – 12 bb Normal 12 – 100 bb Stack Tourney Enter …" at bounding box center [351, 327] width 182 height 552
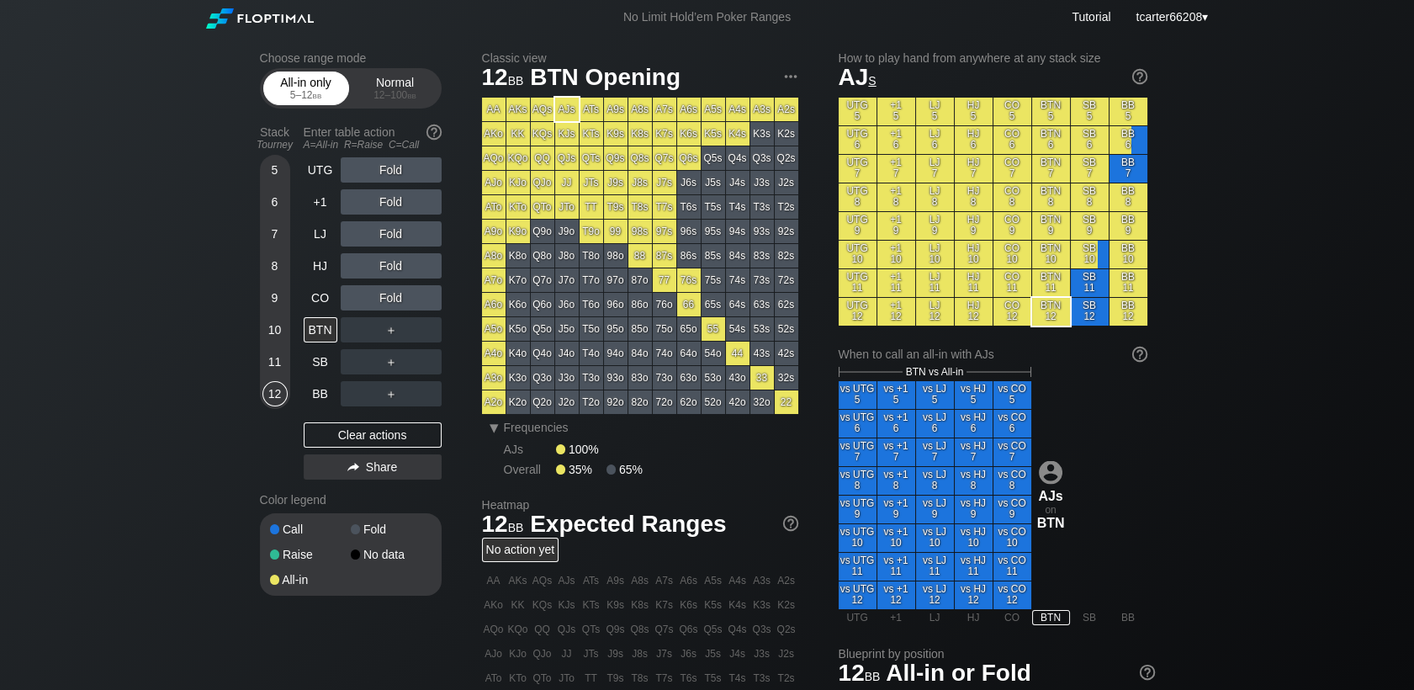
click at [304, 98] on div "5 – 12 bb" at bounding box center [306, 95] width 71 height 12
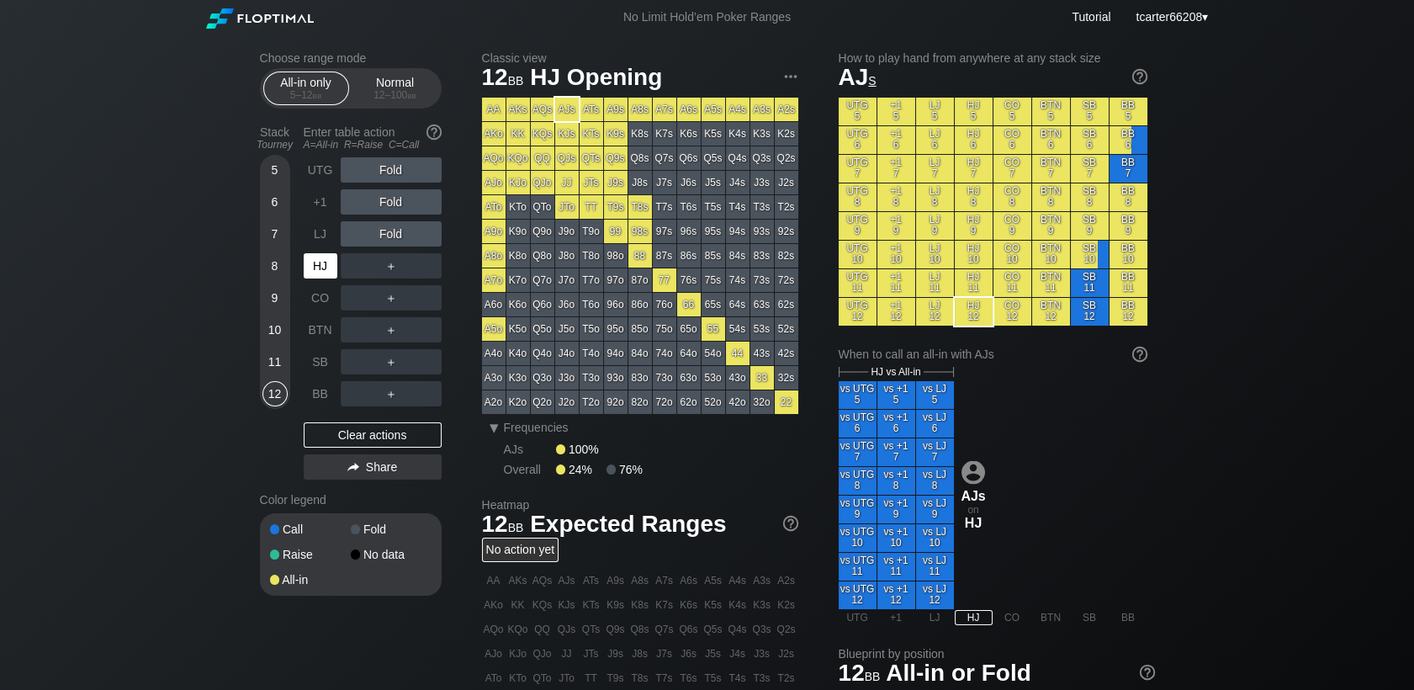
drag, startPoint x: 315, startPoint y: 263, endPoint x: 301, endPoint y: 265, distance: 13.6
click at [314, 263] on div "HJ" at bounding box center [321, 265] width 34 height 25
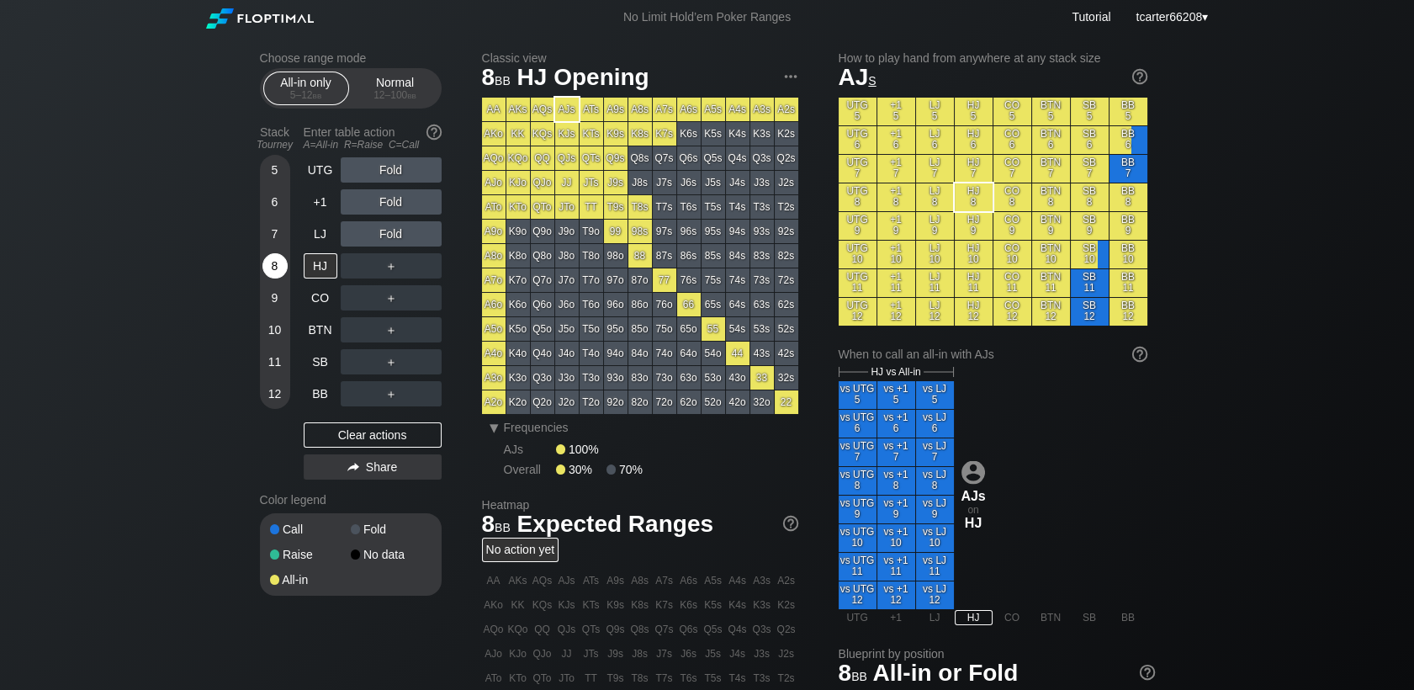
click at [266, 265] on div "8" at bounding box center [274, 265] width 25 height 25
click at [417, 95] on div "12 – 100 bb" at bounding box center [395, 95] width 71 height 12
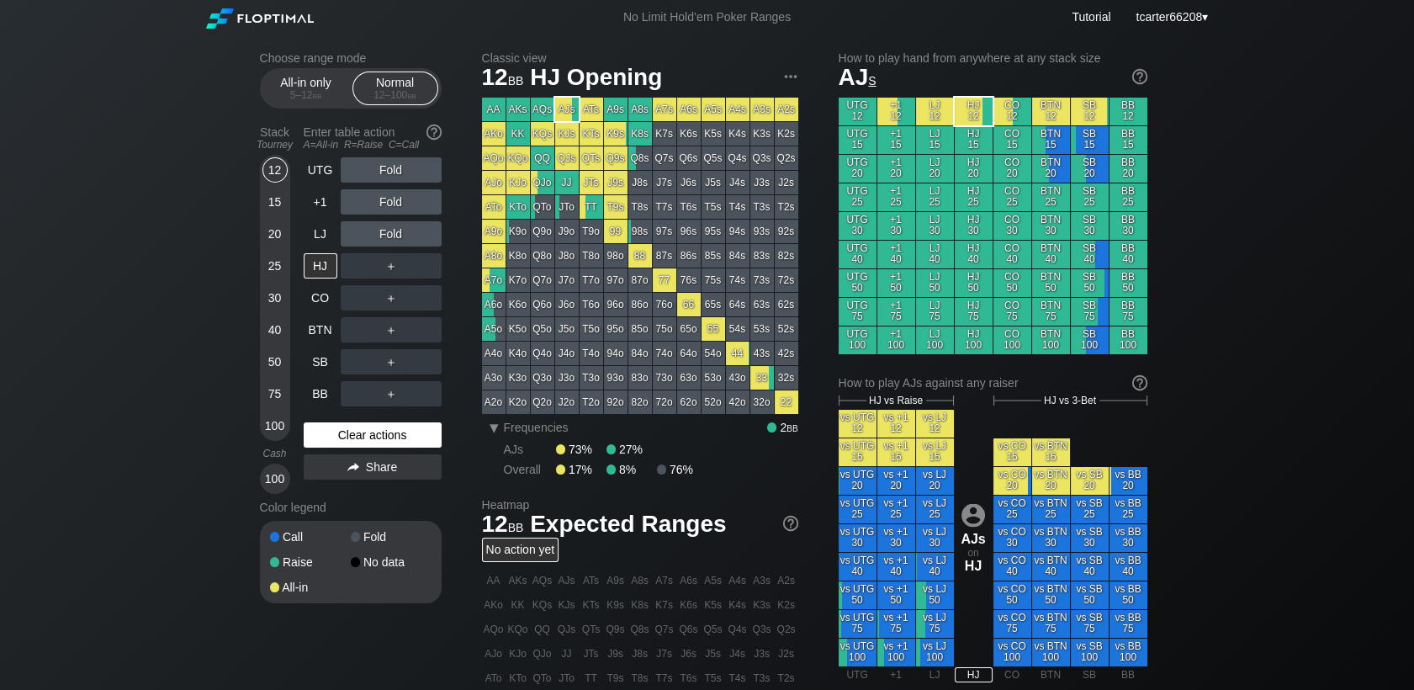
click at [367, 436] on div "Clear actions" at bounding box center [373, 434] width 138 height 25
click at [357, 436] on div "Clear actions" at bounding box center [373, 434] width 138 height 25
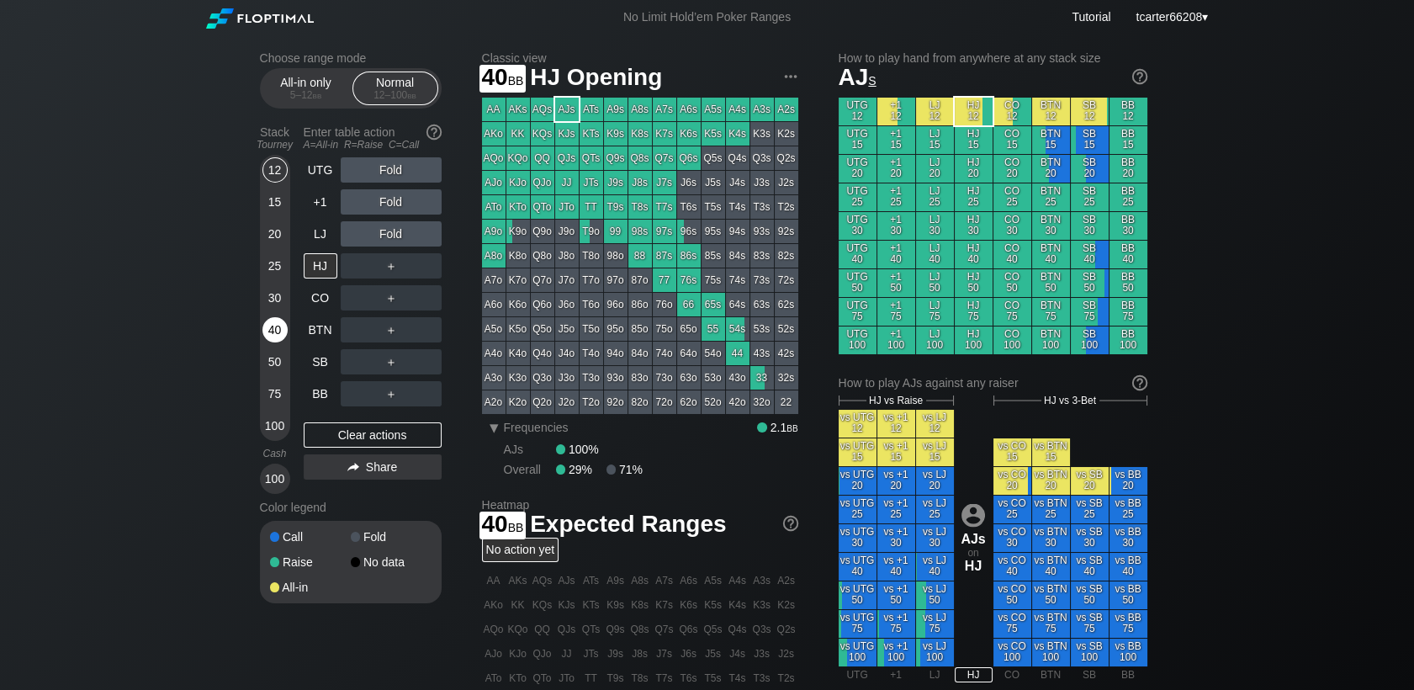
click at [279, 338] on div "40" at bounding box center [274, 329] width 25 height 25
drag, startPoint x: 283, startPoint y: 305, endPoint x: 307, endPoint y: 355, distance: 54.9
click at [284, 305] on div "30" at bounding box center [274, 297] width 25 height 25
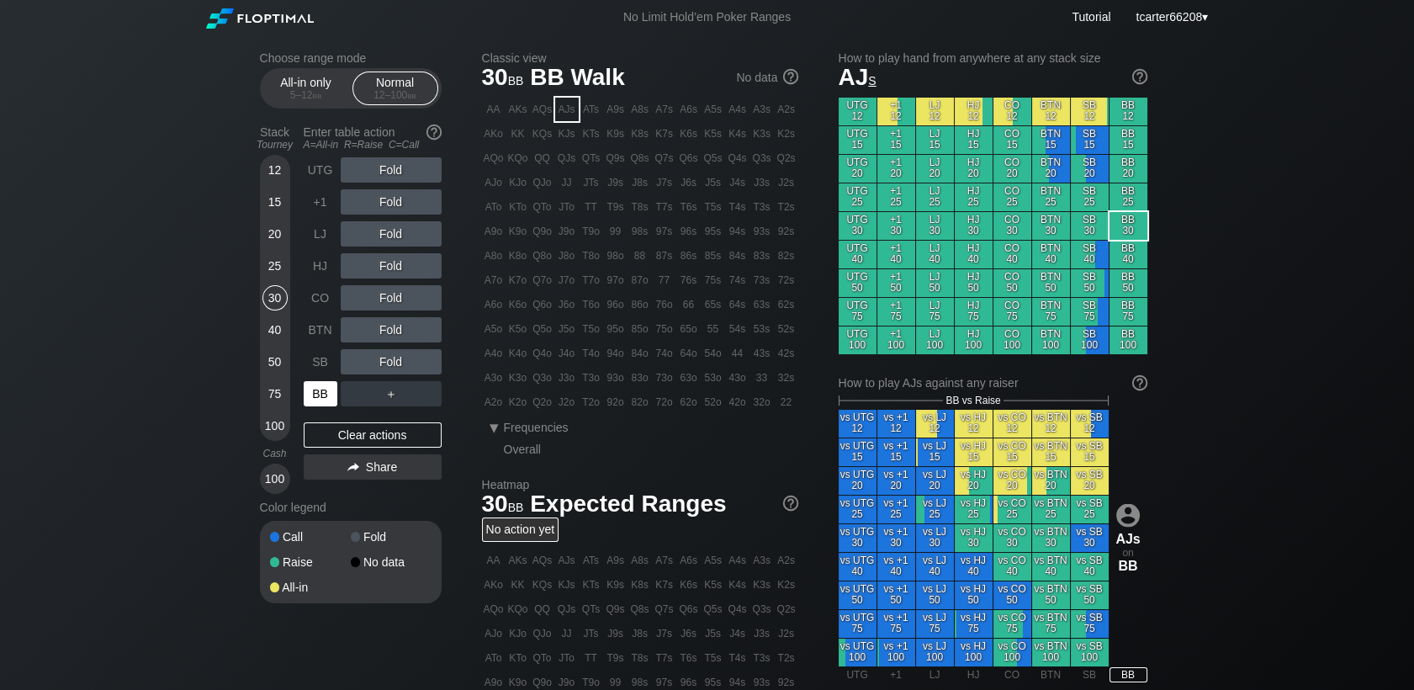
click at [326, 391] on div "BB" at bounding box center [321, 393] width 34 height 25
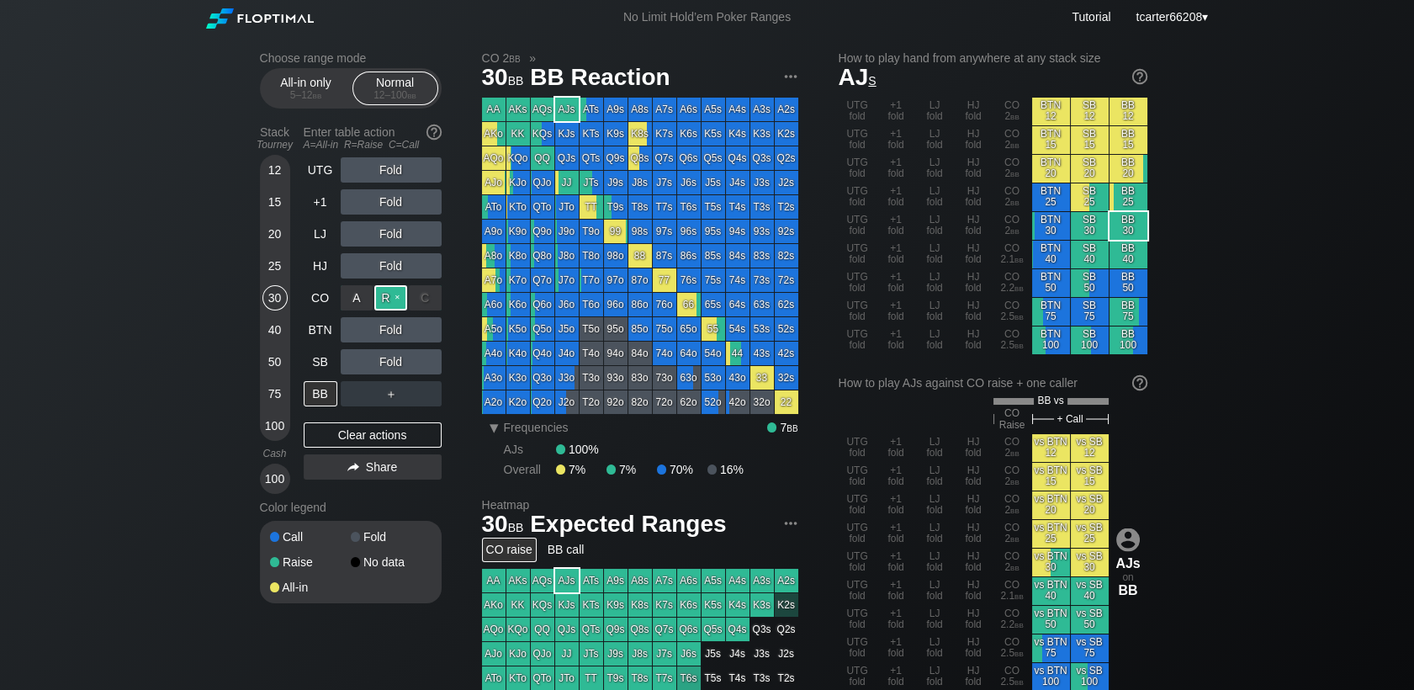
click at [392, 305] on div "R ✕" at bounding box center [390, 297] width 33 height 25
click at [390, 305] on div "R ✕" at bounding box center [390, 297] width 33 height 25
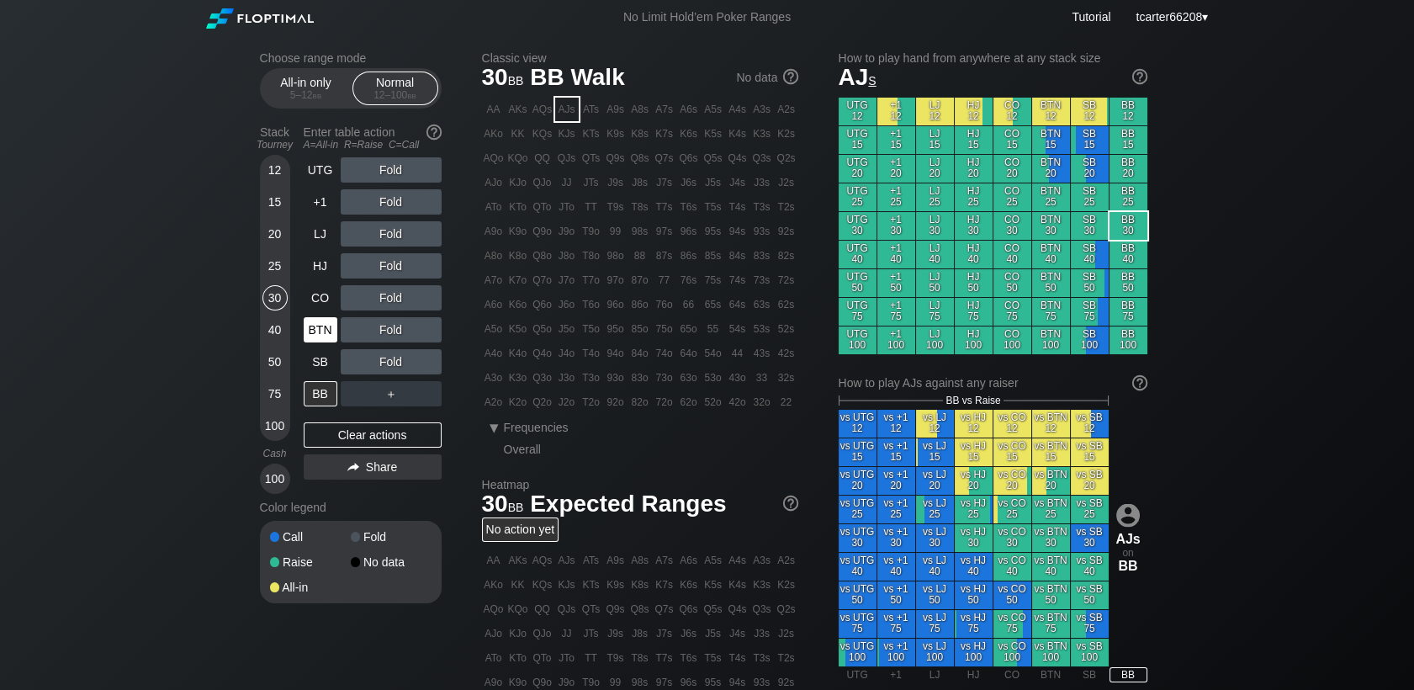
click at [302, 336] on div "Stack Tourney Enter table action A=All-in R=Raise C=Call [PHONE_NUMBER] [PHONE_…" at bounding box center [351, 306] width 182 height 375
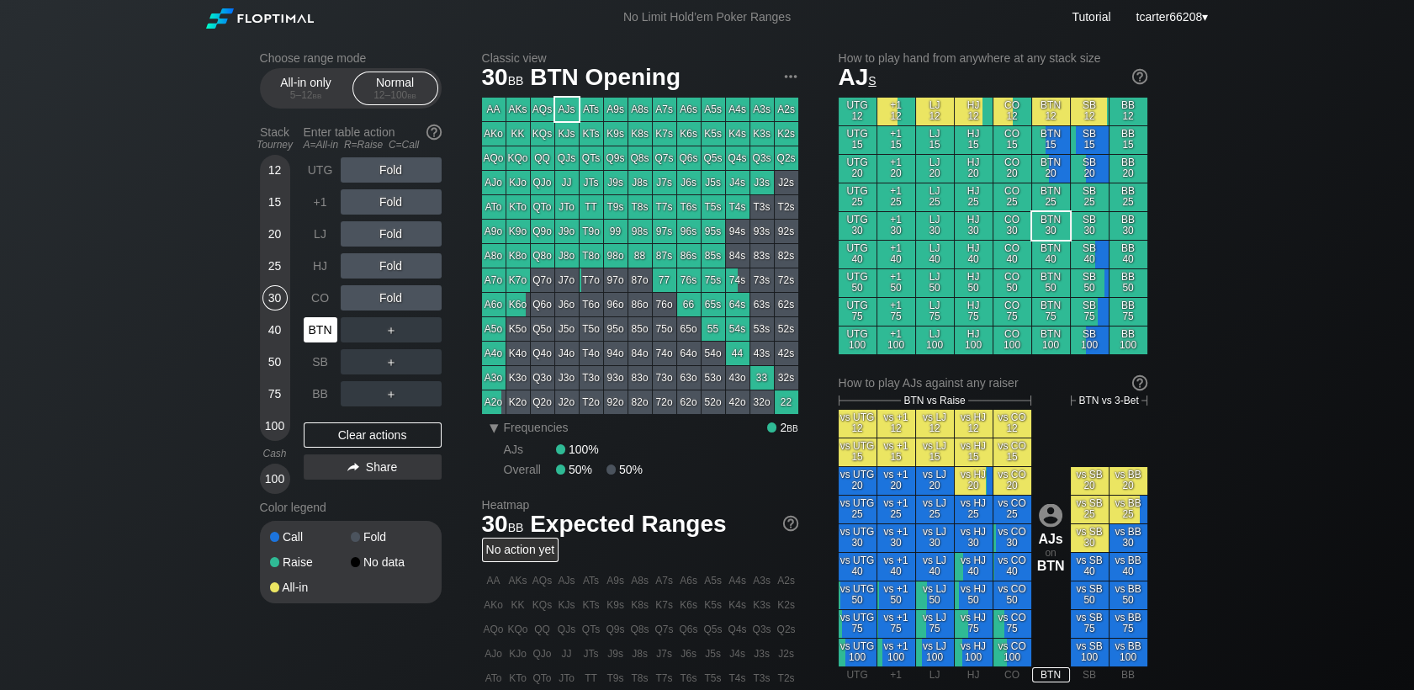
click at [310, 333] on div "BTN" at bounding box center [321, 329] width 34 height 25
click at [276, 406] on div "75" at bounding box center [274, 393] width 25 height 25
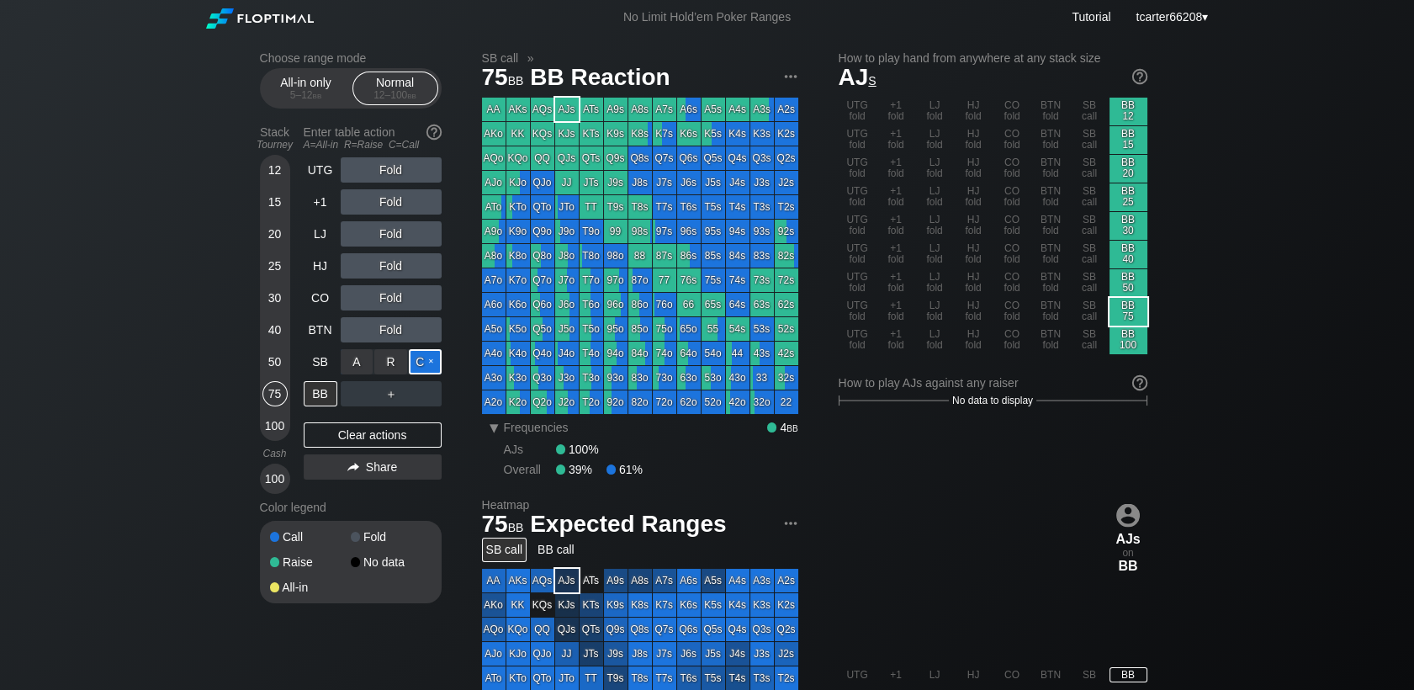
click at [431, 368] on div "C ✕" at bounding box center [425, 361] width 33 height 25
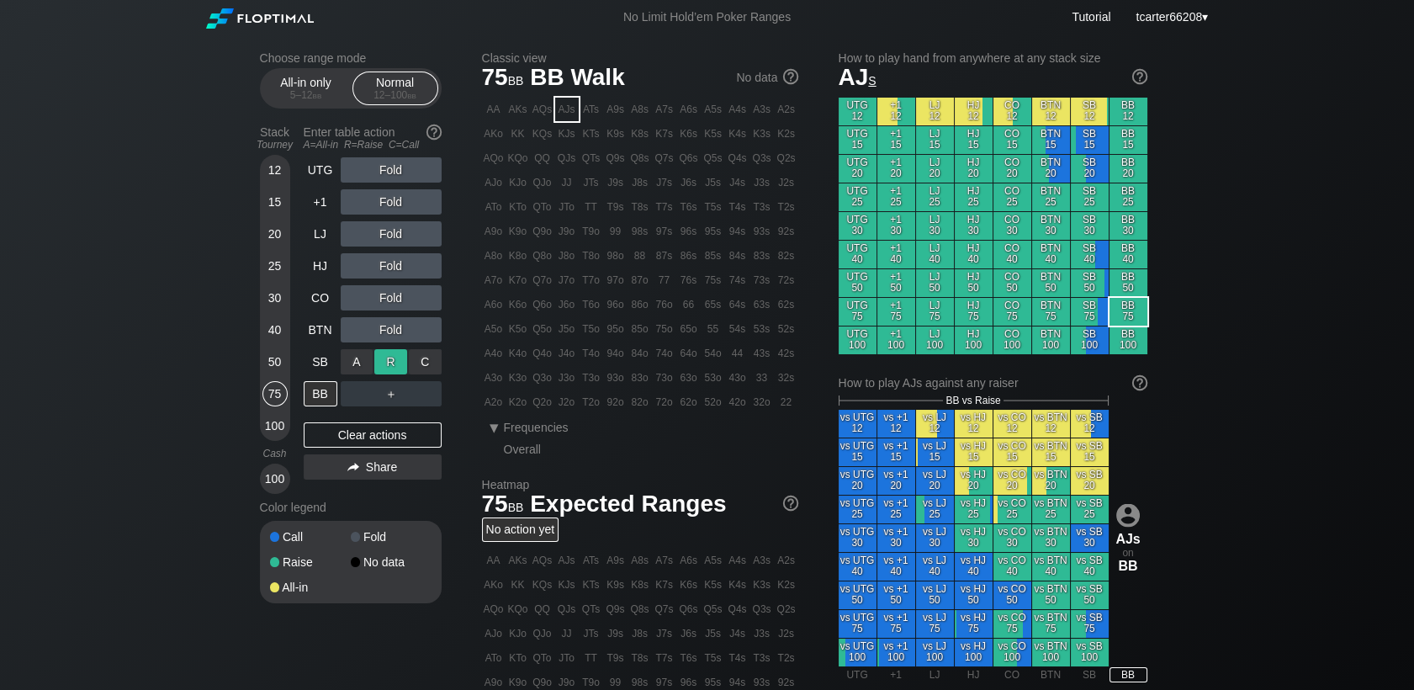
click at [397, 368] on div "R ✕" at bounding box center [390, 361] width 33 height 25
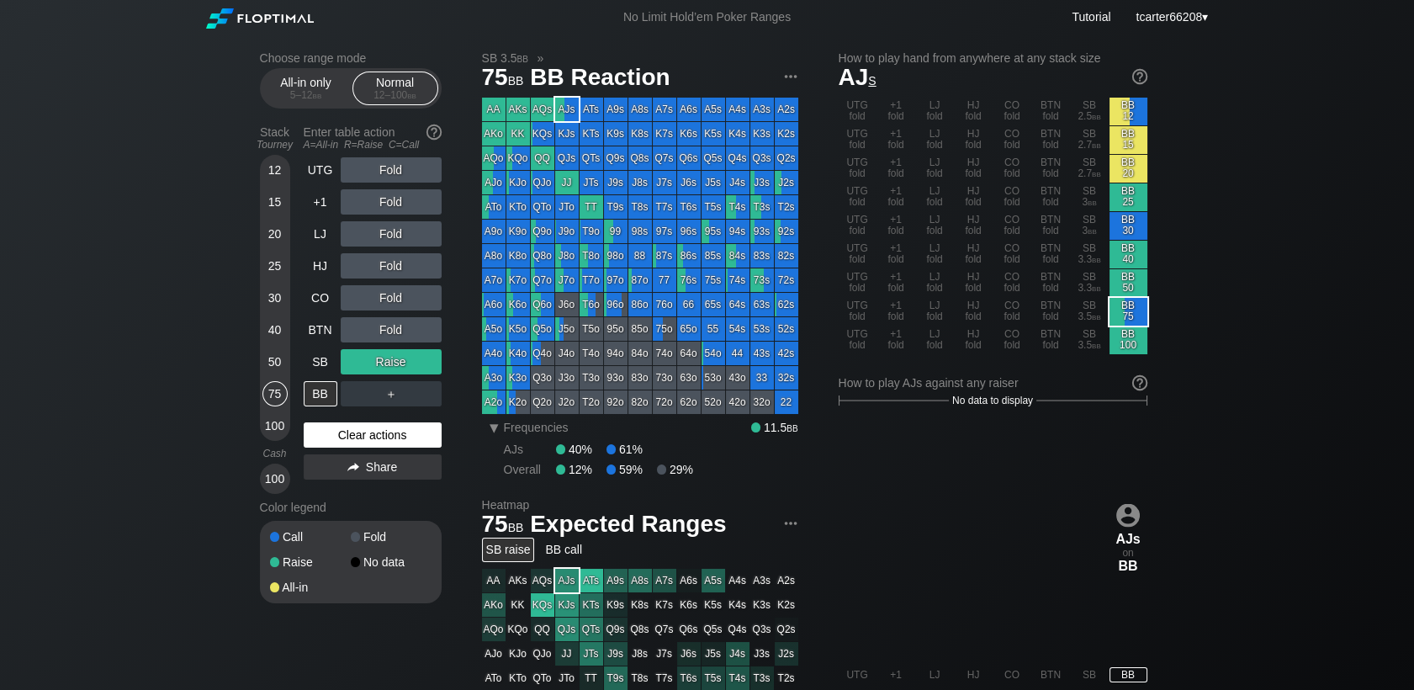
click at [351, 446] on div "Clear actions" at bounding box center [373, 434] width 138 height 25
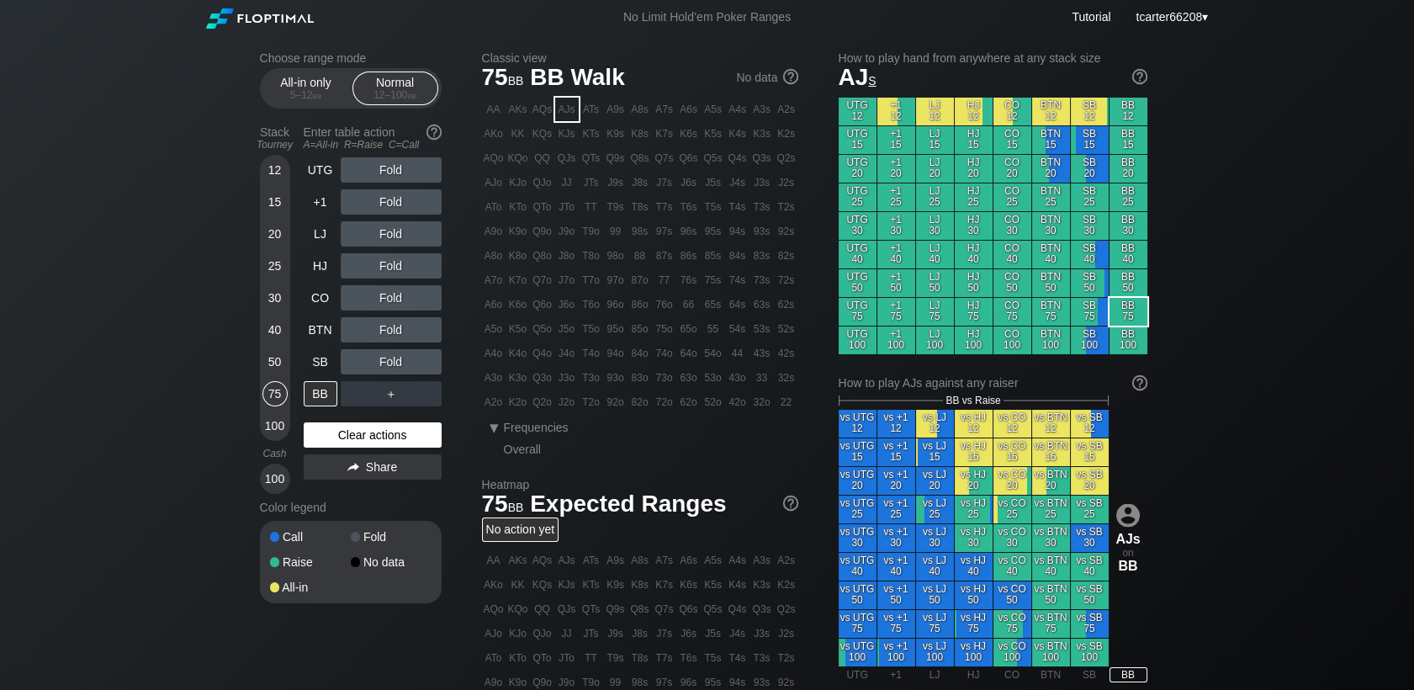
click at [382, 439] on div "Clear actions" at bounding box center [373, 434] width 138 height 25
click at [282, 361] on div "50" at bounding box center [274, 361] width 25 height 25
click at [304, 336] on div "BTN" at bounding box center [321, 329] width 34 height 25
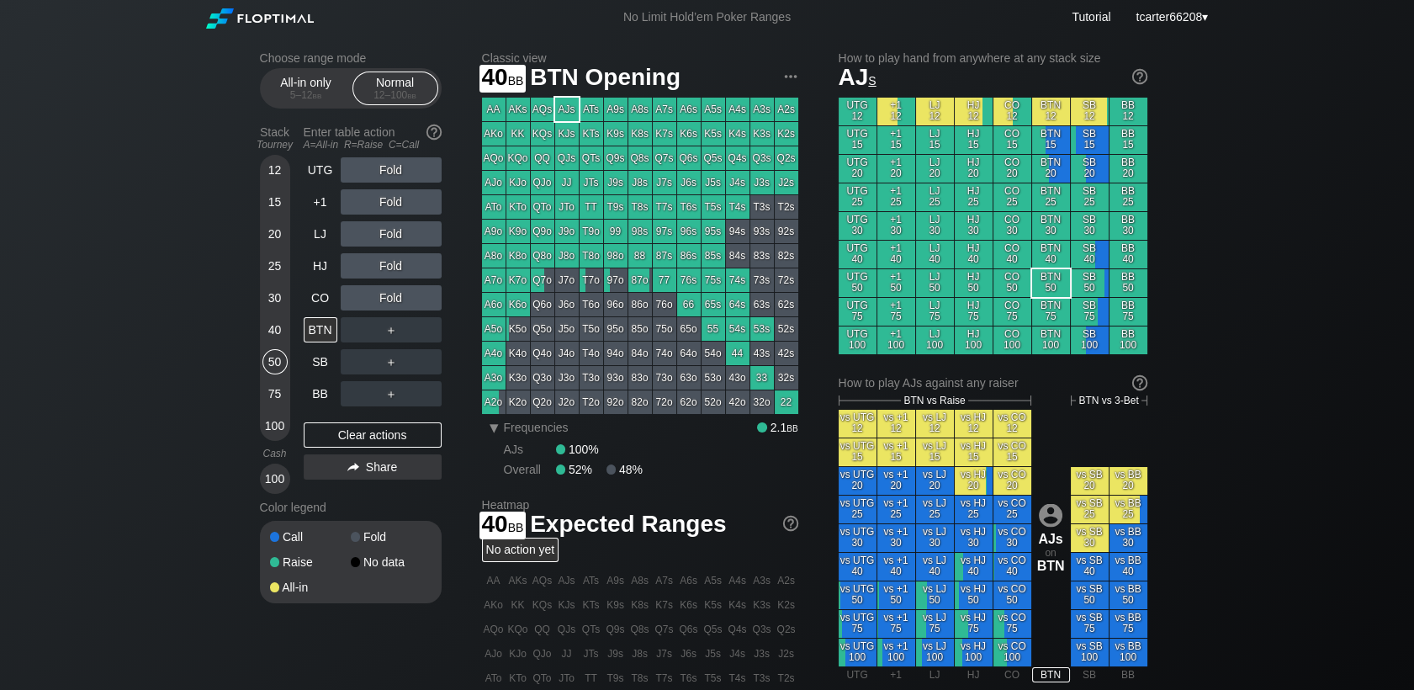
drag, startPoint x: 278, startPoint y: 332, endPoint x: 300, endPoint y: 368, distance: 42.7
click at [278, 333] on div "40" at bounding box center [274, 329] width 25 height 25
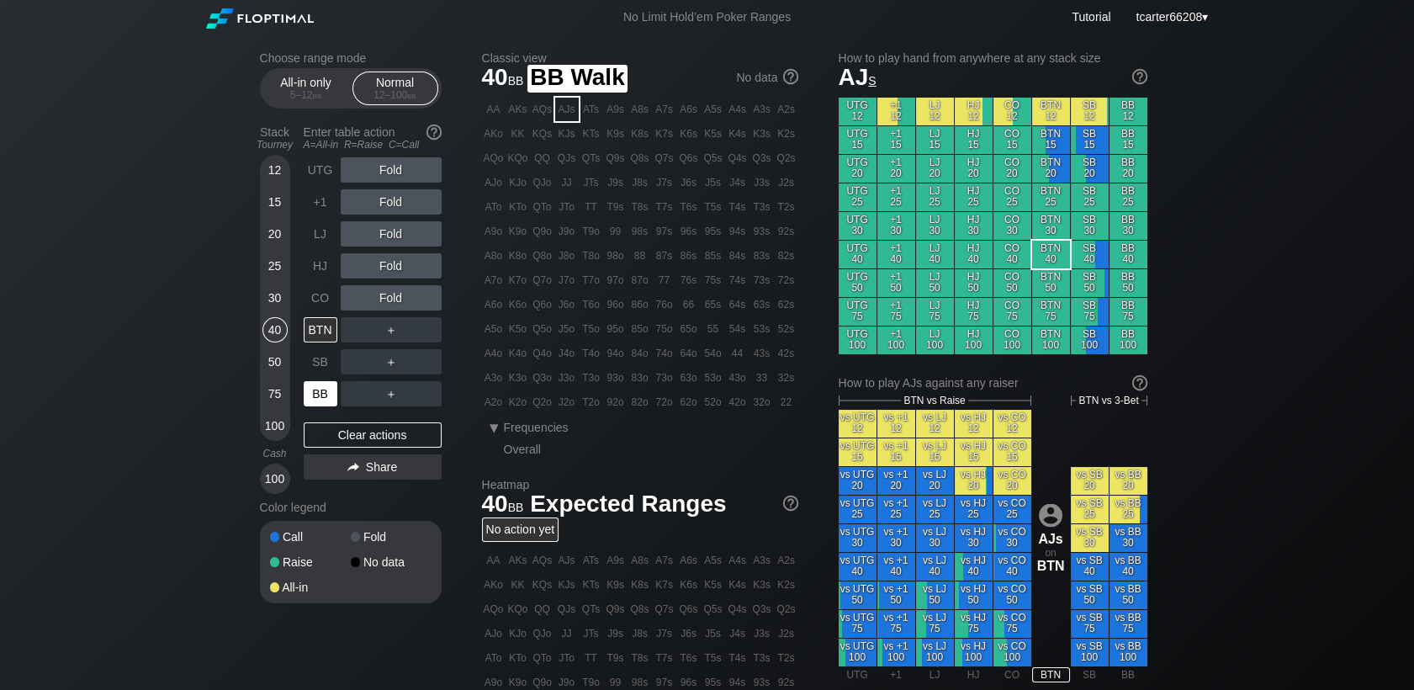
click at [310, 397] on div "BB" at bounding box center [321, 393] width 34 height 25
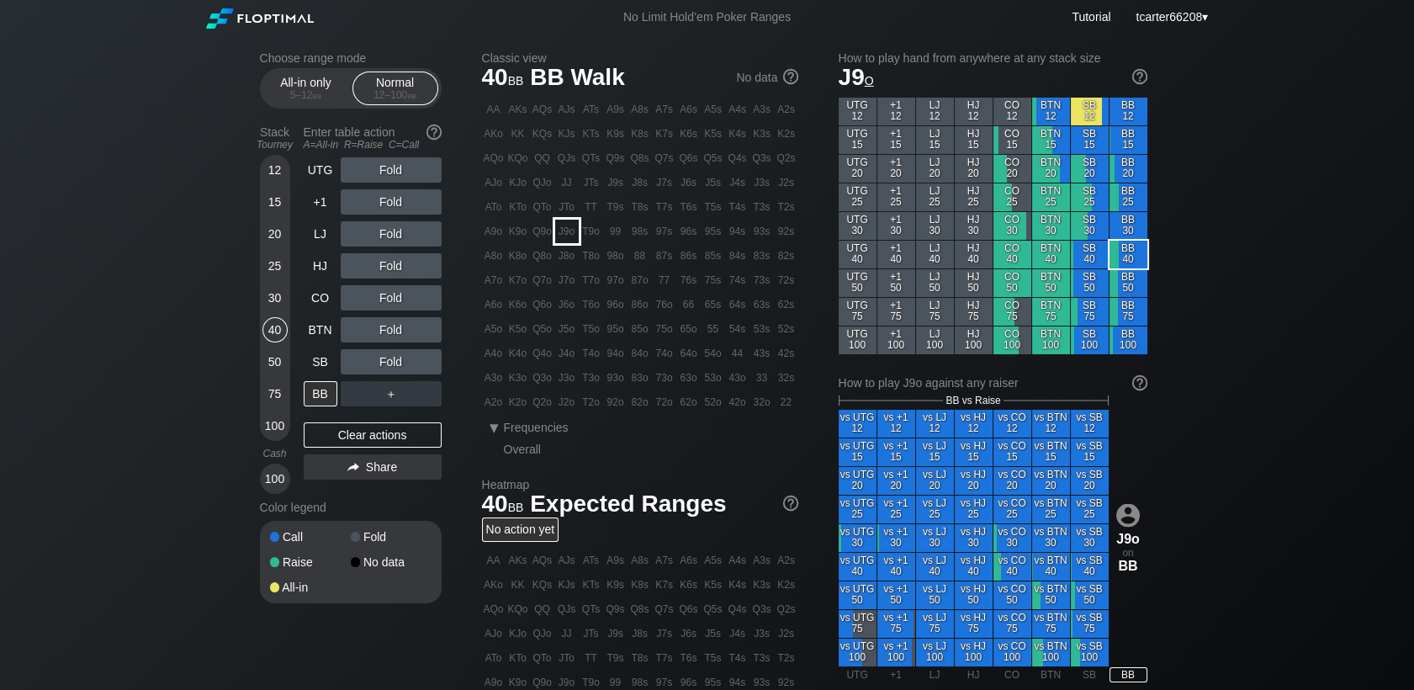
click at [568, 227] on div "J9o" at bounding box center [567, 232] width 24 height 24
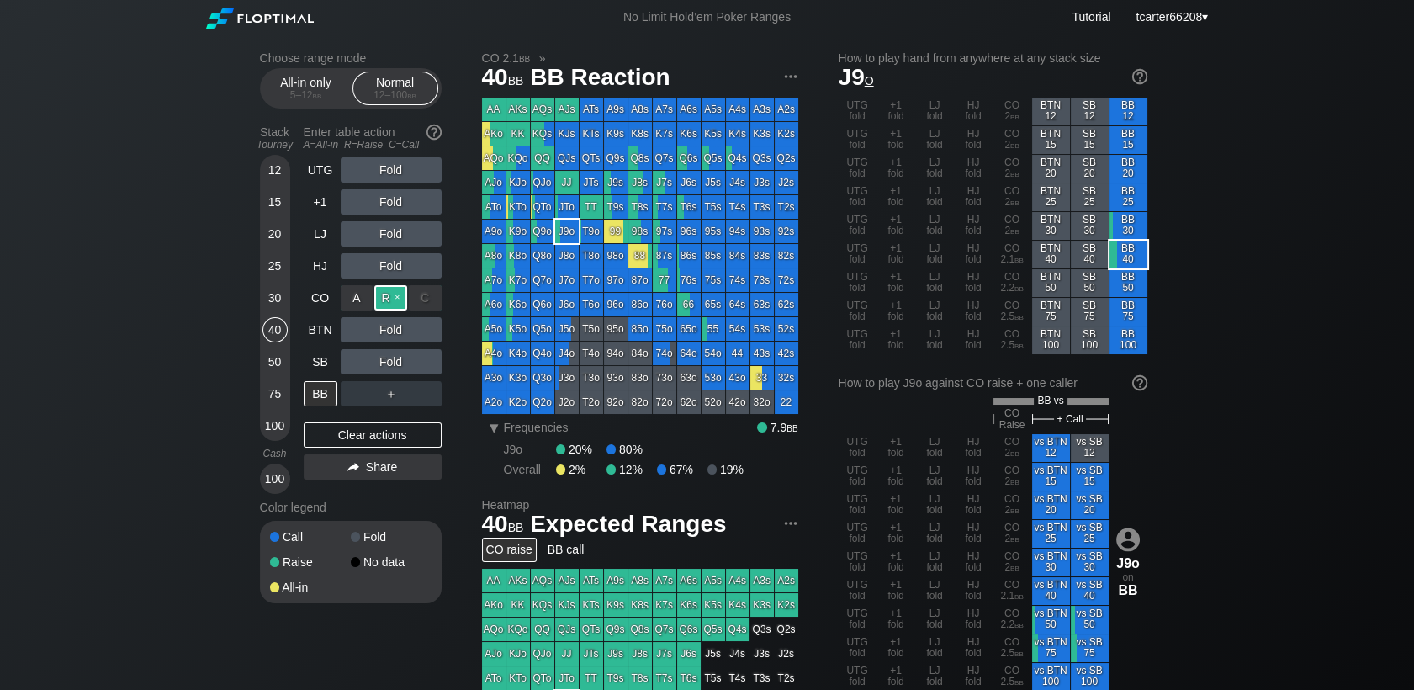
click at [389, 299] on div "R ✕" at bounding box center [390, 297] width 33 height 25
click at [552, 233] on div "Q9o" at bounding box center [543, 232] width 24 height 24
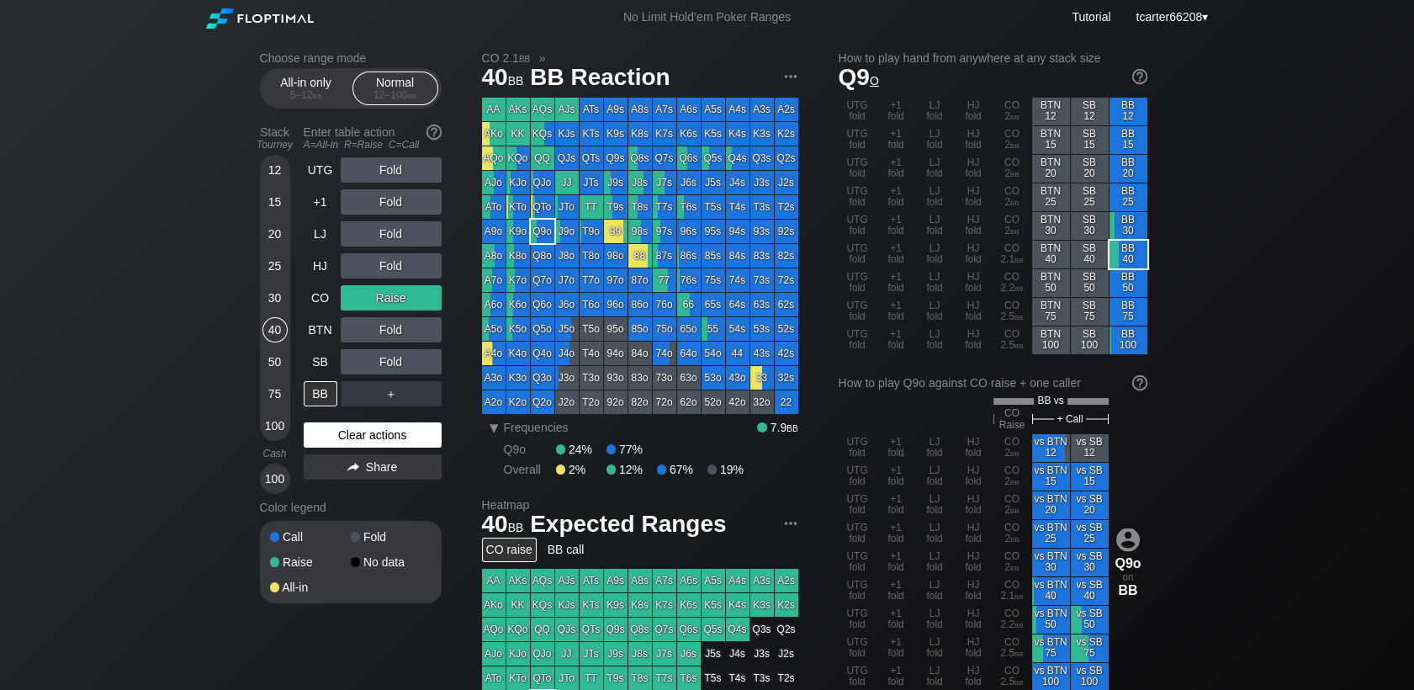
click at [391, 447] on div "Clear actions" at bounding box center [373, 434] width 138 height 25
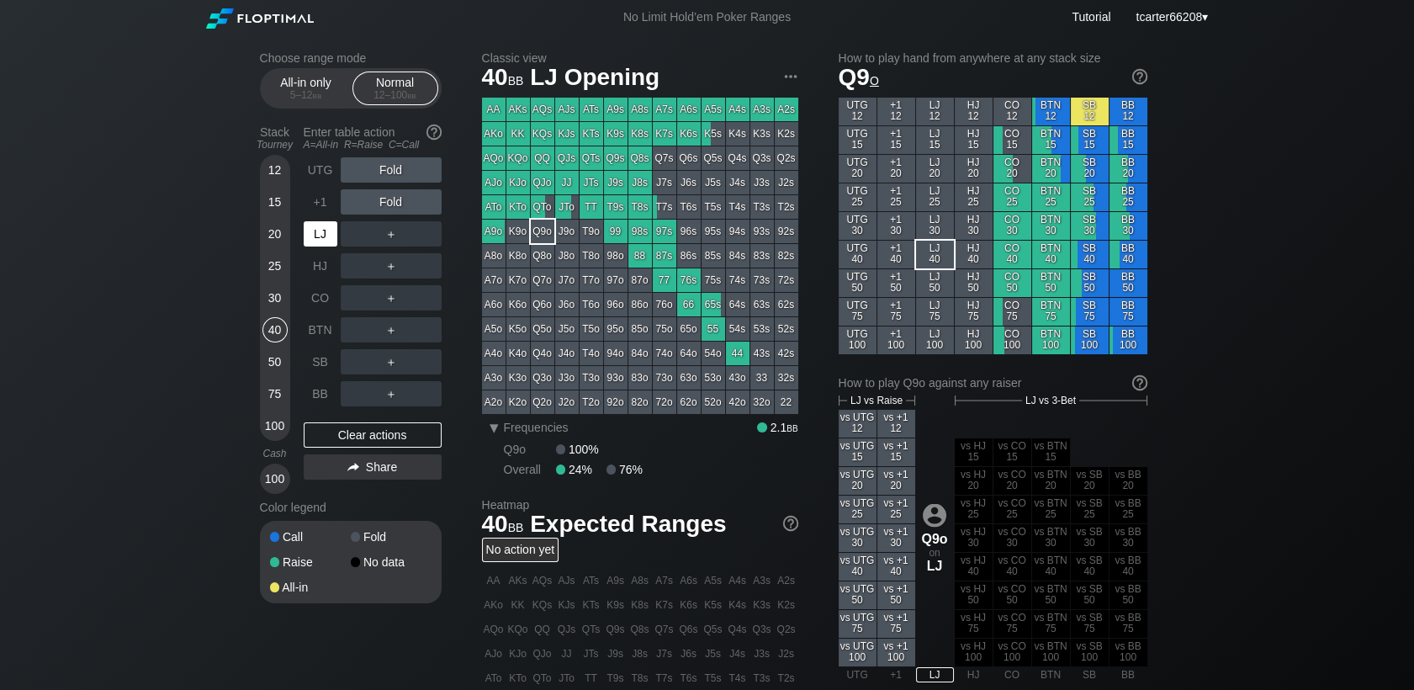
click at [323, 235] on div "LJ" at bounding box center [321, 233] width 34 height 25
click at [386, 204] on div "R ✕" at bounding box center [390, 201] width 33 height 25
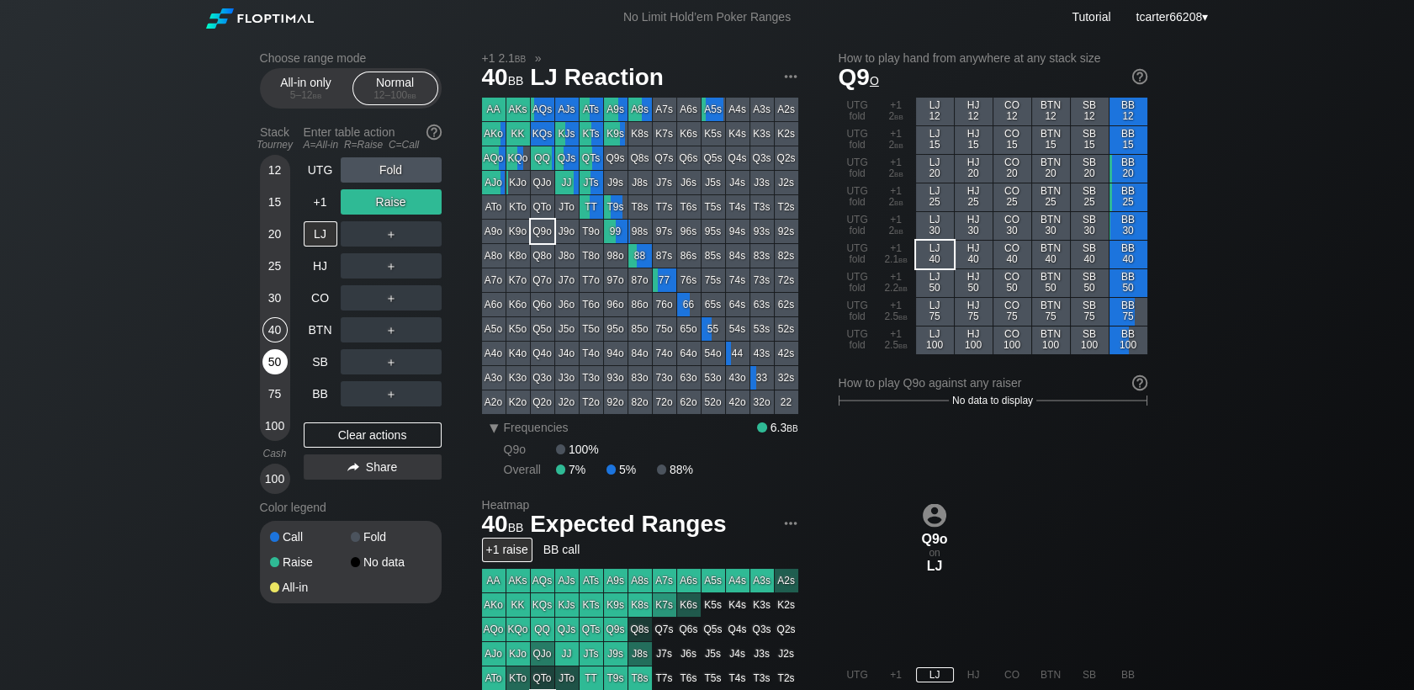
click at [276, 363] on div "50" at bounding box center [274, 361] width 25 height 25
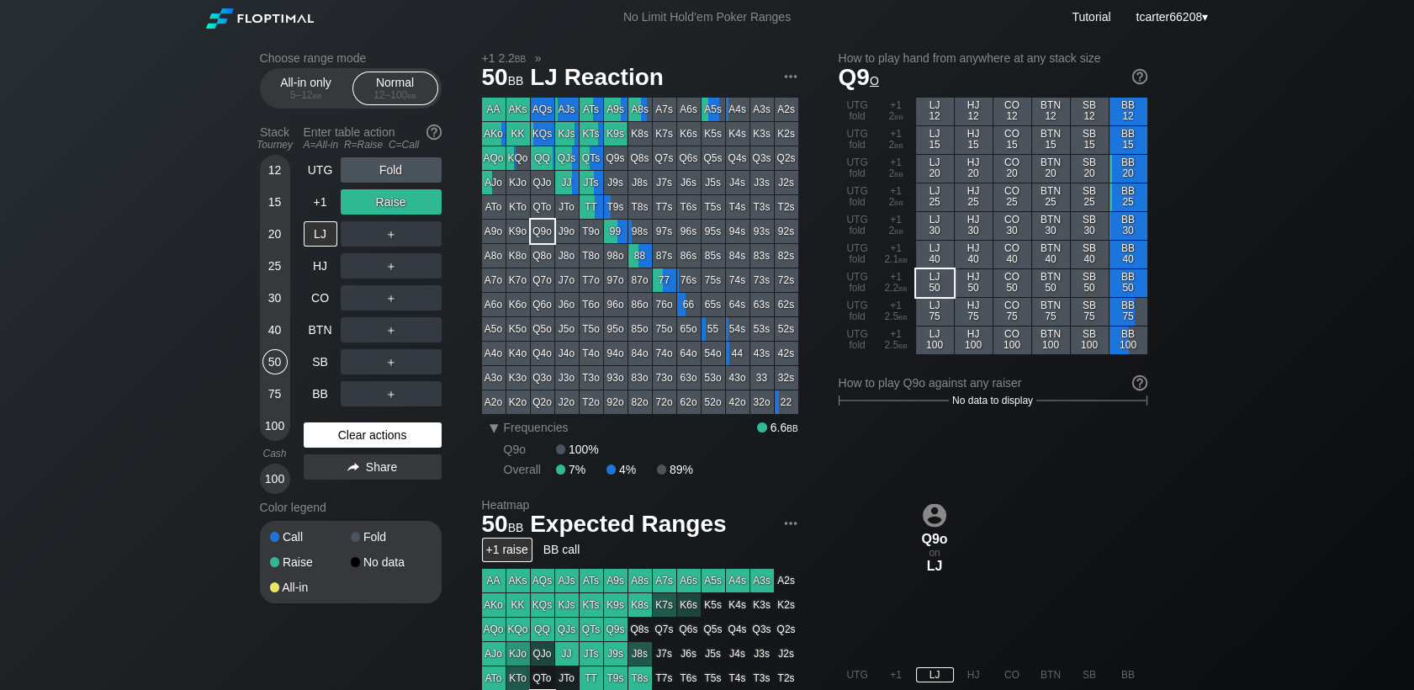
click at [373, 440] on div "Clear actions" at bounding box center [373, 434] width 138 height 25
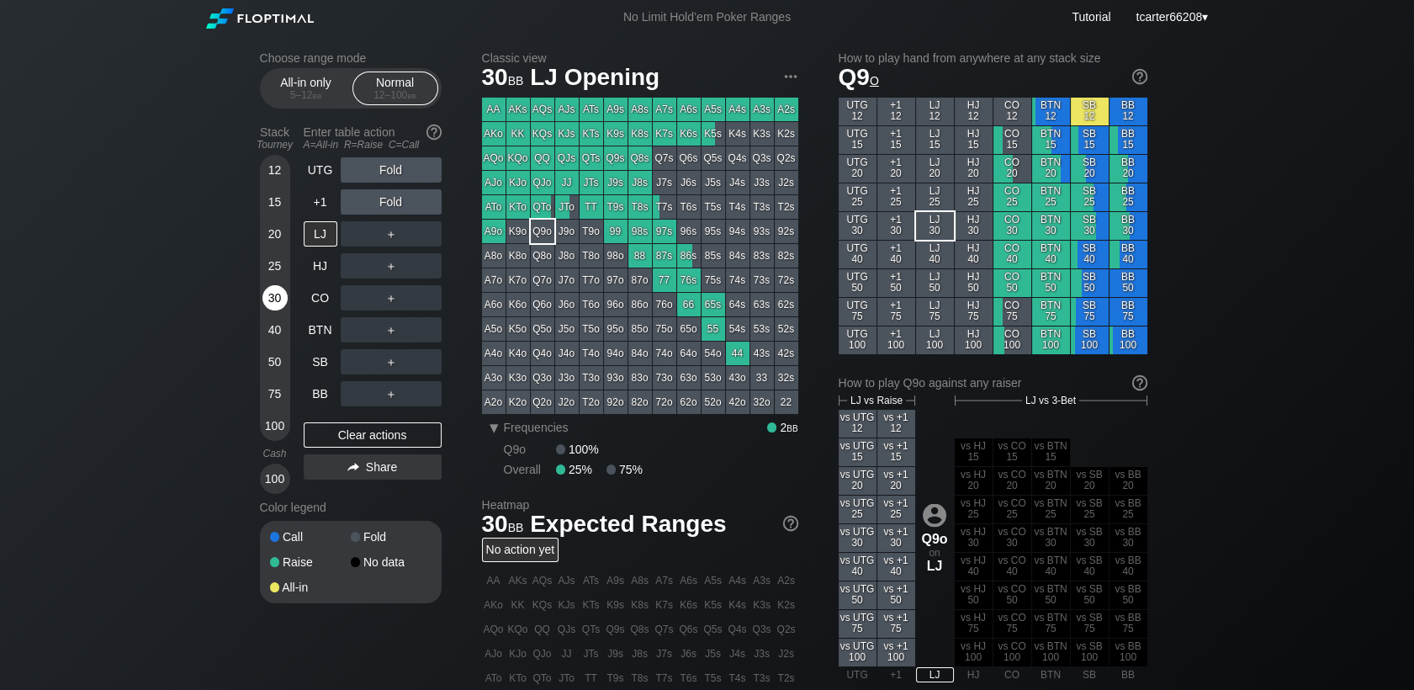
click at [277, 302] on div "30" at bounding box center [274, 297] width 25 height 25
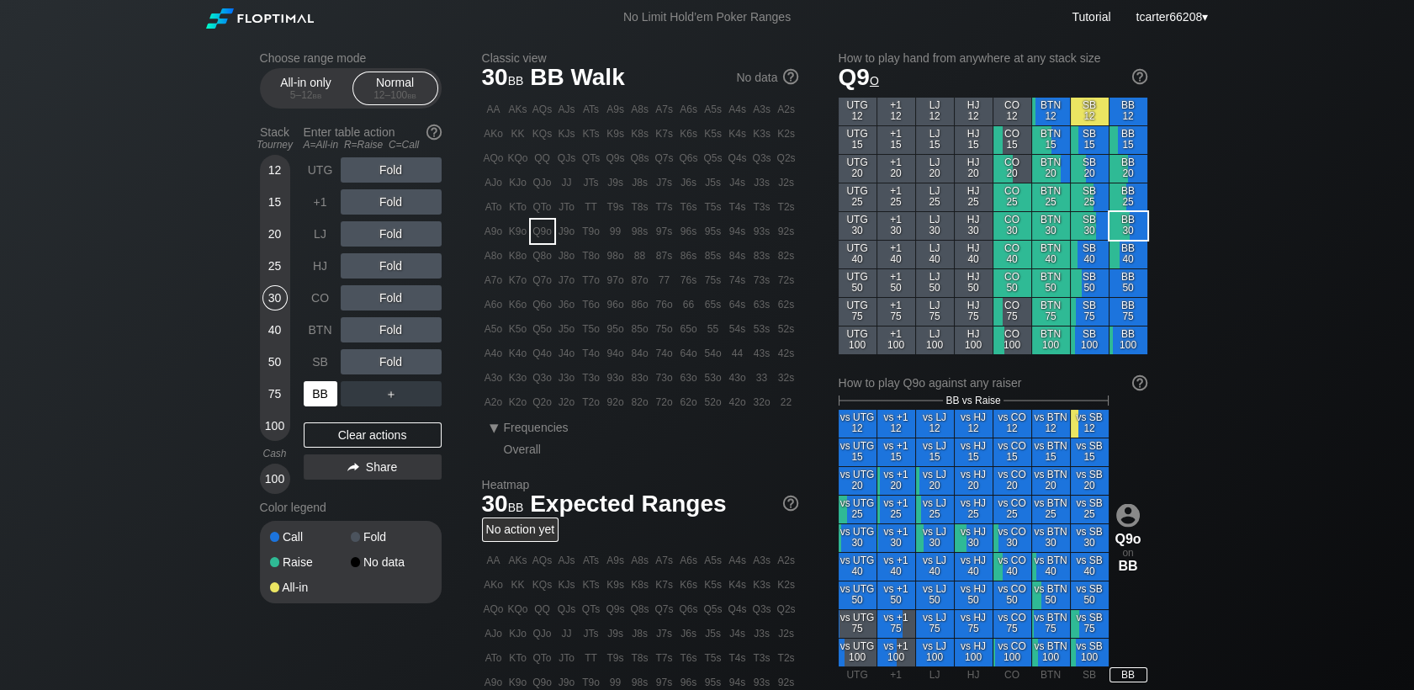
click at [316, 394] on div "BB" at bounding box center [321, 393] width 34 height 25
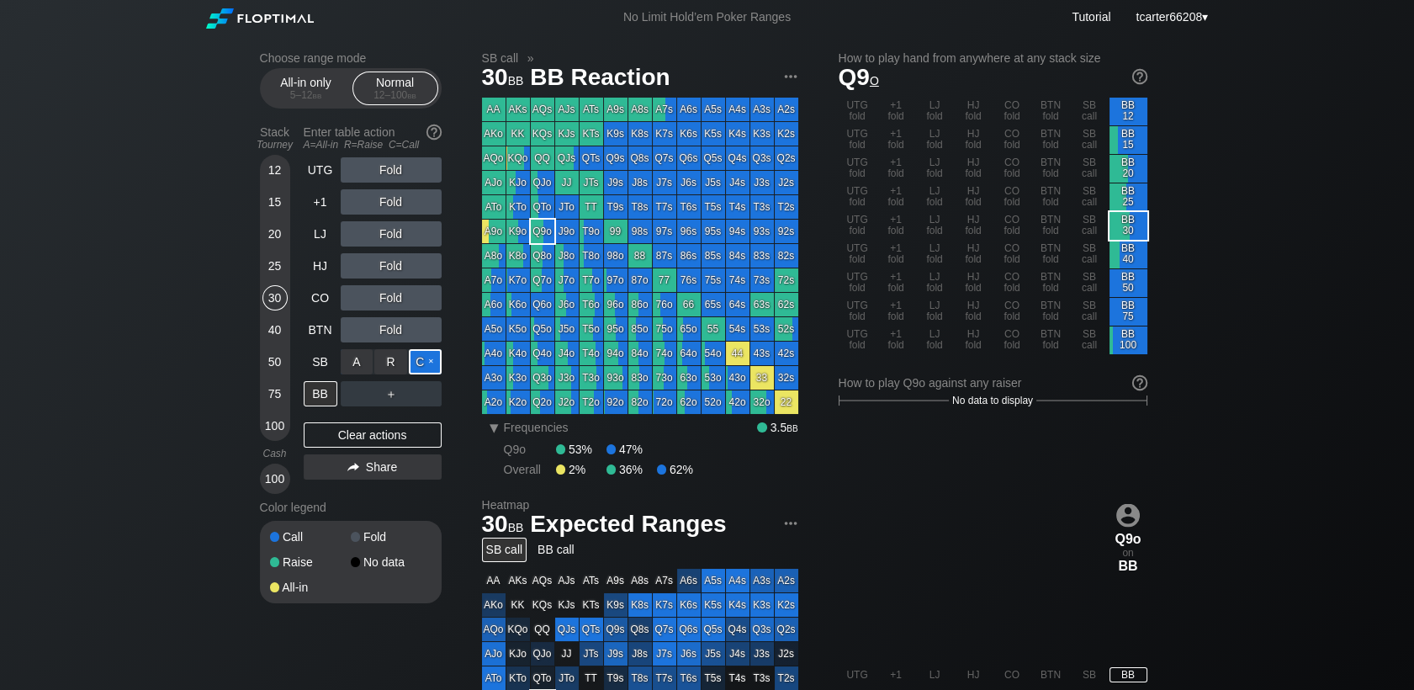
click at [420, 363] on div "C ✕" at bounding box center [425, 361] width 33 height 25
click at [358, 442] on div "Clear actions" at bounding box center [373, 434] width 138 height 25
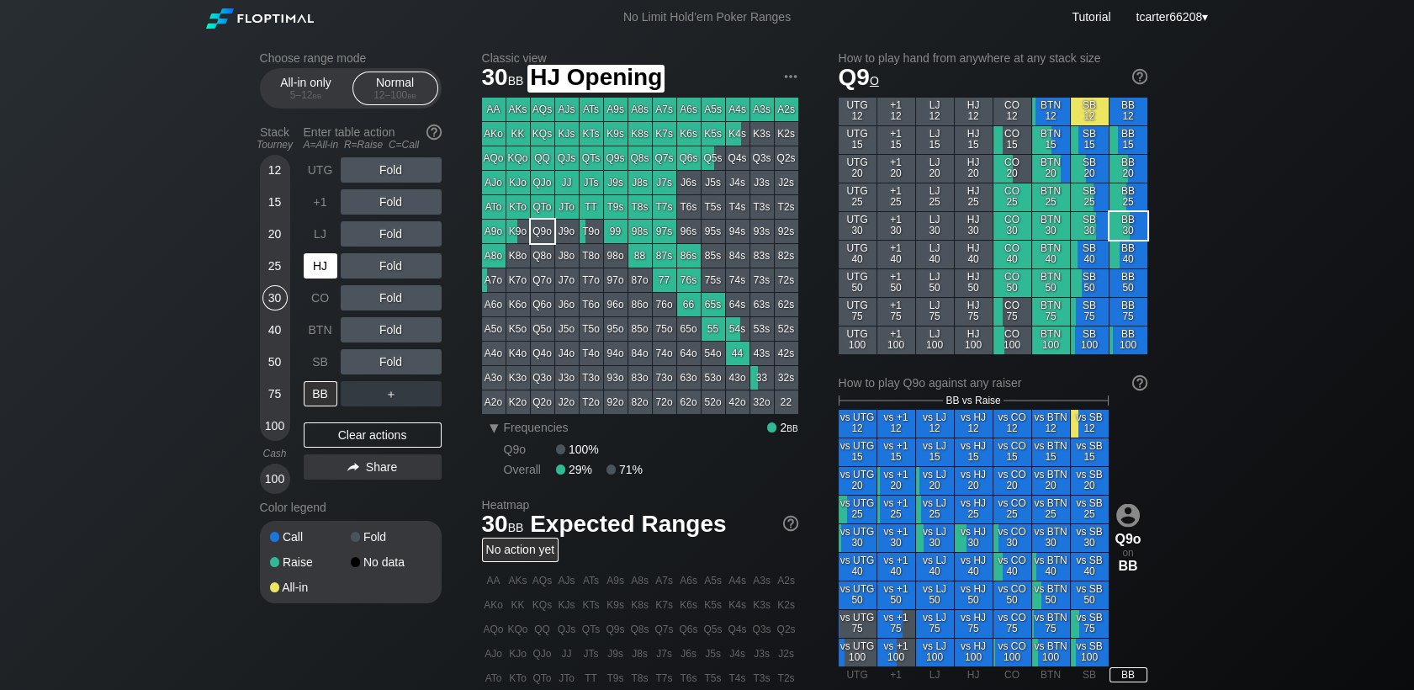
click at [316, 272] on div "HJ" at bounding box center [321, 265] width 34 height 25
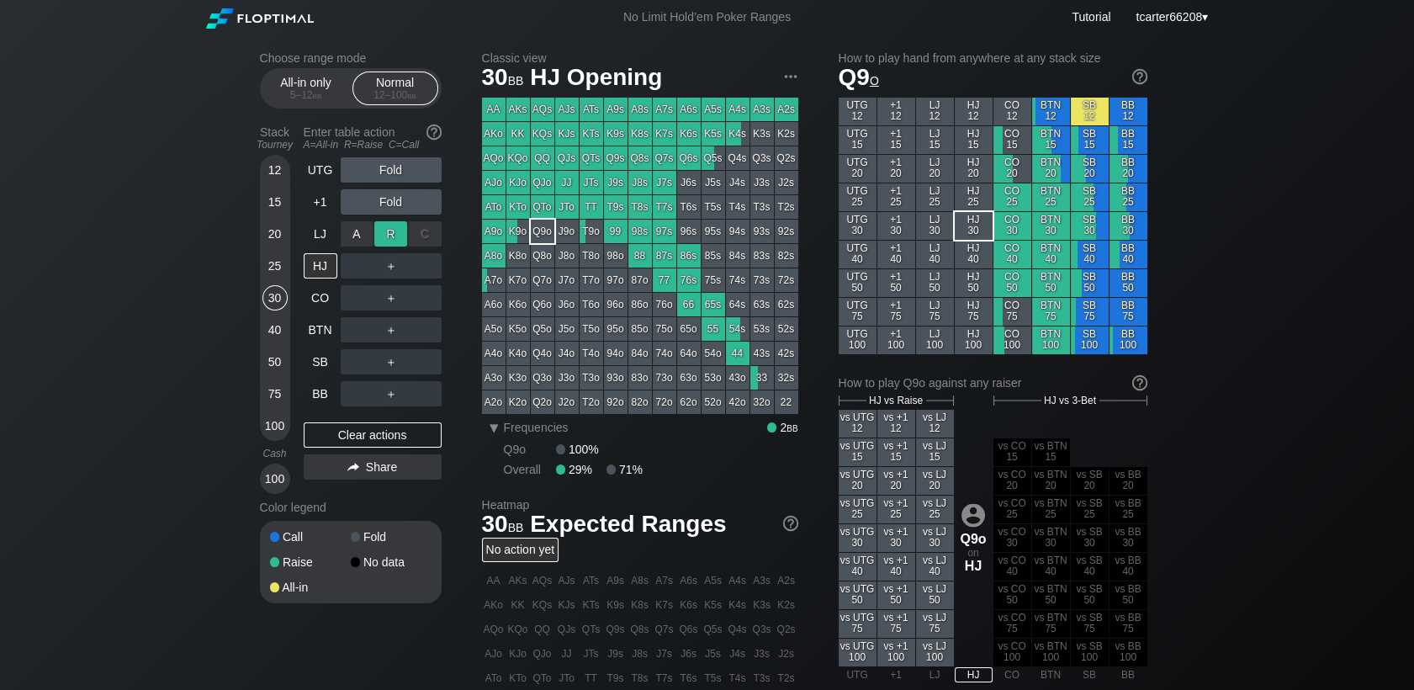
click at [395, 230] on div "R ✕" at bounding box center [390, 233] width 33 height 25
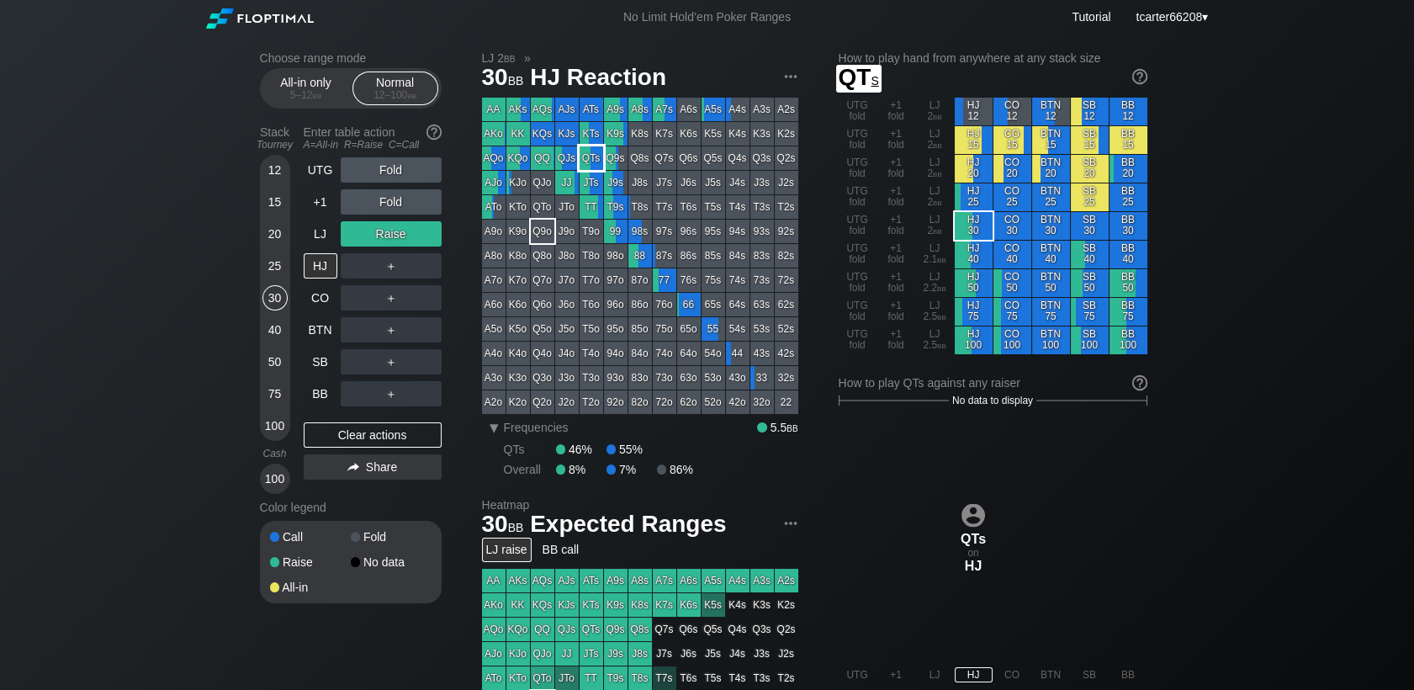
click at [593, 162] on div "QTs" at bounding box center [592, 158] width 24 height 24
click at [358, 426] on div "Clear actions" at bounding box center [373, 434] width 138 height 25
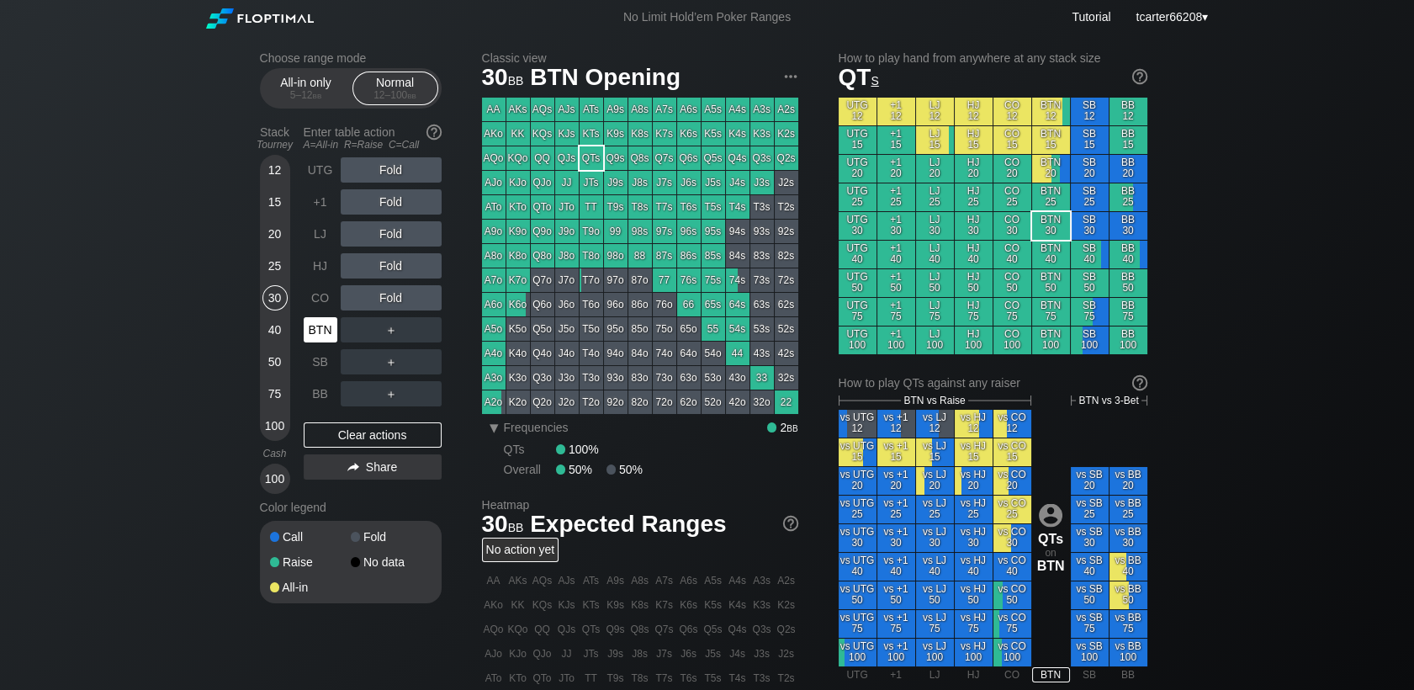
click at [304, 326] on div "BTN" at bounding box center [321, 329] width 34 height 25
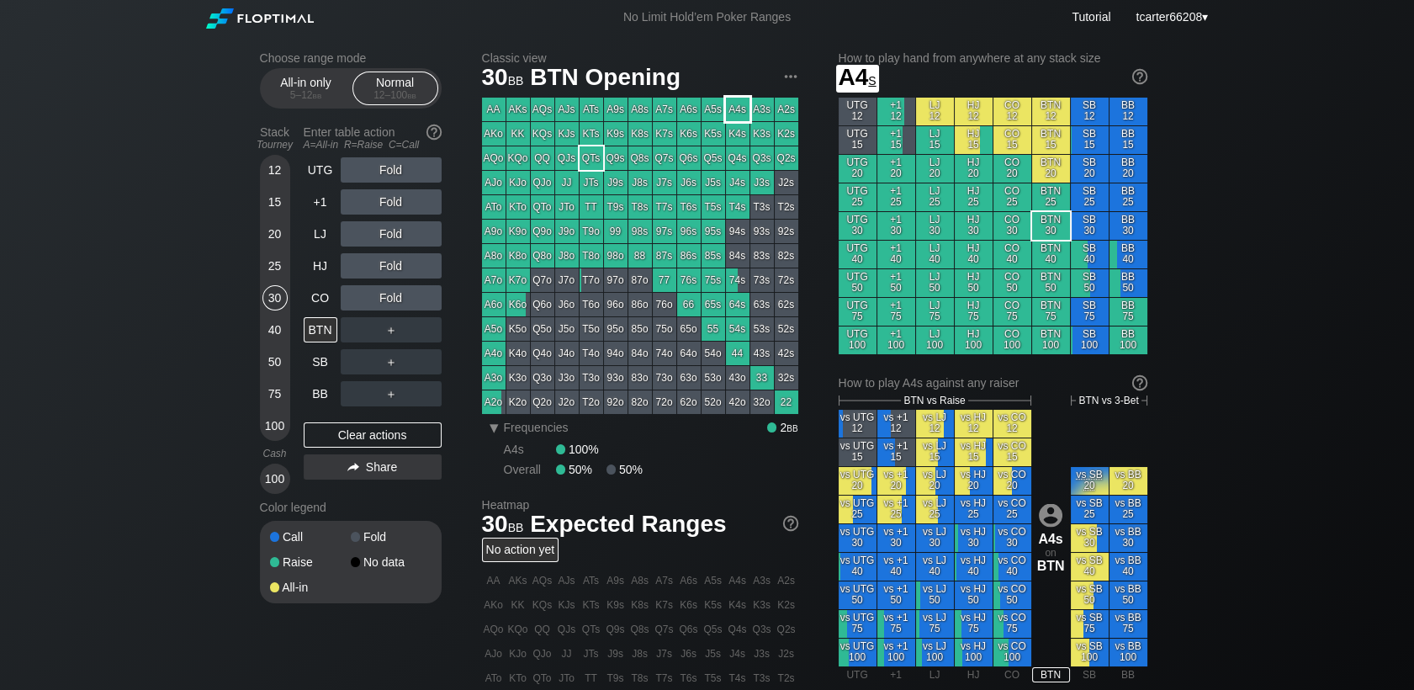
click at [740, 113] on div "A4s" at bounding box center [738, 110] width 24 height 24
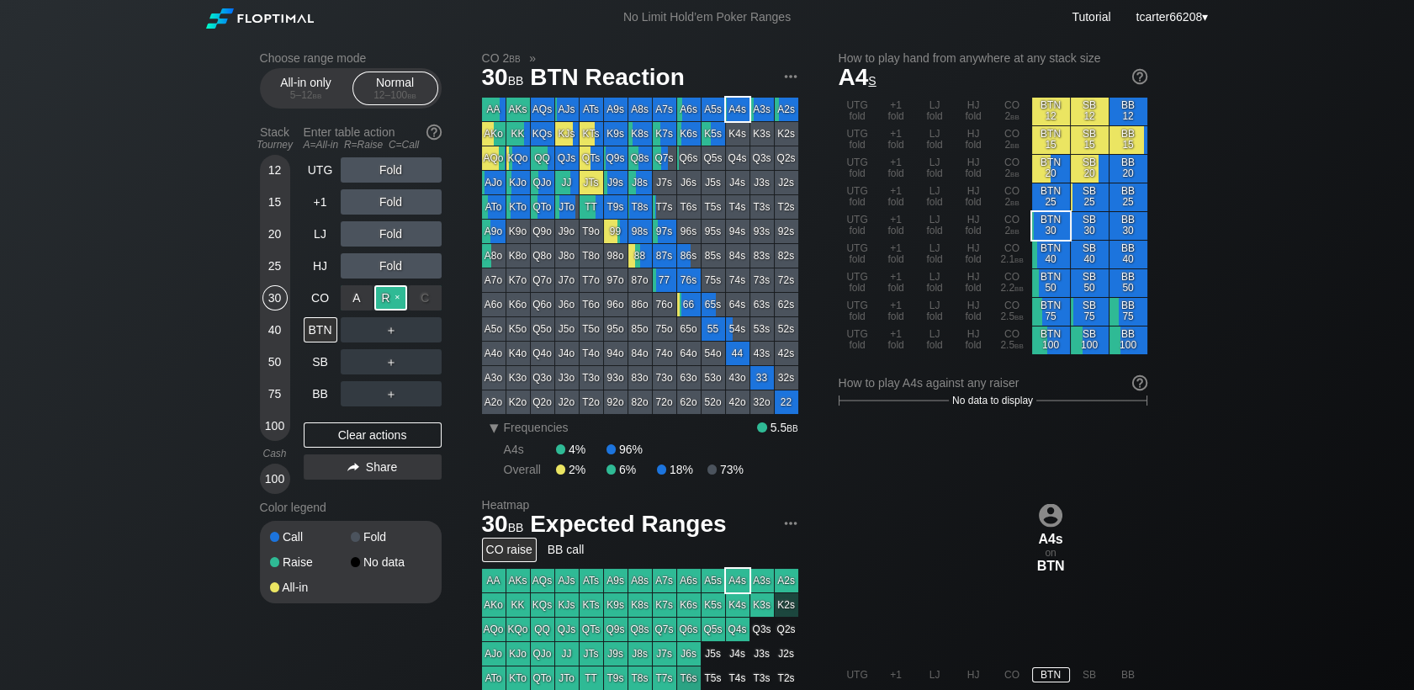
click at [396, 300] on div "R ✕" at bounding box center [390, 297] width 33 height 25
click at [398, 435] on div "Clear actions" at bounding box center [373, 434] width 138 height 25
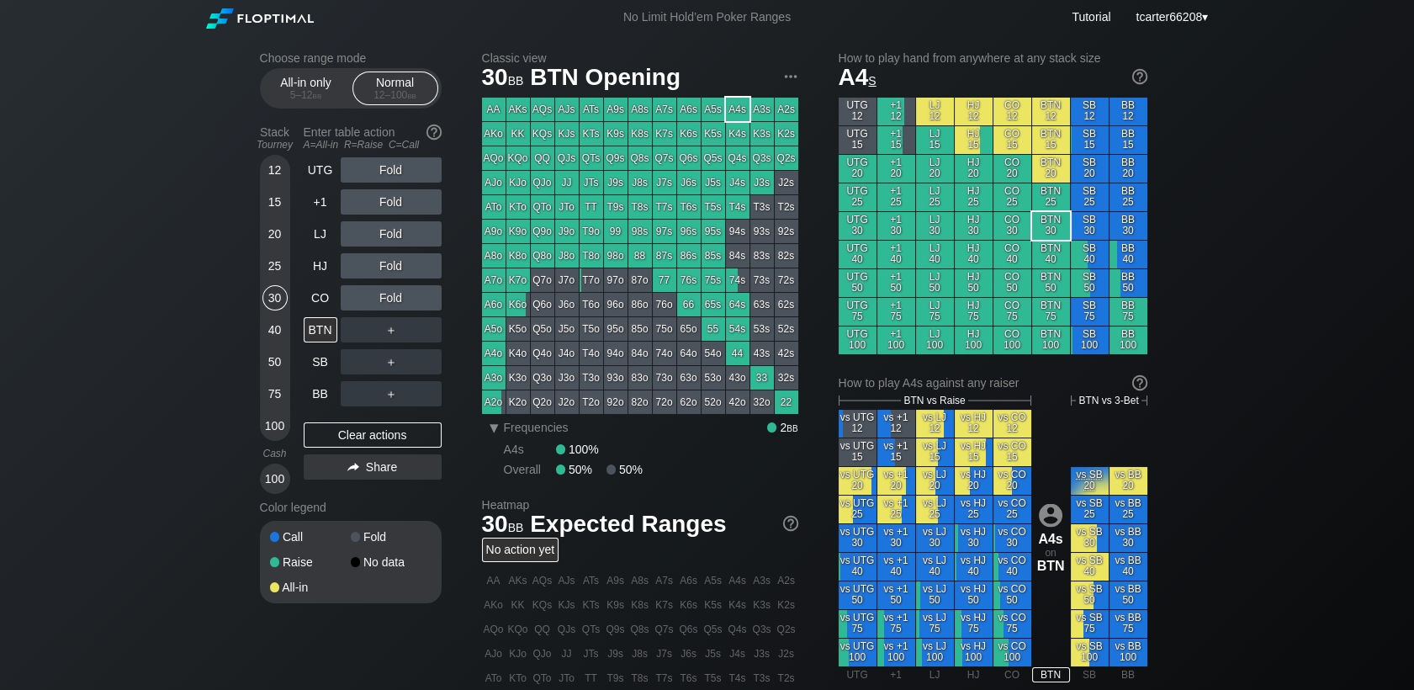
click at [383, 329] on div "＋" at bounding box center [391, 329] width 101 height 25
click at [386, 331] on div "R ✕" at bounding box center [390, 329] width 33 height 25
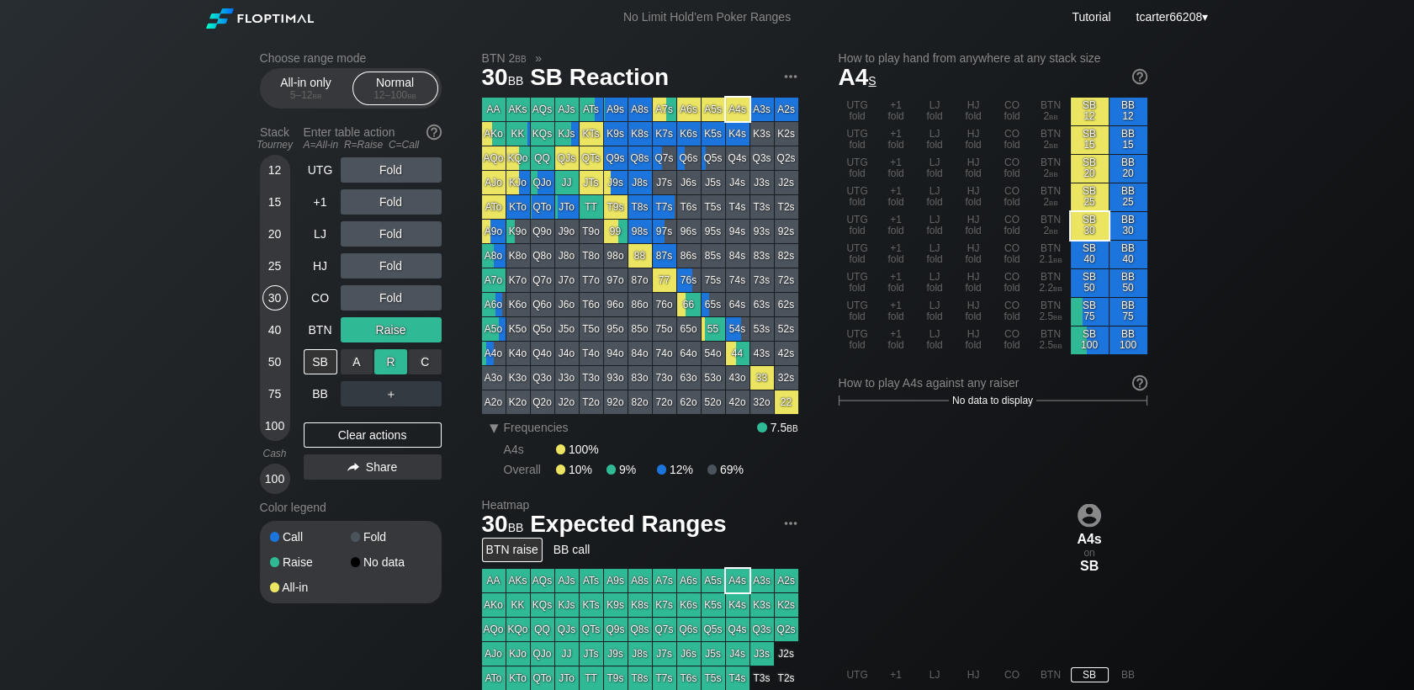
click at [389, 359] on div "R ✕" at bounding box center [390, 361] width 33 height 25
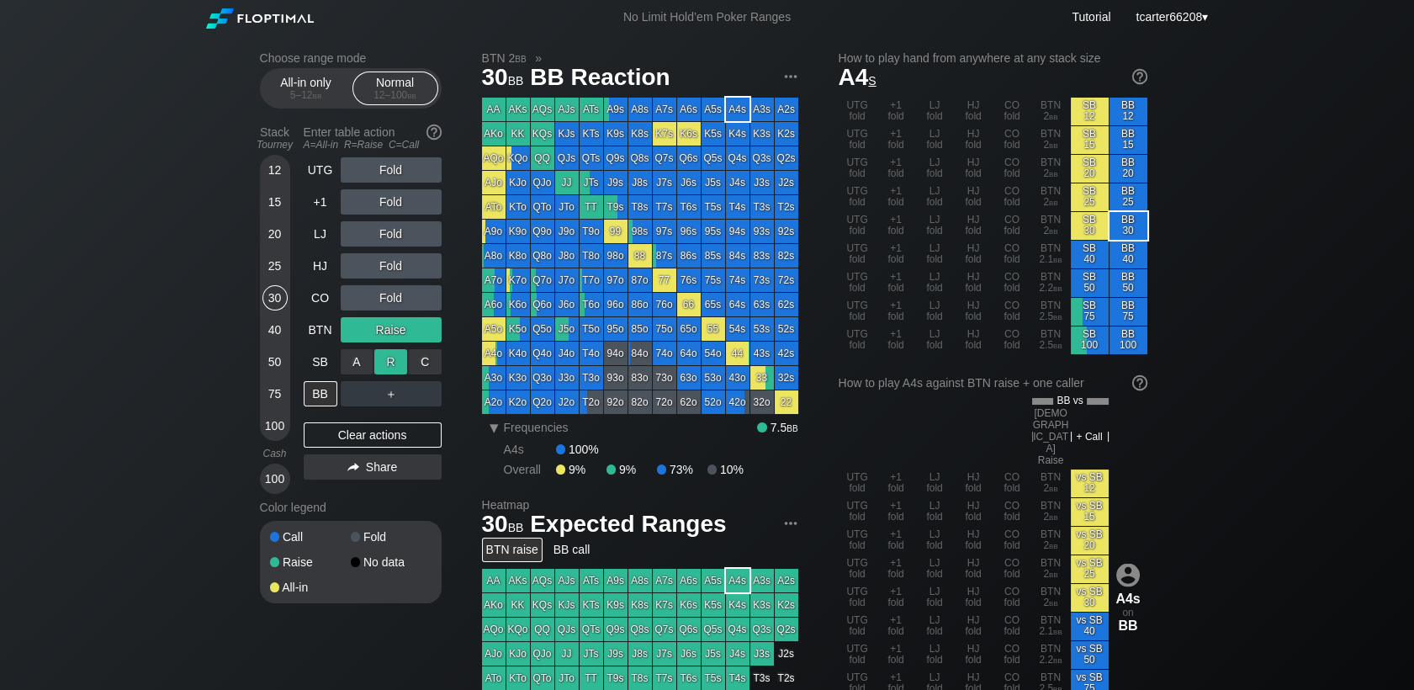
click at [389, 359] on div "R ✕" at bounding box center [390, 361] width 33 height 25
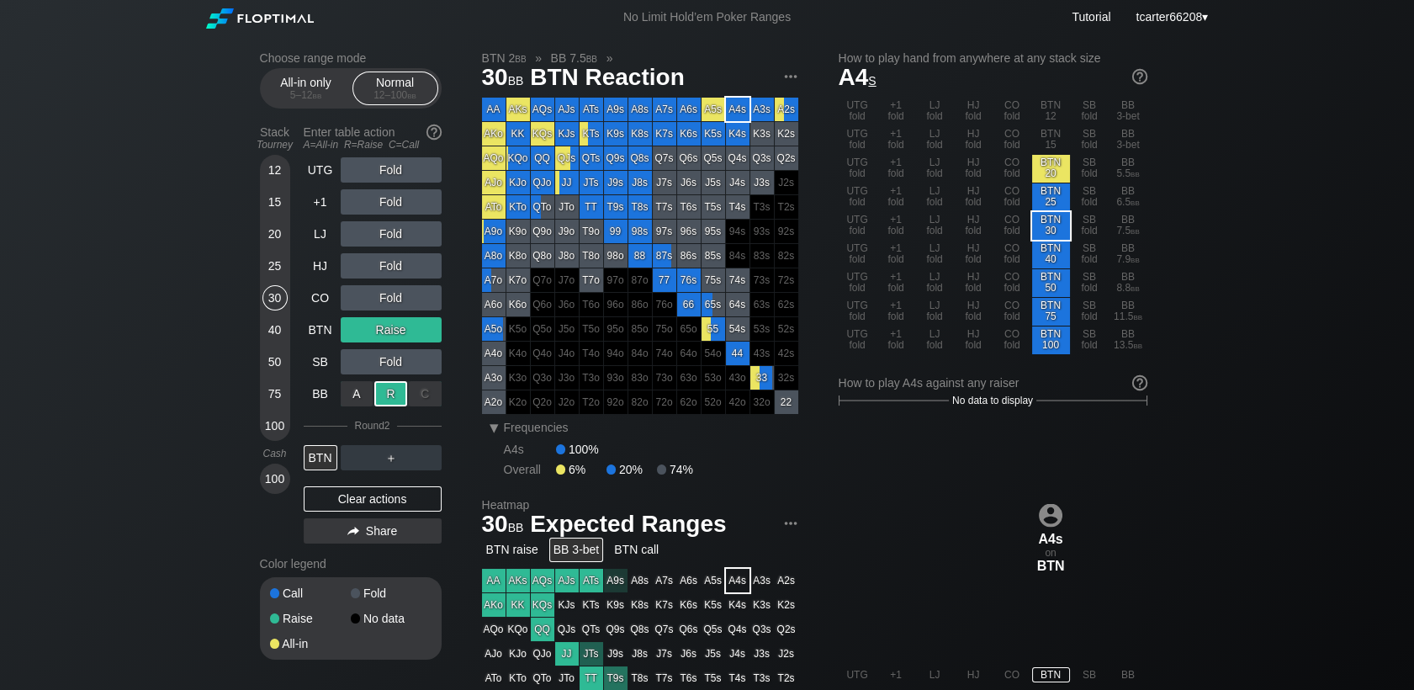
click at [390, 387] on div "R ✕" at bounding box center [390, 393] width 33 height 25
click at [393, 496] on div "Clear actions" at bounding box center [373, 498] width 138 height 25
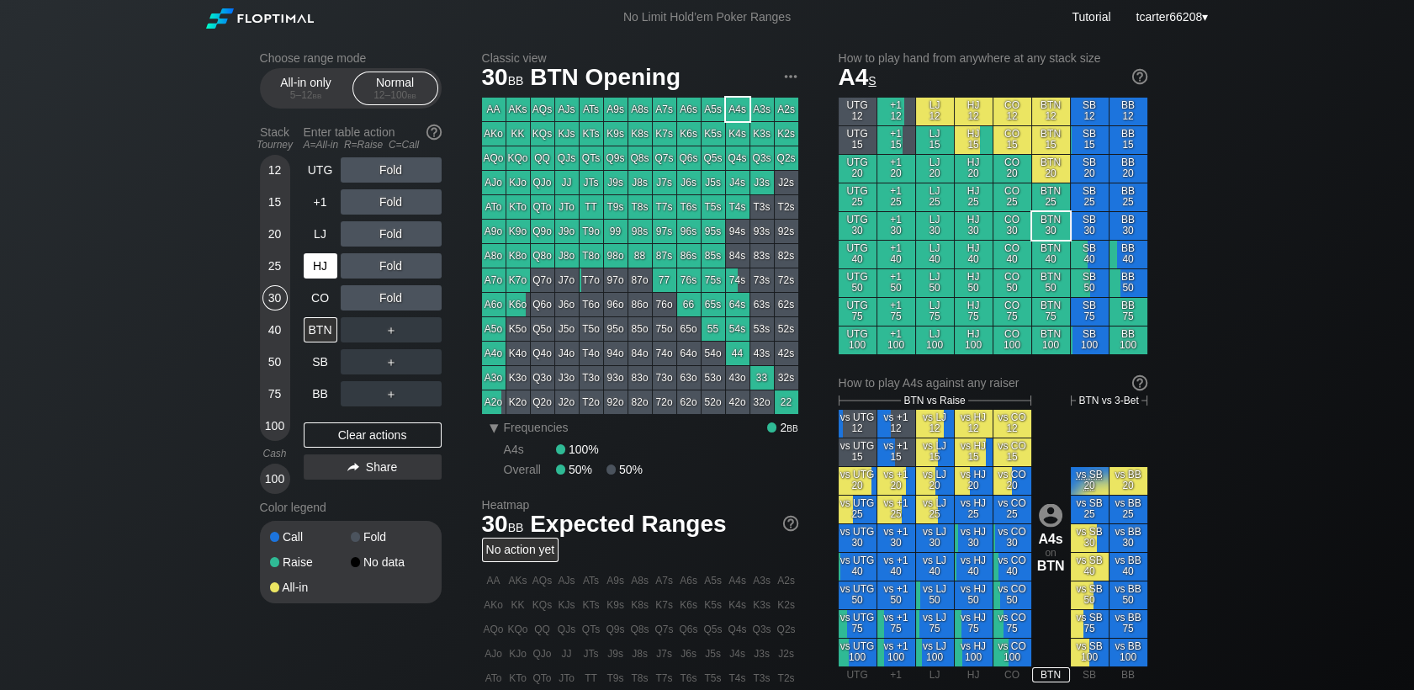
click at [310, 282] on div "HJ" at bounding box center [322, 266] width 37 height 32
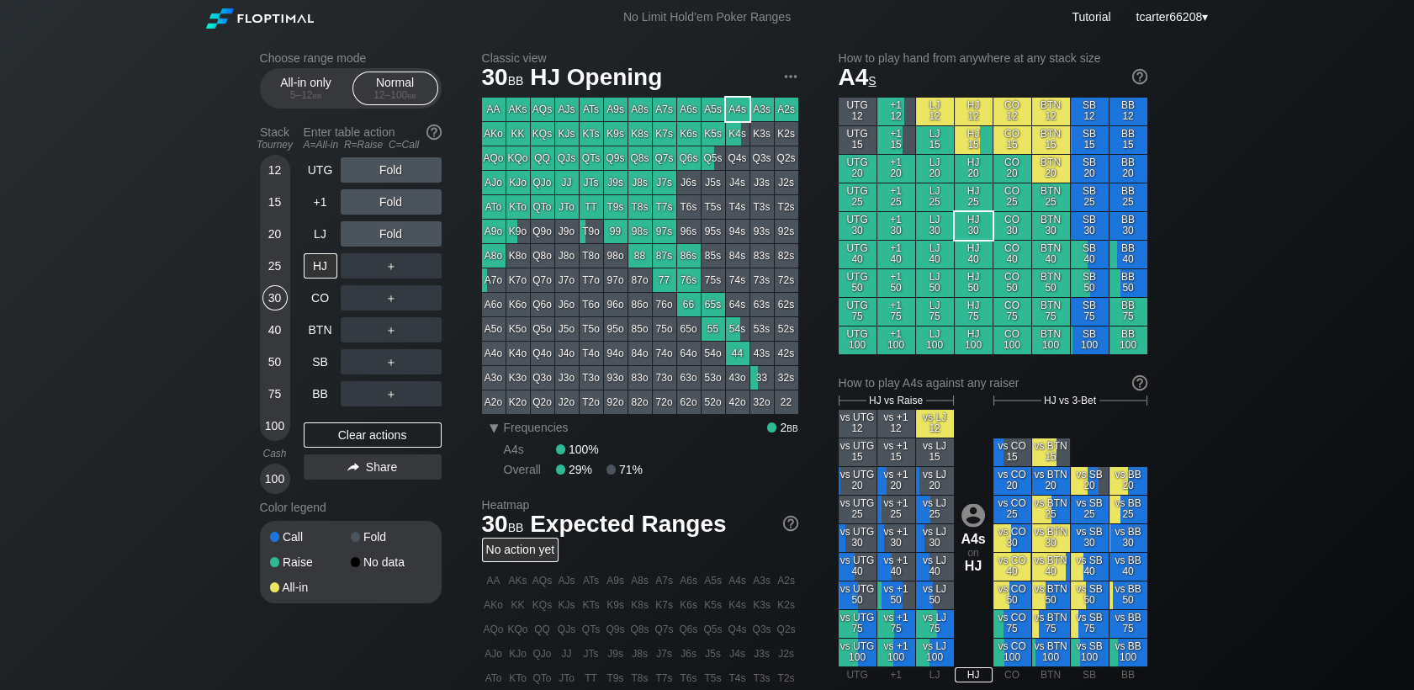
drag, startPoint x: 275, startPoint y: 367, endPoint x: 283, endPoint y: 369, distance: 8.8
click at [275, 367] on div "50" at bounding box center [274, 361] width 25 height 25
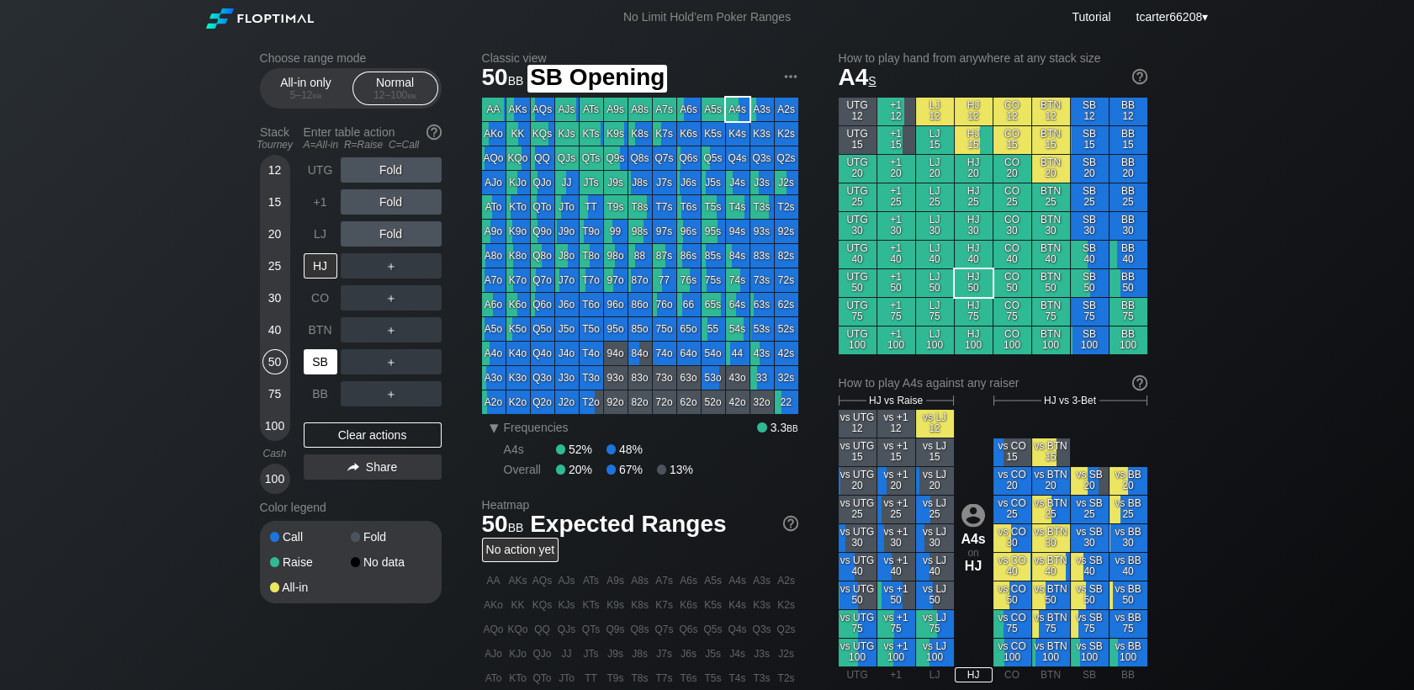
click at [315, 370] on div "SB" at bounding box center [321, 361] width 34 height 25
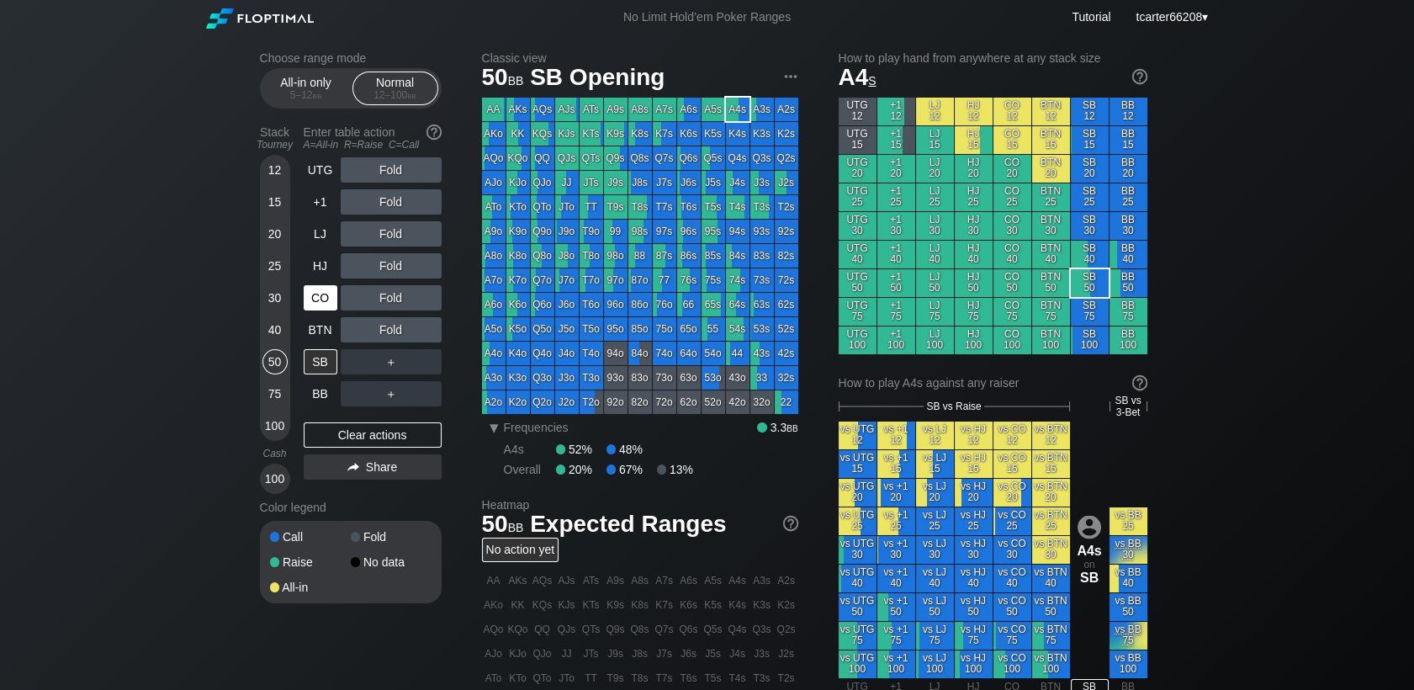
drag, startPoint x: 271, startPoint y: 301, endPoint x: 305, endPoint y: 294, distance: 35.1
click at [271, 300] on div "30" at bounding box center [274, 297] width 25 height 25
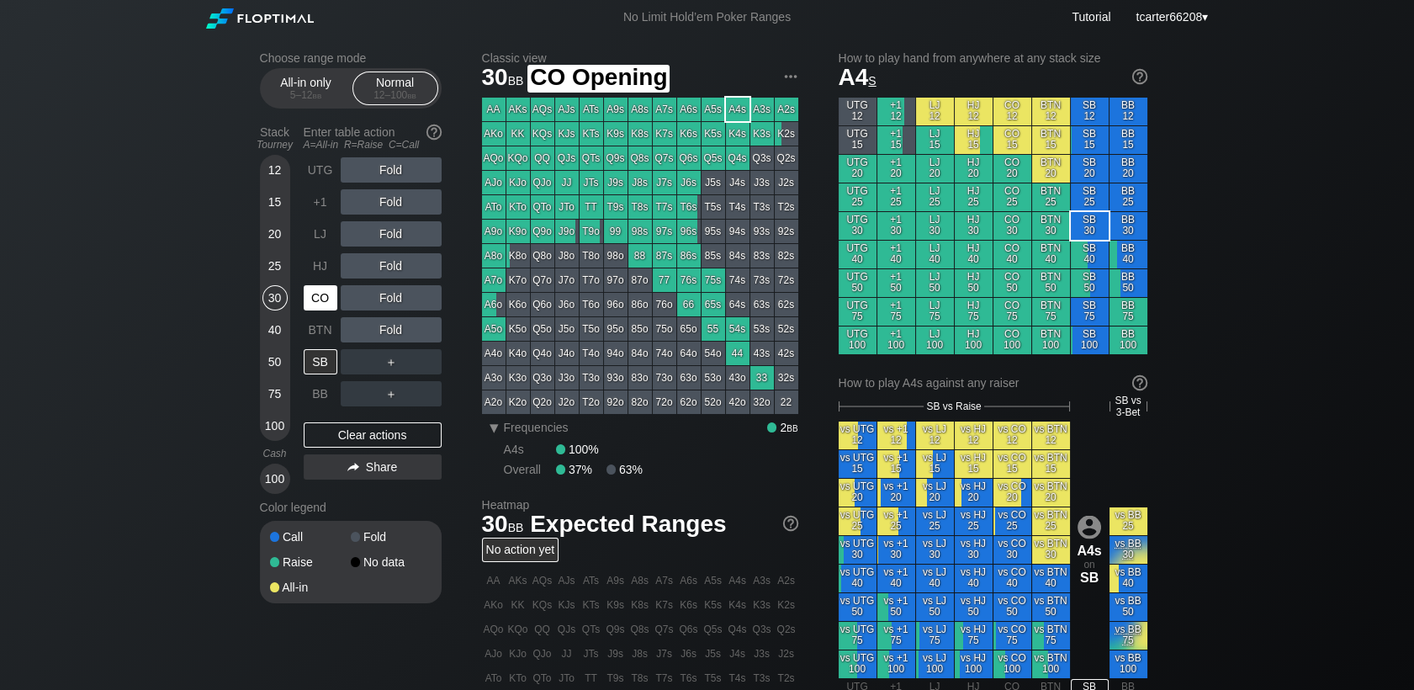
click at [313, 294] on div "CO" at bounding box center [321, 297] width 34 height 25
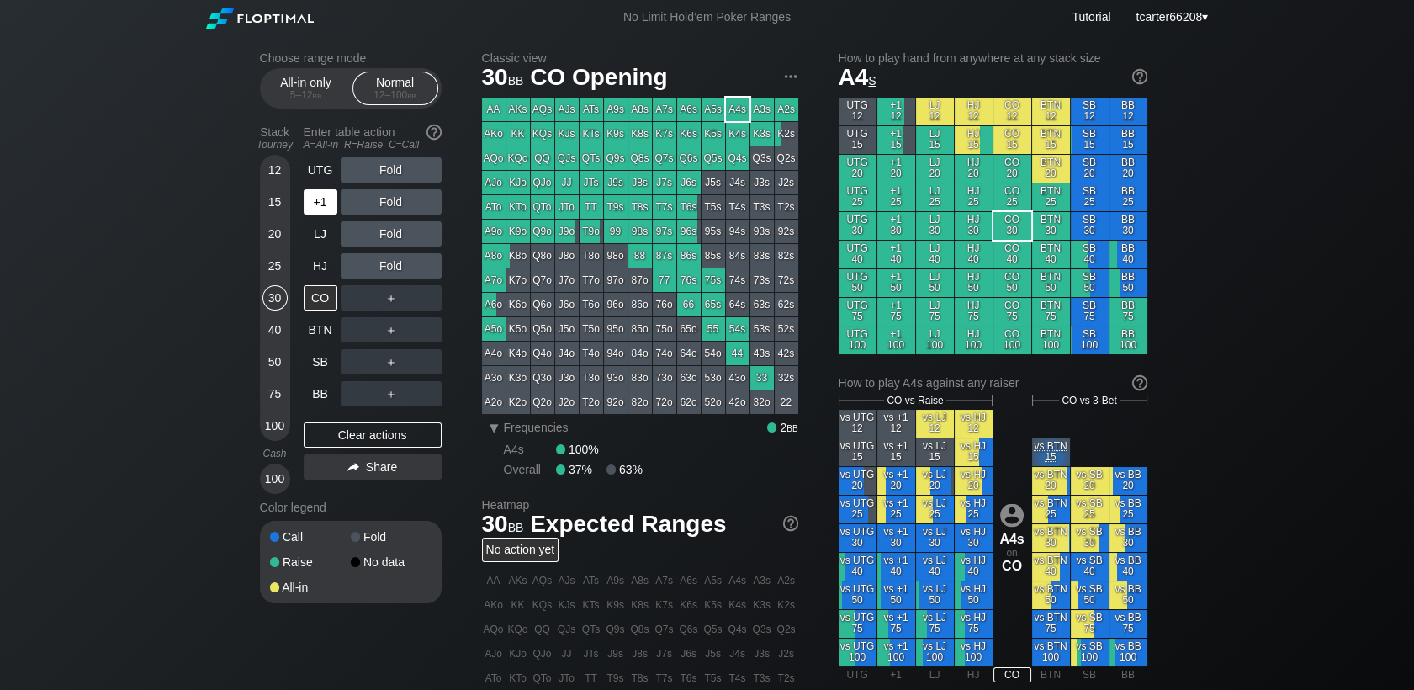
click at [323, 217] on div "+1" at bounding box center [322, 202] width 37 height 32
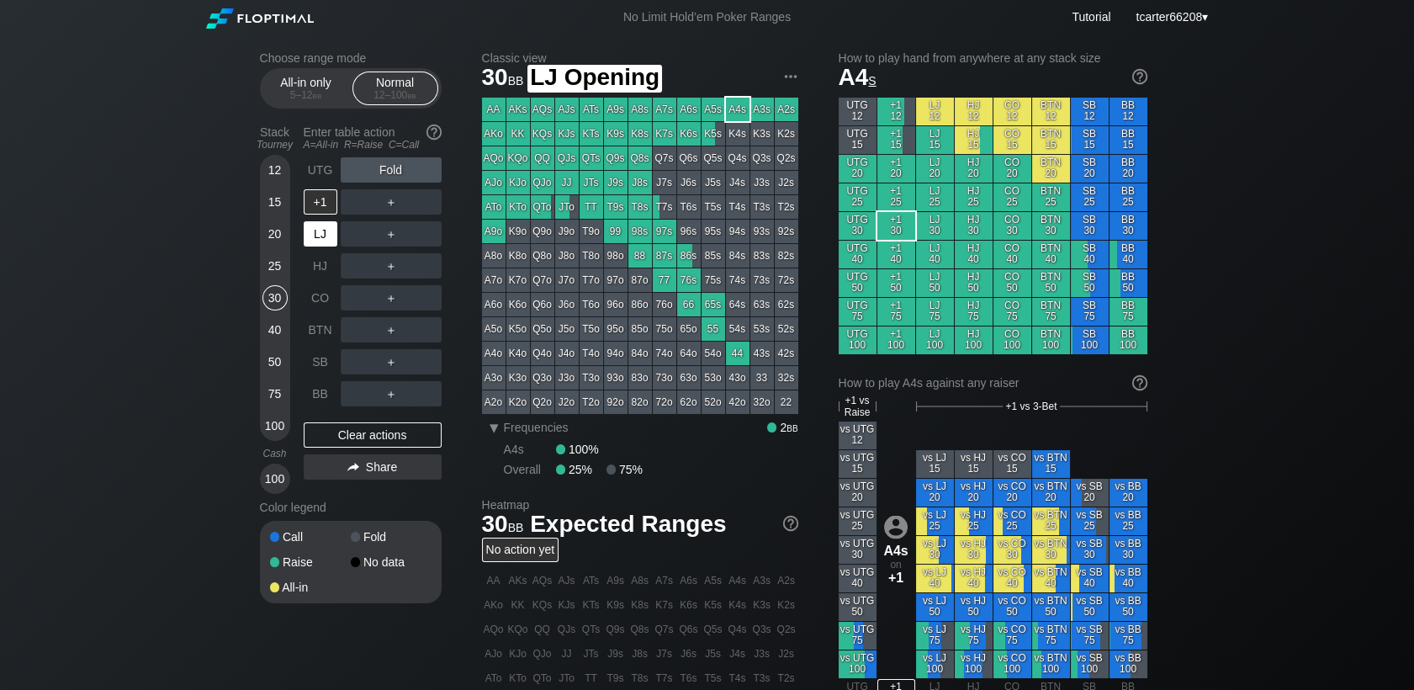
click at [326, 235] on div "LJ" at bounding box center [321, 233] width 34 height 25
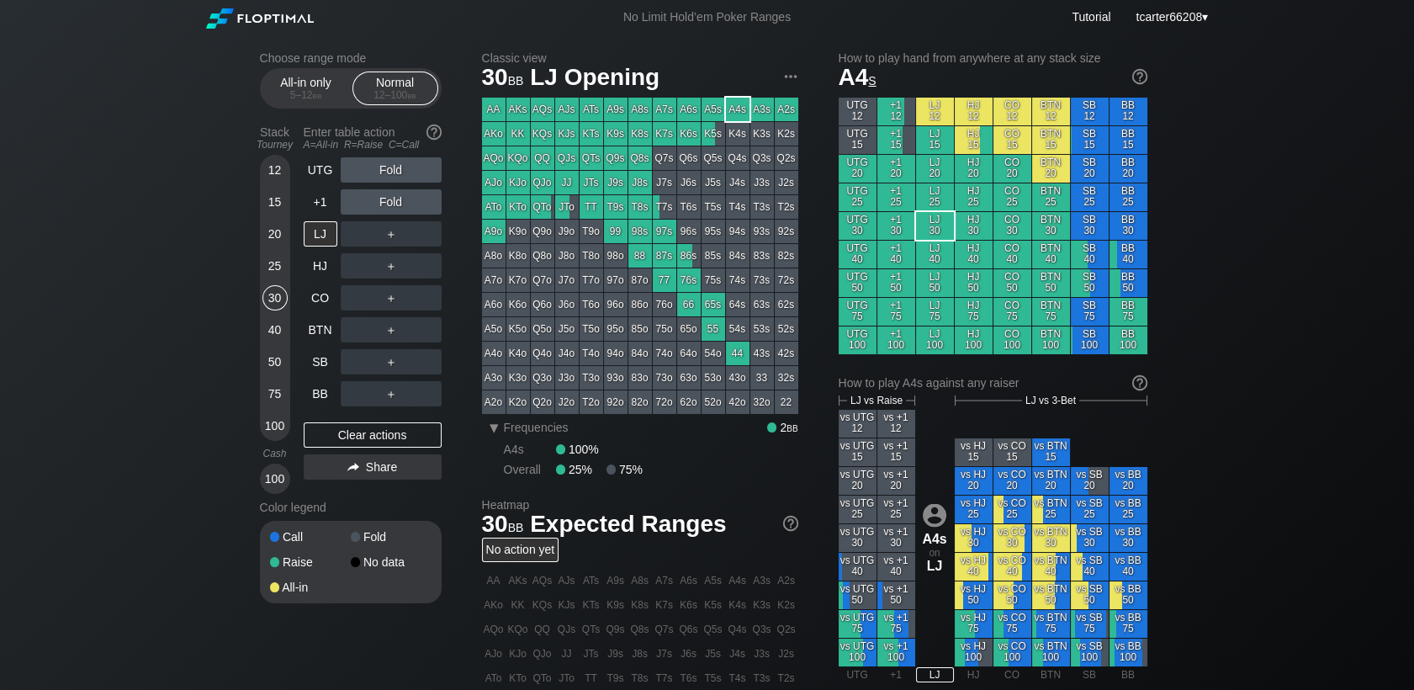
click at [401, 167] on div "Fold" at bounding box center [391, 169] width 101 height 25
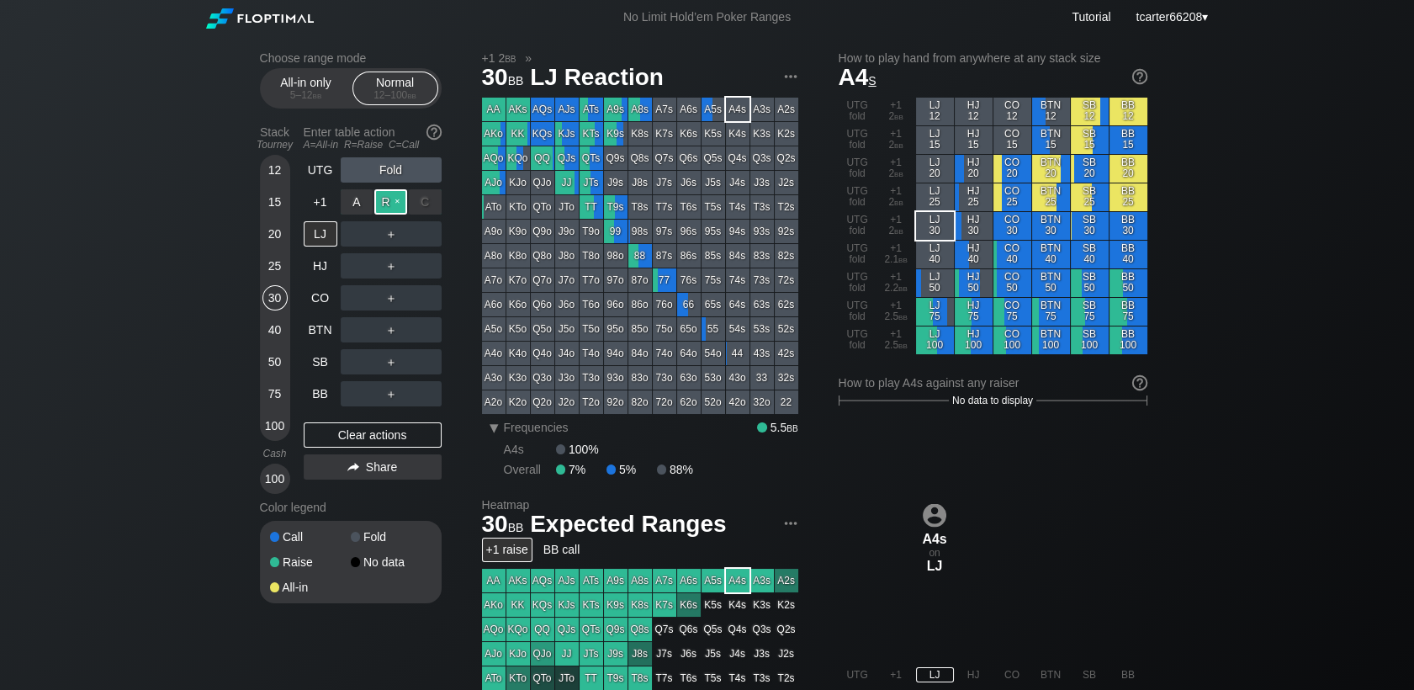
click at [399, 191] on div "R ✕" at bounding box center [390, 201] width 33 height 25
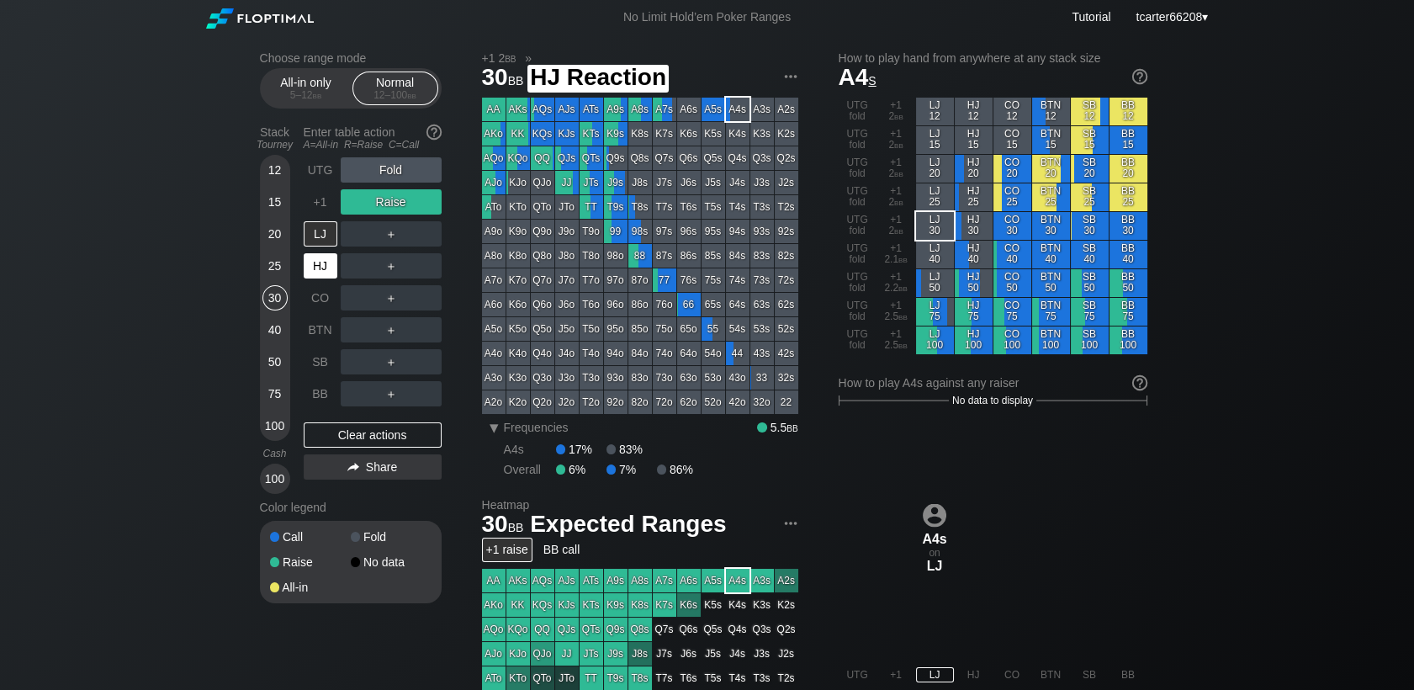
click at [320, 272] on div "HJ" at bounding box center [321, 265] width 34 height 25
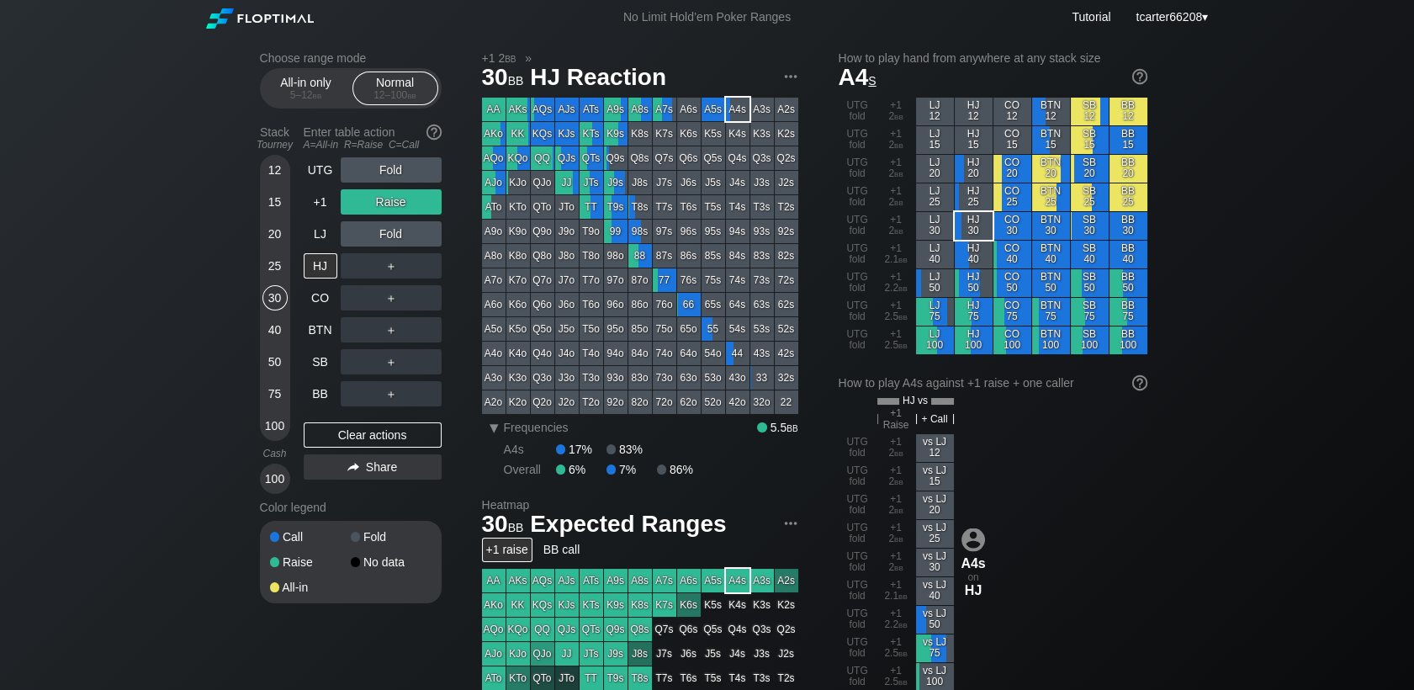
click at [276, 399] on div "75" at bounding box center [274, 393] width 25 height 25
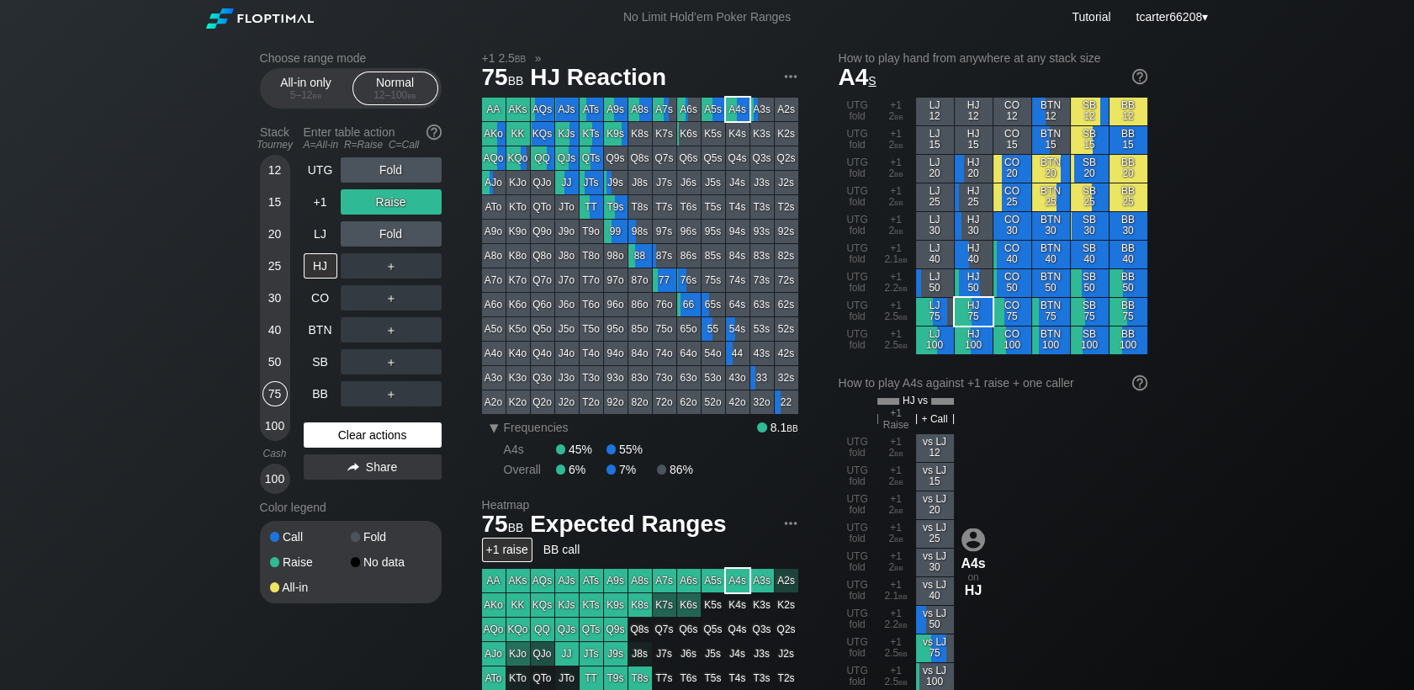
click at [410, 439] on div "Clear actions" at bounding box center [373, 434] width 138 height 25
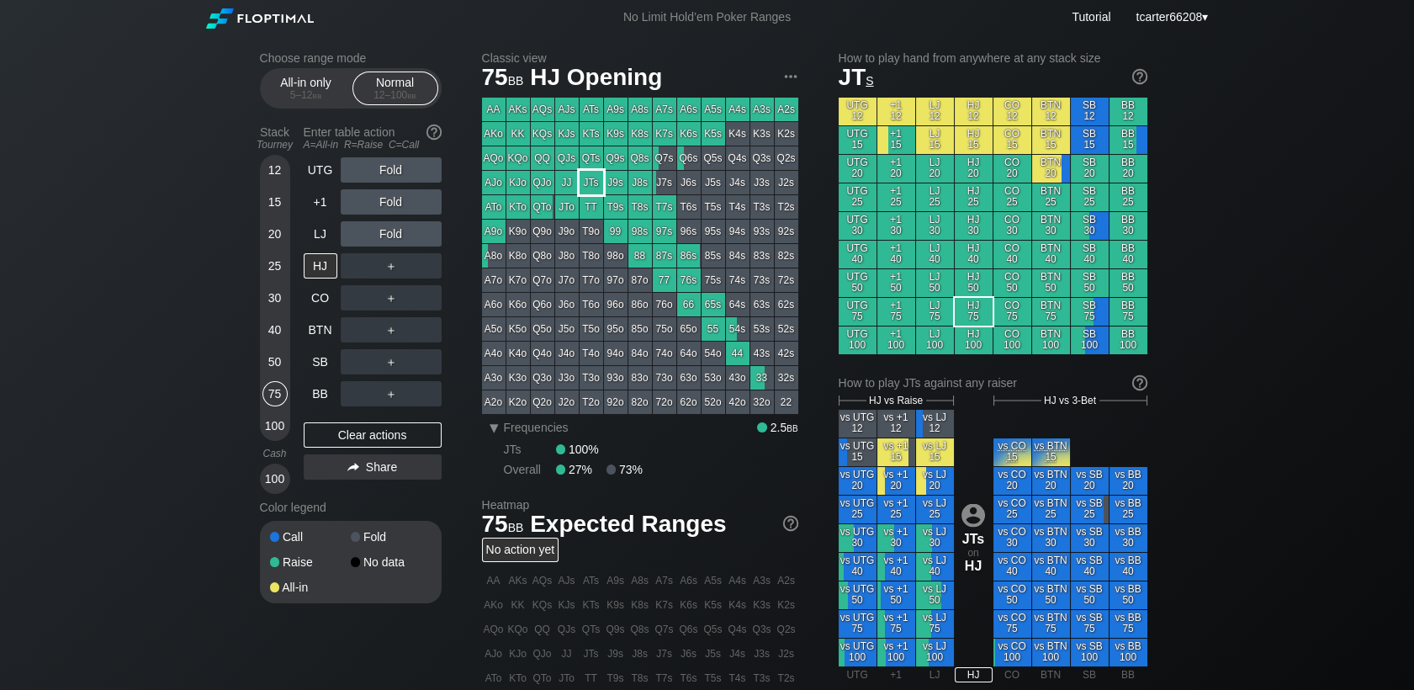
click at [593, 185] on div "JTs" at bounding box center [592, 183] width 24 height 24
click at [354, 440] on div "Clear actions" at bounding box center [373, 434] width 138 height 25
click at [360, 437] on div "Clear actions" at bounding box center [373, 434] width 138 height 25
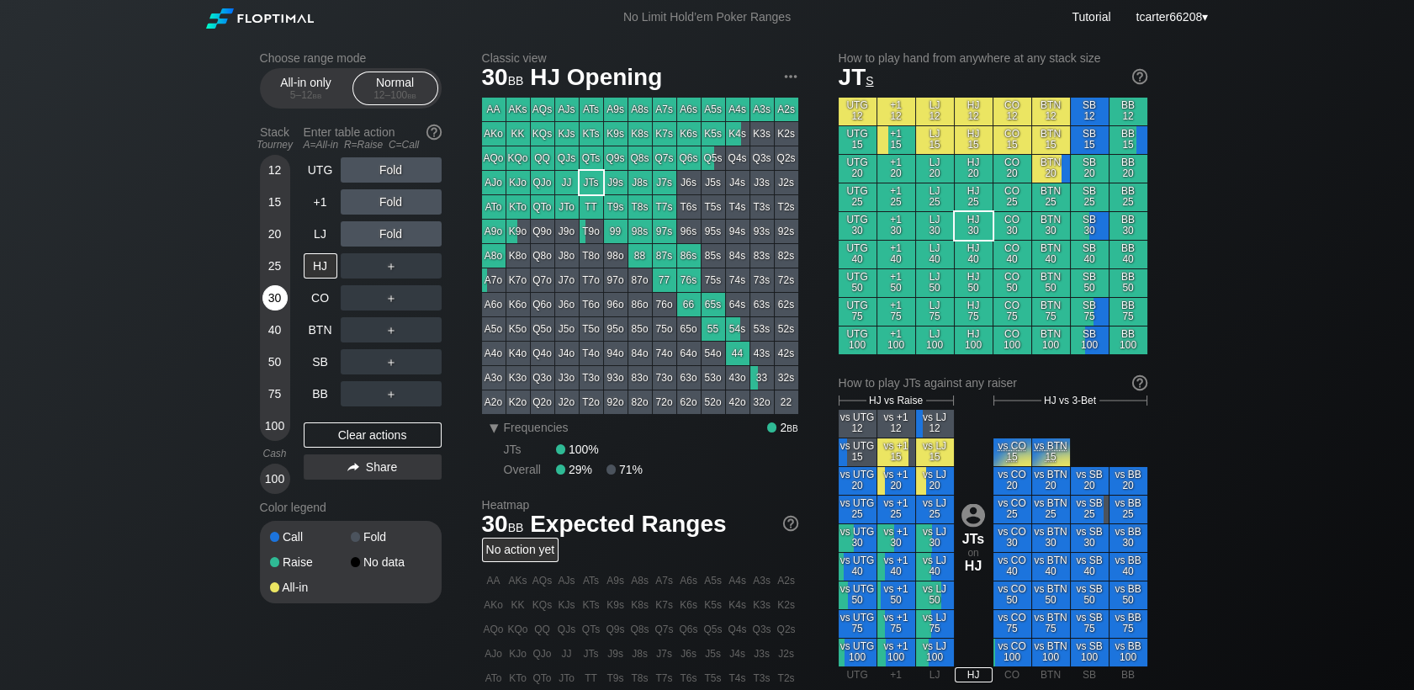
click at [273, 303] on div "30" at bounding box center [274, 297] width 25 height 25
click at [297, 233] on div "Stack Tourney Enter table action A=All-in R=Raise C=Call [PHONE_NUMBER] [PHONE_…" at bounding box center [351, 306] width 182 height 375
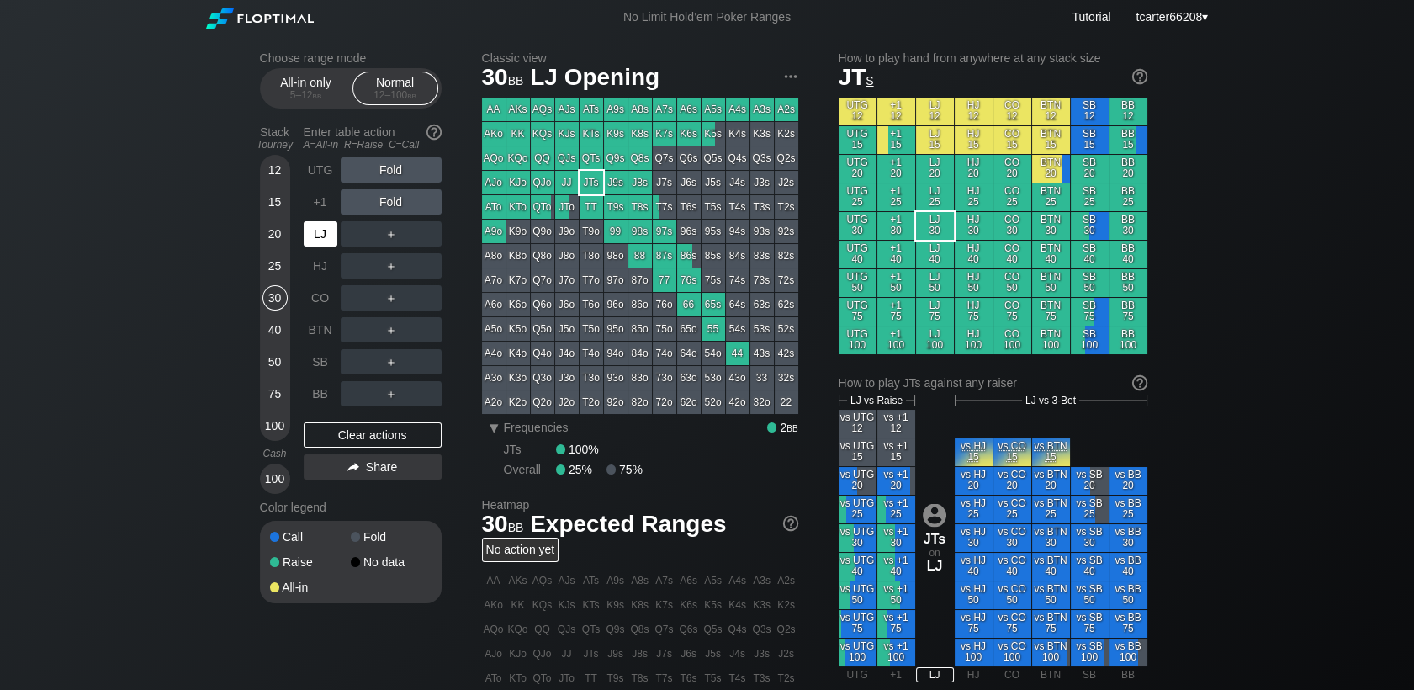
click at [308, 236] on div "LJ" at bounding box center [321, 233] width 34 height 25
click at [384, 239] on div "＋" at bounding box center [391, 233] width 101 height 25
click at [384, 239] on div "R ✕" at bounding box center [390, 233] width 33 height 25
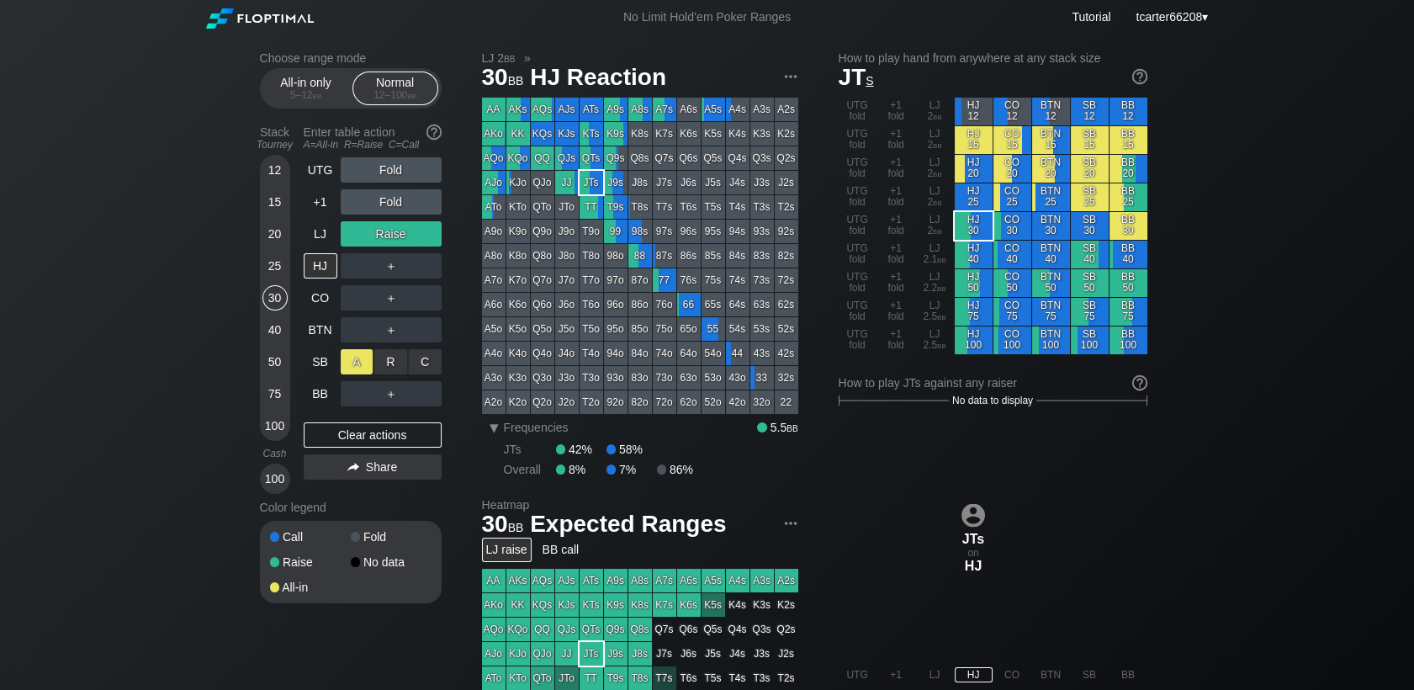
click at [350, 358] on div "A ✕" at bounding box center [357, 361] width 33 height 25
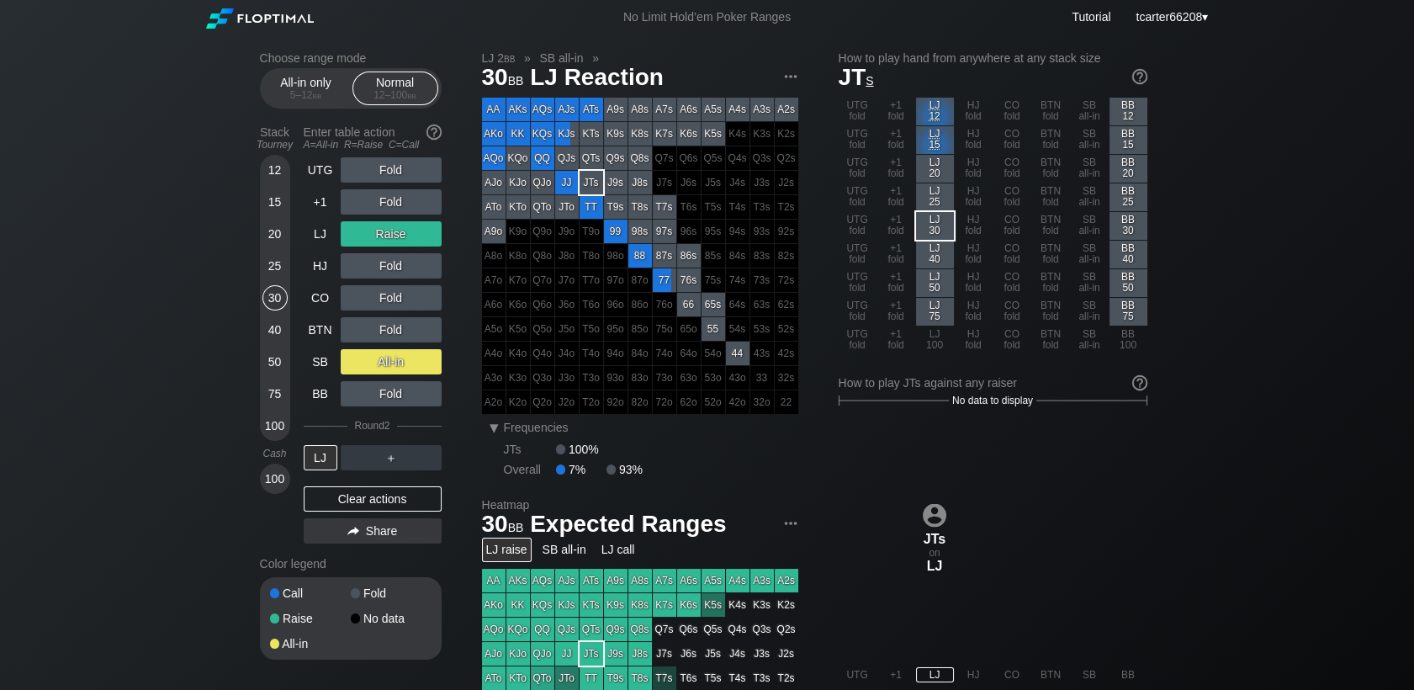
click at [370, 502] on div "Clear actions" at bounding box center [373, 498] width 138 height 25
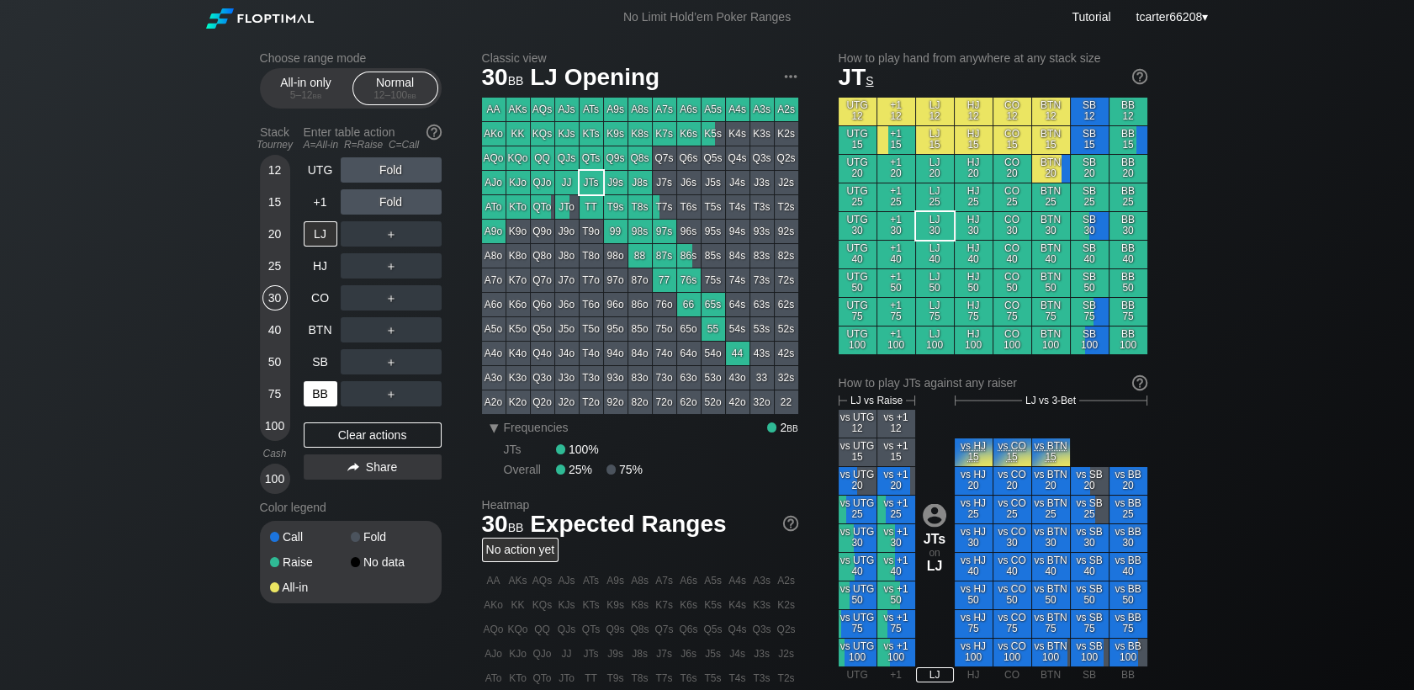
drag, startPoint x: 267, startPoint y: 233, endPoint x: 321, endPoint y: 394, distance: 169.4
click at [269, 234] on div "20" at bounding box center [274, 233] width 25 height 25
click at [315, 392] on div "BB" at bounding box center [321, 393] width 34 height 25
click at [318, 401] on div "BB" at bounding box center [321, 393] width 34 height 25
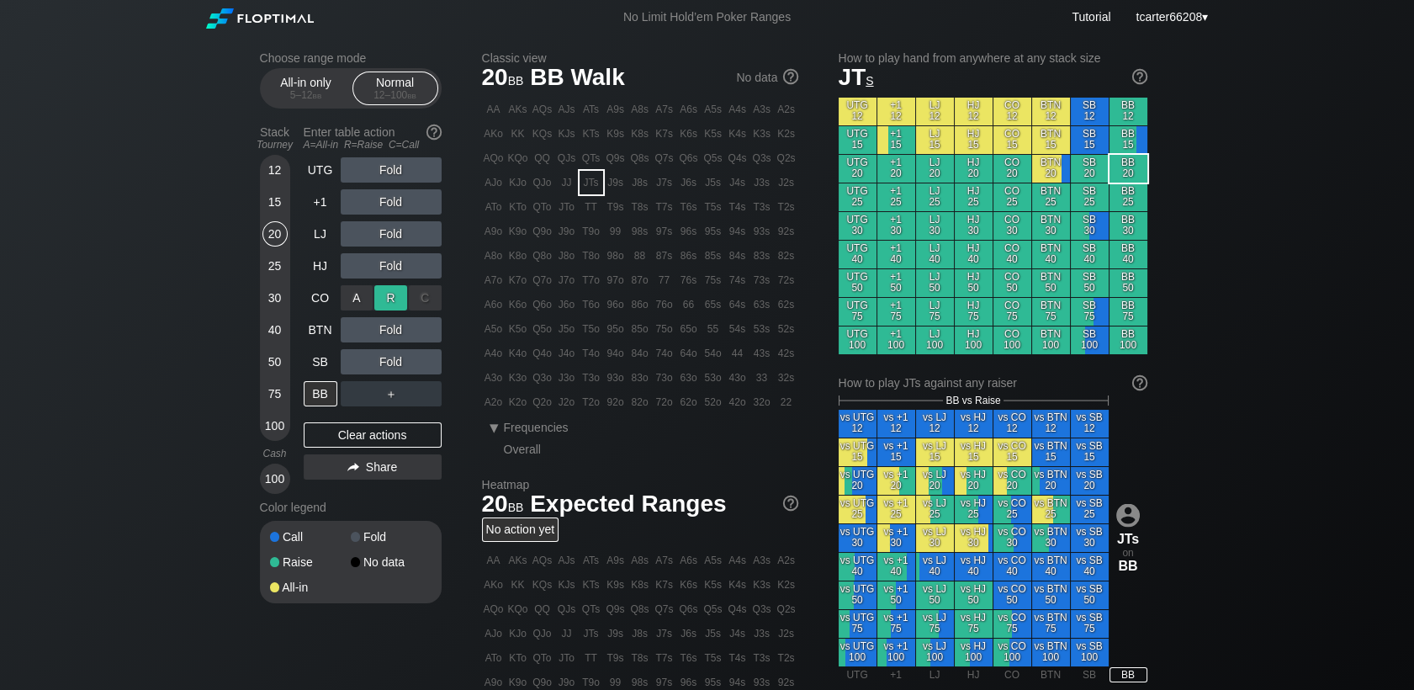
click at [397, 302] on div "R ✕" at bounding box center [390, 297] width 33 height 25
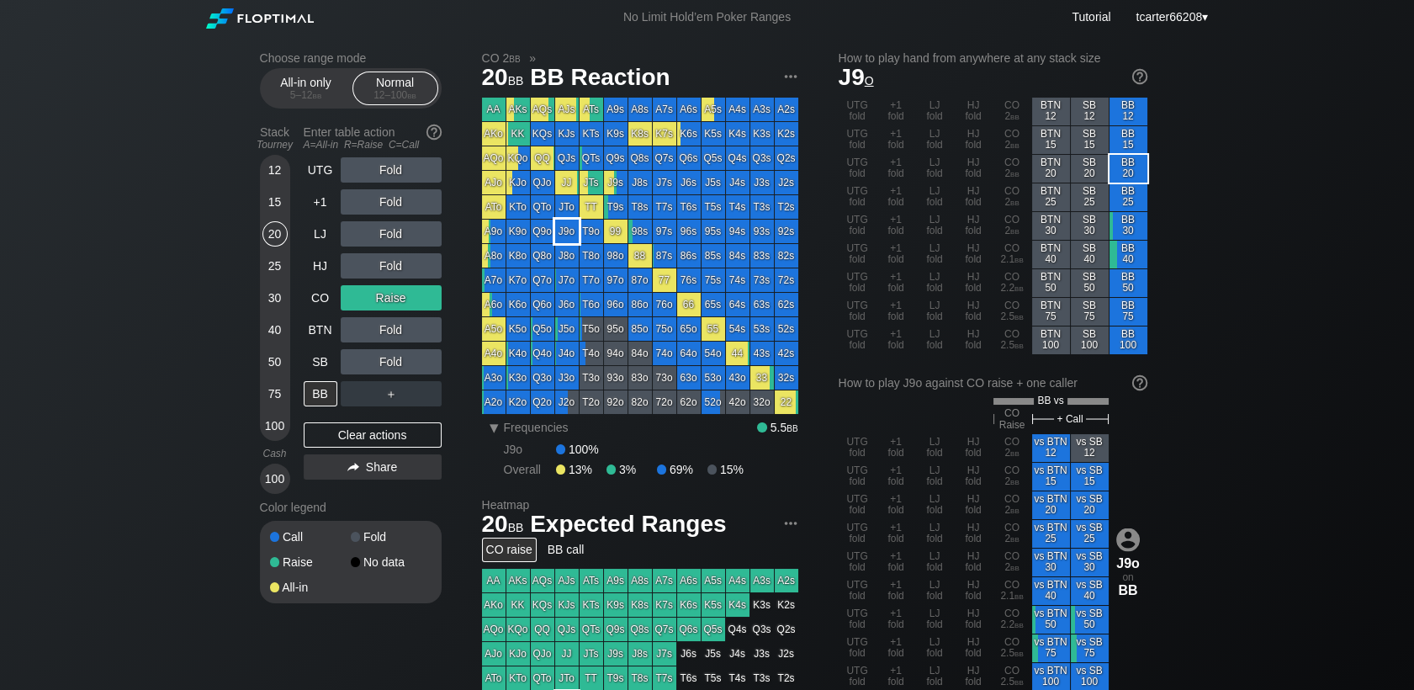
click at [559, 231] on div "J9o" at bounding box center [567, 232] width 24 height 24
click at [427, 353] on div "C ✕" at bounding box center [425, 361] width 33 height 25
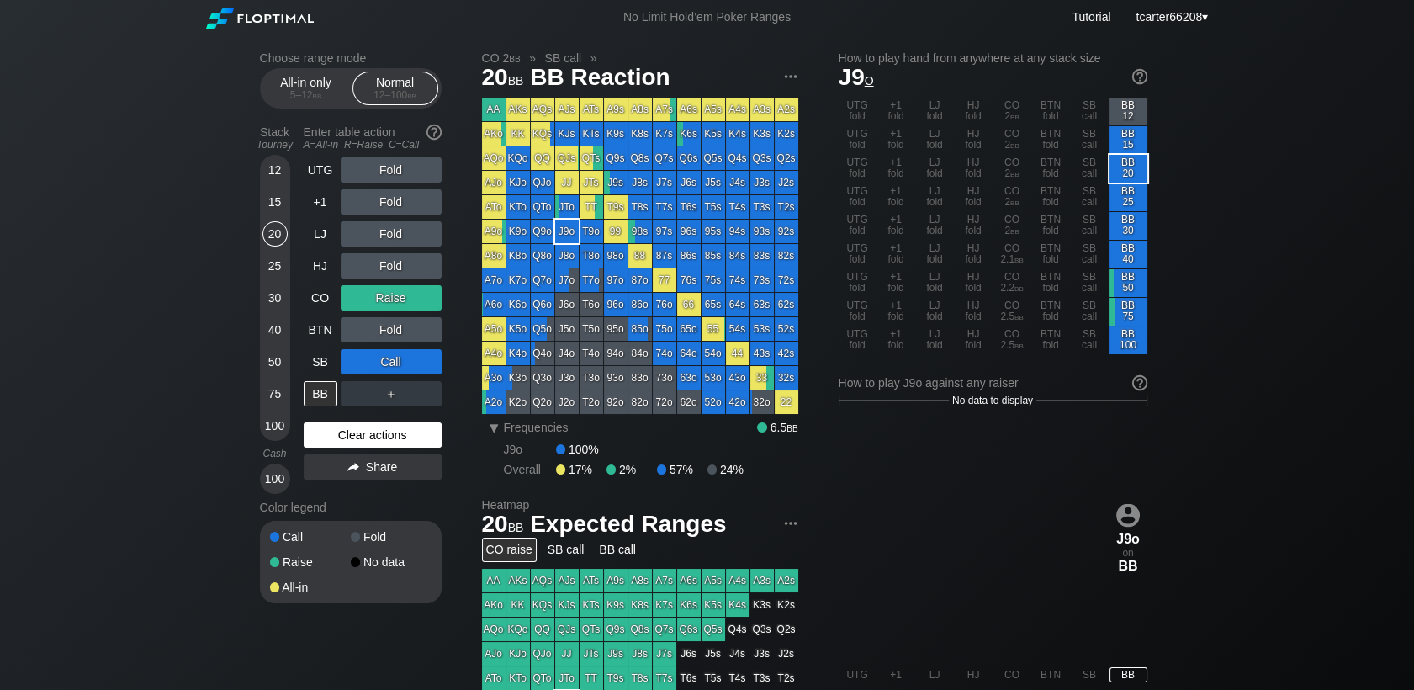
click at [405, 442] on div "Clear actions" at bounding box center [373, 434] width 138 height 25
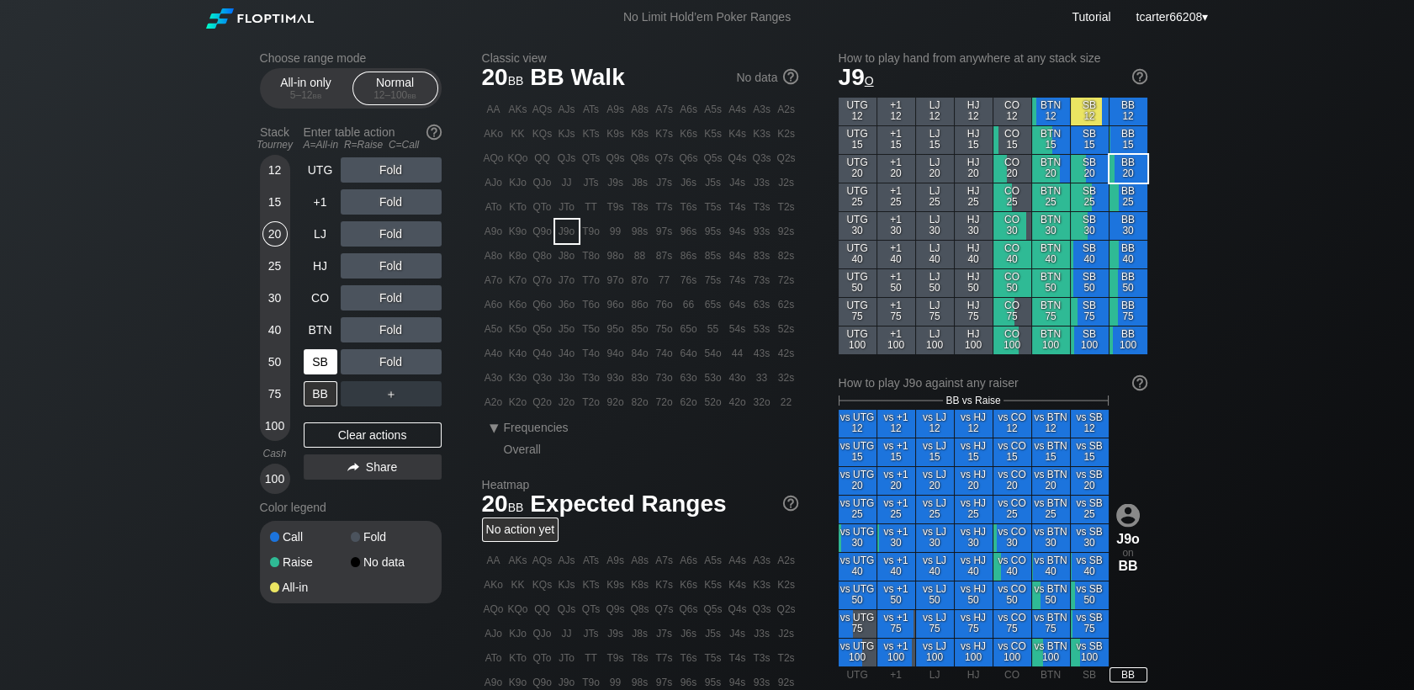
click at [310, 361] on div "SB" at bounding box center [321, 361] width 34 height 25
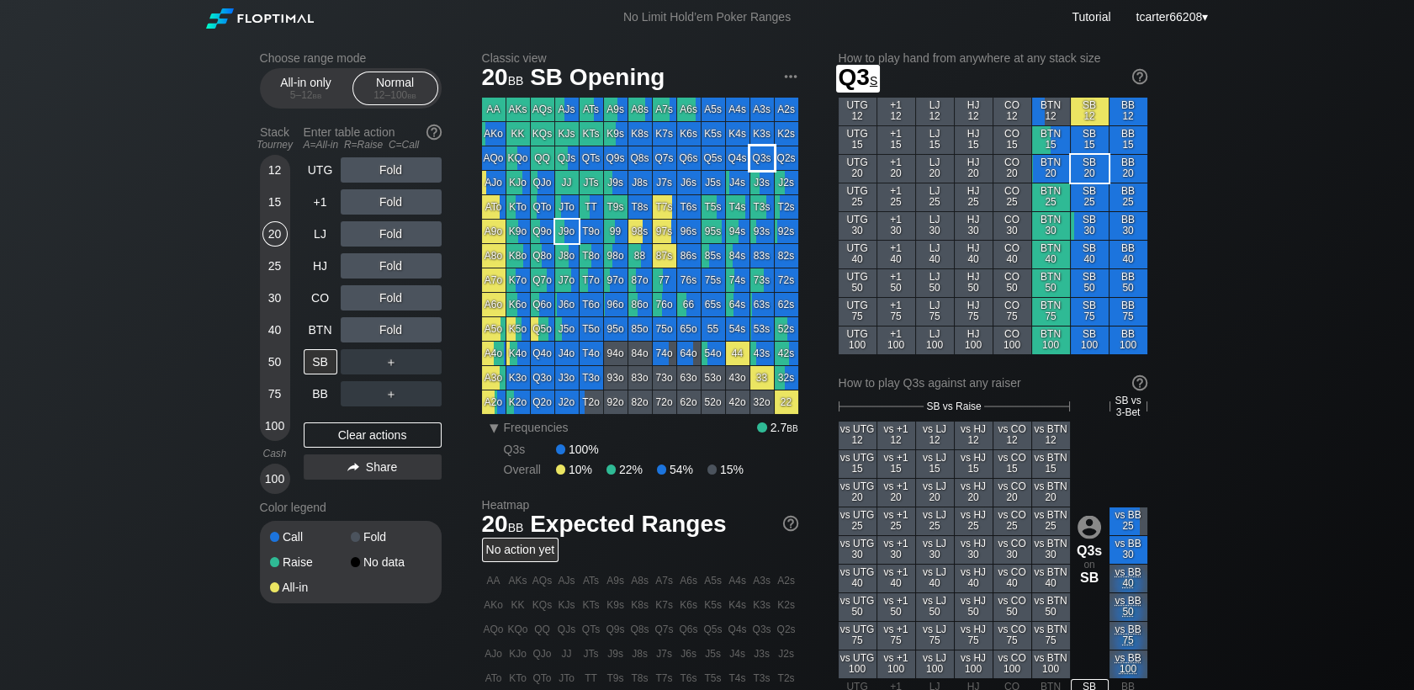
click at [750, 159] on div "Q3s" at bounding box center [762, 158] width 24 height 24
drag, startPoint x: 361, startPoint y: 445, endPoint x: 345, endPoint y: 427, distance: 23.8
click at [361, 445] on div "Clear actions" at bounding box center [373, 434] width 138 height 25
drag, startPoint x: 273, startPoint y: 200, endPoint x: 334, endPoint y: 222, distance: 65.2
click at [273, 200] on div "15" at bounding box center [274, 201] width 25 height 25
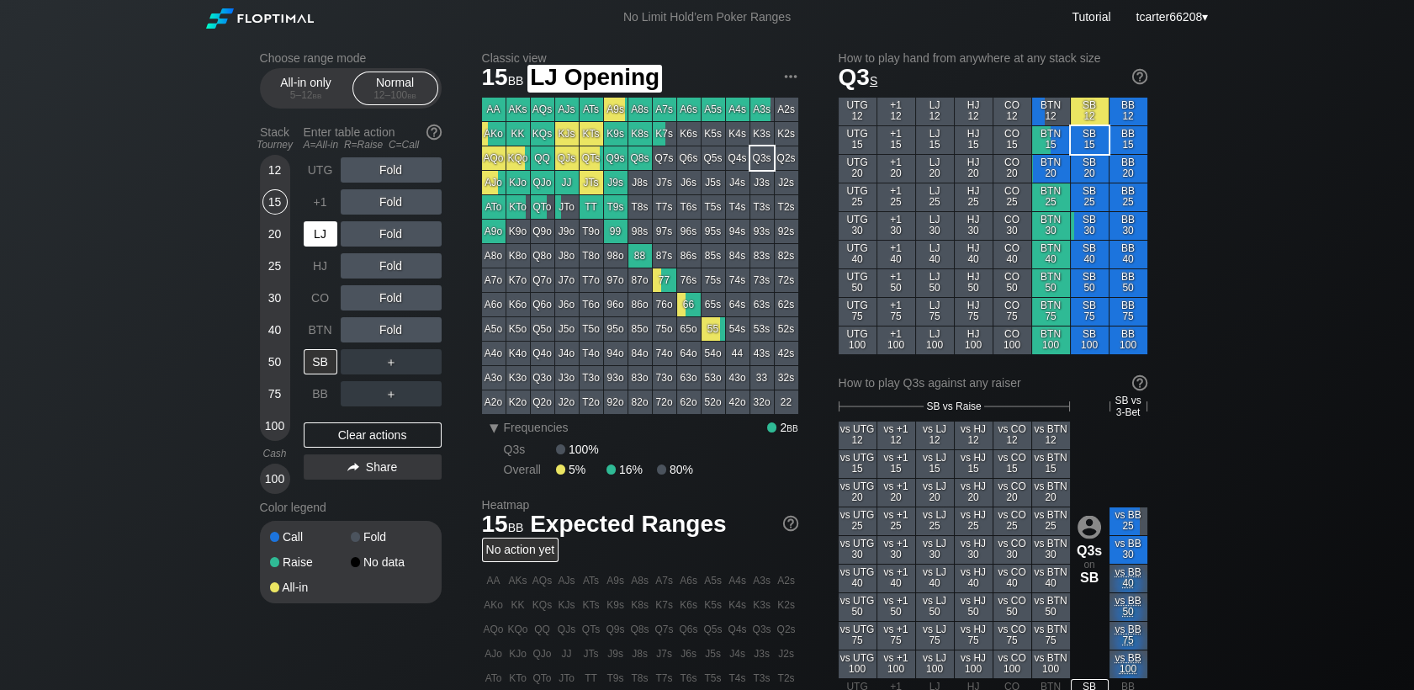
click at [322, 233] on div "LJ" at bounding box center [321, 233] width 34 height 25
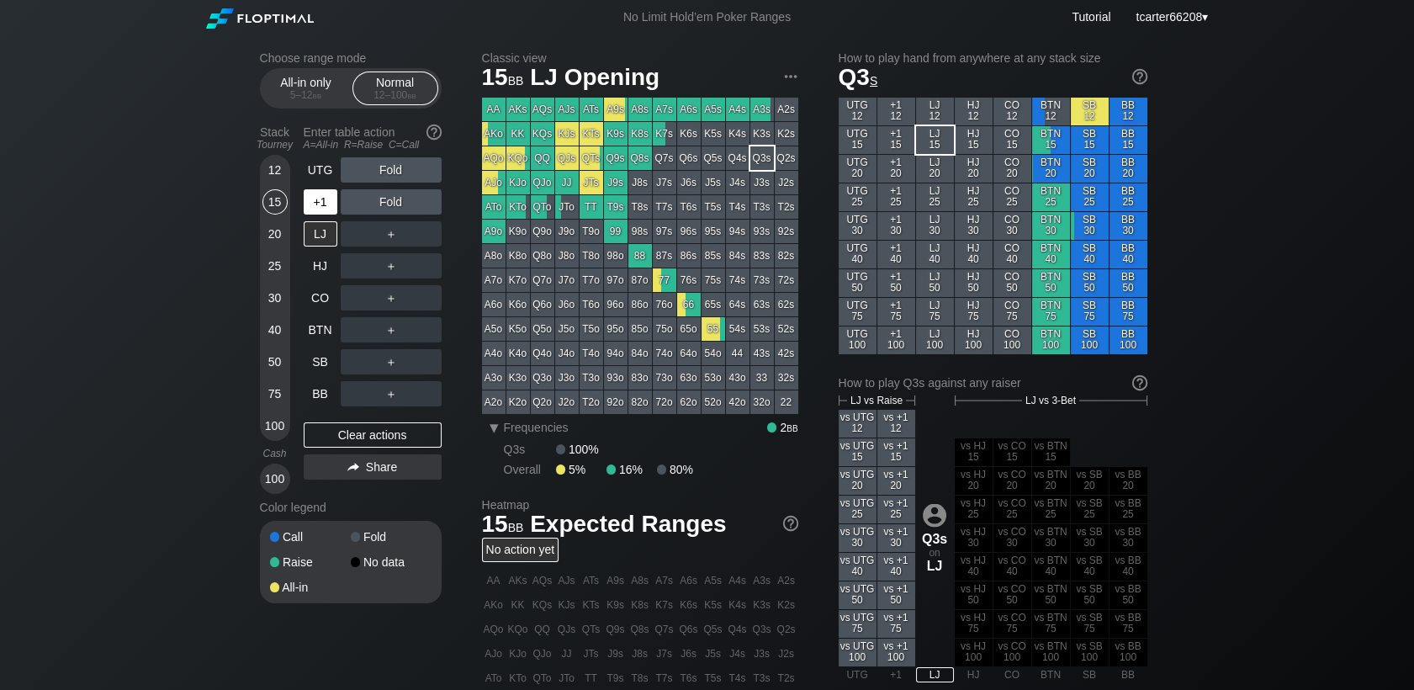
click at [326, 201] on div "+1" at bounding box center [321, 201] width 34 height 25
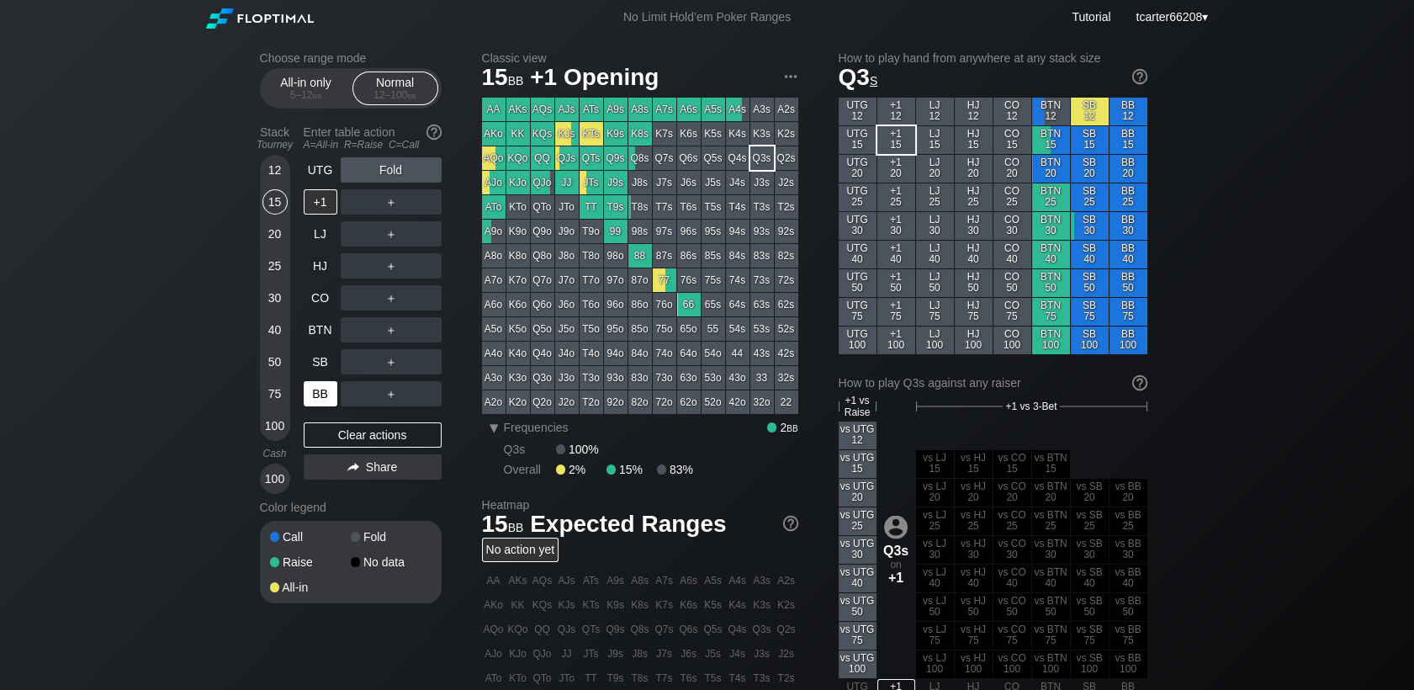
click at [321, 398] on div "BB" at bounding box center [321, 393] width 34 height 25
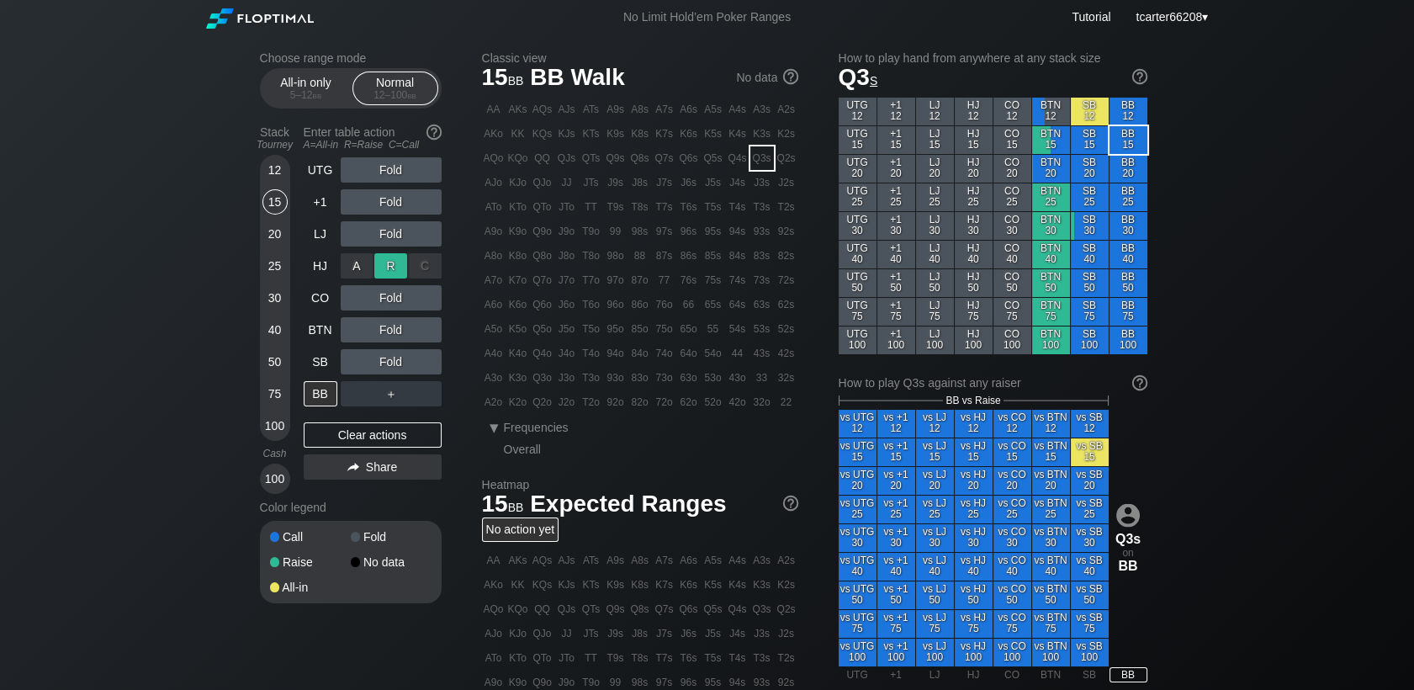
drag, startPoint x: 397, startPoint y: 252, endPoint x: 392, endPoint y: 262, distance: 11.3
click at [392, 262] on div "R ✕" at bounding box center [390, 265] width 33 height 25
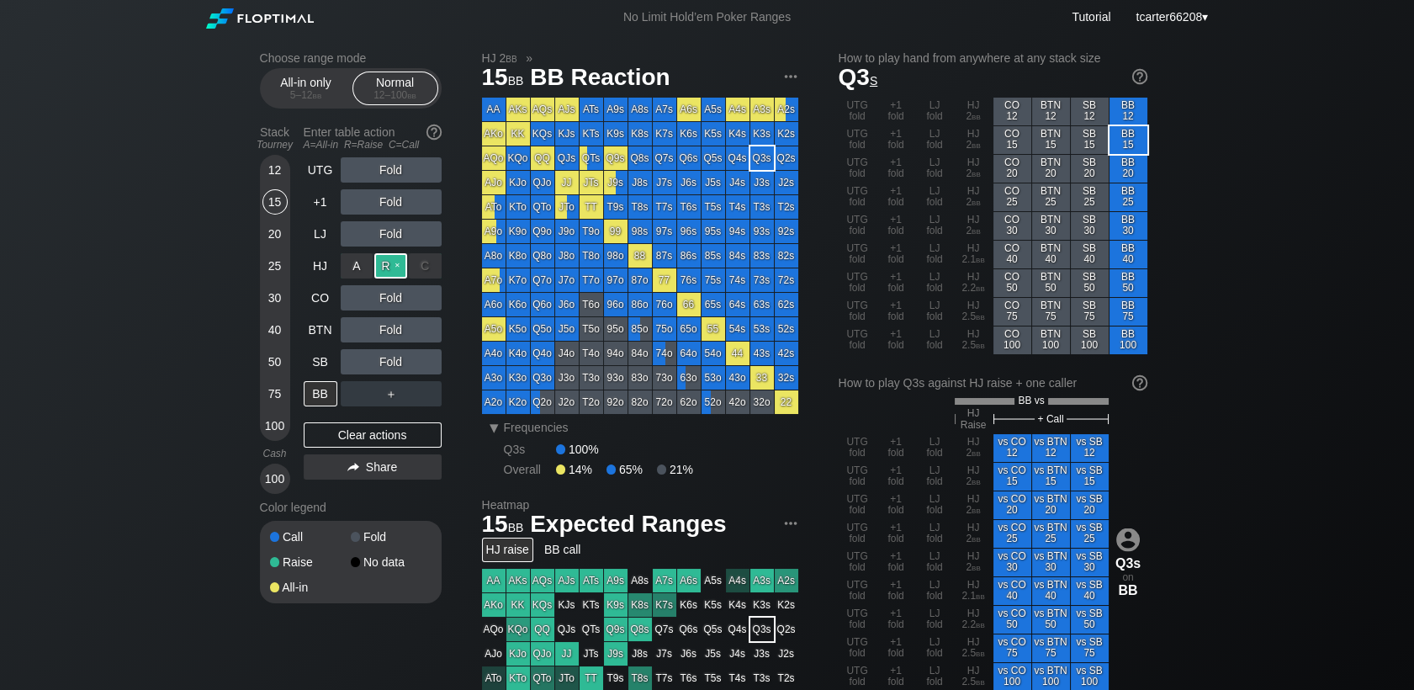
click at [392, 262] on div "R ✕" at bounding box center [390, 265] width 33 height 25
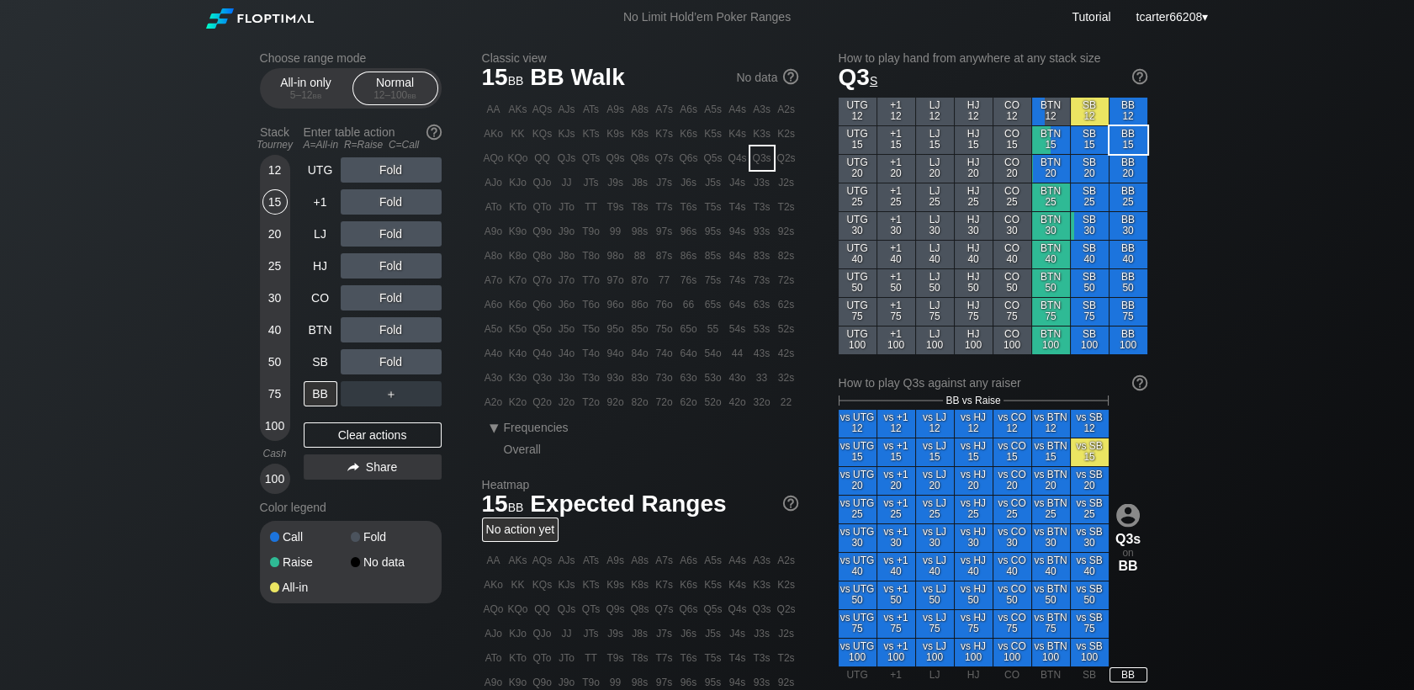
click at [273, 232] on div "20" at bounding box center [274, 233] width 25 height 25
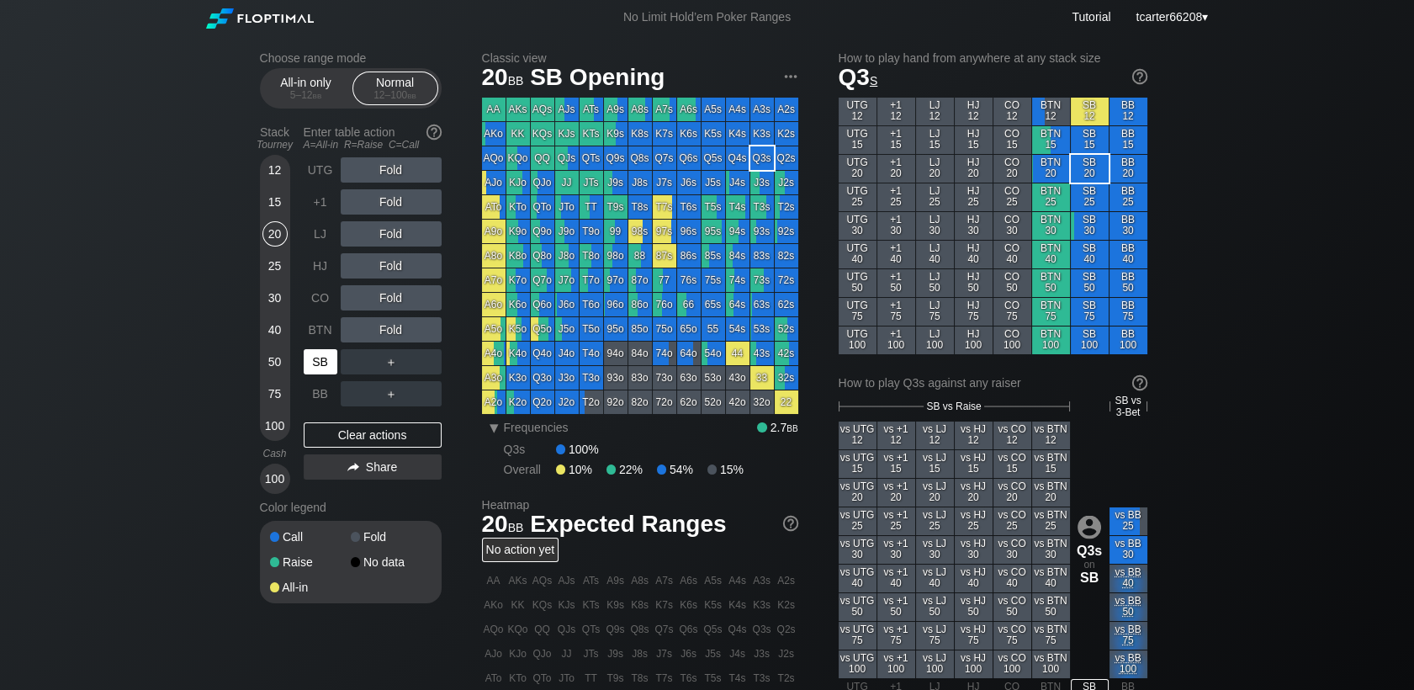
click at [323, 363] on div "SB" at bounding box center [321, 361] width 34 height 25
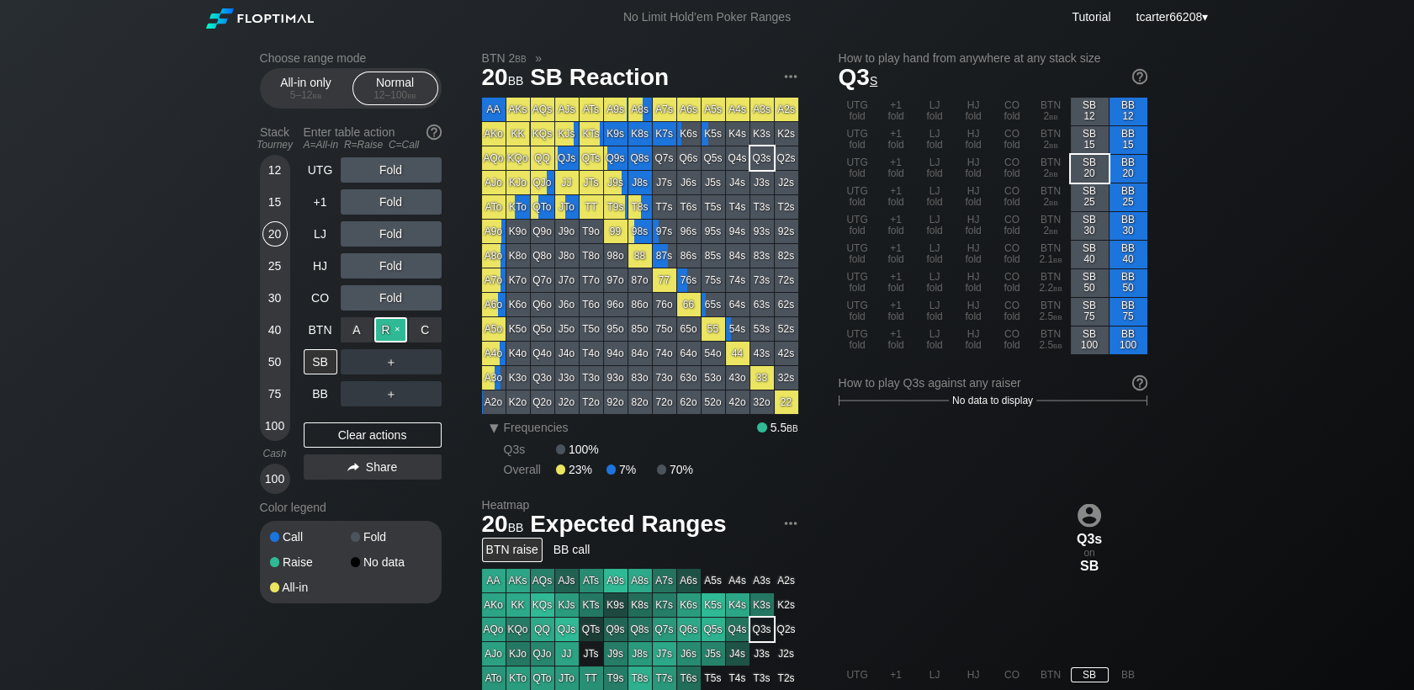
click at [387, 336] on div "R ✕" at bounding box center [390, 329] width 33 height 25
click at [357, 438] on div "Clear actions" at bounding box center [373, 434] width 138 height 25
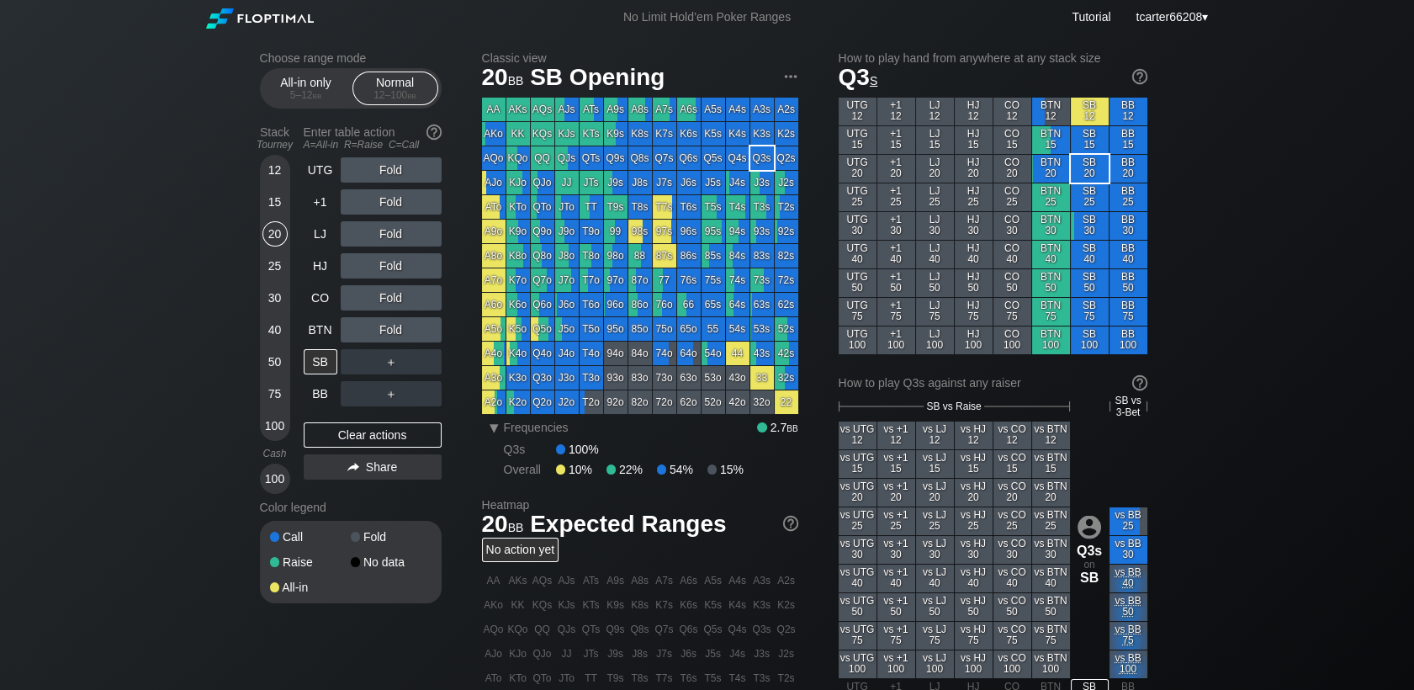
click at [282, 376] on div "50" at bounding box center [274, 365] width 25 height 32
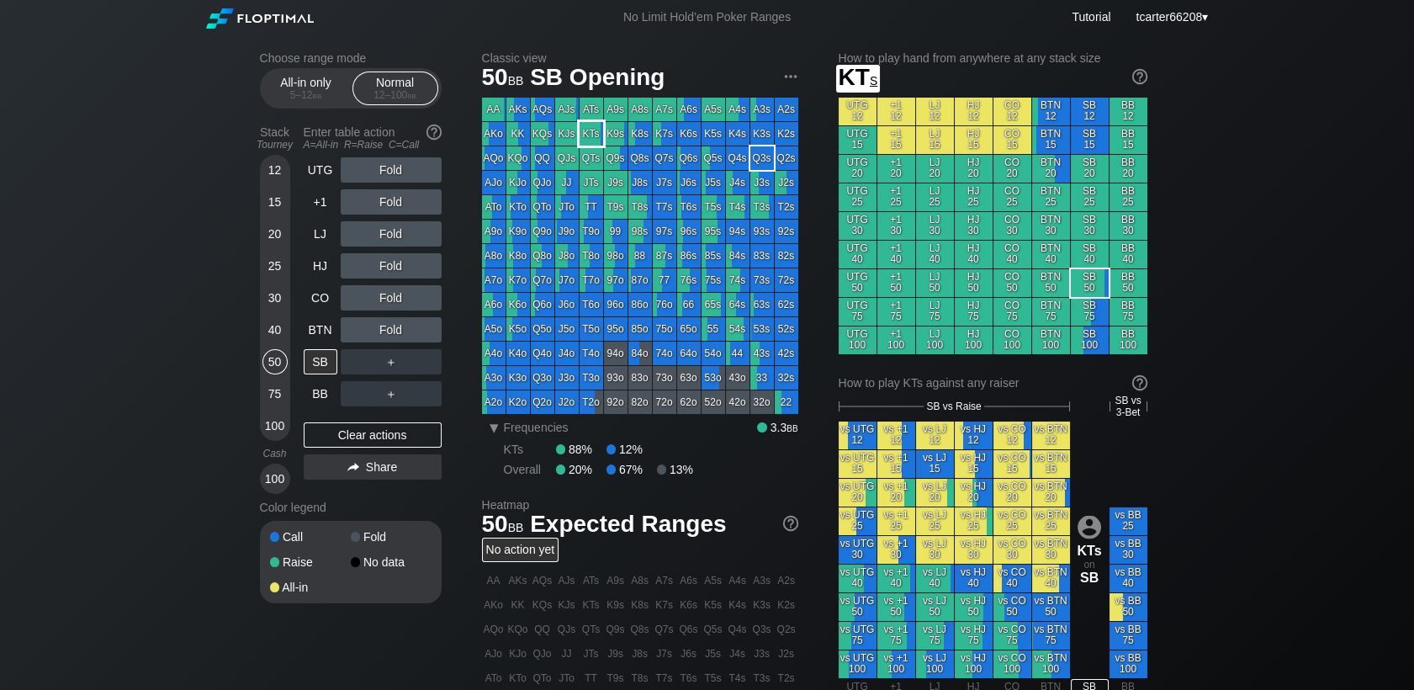
click at [582, 135] on div "KTs" at bounding box center [592, 134] width 24 height 24
click at [280, 405] on div "75" at bounding box center [274, 393] width 25 height 25
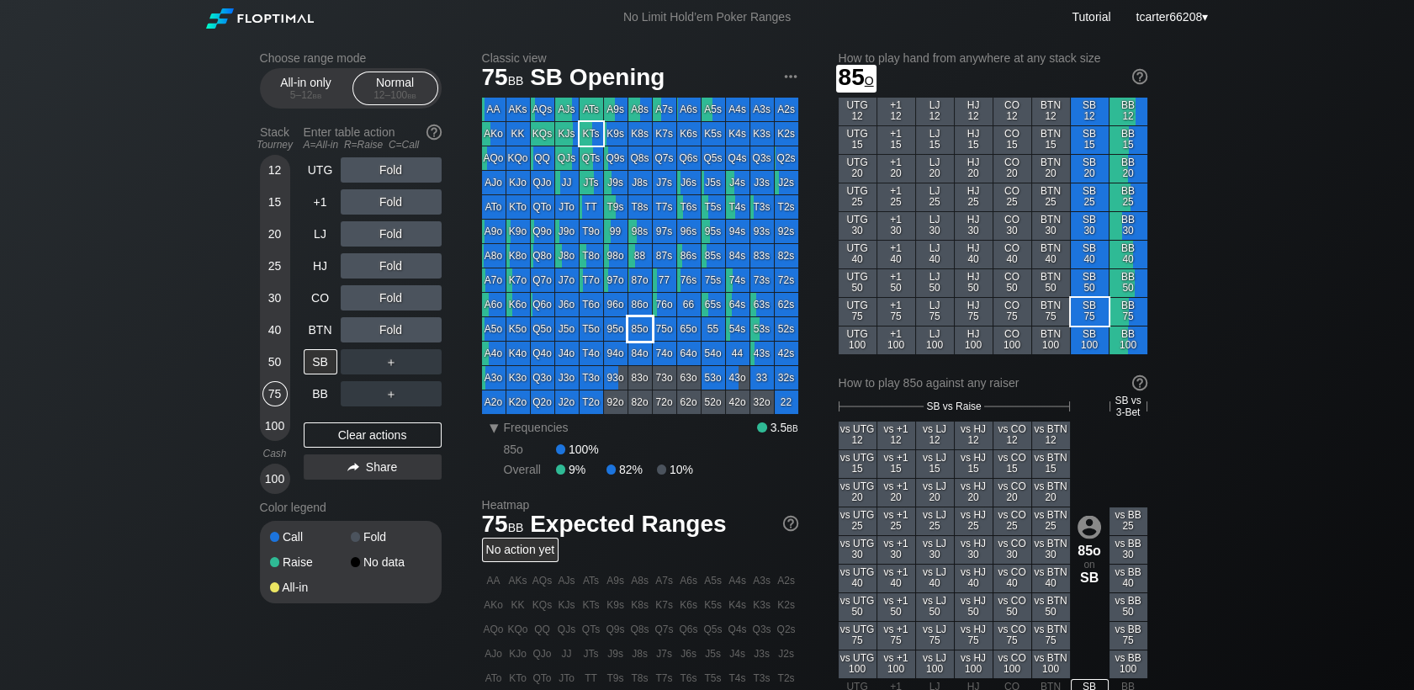
click at [633, 321] on div "85o" at bounding box center [640, 329] width 24 height 24
drag, startPoint x: 277, startPoint y: 362, endPoint x: 313, endPoint y: 271, distance: 97.8
click at [277, 363] on div "50" at bounding box center [274, 361] width 25 height 25
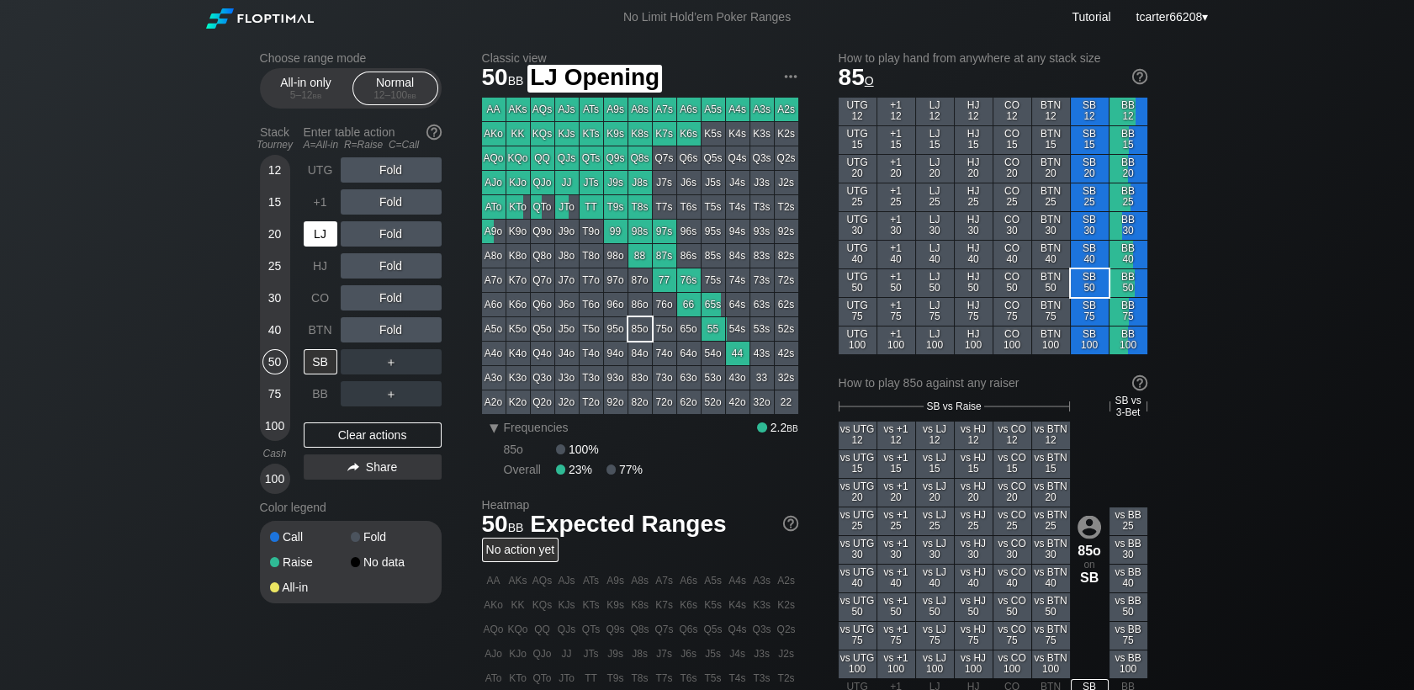
click at [314, 236] on div "LJ" at bounding box center [321, 233] width 34 height 25
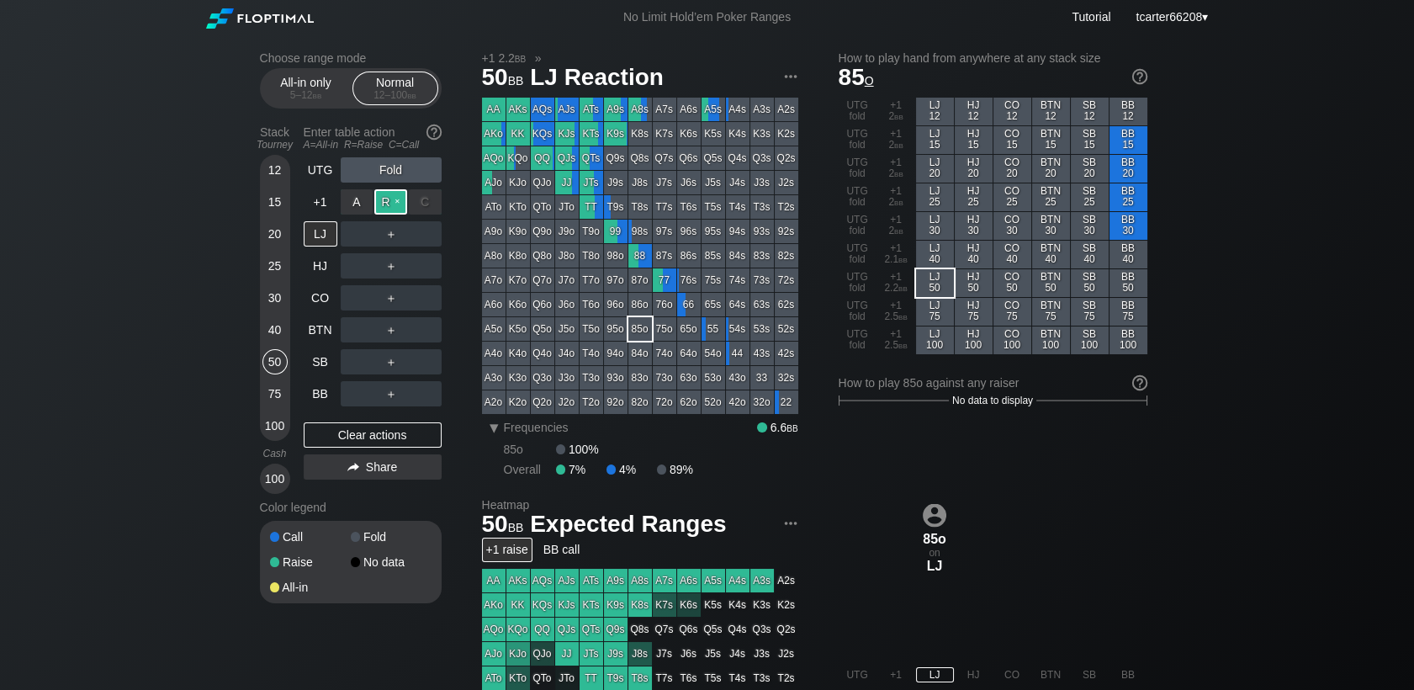
click at [397, 212] on div "R ✕" at bounding box center [390, 201] width 33 height 25
click at [334, 442] on div "Clear actions" at bounding box center [373, 434] width 138 height 25
